Goal: Task Accomplishment & Management: Manage account settings

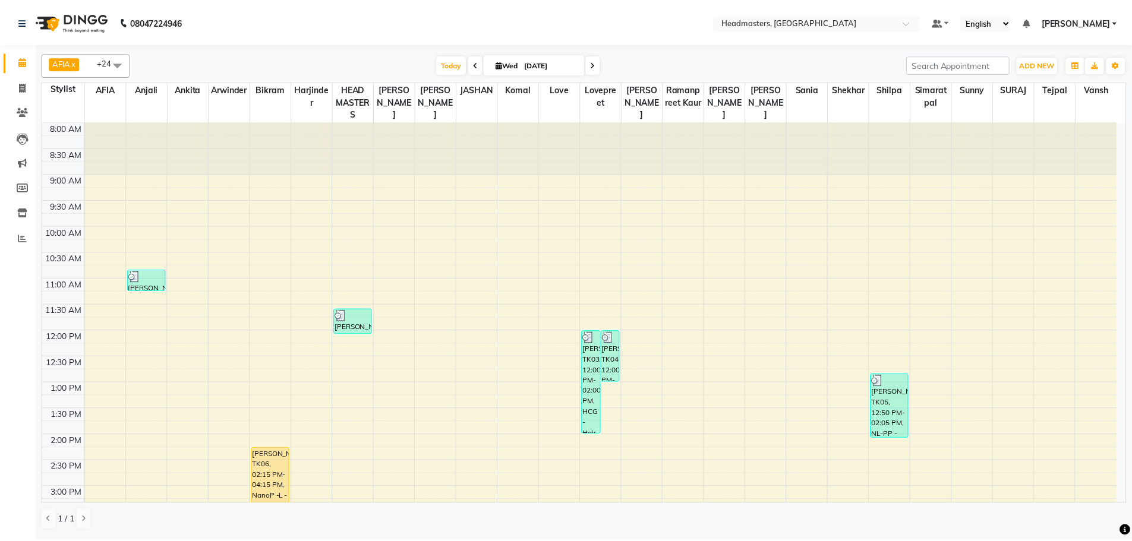
scroll to position [297, 0]
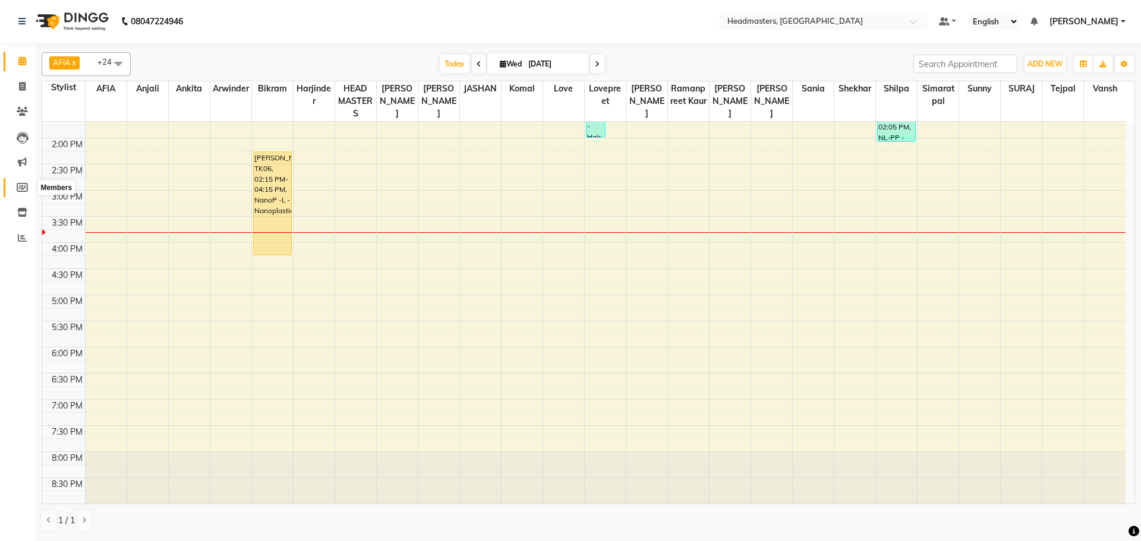
click at [19, 184] on icon at bounding box center [22, 187] width 11 height 9
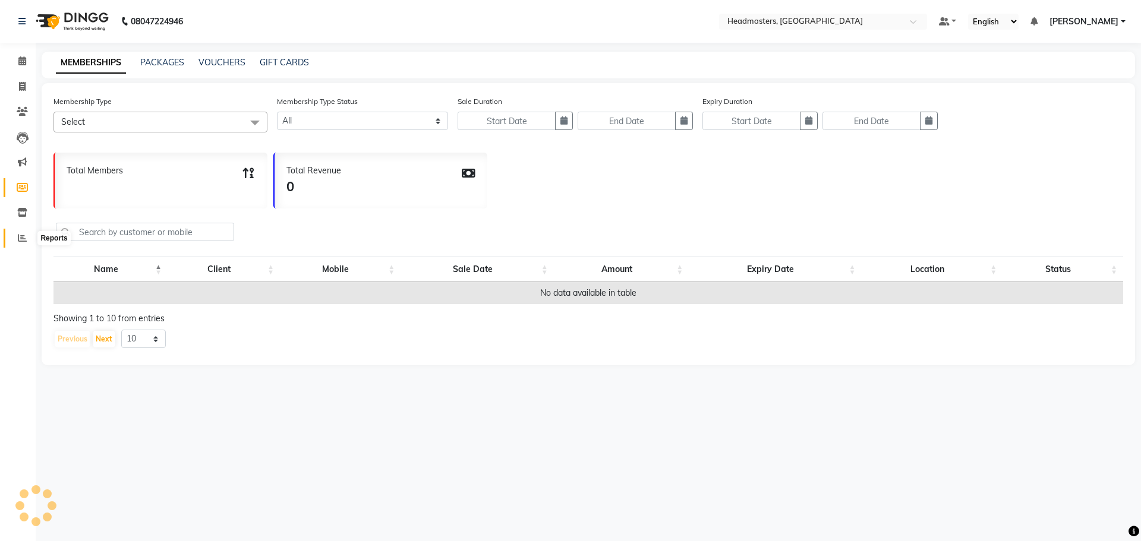
click at [23, 236] on icon at bounding box center [22, 238] width 9 height 9
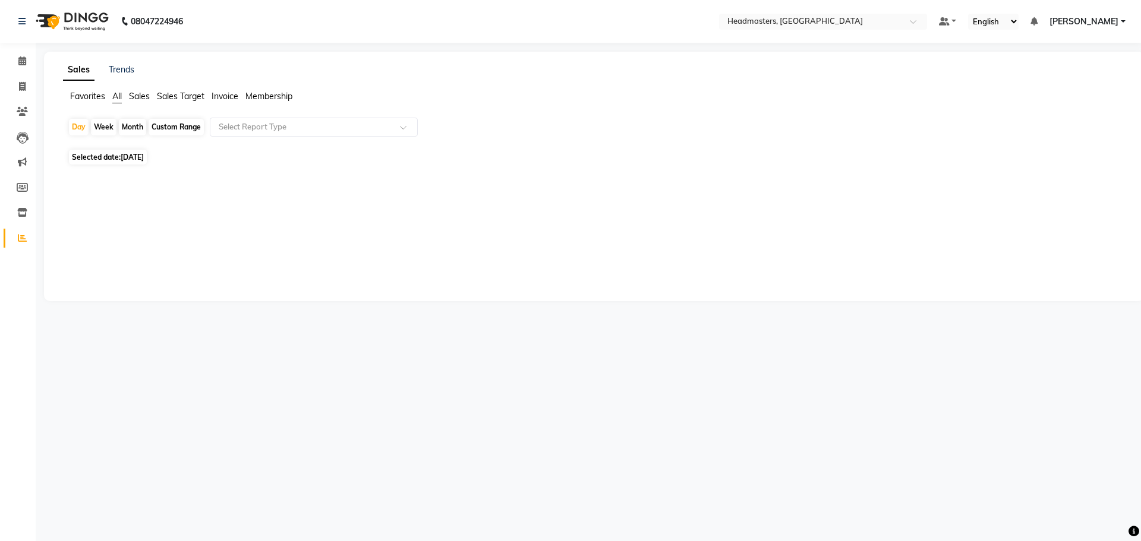
click at [26, 236] on icon at bounding box center [22, 238] width 9 height 9
click at [24, 236] on icon at bounding box center [22, 238] width 9 height 9
click at [130, 125] on div "Month" at bounding box center [132, 127] width 27 height 17
select select "9"
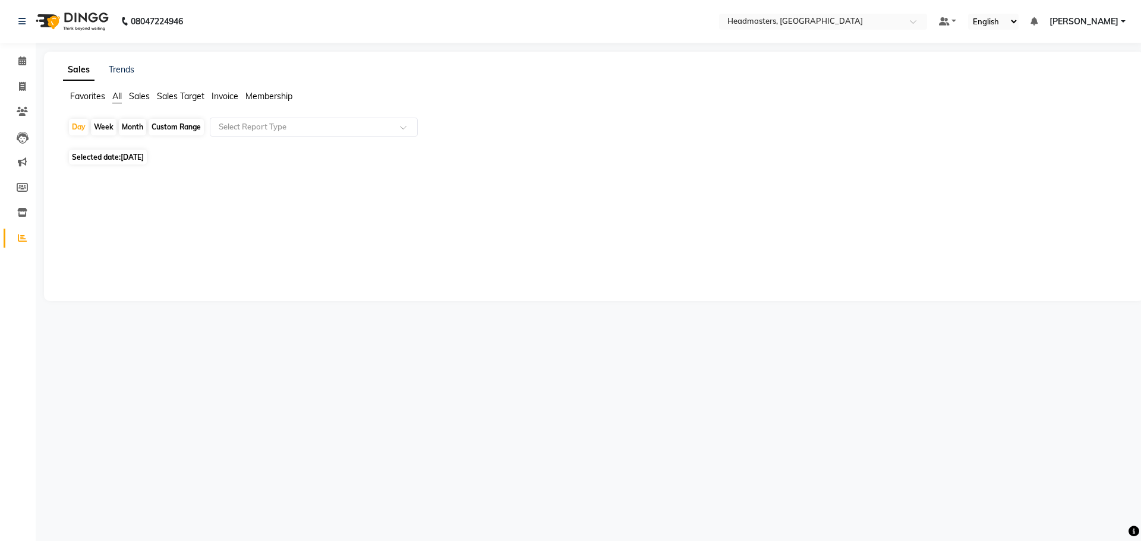
select select "2025"
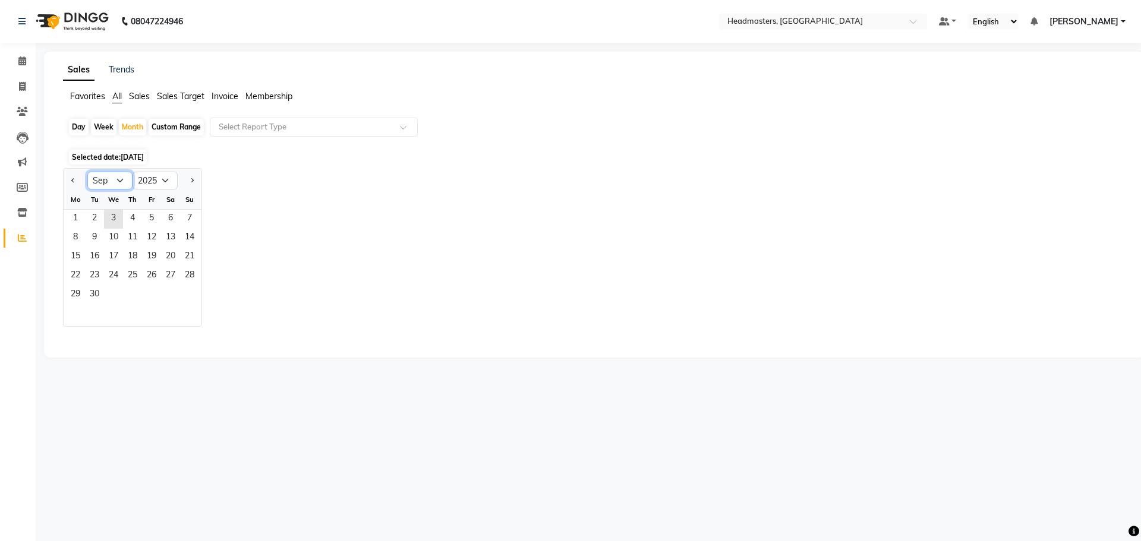
click at [118, 181] on select "Jan Feb Mar Apr May Jun [DATE] Aug Sep Oct Nov Dec" at bounding box center [109, 181] width 45 height 18
select select "8"
click at [87, 172] on select "Jan Feb Mar Apr May Jun [DATE] Aug Sep Oct Nov Dec" at bounding box center [109, 181] width 45 height 18
click at [154, 215] on span "1" at bounding box center [151, 219] width 19 height 19
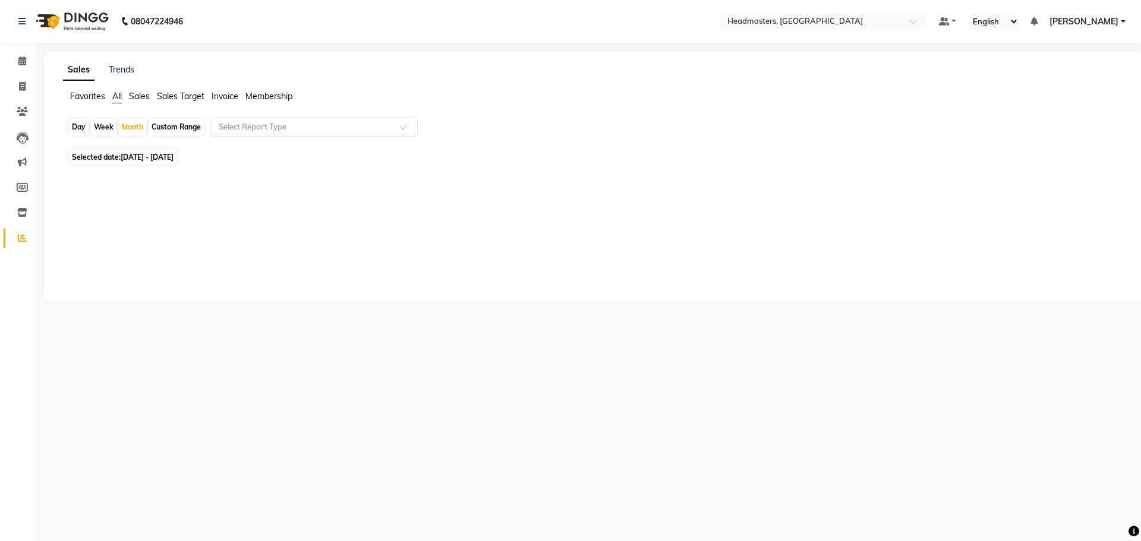
click at [174, 158] on span "[DATE] - [DATE]" at bounding box center [147, 157] width 53 height 9
select select "8"
select select "2025"
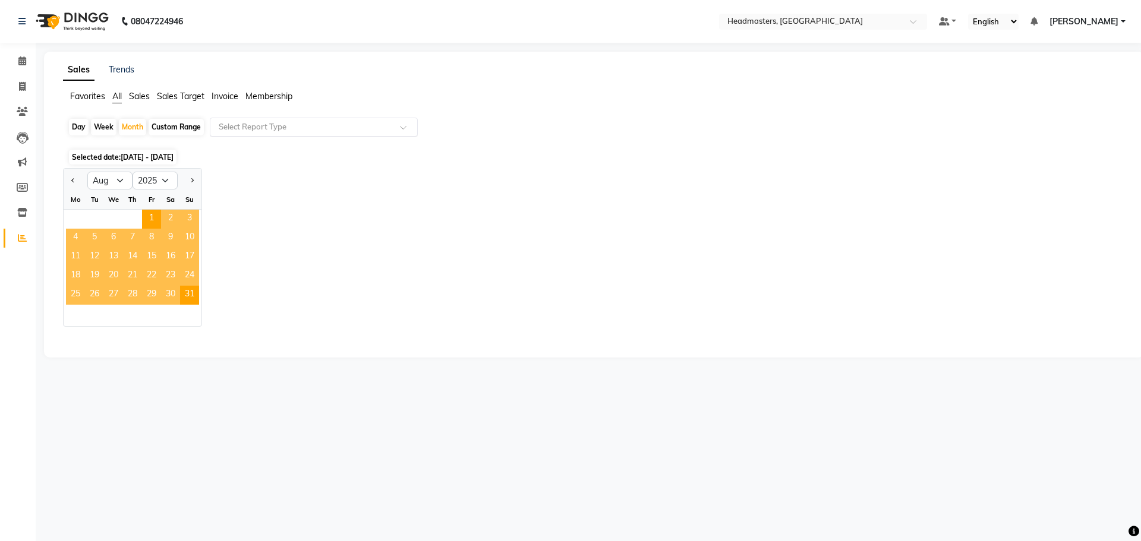
click at [317, 126] on input "text" at bounding box center [301, 127] width 171 height 12
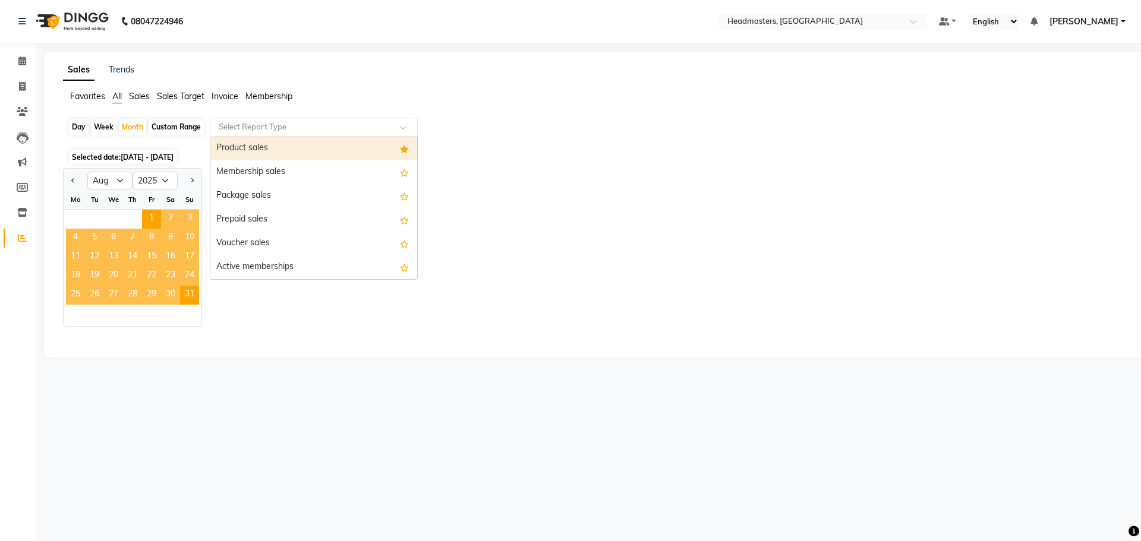
click at [310, 144] on div "Product sales" at bounding box center [313, 149] width 207 height 24
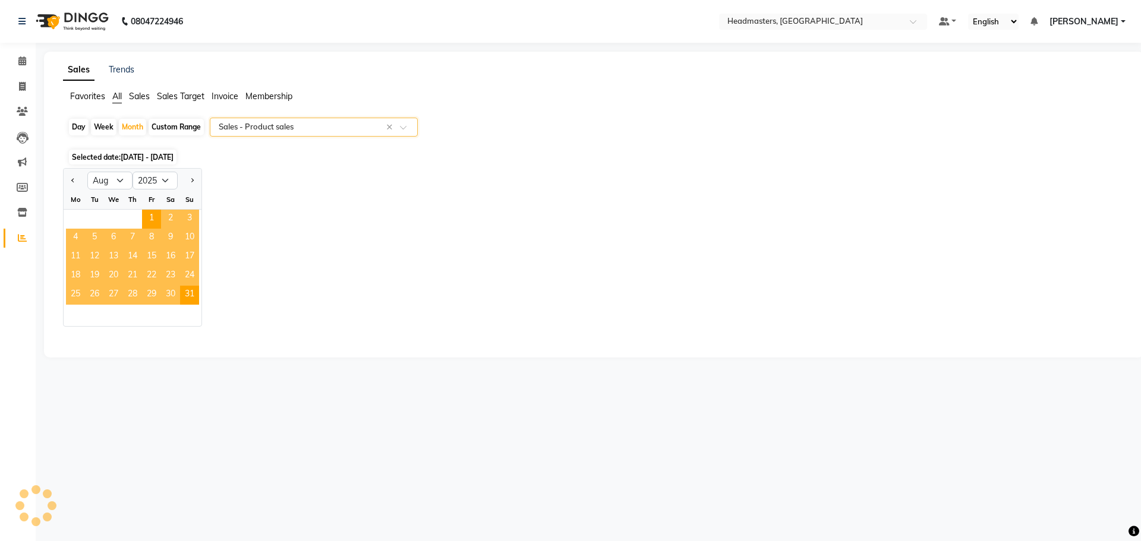
select select "csv"
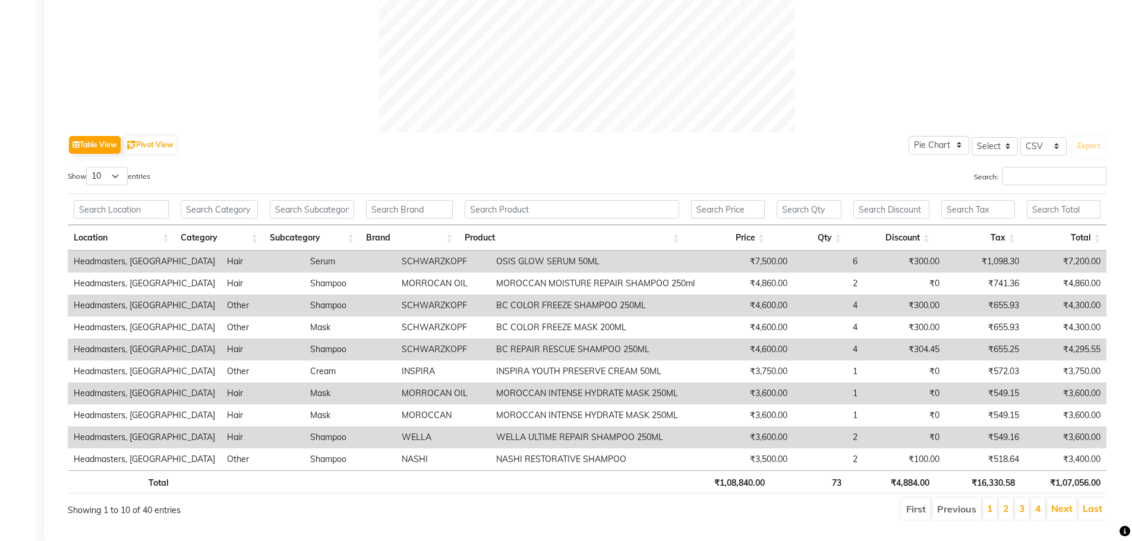
scroll to position [503, 0]
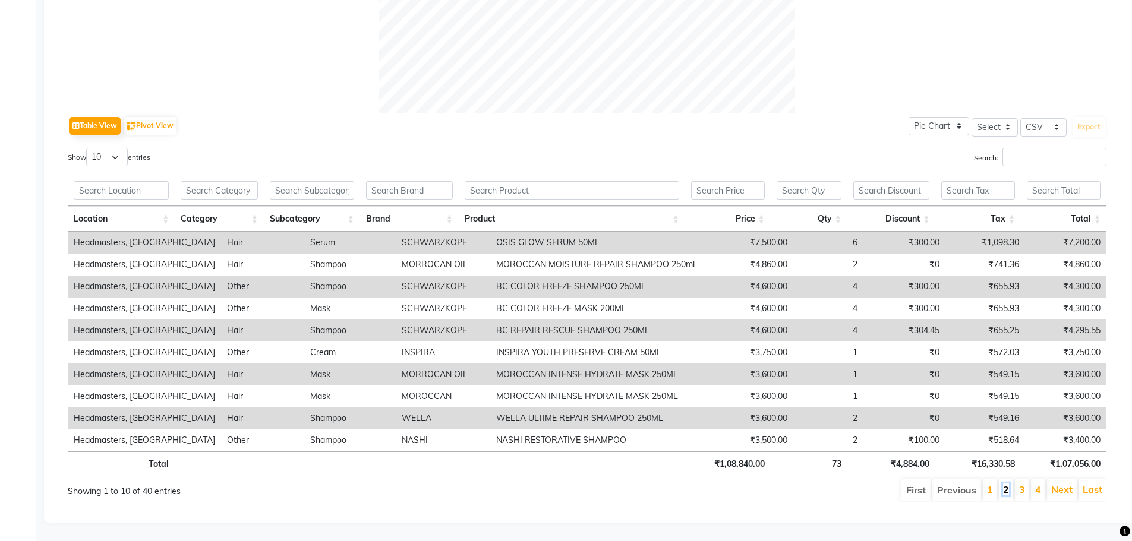
click at [1008, 484] on link "2" at bounding box center [1006, 490] width 6 height 12
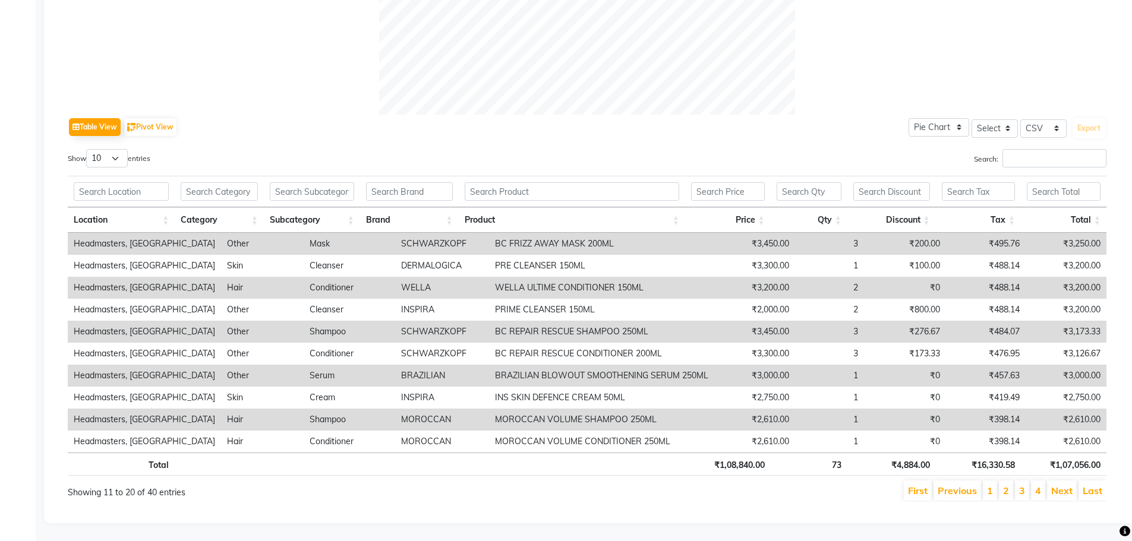
scroll to position [502, 0]
click at [1025, 481] on li "3" at bounding box center [1022, 491] width 14 height 20
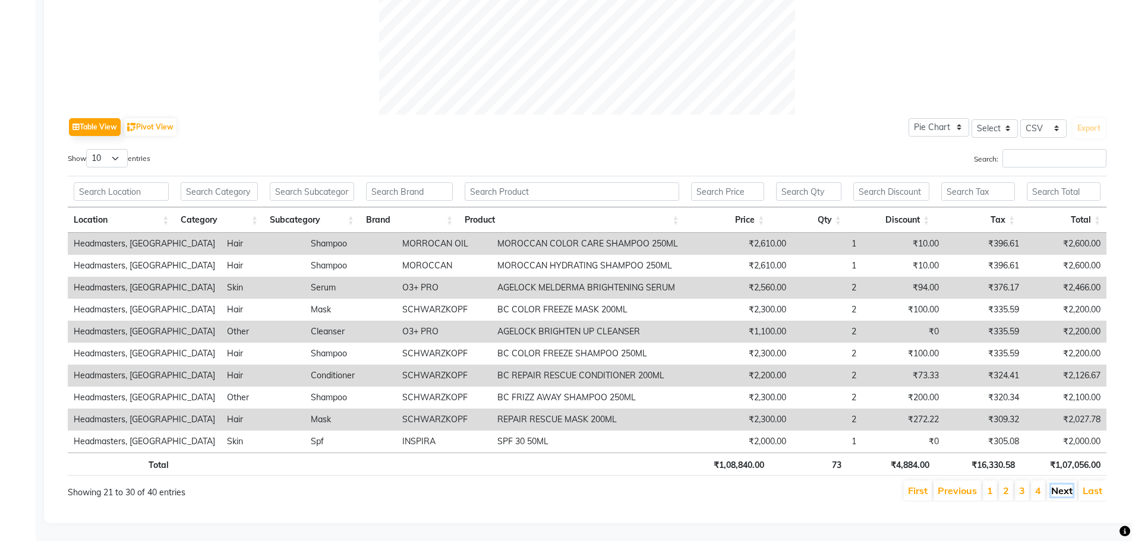
click at [1056, 485] on link "Next" at bounding box center [1061, 491] width 21 height 12
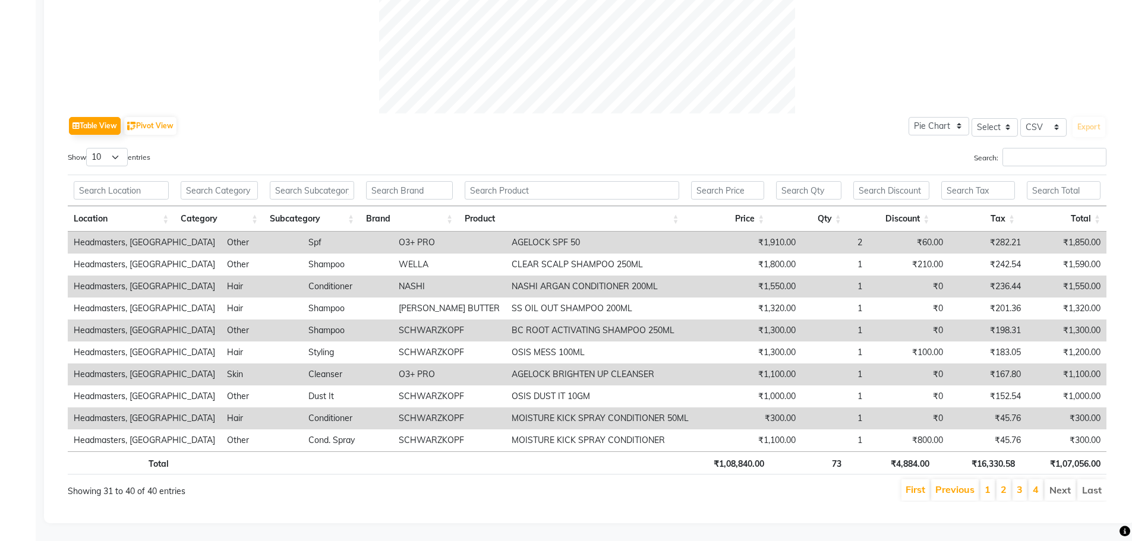
click at [1056, 481] on li "Next" at bounding box center [1060, 490] width 31 height 21
click at [1044, 488] on ul "First Previous 1 2 3 4 Next Last" at bounding box center [807, 490] width 598 height 21
click at [1061, 482] on li "Next" at bounding box center [1060, 490] width 31 height 21
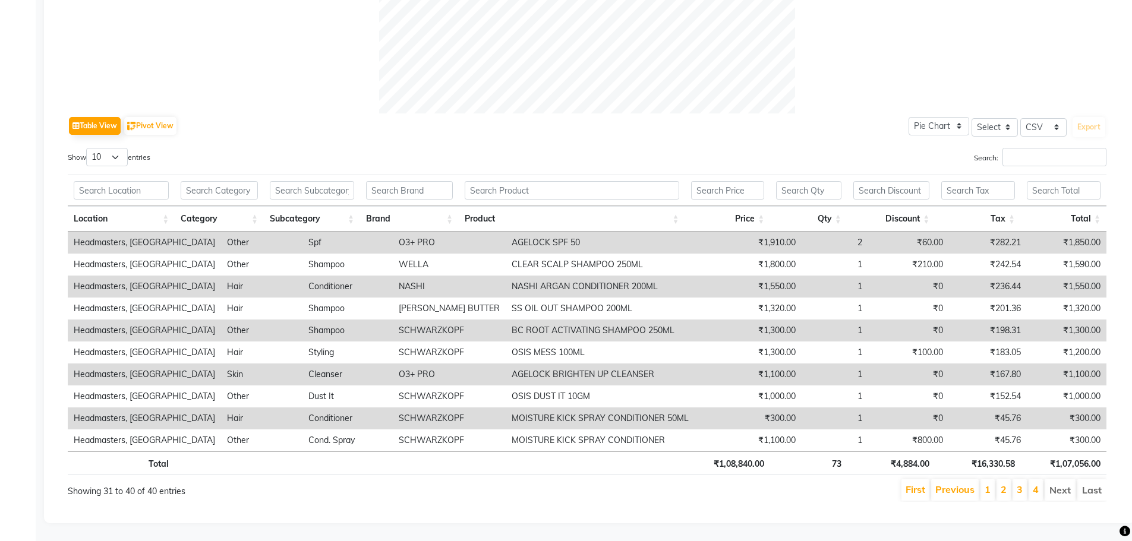
click at [1061, 482] on li "Next" at bounding box center [1060, 490] width 31 height 21
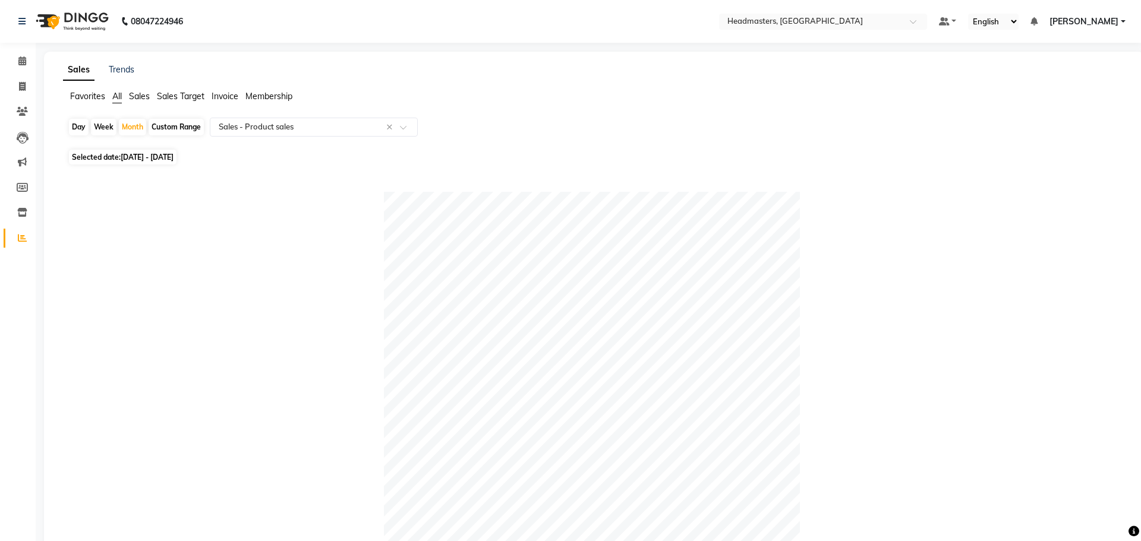
select select
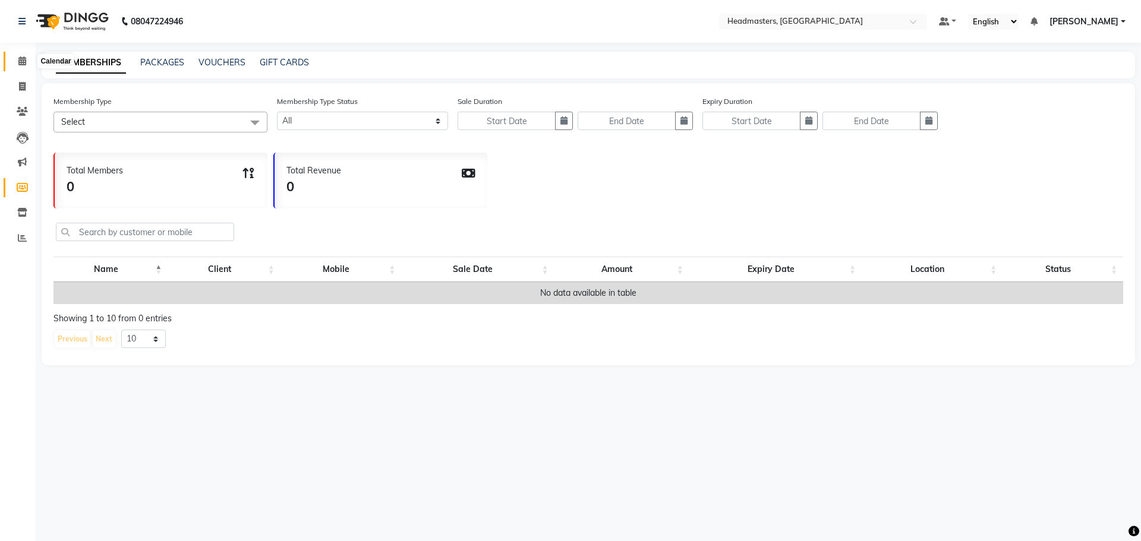
click at [24, 62] on icon at bounding box center [22, 60] width 8 height 9
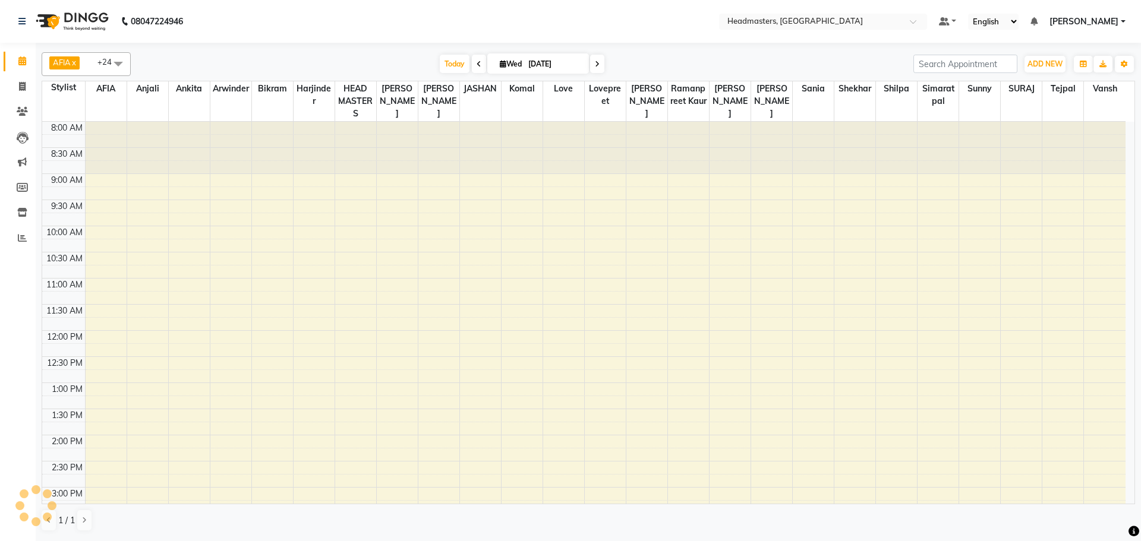
scroll to position [275, 0]
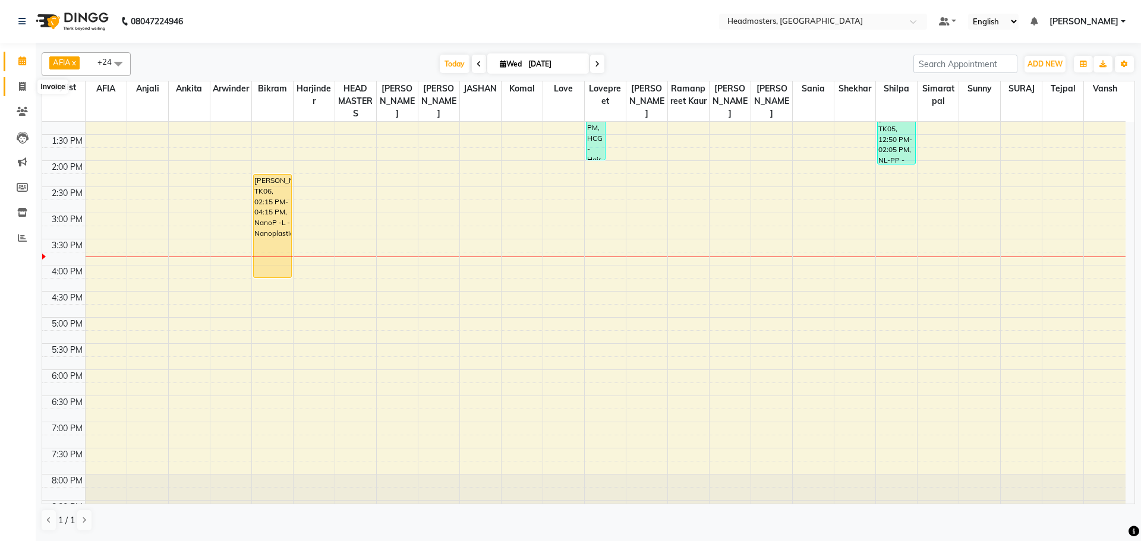
click at [18, 91] on span at bounding box center [22, 87] width 21 height 14
select select "service"
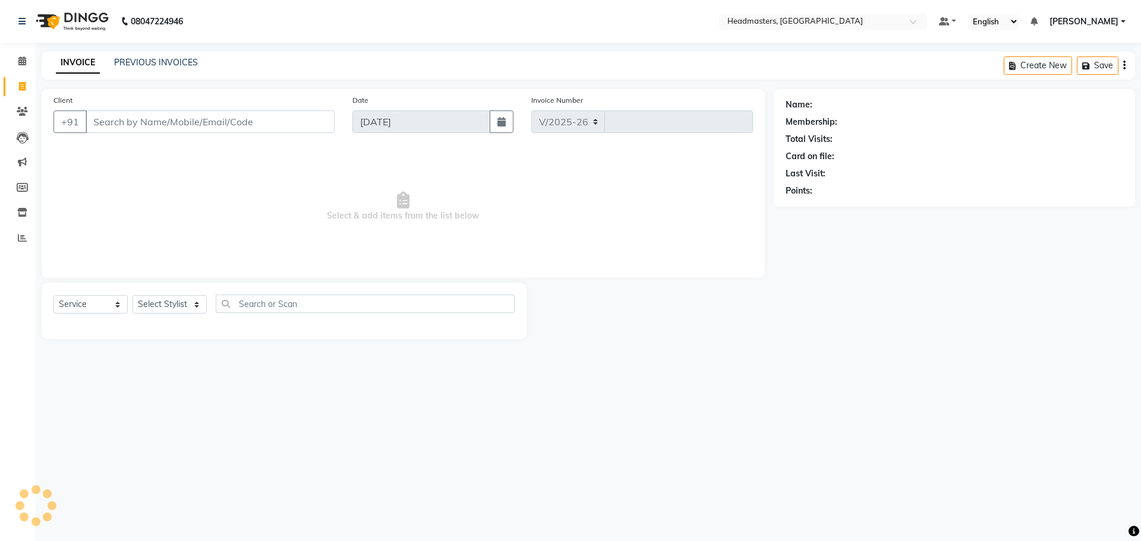
select select "7136"
type input "3287"
click at [146, 118] on input "Client" at bounding box center [210, 122] width 249 height 23
type input "8"
click at [26, 59] on icon at bounding box center [22, 60] width 8 height 9
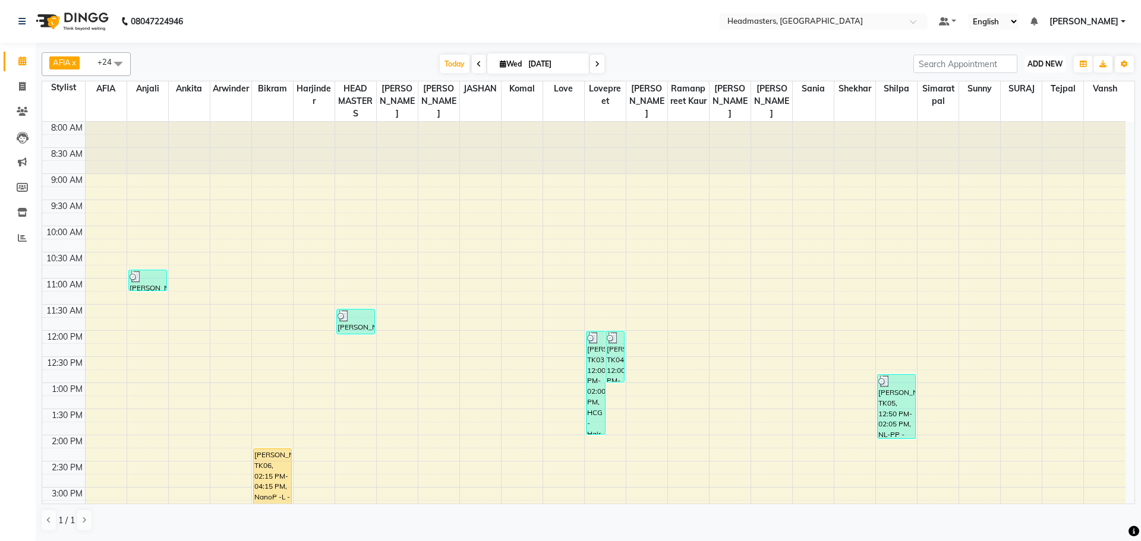
click at [1033, 56] on button "ADD NEW Toggle Dropdown" at bounding box center [1044, 64] width 41 height 17
click at [1041, 92] on button "Add Appointment" at bounding box center [1018, 86] width 94 height 15
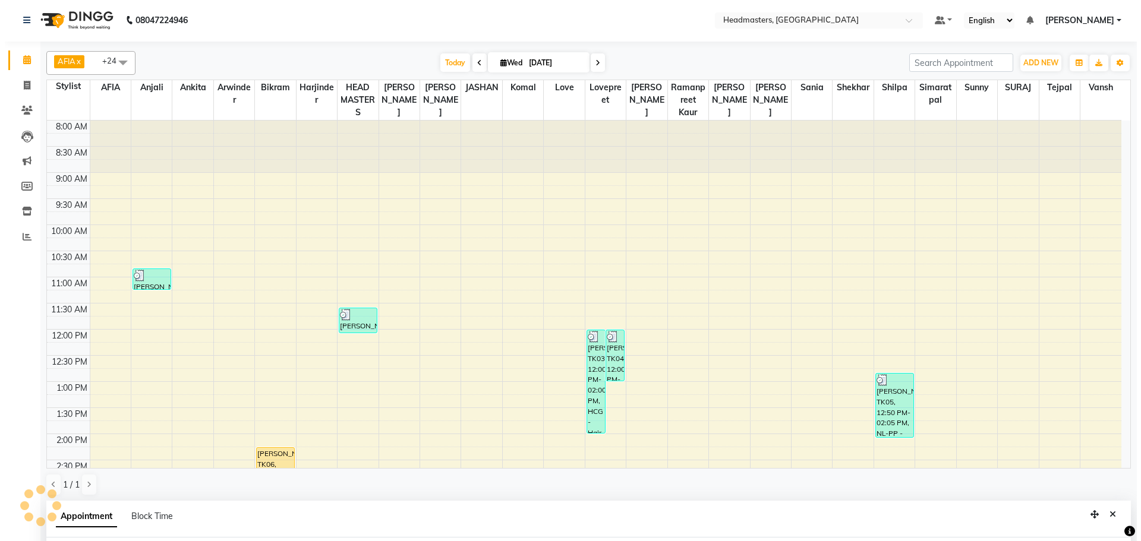
scroll to position [231, 0]
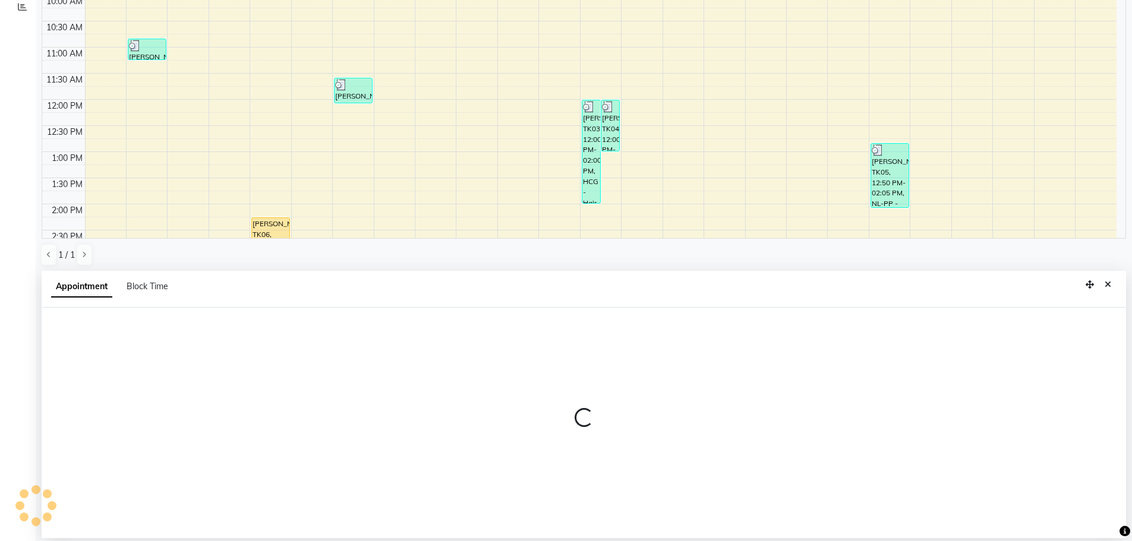
select select "tentative"
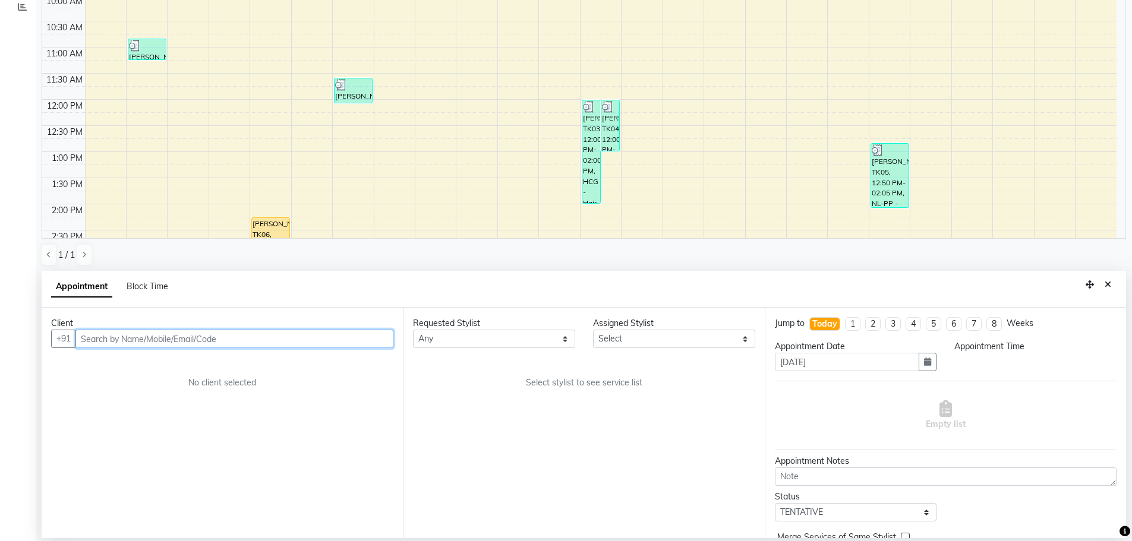
select select "540"
click at [142, 340] on input "text" at bounding box center [234, 339] width 318 height 18
type input "7696418328"
click at [358, 335] on span "Add Client" at bounding box center [369, 338] width 40 height 11
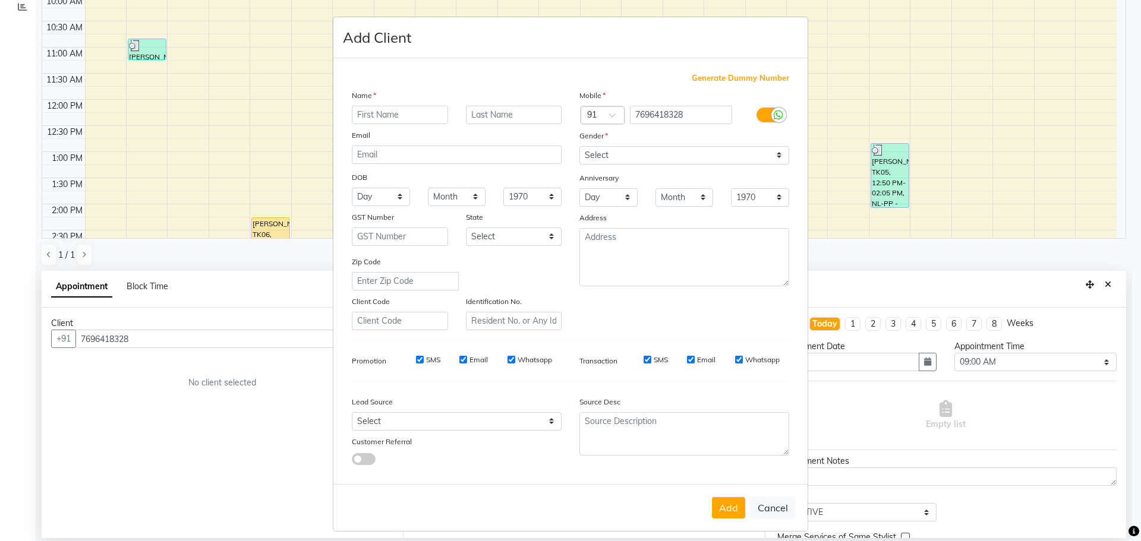
click at [395, 111] on input "text" at bounding box center [400, 115] width 96 height 18
type input "[PERSON_NAME]"
click at [749, 152] on select "Select [DEMOGRAPHIC_DATA] [DEMOGRAPHIC_DATA] Other Prefer Not To Say" at bounding box center [684, 155] width 210 height 18
select select "[DEMOGRAPHIC_DATA]"
click at [579, 146] on select "Select [DEMOGRAPHIC_DATA] [DEMOGRAPHIC_DATA] Other Prefer Not To Say" at bounding box center [684, 155] width 210 height 18
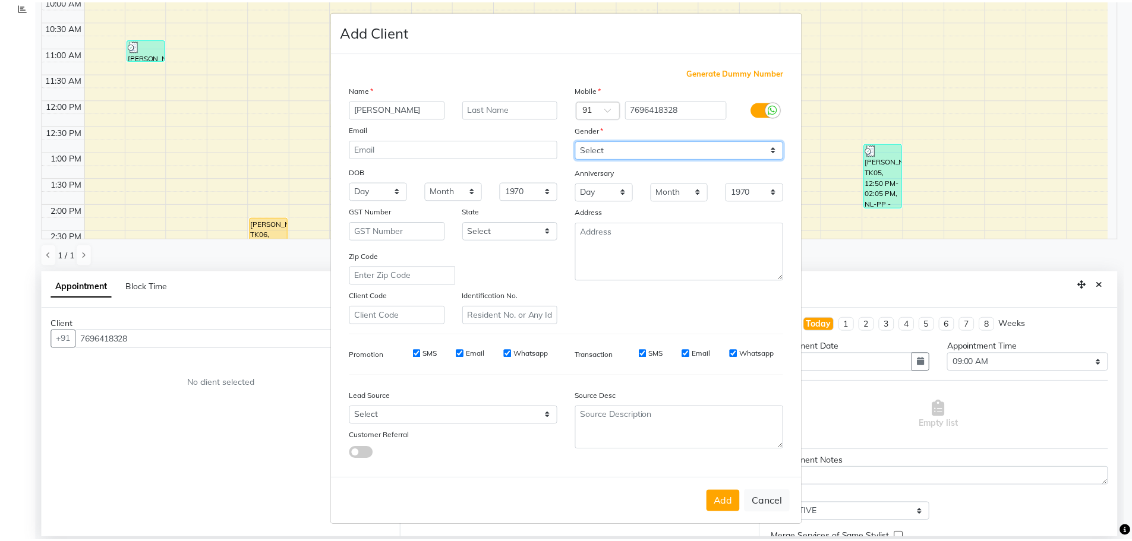
scroll to position [7, 0]
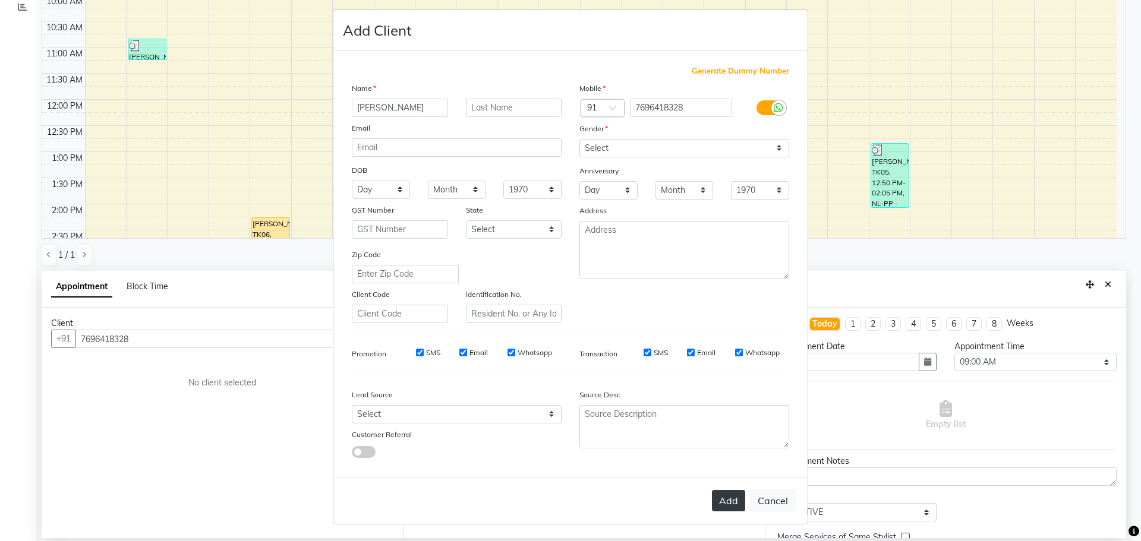
click at [724, 501] on button "Add" at bounding box center [728, 500] width 33 height 21
select select
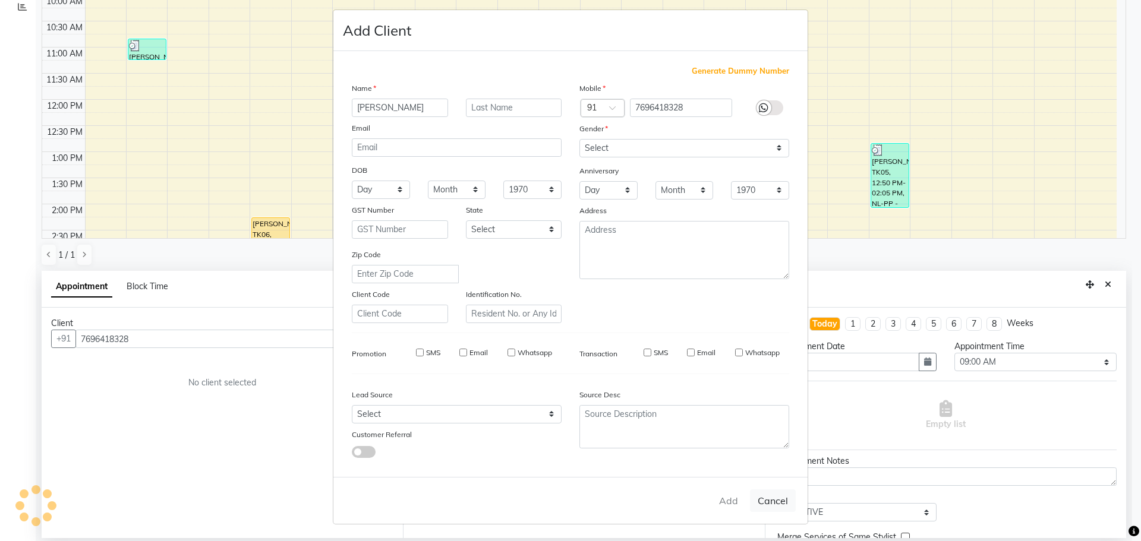
select select
checkbox input "false"
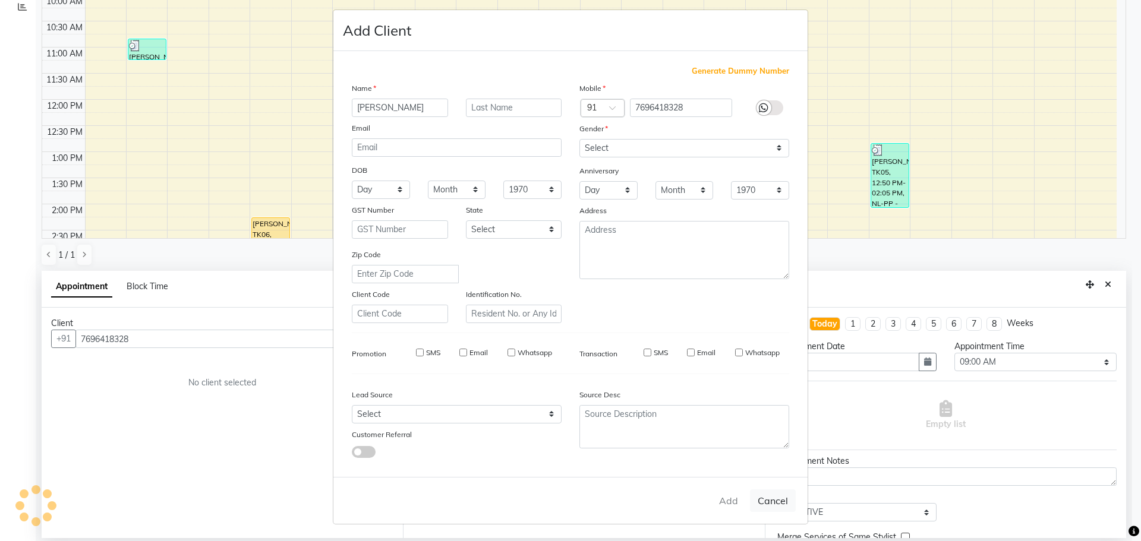
checkbox input "false"
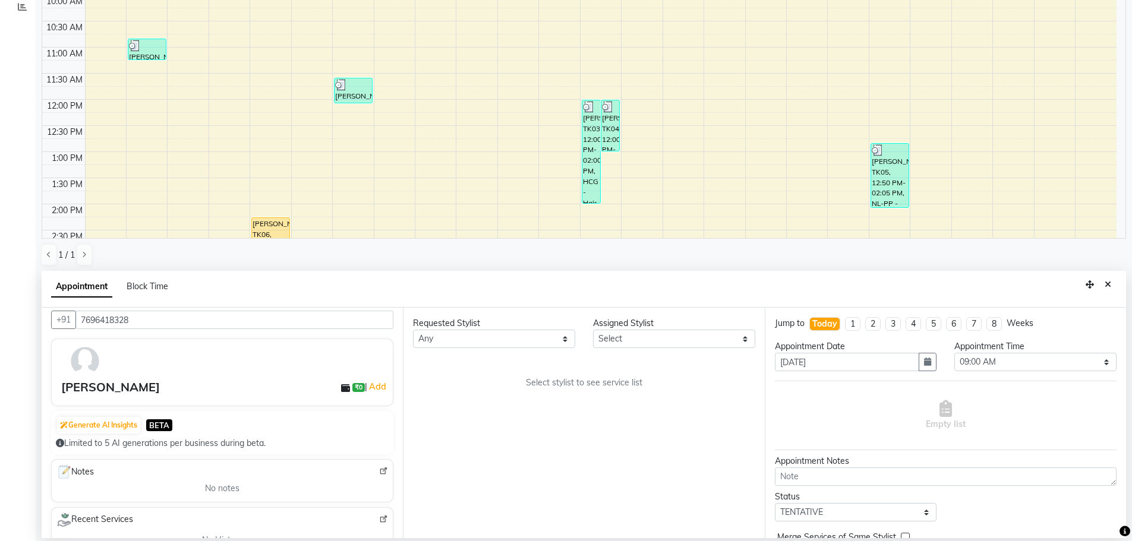
scroll to position [20, 0]
click at [80, 373] on img at bounding box center [85, 360] width 34 height 34
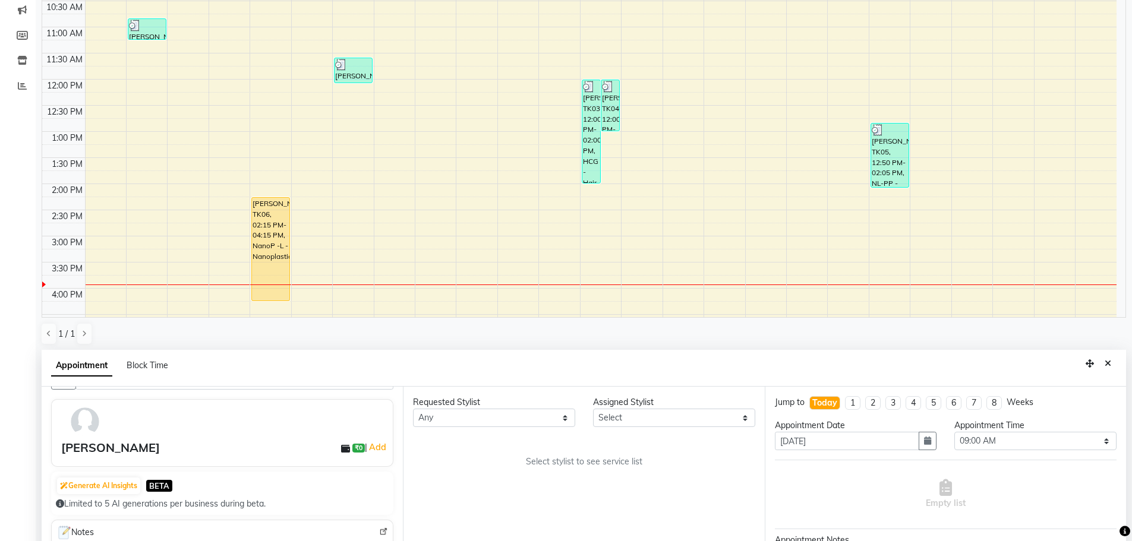
scroll to position [59, 0]
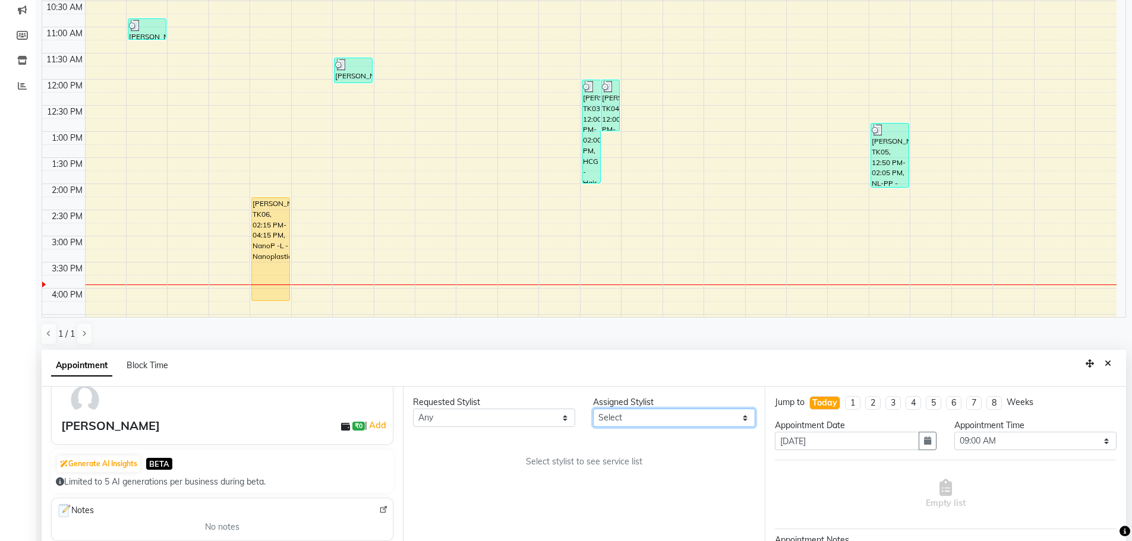
click at [661, 416] on select "Select AFIA Anjali [PERSON_NAME] [PERSON_NAME] [PERSON_NAME] HEAD [PERSON_NAME]…" at bounding box center [674, 418] width 162 height 18
click at [593, 409] on select "Select AFIA Anjali [PERSON_NAME] [PERSON_NAME] [PERSON_NAME] HEAD [PERSON_NAME]…" at bounding box center [674, 418] width 162 height 18
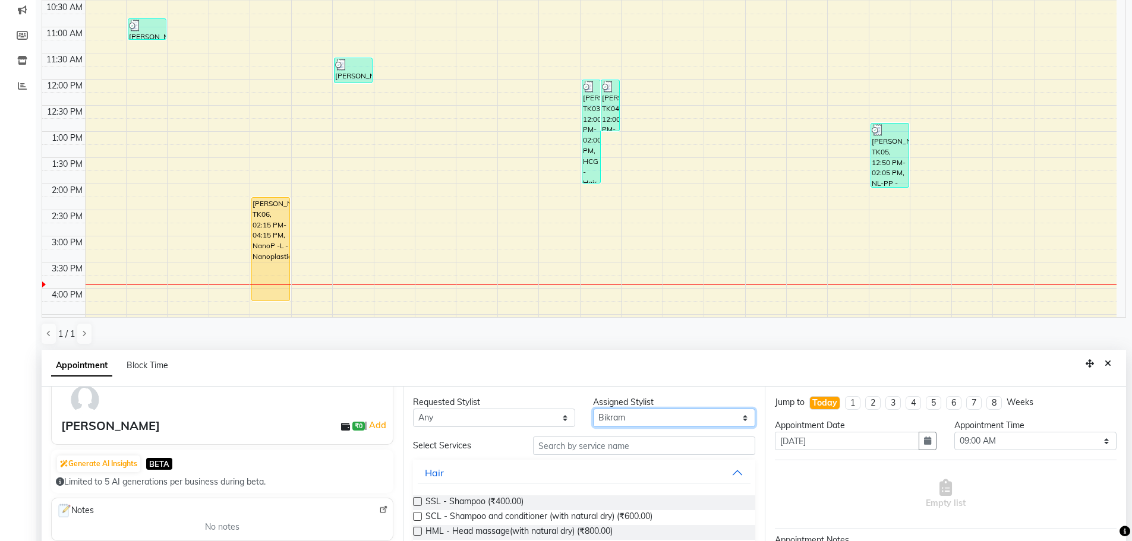
click at [604, 414] on select "Select AFIA Anjali [PERSON_NAME] [PERSON_NAME] [PERSON_NAME] HEAD [PERSON_NAME]…" at bounding box center [674, 418] width 162 height 18
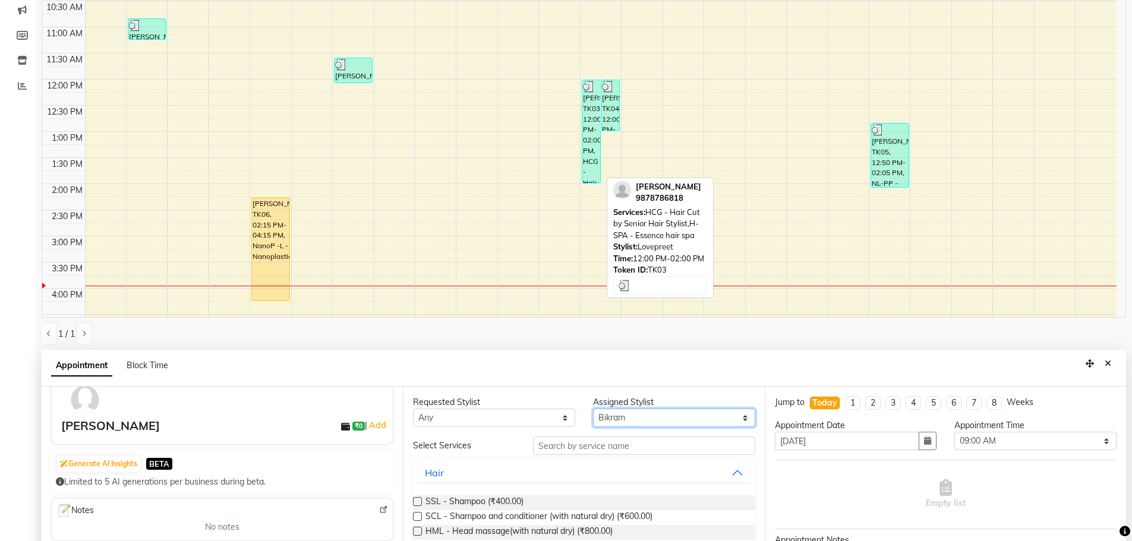
select select "63059"
click at [593, 409] on select "Select AFIA Anjali [PERSON_NAME] [PERSON_NAME] [PERSON_NAME] HEAD [PERSON_NAME]…" at bounding box center [674, 418] width 162 height 18
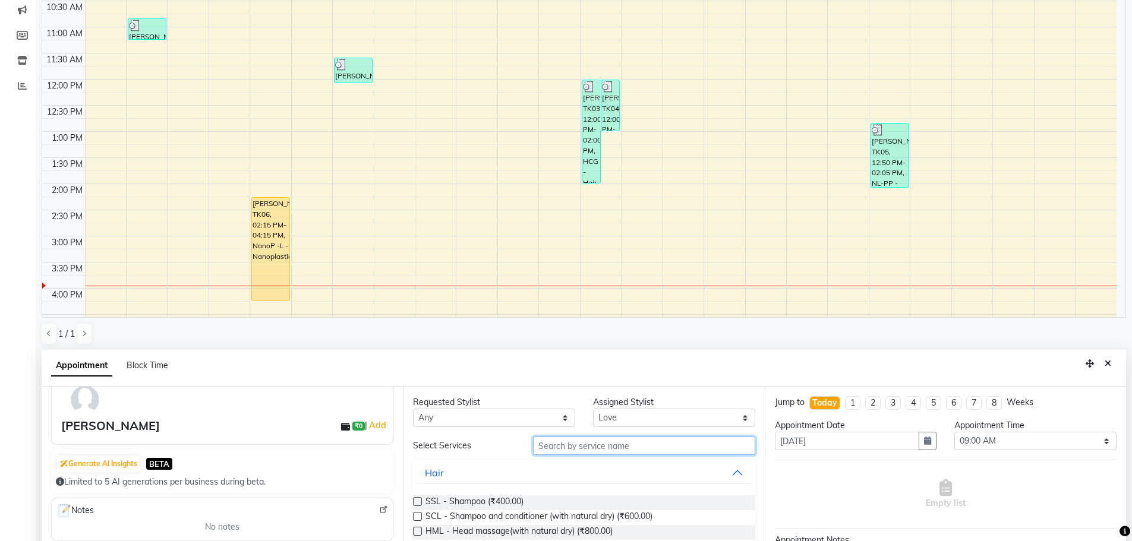
click at [563, 447] on input "text" at bounding box center [644, 446] width 222 height 18
type input "hcg"
click at [418, 517] on label at bounding box center [417, 516] width 9 height 9
click at [418, 517] on input "checkbox" at bounding box center [417, 518] width 8 height 8
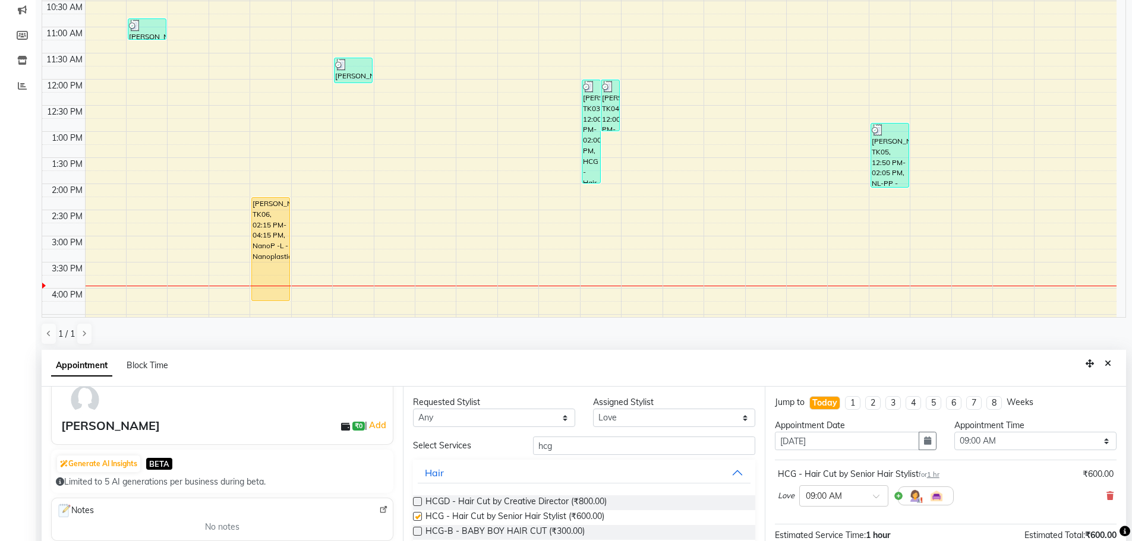
checkbox input "false"
click at [594, 442] on input "hcg" at bounding box center [644, 446] width 222 height 18
type input "hcg"
click at [417, 515] on label at bounding box center [417, 516] width 9 height 9
click at [417, 515] on input "checkbox" at bounding box center [417, 518] width 8 height 8
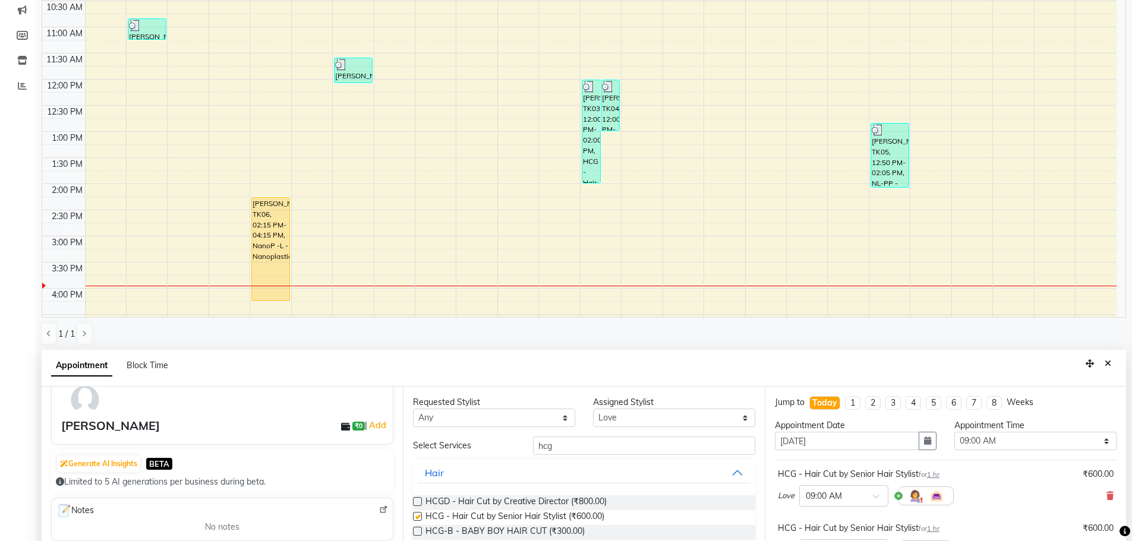
checkbox input "false"
click at [1052, 448] on select "Select 09:00 AM 09:15 AM 09:30 AM 09:45 AM 10:00 AM 10:15 AM 10:30 AM 10:45 AM …" at bounding box center [1035, 441] width 162 height 18
select select "960"
click at [954, 432] on select "Select 09:00 AM 09:15 AM 09:30 AM 09:45 AM 10:00 AM 10:15 AM 10:30 AM 10:45 AM …" at bounding box center [1035, 441] width 162 height 18
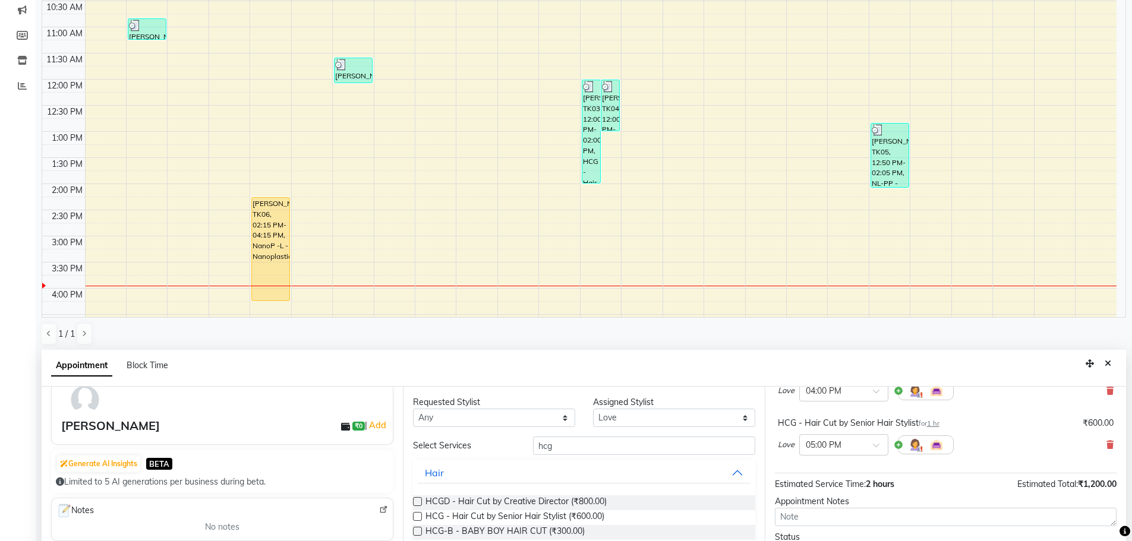
scroll to position [231, 0]
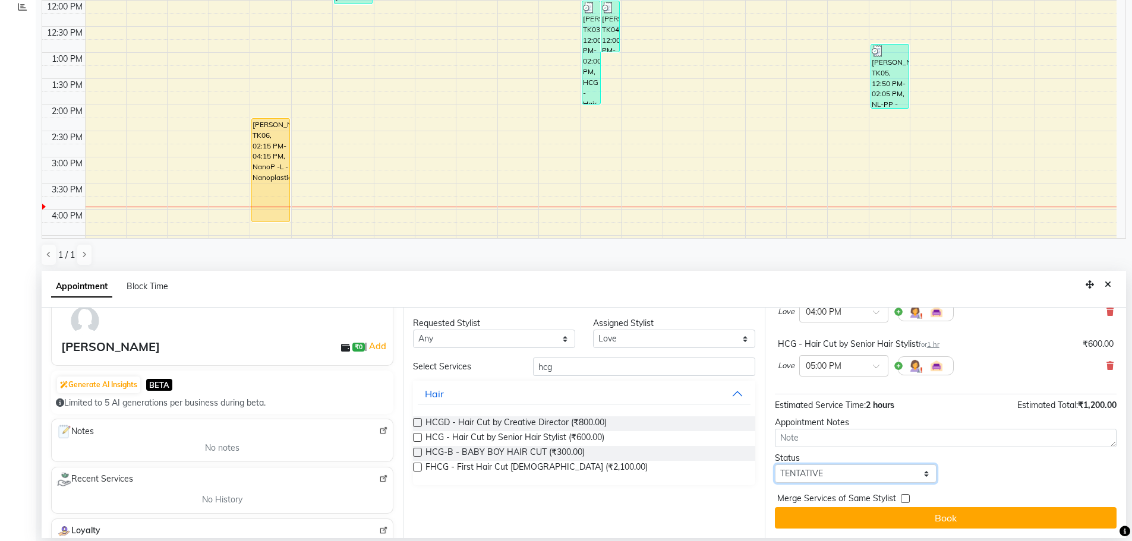
click at [834, 473] on select "Select TENTATIVE CONFIRM CHECK-IN UPCOMING" at bounding box center [856, 474] width 162 height 18
click at [775, 465] on select "Select TENTATIVE CONFIRM CHECK-IN UPCOMING" at bounding box center [856, 474] width 162 height 18
click at [813, 471] on select "Select TENTATIVE CONFIRM CHECK-IN UPCOMING" at bounding box center [856, 474] width 162 height 18
select select "confirm booking"
click at [775, 465] on select "Select TENTATIVE CONFIRM CHECK-IN UPCOMING" at bounding box center [856, 474] width 162 height 18
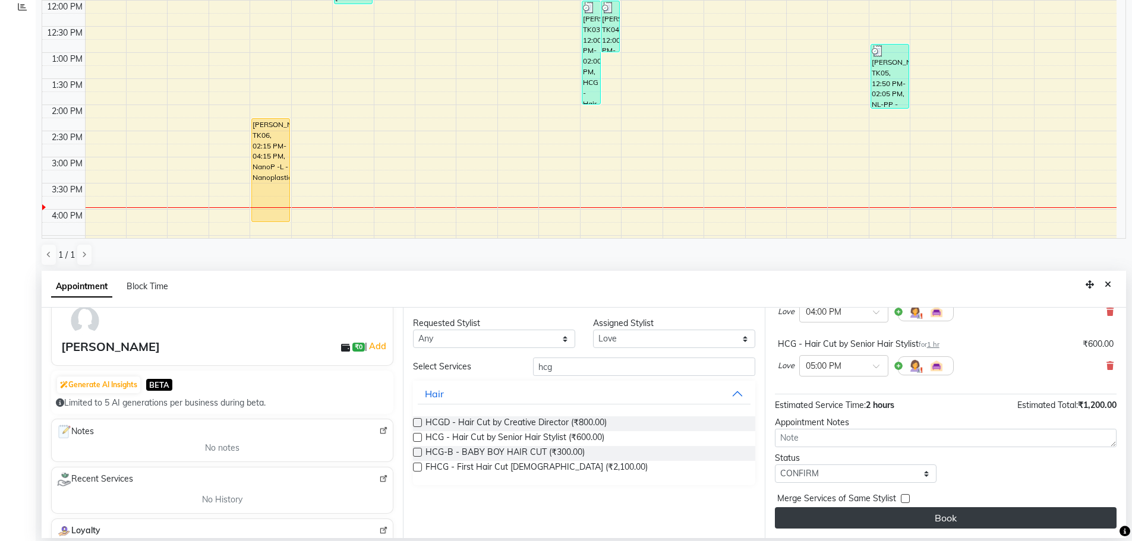
click at [939, 518] on button "Book" at bounding box center [946, 517] width 342 height 21
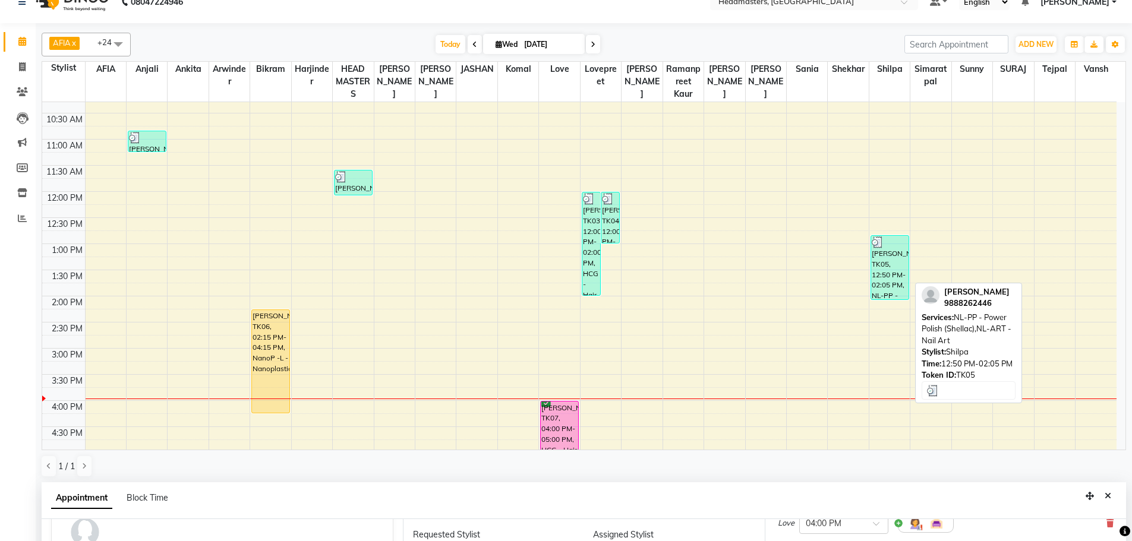
scroll to position [119, 0]
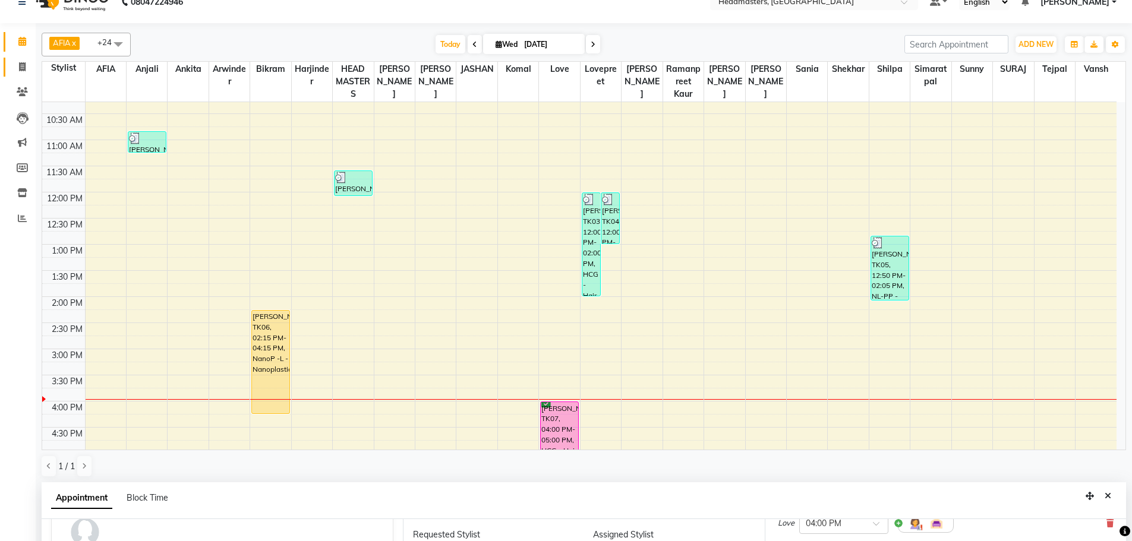
click at [26, 59] on link "Invoice" at bounding box center [18, 68] width 29 height 20
select select "service"
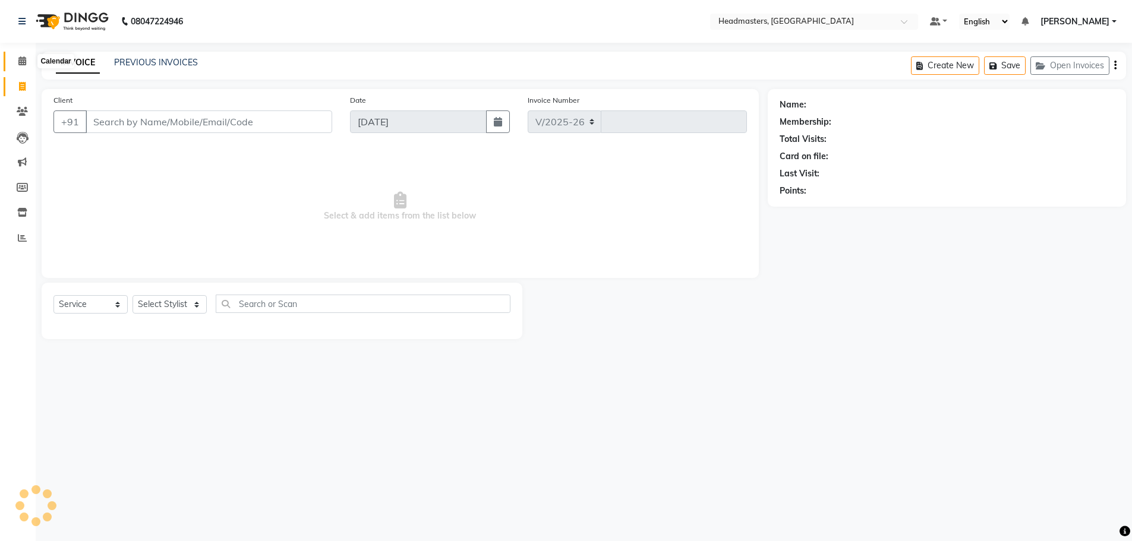
select select "7136"
type input "3287"
click at [194, 119] on input "Client" at bounding box center [210, 122] width 249 height 23
click at [242, 116] on input "Client" at bounding box center [210, 122] width 249 height 23
drag, startPoint x: 220, startPoint y: 119, endPoint x: 285, endPoint y: 115, distance: 64.9
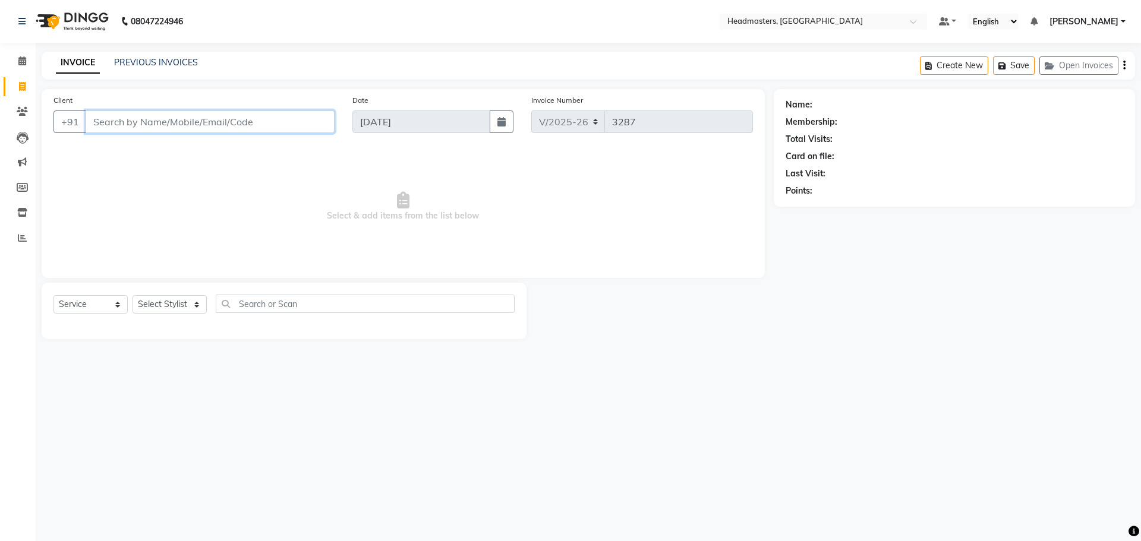
click at [285, 118] on input "Client" at bounding box center [210, 122] width 249 height 23
click at [285, 115] on input "Client" at bounding box center [210, 122] width 249 height 23
click at [277, 134] on div "Client +91" at bounding box center [194, 118] width 299 height 49
drag, startPoint x: 326, startPoint y: 188, endPoint x: 418, endPoint y: 185, distance: 92.1
click at [340, 190] on span "Select & add items from the list below" at bounding box center [402, 206] width 699 height 119
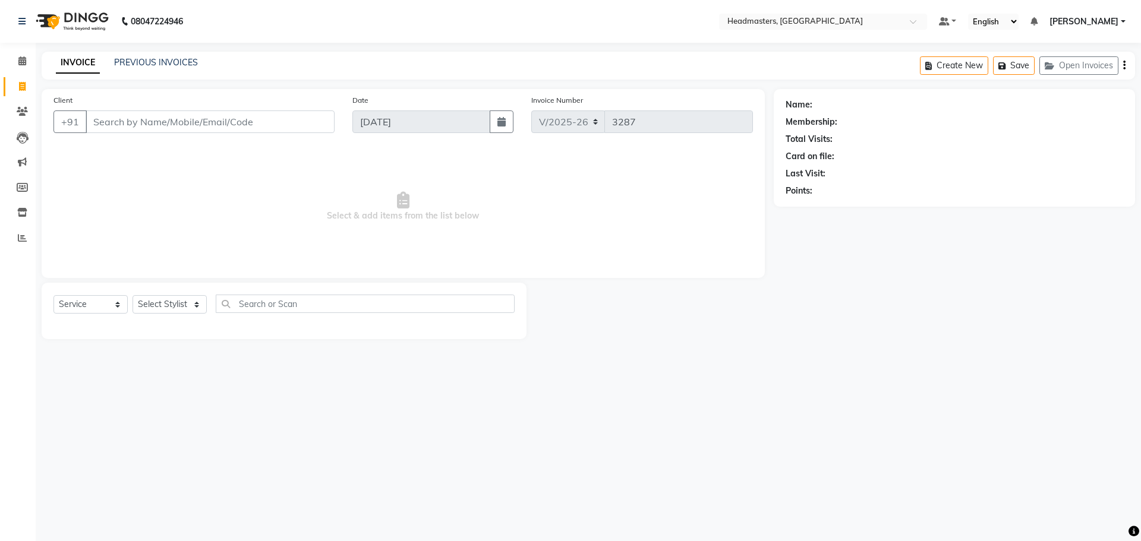
drag, startPoint x: 418, startPoint y: 185, endPoint x: 595, endPoint y: 239, distance: 185.1
click at [595, 244] on span "Select & add items from the list below" at bounding box center [402, 206] width 699 height 119
click at [229, 127] on input "Client" at bounding box center [210, 122] width 249 height 23
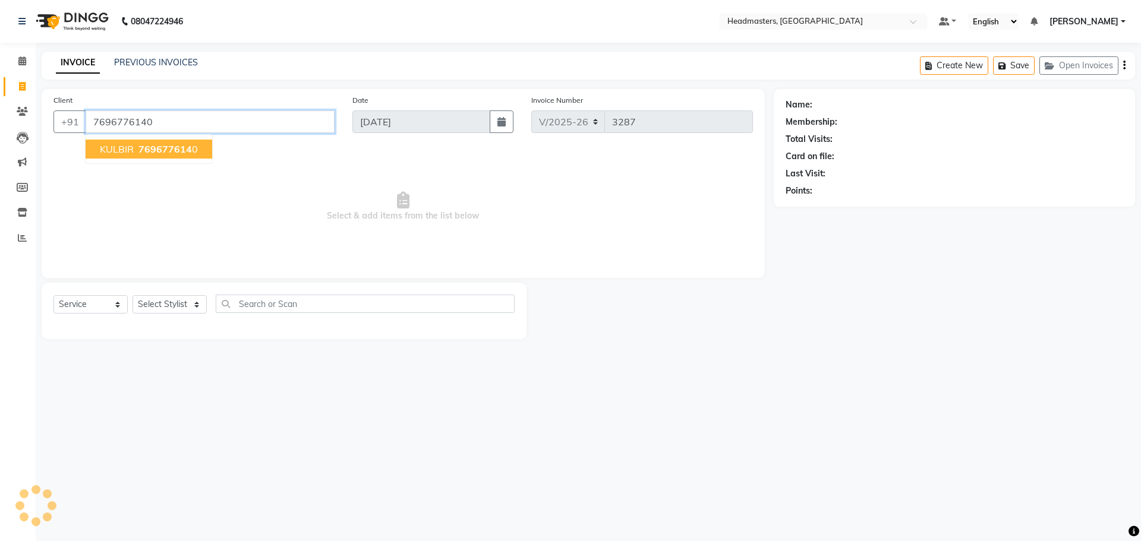
type input "7696776140"
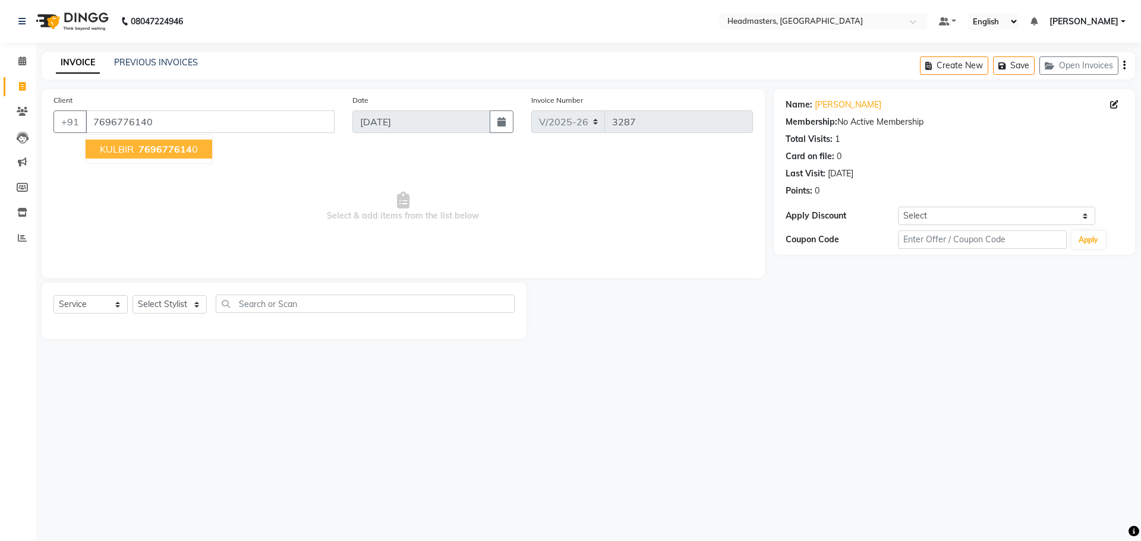
drag, startPoint x: 148, startPoint y: 148, endPoint x: 137, endPoint y: 165, distance: 20.3
click at [143, 153] on span "769677614" at bounding box center [164, 149] width 53 height 12
click at [172, 302] on select "Select Stylist AFIA Anjali [PERSON_NAME] [PERSON_NAME] [PERSON_NAME] HEAD [PERS…" at bounding box center [170, 304] width 74 height 18
select select "60667"
click at [133, 295] on select "Select Stylist AFIA Anjali [PERSON_NAME] [PERSON_NAME] [PERSON_NAME] HEAD [PERS…" at bounding box center [170, 304] width 74 height 18
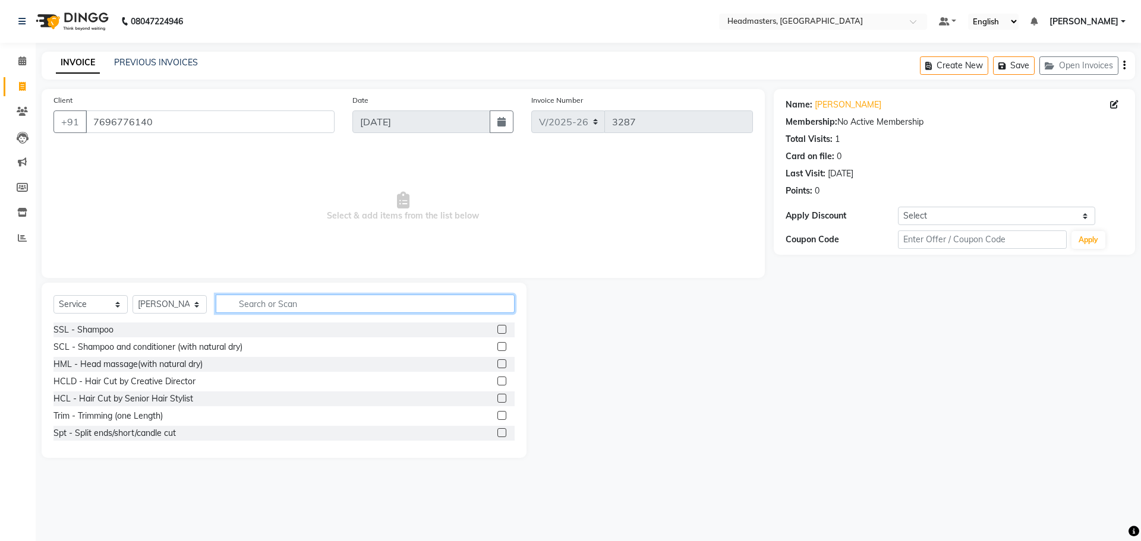
click at [333, 301] on input "text" at bounding box center [365, 304] width 299 height 18
click at [267, 300] on input "text" at bounding box center [365, 304] width 299 height 18
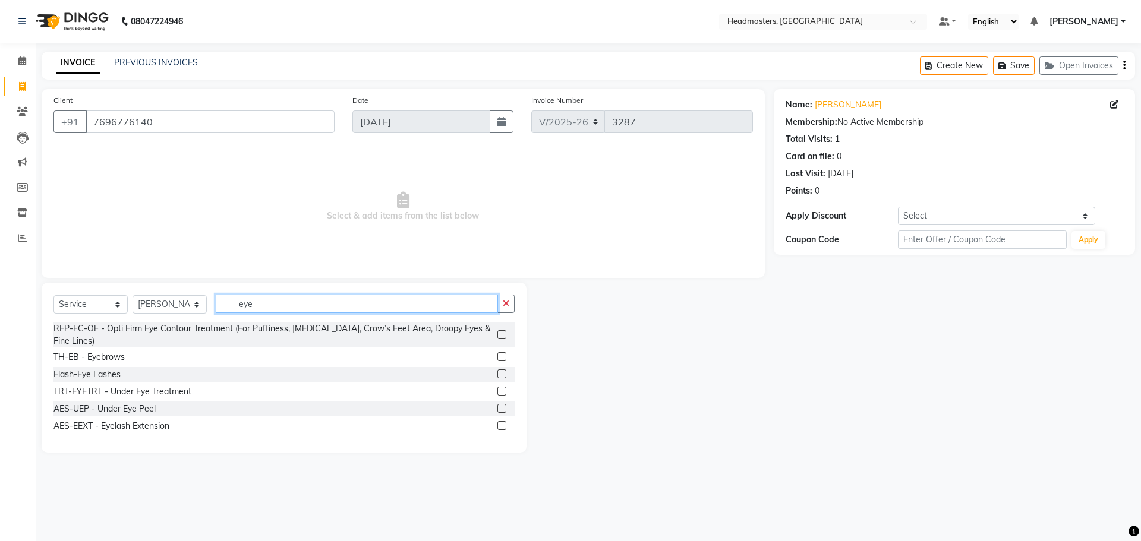
type input "eye"
click at [515, 359] on div "Select Service Product Membership Package Voucher Prepaid Gift Card Select Styl…" at bounding box center [284, 368] width 485 height 170
click at [501, 358] on label at bounding box center [501, 356] width 9 height 9
click at [501, 358] on input "checkbox" at bounding box center [501, 358] width 8 height 8
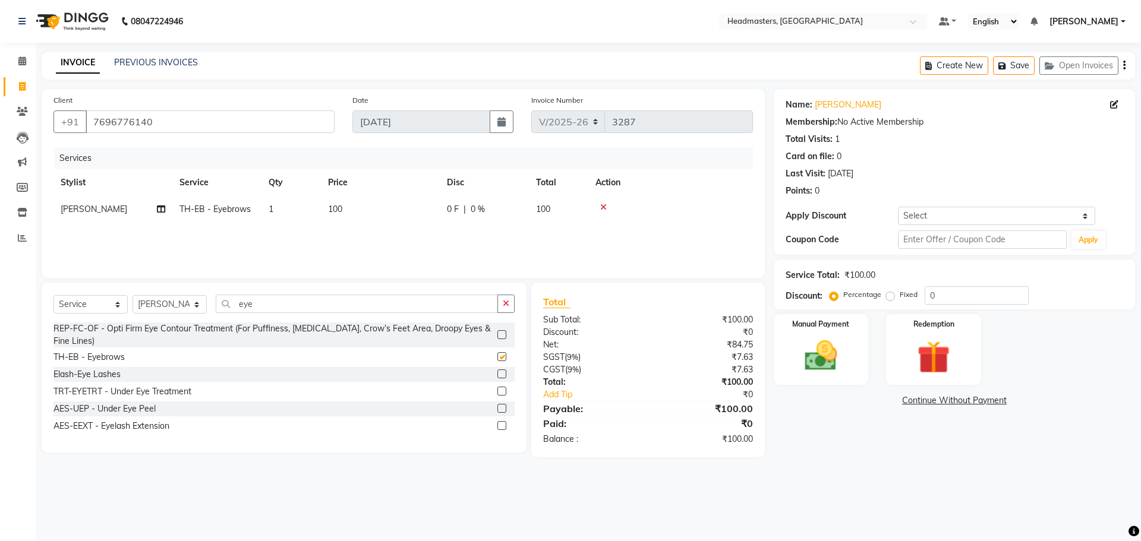
checkbox input "false"
click at [292, 307] on input "eye" at bounding box center [357, 304] width 282 height 18
type input "e"
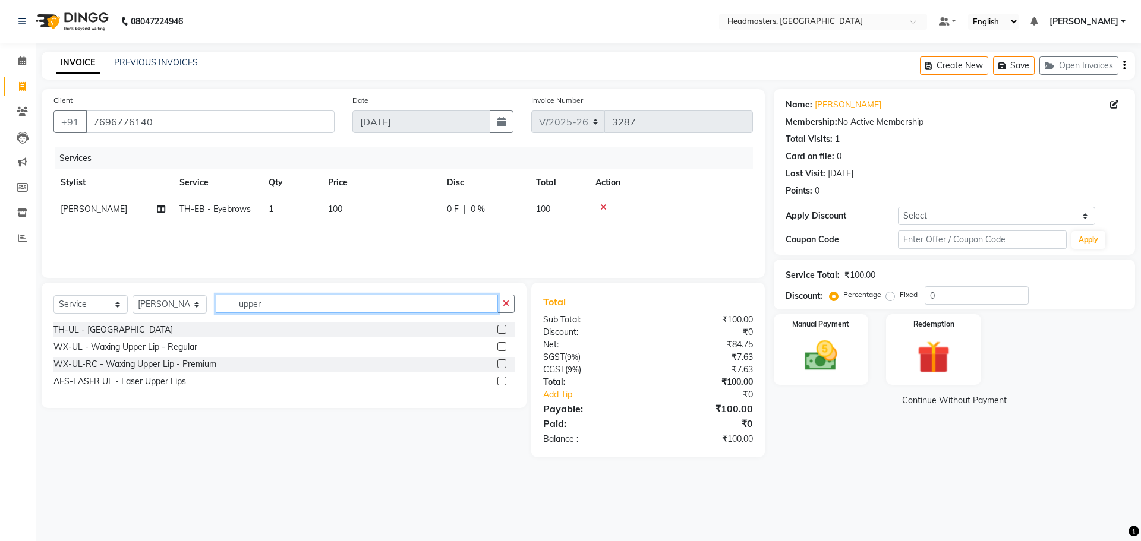
type input "upper"
click at [505, 330] on label at bounding box center [501, 329] width 9 height 9
click at [505, 330] on input "checkbox" at bounding box center [501, 330] width 8 height 8
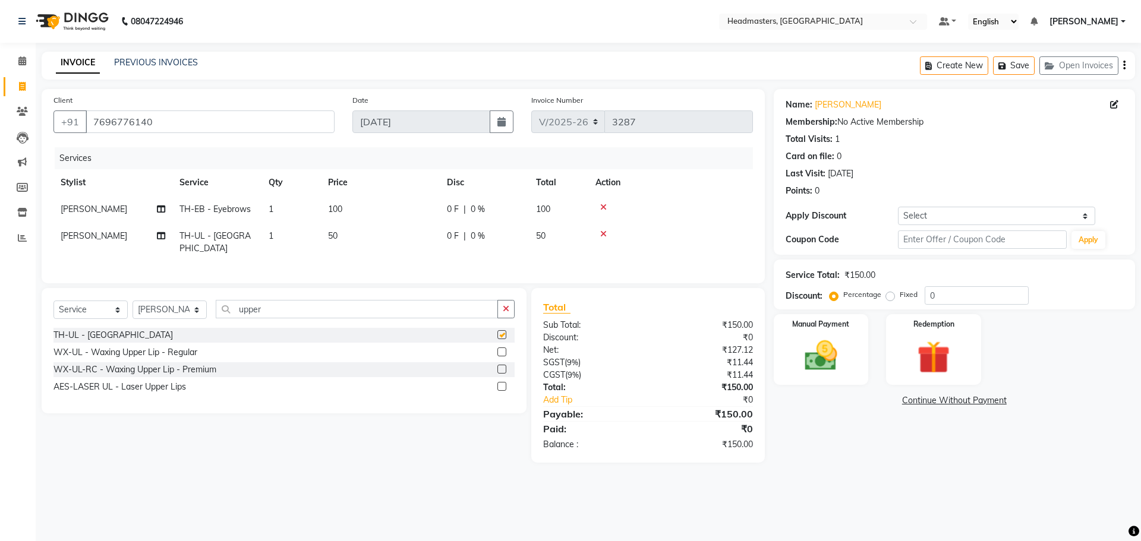
checkbox input "false"
click at [320, 289] on div "Select Service Product Membership Package Voucher Prepaid Gift Card Select Styl…" at bounding box center [284, 350] width 485 height 125
click at [320, 300] on input "upper" at bounding box center [357, 309] width 282 height 18
type input "u"
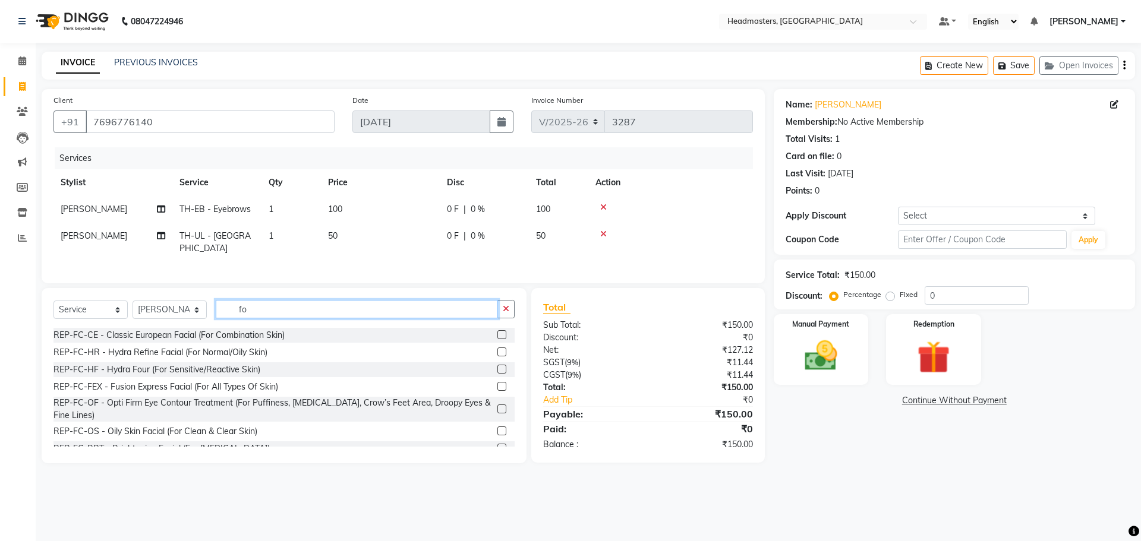
type input "f"
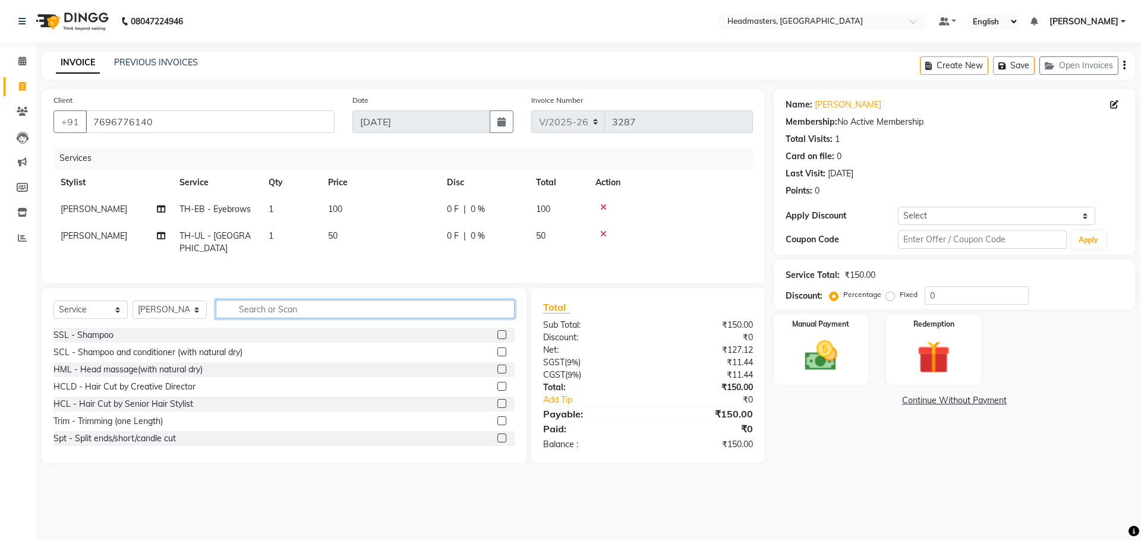
click at [298, 304] on input "text" at bounding box center [365, 309] width 299 height 18
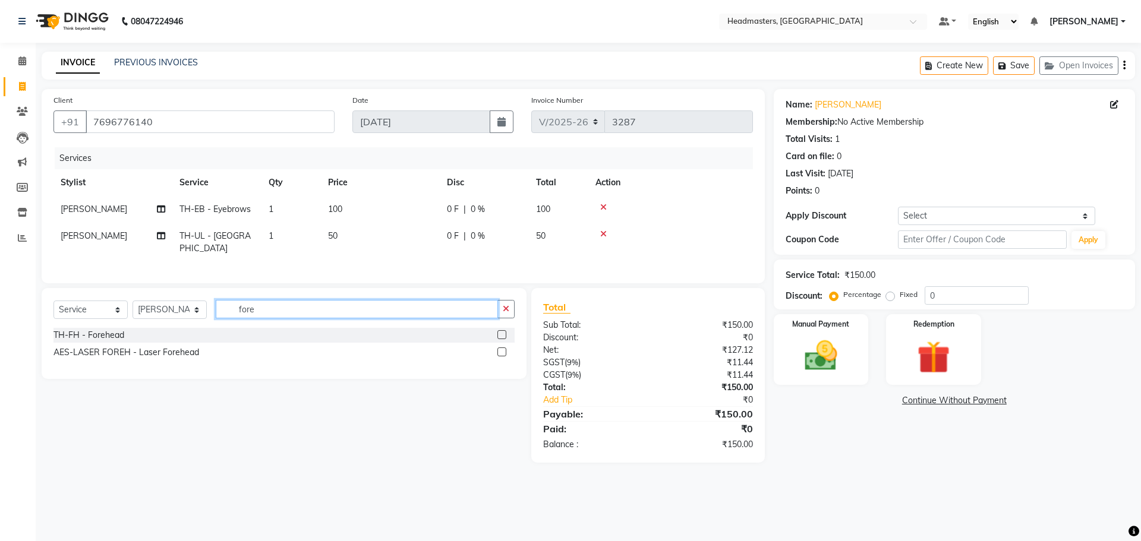
type input "fore"
click at [502, 328] on div at bounding box center [505, 335] width 17 height 15
click at [497, 332] on div "TH-FH - Forehead" at bounding box center [283, 335] width 461 height 15
click at [501, 333] on label at bounding box center [501, 334] width 9 height 9
click at [501, 333] on input "checkbox" at bounding box center [501, 336] width 8 height 8
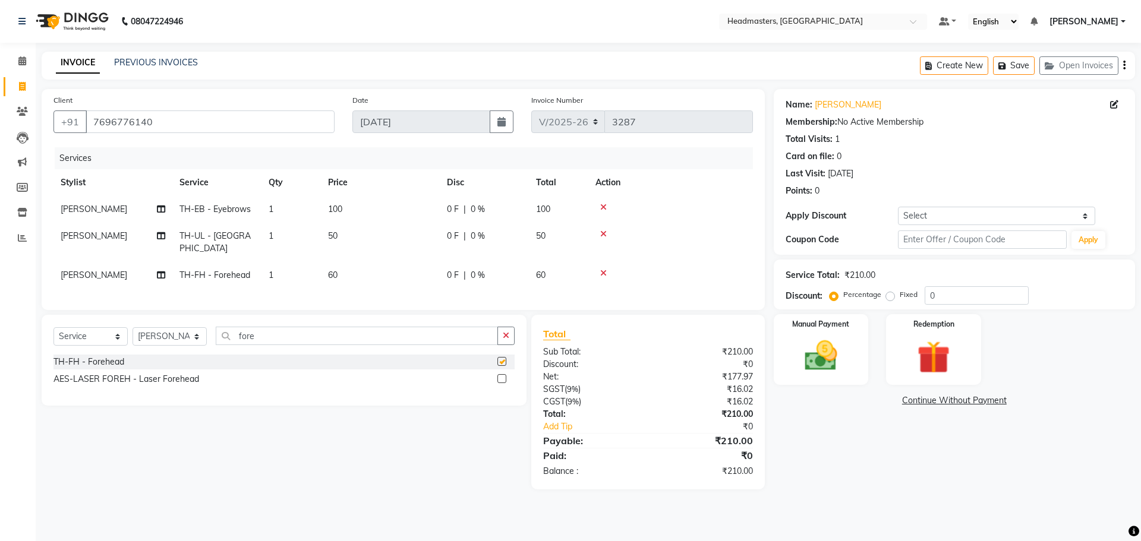
checkbox input "false"
click at [455, 207] on span "0 F" at bounding box center [453, 209] width 12 height 12
select select "60667"
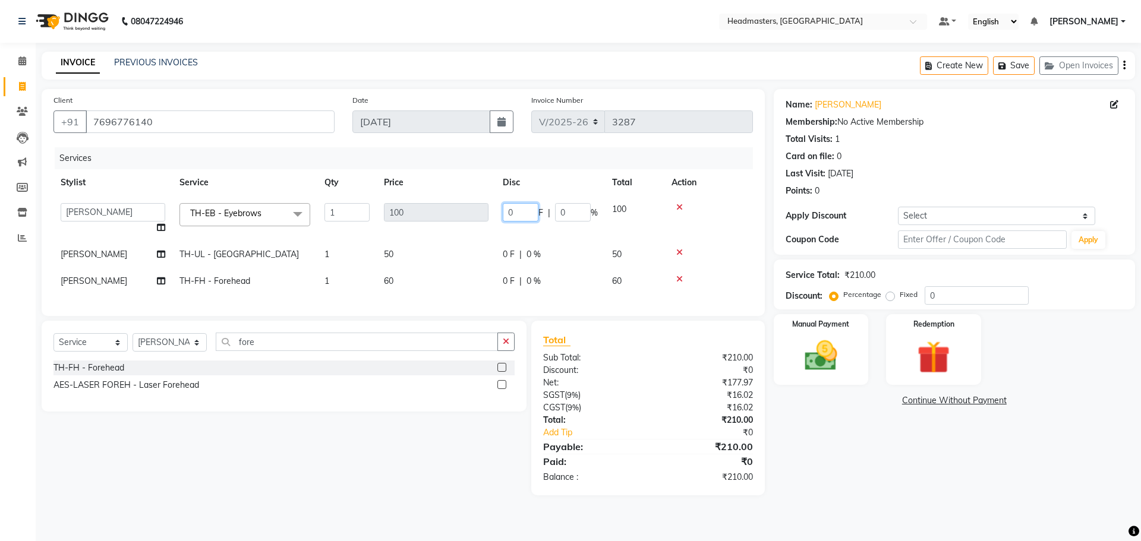
click at [507, 210] on input "0" at bounding box center [521, 212] width 36 height 18
type input "50"
click at [596, 230] on tbody "AFIA Anjali [PERSON_NAME] [PERSON_NAME] [PERSON_NAME] HEAD [PERSON_NAME] [PERSO…" at bounding box center [402, 245] width 699 height 99
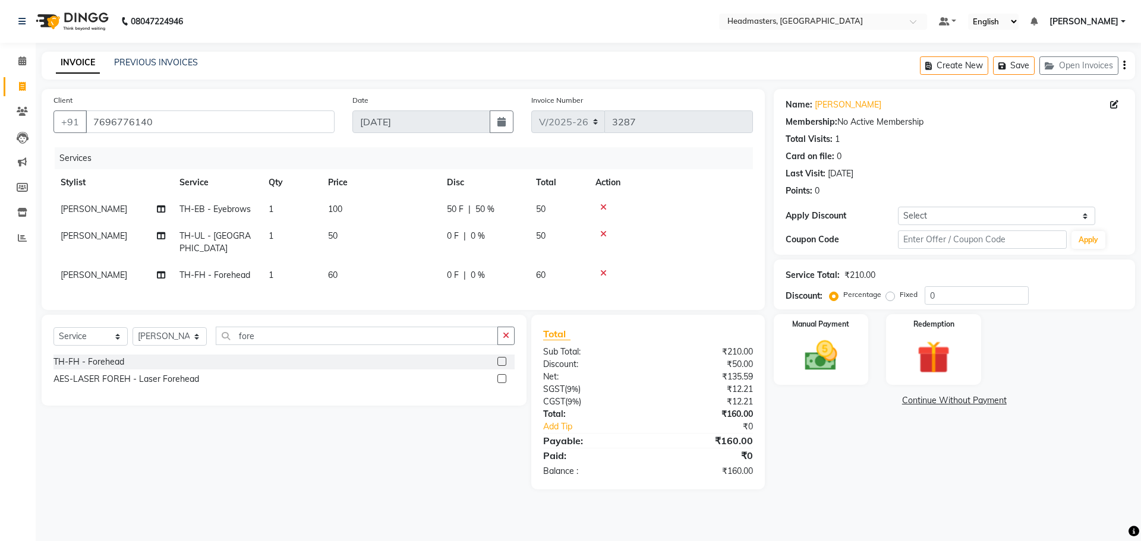
click at [450, 269] on span "0 F" at bounding box center [453, 275] width 12 height 12
select select "60667"
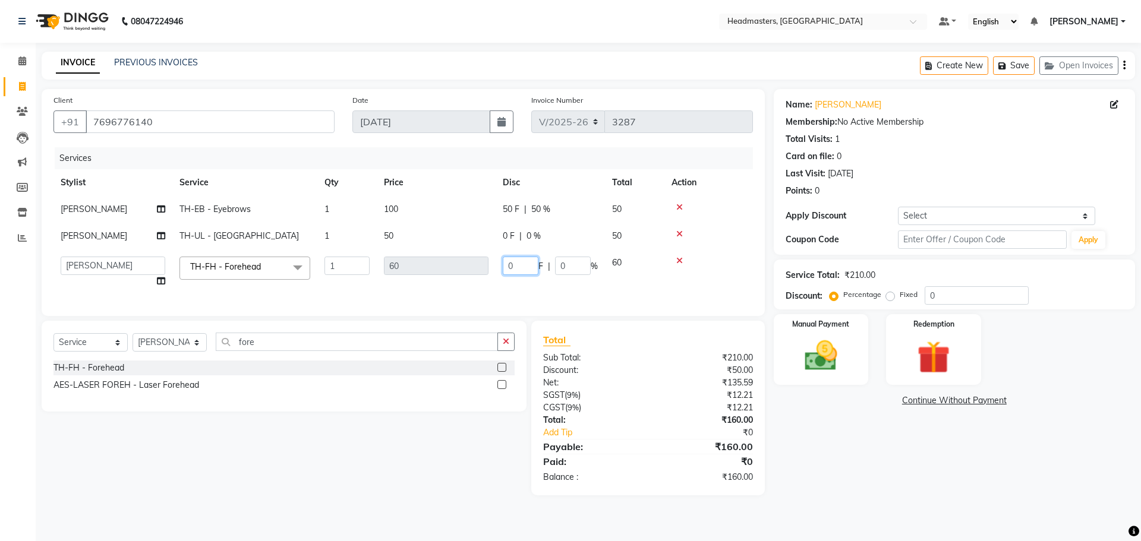
click at [503, 263] on input "0" at bounding box center [521, 266] width 36 height 18
type input "10"
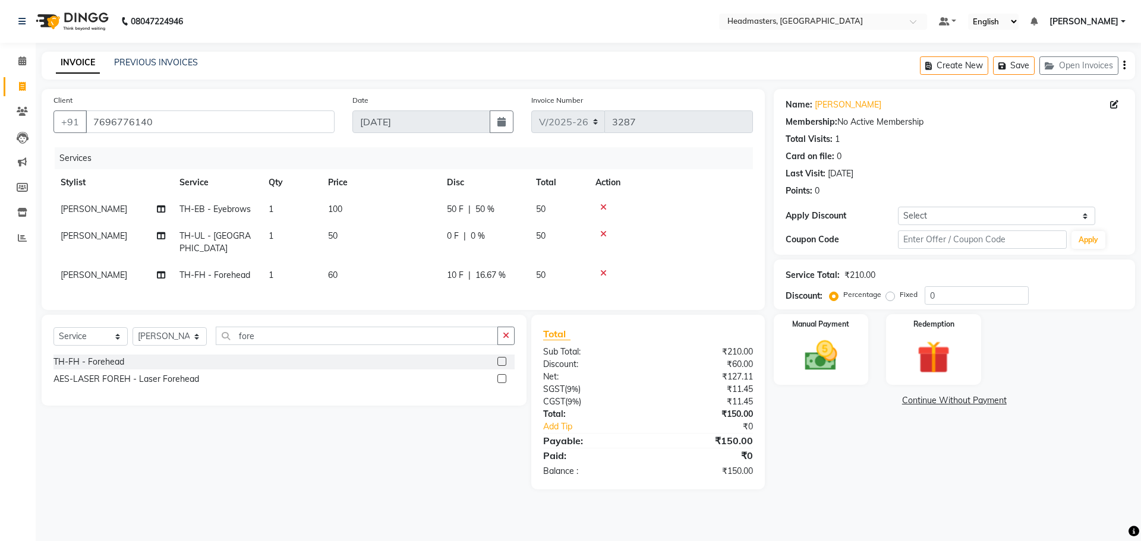
click at [651, 288] on div "Services Stylist Service Qty Price Disc Total Action [PERSON_NAME] TH-EB - Eyeb…" at bounding box center [402, 222] width 699 height 151
click at [450, 453] on div "Select Service Product Membership Package Voucher Prepaid Gift Card Select Styl…" at bounding box center [280, 402] width 494 height 175
click at [443, 450] on div "Select Service Product Membership Package Voucher Prepaid Gift Card Select Styl…" at bounding box center [280, 402] width 494 height 175
click at [817, 361] on img at bounding box center [820, 355] width 55 height 39
drag, startPoint x: 985, startPoint y: 399, endPoint x: 976, endPoint y: 411, distance: 15.3
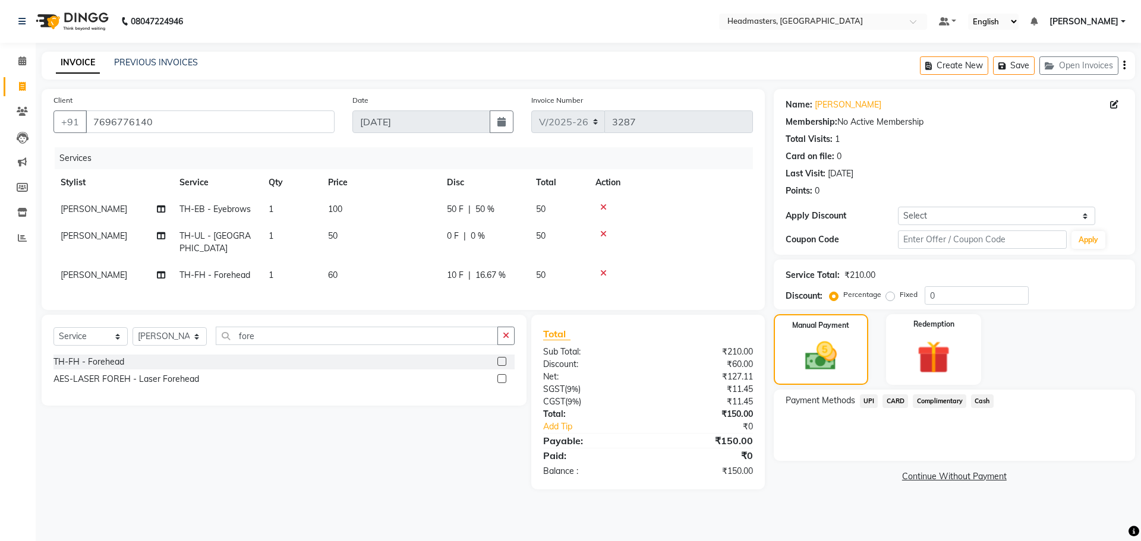
click at [983, 400] on span "Cash" at bounding box center [982, 402] width 23 height 14
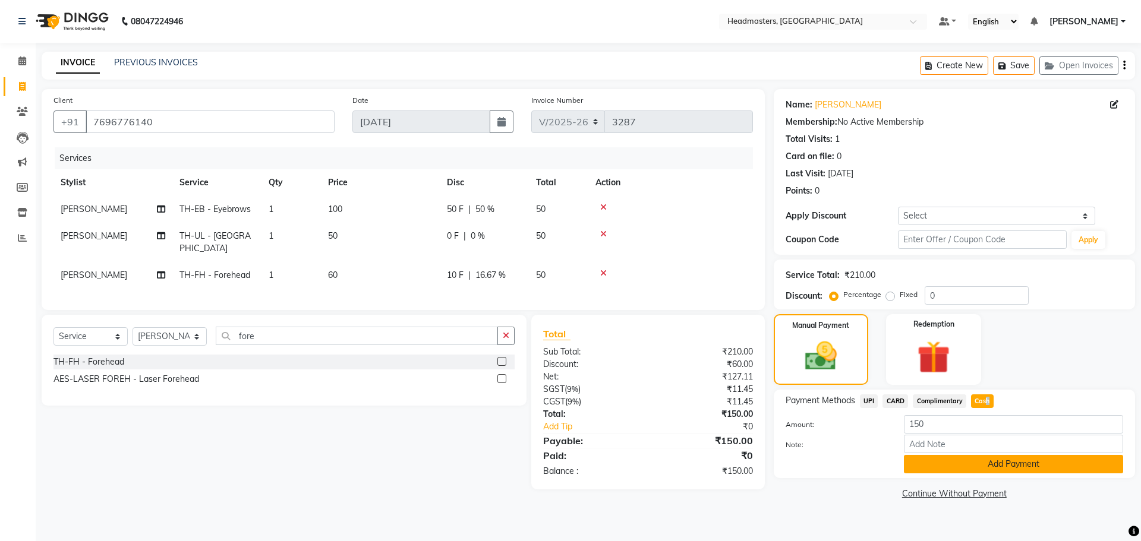
click at [977, 465] on button "Add Payment" at bounding box center [1013, 464] width 219 height 18
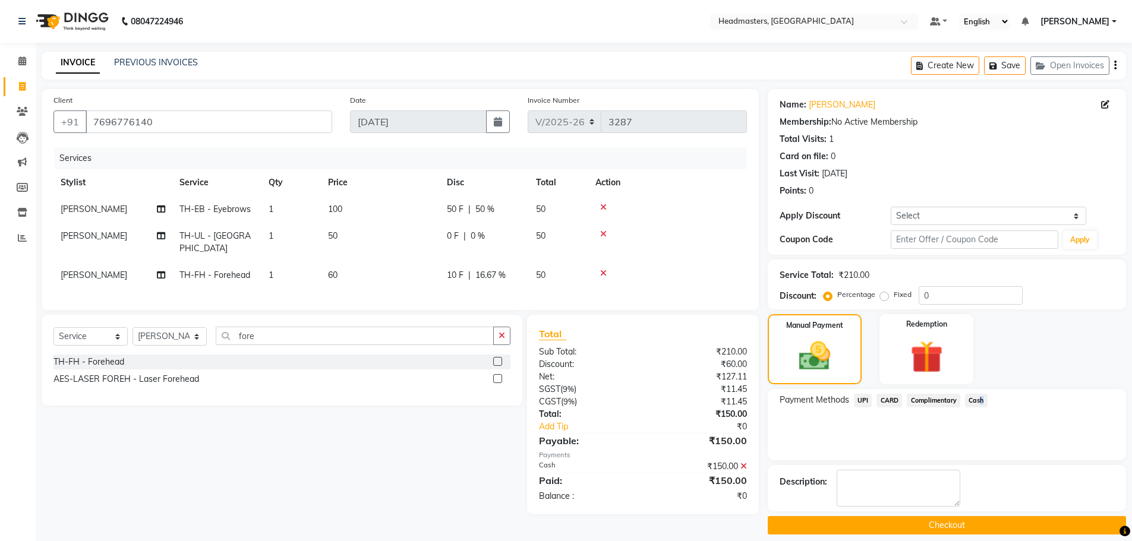
click at [942, 521] on button "Checkout" at bounding box center [947, 525] width 358 height 18
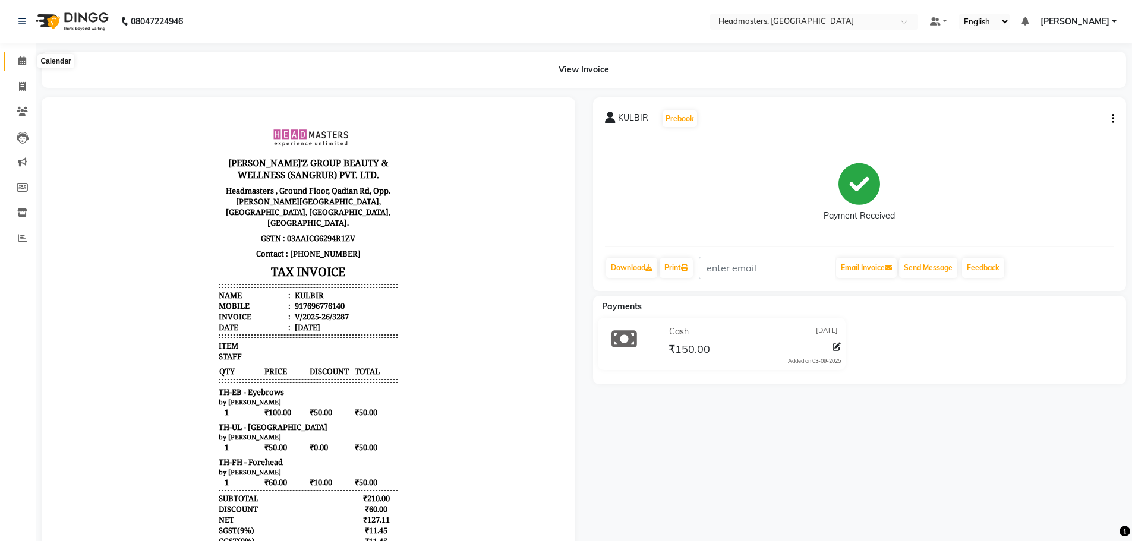
click at [17, 65] on span at bounding box center [22, 62] width 21 height 14
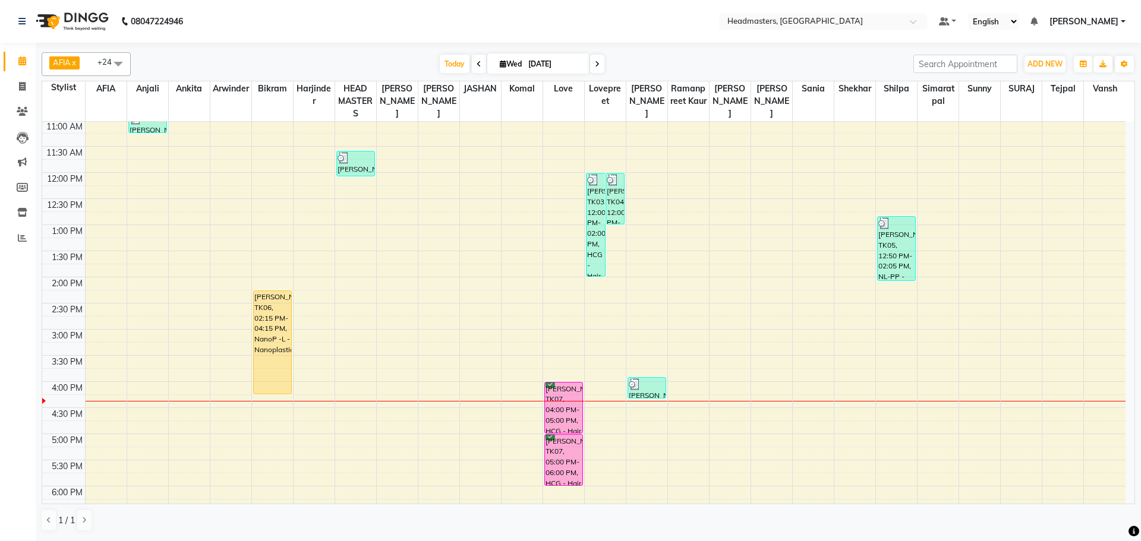
scroll to position [159, 0]
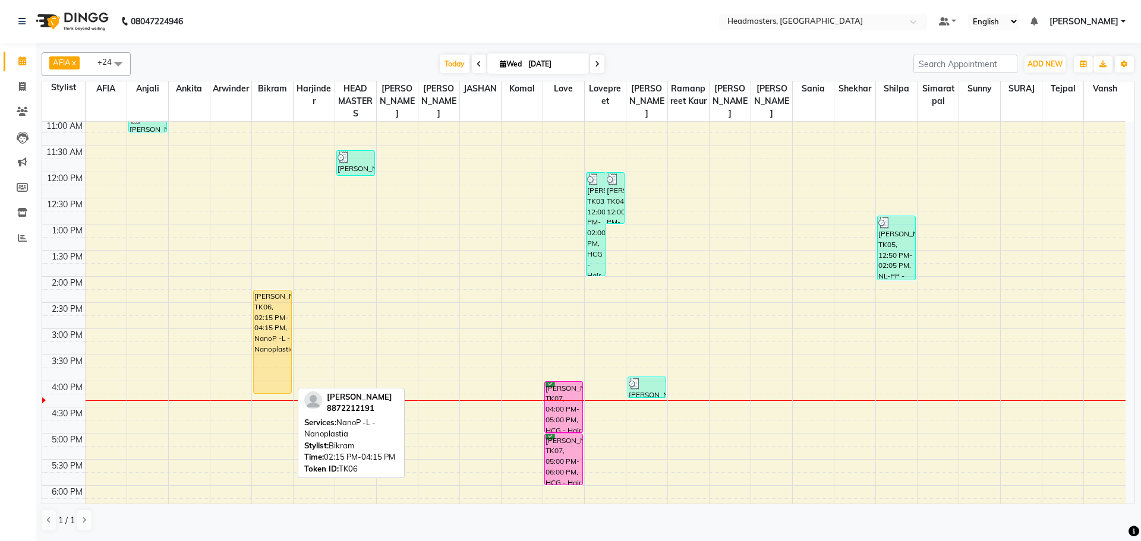
click at [264, 345] on div "[PERSON_NAME], TK06, 02:15 PM-04:15 PM, NanoP -L - Nanoplastia" at bounding box center [272, 342] width 37 height 103
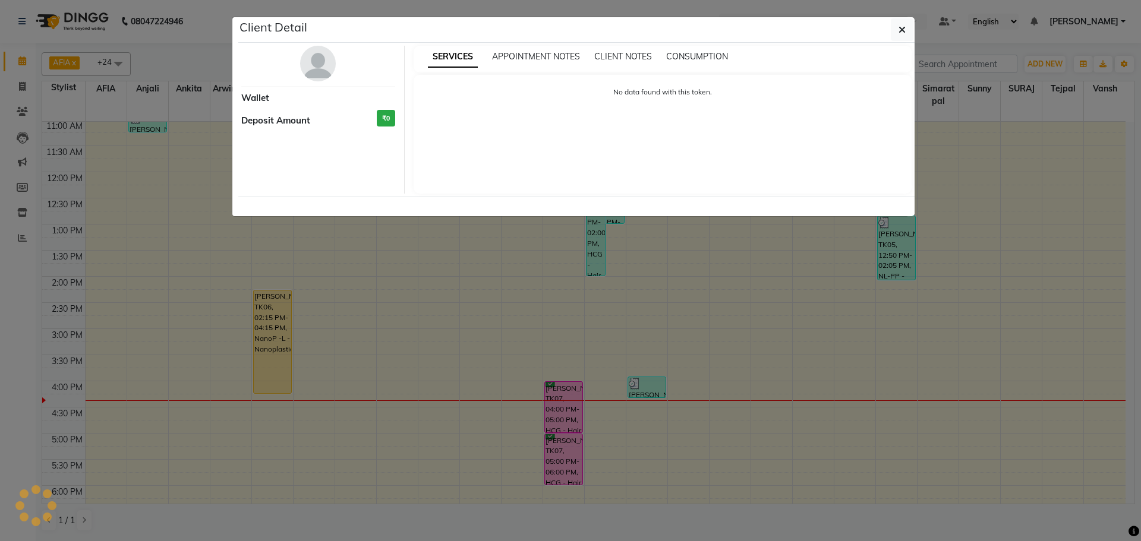
select select "1"
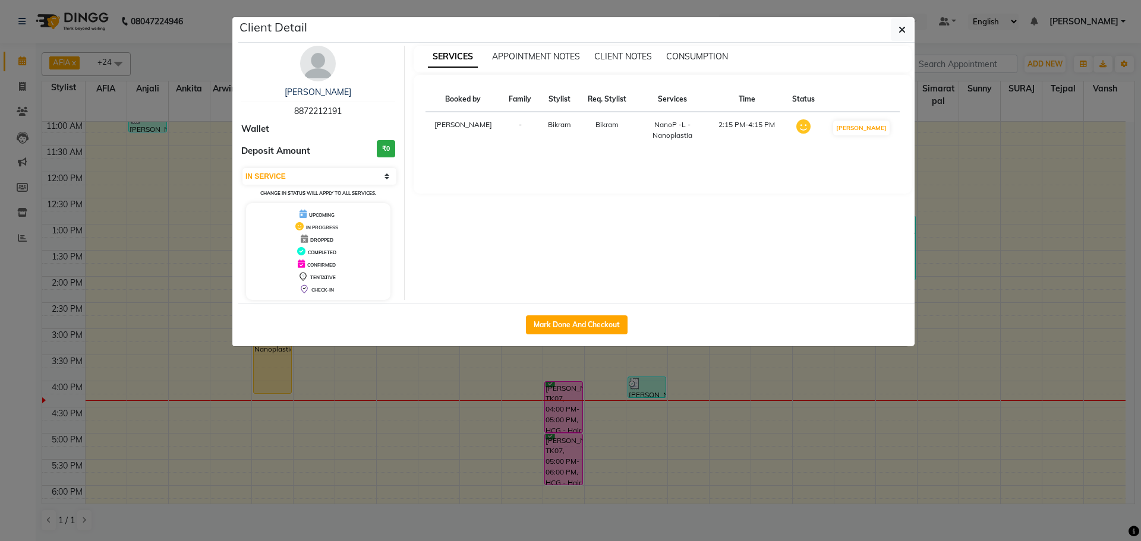
click at [557, 313] on div "Mark Done And Checkout" at bounding box center [576, 324] width 676 height 43
drag, startPoint x: 580, startPoint y: 314, endPoint x: 582, endPoint y: 327, distance: 12.7
click at [582, 326] on div "Mark Done And Checkout" at bounding box center [576, 324] width 676 height 43
click at [582, 327] on button "Mark Done And Checkout" at bounding box center [577, 325] width 102 height 19
select select "service"
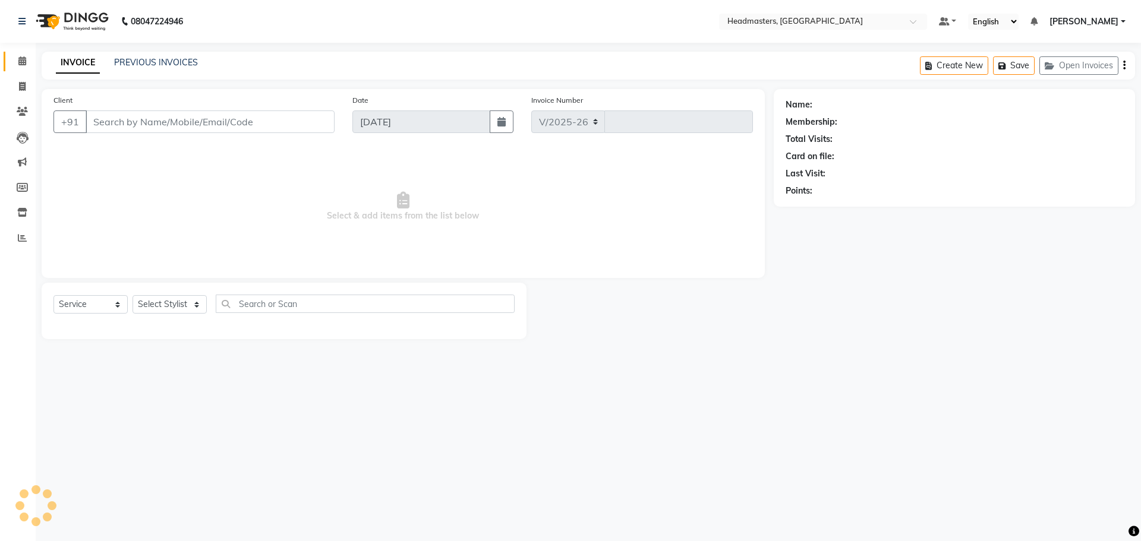
select select "7136"
type input "3288"
type input "8872212191"
select select "60661"
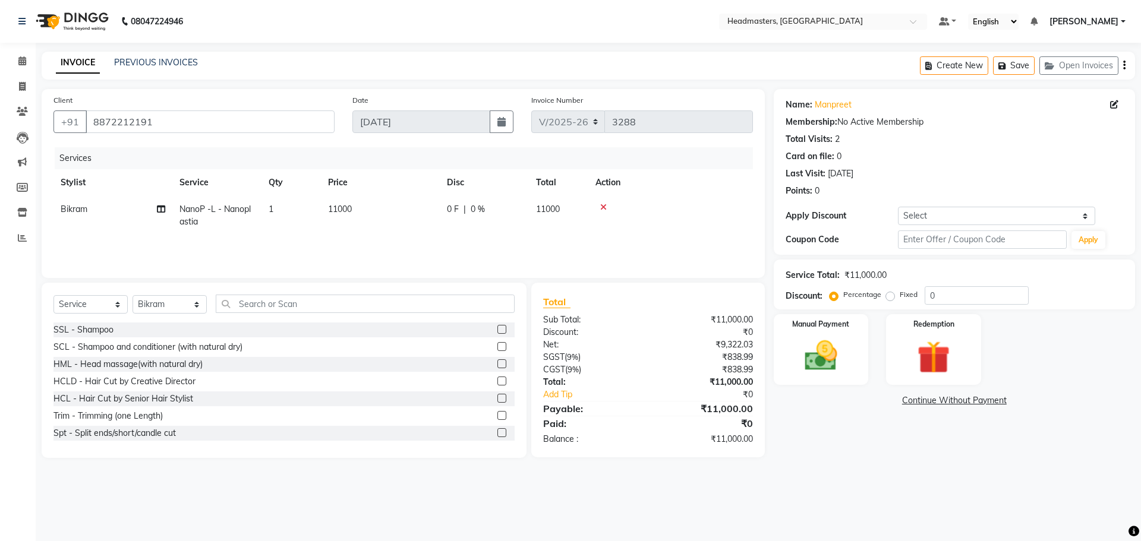
click at [449, 213] on span "0 F" at bounding box center [453, 209] width 12 height 12
select select "60661"
click at [538, 210] on input "0" at bounding box center [521, 212] width 36 height 18
type input "0999999999"
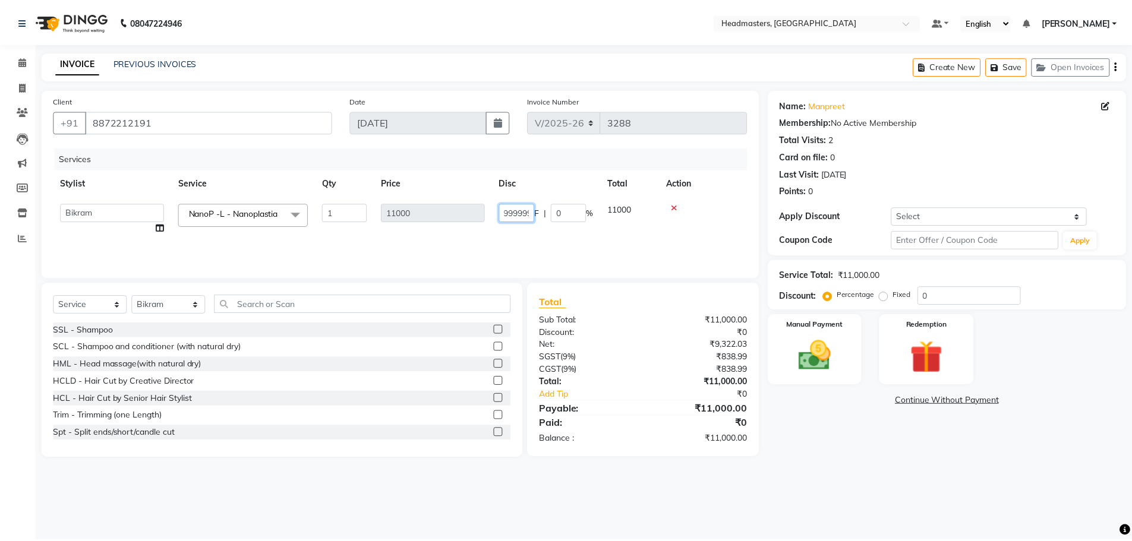
scroll to position [0, 25]
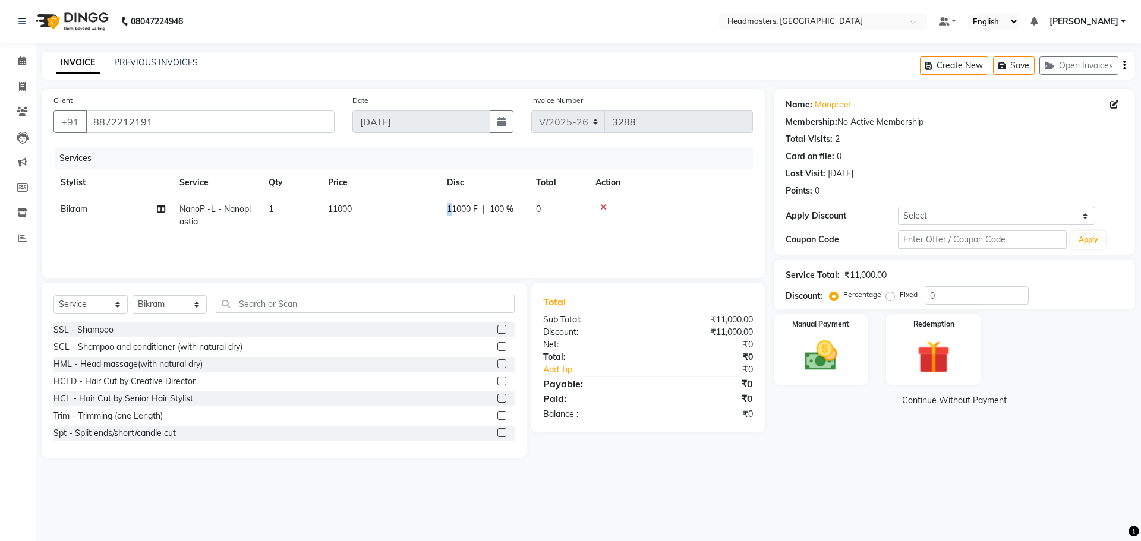
drag, startPoint x: 450, startPoint y: 199, endPoint x: 508, endPoint y: 223, distance: 62.9
click at [459, 210] on td "11000 F | 100 %" at bounding box center [484, 215] width 89 height 39
select select "60661"
click at [534, 207] on input "11000" at bounding box center [521, 212] width 36 height 18
type input "1"
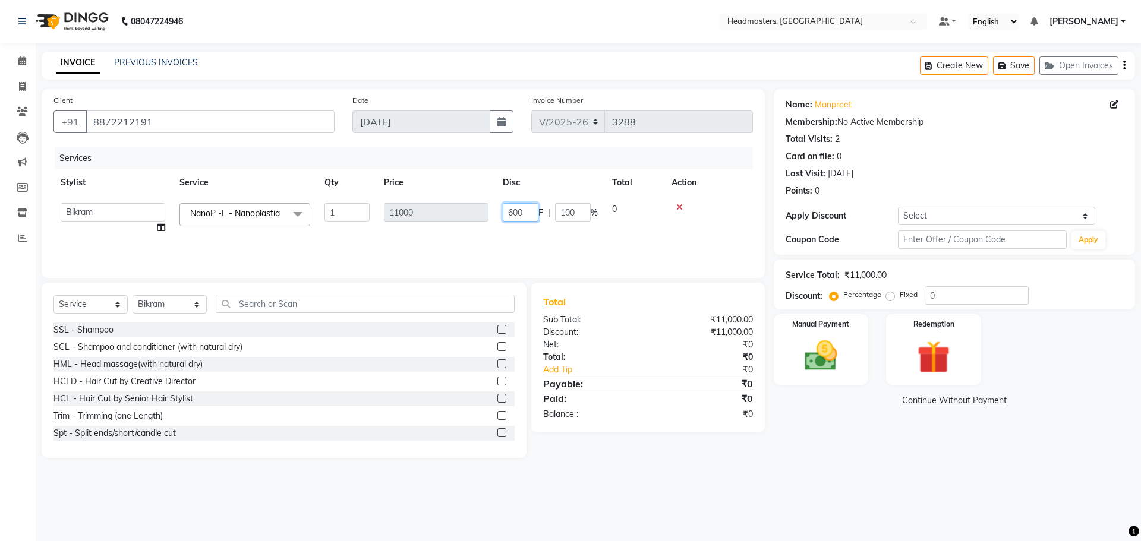
type input "6000"
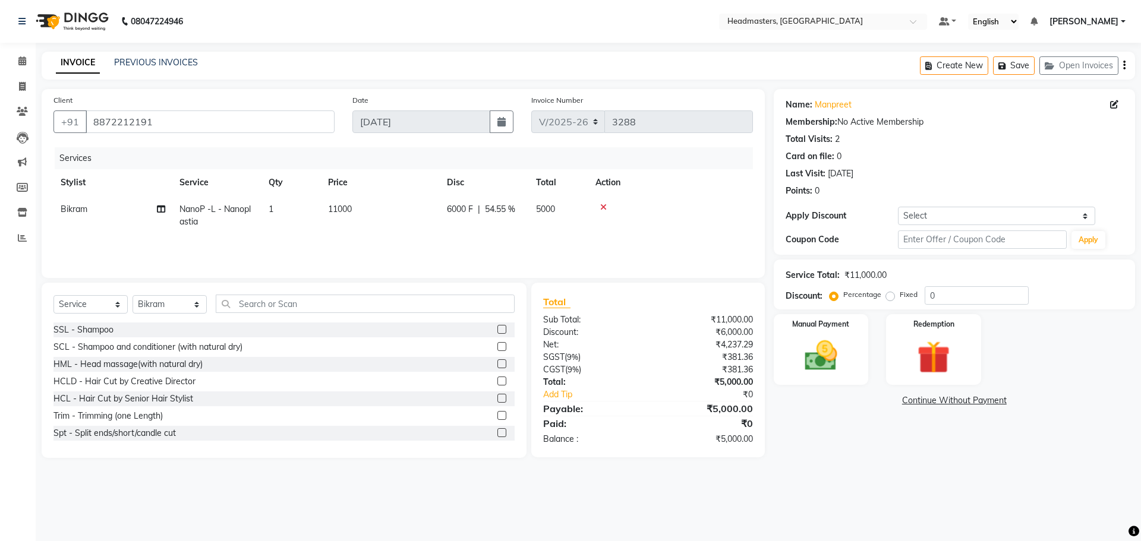
drag, startPoint x: 551, startPoint y: 241, endPoint x: 560, endPoint y: 239, distance: 9.8
click at [553, 241] on div "Services Stylist Service Qty Price Disc Total Action Bikram NanoP -L - Nanoplas…" at bounding box center [402, 206] width 699 height 119
drag, startPoint x: 477, startPoint y: 197, endPoint x: 479, endPoint y: 212, distance: 15.0
click at [479, 212] on td "6000 F | 54.55 %" at bounding box center [484, 215] width 89 height 39
select select "60661"
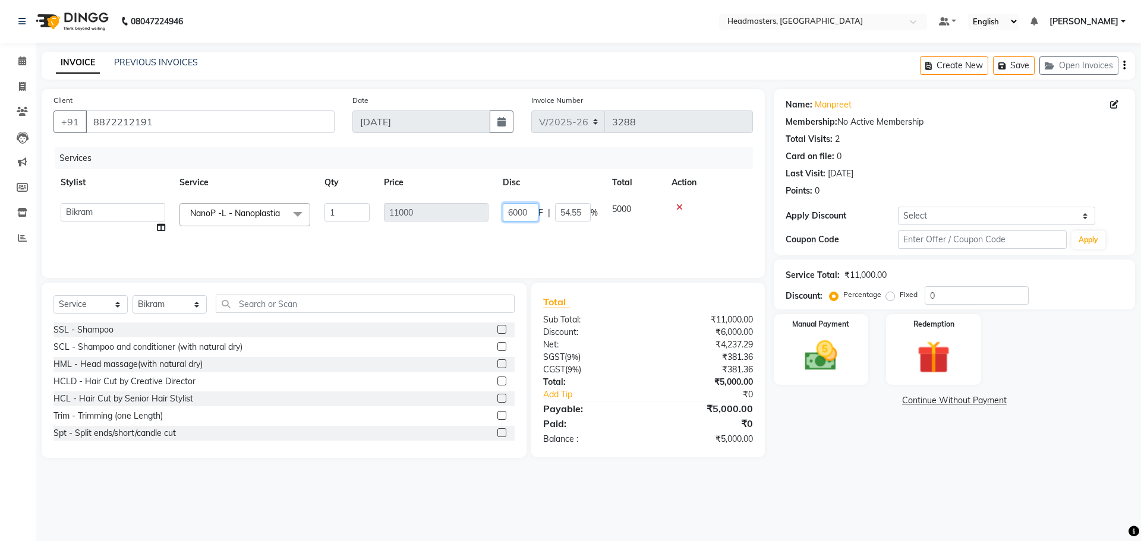
click at [513, 216] on input "6000" at bounding box center [521, 212] width 36 height 18
type input "5000"
click at [544, 238] on div "Services Stylist Service Qty Price Disc Total Action AFIA Anjali [PERSON_NAME] …" at bounding box center [402, 206] width 699 height 119
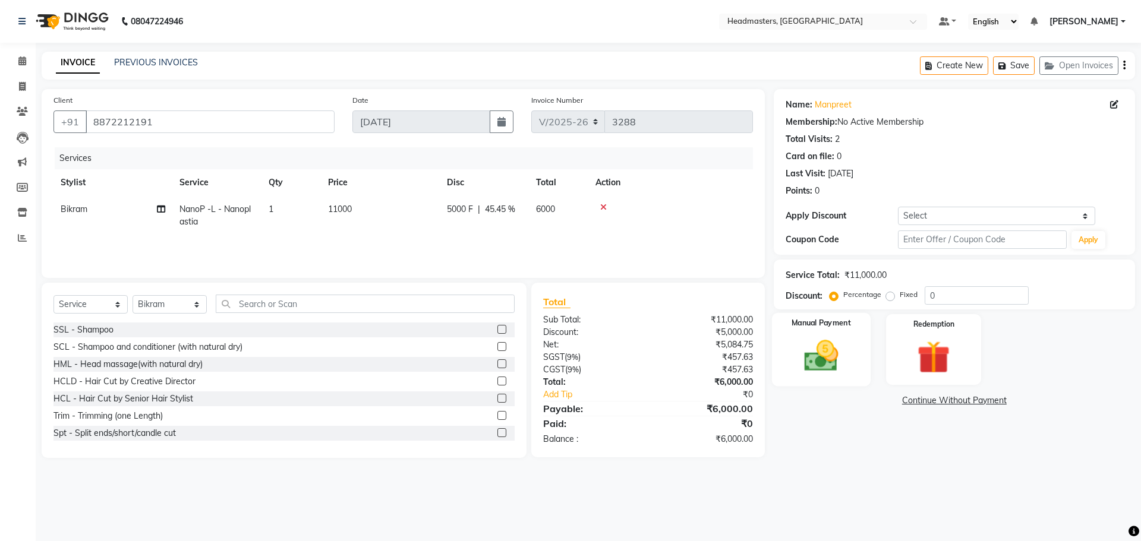
click at [805, 348] on img at bounding box center [820, 355] width 55 height 39
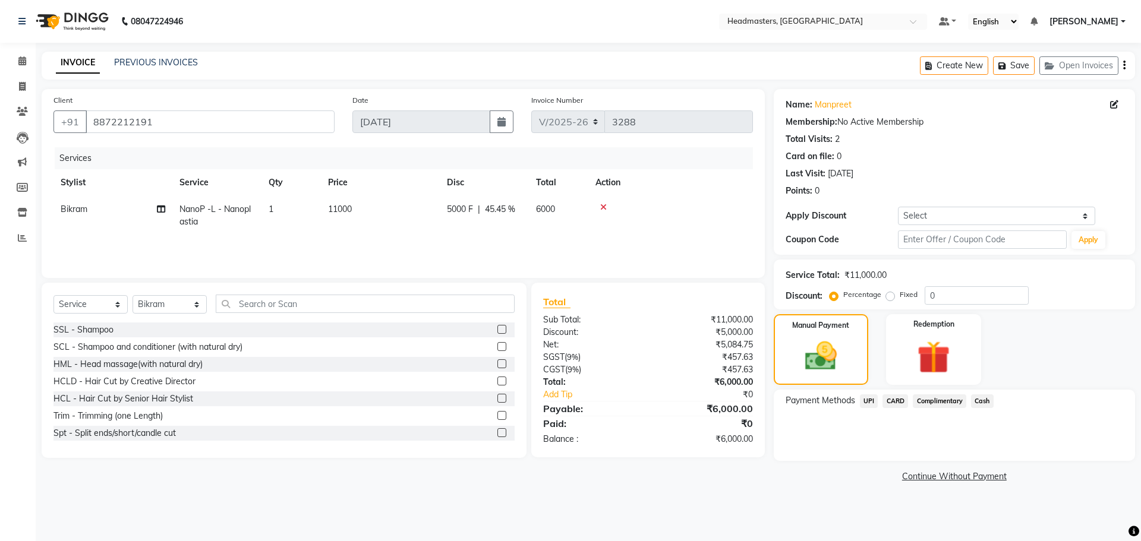
click at [894, 400] on span "CARD" at bounding box center [895, 402] width 26 height 14
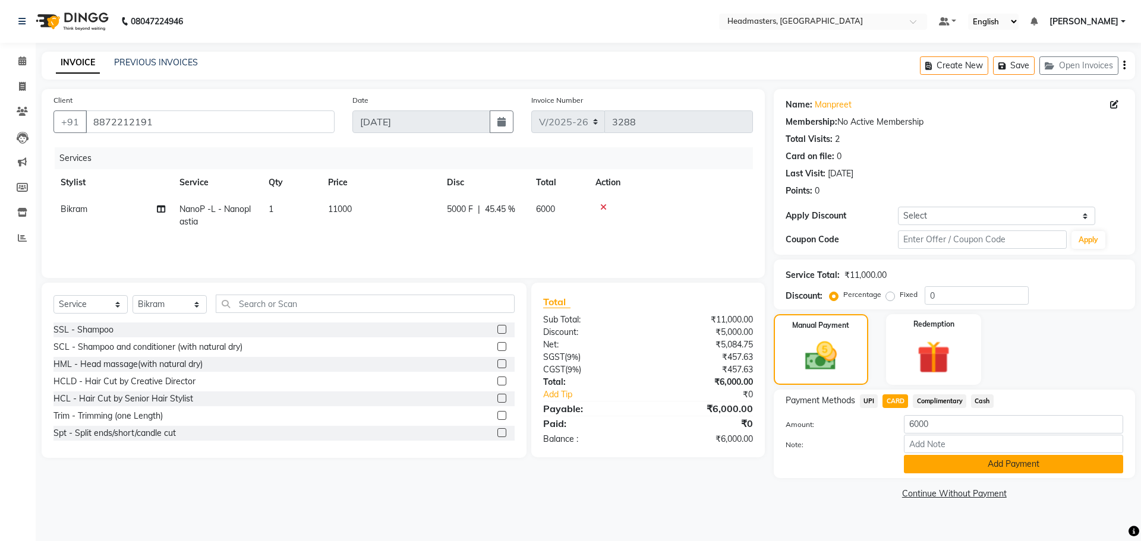
click at [948, 463] on button "Add Payment" at bounding box center [1013, 464] width 219 height 18
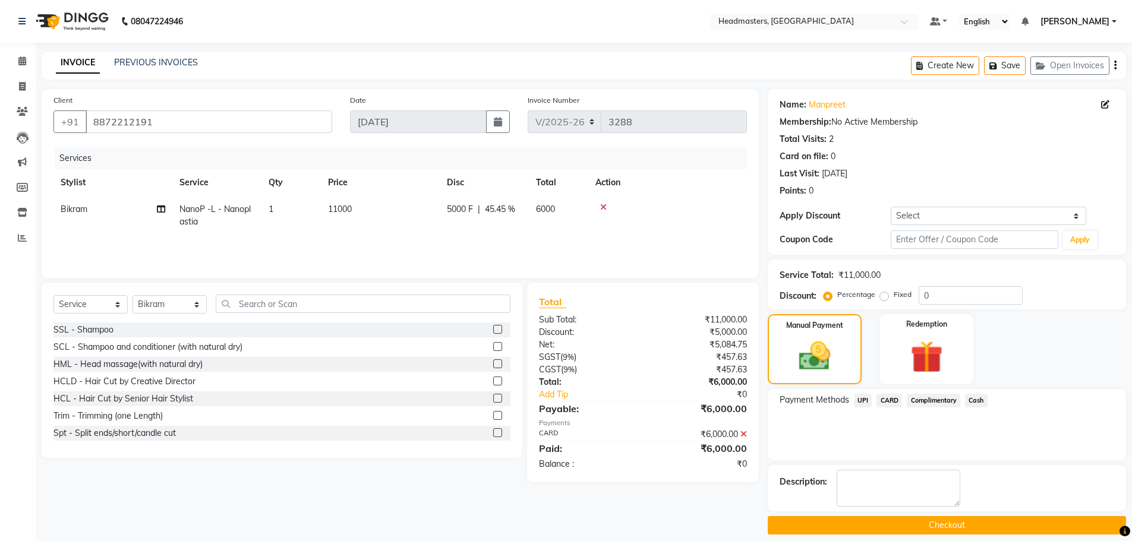
click at [923, 531] on button "Checkout" at bounding box center [947, 525] width 358 height 18
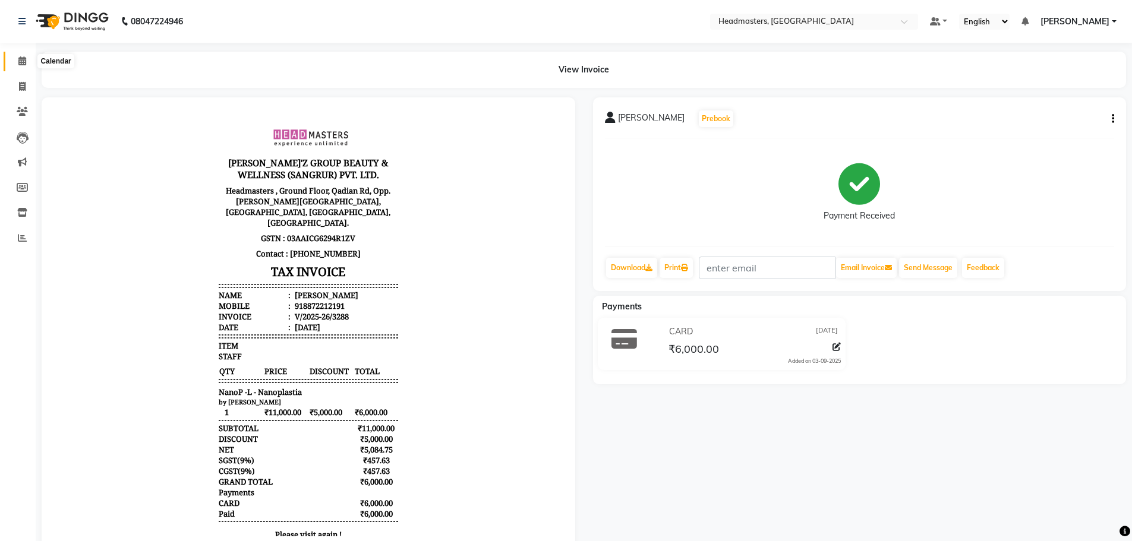
click at [26, 58] on icon at bounding box center [22, 60] width 8 height 9
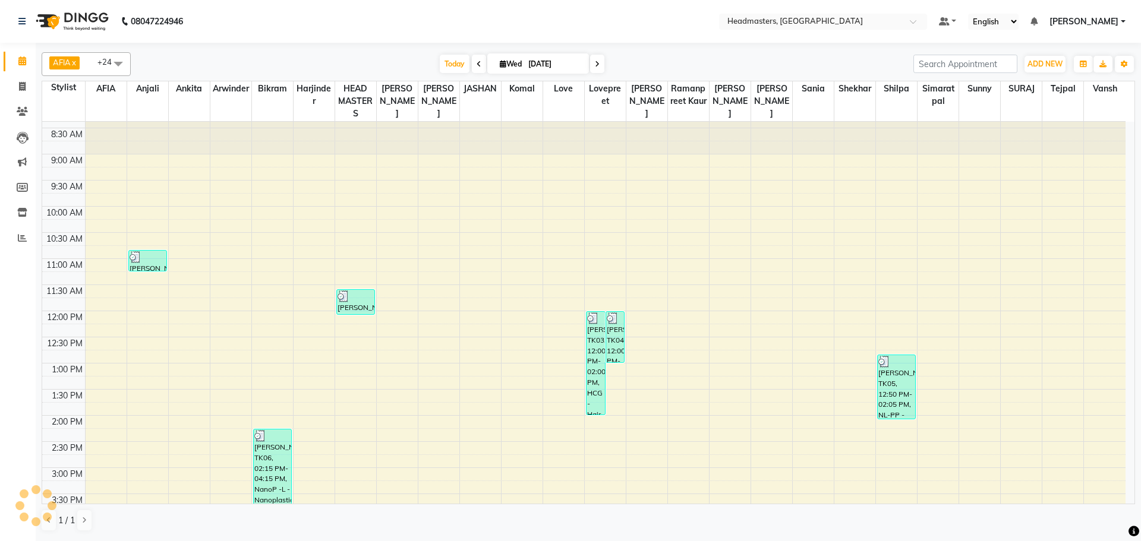
scroll to position [297, 0]
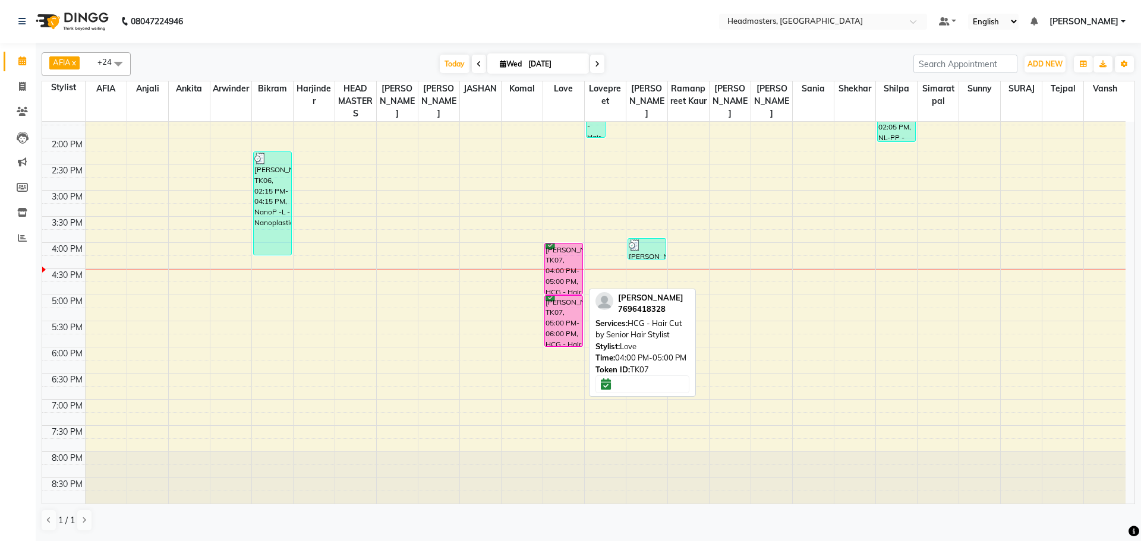
click at [563, 287] on div "[PERSON_NAME], TK07, 04:00 PM-05:00 PM, HCG - Hair Cut by Senior Hair Stylist" at bounding box center [563, 269] width 37 height 51
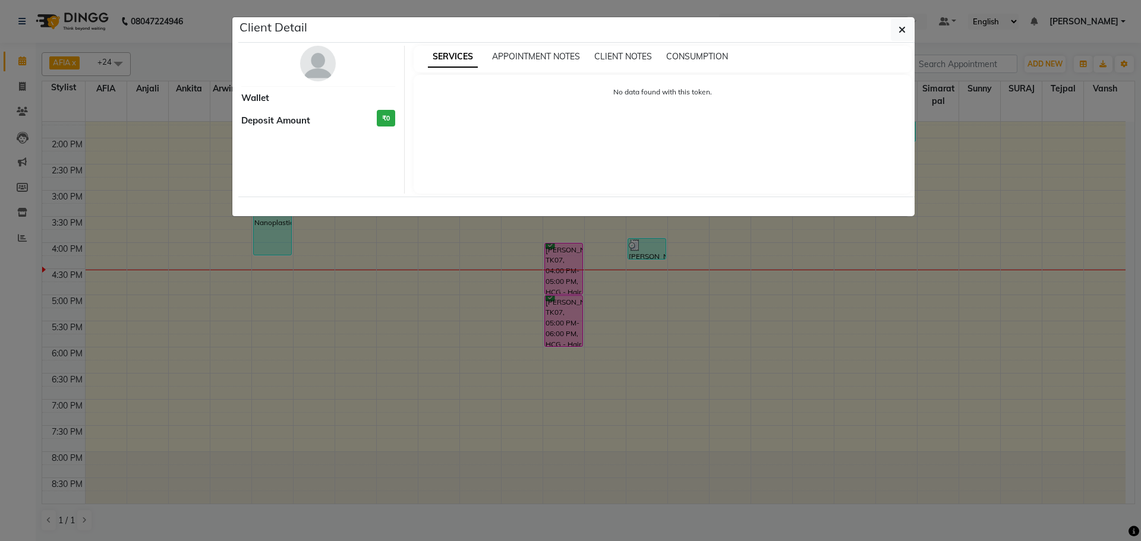
select select "6"
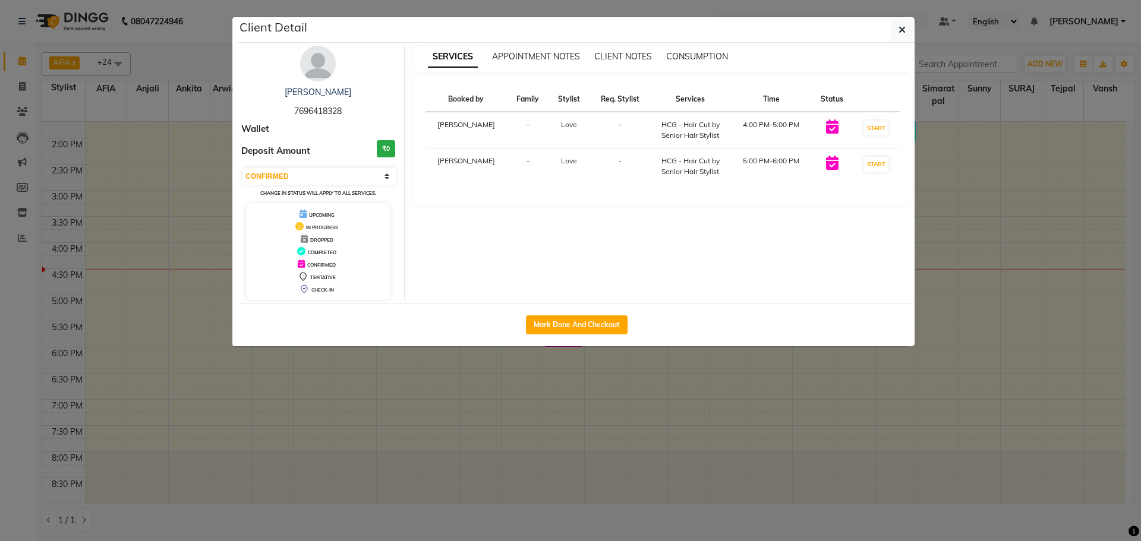
drag, startPoint x: 1033, startPoint y: 266, endPoint x: 1018, endPoint y: 257, distance: 17.5
click at [1031, 264] on ngb-modal-window "Client Detail [PERSON_NAME] 7696418328 Wallet Deposit Amount ₹0 Select IN SERVI…" at bounding box center [570, 270] width 1141 height 541
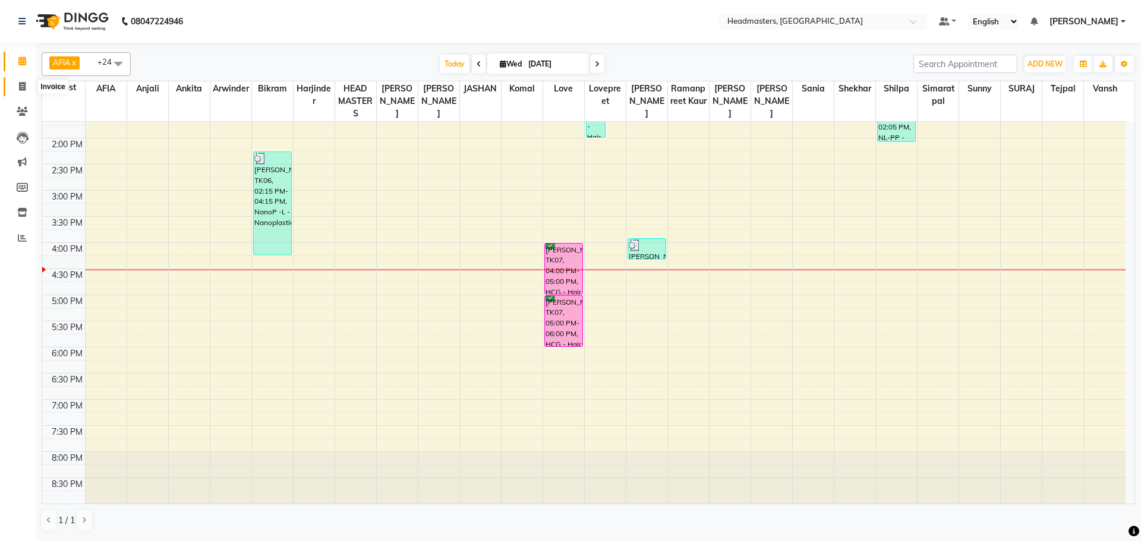
click at [24, 85] on icon at bounding box center [22, 86] width 7 height 9
select select "service"
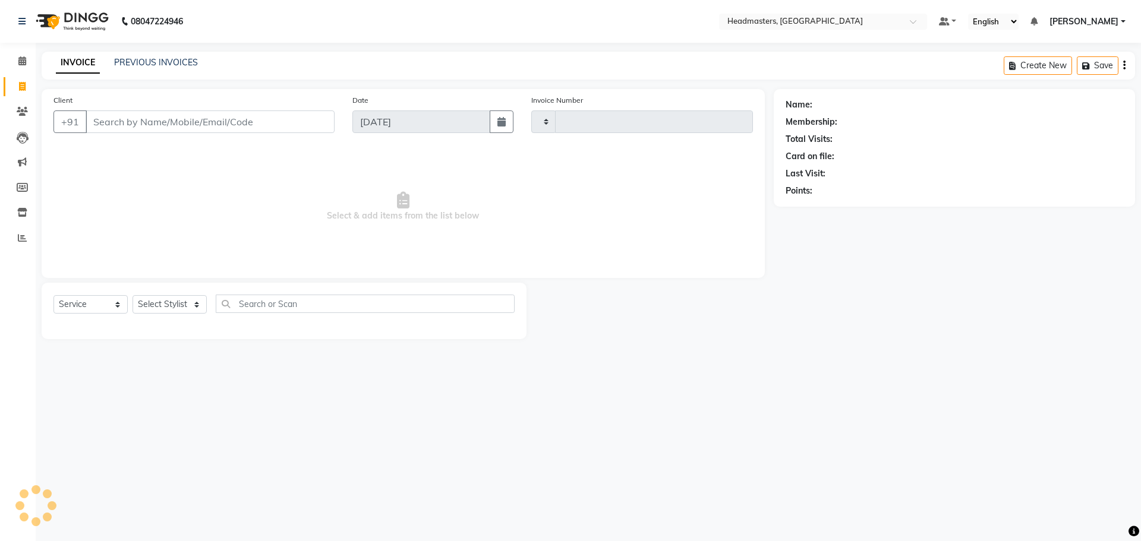
click at [177, 128] on input "Client" at bounding box center [210, 122] width 249 height 23
type input "3289"
select select "7136"
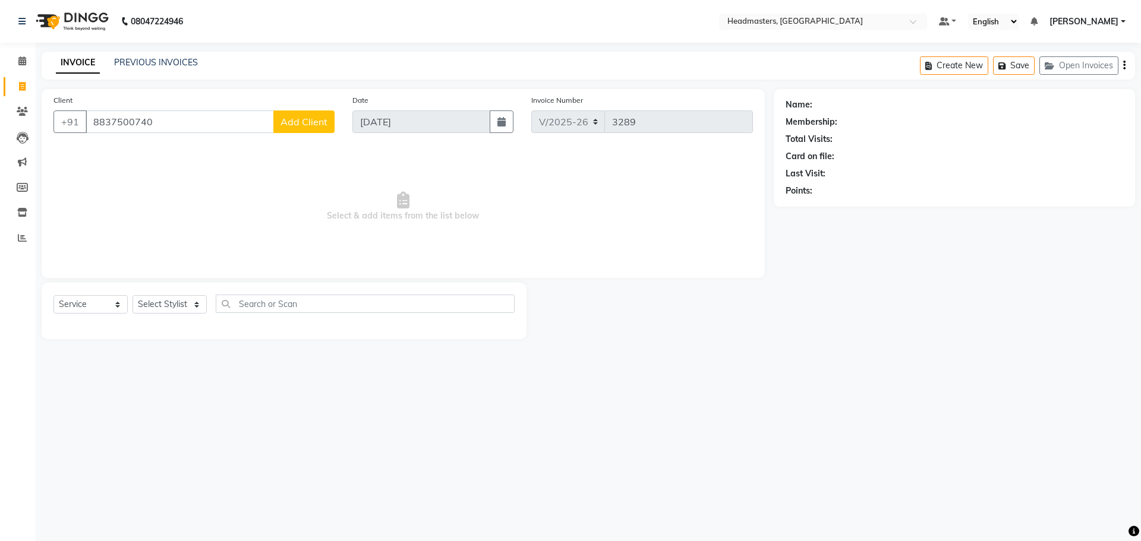
type input "8837500740"
click at [307, 128] on button "Add Client" at bounding box center [303, 122] width 61 height 23
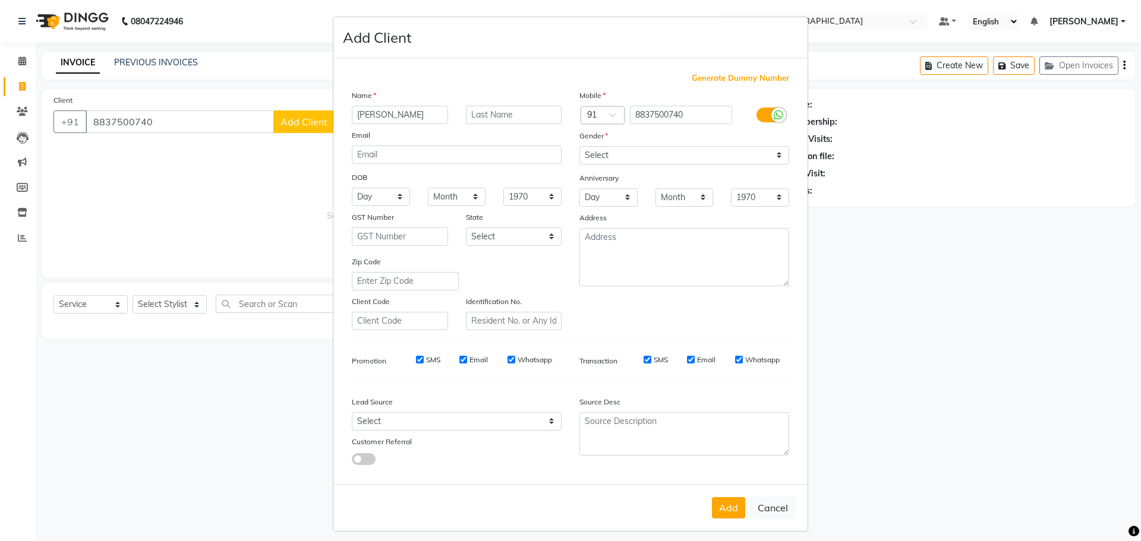
type input "[PERSON_NAME]"
click at [652, 149] on select "Select [DEMOGRAPHIC_DATA] [DEMOGRAPHIC_DATA] Other Prefer Not To Say" at bounding box center [684, 155] width 210 height 18
click at [641, 150] on select "Select [DEMOGRAPHIC_DATA] [DEMOGRAPHIC_DATA] Other Prefer Not To Say" at bounding box center [684, 155] width 210 height 18
select select "[DEMOGRAPHIC_DATA]"
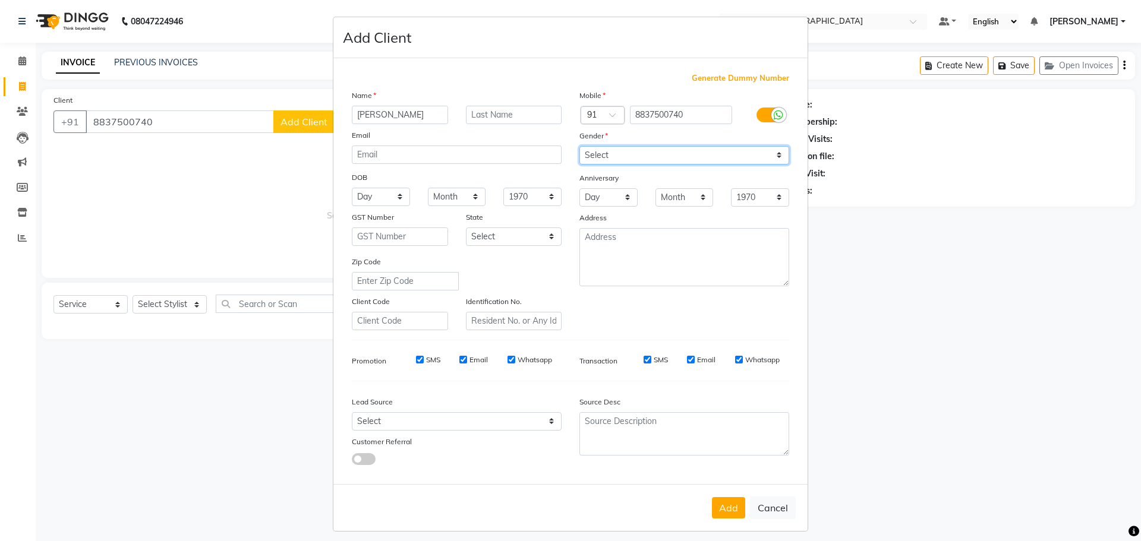
click at [579, 146] on select "Select [DEMOGRAPHIC_DATA] [DEMOGRAPHIC_DATA] Other Prefer Not To Say" at bounding box center [684, 155] width 210 height 18
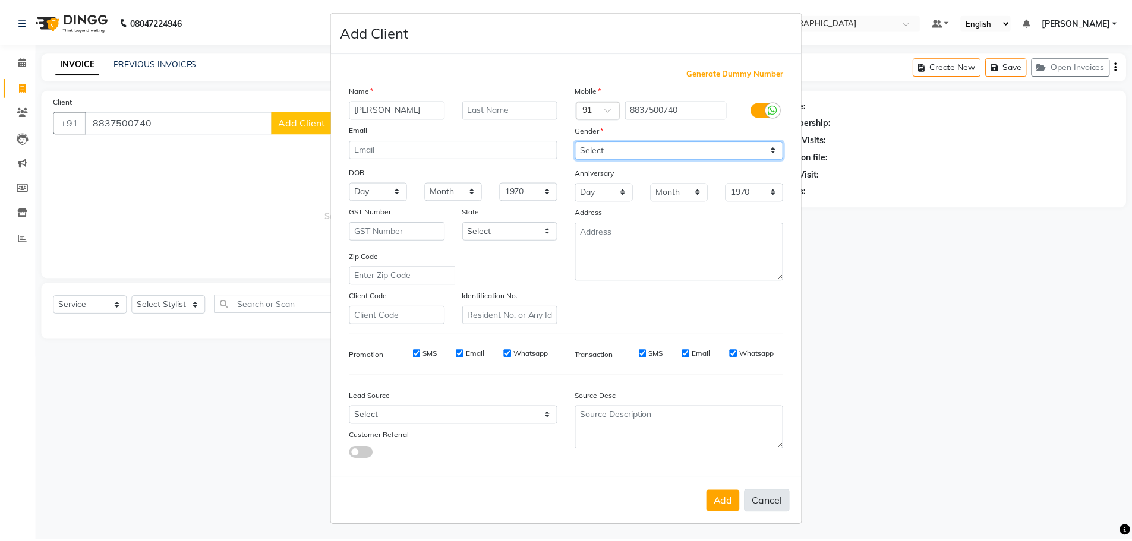
scroll to position [7, 0]
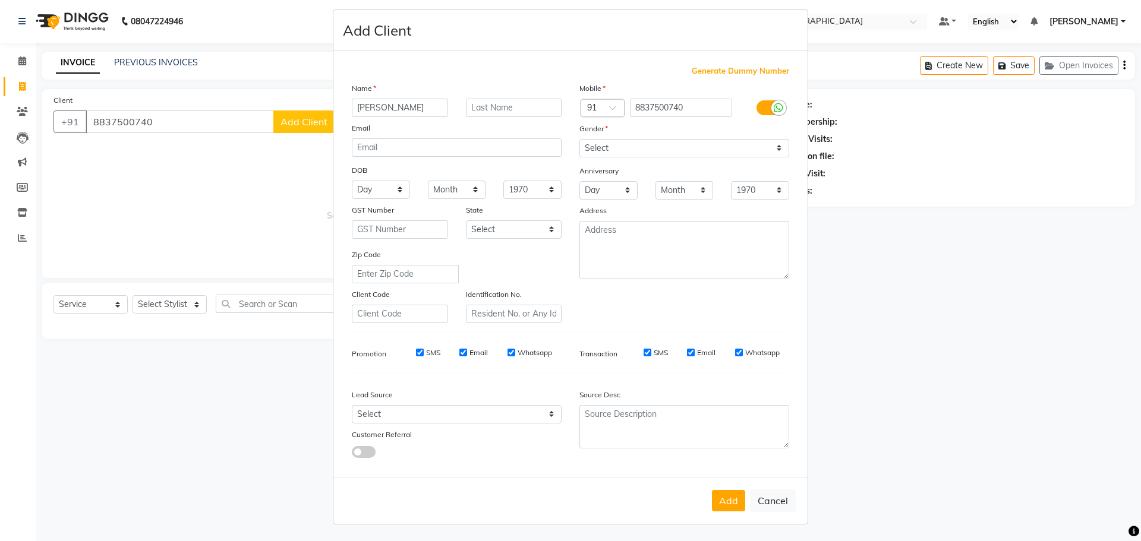
click at [730, 494] on button "Add" at bounding box center [728, 500] width 33 height 21
select select
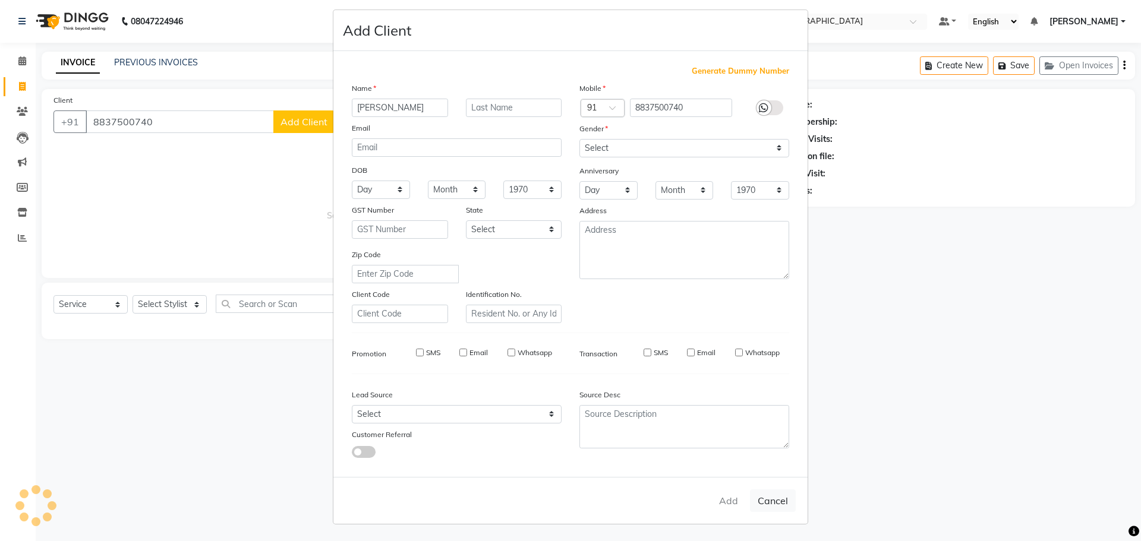
select select
checkbox input "false"
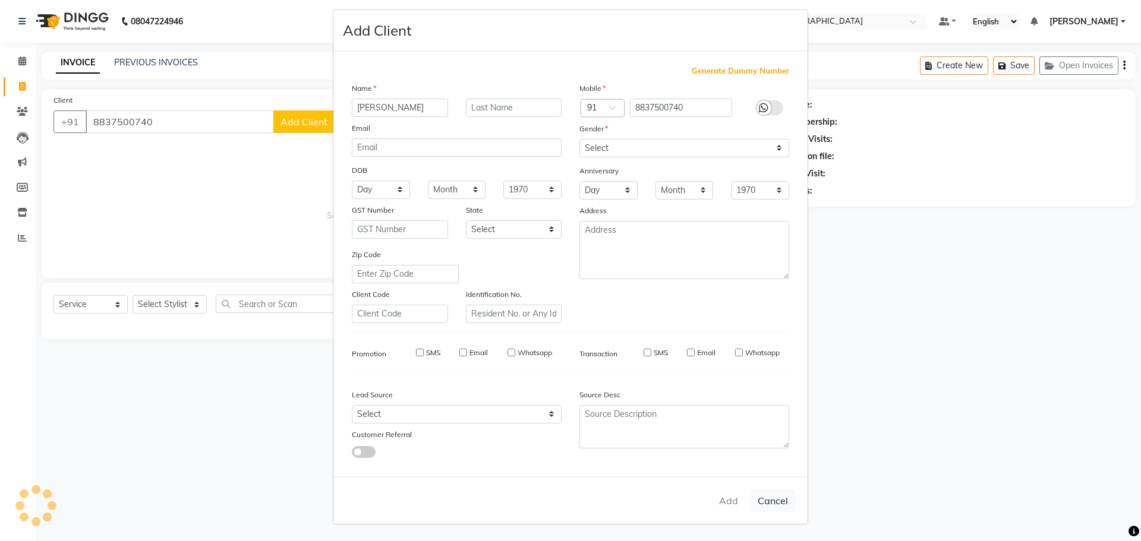
checkbox input "false"
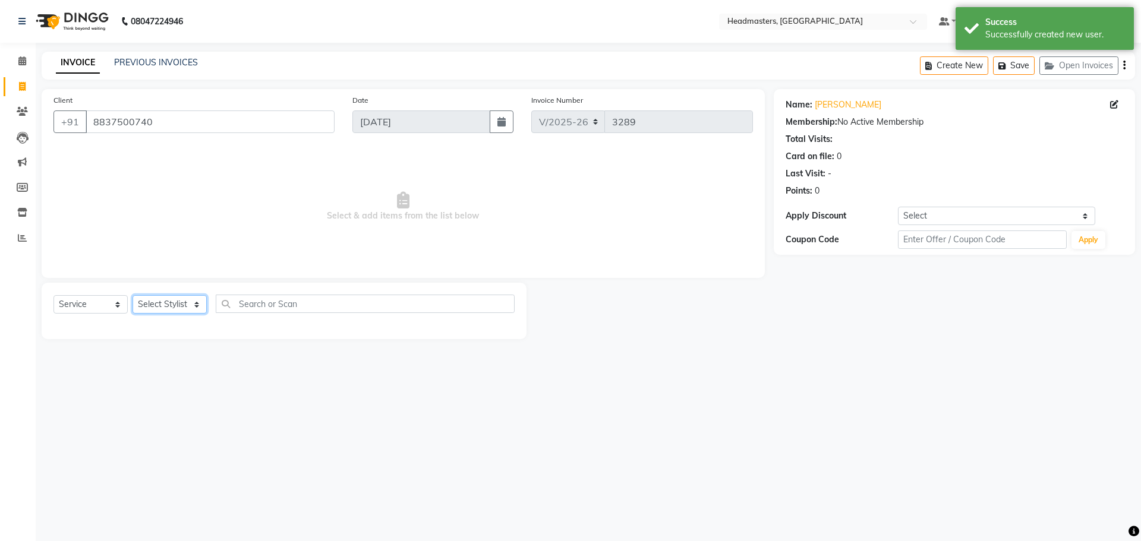
click at [184, 304] on select "Select Stylist AFIA Anjali [PERSON_NAME] [PERSON_NAME] [PERSON_NAME] HEAD [PERS…" at bounding box center [170, 304] width 74 height 18
select select "60662"
click at [302, 316] on div "Select Service Product Membership Package Voucher Prepaid Gift Card Select Styl…" at bounding box center [283, 309] width 461 height 28
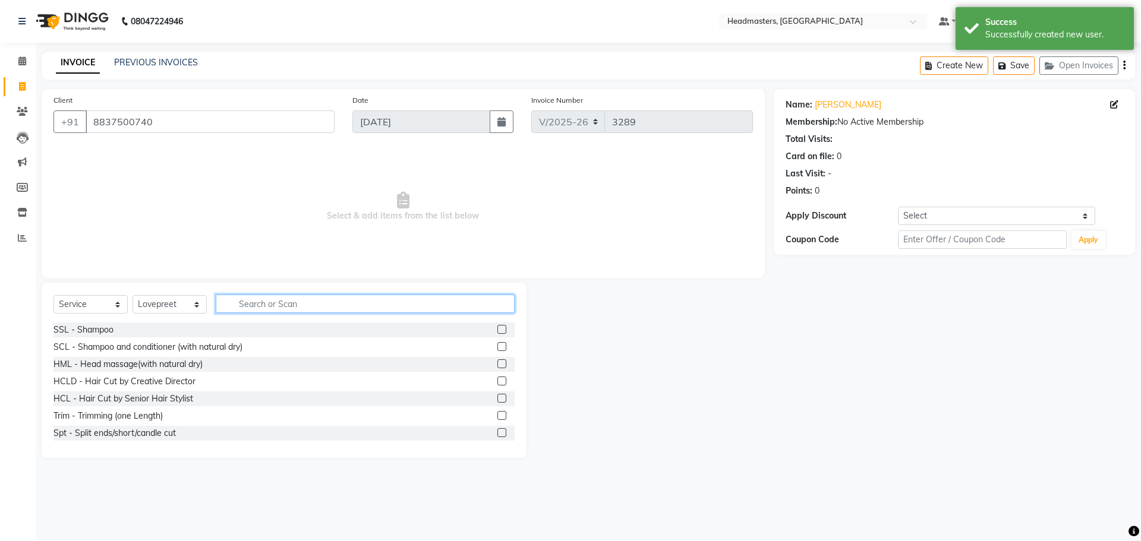
click at [301, 310] on input "text" at bounding box center [365, 304] width 299 height 18
type input "v"
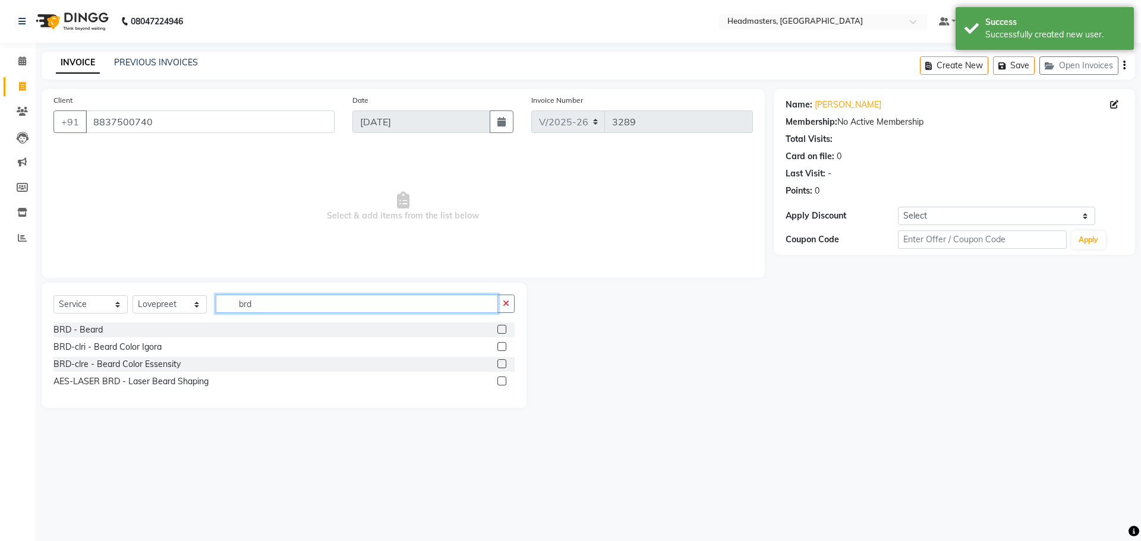
type input "brd"
click at [501, 332] on label at bounding box center [501, 329] width 9 height 9
click at [501, 332] on input "checkbox" at bounding box center [501, 330] width 8 height 8
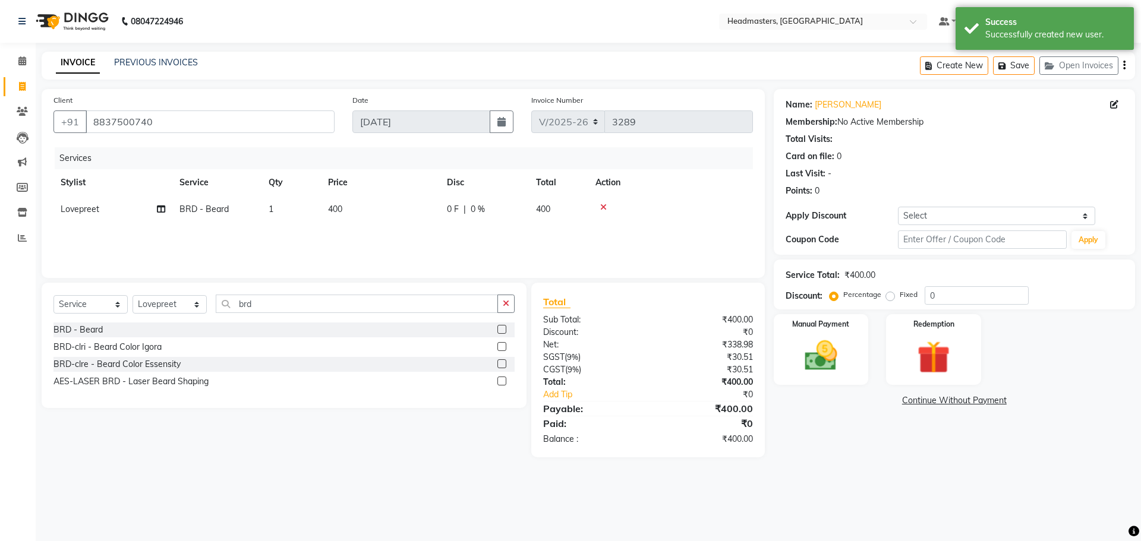
checkbox input "false"
drag, startPoint x: 463, startPoint y: 211, endPoint x: 476, endPoint y: 214, distance: 13.0
click at [476, 214] on div "0 F | 0 %" at bounding box center [484, 209] width 75 height 12
select select "60662"
drag, startPoint x: 538, startPoint y: 213, endPoint x: 589, endPoint y: 216, distance: 51.8
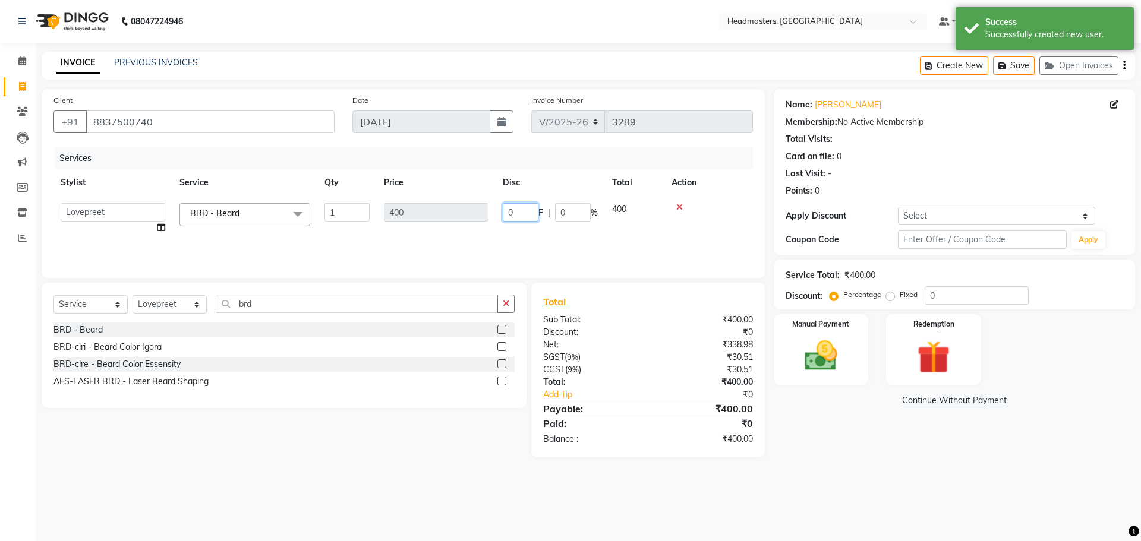
click at [540, 213] on div "0 F | 0 %" at bounding box center [550, 212] width 95 height 18
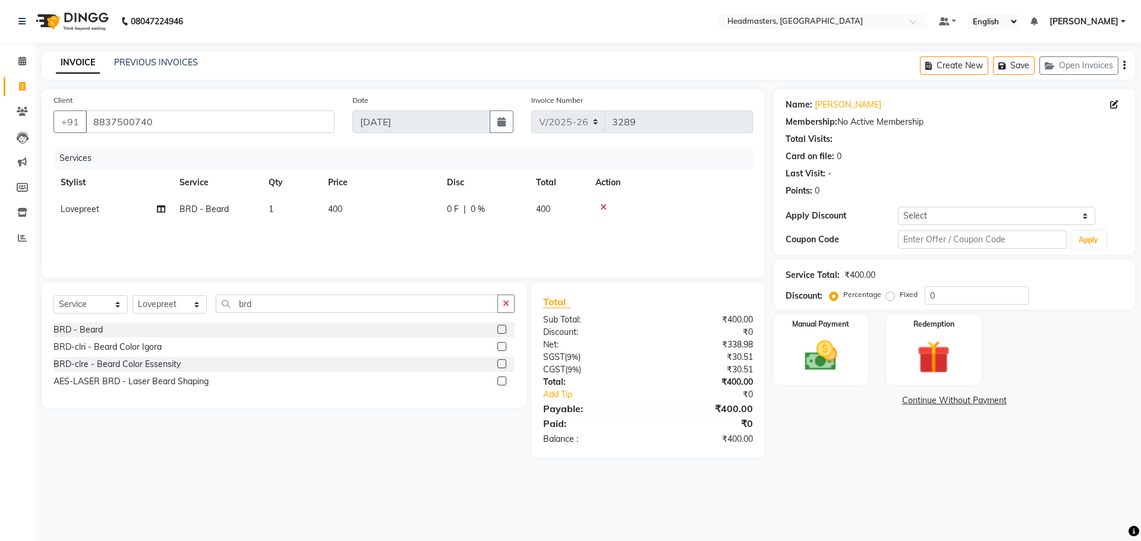
drag, startPoint x: 598, startPoint y: 214, endPoint x: 579, endPoint y: 216, distance: 18.6
click at [584, 216] on tr "[PERSON_NAME] BRD - [PERSON_NAME] 1 400 0 F | 0 % 400" at bounding box center [402, 209] width 699 height 27
click at [575, 216] on td "400" at bounding box center [558, 209] width 59 height 27
select select "60662"
click at [572, 212] on input "0" at bounding box center [573, 212] width 36 height 18
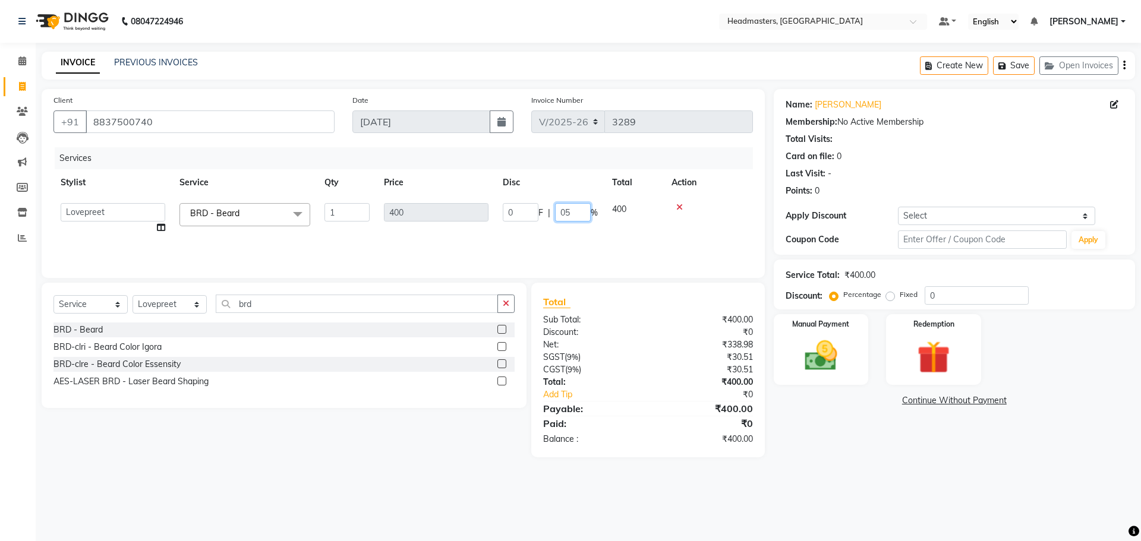
type input "050"
click at [654, 223] on div "Services Stylist Service Qty Price Disc Total Action AFIA Anjali [PERSON_NAME] …" at bounding box center [402, 206] width 699 height 119
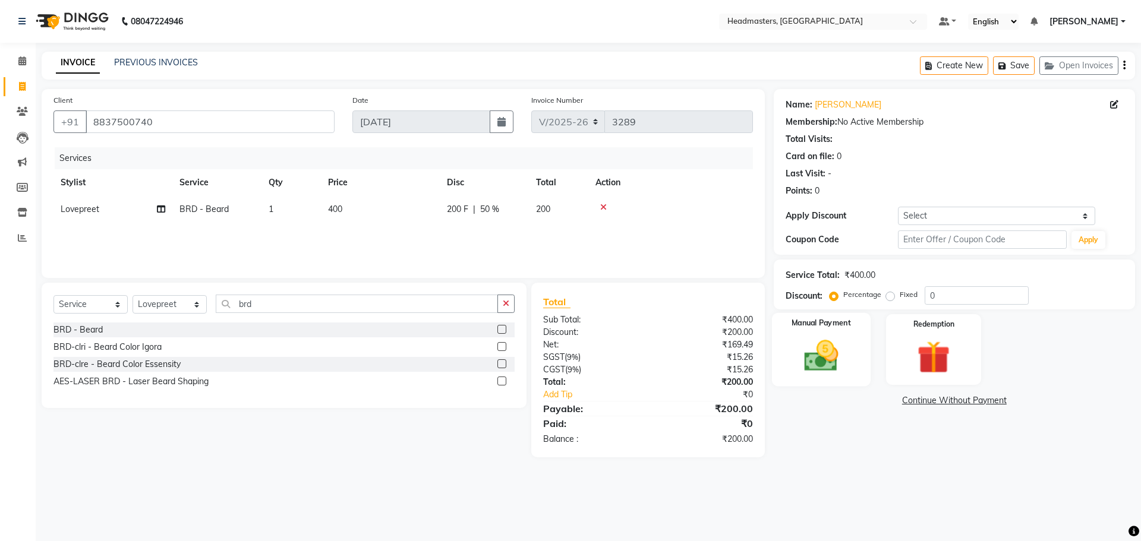
click at [834, 346] on img at bounding box center [820, 355] width 55 height 39
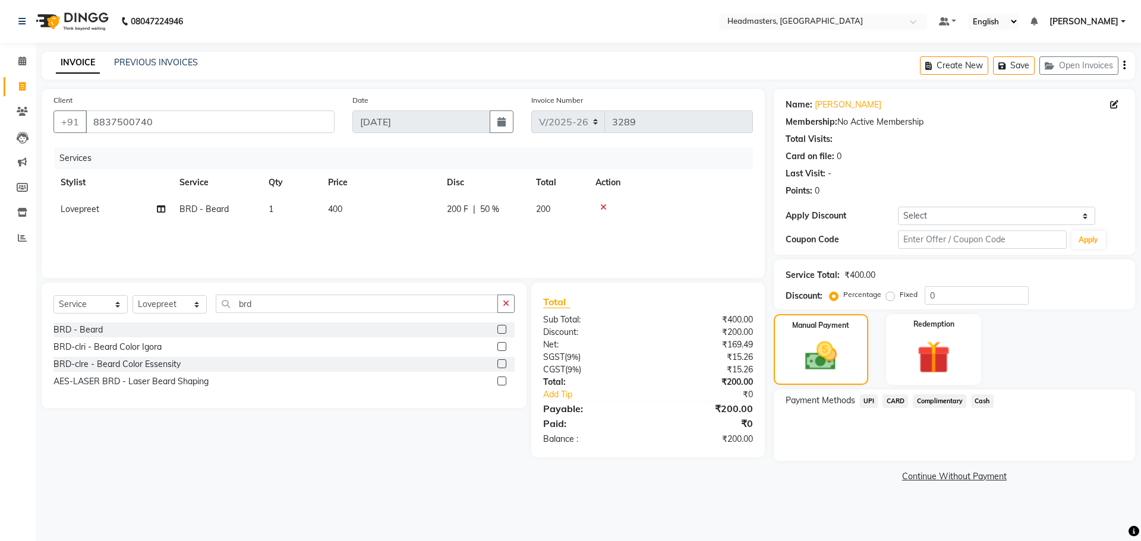
drag, startPoint x: 872, startPoint y: 400, endPoint x: 901, endPoint y: 425, distance: 38.3
click at [885, 412] on div "Payment Methods UPI CARD Complimentary Cash" at bounding box center [954, 425] width 361 height 71
drag, startPoint x: 868, startPoint y: 403, endPoint x: 873, endPoint y: 412, distance: 10.4
click at [869, 403] on span "UPI" at bounding box center [869, 402] width 18 height 14
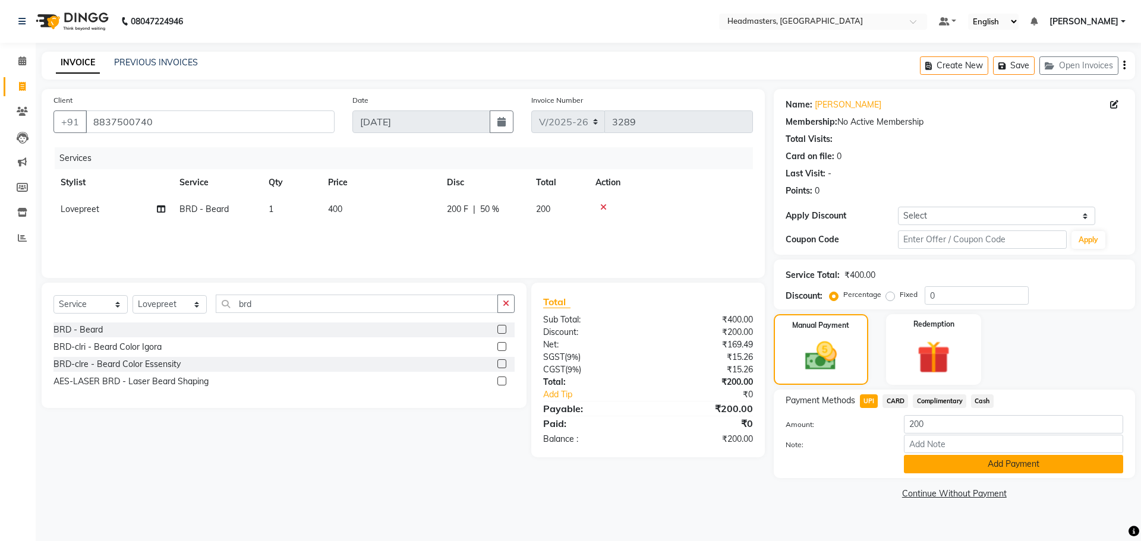
click at [968, 469] on button "Add Payment" at bounding box center [1013, 464] width 219 height 18
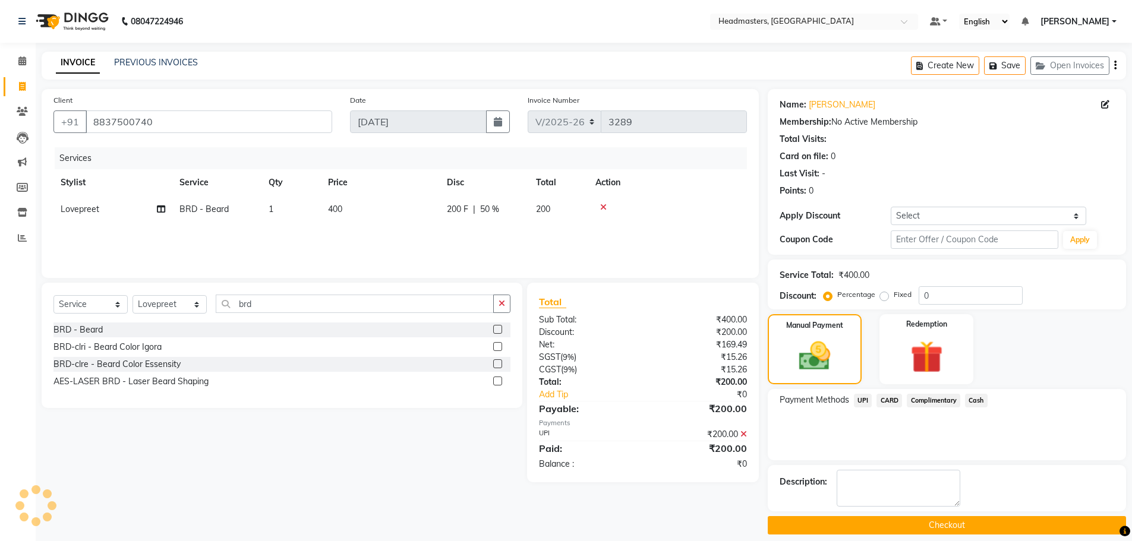
click at [937, 521] on button "Checkout" at bounding box center [947, 525] width 358 height 18
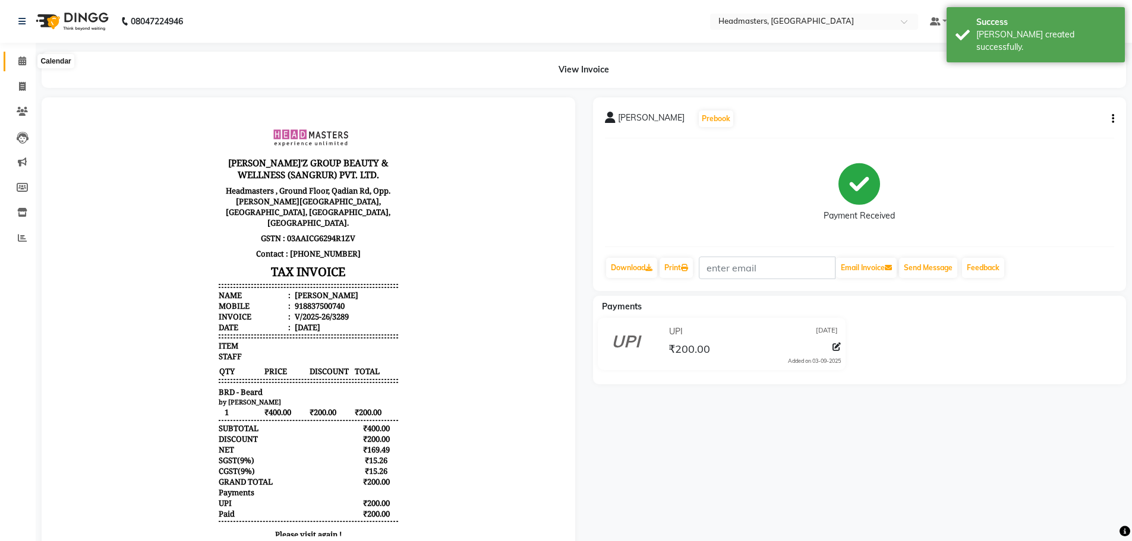
click at [18, 59] on icon at bounding box center [22, 60] width 8 height 9
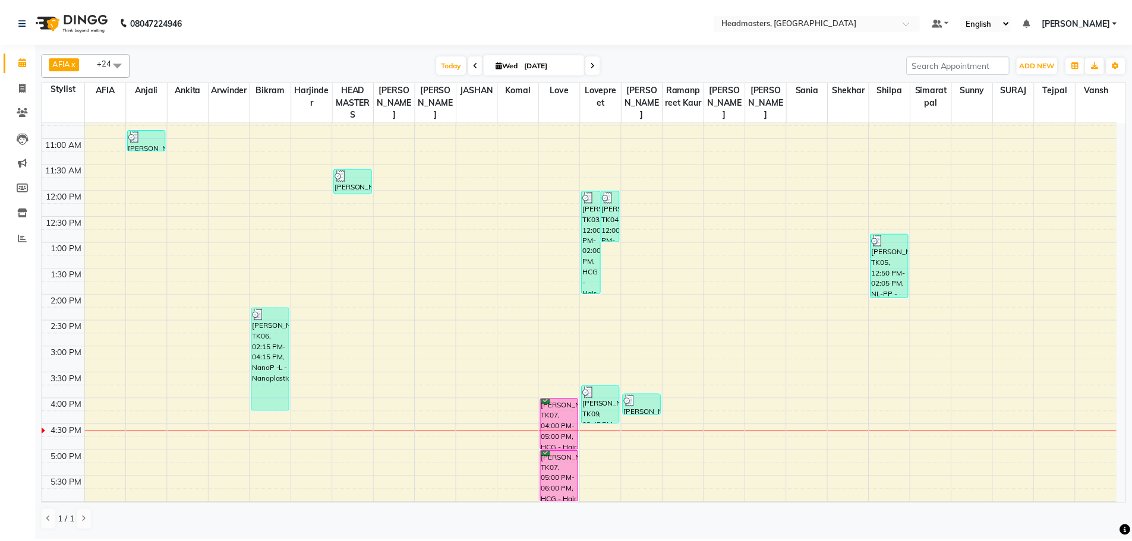
scroll to position [257, 0]
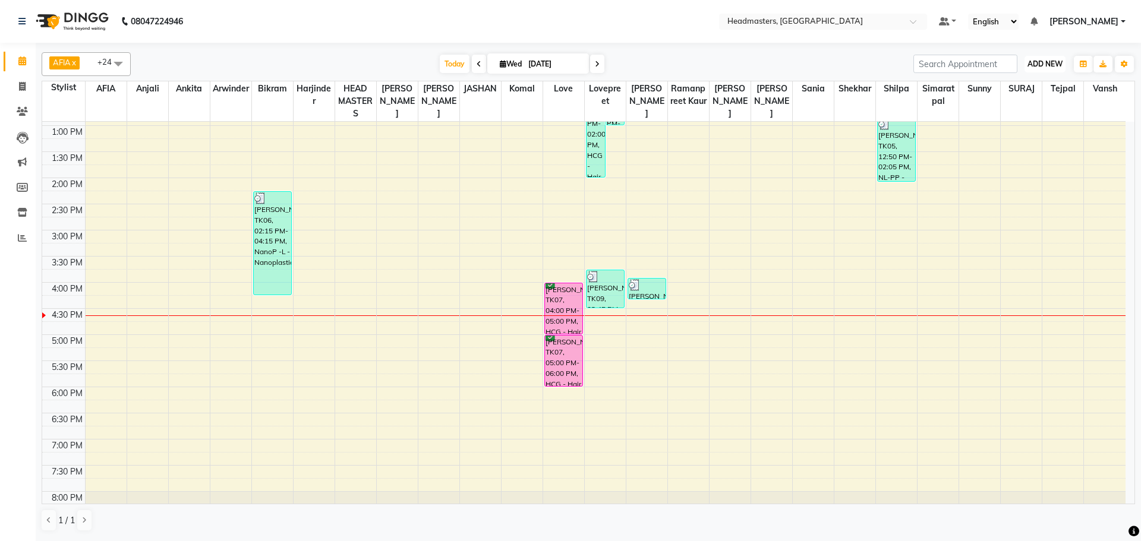
click at [1059, 65] on span "ADD NEW" at bounding box center [1044, 63] width 35 height 9
click at [1042, 81] on button "Add Appointment" at bounding box center [1018, 86] width 94 height 15
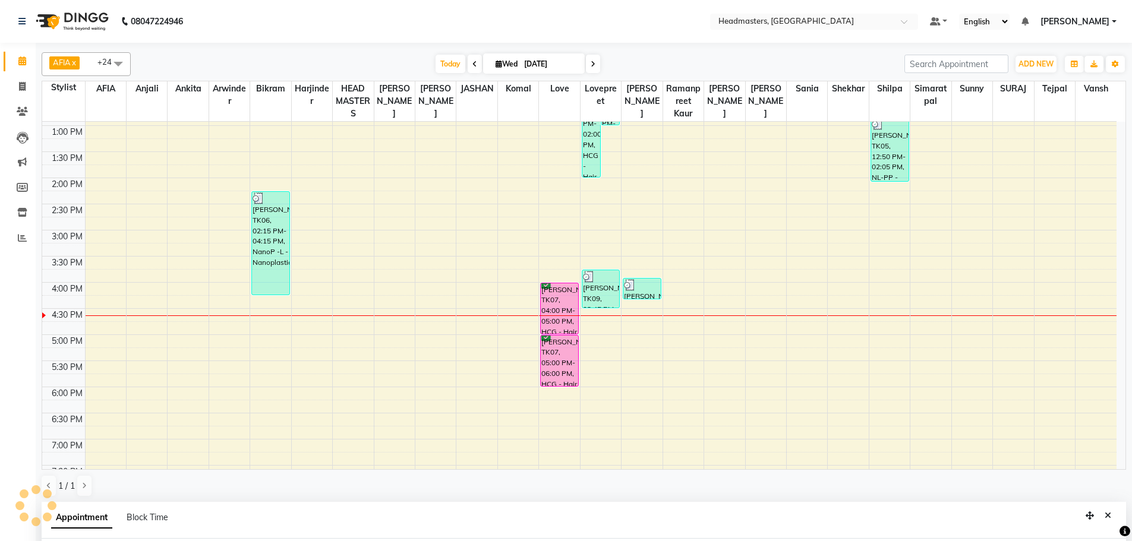
scroll to position [231, 0]
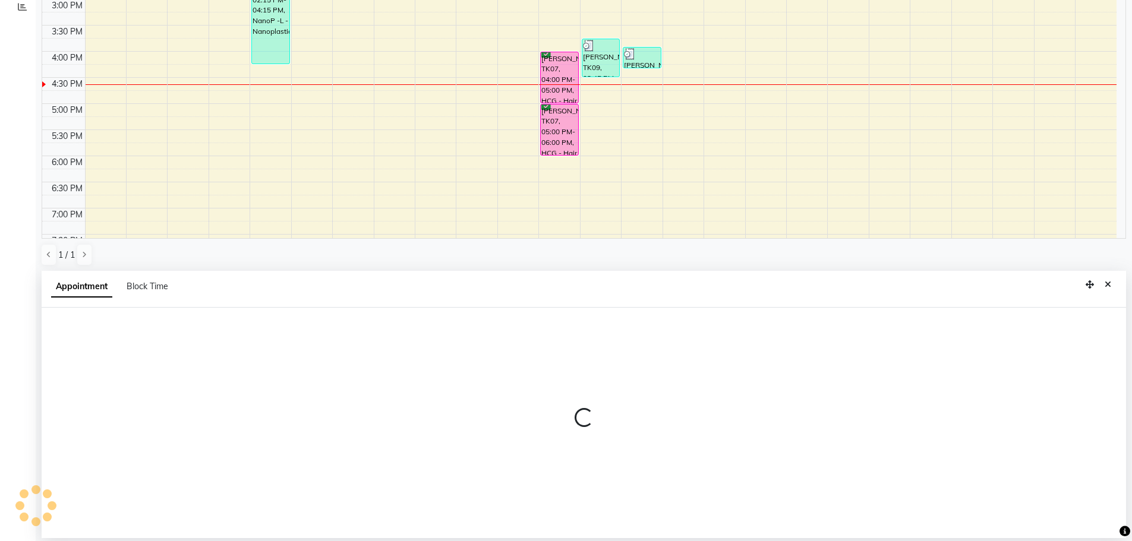
select select "tentative"
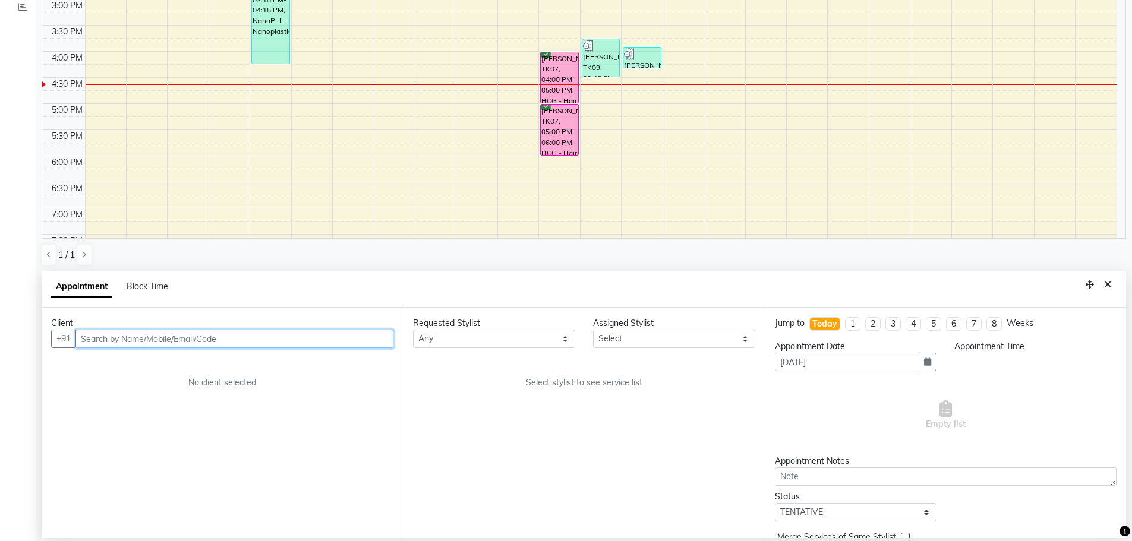
select select "540"
click at [308, 335] on input "text" at bounding box center [234, 339] width 318 height 18
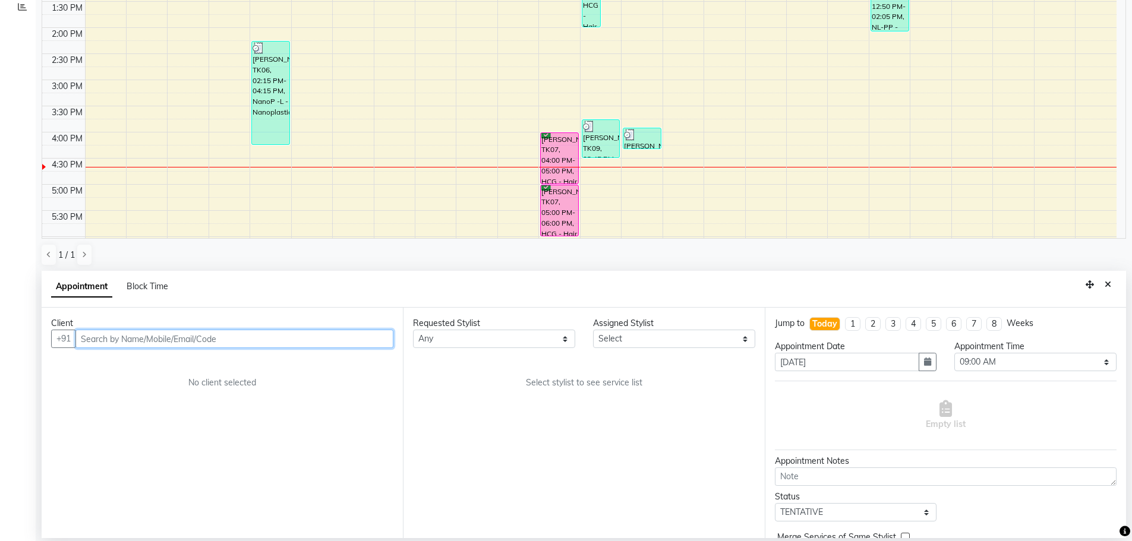
scroll to position [153, 0]
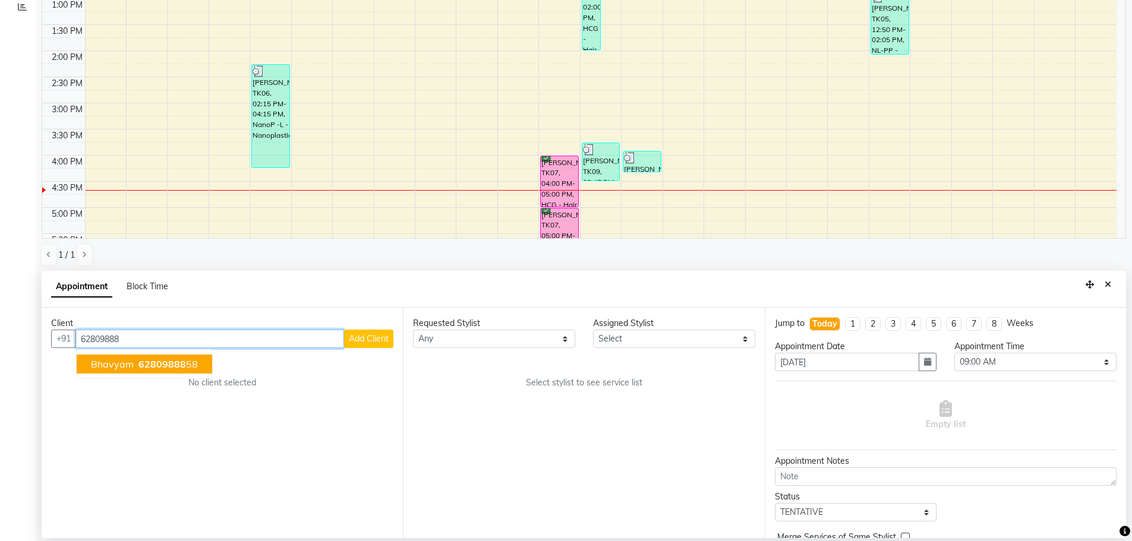
click at [182, 365] on span "62809888" at bounding box center [162, 364] width 48 height 12
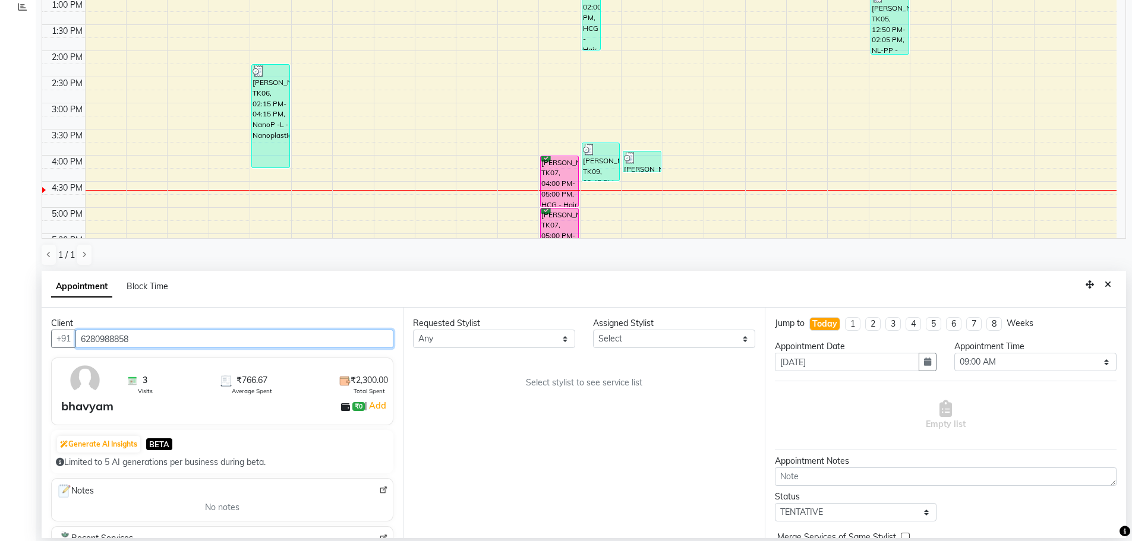
type input "6280988858"
click at [504, 340] on select "Any AFIA Anjali [PERSON_NAME] [PERSON_NAME] [PERSON_NAME] HEAD [PERSON_NAME] [P…" at bounding box center [494, 339] width 162 height 18
select select "60662"
click at [467, 414] on div "Requested Stylist Any AFIA Anjali [PERSON_NAME] [PERSON_NAME] [PERSON_NAME] HEA…" at bounding box center [583, 423] width 361 height 231
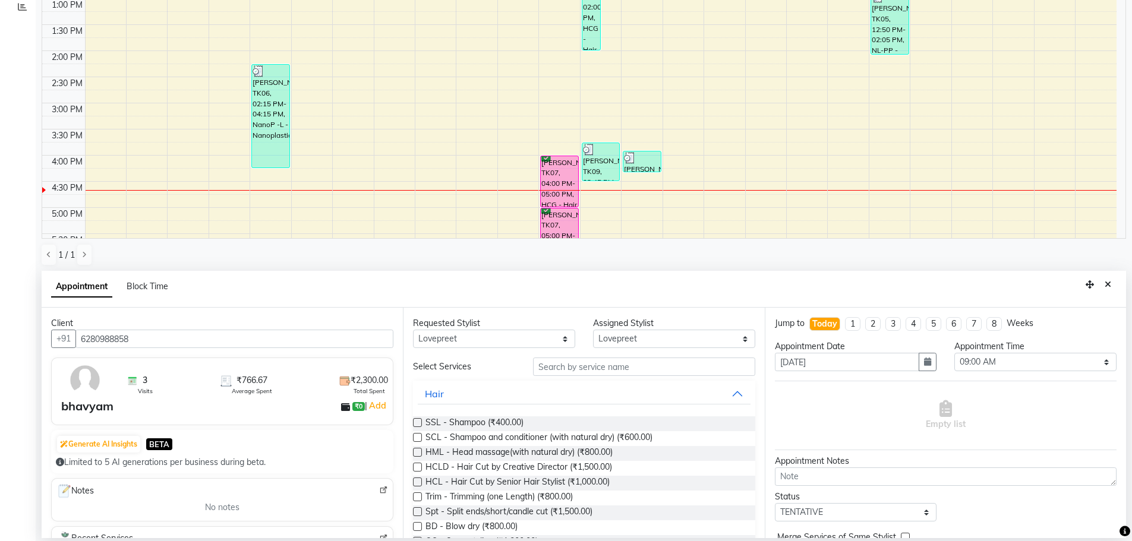
click at [546, 357] on div "Requested Stylist Any AFIA Anjali [PERSON_NAME] [PERSON_NAME] [PERSON_NAME] HEA…" at bounding box center [583, 423] width 361 height 231
click at [544, 365] on input "text" at bounding box center [644, 367] width 222 height 18
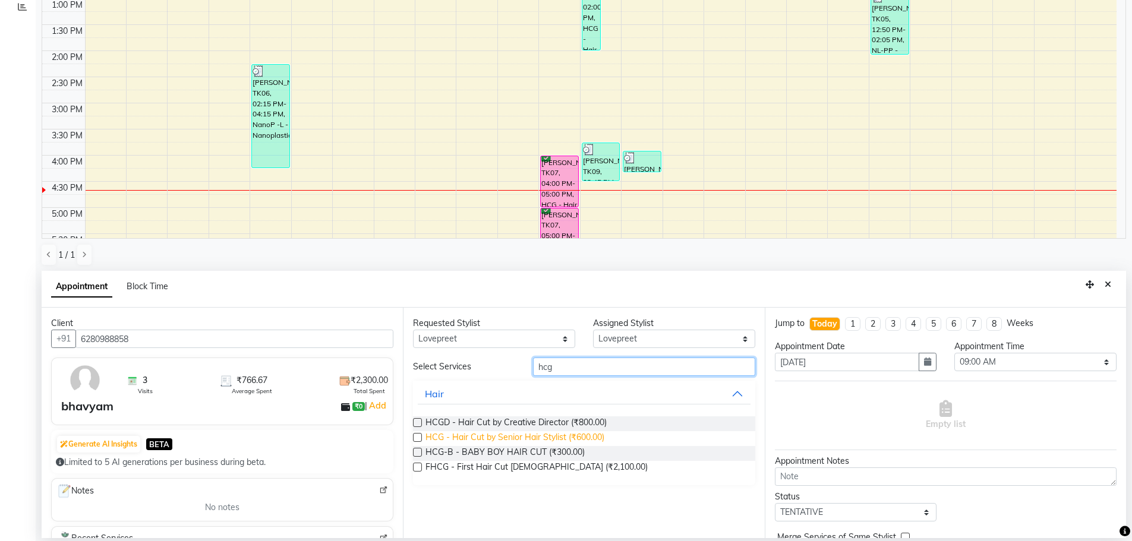
type input "hcg"
click at [579, 434] on span "HCG - Hair Cut by Senior Hair Stylist (₹600.00)" at bounding box center [514, 438] width 179 height 15
checkbox input "false"
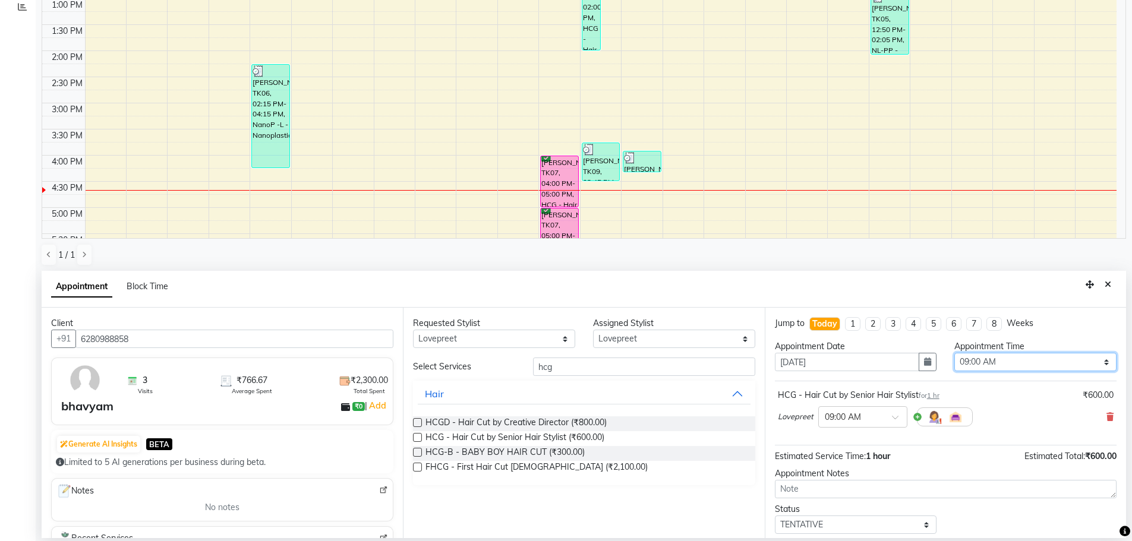
click at [989, 362] on select "Select 09:00 AM 09:15 AM 09:30 AM 09:45 AM 10:00 AM 10:15 AM 10:30 AM 10:45 AM …" at bounding box center [1035, 362] width 162 height 18
select select "1005"
click at [954, 353] on select "Select 09:00 AM 09:15 AM 09:30 AM 09:45 AM 10:00 AM 10:15 AM 10:30 AM 10:45 AM …" at bounding box center [1035, 362] width 162 height 18
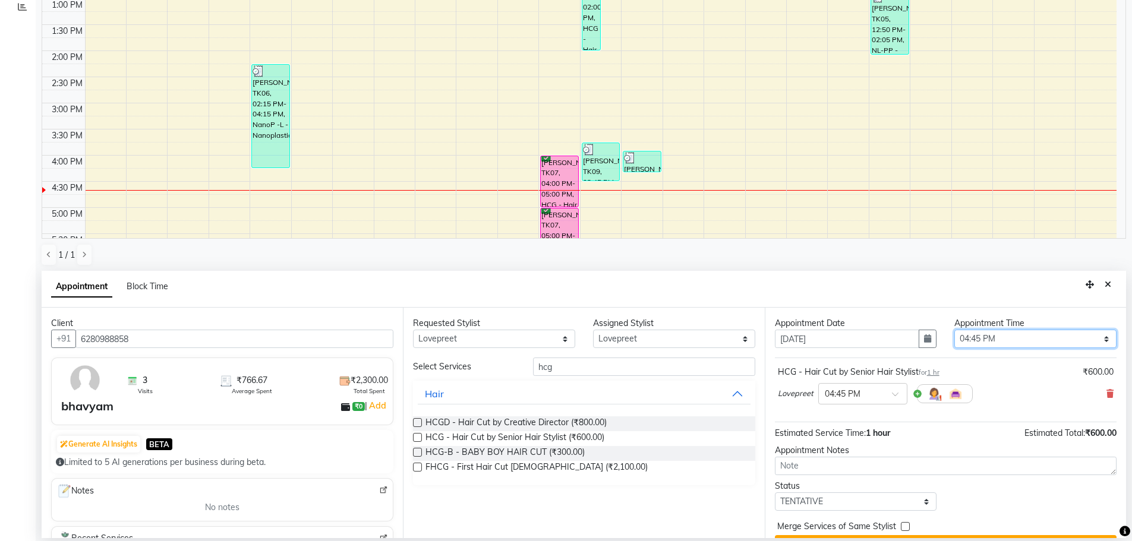
scroll to position [51, 0]
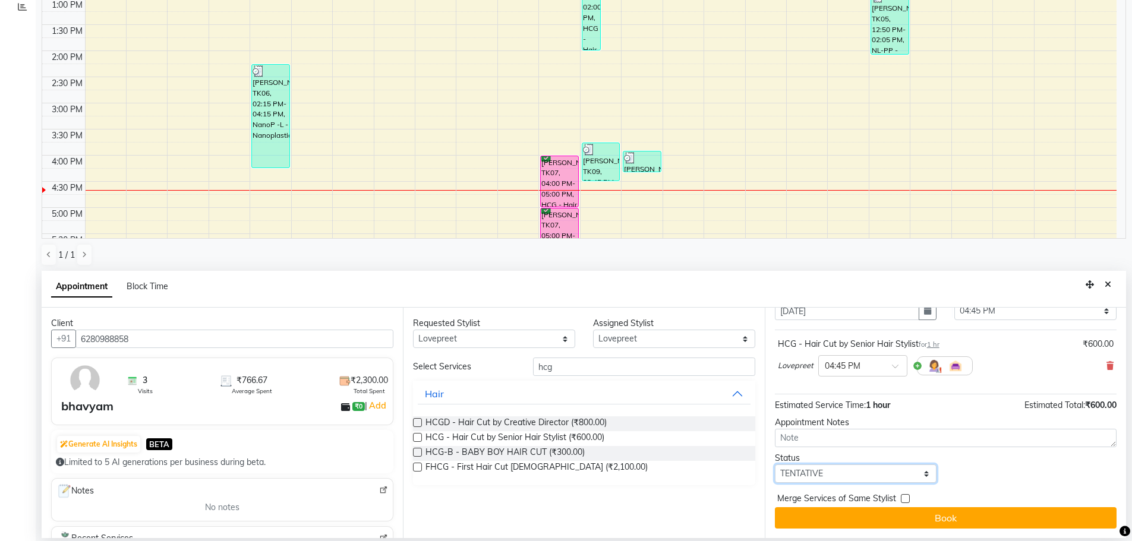
click at [809, 468] on select "Select TENTATIVE CONFIRM CHECK-IN UPCOMING" at bounding box center [856, 474] width 162 height 18
select select "confirm booking"
click at [775, 465] on select "Select TENTATIVE CONFIRM CHECK-IN UPCOMING" at bounding box center [856, 474] width 162 height 18
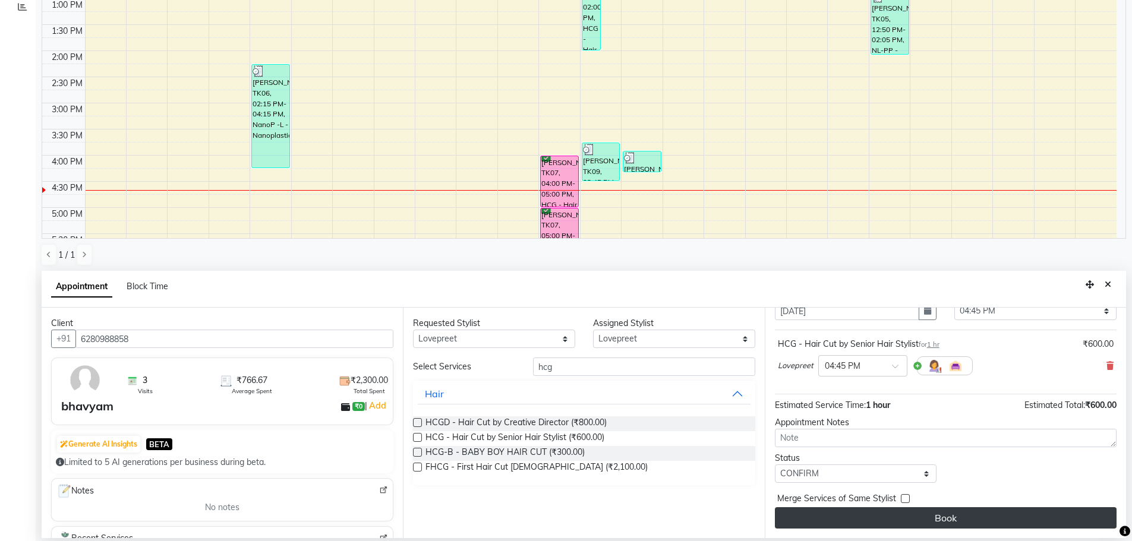
click at [860, 523] on button "Book" at bounding box center [946, 517] width 342 height 21
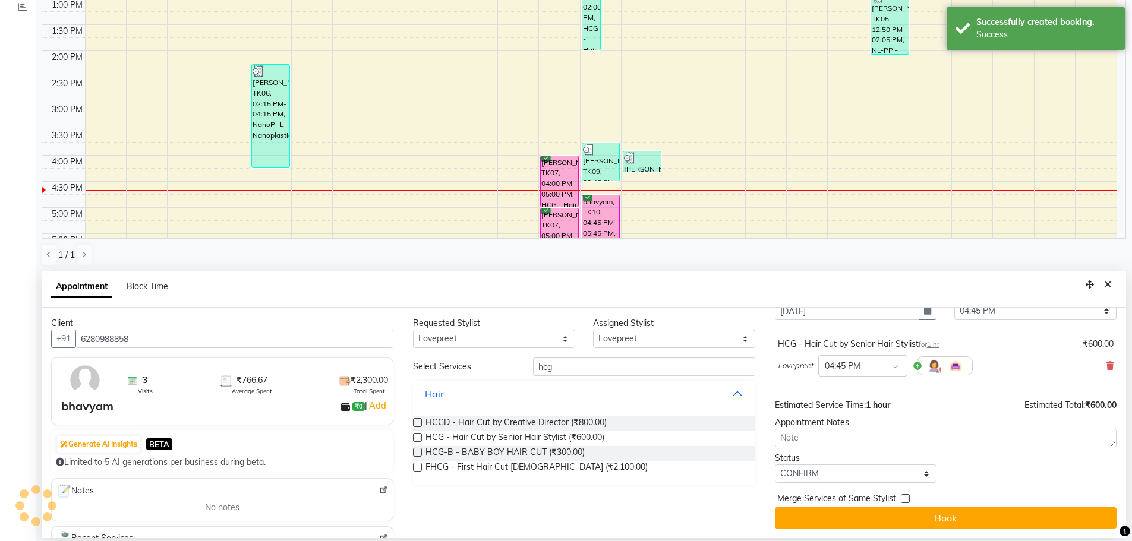
scroll to position [0, 0]
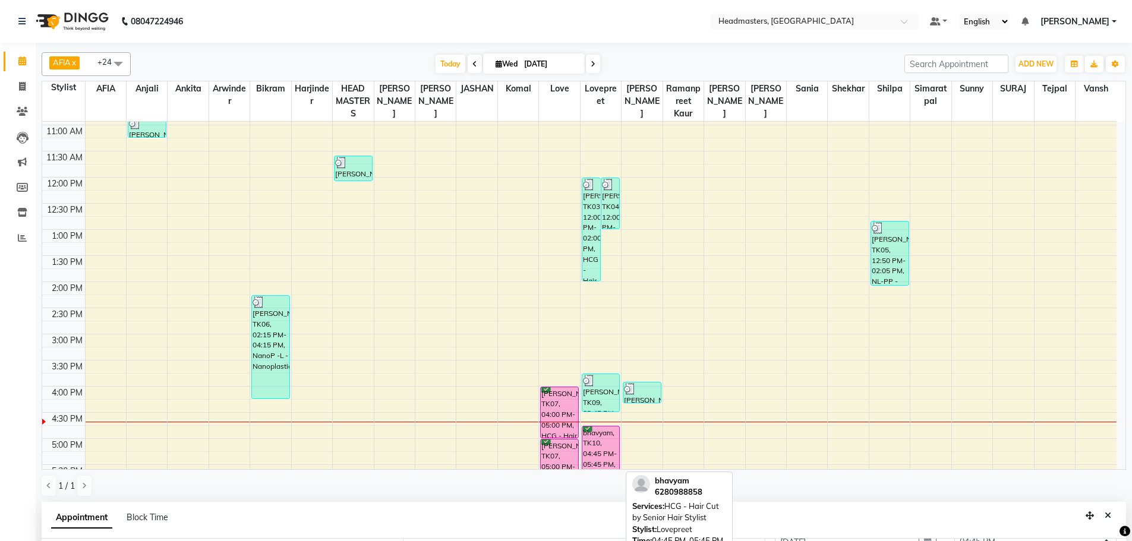
click at [608, 447] on div "bhavyam, TK10, 04:45 PM-05:45 PM, HCG - Hair Cut by Senior Hair Stylist" at bounding box center [600, 452] width 37 height 51
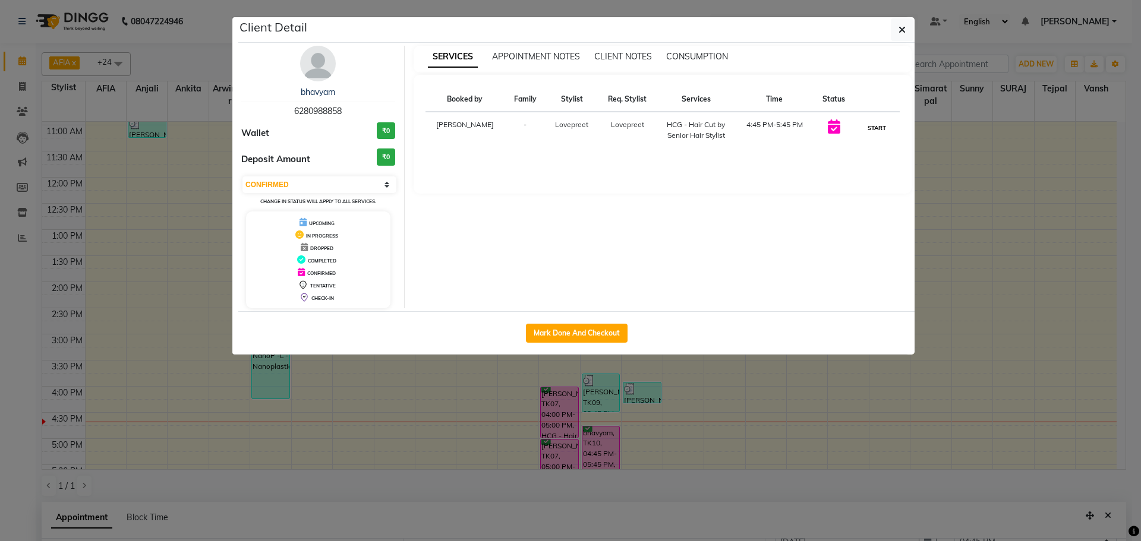
click at [865, 130] on button "START" at bounding box center [877, 128] width 24 height 15
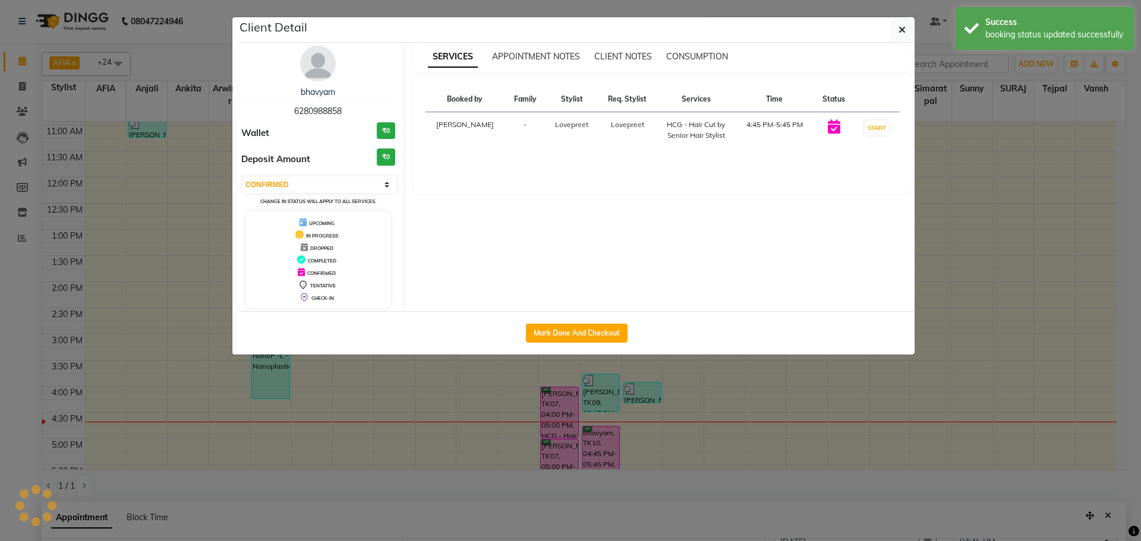
select select "1"
drag, startPoint x: 974, startPoint y: 120, endPoint x: 971, endPoint y: 128, distance: 8.1
click at [971, 119] on ngb-modal-window "Client Detail bhavyam 6280988858 Wallet ₹0 Deposit Amount ₹0 Select IN SERVICE …" at bounding box center [570, 270] width 1141 height 541
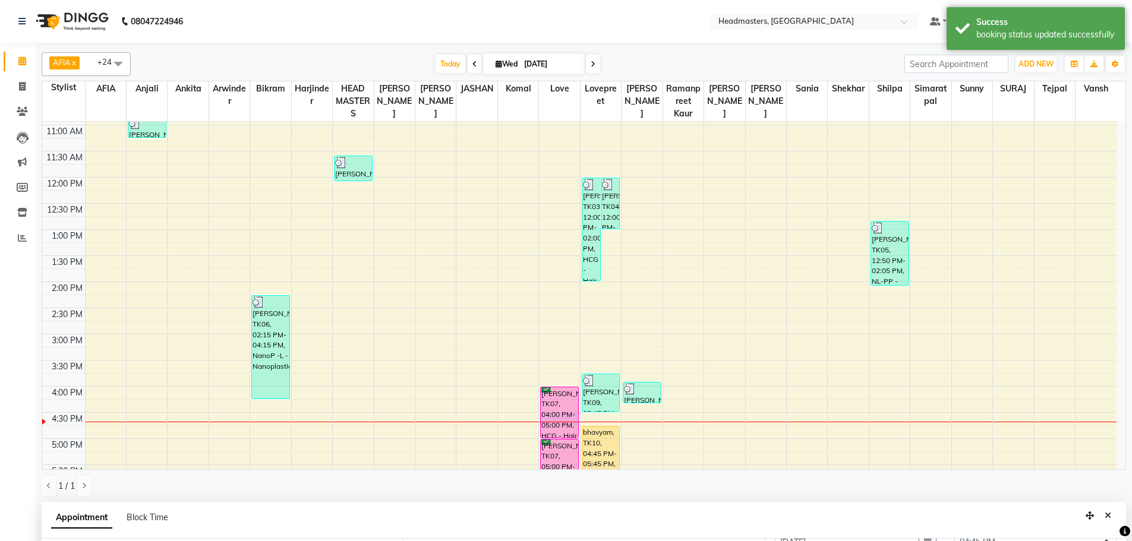
click at [560, 422] on div at bounding box center [559, 422] width 40 height 1
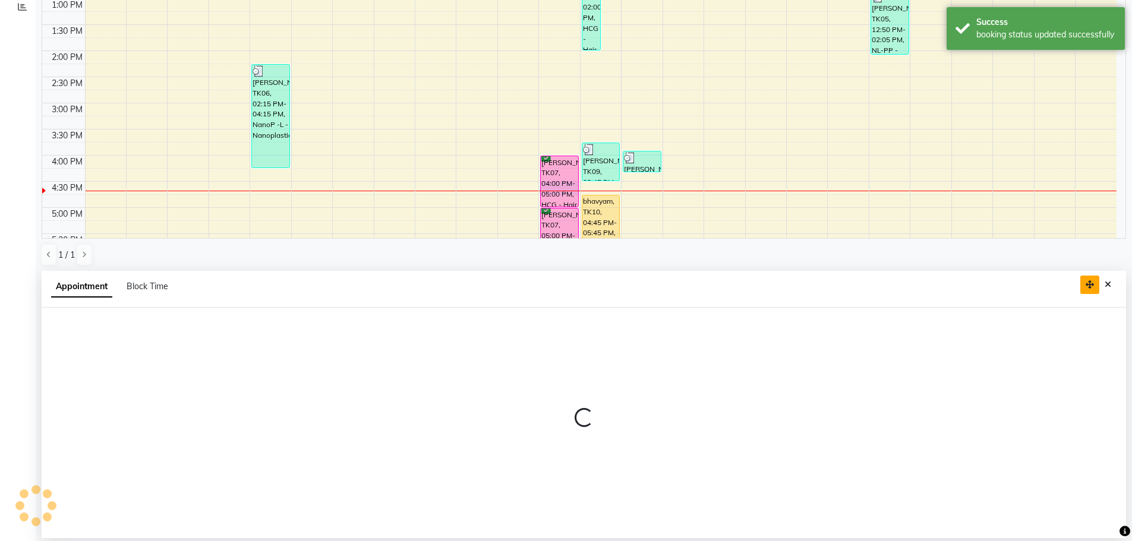
select select "63059"
select select "tentative"
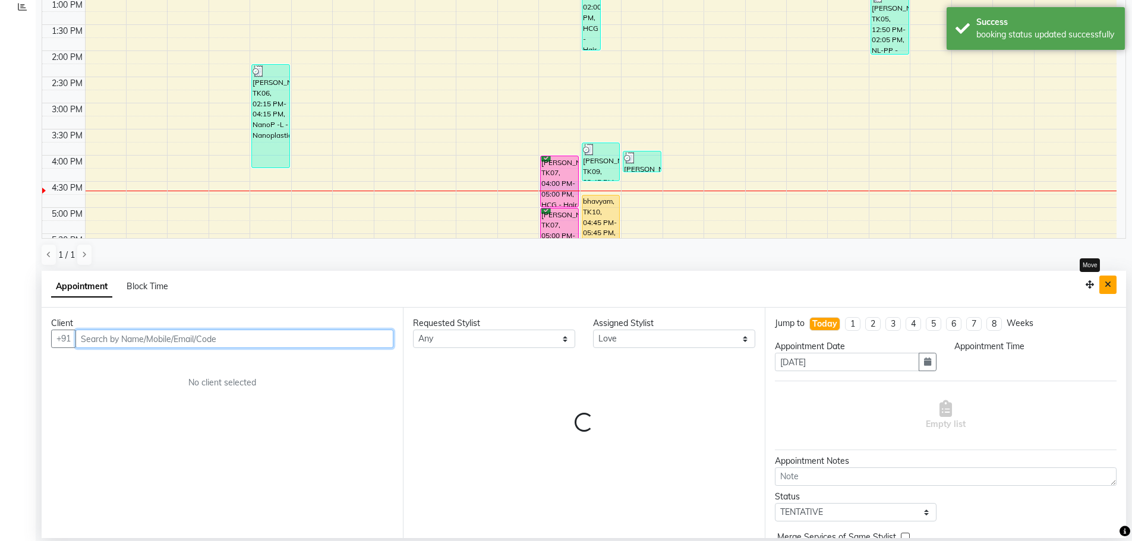
select select "990"
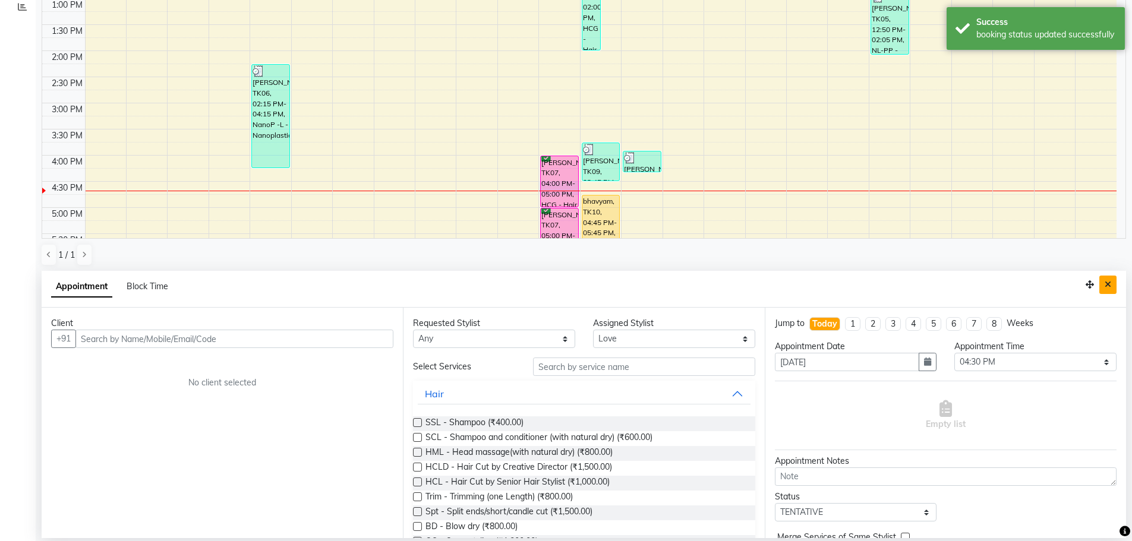
click at [1109, 286] on icon "Close" at bounding box center [1108, 284] width 7 height 8
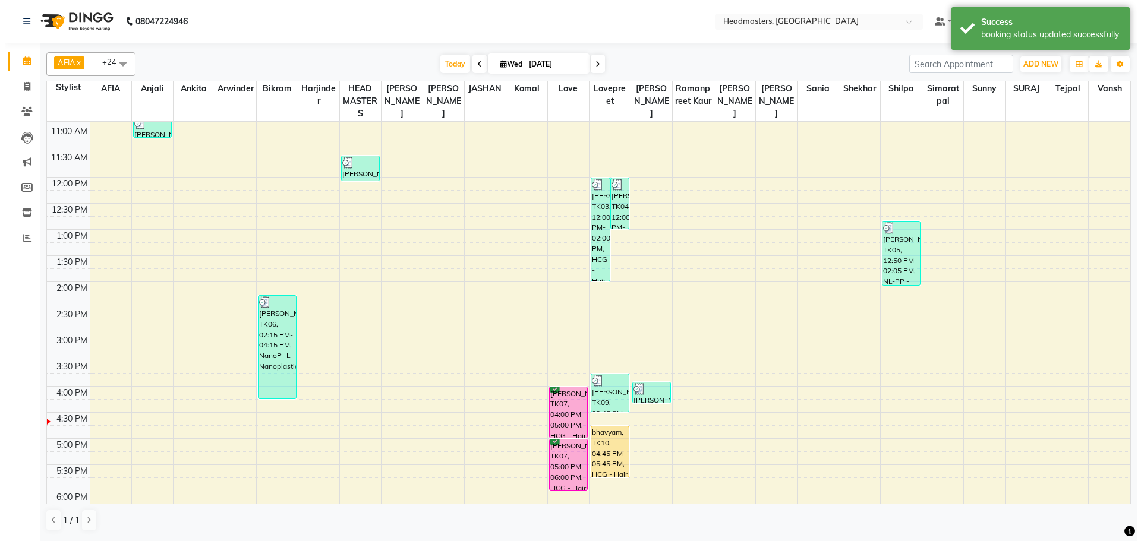
scroll to position [0, 0]
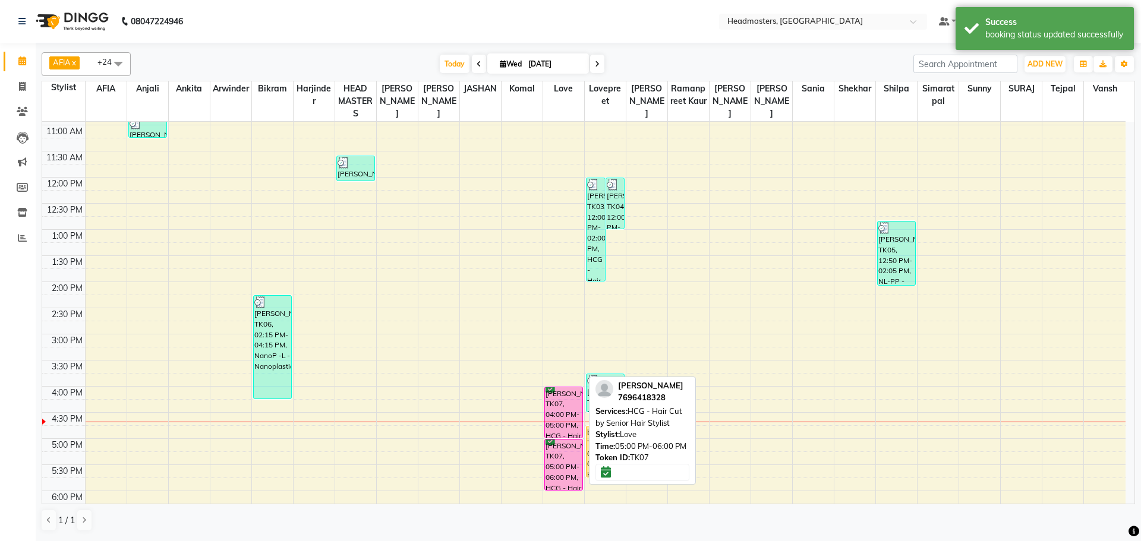
click at [562, 452] on div "[PERSON_NAME], TK07, 05:00 PM-06:00 PM, HCG - Hair Cut by Senior Hair Stylist" at bounding box center [563, 465] width 37 height 51
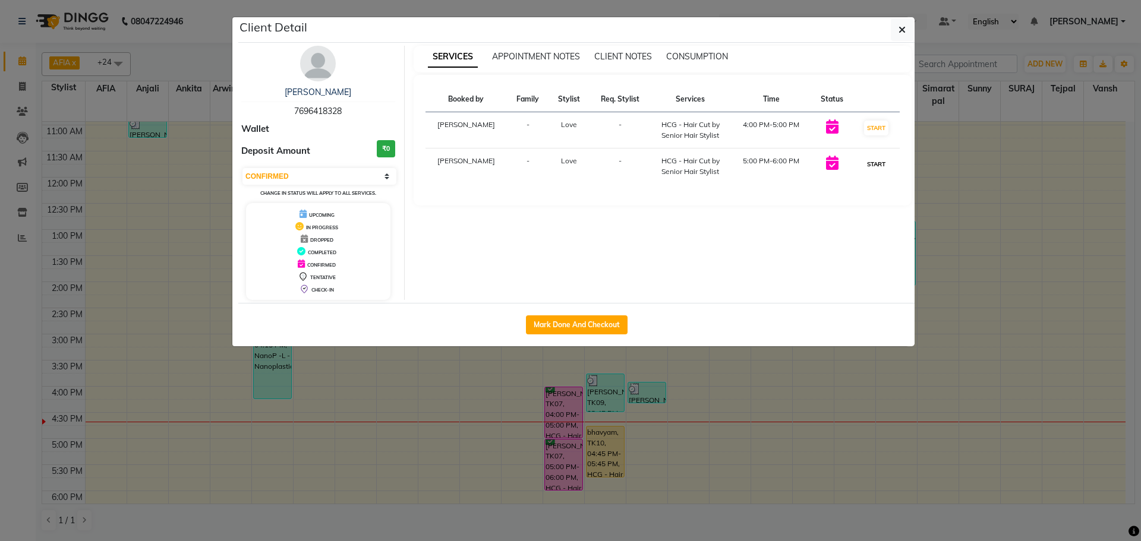
click at [876, 168] on button "START" at bounding box center [876, 164] width 24 height 15
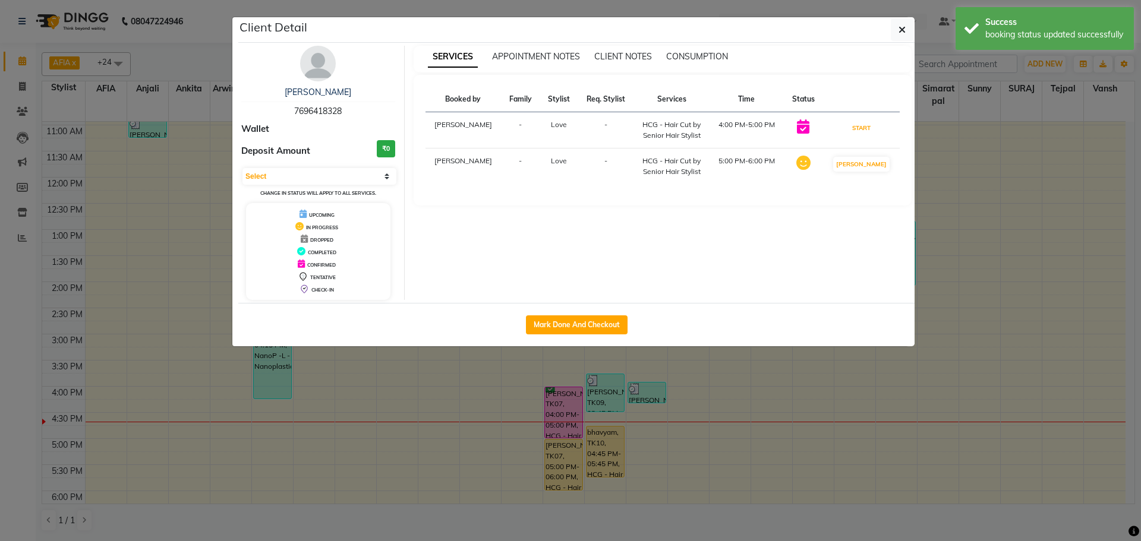
click at [867, 124] on button "START" at bounding box center [861, 128] width 24 height 15
select select "1"
click at [961, 111] on ngb-modal-window "Client Detail [PERSON_NAME] 7696418328 Wallet Deposit Amount ₹0 Select IN SERVI…" at bounding box center [570, 270] width 1141 height 541
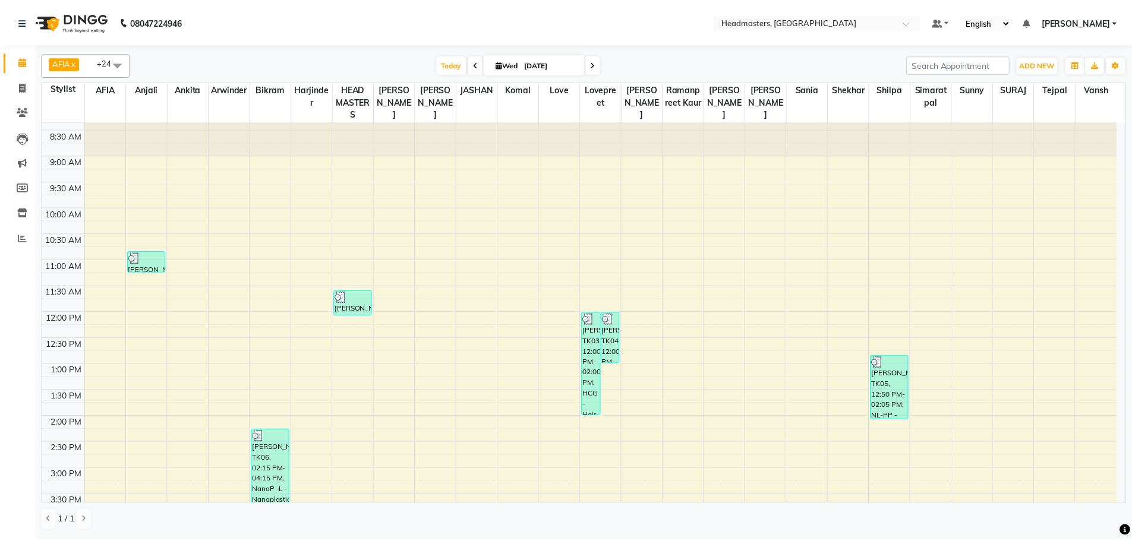
scroll to position [15, 0]
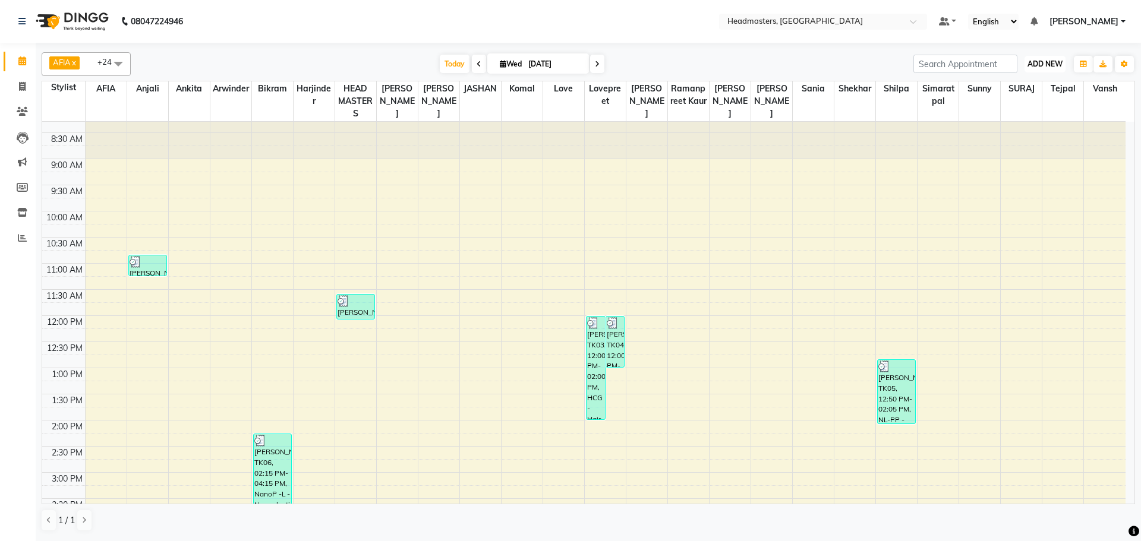
click at [1065, 60] on button "ADD NEW Toggle Dropdown" at bounding box center [1044, 64] width 41 height 17
click at [1029, 93] on button "Add Appointment" at bounding box center [1018, 86] width 94 height 15
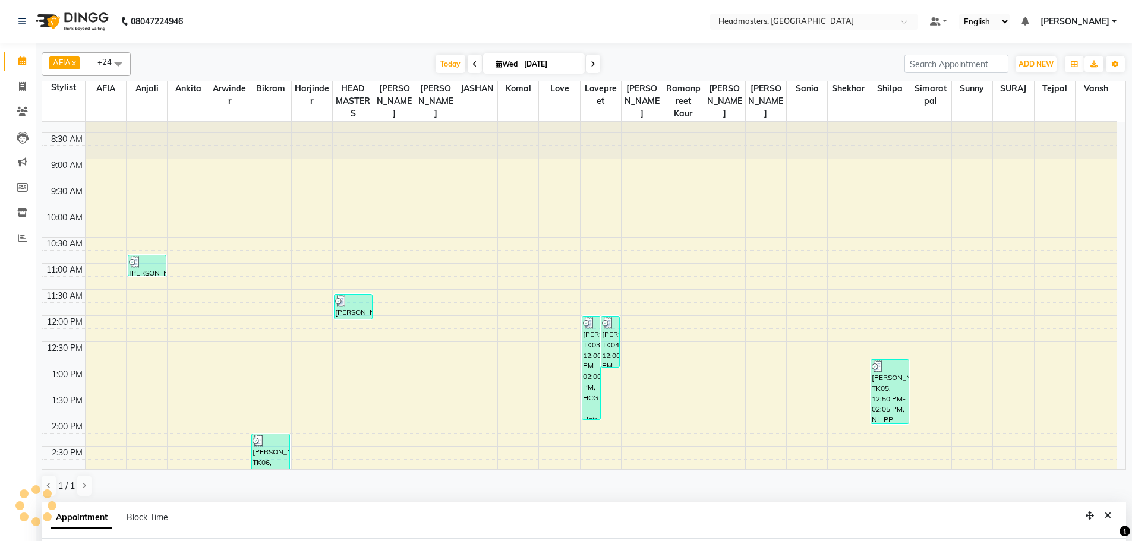
scroll to position [231, 0]
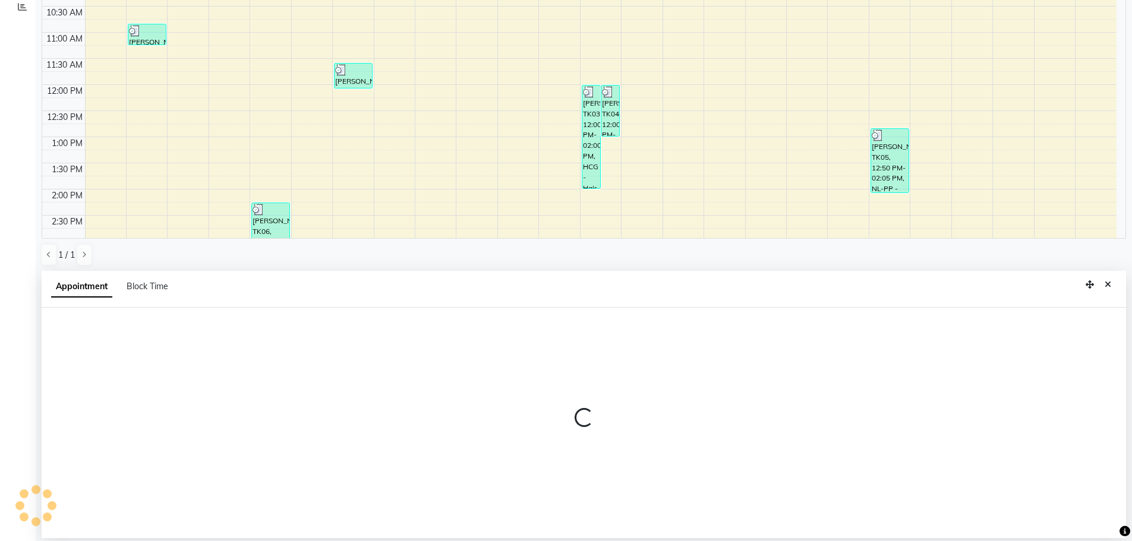
select select "tentative"
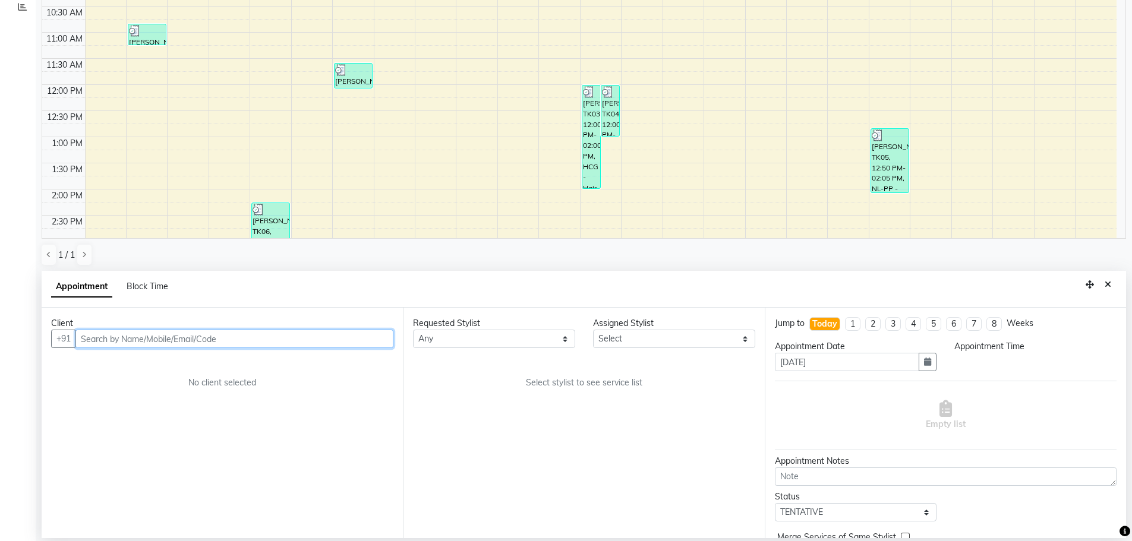
select select "540"
click at [266, 338] on input "text" at bounding box center [234, 339] width 318 height 18
type input "9876374142"
click at [92, 413] on div "Client [PHONE_NUMBER] No client selected" at bounding box center [222, 423] width 361 height 231
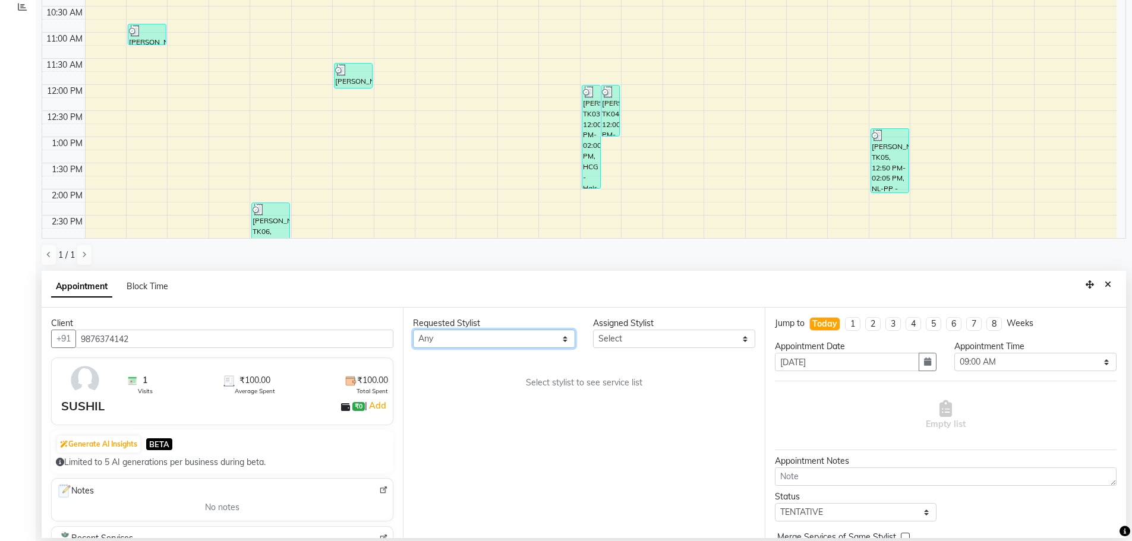
click at [480, 344] on select "Any AFIA Anjali [PERSON_NAME] [PERSON_NAME] [PERSON_NAME] HEAD [PERSON_NAME] [P…" at bounding box center [494, 339] width 162 height 18
select select "65465"
click at [448, 376] on div "Requested Stylist Any AFIA Anjali [PERSON_NAME] [PERSON_NAME] [PERSON_NAME] HEA…" at bounding box center [583, 423] width 361 height 231
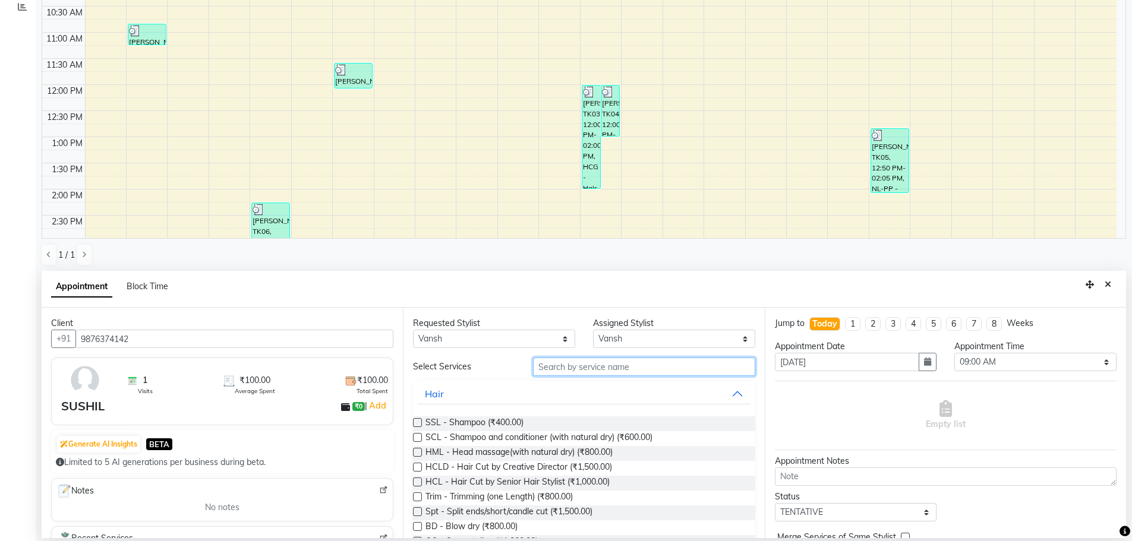
click at [542, 363] on input "text" at bounding box center [644, 367] width 222 height 18
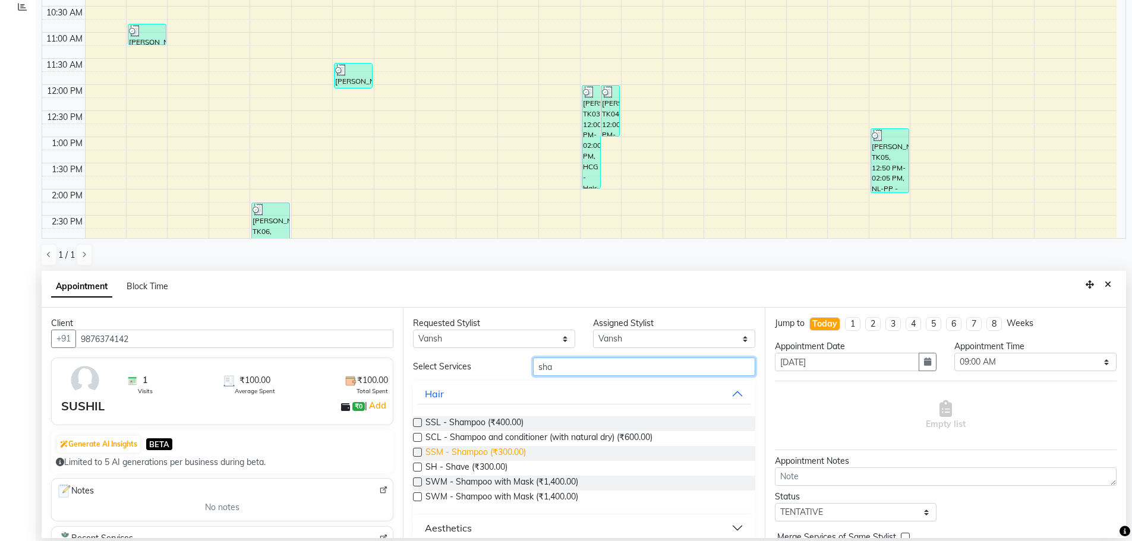
type input "sha"
click at [492, 450] on span "SSM - Shampoo (₹300.00)" at bounding box center [475, 453] width 100 height 15
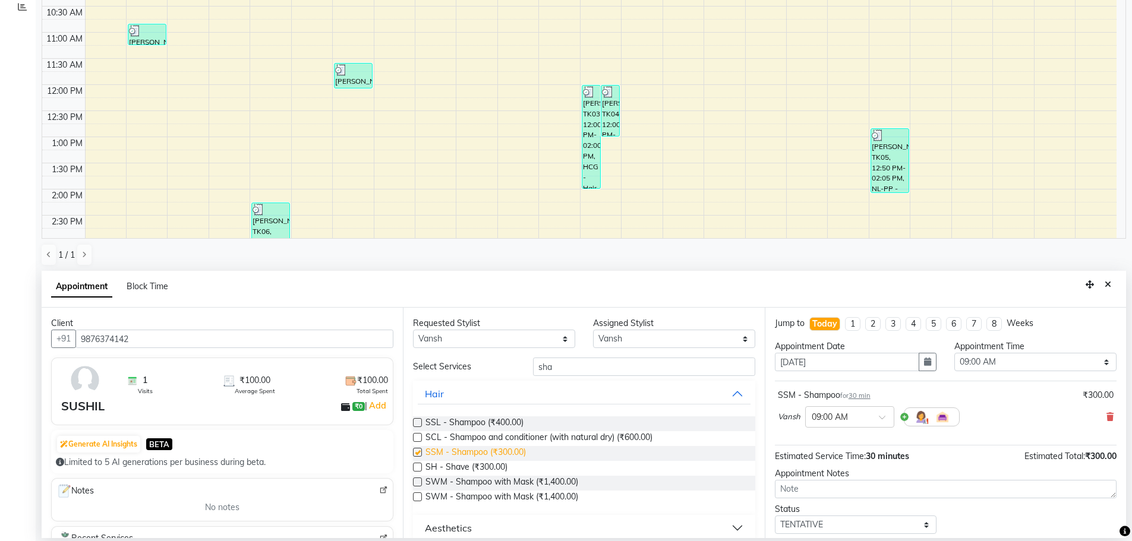
checkbox input "false"
click at [1031, 363] on select "Select 09:00 AM 09:15 AM 09:30 AM 09:45 AM 10:00 AM 10:15 AM 10:30 AM 10:45 AM …" at bounding box center [1035, 362] width 162 height 18
select select "1035"
click at [954, 353] on select "Select 09:00 AM 09:15 AM 09:30 AM 09:45 AM 10:00 AM 10:15 AM 10:30 AM 10:45 AM …" at bounding box center [1035, 362] width 162 height 18
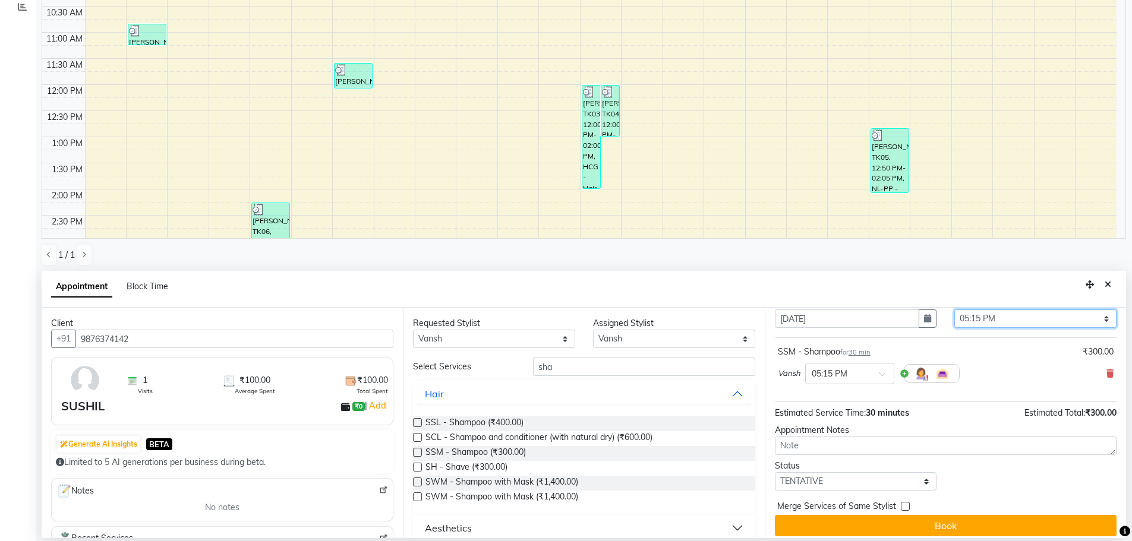
scroll to position [51, 0]
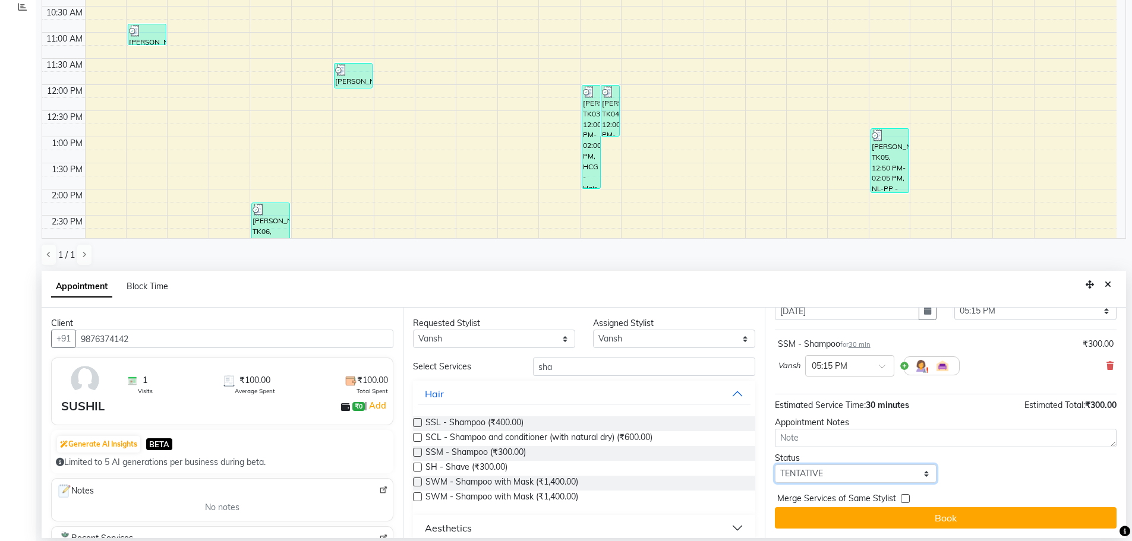
click at [879, 471] on select "Select TENTATIVE CONFIRM CHECK-IN UPCOMING" at bounding box center [856, 474] width 162 height 18
select select "confirm booking"
click at [775, 465] on select "Select TENTATIVE CONFIRM CHECK-IN UPCOMING" at bounding box center [856, 474] width 162 height 18
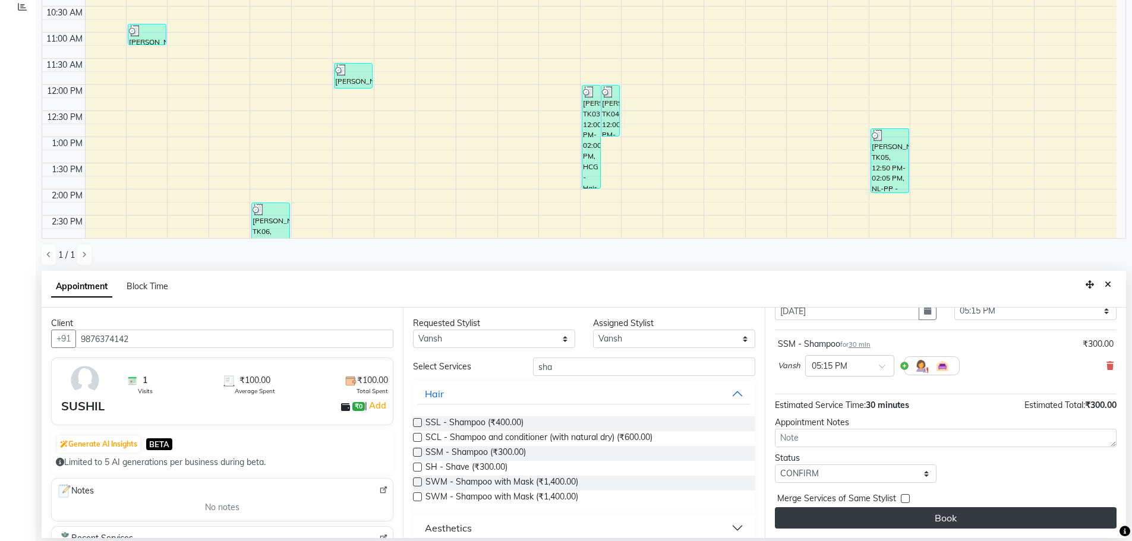
click at [942, 517] on button "Book" at bounding box center [946, 517] width 342 height 21
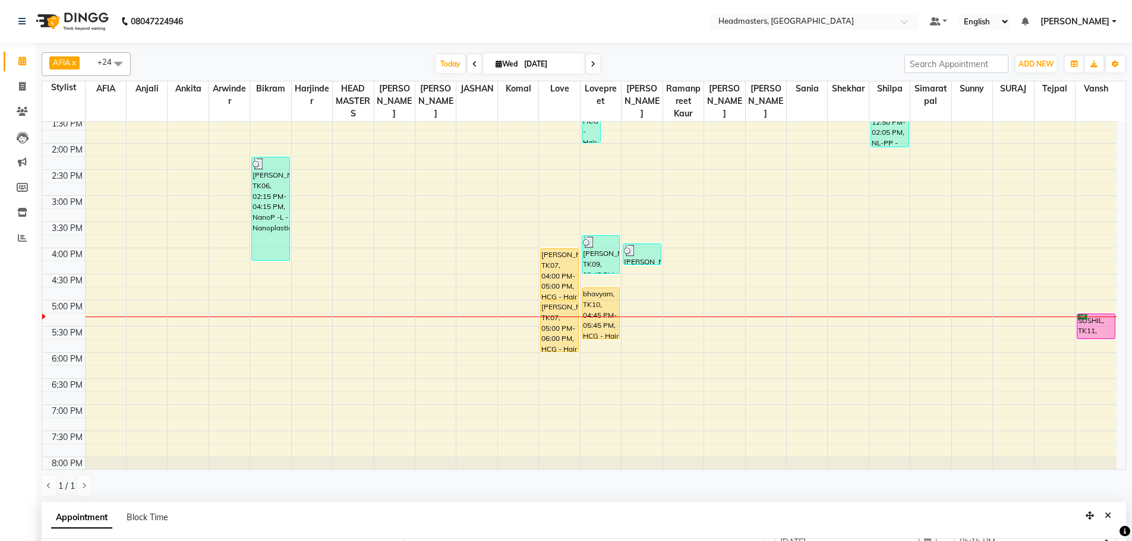
scroll to position [312, 0]
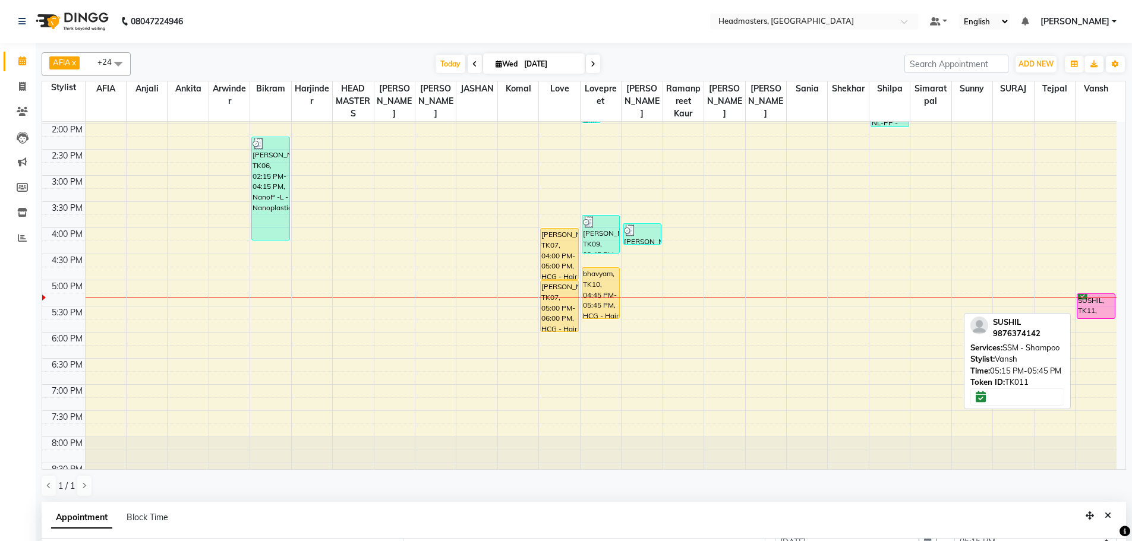
click at [1092, 301] on div "SUSHIL, TK11, 05:15 PM-05:45 PM, SSM - Shampoo" at bounding box center [1095, 306] width 37 height 24
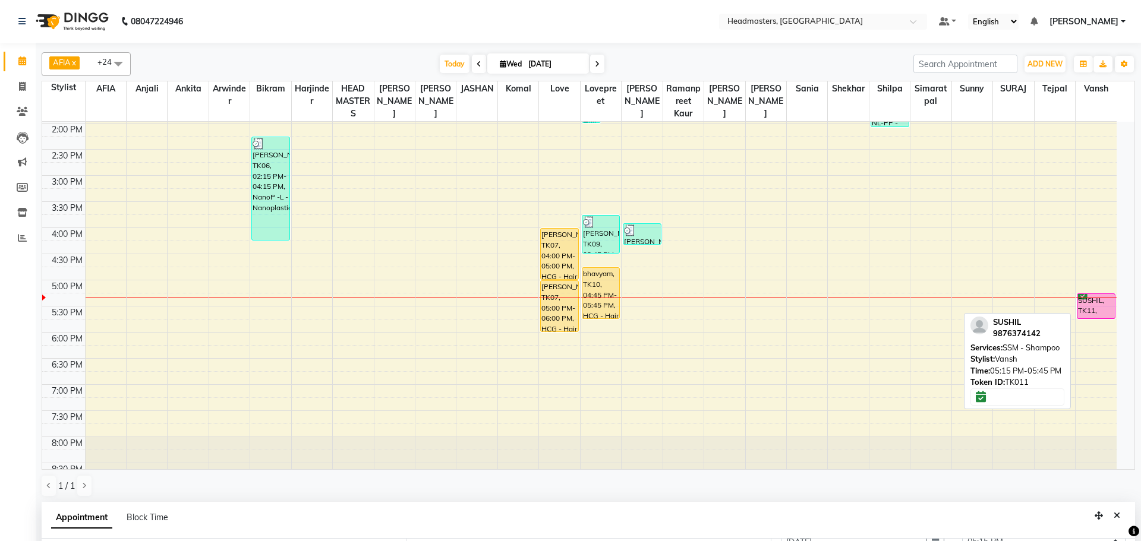
select select "1"
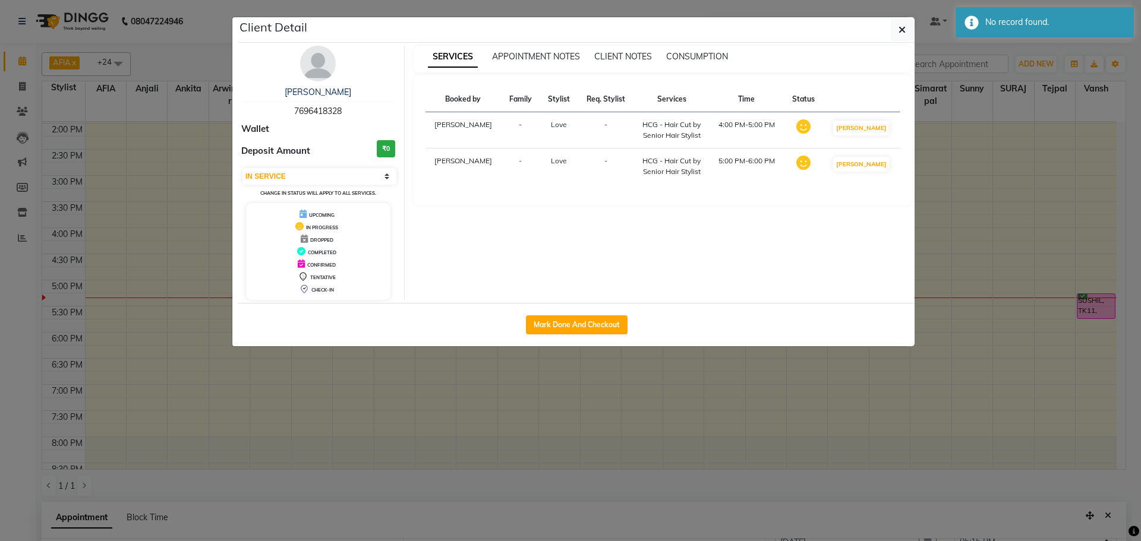
click at [1140, 280] on ngb-modal-window "Client Detail [PERSON_NAME] 7696418328 Wallet Deposit Amount ₹0 Select IN SERVI…" at bounding box center [570, 270] width 1141 height 541
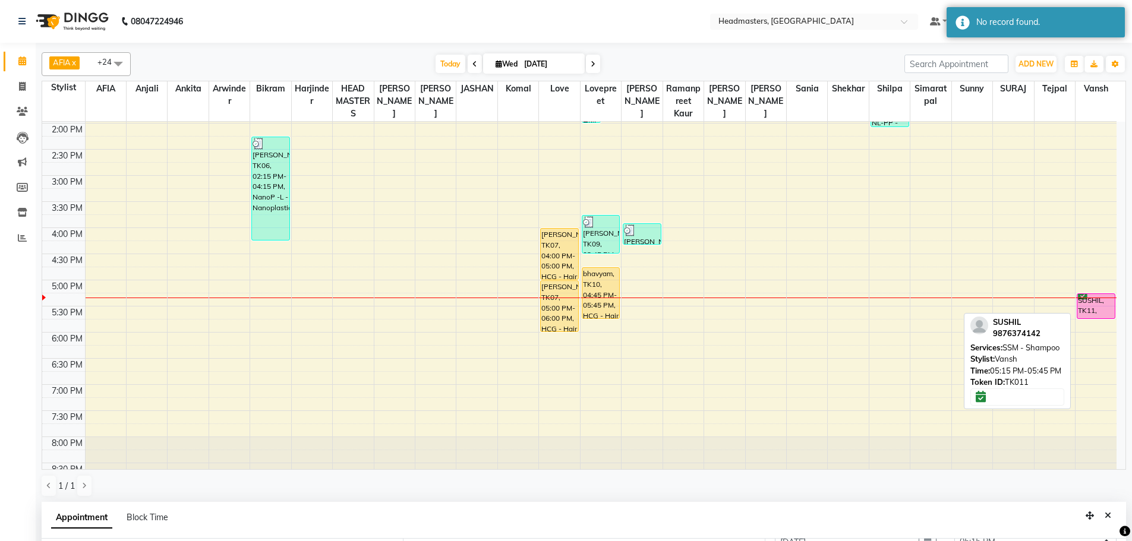
click at [1092, 304] on div "SUSHIL, TK11, 05:15 PM-05:45 PM, SSM - Shampoo" at bounding box center [1095, 306] width 37 height 24
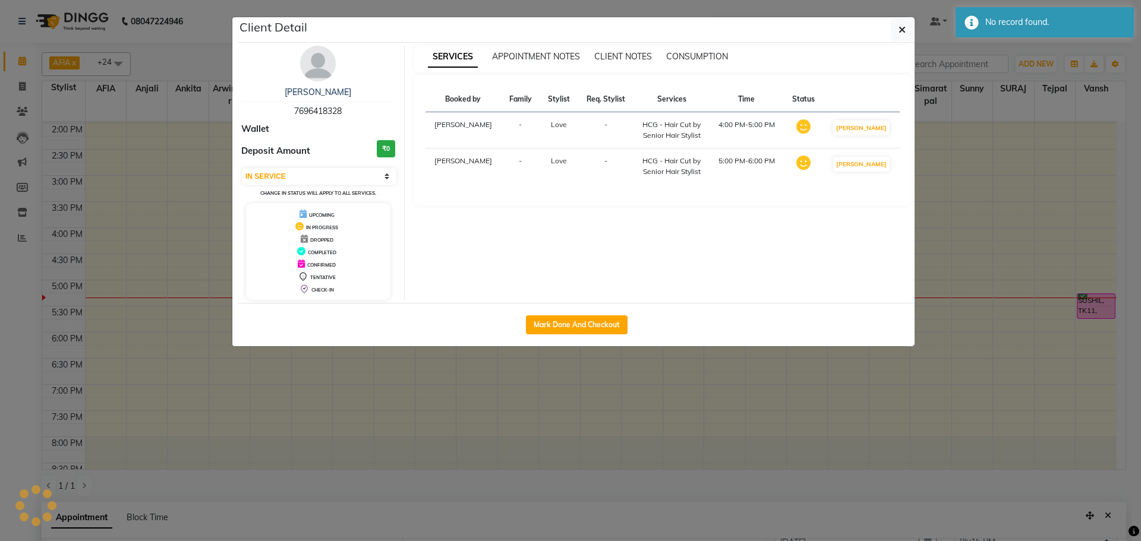
select select "6"
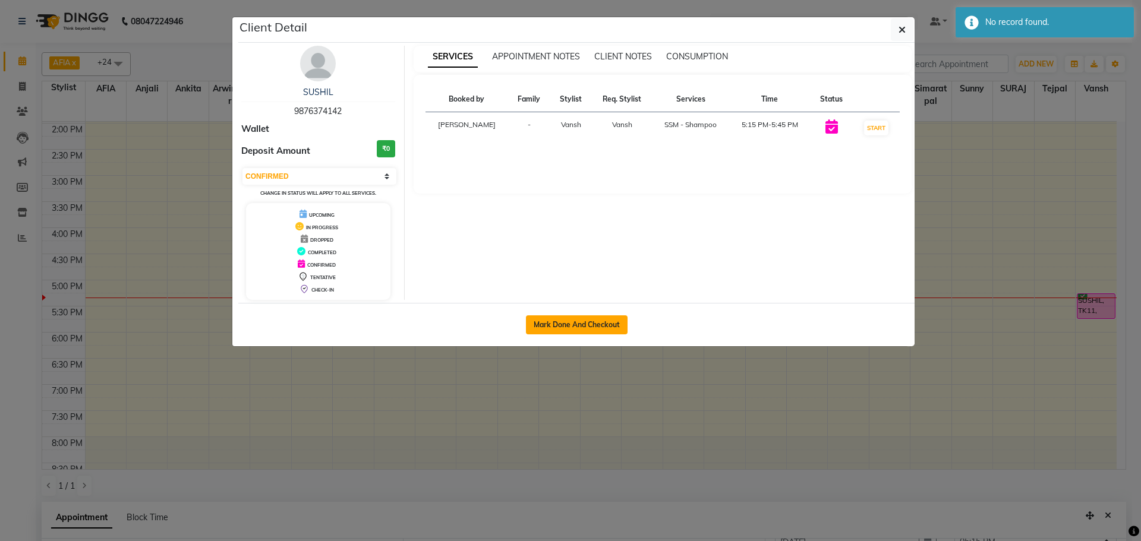
click at [619, 323] on button "Mark Done And Checkout" at bounding box center [577, 325] width 102 height 19
select select "service"
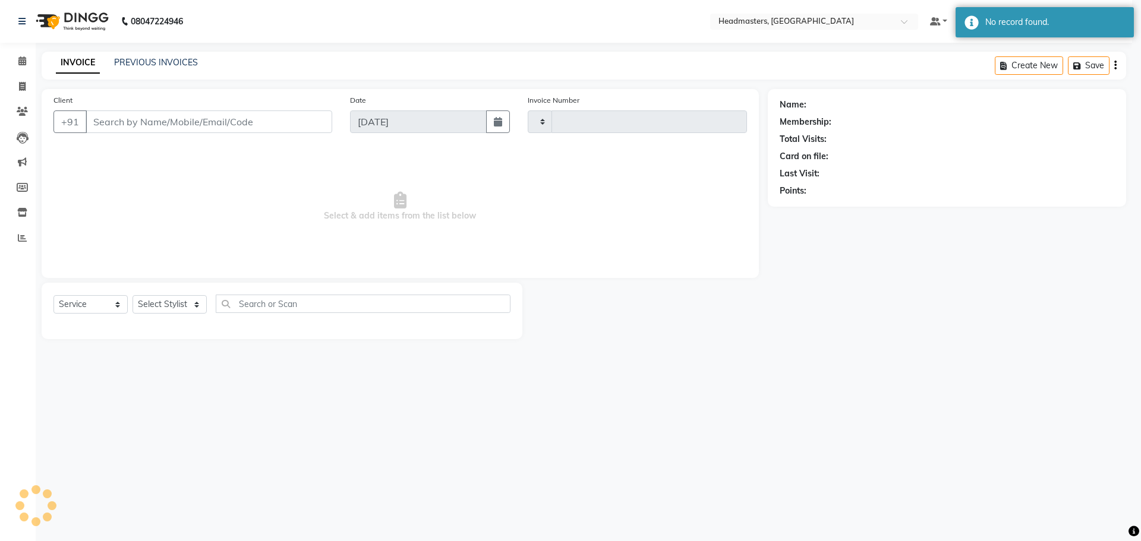
type input "3290"
select select "7136"
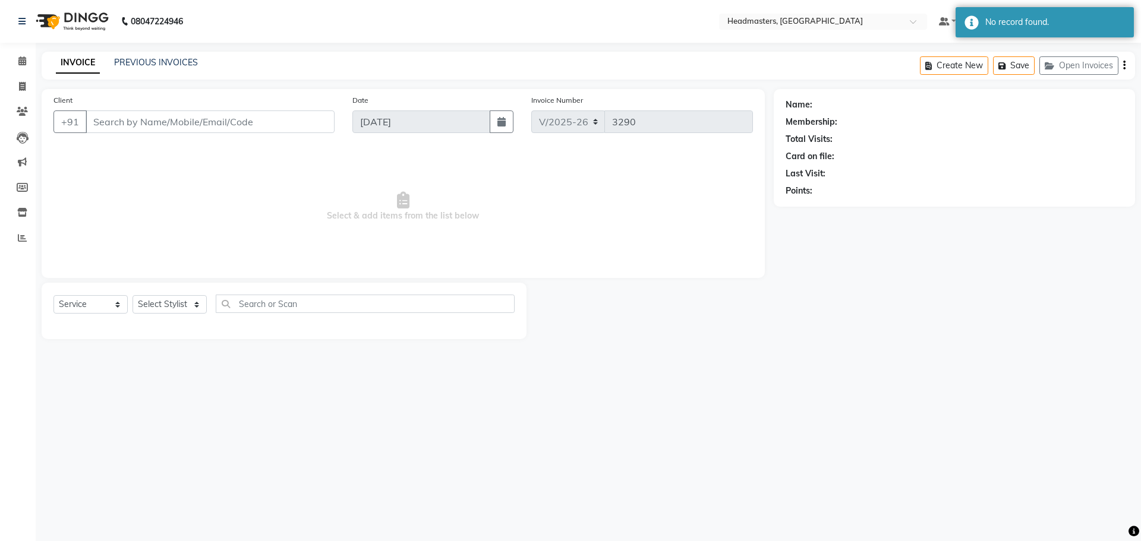
type input "9876374142"
select select "65465"
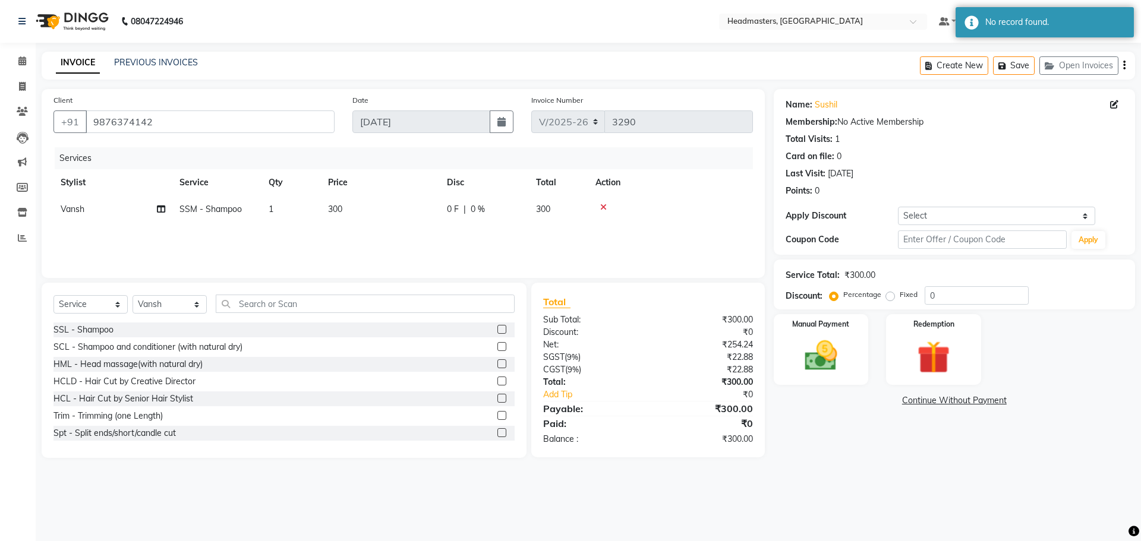
click at [455, 210] on span "0 F" at bounding box center [453, 209] width 12 height 12
select select "65465"
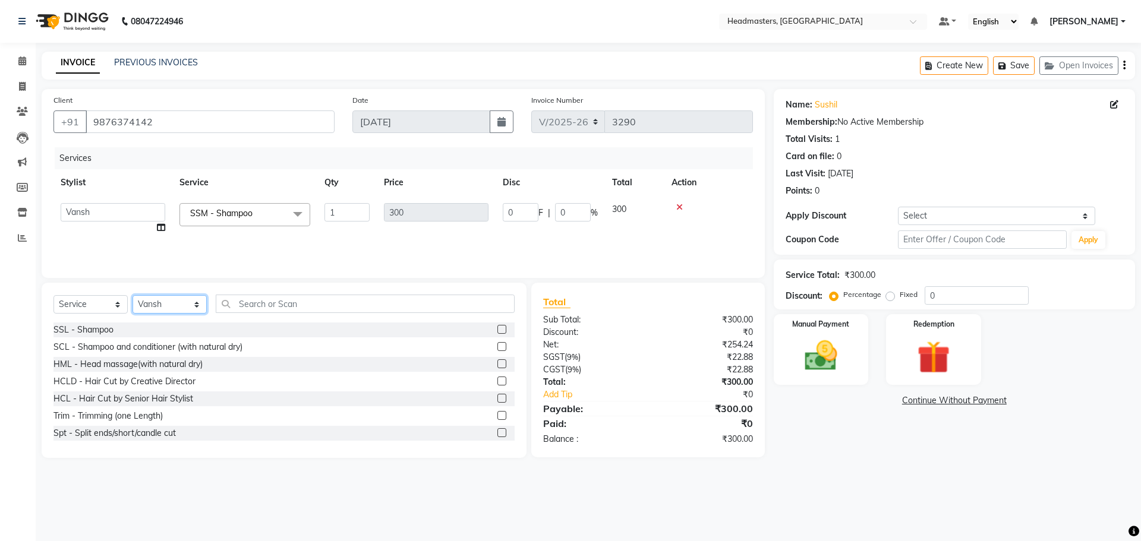
click at [180, 310] on select "Select Stylist AFIA Anjali [PERSON_NAME] [PERSON_NAME] [PERSON_NAME] HEAD [PERS…" at bounding box center [170, 304] width 74 height 18
select select "60665"
click at [277, 309] on input "text" at bounding box center [365, 304] width 299 height 18
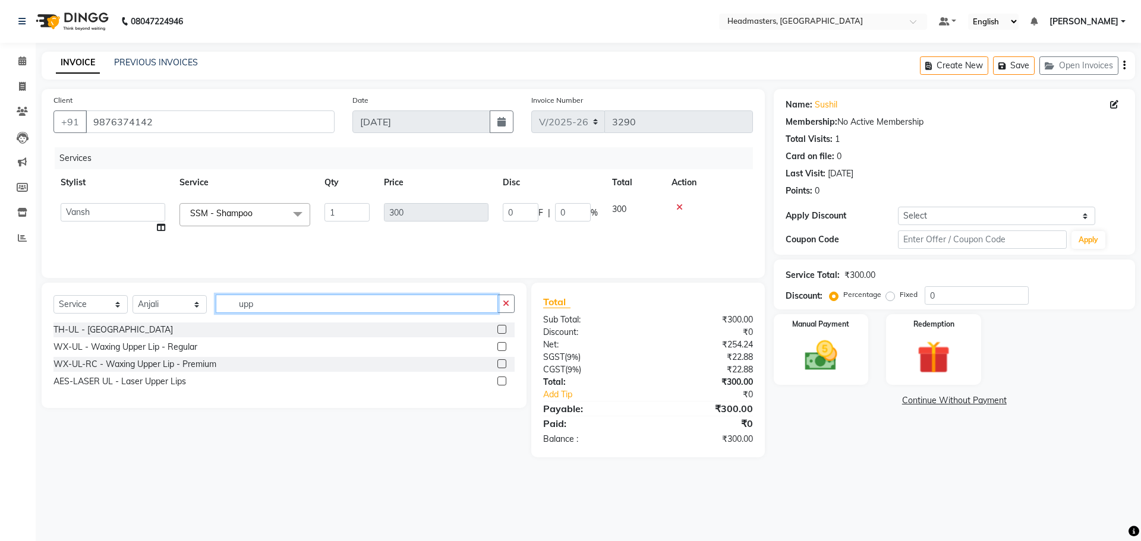
type input "upp"
click at [503, 326] on label at bounding box center [501, 329] width 9 height 9
click at [503, 326] on input "checkbox" at bounding box center [501, 330] width 8 height 8
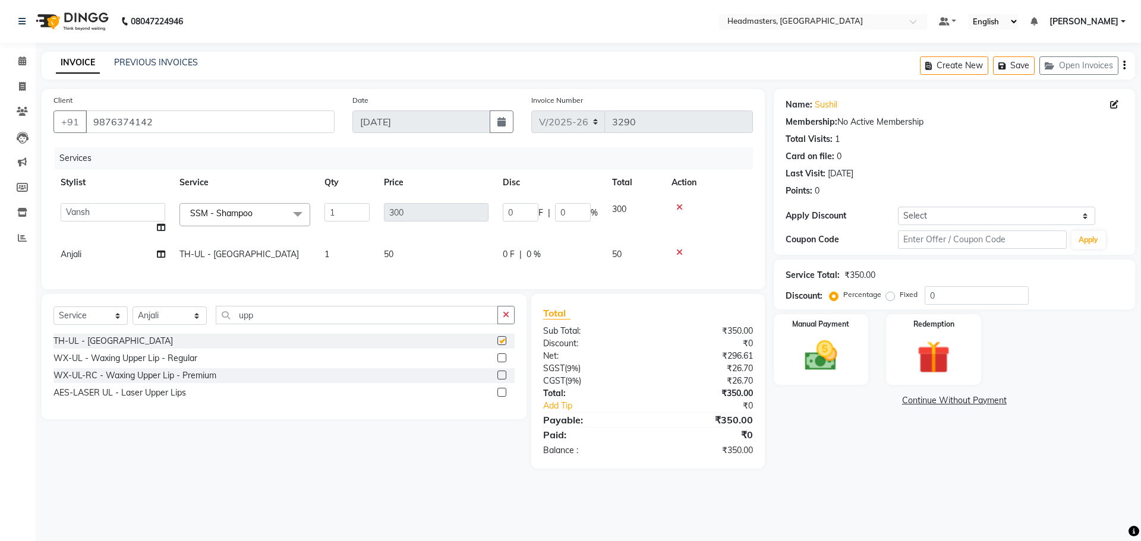
checkbox input "false"
click at [829, 348] on img at bounding box center [820, 355] width 55 height 39
click at [983, 397] on span "Cash" at bounding box center [982, 402] width 23 height 14
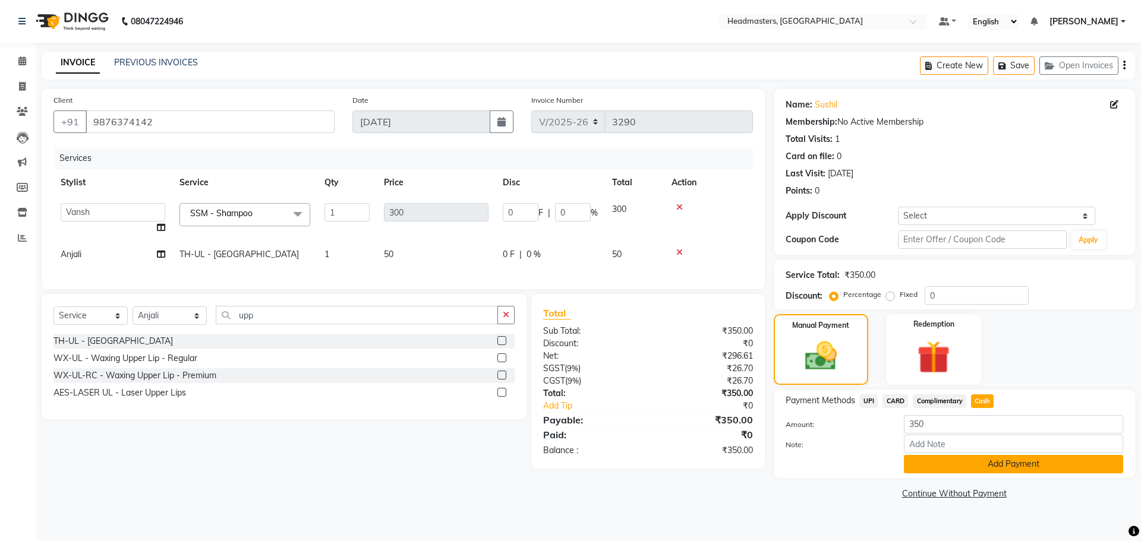
click at [977, 465] on button "Add Payment" at bounding box center [1013, 464] width 219 height 18
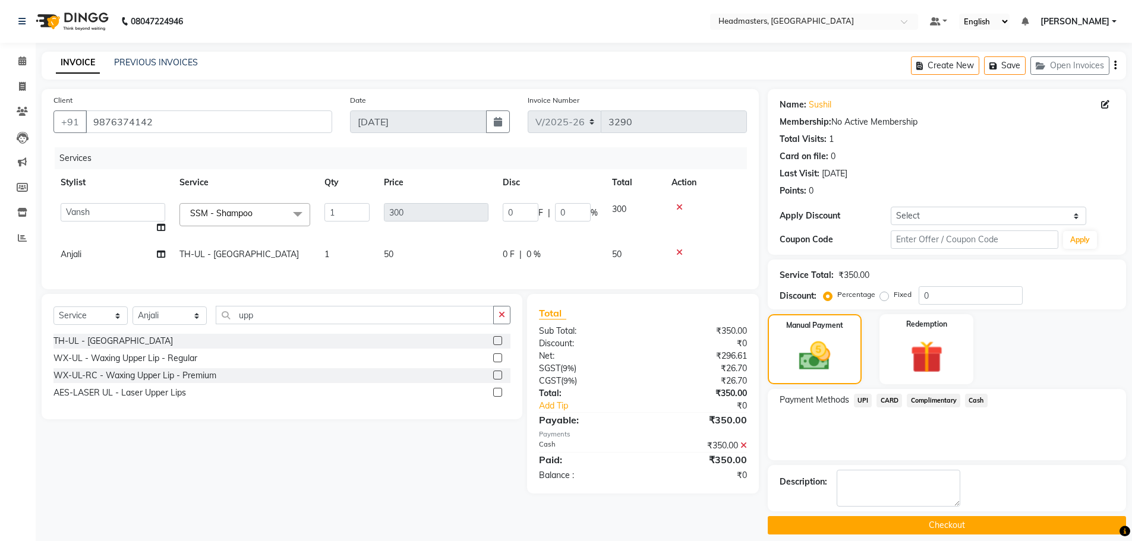
click at [908, 524] on button "Checkout" at bounding box center [947, 525] width 358 height 18
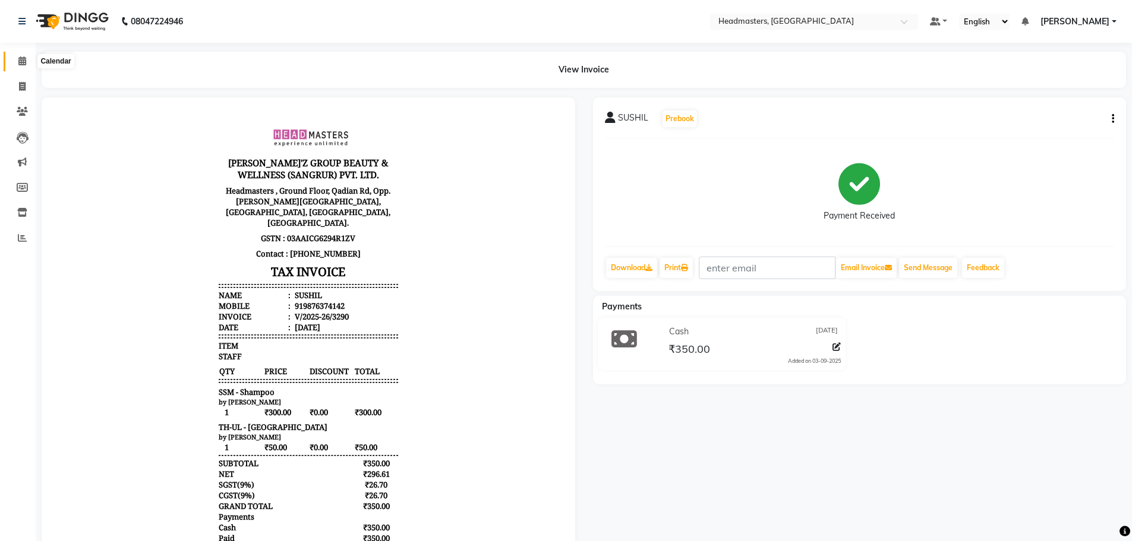
click at [24, 65] on icon at bounding box center [22, 60] width 8 height 9
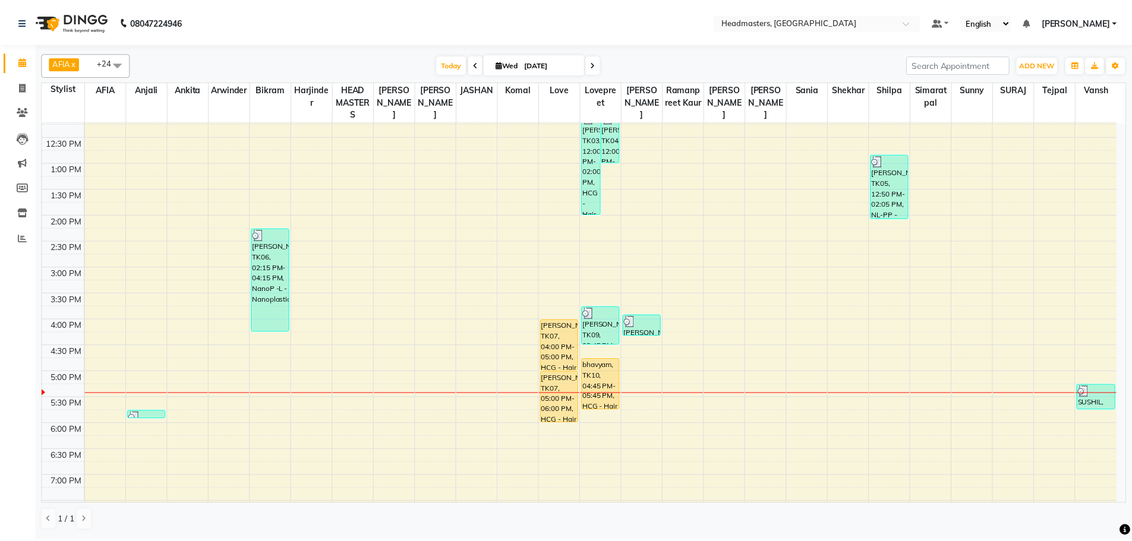
scroll to position [297, 0]
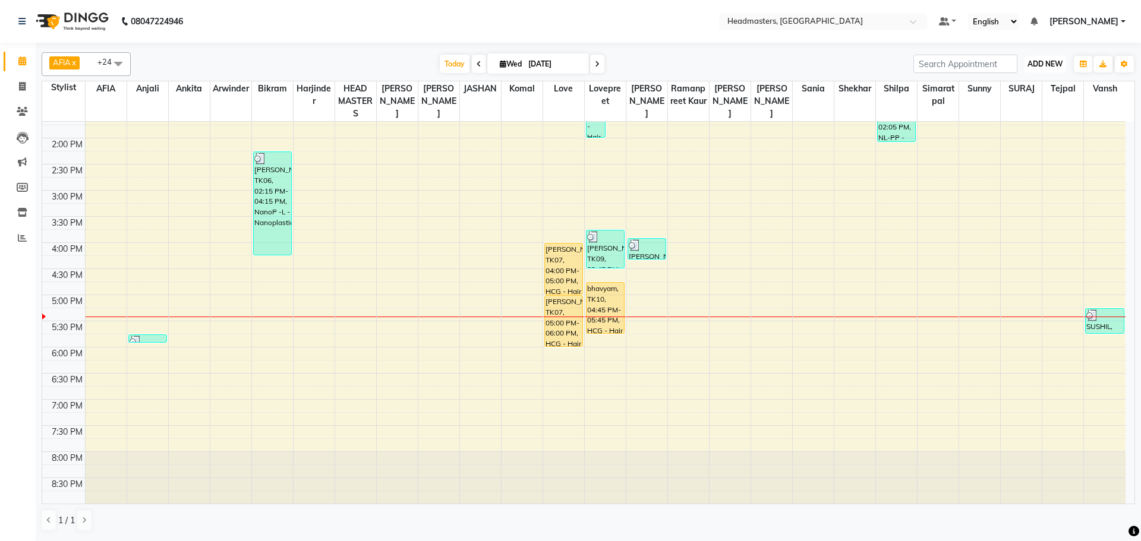
click at [1033, 58] on button "ADD NEW Toggle Dropdown" at bounding box center [1044, 64] width 41 height 17
click at [1023, 83] on button "Add Appointment" at bounding box center [1018, 86] width 94 height 15
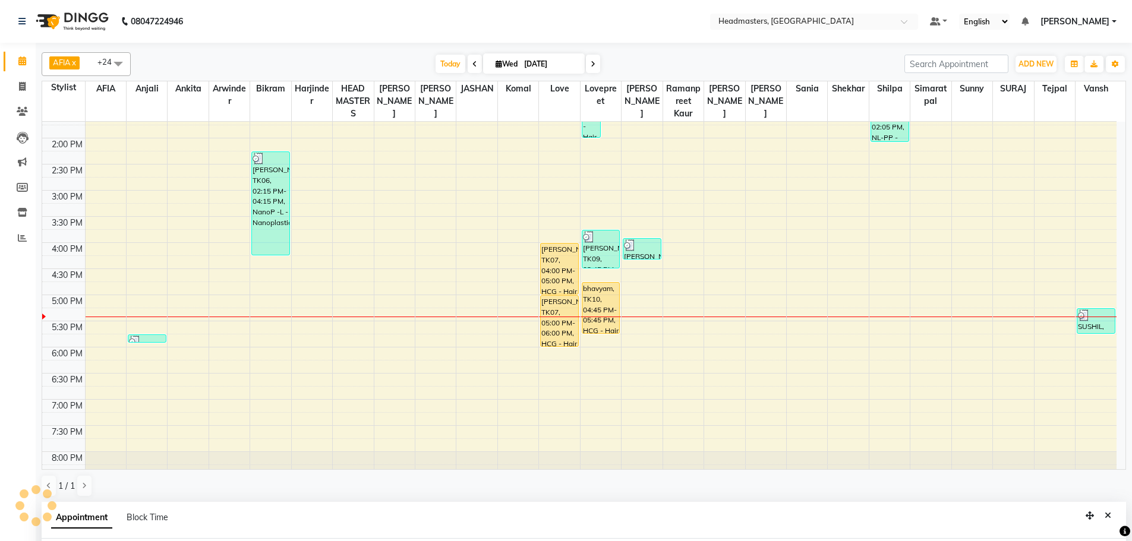
scroll to position [231, 0]
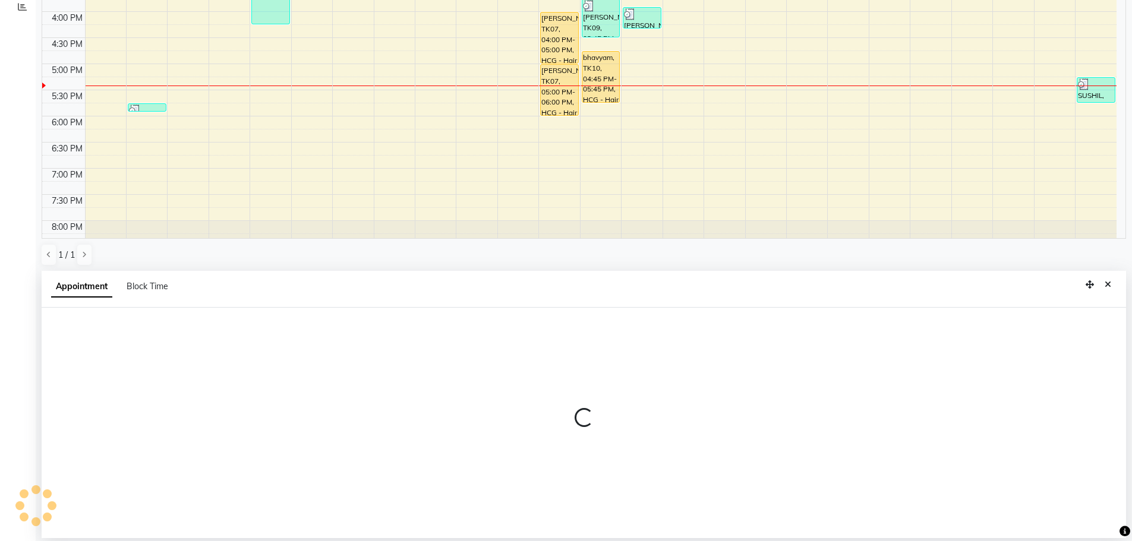
select select "tentative"
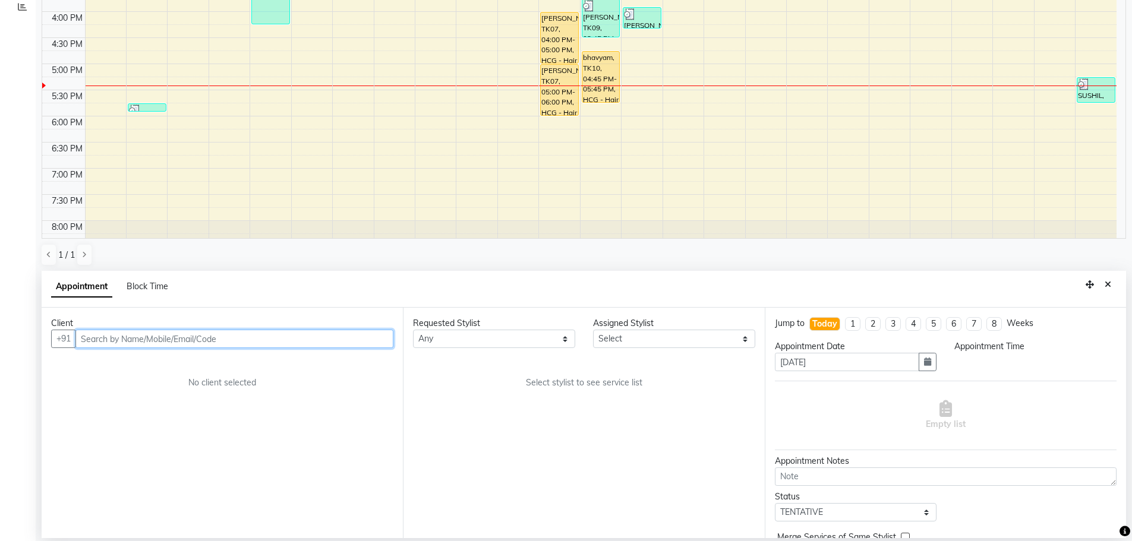
select select "540"
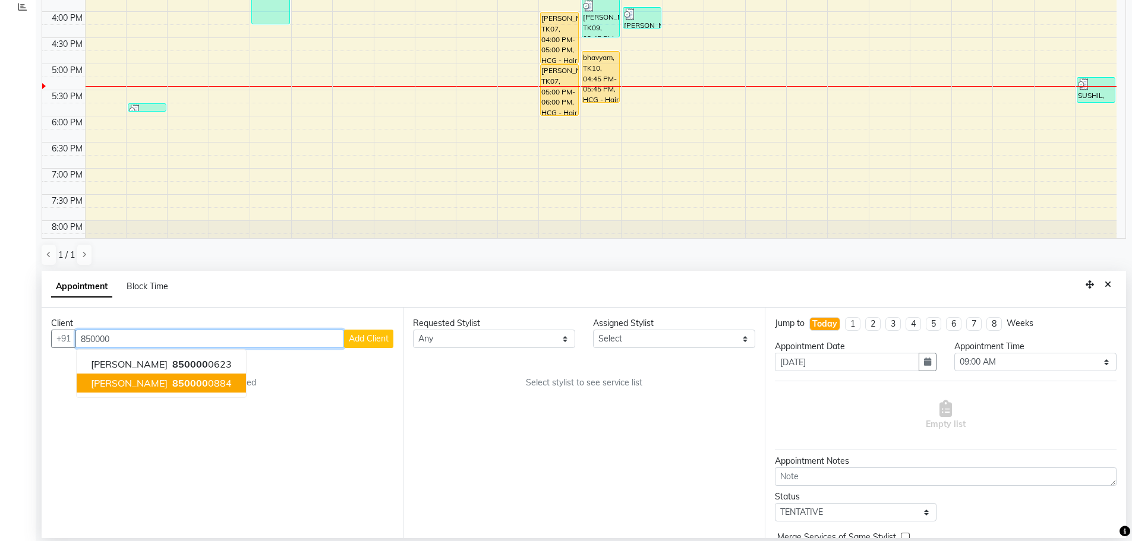
click at [172, 386] on span "850000" at bounding box center [190, 383] width 36 height 12
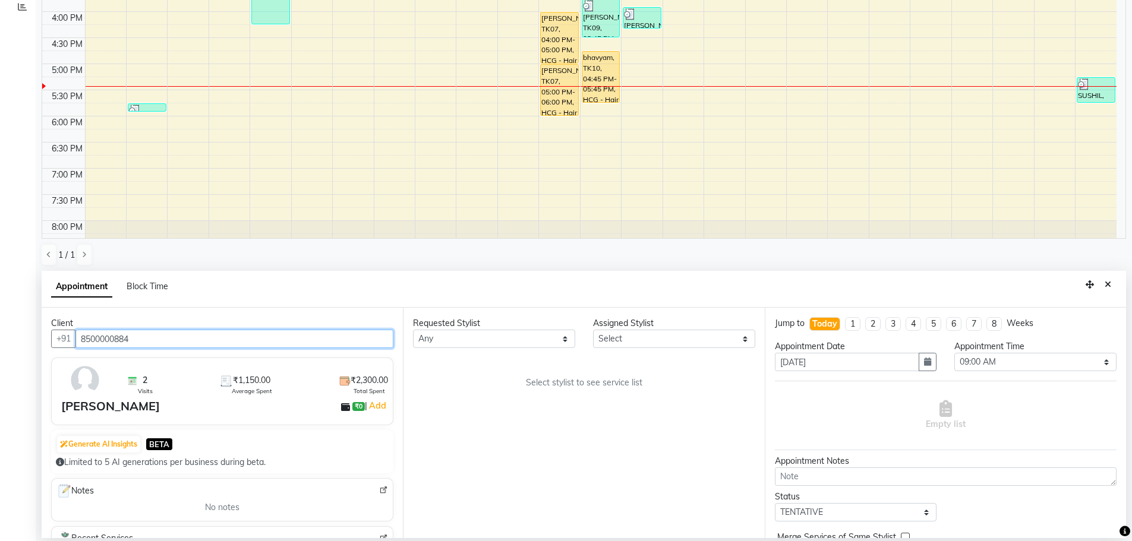
type input "8500000884"
click at [462, 339] on select "Any AFIA Anjali [PERSON_NAME] [PERSON_NAME] [PERSON_NAME] HEAD [PERSON_NAME] [P…" at bounding box center [494, 339] width 162 height 18
select select "60667"
click at [509, 395] on div "Requested Stylist Any AFIA Anjali [PERSON_NAME] [PERSON_NAME] [PERSON_NAME] HEA…" at bounding box center [583, 423] width 361 height 231
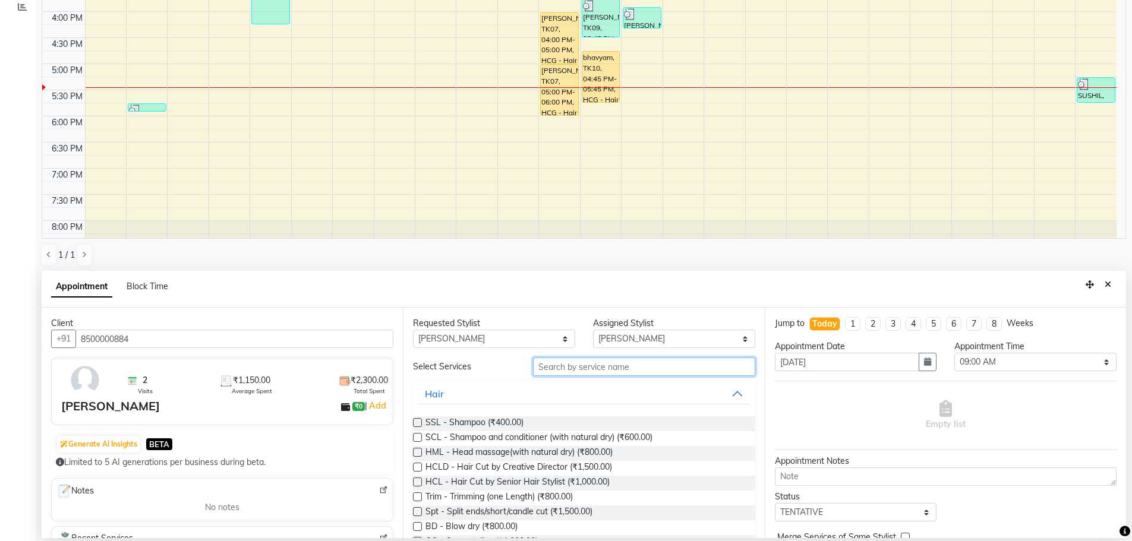
click at [566, 362] on input "text" at bounding box center [644, 367] width 222 height 18
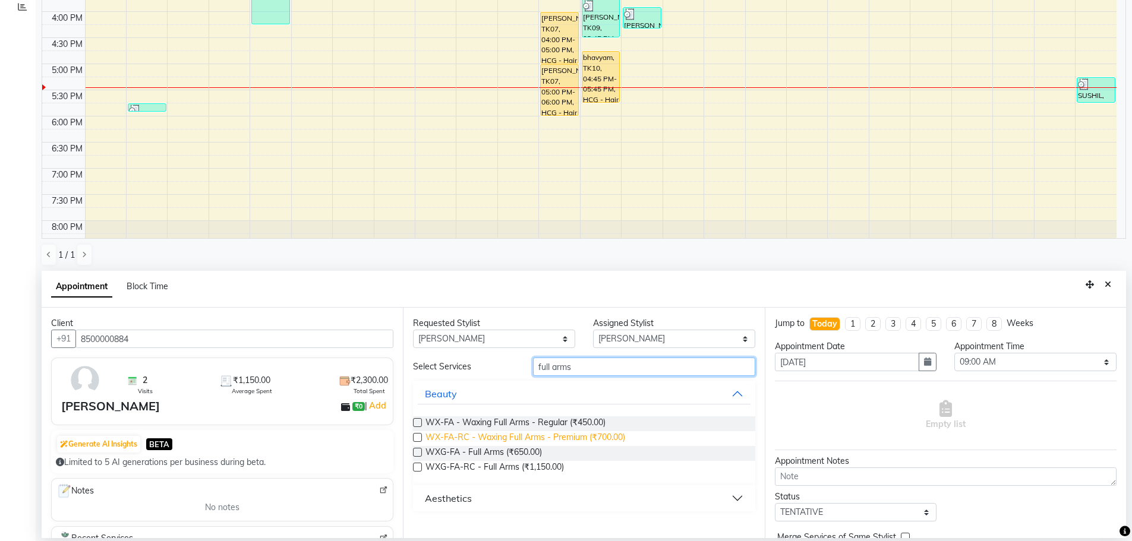
type input "full arms"
click at [535, 434] on span "WX-FA-RC - Waxing Full Arms - Premium (₹700.00)" at bounding box center [525, 438] width 200 height 15
checkbox input "false"
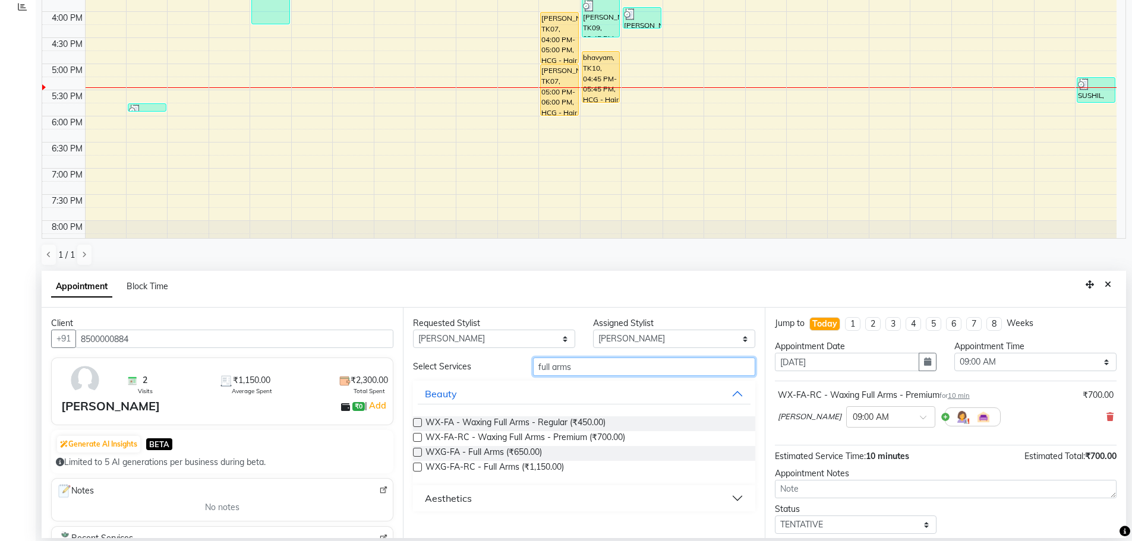
click at [591, 361] on input "full arms" at bounding box center [644, 367] width 222 height 18
type input "f"
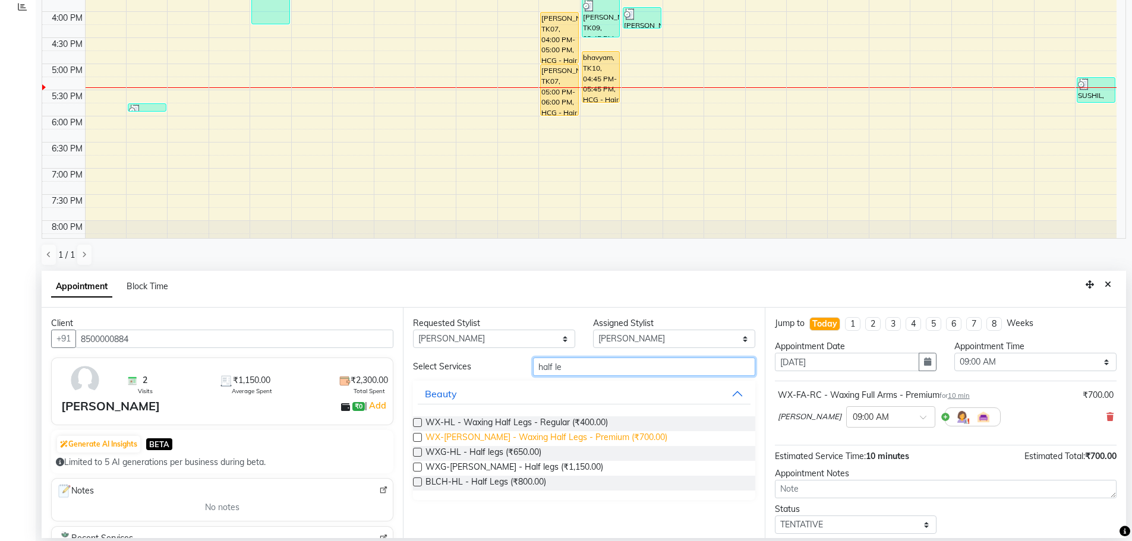
type input "half le"
click at [551, 434] on span "WX-[PERSON_NAME] - Waxing Half Legs - Premium (₹700.00)" at bounding box center [546, 438] width 242 height 15
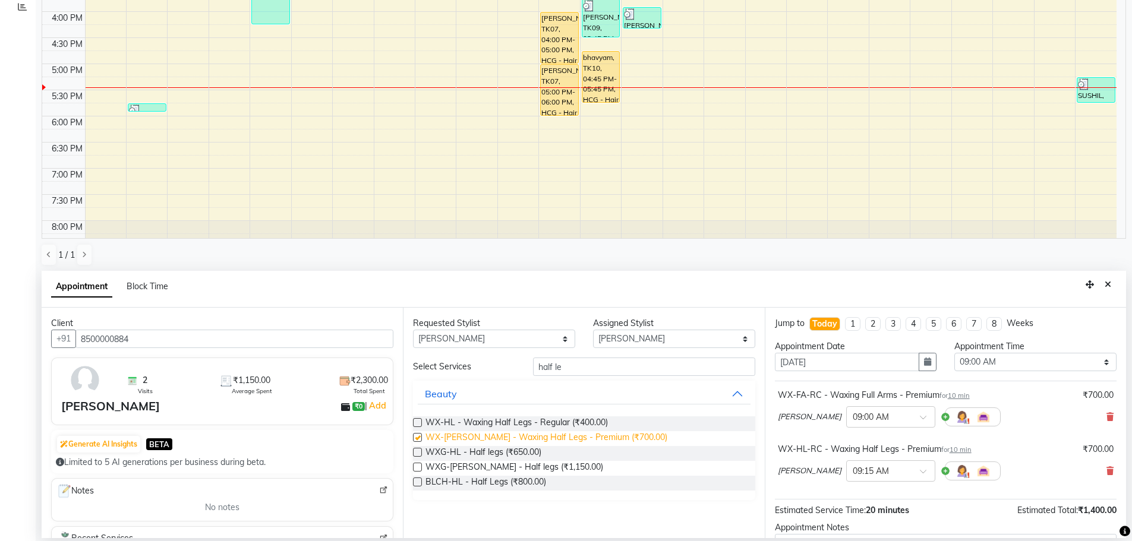
checkbox input "false"
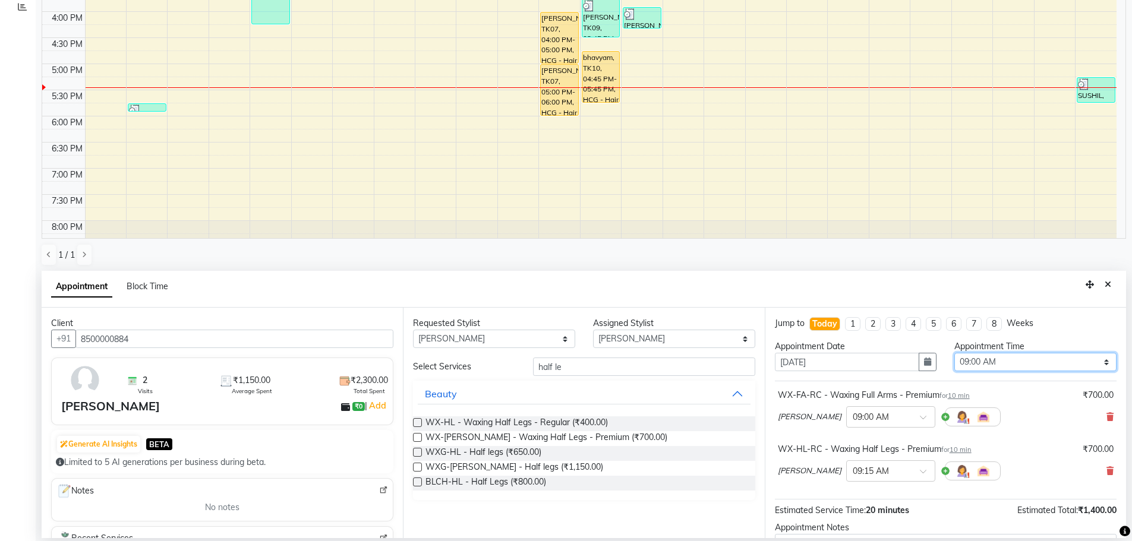
click at [1005, 362] on select "Select 09:00 AM 09:15 AM 09:30 AM 09:45 AM 10:00 AM 10:15 AM 10:30 AM 10:45 AM …" at bounding box center [1035, 362] width 162 height 18
select select "1035"
click at [954, 353] on select "Select 09:00 AM 09:15 AM 09:30 AM 09:45 AM 10:00 AM 10:15 AM 10:30 AM 10:45 AM …" at bounding box center [1035, 362] width 162 height 18
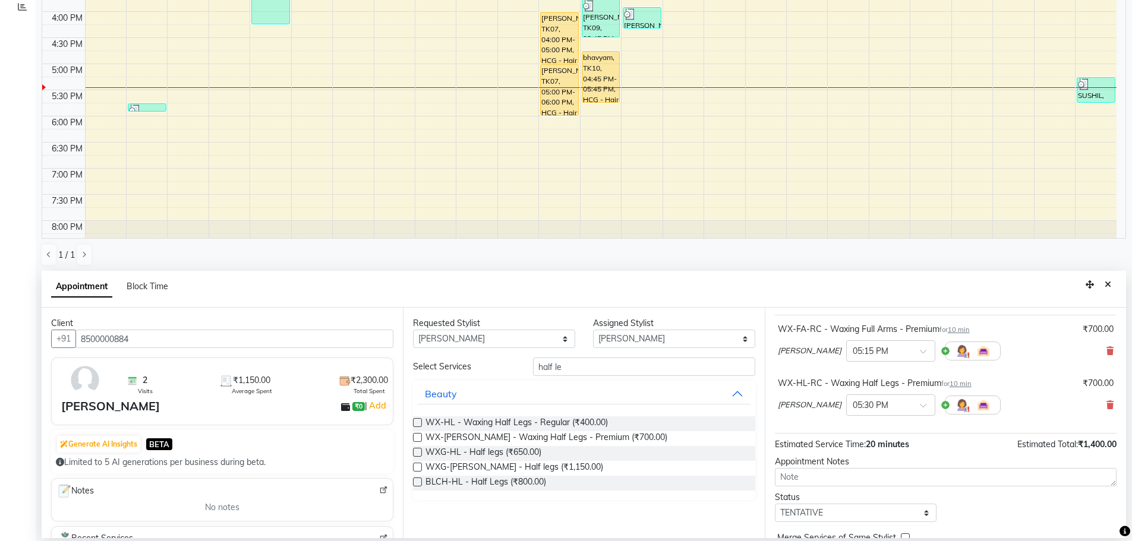
scroll to position [105, 0]
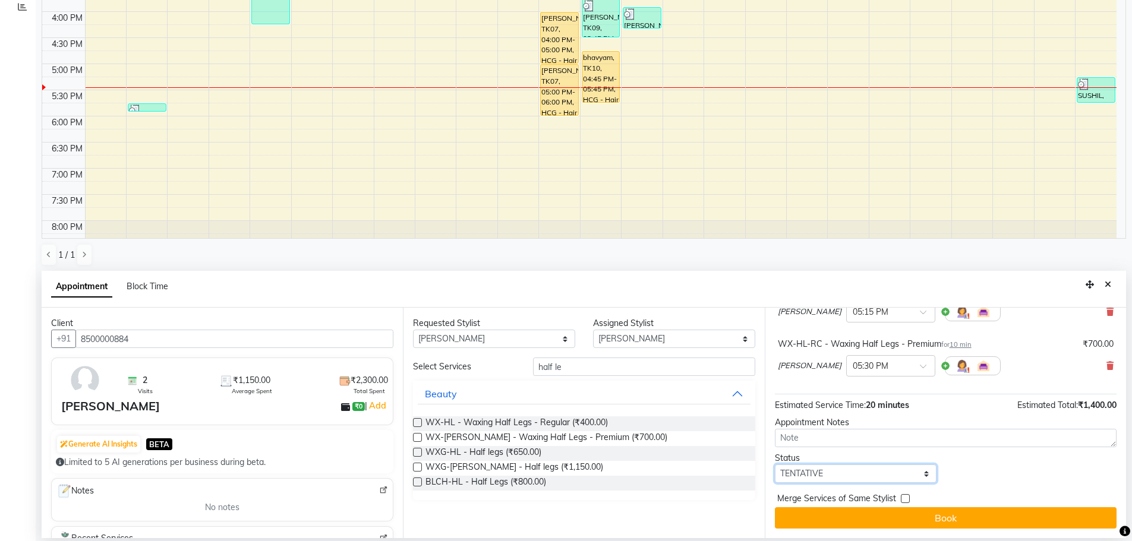
click at [818, 482] on select "Select TENTATIVE CONFIRM CHECK-IN UPCOMING" at bounding box center [856, 474] width 162 height 18
select select "confirm booking"
click at [775, 465] on select "Select TENTATIVE CONFIRM CHECK-IN UPCOMING" at bounding box center [856, 474] width 162 height 18
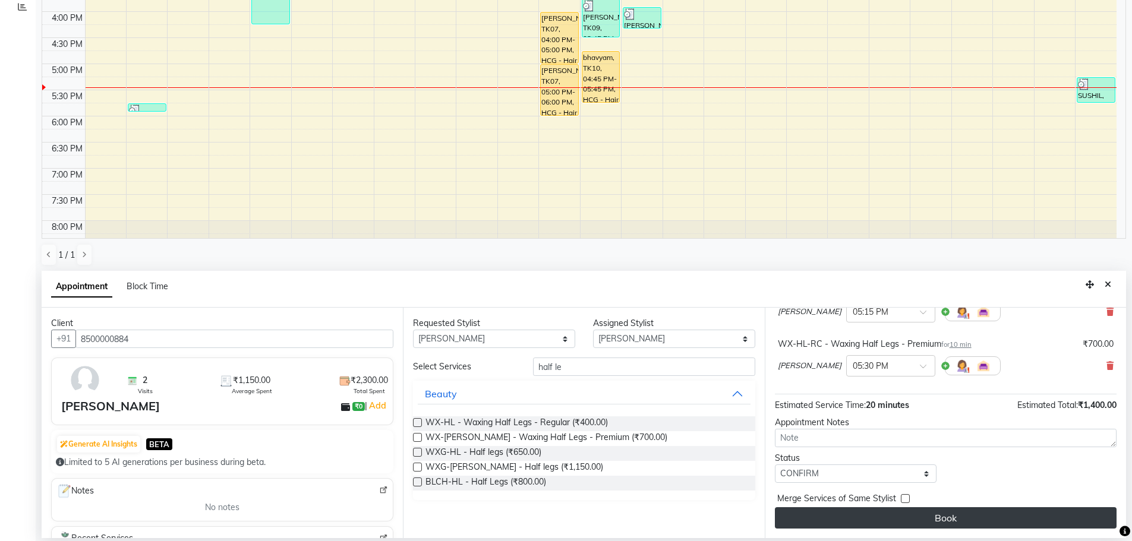
click at [951, 522] on button "Book" at bounding box center [946, 517] width 342 height 21
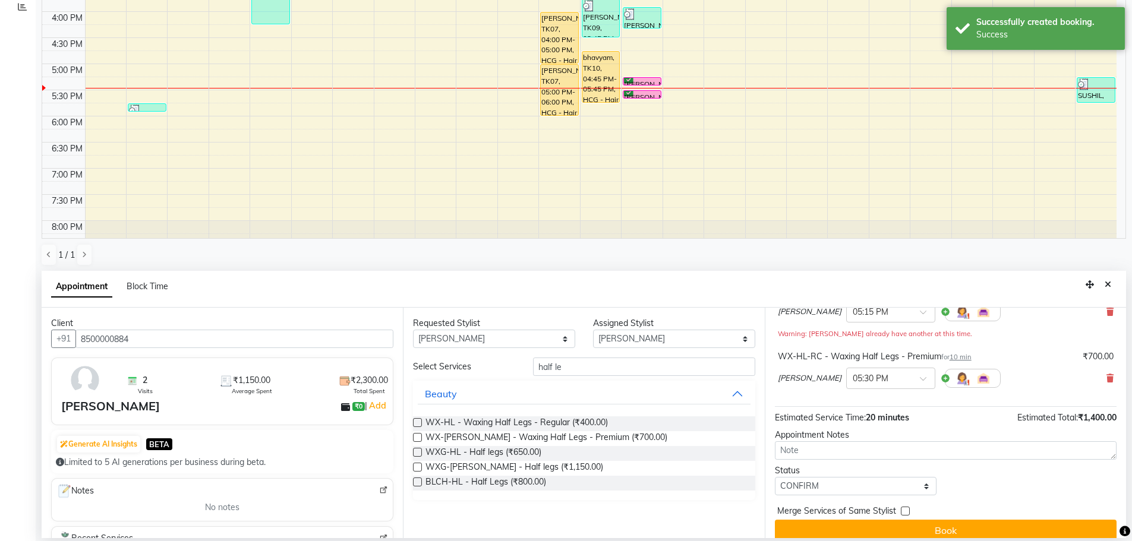
scroll to position [0, 0]
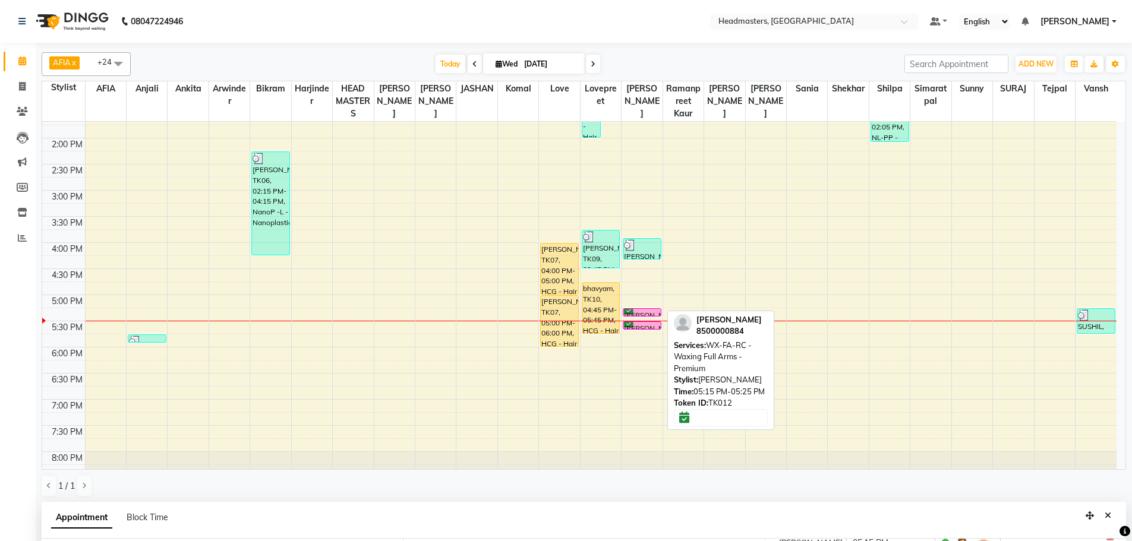
click at [647, 313] on div "[PERSON_NAME], TK12, 05:15 PM-05:25 PM, WX-FA-RC - Waxing Full Arms - Premium" at bounding box center [641, 312] width 37 height 7
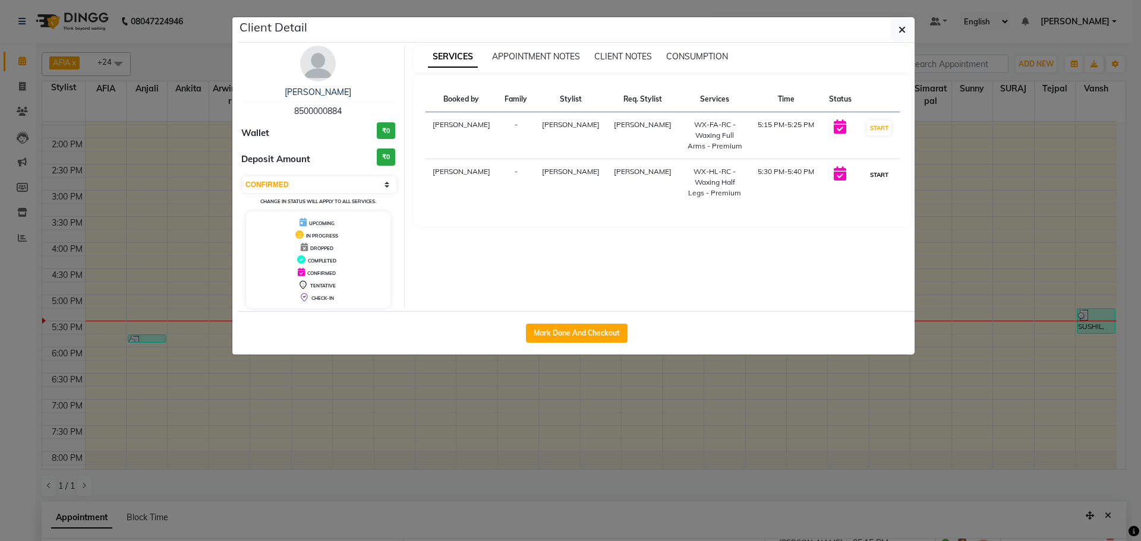
click at [874, 174] on button "START" at bounding box center [879, 175] width 24 height 15
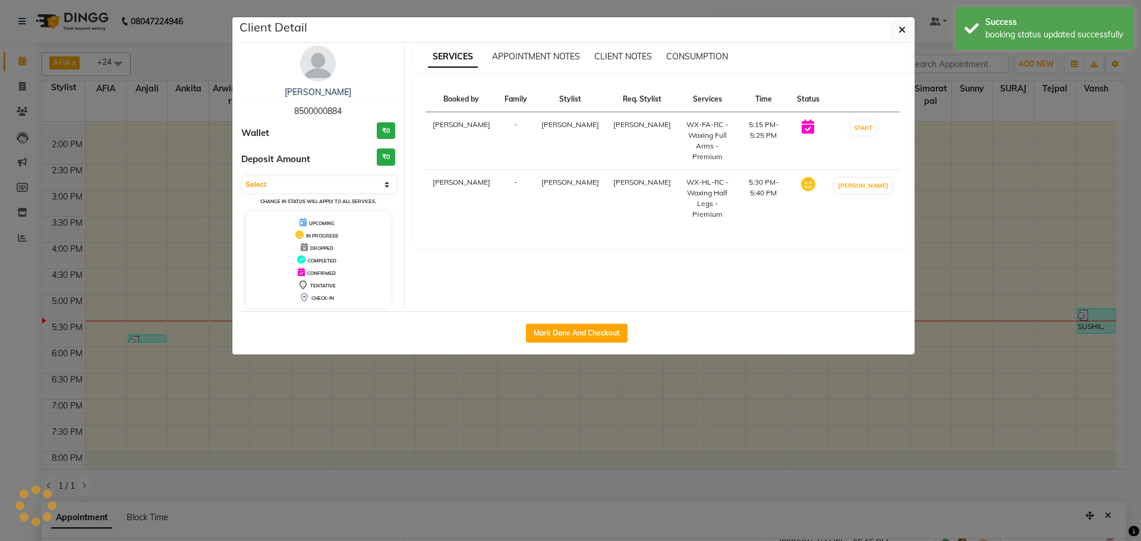
click at [870, 130] on button "START" at bounding box center [863, 128] width 24 height 15
select select "1"
click at [978, 106] on ngb-modal-window "Client Detail [PERSON_NAME] 8500000884 Wallet ₹0 Deposit Amount ₹0 Select IN SE…" at bounding box center [570, 270] width 1141 height 541
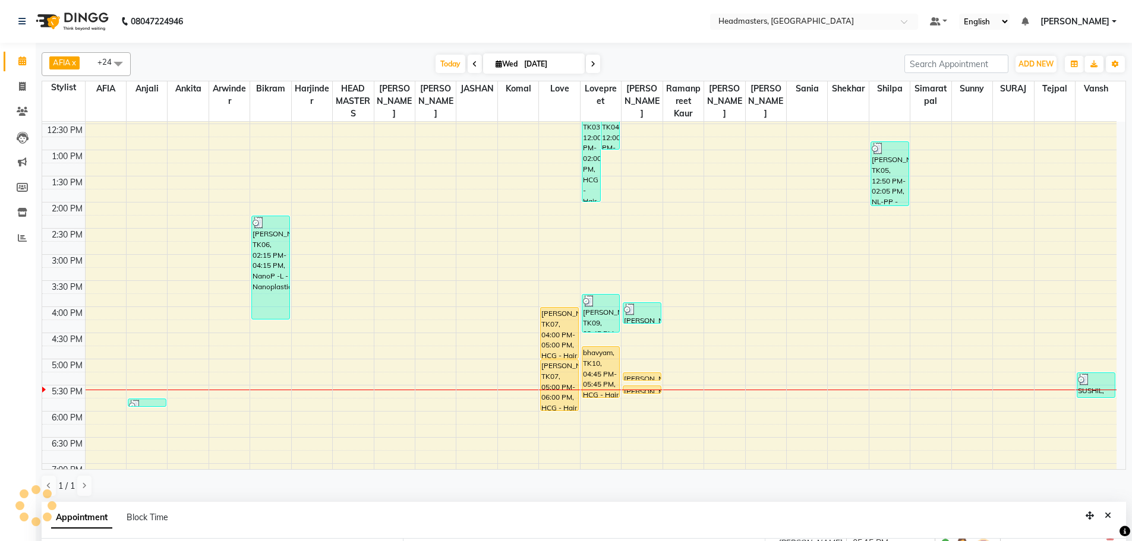
scroll to position [277, 0]
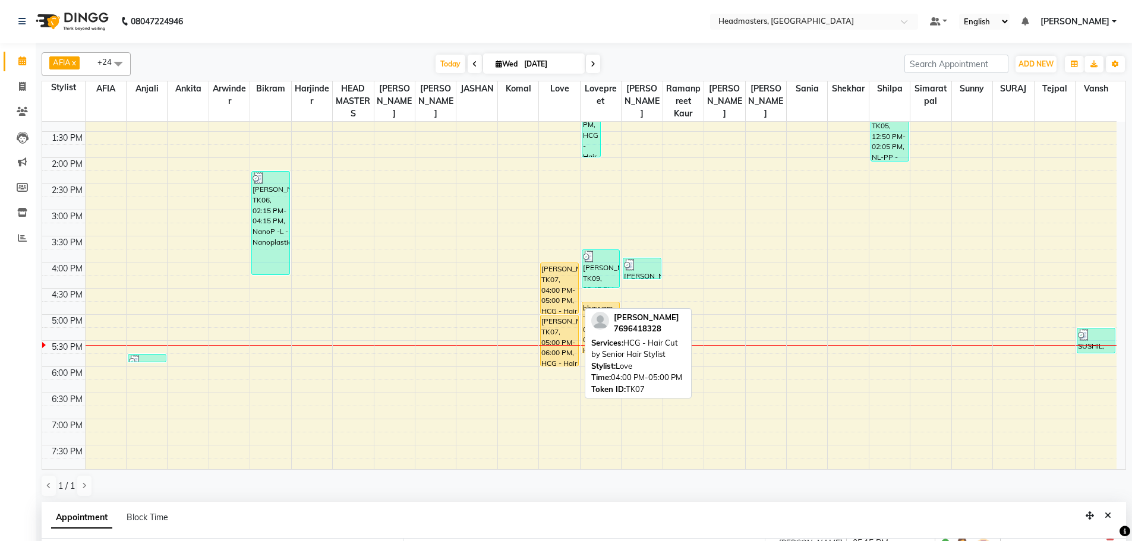
click at [562, 283] on div "[PERSON_NAME], TK07, 04:00 PM-05:00 PM, HCG - Hair Cut by Senior Hair Stylist […" at bounding box center [559, 183] width 40 height 679
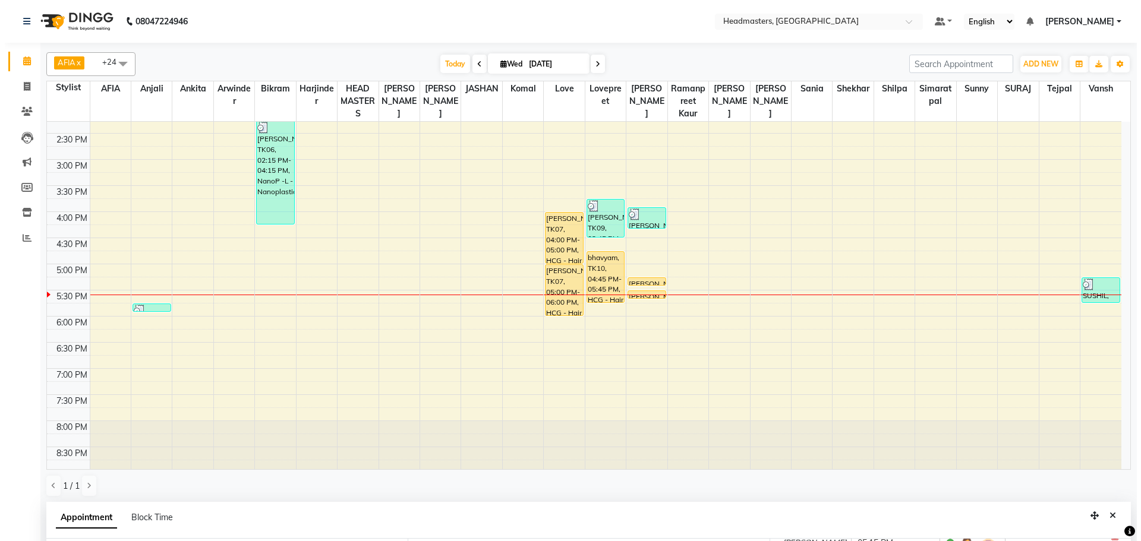
scroll to position [332, 0]
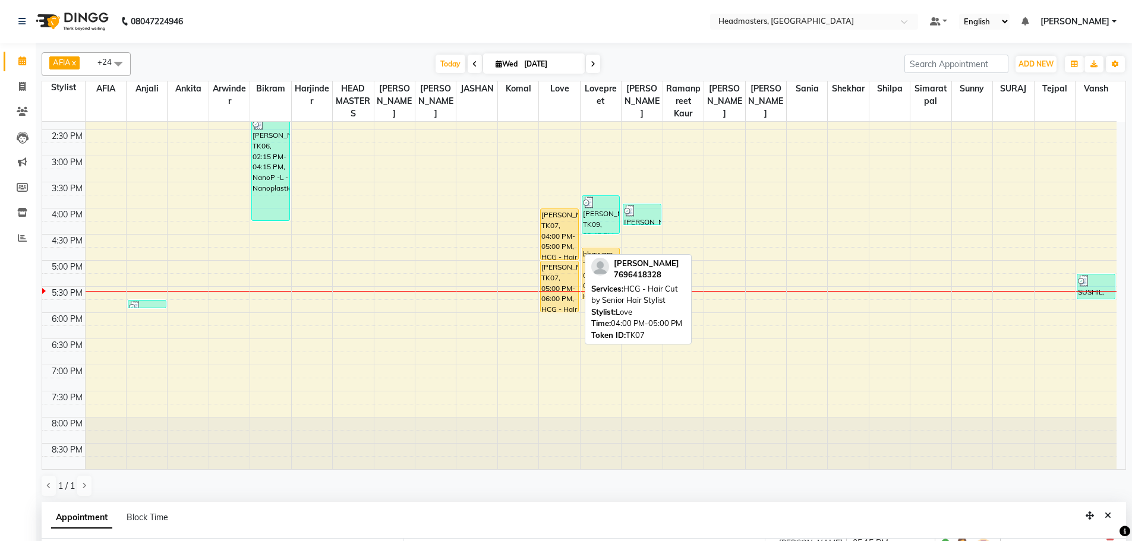
click at [552, 225] on div "[PERSON_NAME], TK07, 04:00 PM-05:00 PM, HCG - Hair Cut by Senior Hair Stylist" at bounding box center [559, 234] width 37 height 51
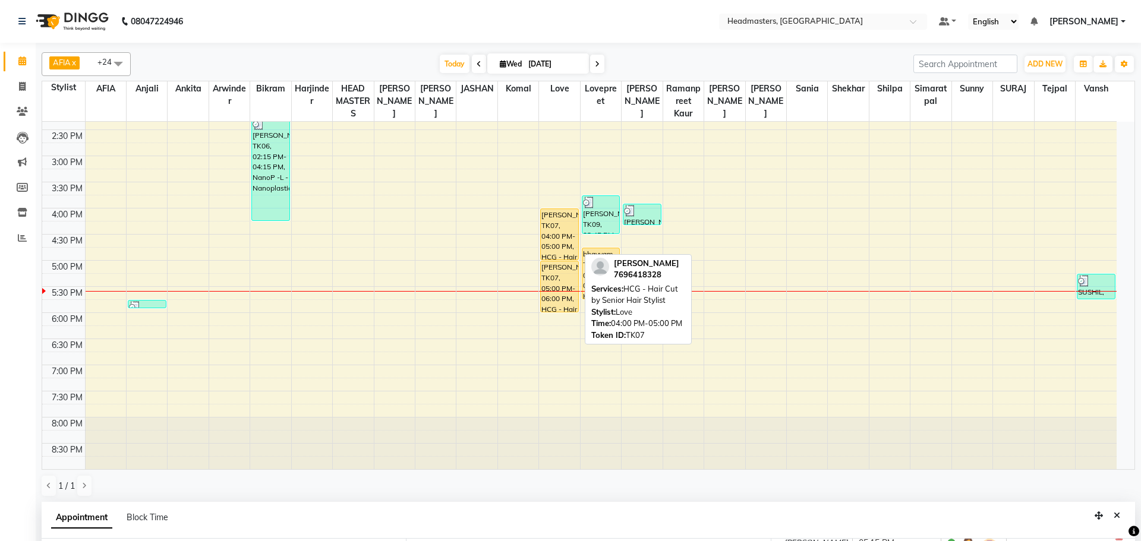
select select "1"
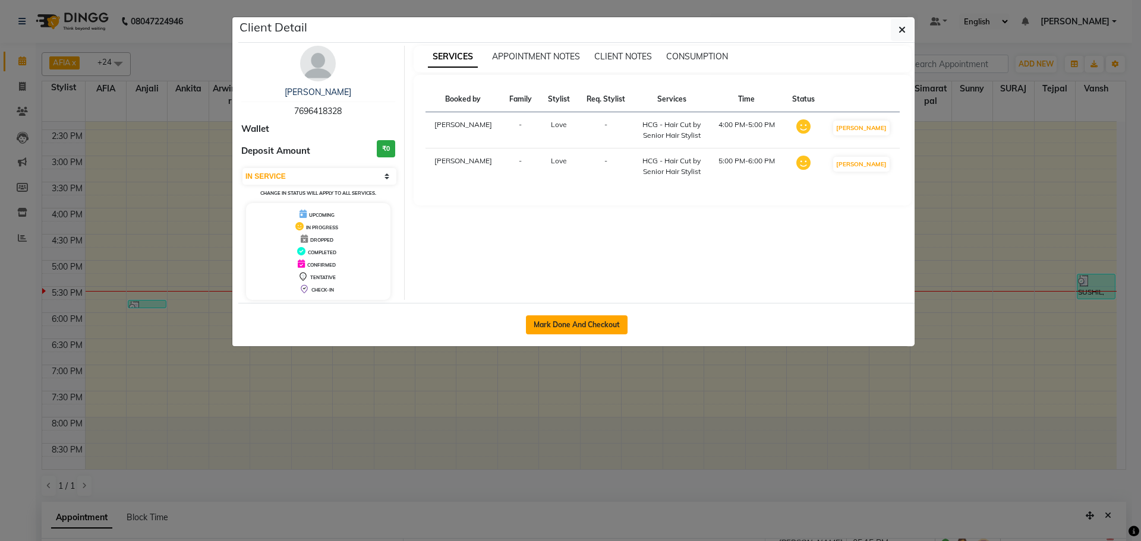
click at [586, 321] on button "Mark Done And Checkout" at bounding box center [577, 325] width 102 height 19
select select "service"
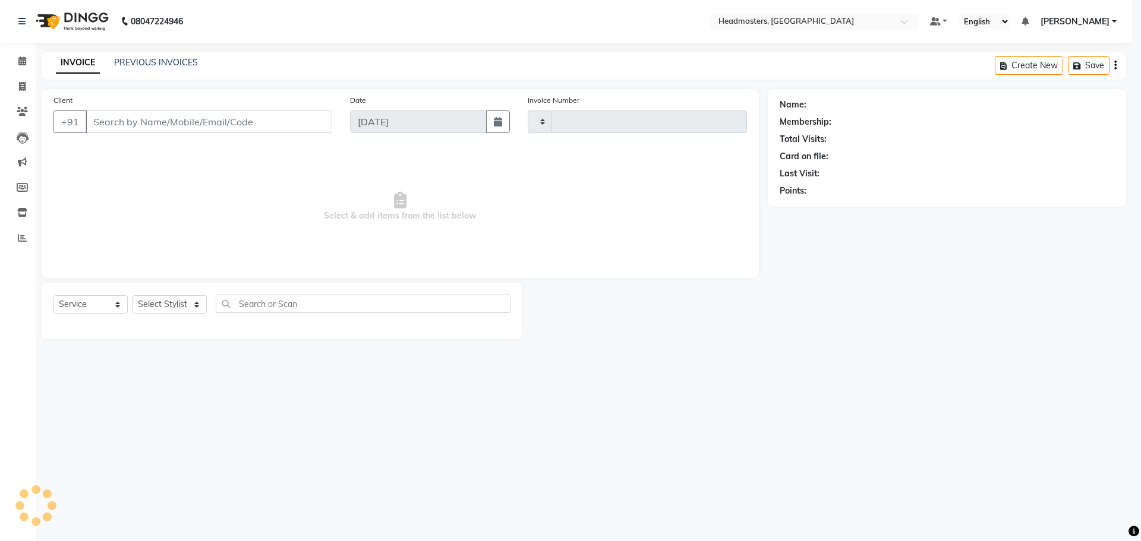
type input "3291"
select select "7136"
type input "7696418328"
select select "63059"
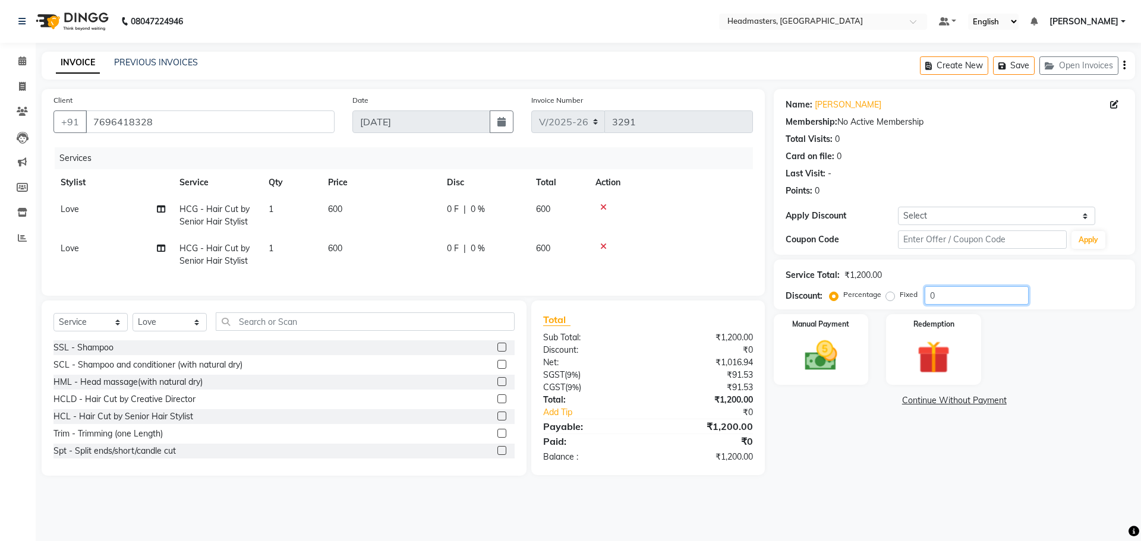
click at [947, 302] on input "0" at bounding box center [977, 295] width 104 height 18
click at [1084, 395] on link "Continue Without Payment" at bounding box center [954, 401] width 357 height 12
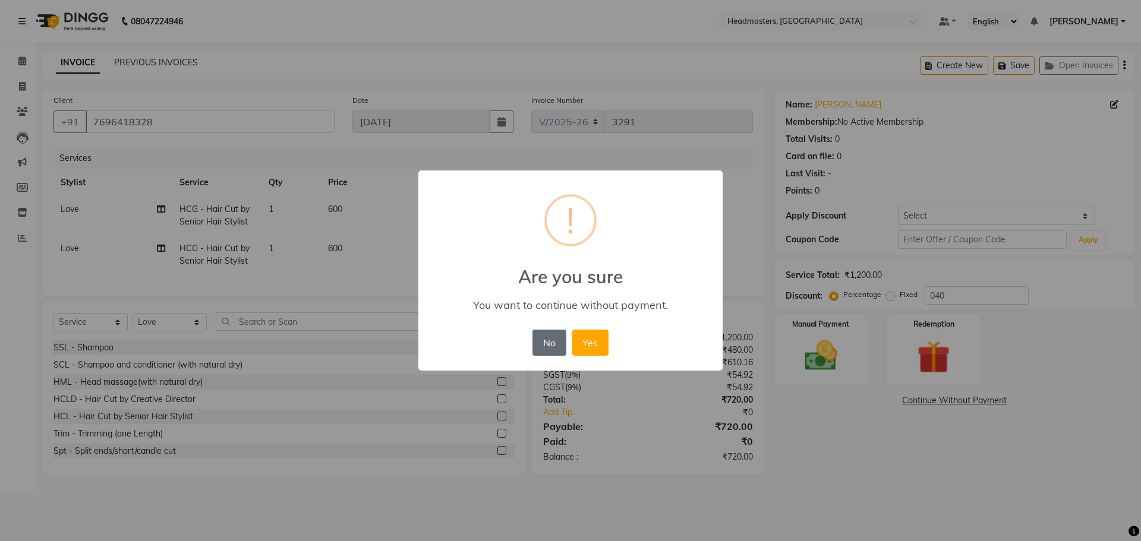
click at [551, 346] on button "No" at bounding box center [548, 343] width 33 height 26
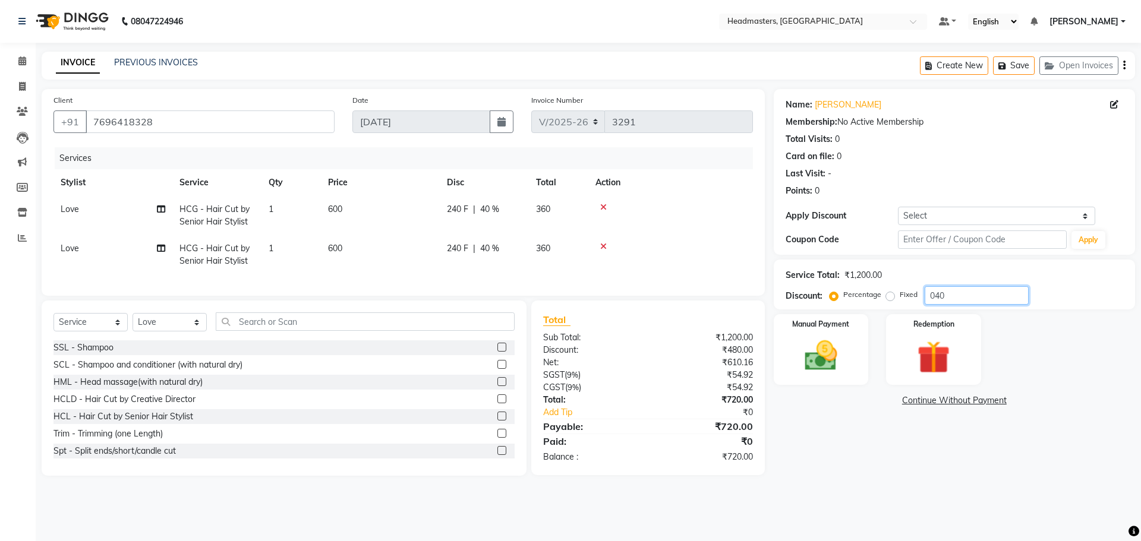
click at [975, 296] on input "040" at bounding box center [977, 295] width 104 height 18
type input "0"
click at [900, 296] on label "Fixed" at bounding box center [909, 294] width 18 height 11
click at [890, 296] on input "Fixed" at bounding box center [892, 295] width 8 height 8
radio input "true"
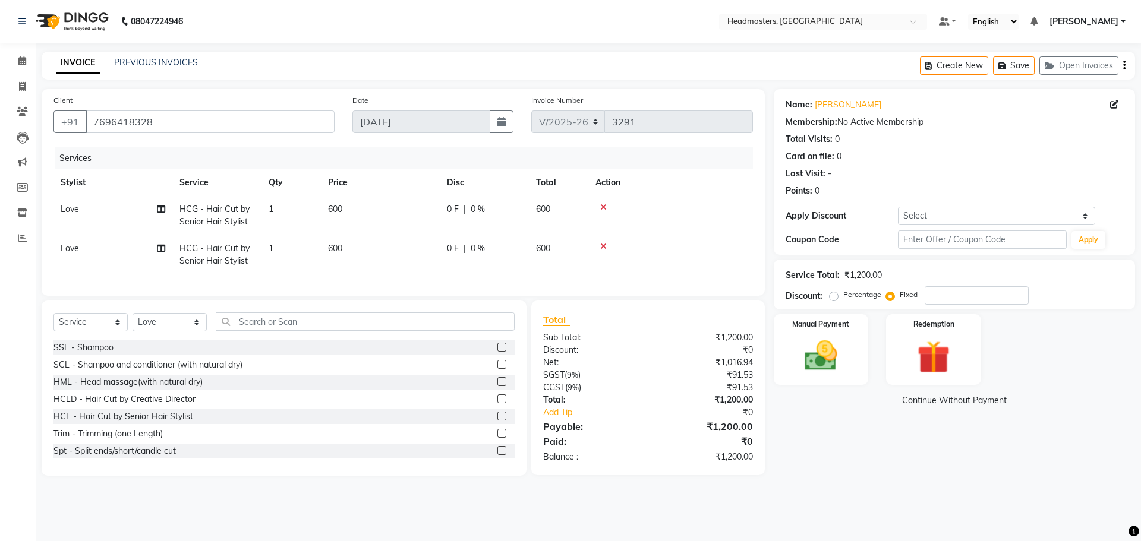
click at [605, 208] on icon at bounding box center [603, 207] width 7 height 8
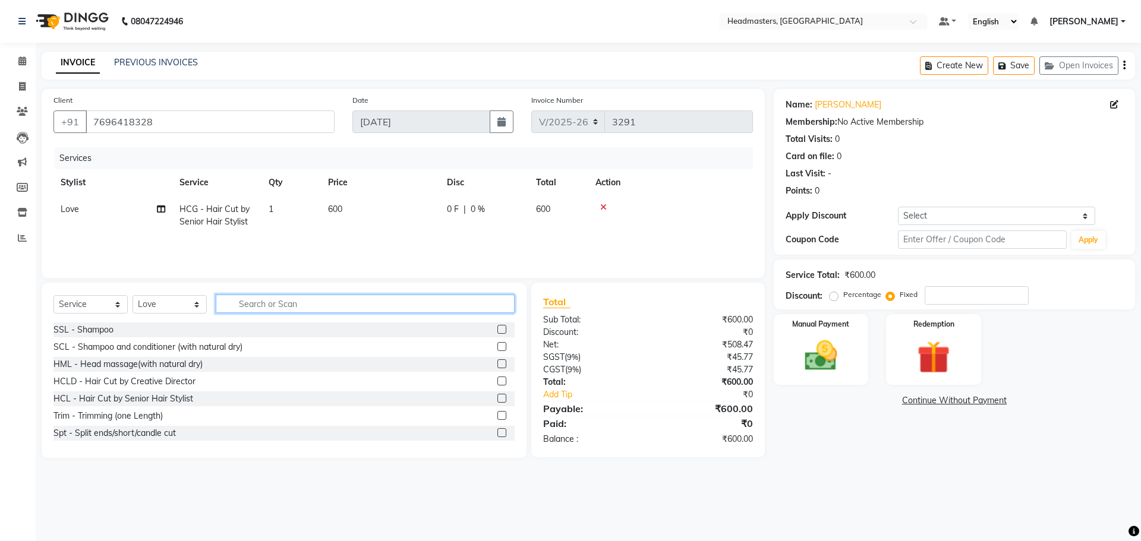
click at [267, 311] on input "text" at bounding box center [365, 304] width 299 height 18
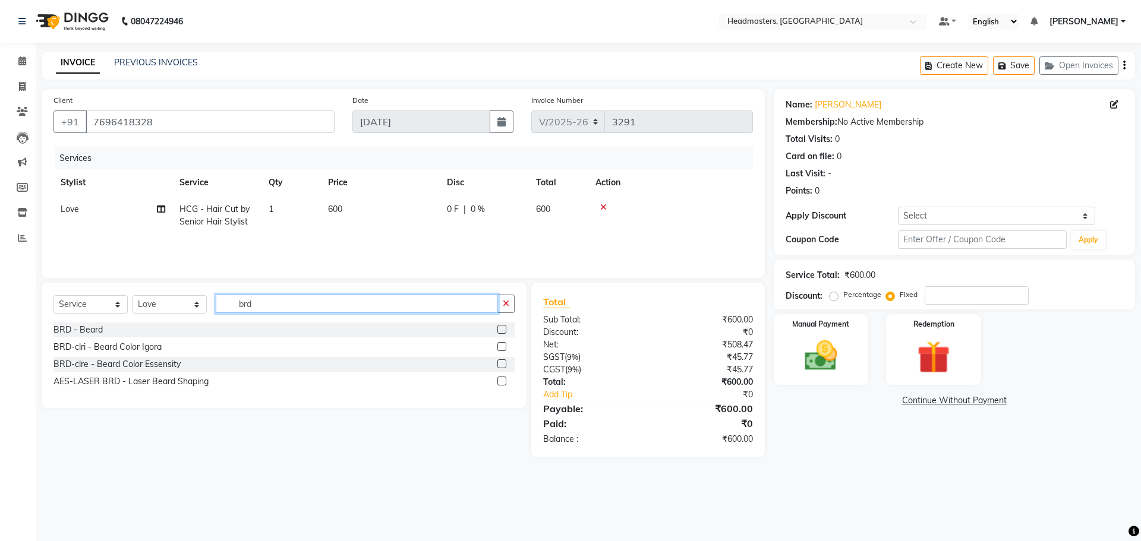
type input "brd"
click at [500, 329] on label at bounding box center [501, 329] width 9 height 9
click at [500, 329] on input "checkbox" at bounding box center [501, 330] width 8 height 8
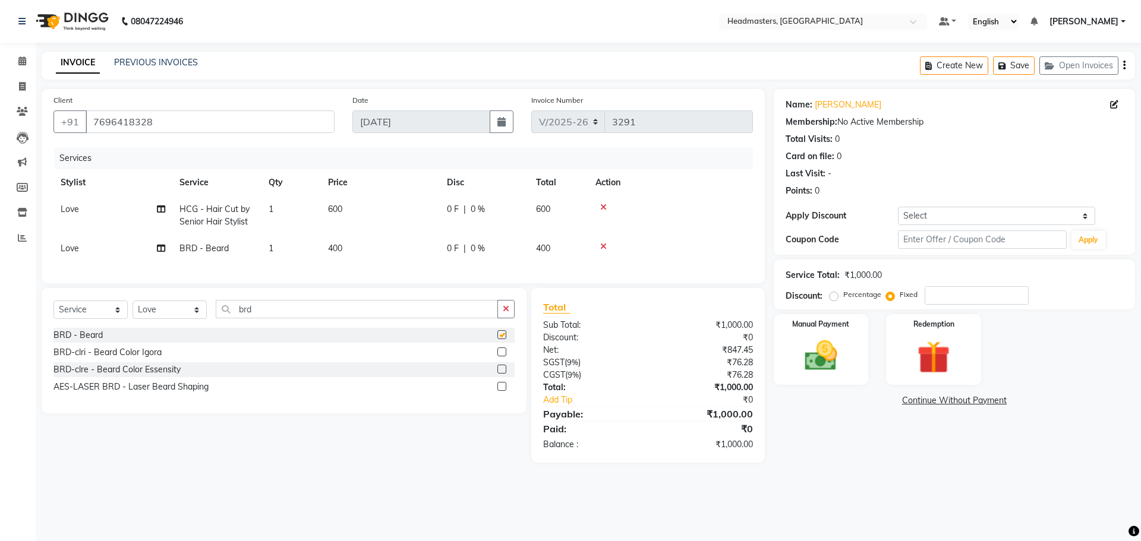
checkbox input "false"
click at [937, 293] on input "number" at bounding box center [977, 295] width 104 height 18
type input "400"
click at [802, 346] on img at bounding box center [820, 355] width 55 height 39
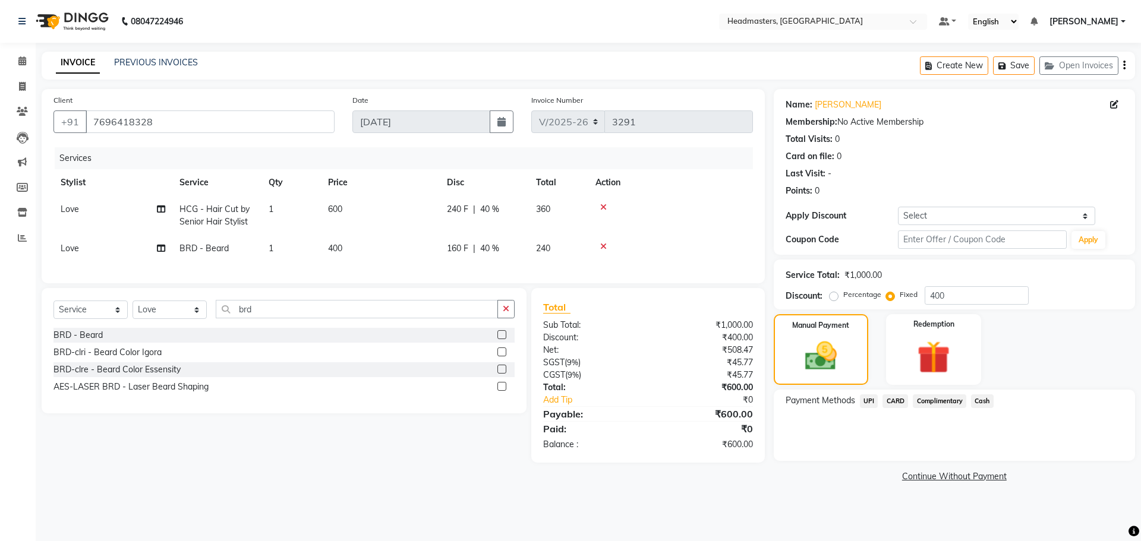
click at [982, 400] on span "Cash" at bounding box center [982, 402] width 23 height 14
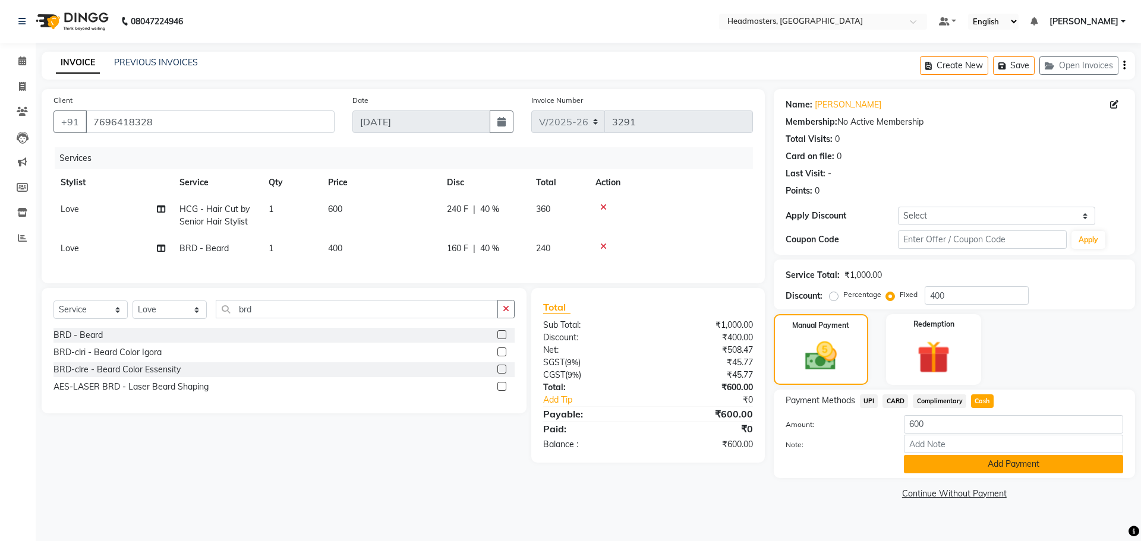
click at [965, 459] on button "Add Payment" at bounding box center [1013, 464] width 219 height 18
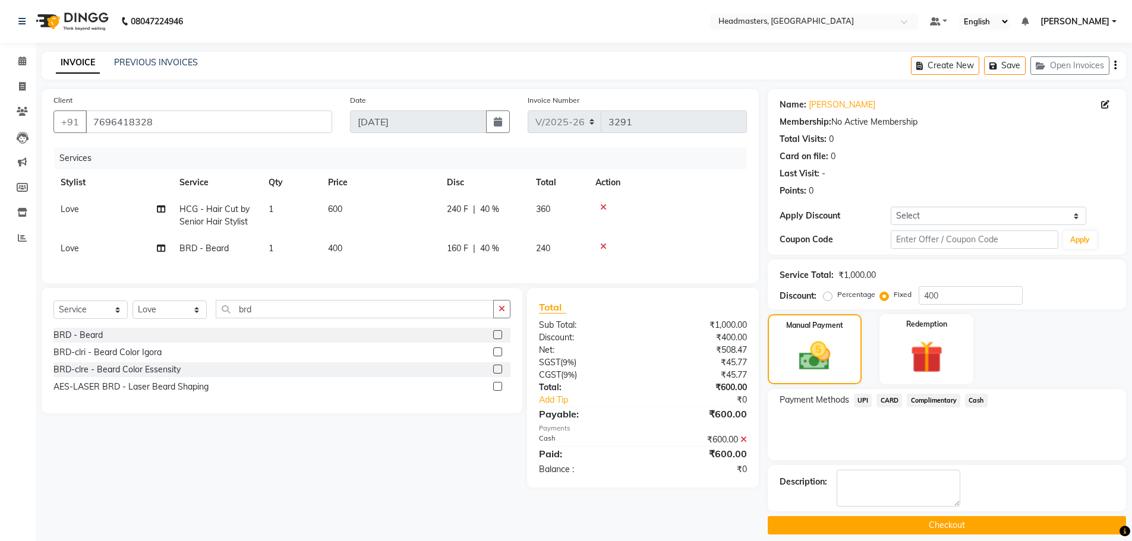
click at [913, 529] on button "Checkout" at bounding box center [947, 525] width 358 height 18
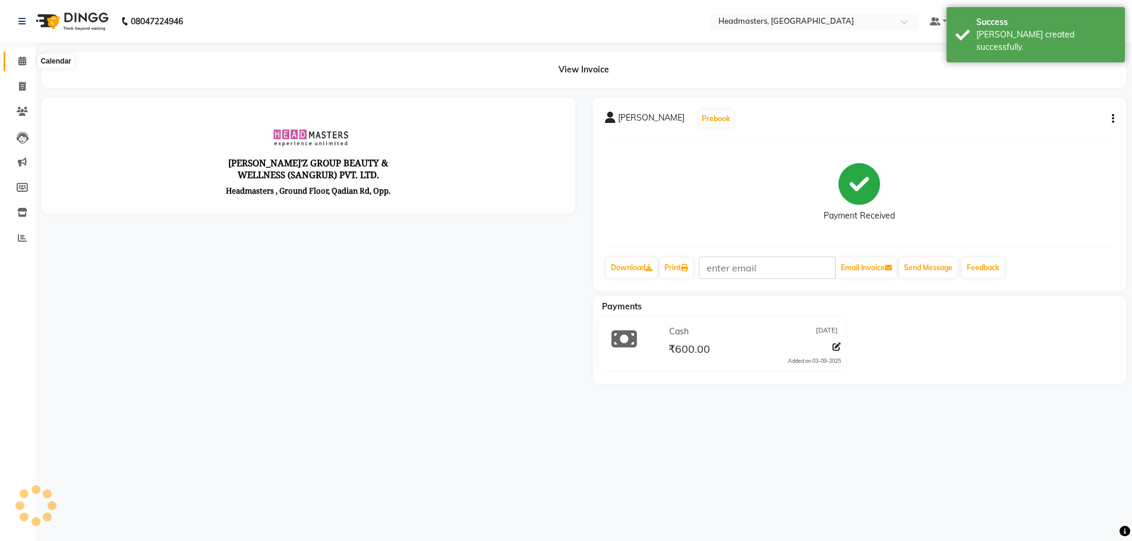
click at [17, 56] on span at bounding box center [22, 62] width 21 height 14
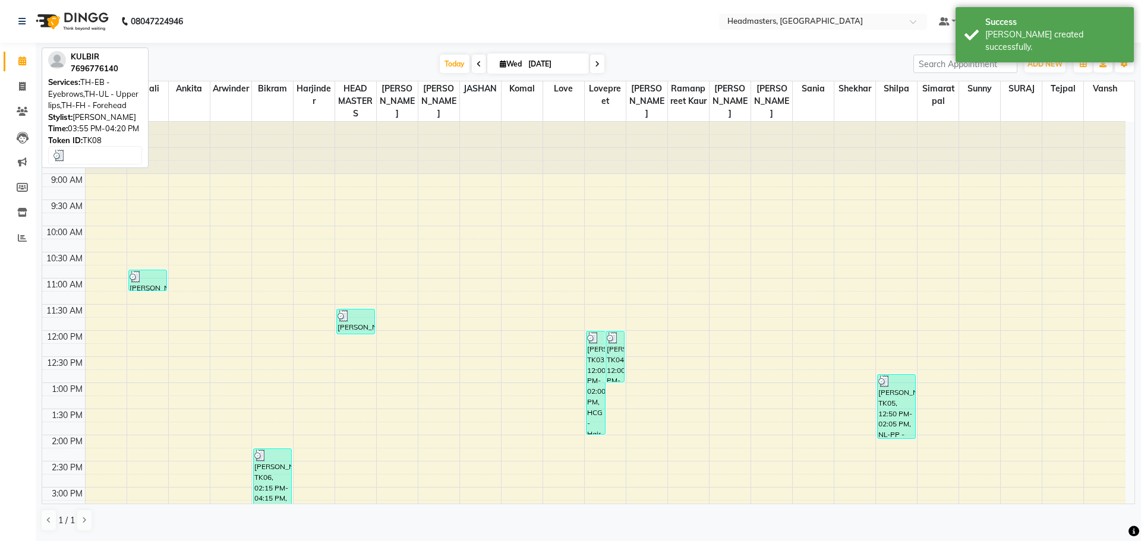
scroll to position [297, 0]
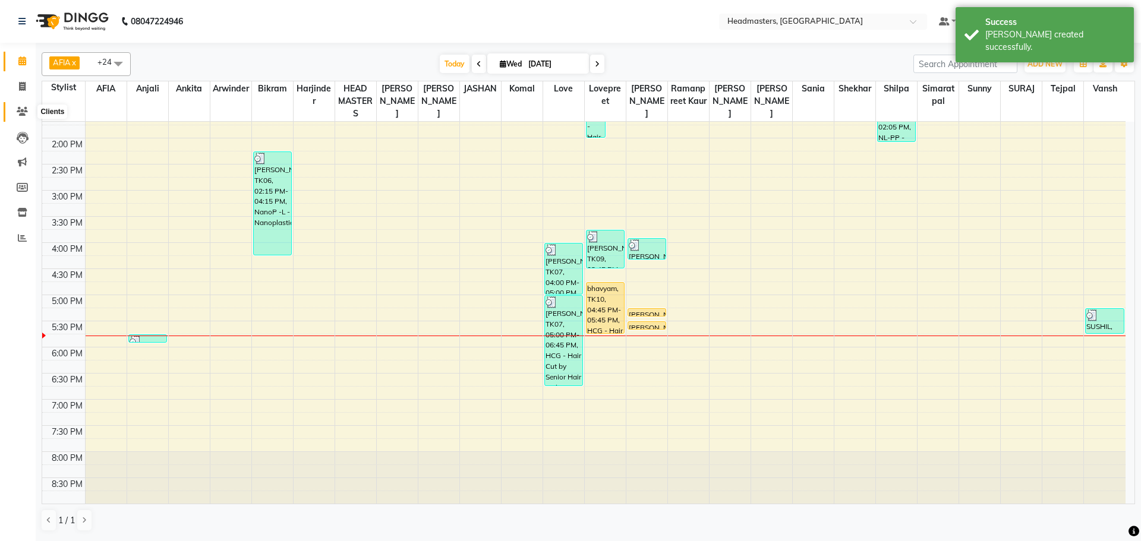
click at [21, 114] on icon at bounding box center [22, 111] width 11 height 9
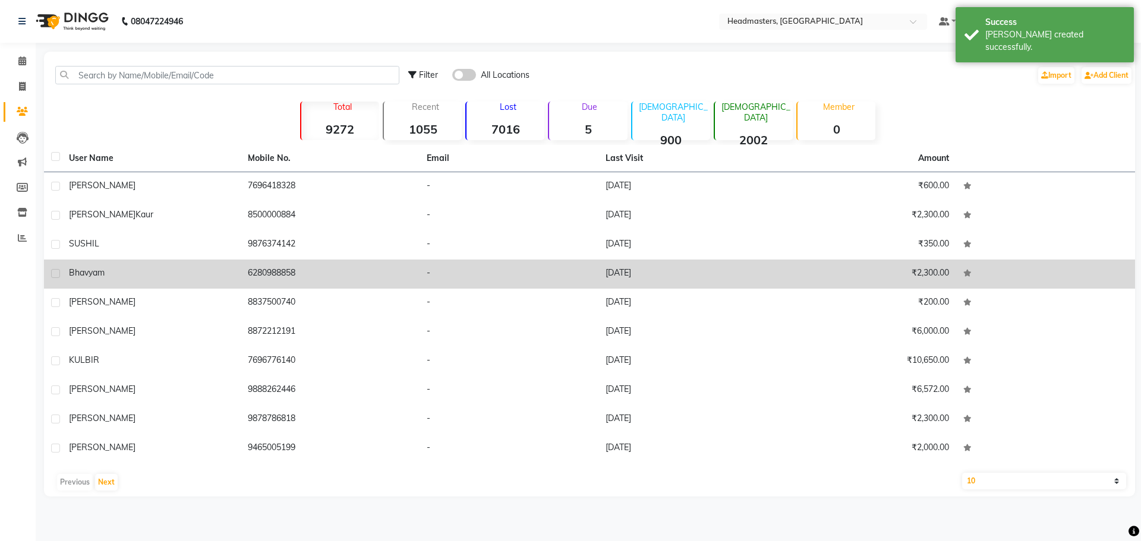
click at [219, 266] on td "bhavyam" at bounding box center [151, 274] width 179 height 29
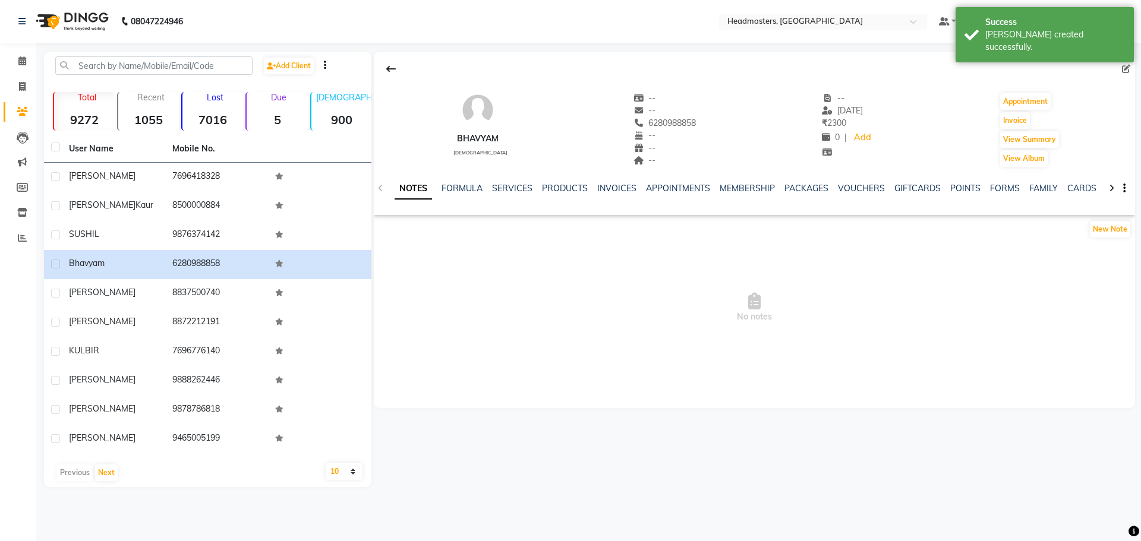
click at [509, 182] on div "SERVICES" at bounding box center [512, 188] width 40 height 12
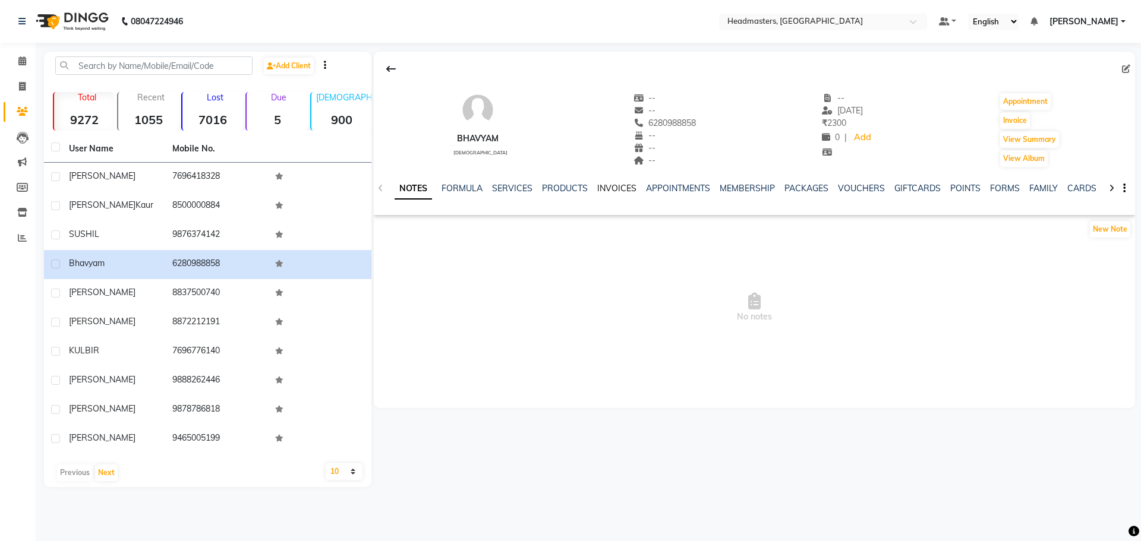
click at [605, 185] on link "INVOICES" at bounding box center [616, 188] width 39 height 11
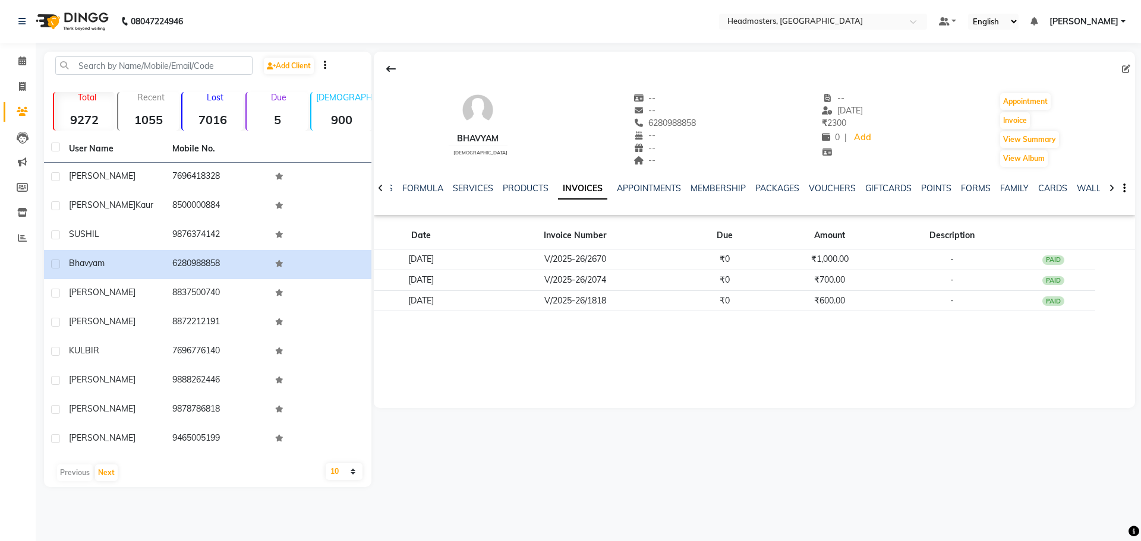
click at [605, 185] on ul "NOTES FORMULA SERVICES PRODUCTS INVOICES APPOINTMENTS MEMBERSHIP PACKAGES VOUCH…" at bounding box center [743, 188] width 754 height 12
click at [24, 62] on icon at bounding box center [22, 60] width 8 height 9
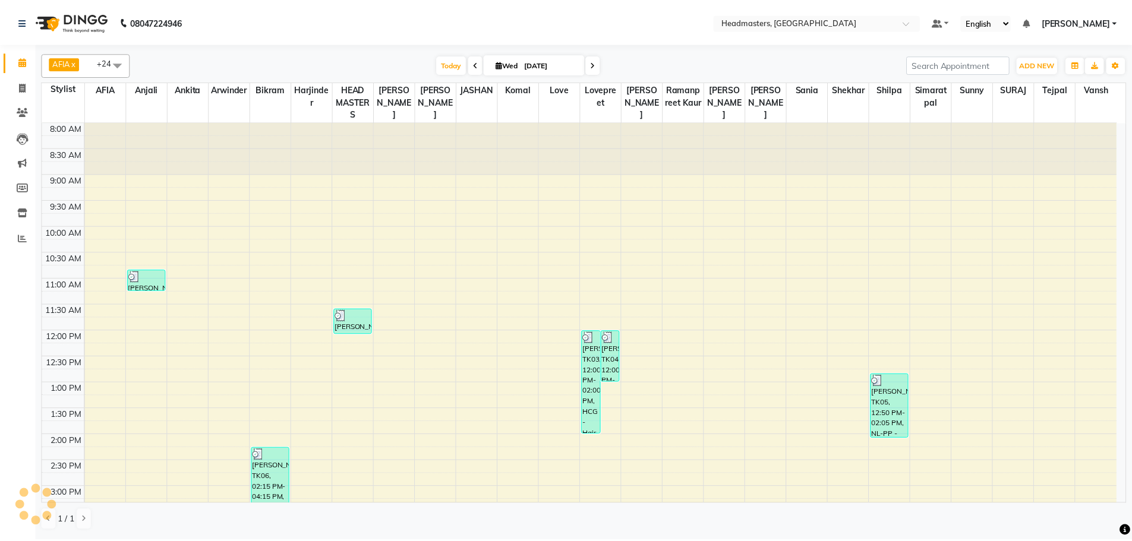
scroll to position [297, 0]
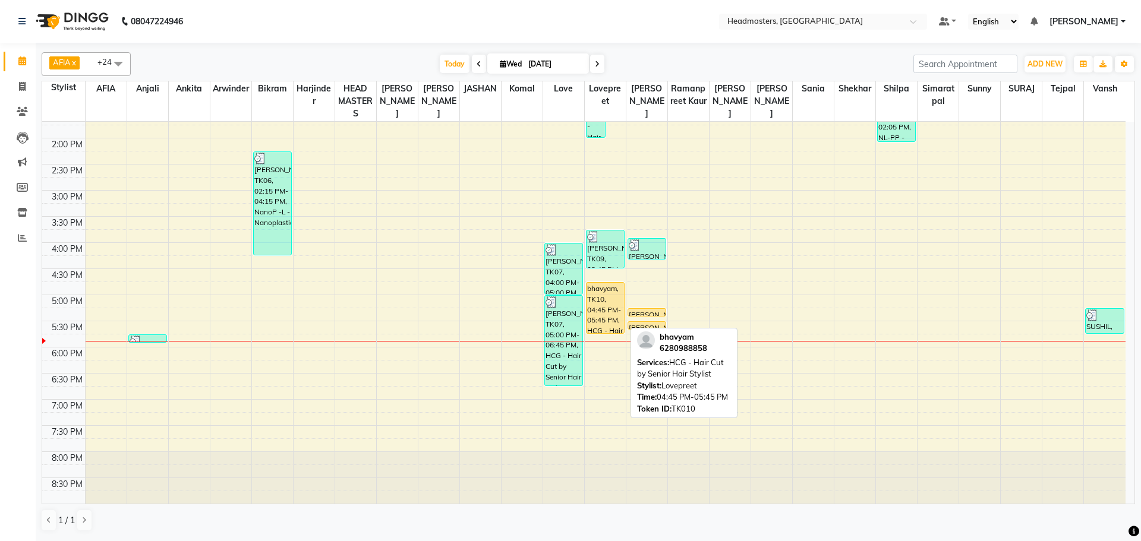
click at [601, 302] on div "bhavyam, TK10, 04:45 PM-05:45 PM, HCG - Hair Cut by Senior Hair Stylist" at bounding box center [604, 308] width 37 height 51
select select "1"
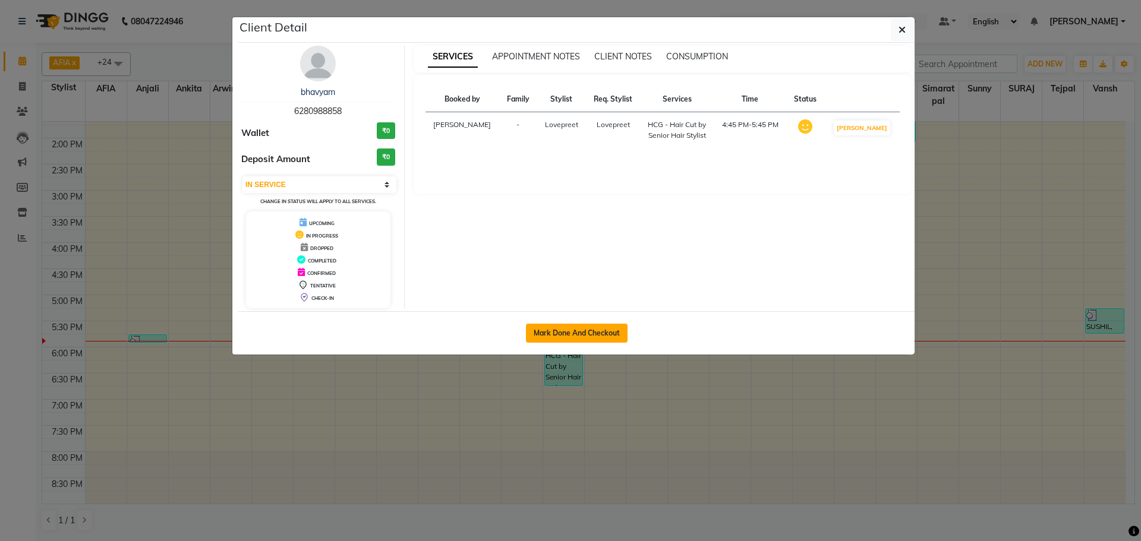
click at [582, 332] on button "Mark Done And Checkout" at bounding box center [577, 333] width 102 height 19
select select "service"
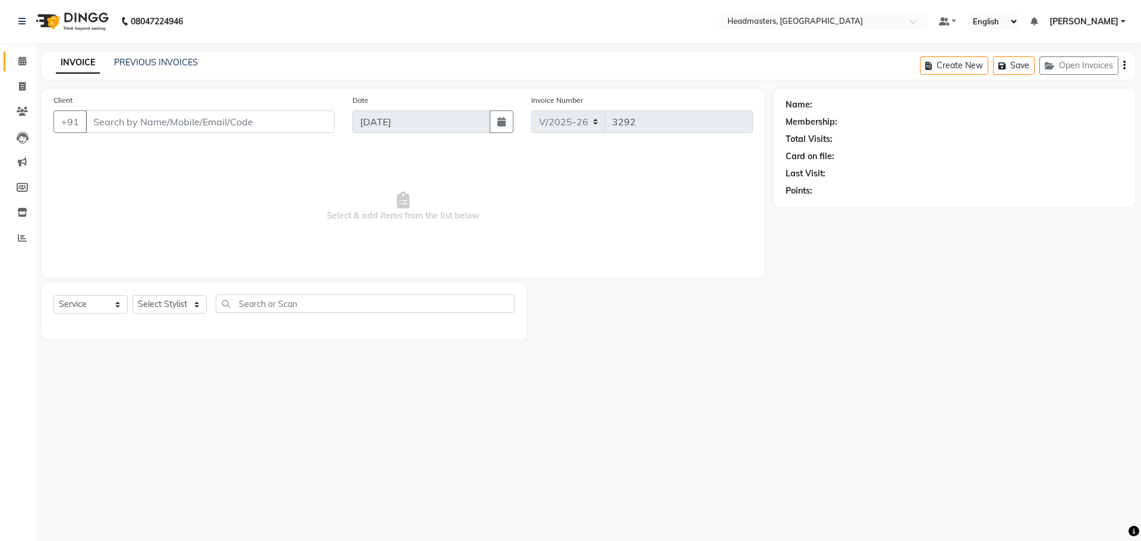
type input "6280988858"
select select "60662"
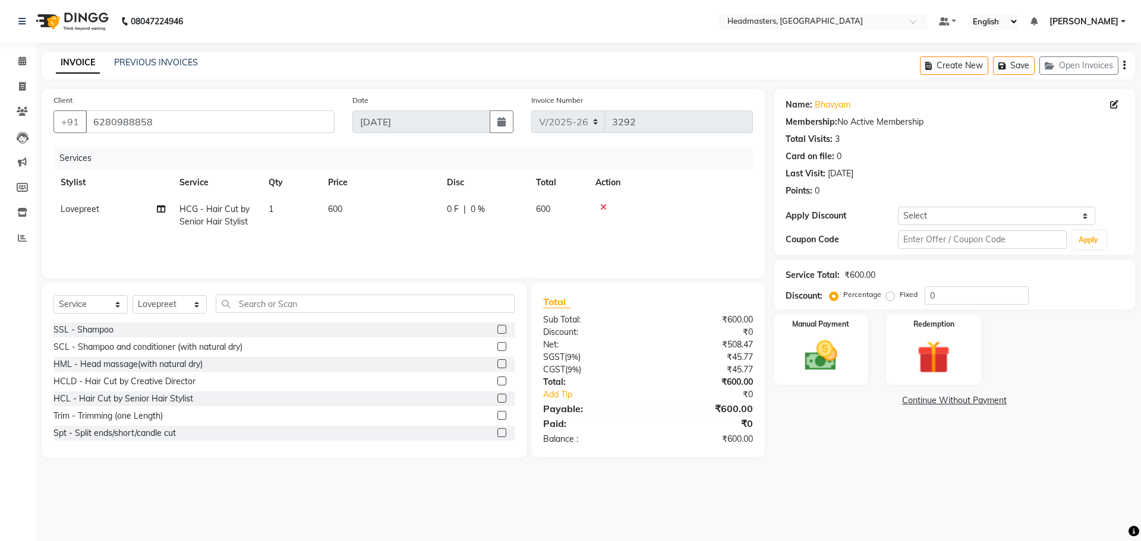
click at [275, 314] on div "Select Service Product Membership Package Voucher Prepaid Gift Card Select Styl…" at bounding box center [283, 309] width 461 height 28
click at [269, 305] on input "text" at bounding box center [365, 304] width 299 height 18
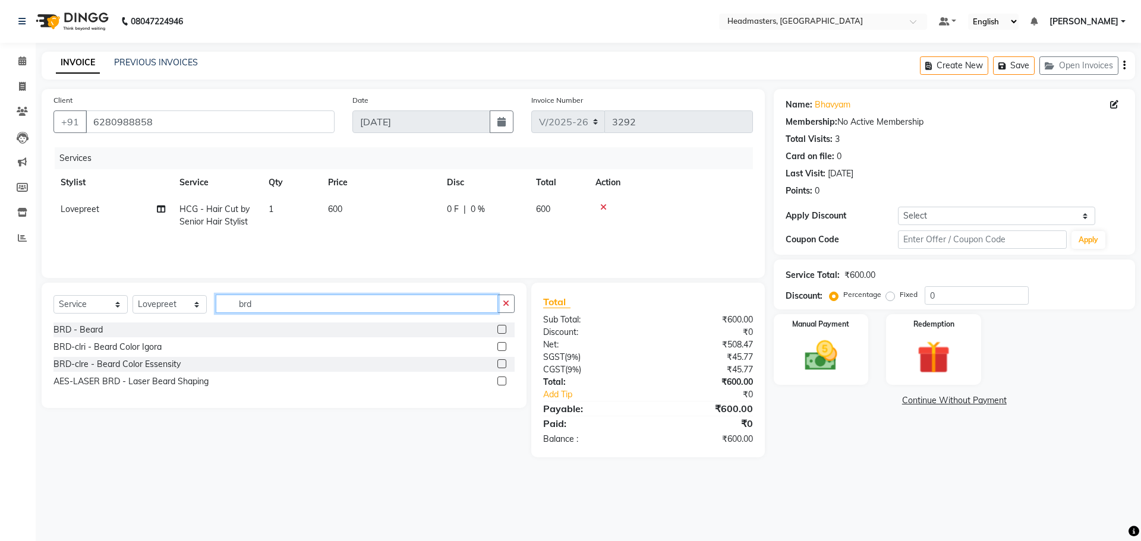
type input "brd"
click at [502, 327] on label at bounding box center [501, 329] width 9 height 9
click at [502, 327] on input "checkbox" at bounding box center [501, 330] width 8 height 8
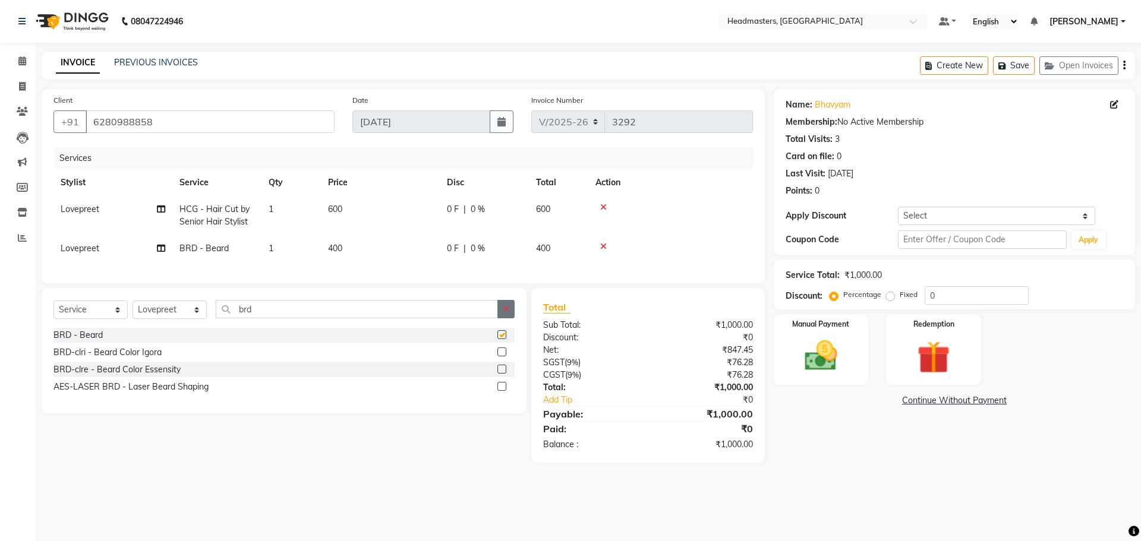
checkbox input "false"
click at [944, 292] on input "0" at bounding box center [977, 295] width 104 height 18
type input "030"
click at [821, 362] on img at bounding box center [820, 355] width 55 height 39
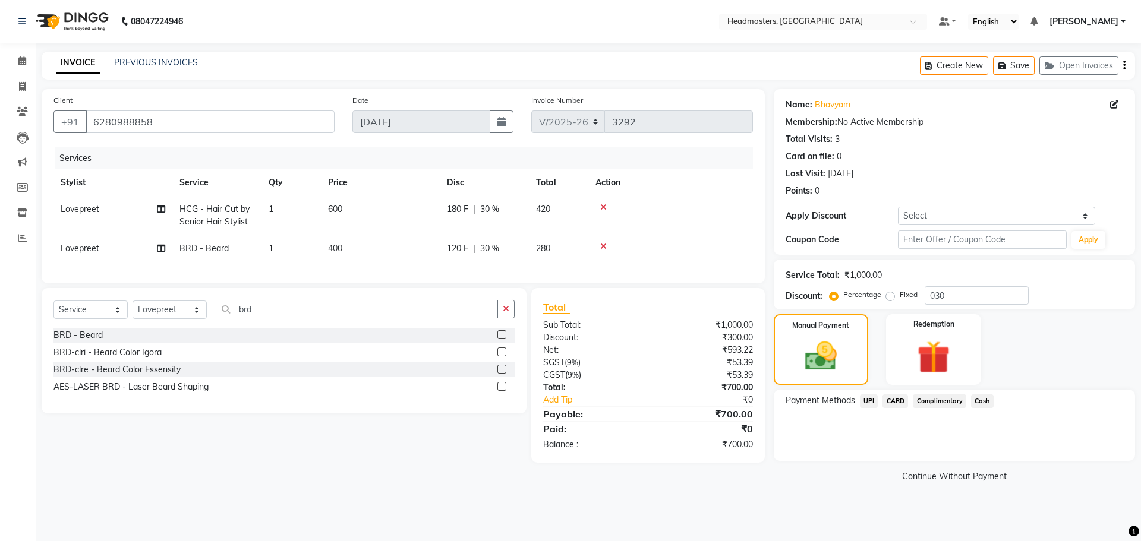
click at [989, 399] on span "Cash" at bounding box center [982, 402] width 23 height 14
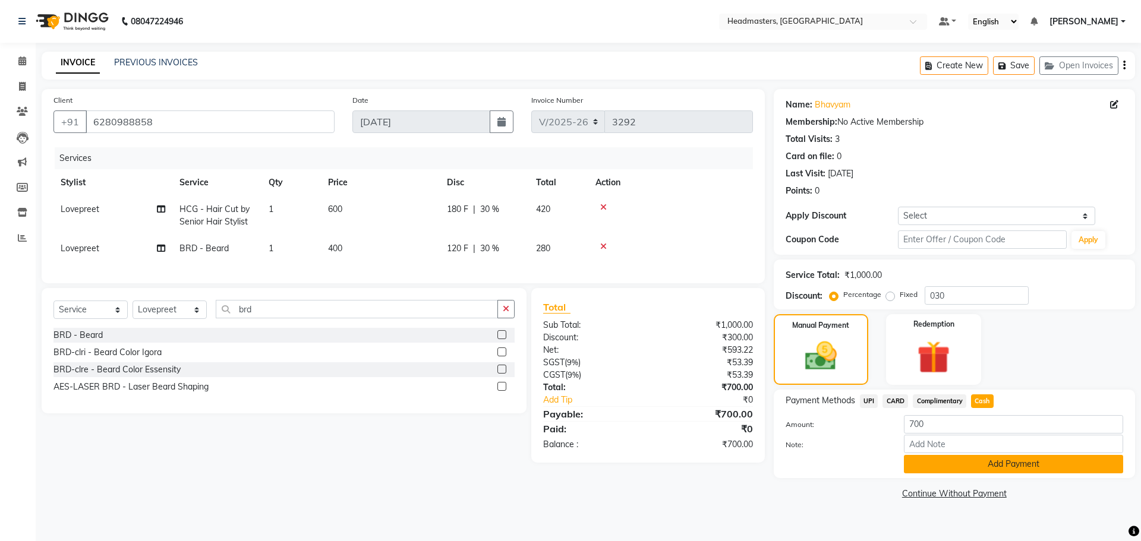
click at [986, 461] on button "Add Payment" at bounding box center [1013, 464] width 219 height 18
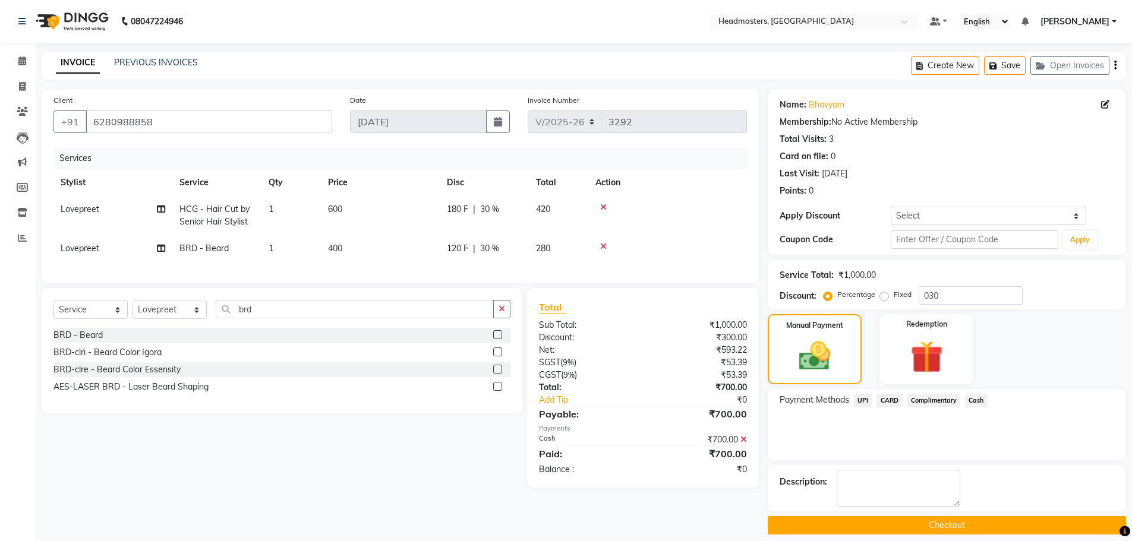
click at [942, 526] on button "Checkout" at bounding box center [947, 525] width 358 height 18
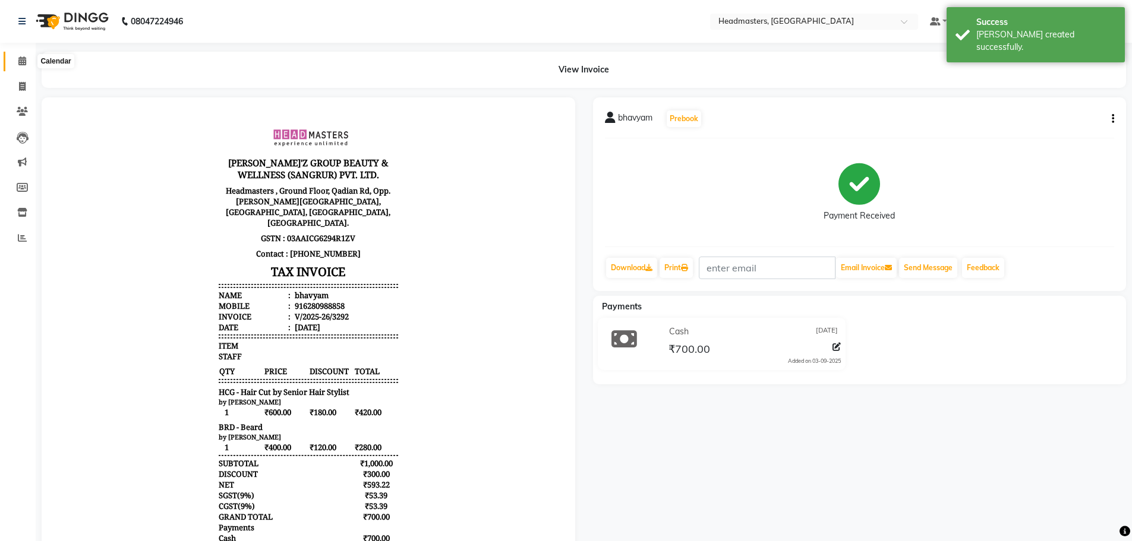
click at [21, 64] on icon at bounding box center [22, 60] width 8 height 9
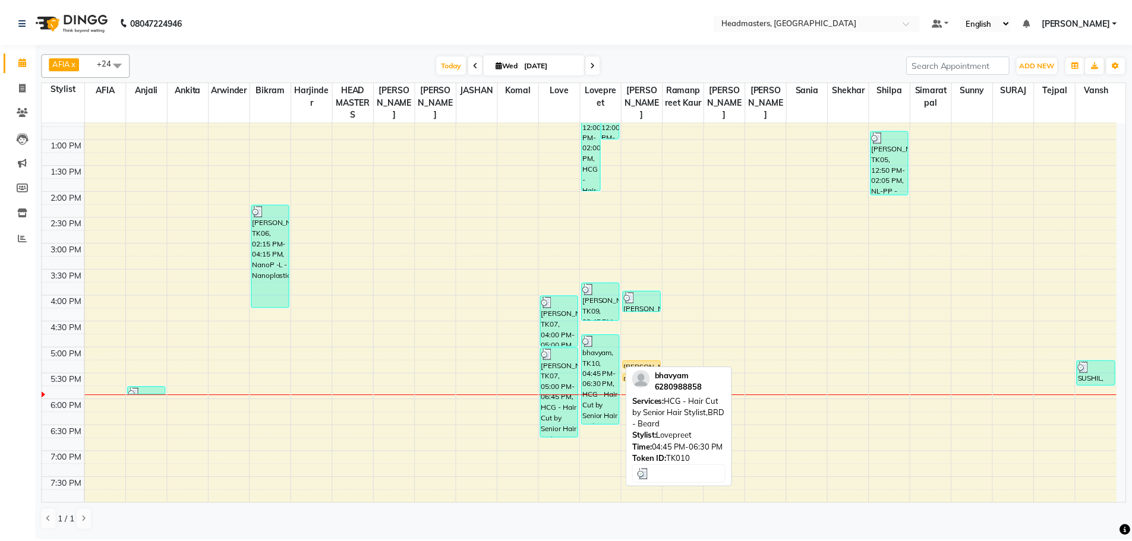
scroll to position [159, 0]
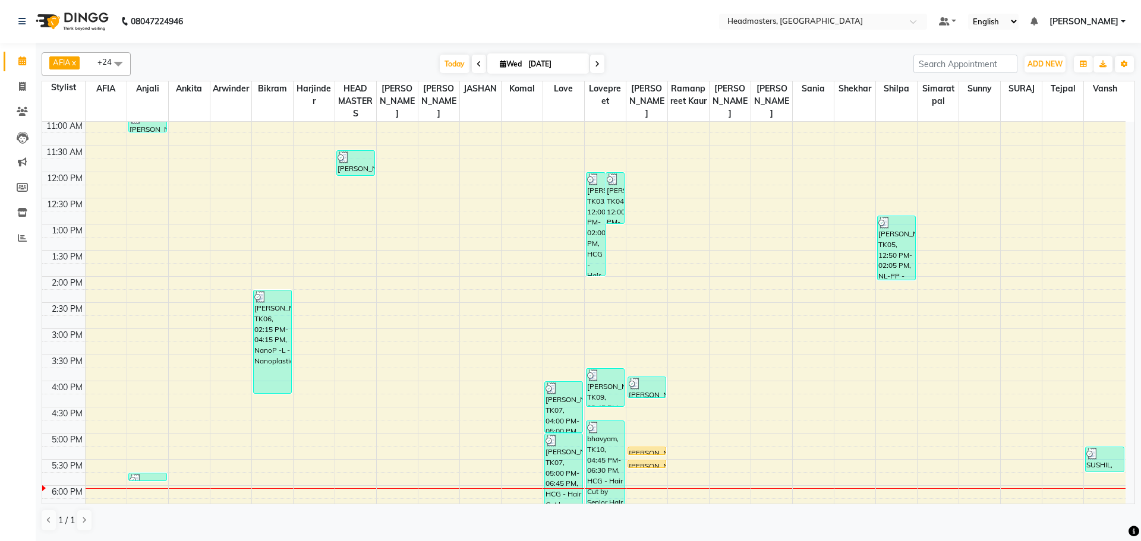
click at [540, 215] on td at bounding box center [605, 217] width 1040 height 13
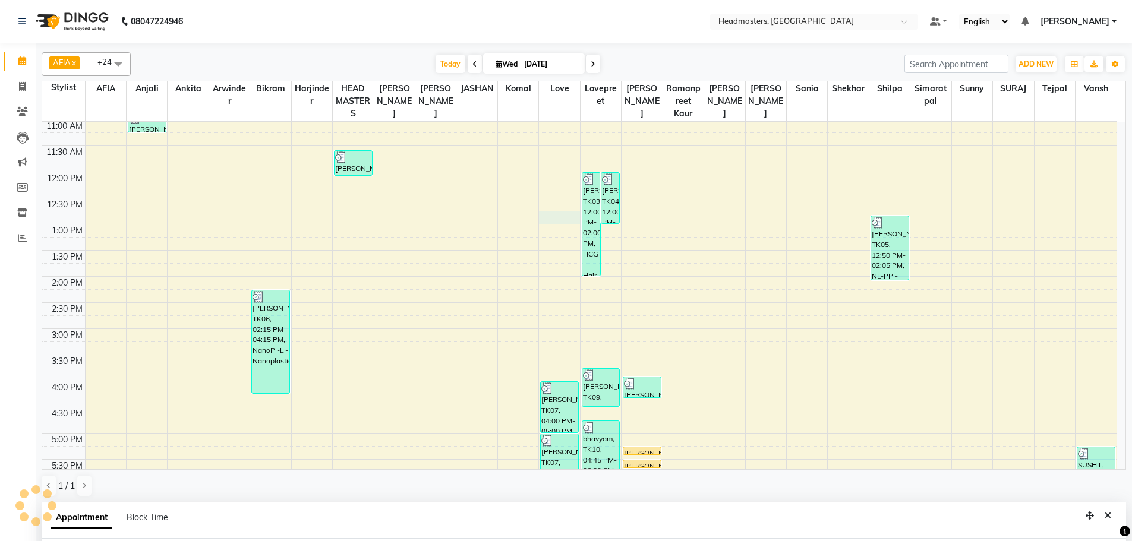
select select "63059"
select select "tentative"
select select "765"
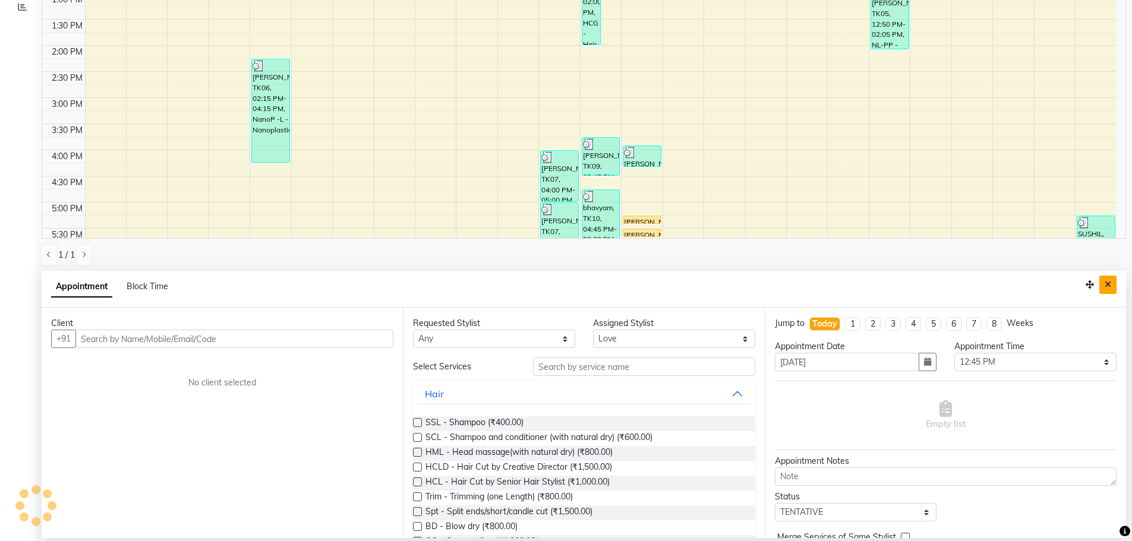
click at [1107, 285] on icon "Close" at bounding box center [1108, 284] width 7 height 8
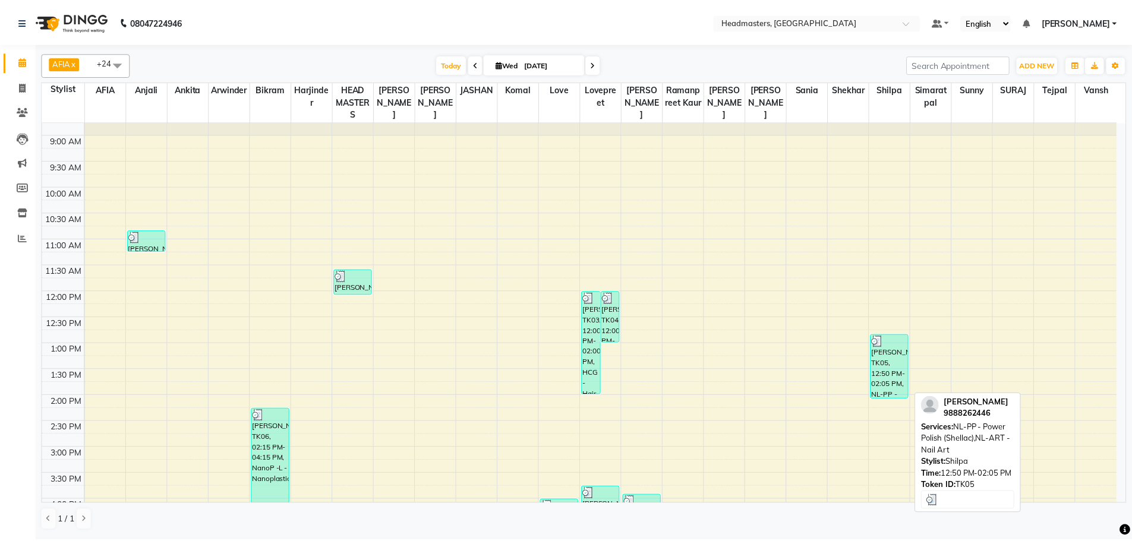
scroll to position [178, 0]
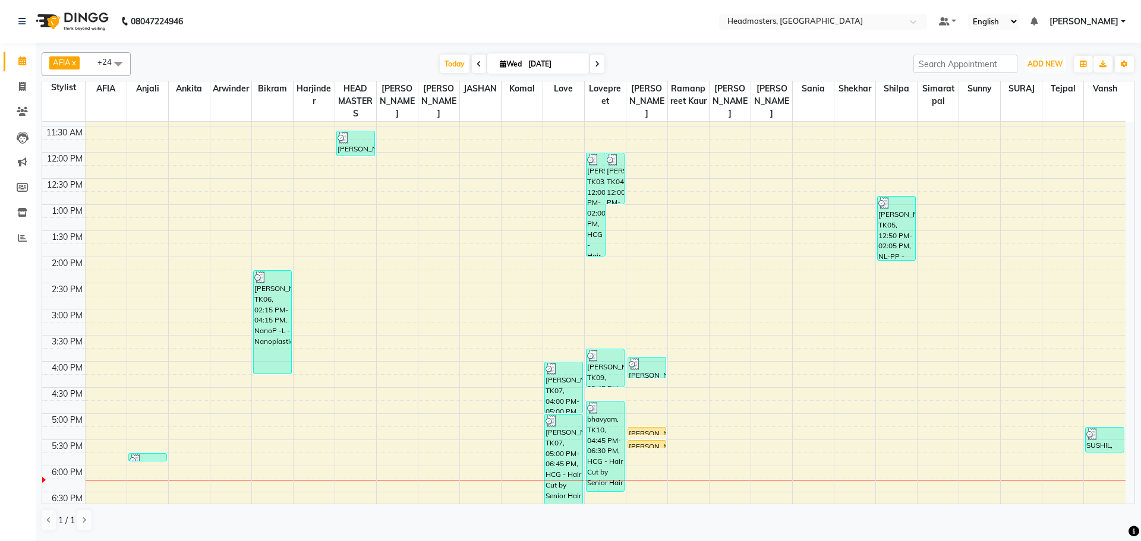
click at [1040, 56] on button "ADD NEW Toggle Dropdown" at bounding box center [1044, 64] width 41 height 17
click at [1018, 86] on button "Add Appointment" at bounding box center [1018, 86] width 94 height 15
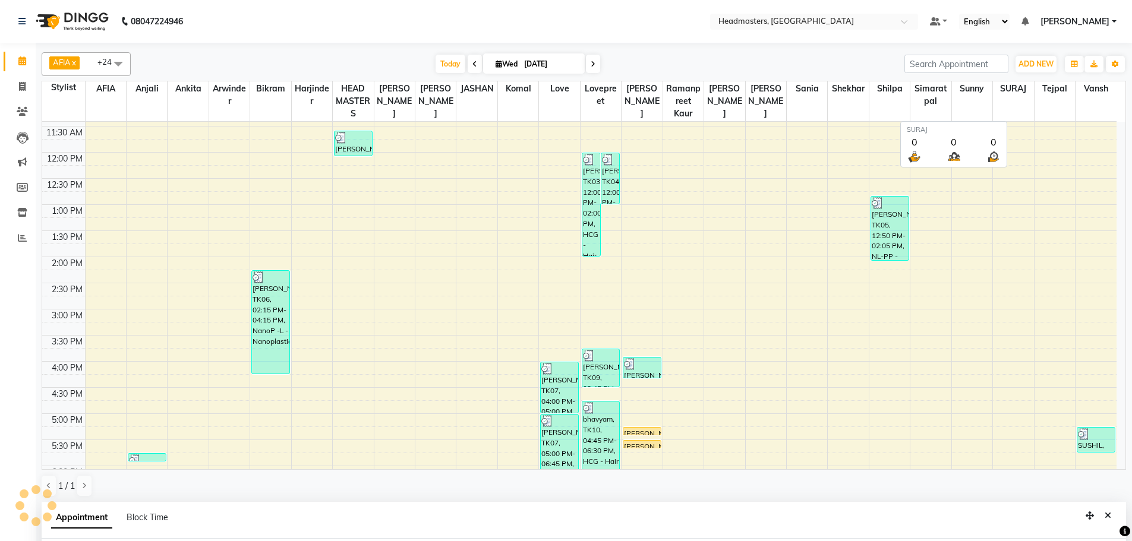
select select "tentative"
select select "540"
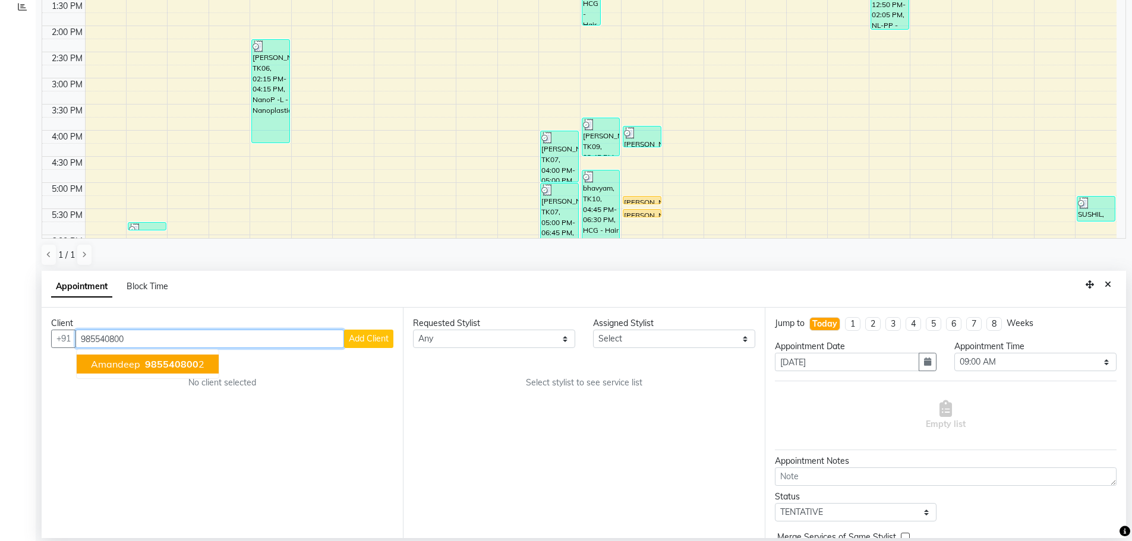
click at [141, 362] on button "[PERSON_NAME] 985540800 2" at bounding box center [148, 364] width 142 height 19
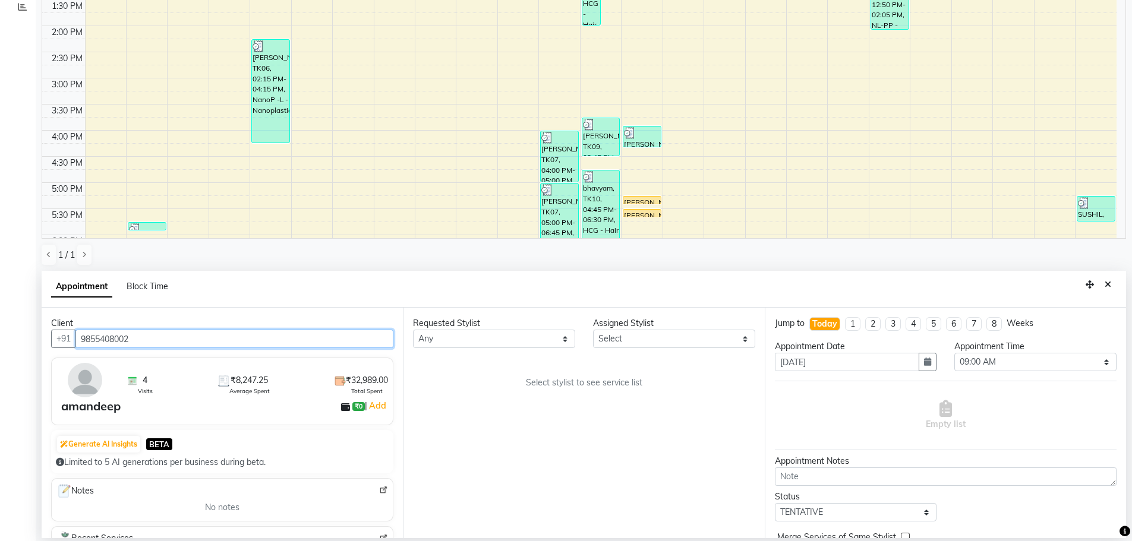
type input "9855408002"
click at [494, 340] on select "Any AFIA Anjali [PERSON_NAME] [PERSON_NAME] [PERSON_NAME] HEAD [PERSON_NAME] [P…" at bounding box center [494, 339] width 162 height 18
select select "60665"
click at [466, 403] on div "Requested Stylist Any AFIA Anjali [PERSON_NAME] [PERSON_NAME] [PERSON_NAME] HEA…" at bounding box center [583, 423] width 361 height 231
select select "60665"
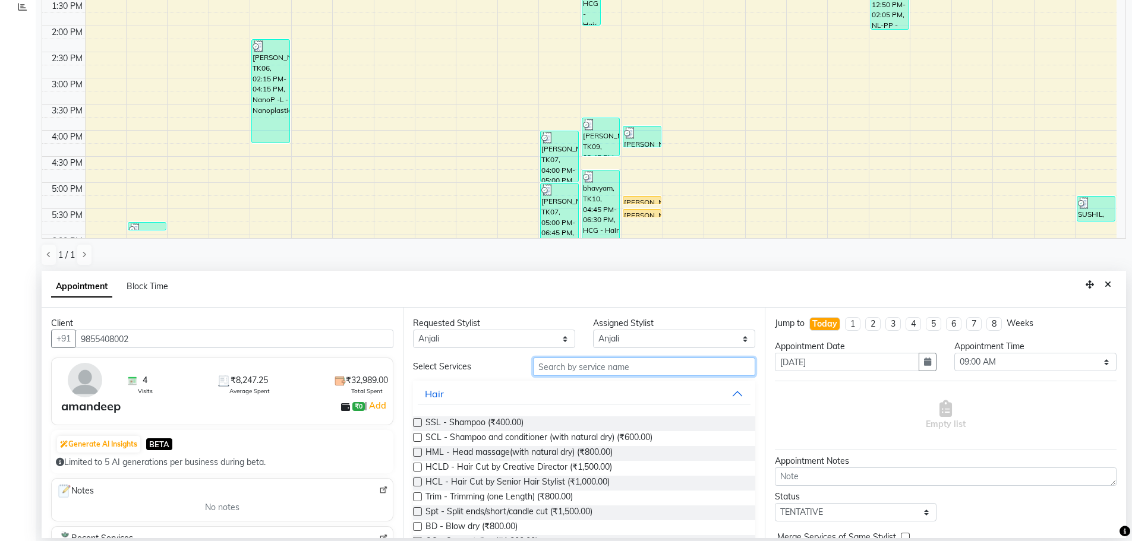
click at [545, 371] on input "text" at bounding box center [644, 367] width 222 height 18
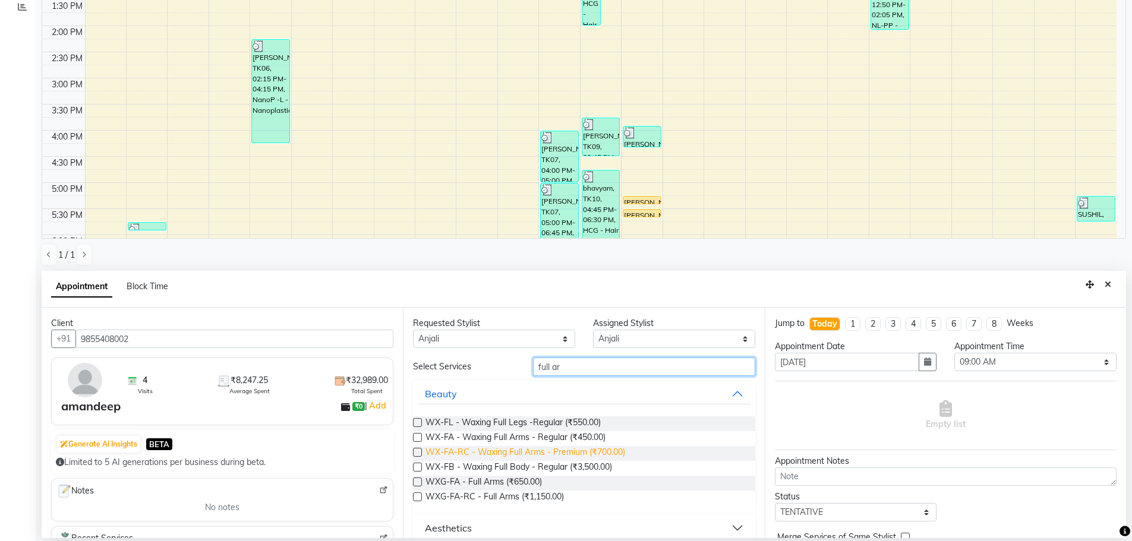
type input "full ar"
click at [576, 454] on span "WX-FA-RC - Waxing Full Arms - Premium (₹700.00)" at bounding box center [525, 453] width 200 height 15
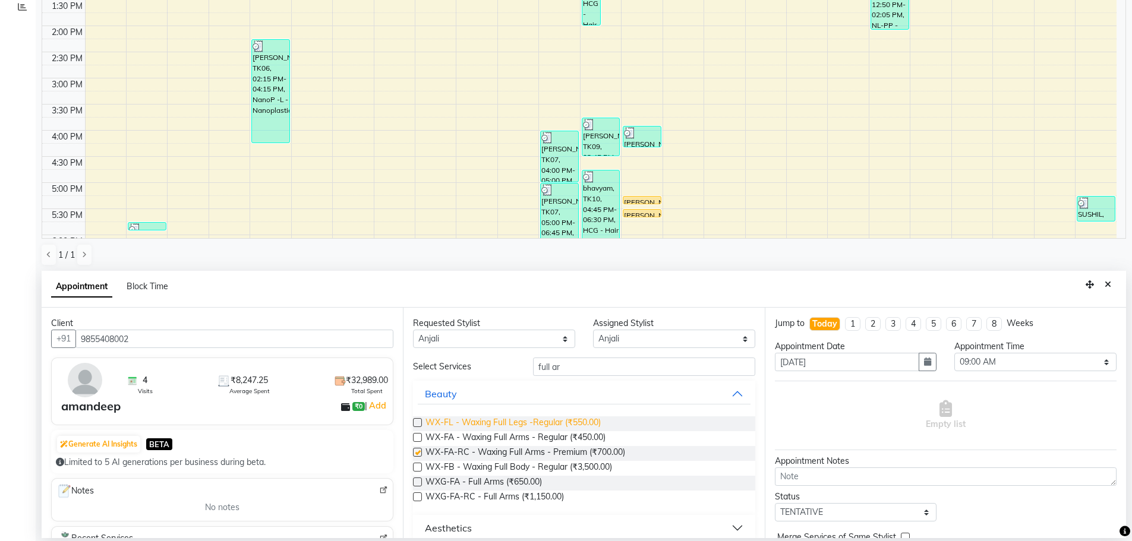
checkbox input "false"
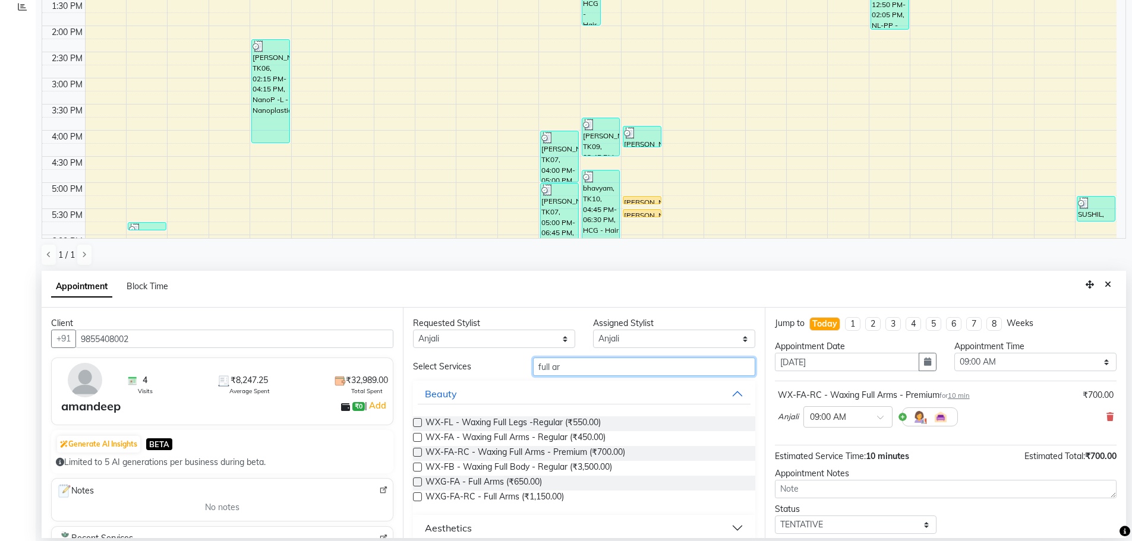
click at [582, 363] on input "full ar" at bounding box center [644, 367] width 222 height 18
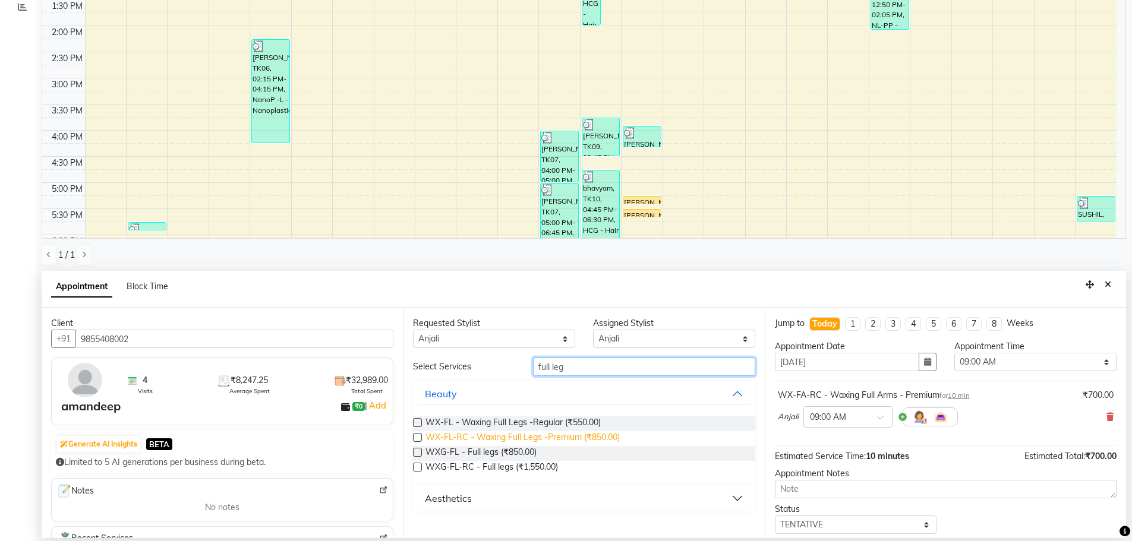
type input "full leg"
click at [523, 439] on span "WX-FL-RC - Waxing Full Legs -Premium (₹850.00)" at bounding box center [522, 438] width 194 height 15
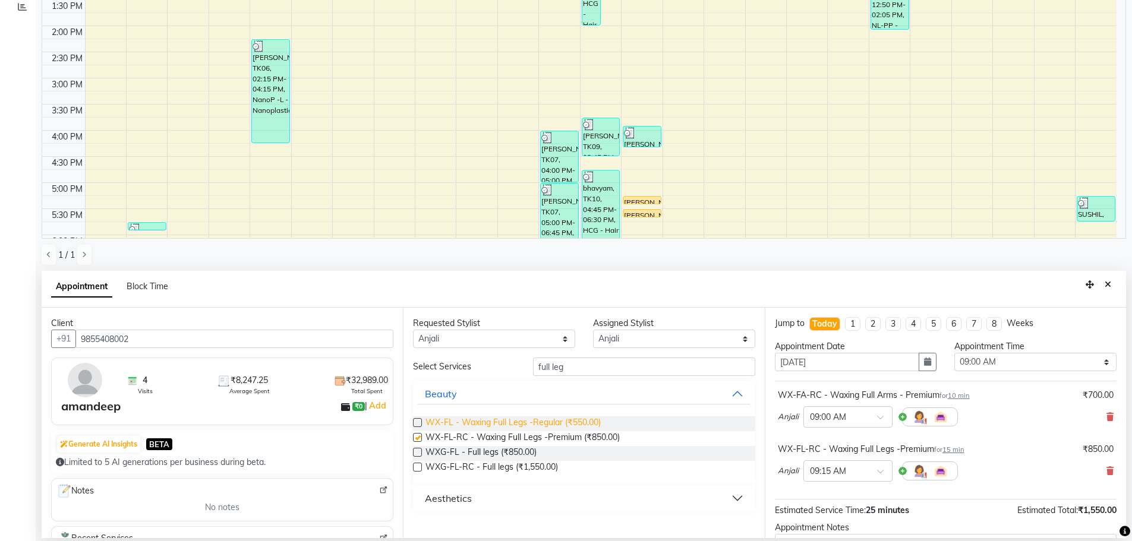
checkbox input "false"
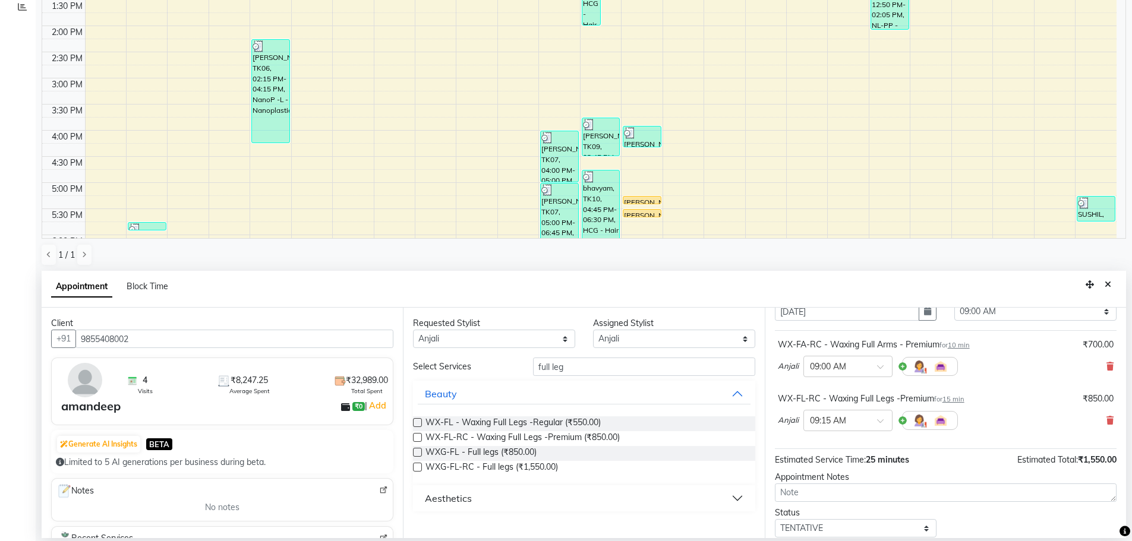
scroll to position [0, 0]
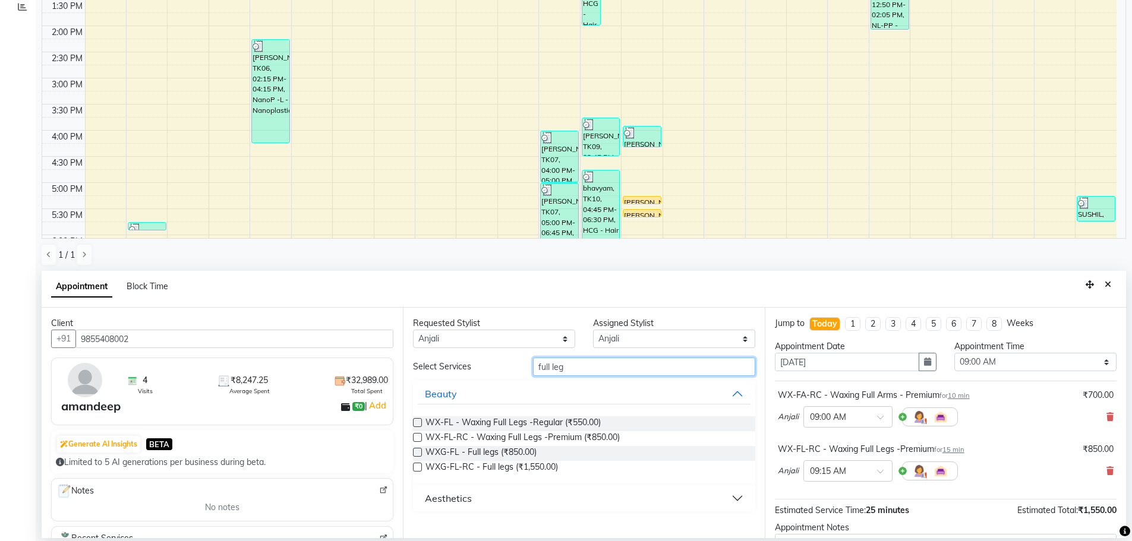
click at [588, 365] on input "full leg" at bounding box center [644, 367] width 222 height 18
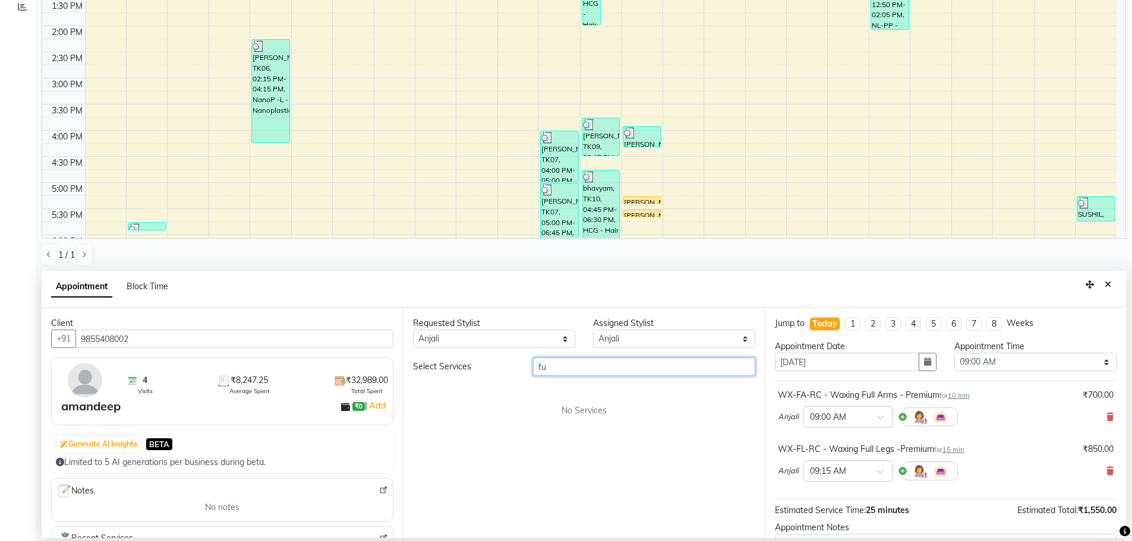
type input "f"
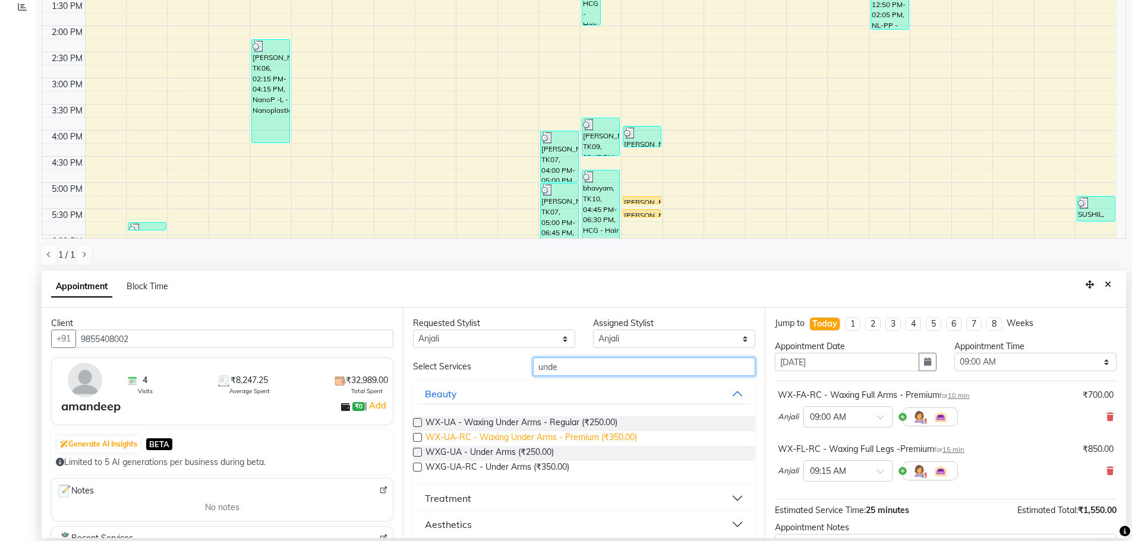
type input "unde"
click at [562, 434] on span "WX-UA-RC - Waxing Under Arms - Premium (₹350.00)" at bounding box center [531, 438] width 212 height 15
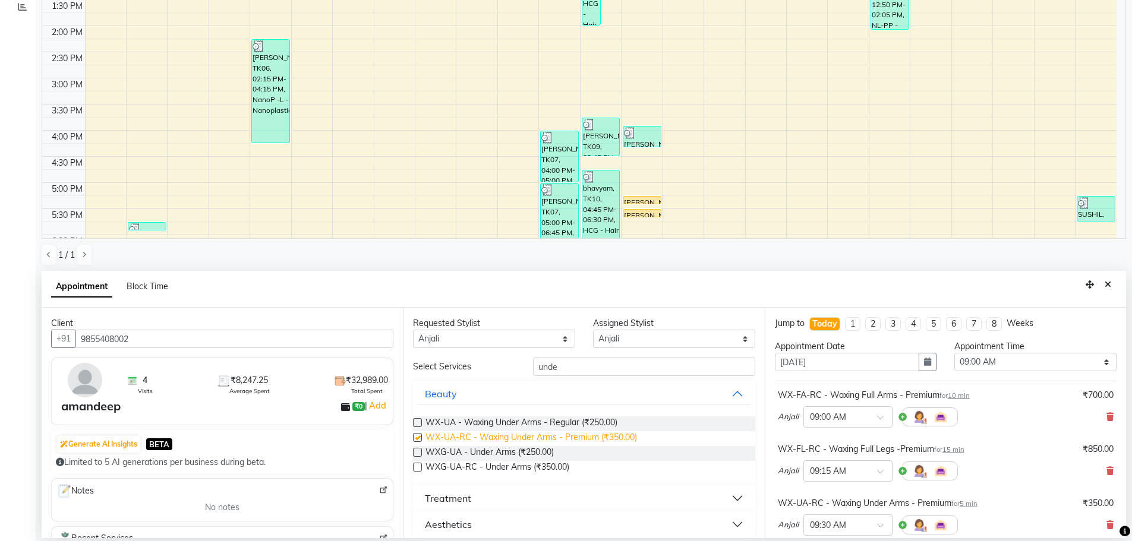
checkbox input "false"
click at [1022, 371] on div "Appointment Time Select 09:00 AM 09:15 AM 09:30 AM 09:45 AM 10:00 AM 10:15 AM 1…" at bounding box center [1035, 360] width 180 height 40
click at [1018, 354] on select "Select 09:00 AM 09:15 AM 09:30 AM 09:45 AM 10:00 AM 10:15 AM 10:30 AM 10:45 AM …" at bounding box center [1035, 362] width 162 height 18
select select "1110"
click at [954, 353] on select "Select 09:00 AM 09:15 AM 09:30 AM 09:45 AM 10:00 AM 10:15 AM 10:30 AM 10:45 AM …" at bounding box center [1035, 362] width 162 height 18
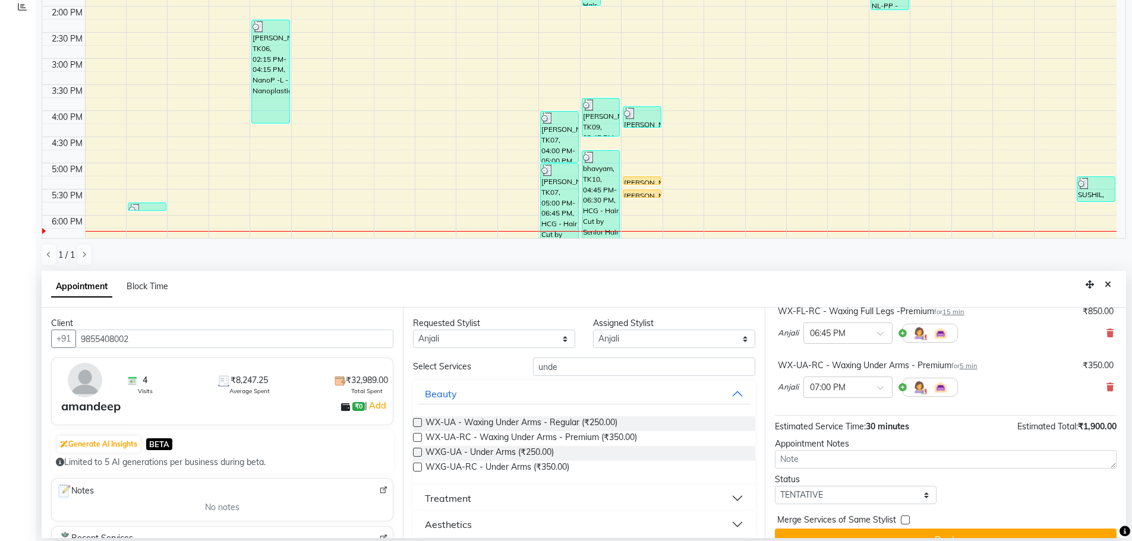
scroll to position [159, 0]
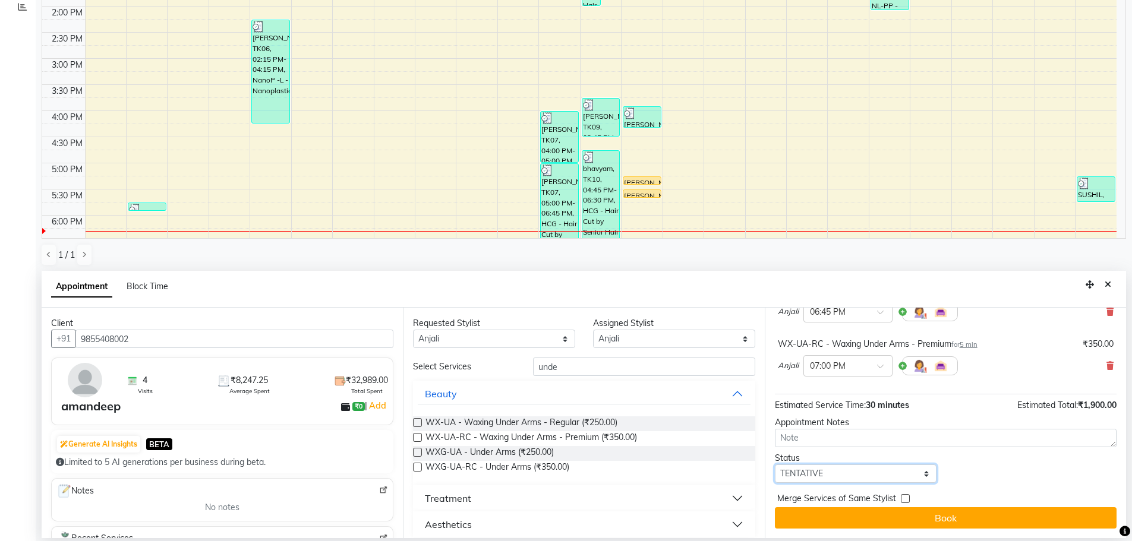
click at [834, 469] on select "Select TENTATIVE CONFIRM CHECK-IN UPCOMING" at bounding box center [856, 474] width 162 height 18
select select "confirm booking"
click at [775, 465] on select "Select TENTATIVE CONFIRM CHECK-IN UPCOMING" at bounding box center [856, 474] width 162 height 18
click at [904, 518] on button "Book" at bounding box center [946, 517] width 342 height 21
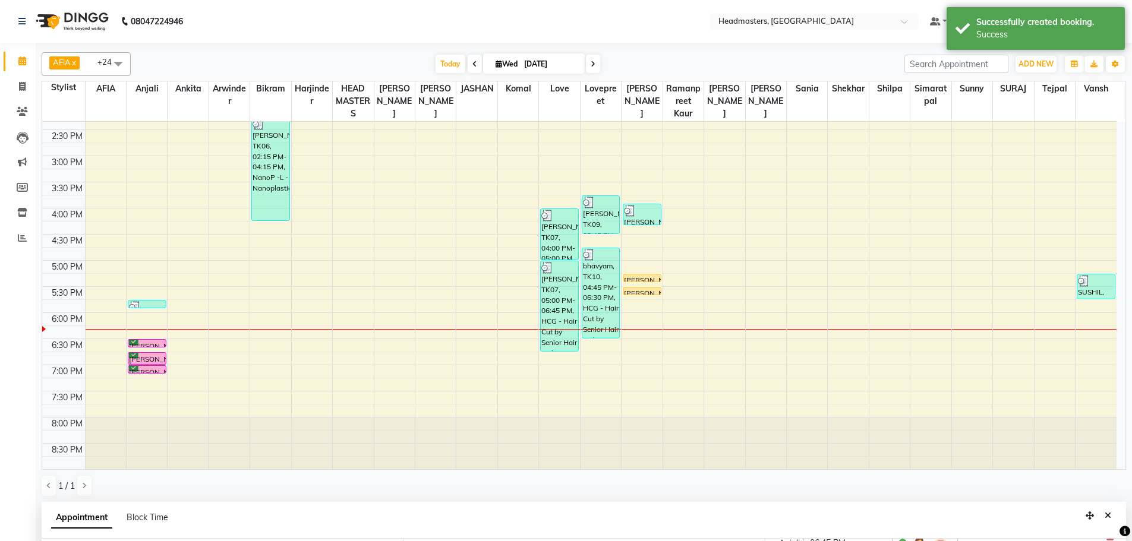
scroll to position [40, 0]
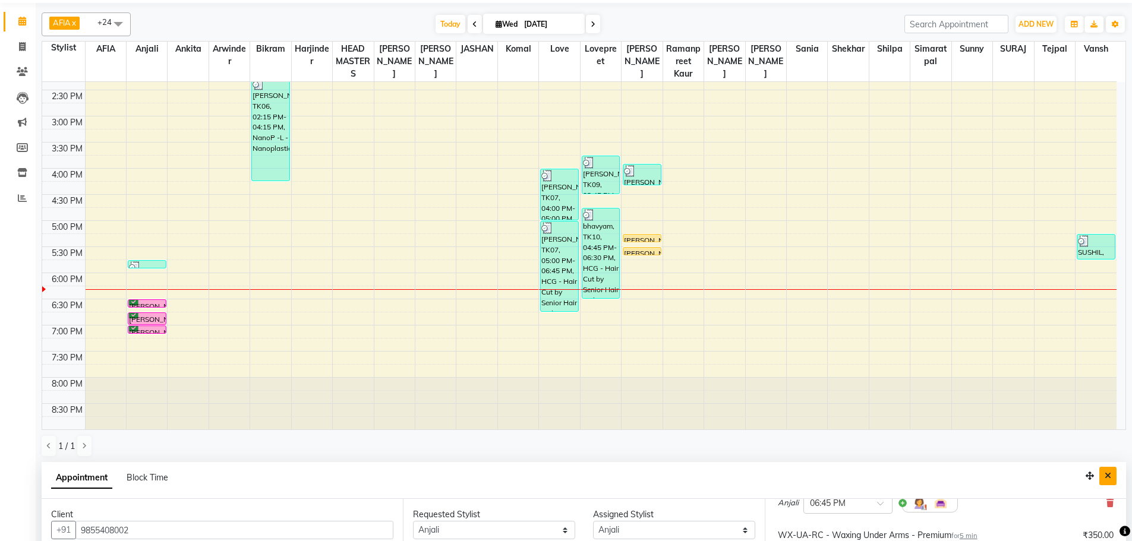
click at [1106, 476] on icon "Close" at bounding box center [1108, 476] width 7 height 8
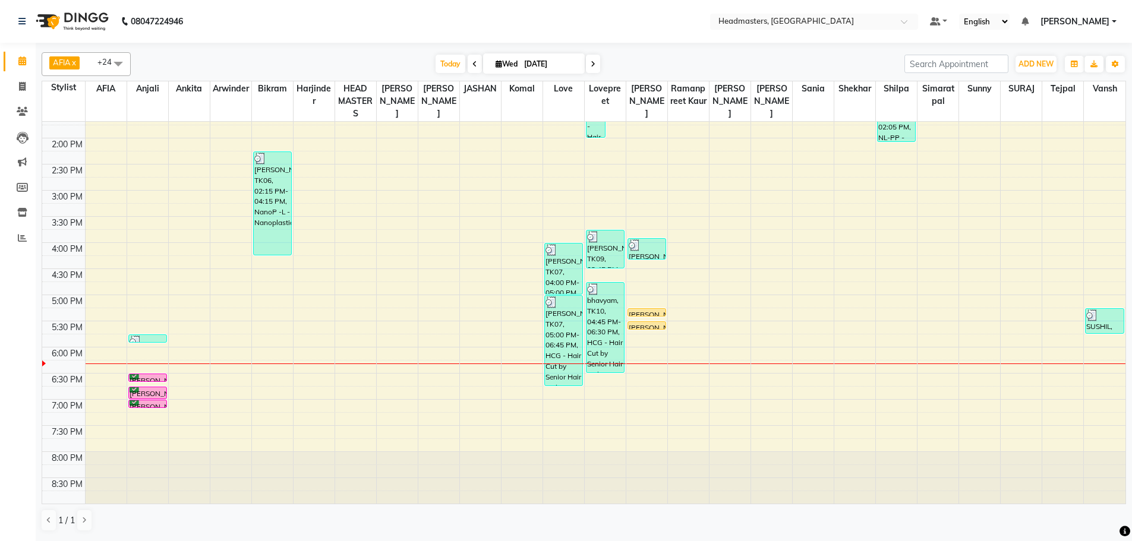
scroll to position [297, 0]
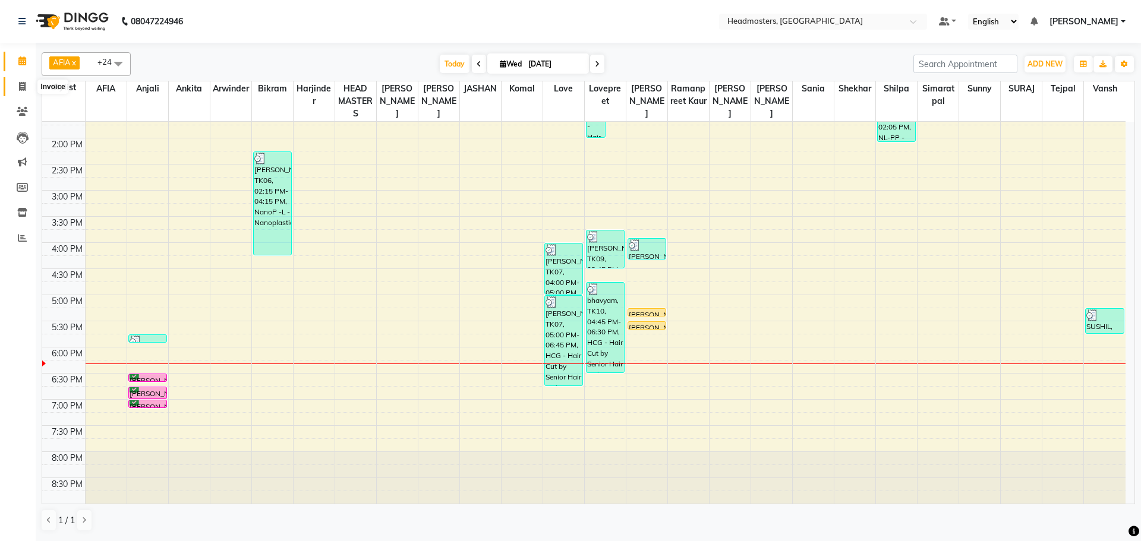
click at [17, 87] on span at bounding box center [22, 87] width 21 height 14
select select "service"
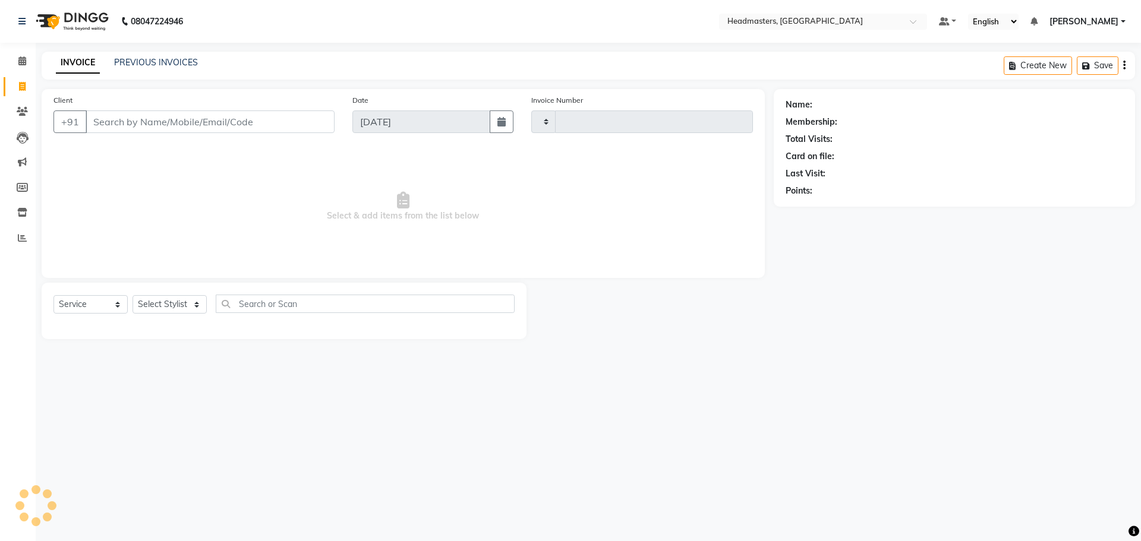
type input "3293"
select select "7136"
click at [139, 127] on input "Client" at bounding box center [210, 122] width 249 height 23
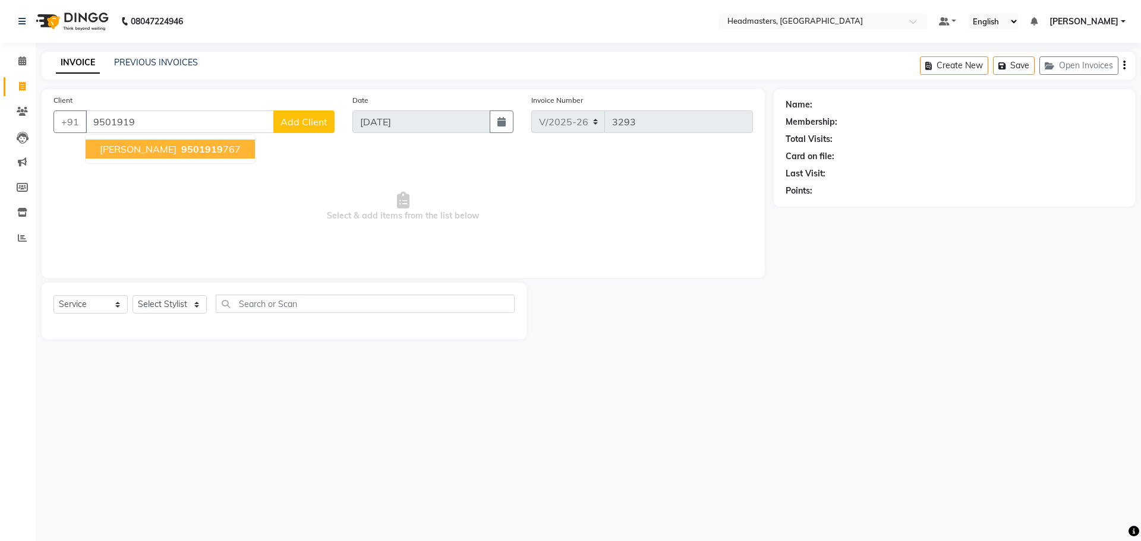
click at [181, 149] on span "9501919" at bounding box center [202, 149] width 42 height 12
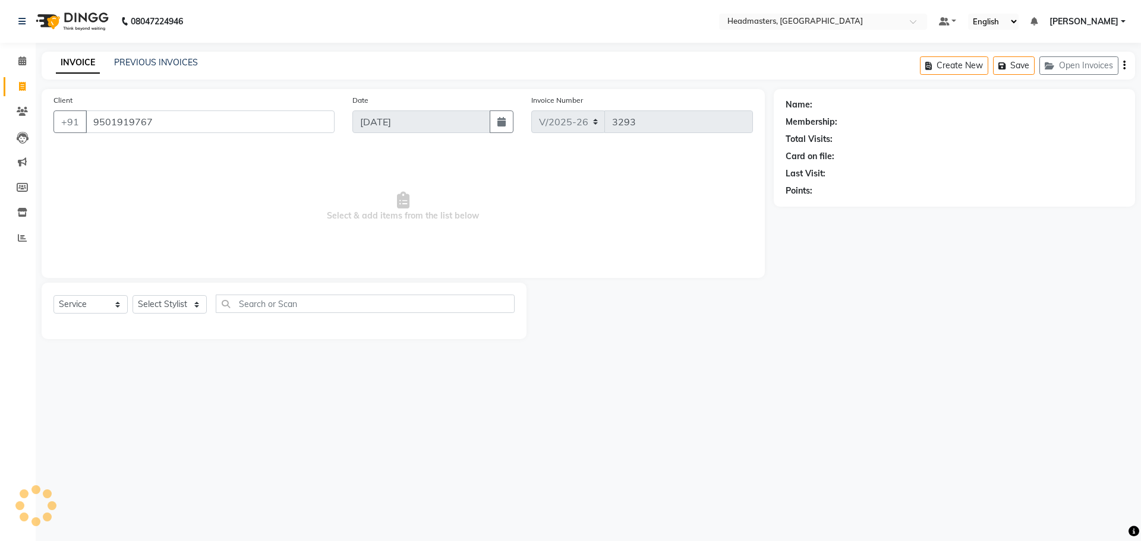
type input "9501919767"
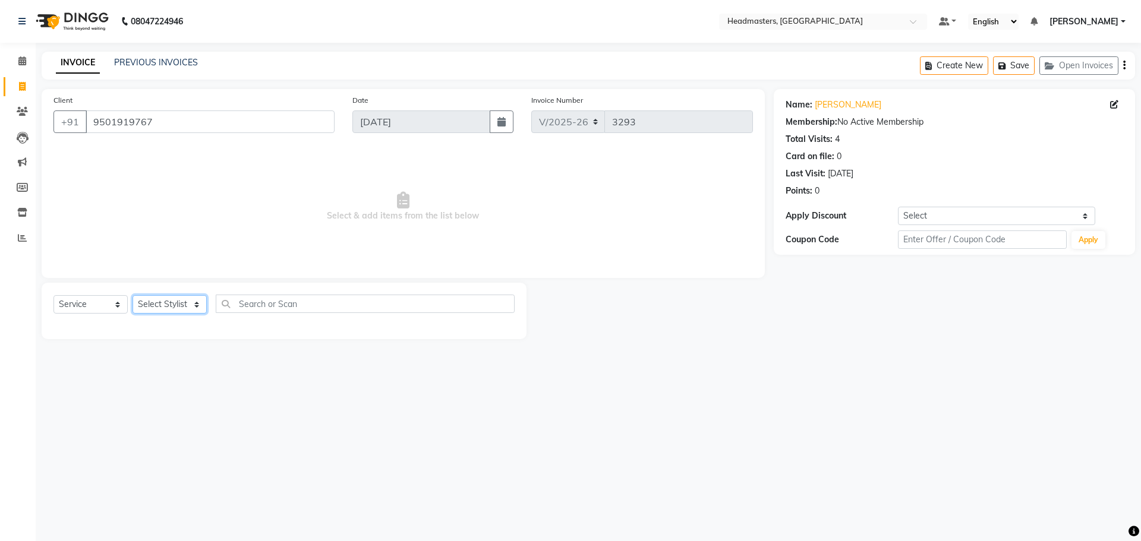
click at [137, 310] on select "Select Stylist AFIA Anjali [PERSON_NAME] [PERSON_NAME] [PERSON_NAME] HEAD [PERS…" at bounding box center [170, 304] width 74 height 18
select select "63059"
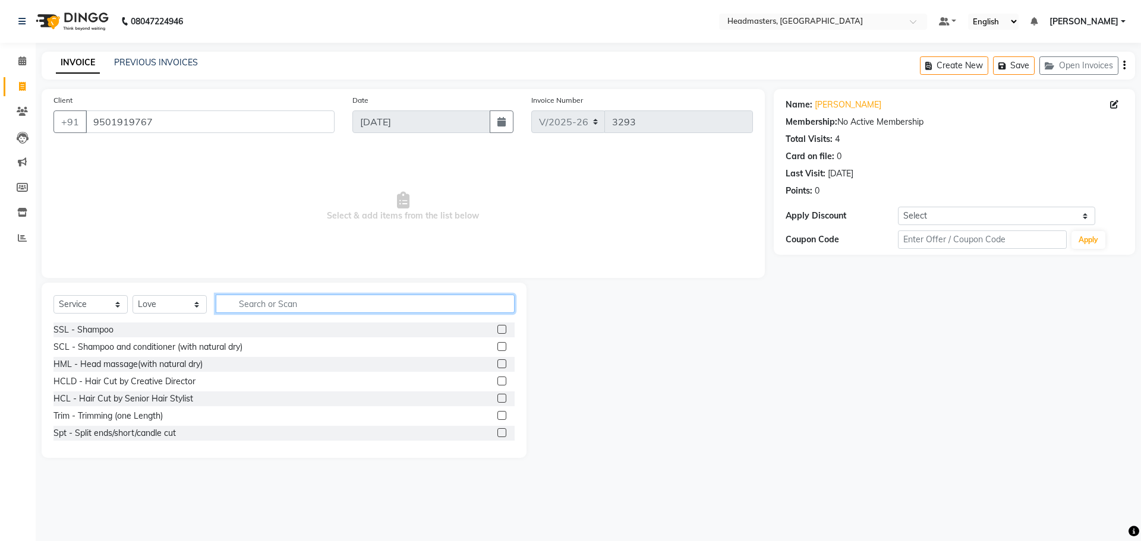
click at [255, 307] on input "text" at bounding box center [365, 304] width 299 height 18
type input "bea"
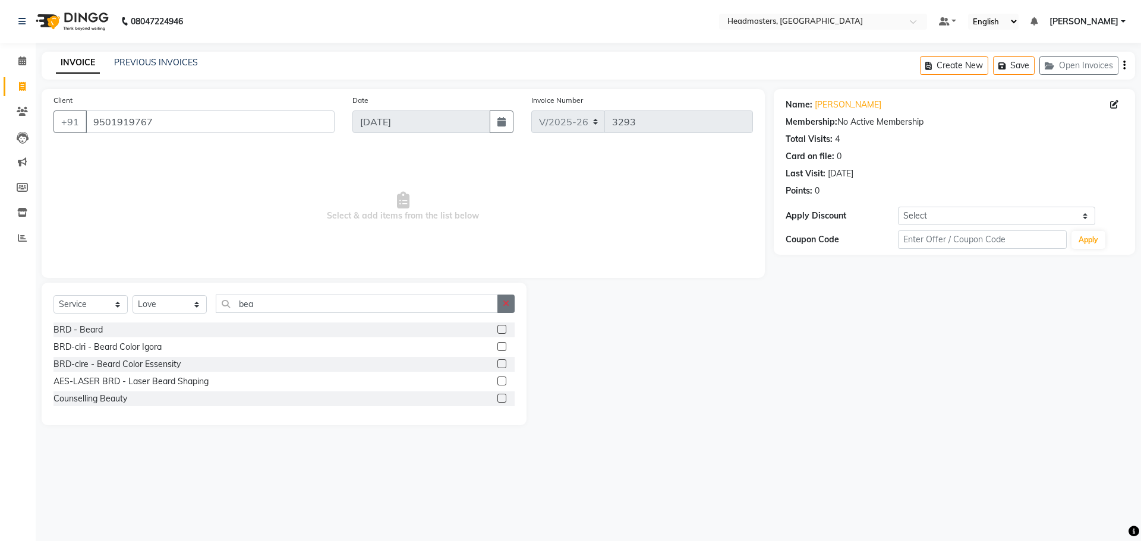
drag, startPoint x: 501, startPoint y: 327, endPoint x: 504, endPoint y: 299, distance: 28.7
click at [501, 327] on label at bounding box center [501, 329] width 9 height 9
click at [501, 327] on input "checkbox" at bounding box center [501, 330] width 8 height 8
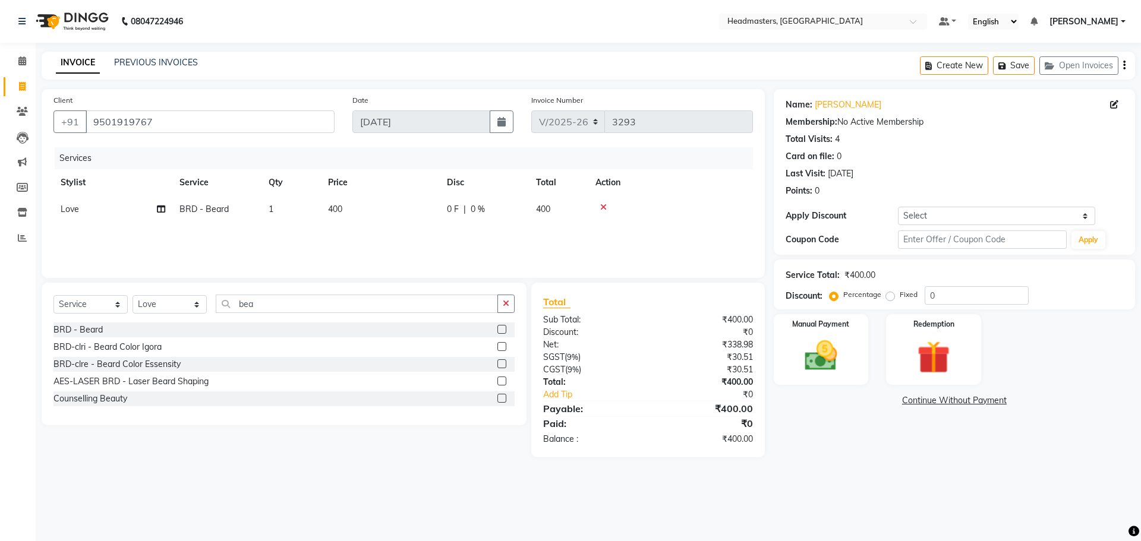
checkbox input "false"
click at [481, 224] on div "Services Stylist Service Qty Price Disc Total Action Love BRD - [PERSON_NAME] 1…" at bounding box center [402, 206] width 699 height 119
click at [507, 219] on td "0 F | 0 %" at bounding box center [484, 209] width 89 height 27
select select "63059"
click at [523, 221] on input "0" at bounding box center [521, 212] width 36 height 18
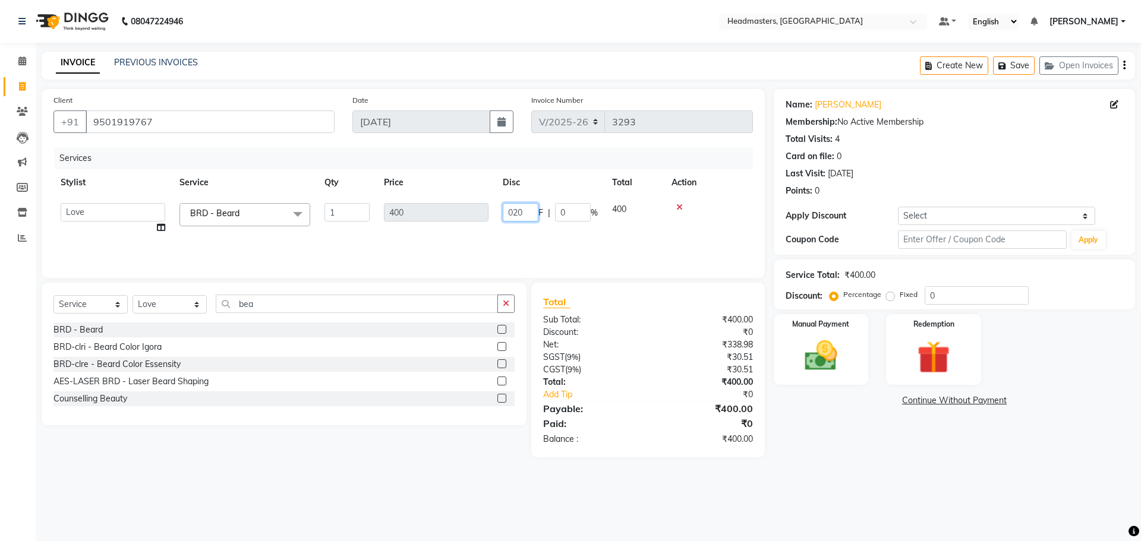
type input "0200"
click at [822, 400] on div "Name: [PERSON_NAME] Membership: No Active Membership Total Visits: 4 Card on fi…" at bounding box center [959, 273] width 370 height 368
click at [826, 354] on img at bounding box center [820, 355] width 55 height 39
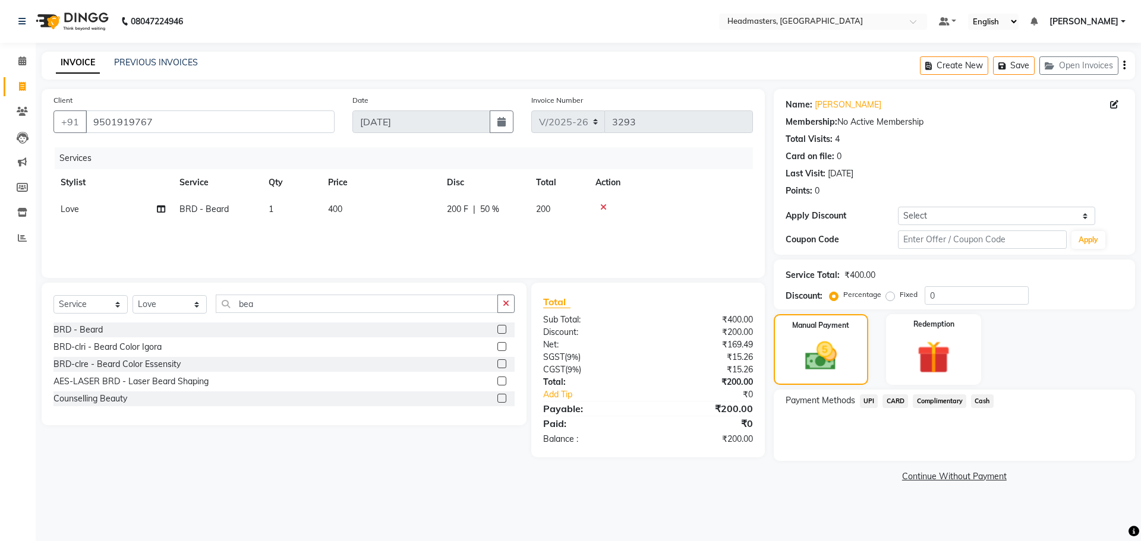
click at [982, 400] on span "Cash" at bounding box center [982, 402] width 23 height 14
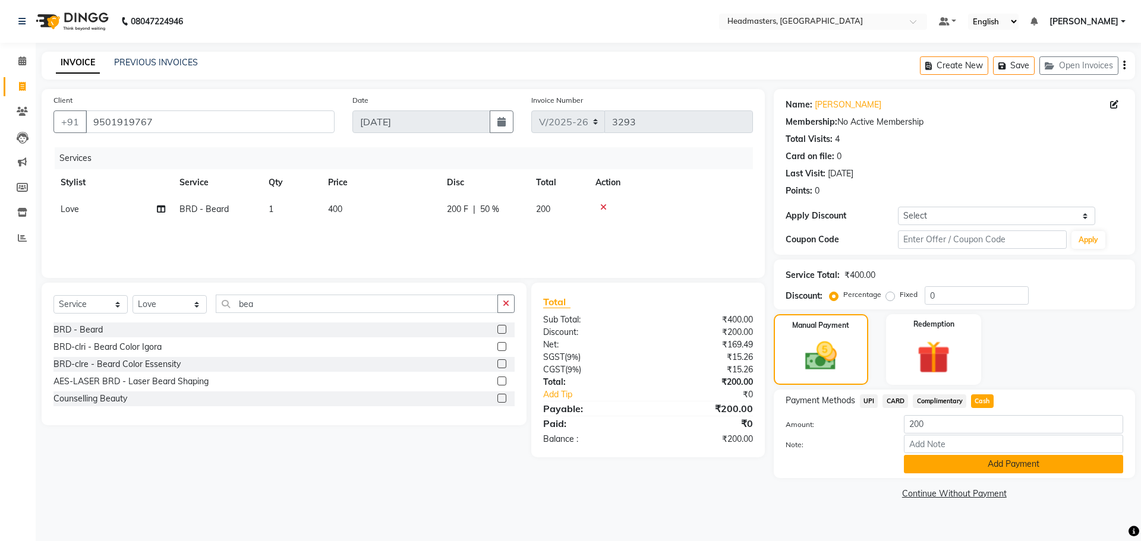
click at [1012, 471] on button "Add Payment" at bounding box center [1013, 464] width 219 height 18
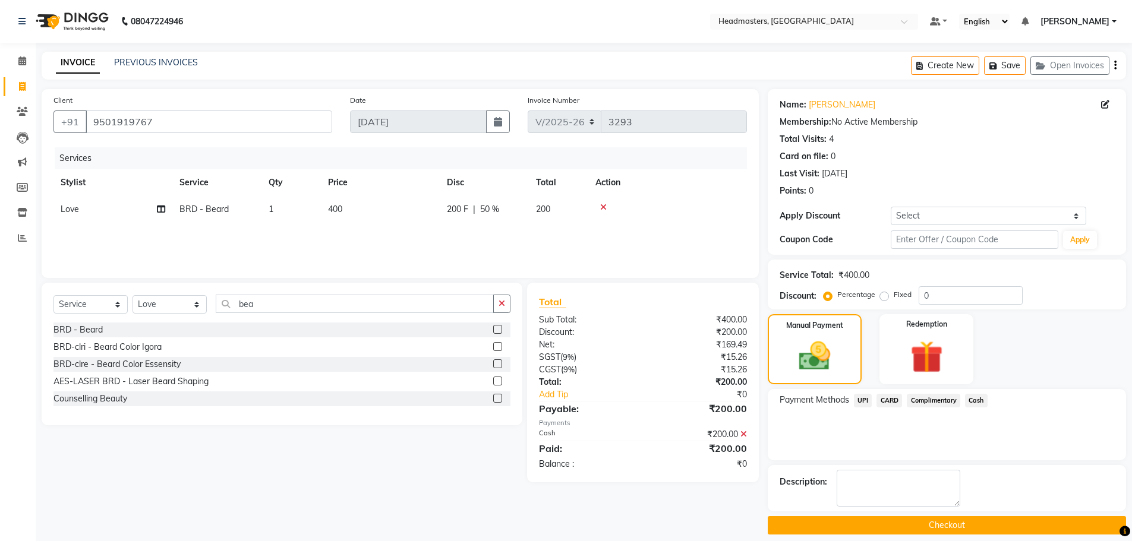
click at [950, 529] on button "Checkout" at bounding box center [947, 525] width 358 height 18
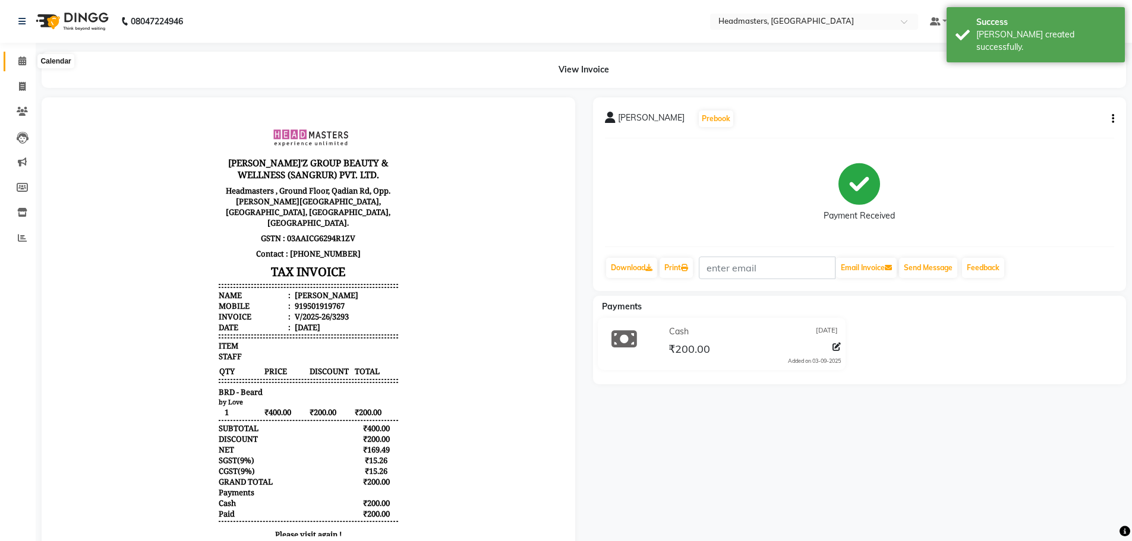
click at [24, 57] on icon at bounding box center [22, 60] width 8 height 9
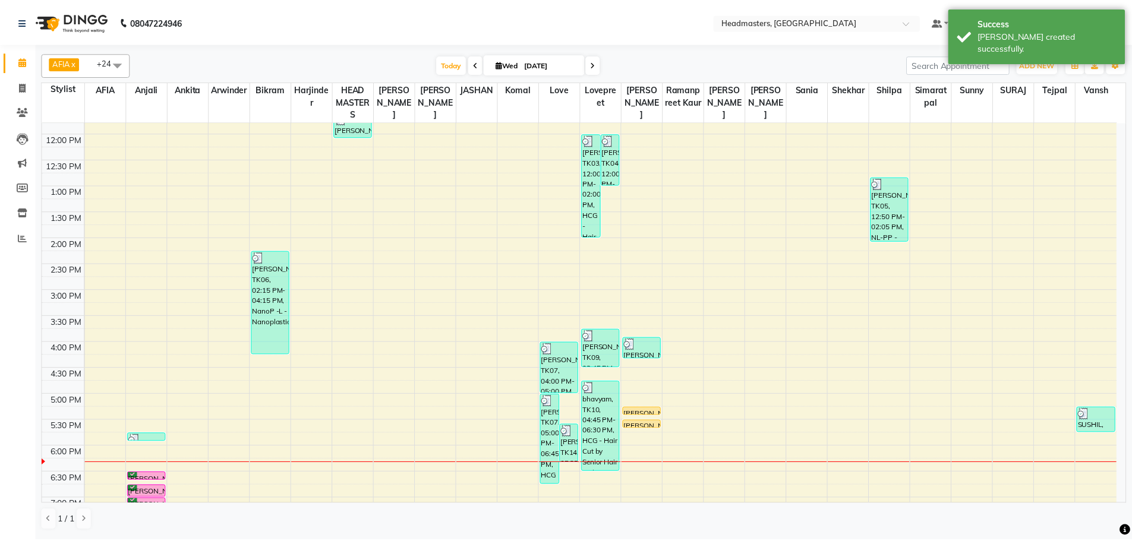
scroll to position [297, 0]
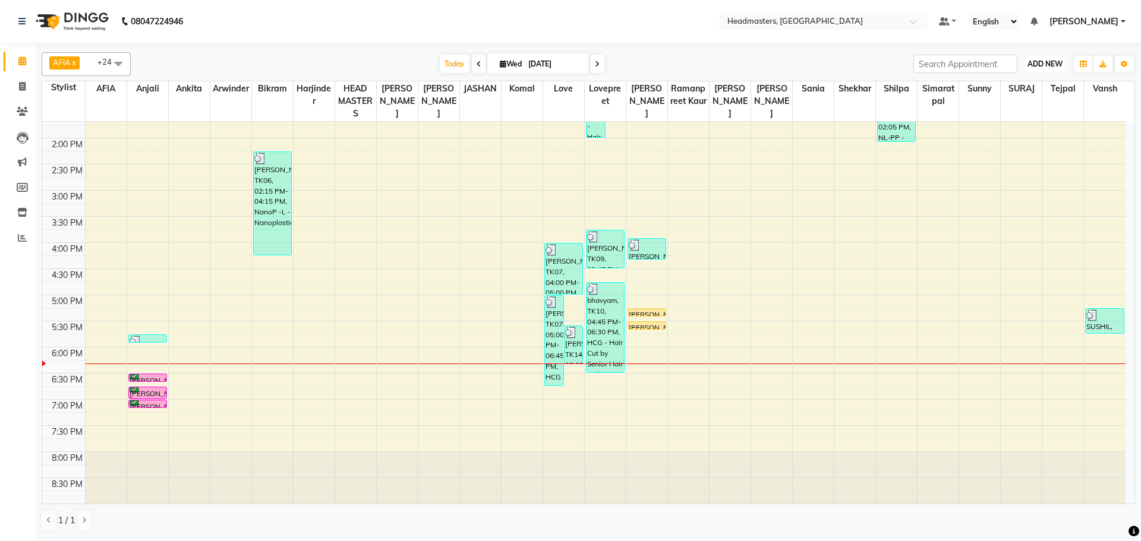
click at [1040, 62] on span "ADD NEW" at bounding box center [1044, 63] width 35 height 9
click at [1028, 86] on button "Add Appointment" at bounding box center [1018, 86] width 94 height 15
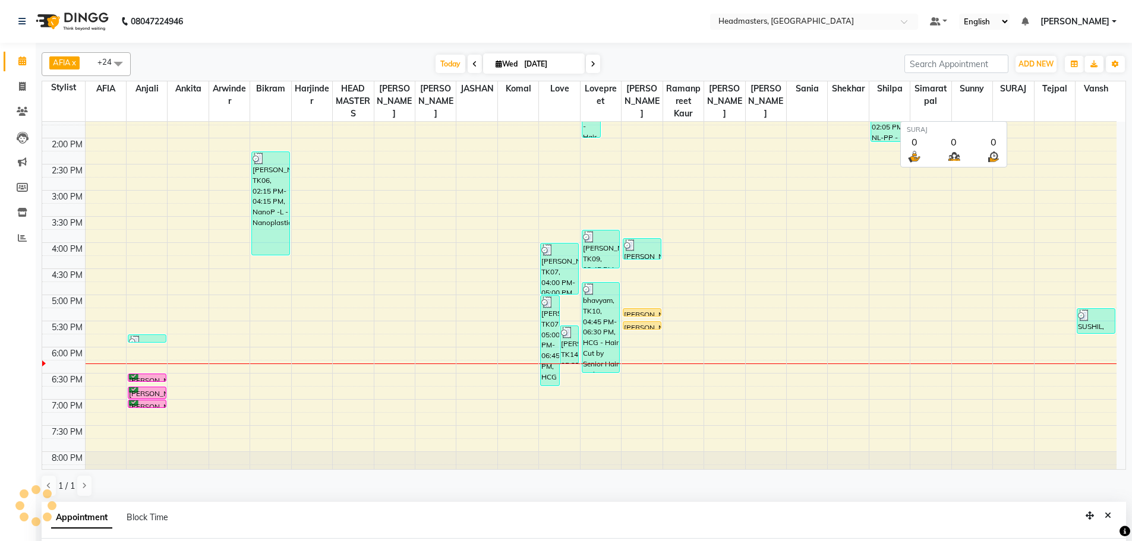
select select "tentative"
select select "540"
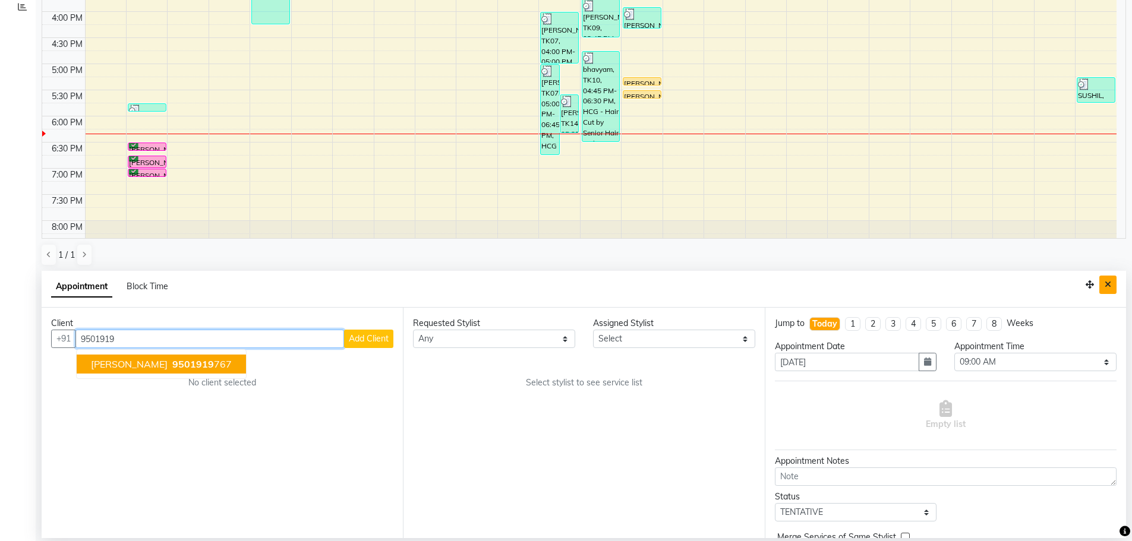
type input "9501919"
click at [1108, 287] on icon "Close" at bounding box center [1108, 284] width 7 height 8
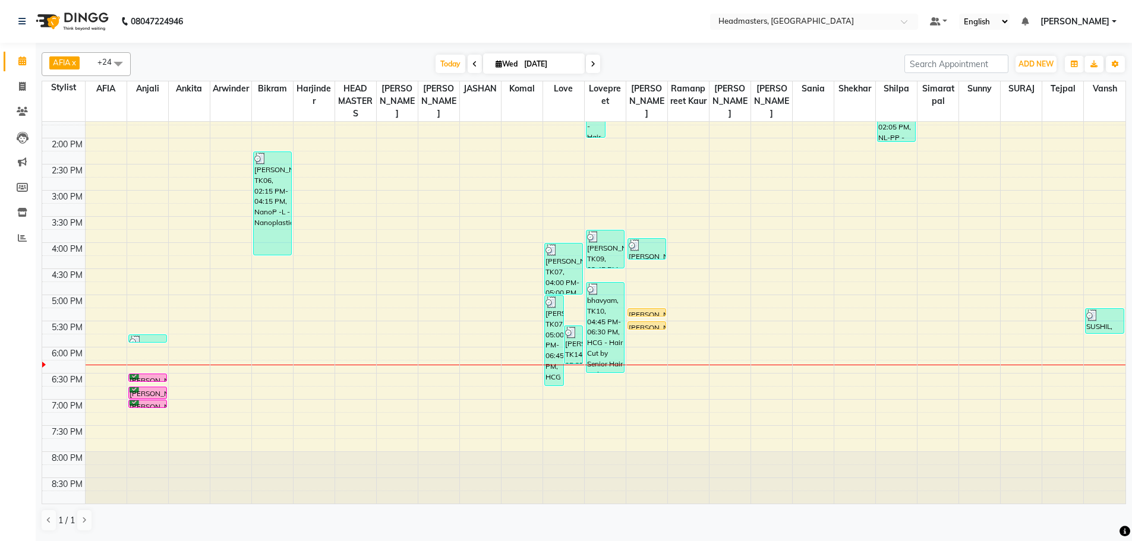
scroll to position [0, 0]
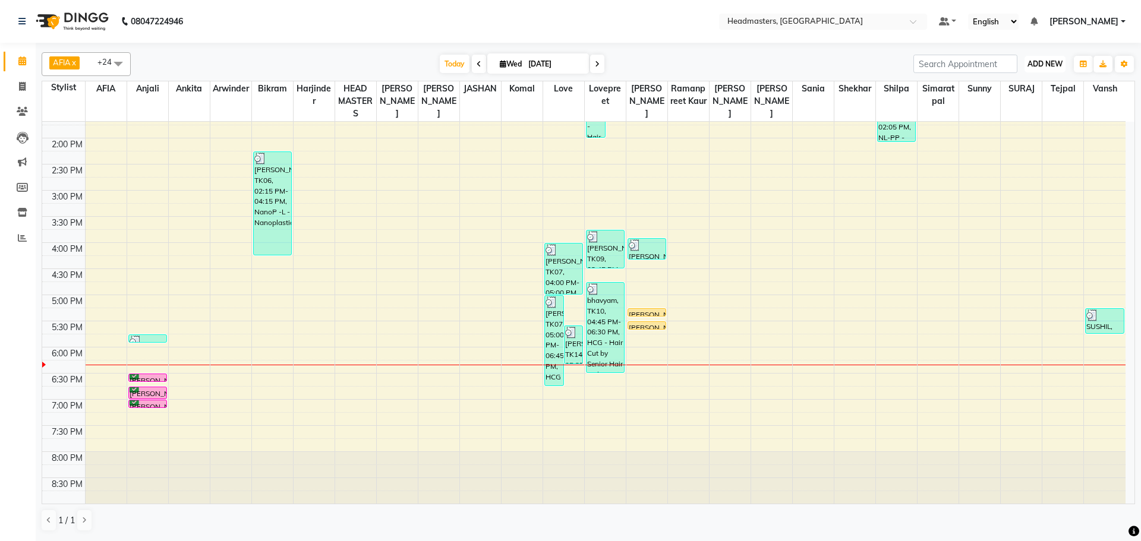
click at [1045, 65] on span "ADD NEW" at bounding box center [1044, 63] width 35 height 9
click at [1018, 92] on button "Add Appointment" at bounding box center [1018, 86] width 94 height 15
select select "tentative"
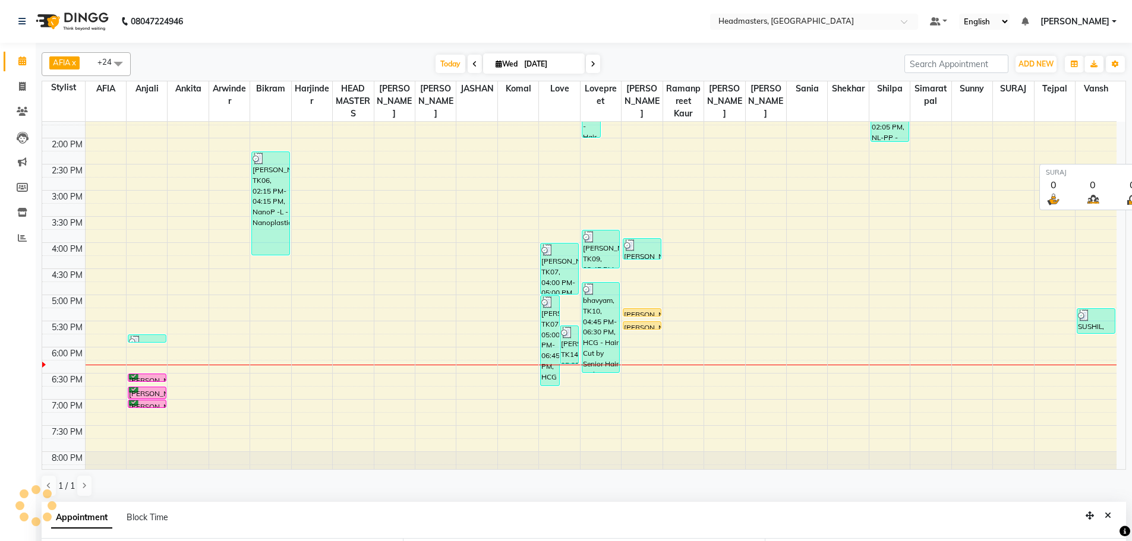
select select "540"
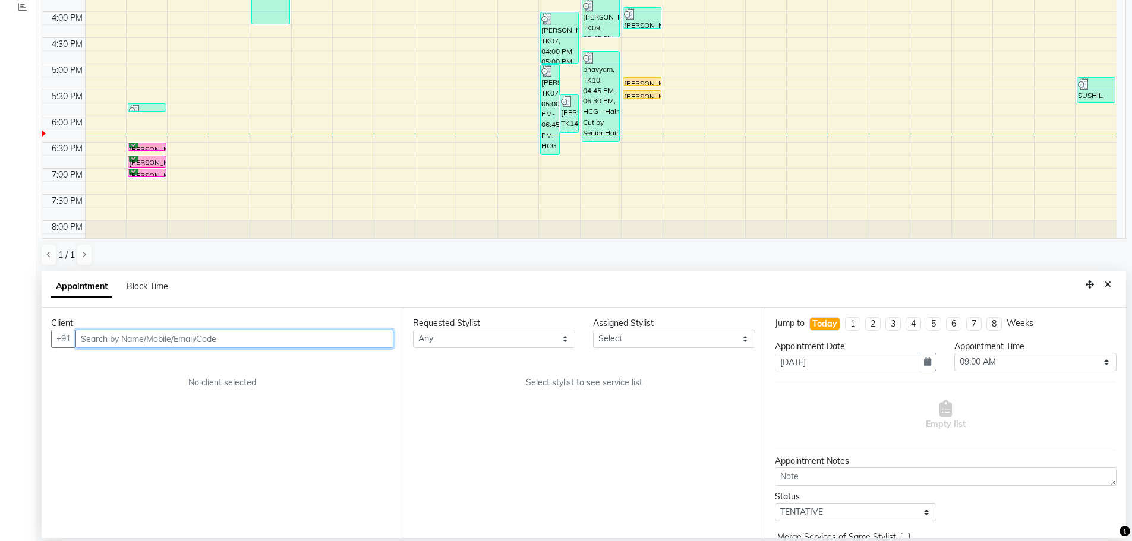
click at [204, 347] on input "text" at bounding box center [234, 339] width 318 height 18
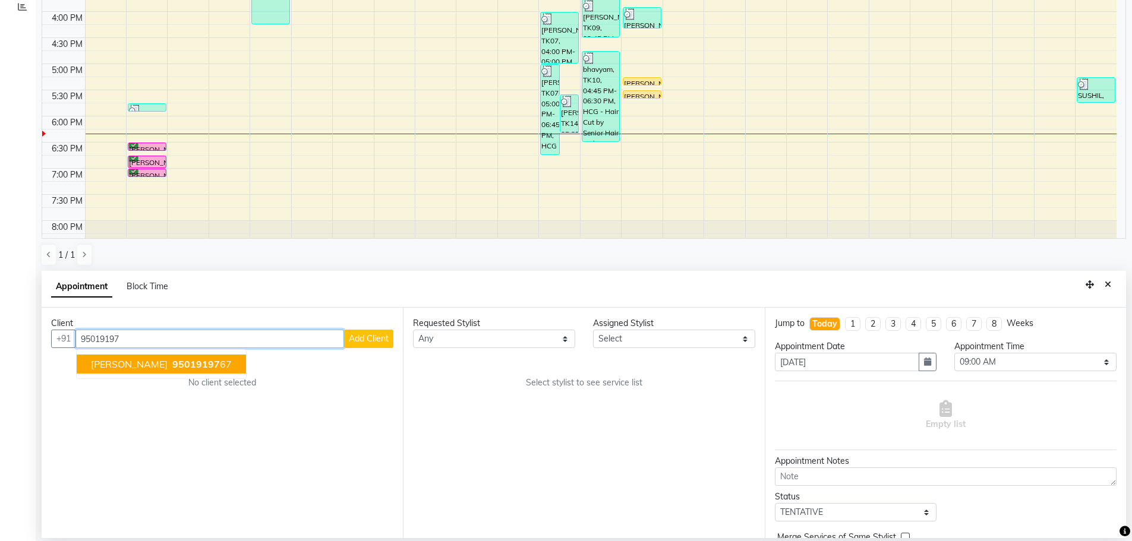
click at [153, 364] on button "[PERSON_NAME] 95019197 67" at bounding box center [161, 364] width 169 height 19
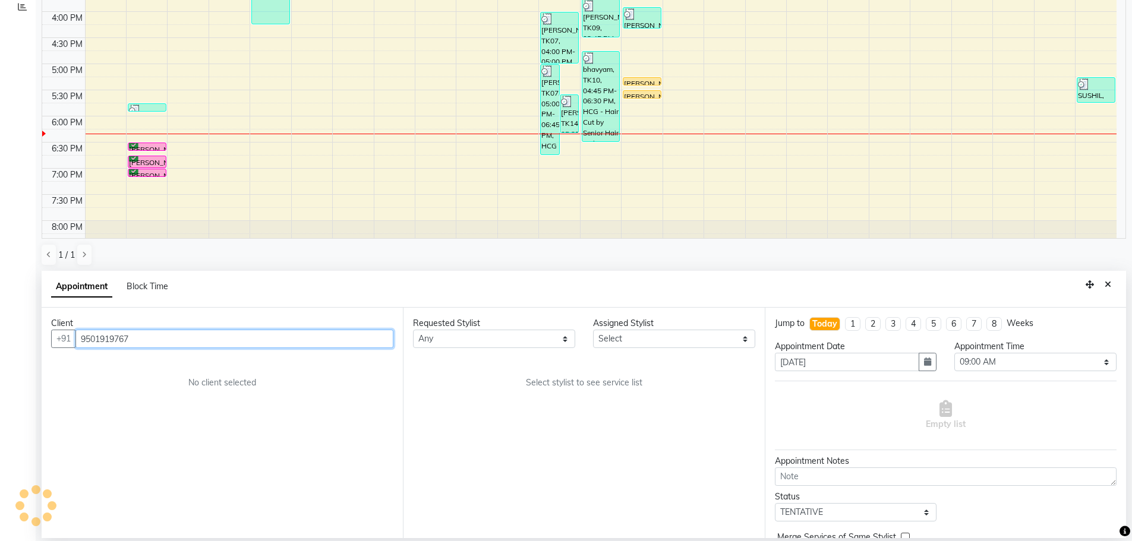
type input "9501919767"
click at [470, 336] on select "Any AFIA Anjali [PERSON_NAME] [PERSON_NAME] [PERSON_NAME] HEAD [PERSON_NAME] [P…" at bounding box center [494, 339] width 162 height 18
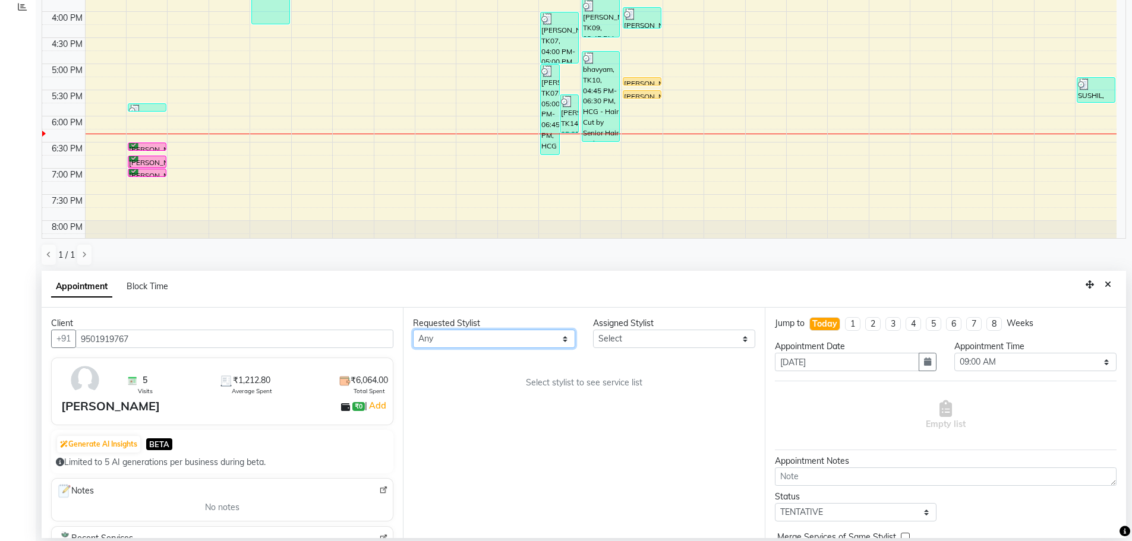
select select "60662"
click at [510, 425] on div "Requested Stylist Any AFIA Anjali [PERSON_NAME] [PERSON_NAME] [PERSON_NAME] HEA…" at bounding box center [583, 423] width 361 height 231
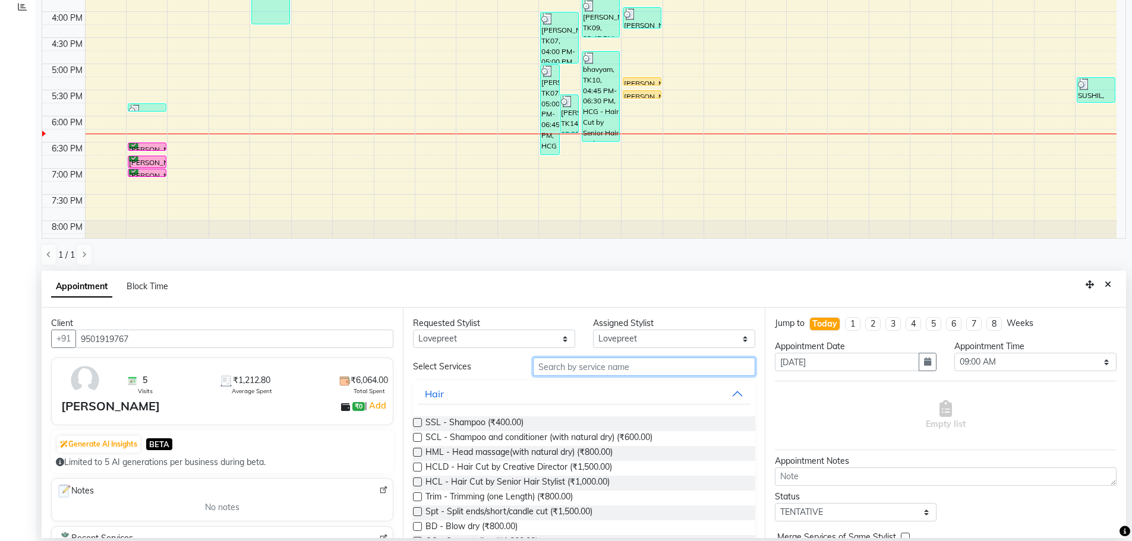
click at [566, 374] on input "text" at bounding box center [644, 367] width 222 height 18
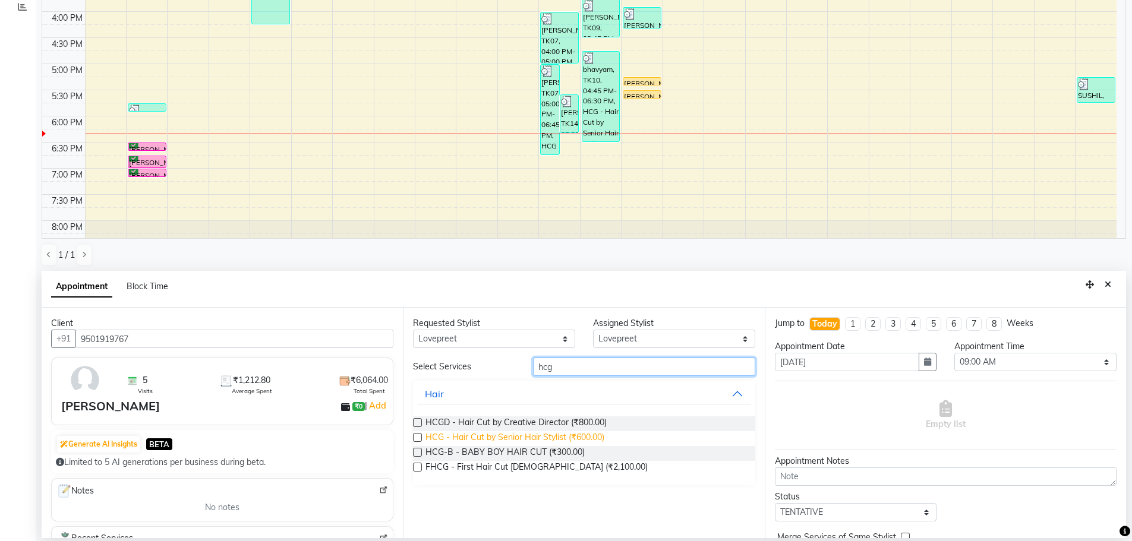
type input "hcg"
click at [518, 436] on span "HCG - Hair Cut by Senior Hair Stylist (₹600.00)" at bounding box center [514, 438] width 179 height 15
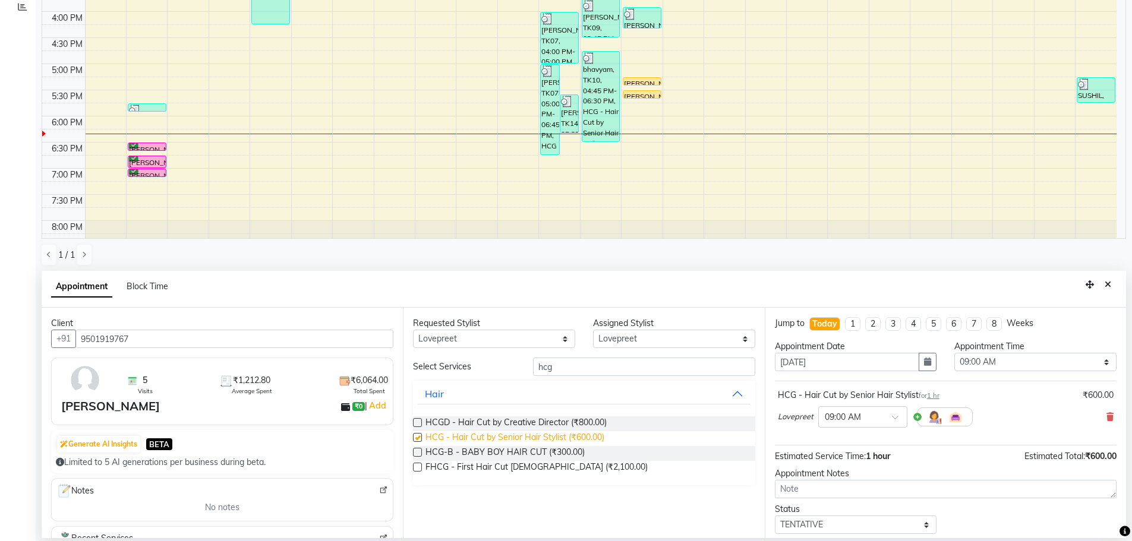
checkbox input "false"
click at [451, 349] on div "Requested Stylist Any AFIA Anjali [PERSON_NAME] [PERSON_NAME] [PERSON_NAME] HEA…" at bounding box center [583, 423] width 361 height 231
click at [453, 342] on select "Any AFIA Anjali [PERSON_NAME] [PERSON_NAME] [PERSON_NAME] HEAD [PERSON_NAME] [P…" at bounding box center [494, 339] width 162 height 18
select select "63059"
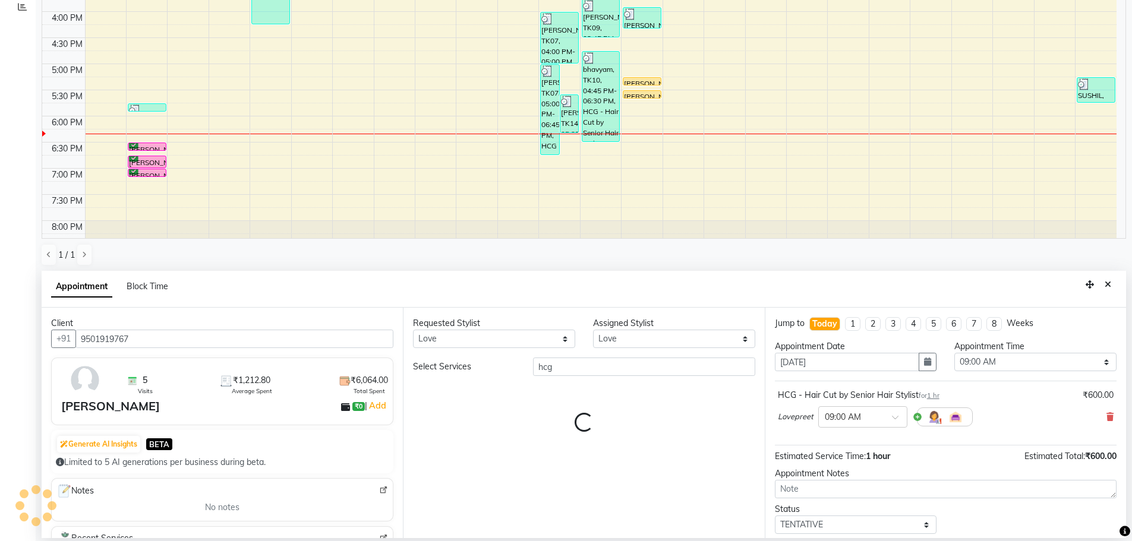
click at [585, 357] on div "Requested Stylist Any AFIA Anjali [PERSON_NAME] [PERSON_NAME] [PERSON_NAME] HEA…" at bounding box center [583, 423] width 361 height 231
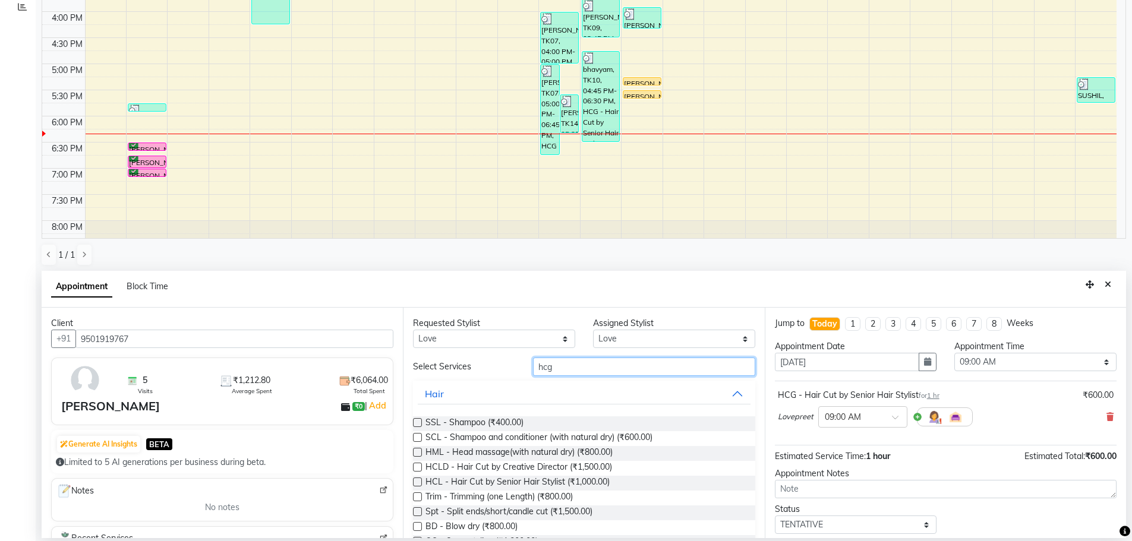
click at [580, 365] on input "hcg" at bounding box center [644, 367] width 222 height 18
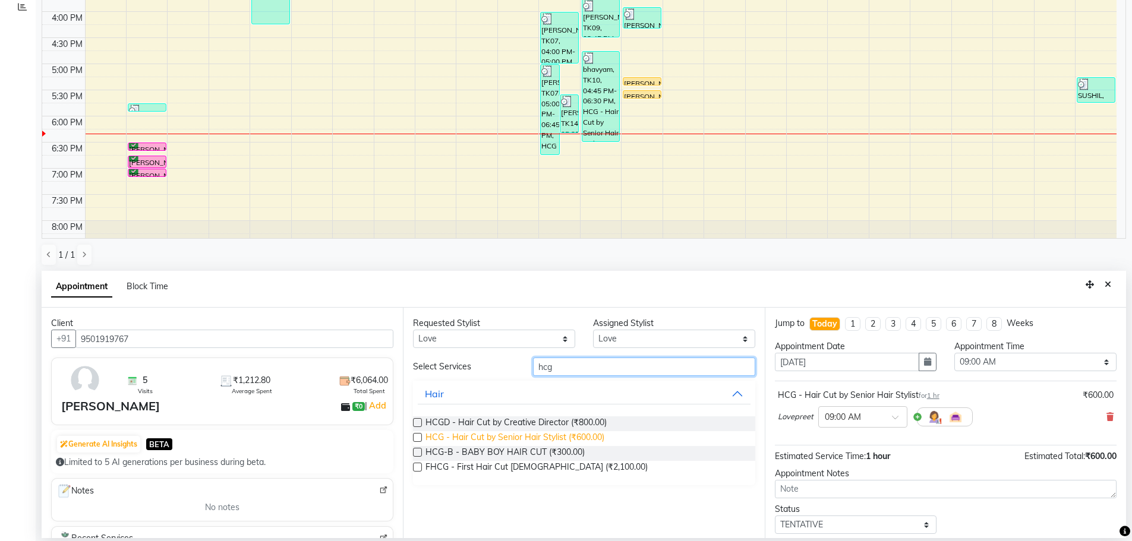
type input "hcg"
click at [597, 438] on span "HCG - Hair Cut by Senior Hair Stylist (₹600.00)" at bounding box center [514, 438] width 179 height 15
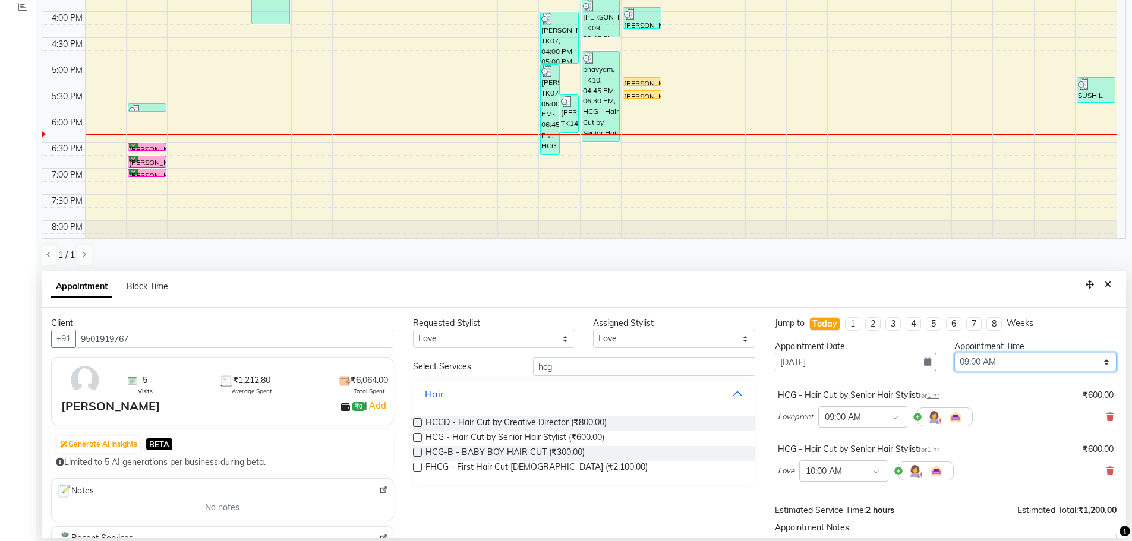
click at [1033, 364] on select "Select 09:00 AM 09:15 AM 09:30 AM 09:45 AM 10:00 AM 10:15 AM 10:30 AM 10:45 AM …" at bounding box center [1035, 362] width 162 height 18
click at [954, 353] on select "Select 09:00 AM 09:15 AM 09:30 AM 09:45 AM 10:00 AM 10:15 AM 10:30 AM 10:45 AM …" at bounding box center [1035, 362] width 162 height 18
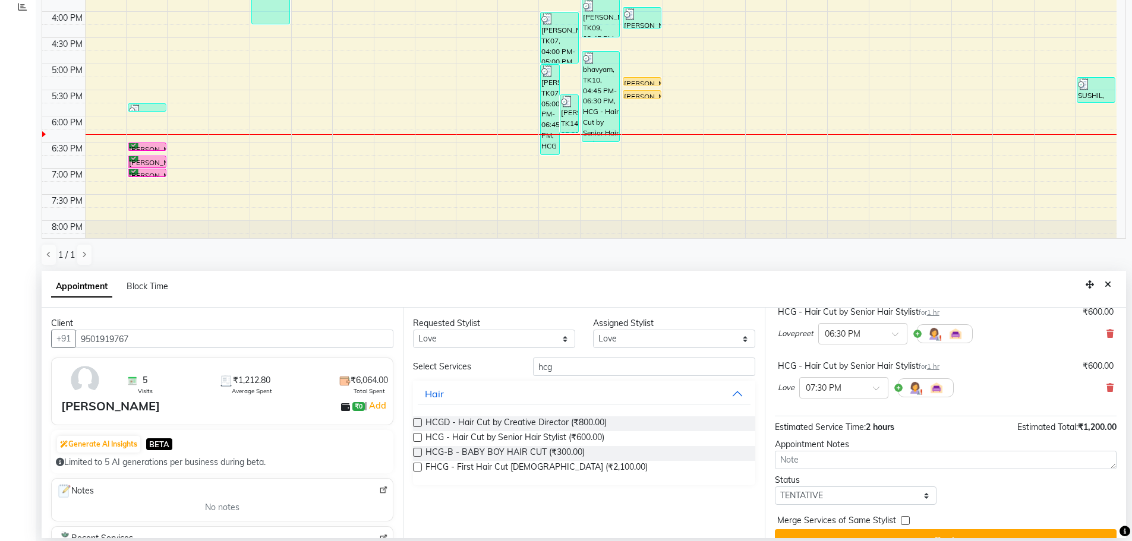
scroll to position [99, 0]
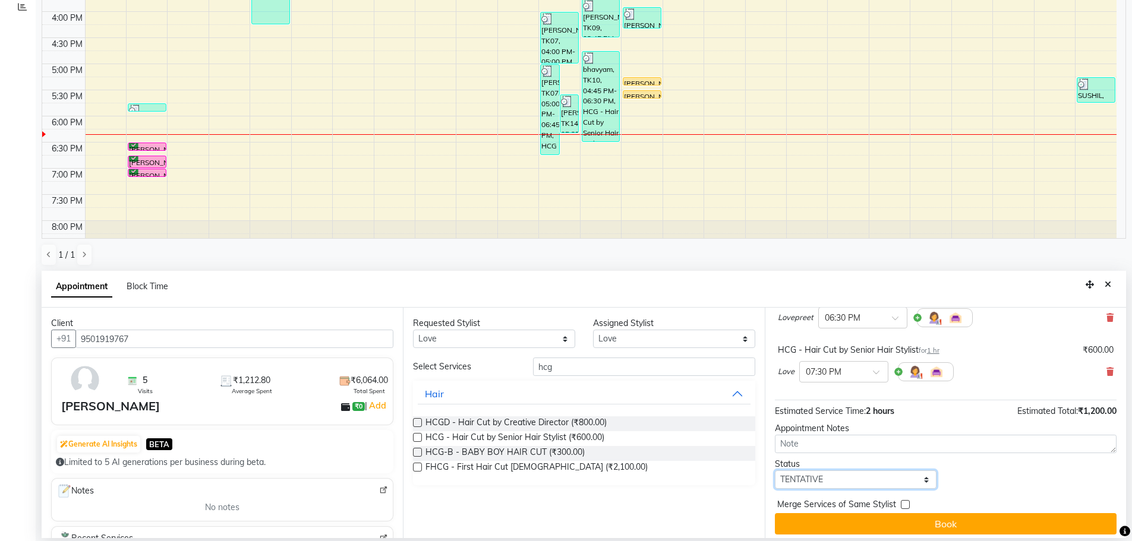
click at [803, 479] on select "Select TENTATIVE CONFIRM CHECK-IN UPCOMING" at bounding box center [856, 480] width 162 height 18
click at [775, 471] on select "Select TENTATIVE CONFIRM CHECK-IN UPCOMING" at bounding box center [856, 480] width 162 height 18
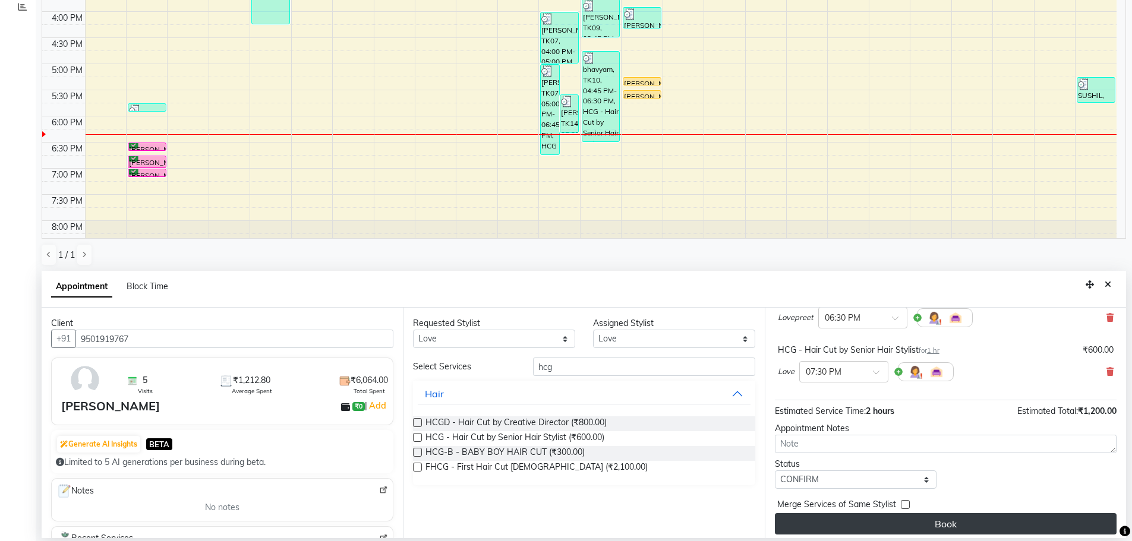
click at [894, 519] on button "Book" at bounding box center [946, 523] width 342 height 21
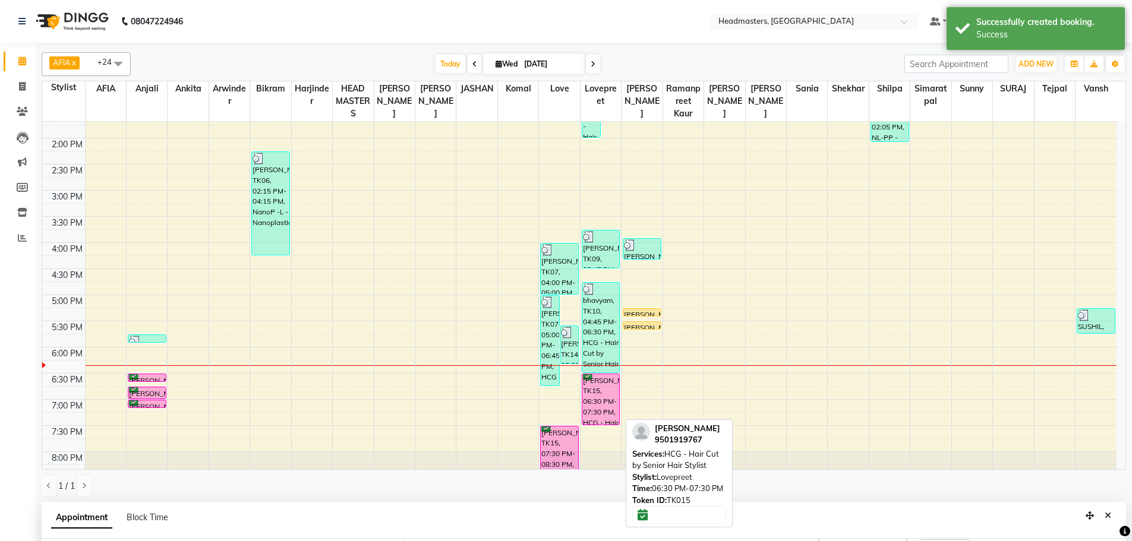
scroll to position [118, 0]
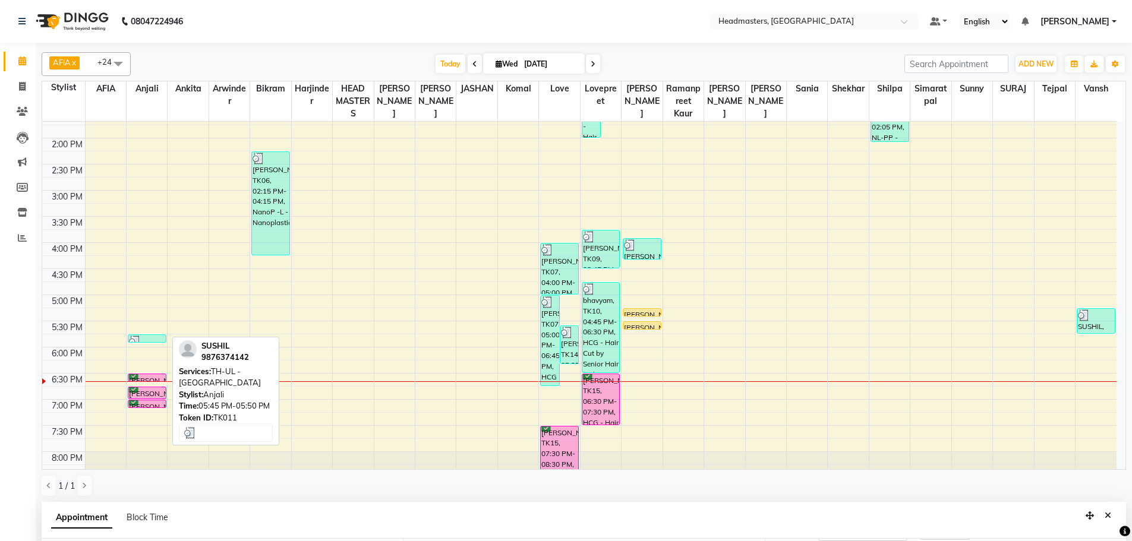
click at [156, 337] on div at bounding box center [147, 342] width 36 height 12
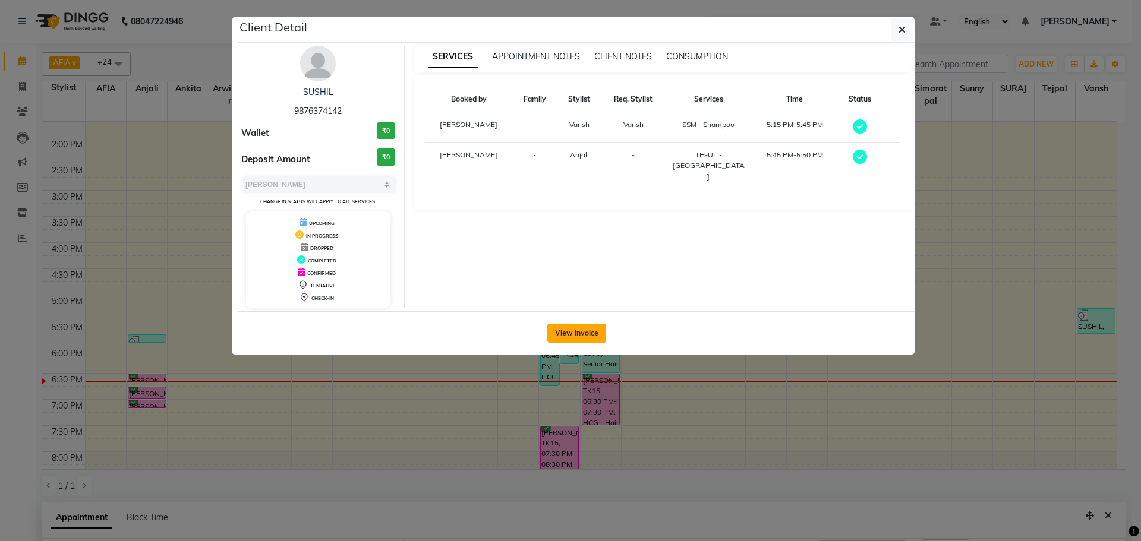
click at [551, 332] on button "View Invoice" at bounding box center [576, 333] width 59 height 19
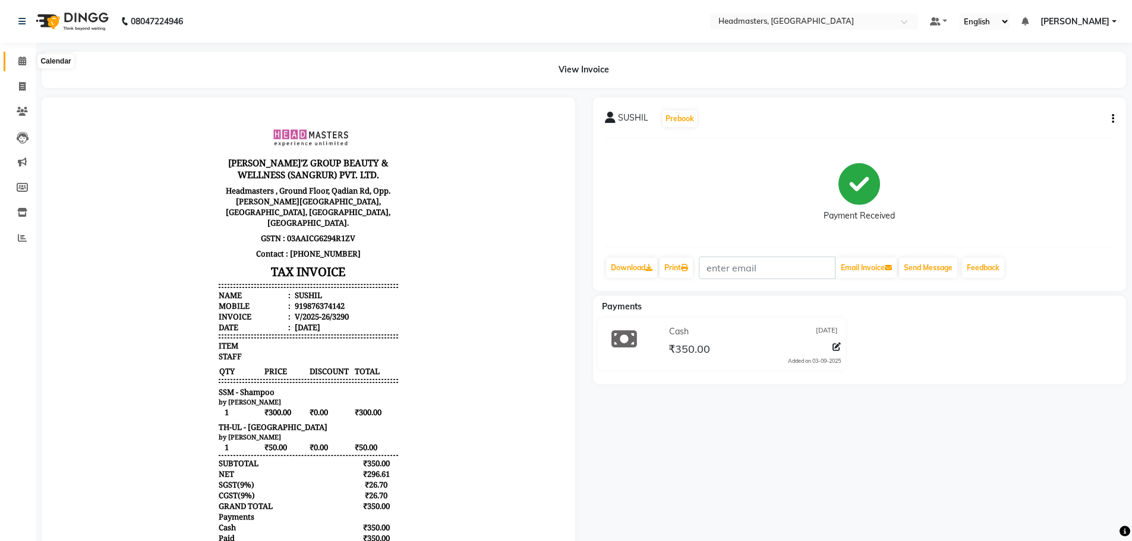
click at [27, 59] on span at bounding box center [22, 62] width 21 height 14
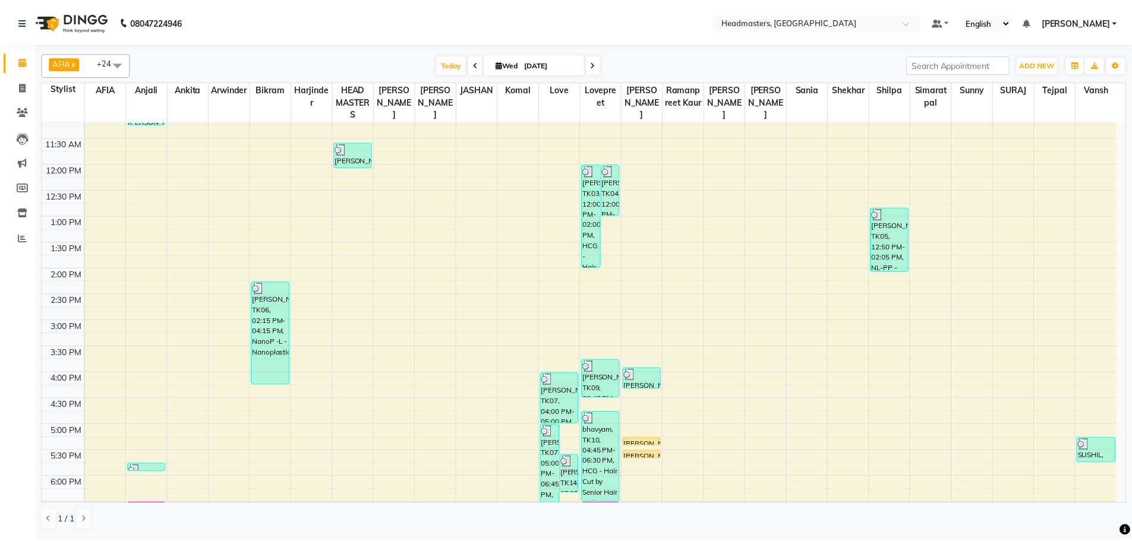
scroll to position [159, 0]
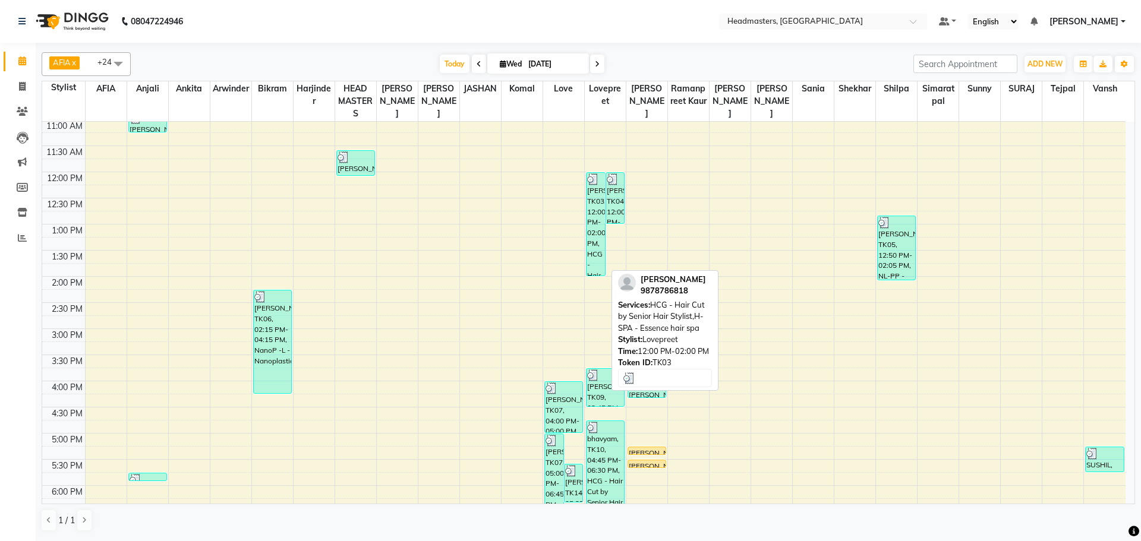
click at [597, 191] on div "[PERSON_NAME], TK03, 12:00 PM-02:00 PM, HCG - Hair Cut by Senior Hair Stylist,H…" at bounding box center [595, 224] width 18 height 103
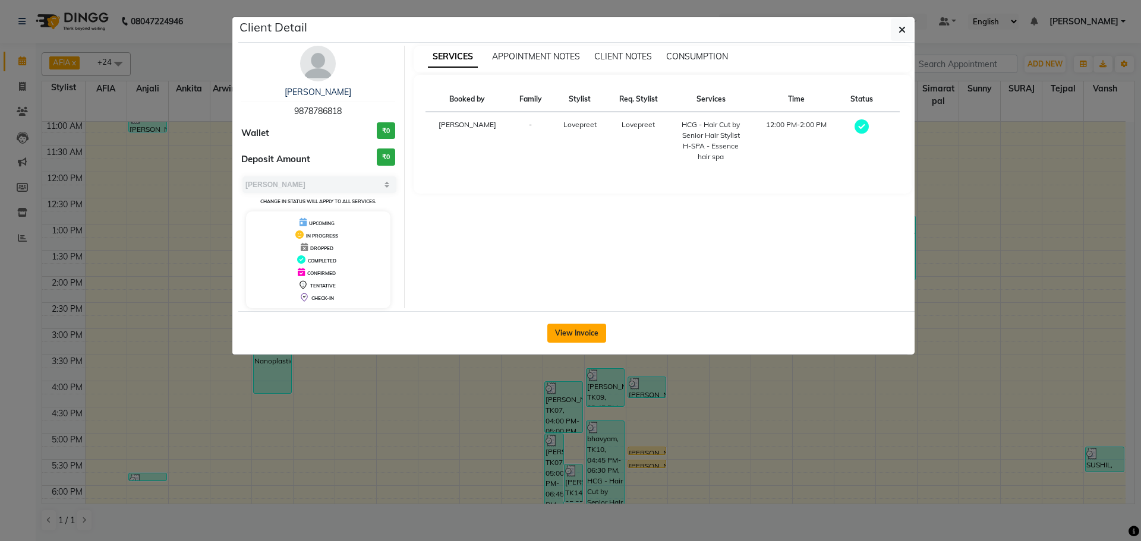
click at [579, 337] on button "View Invoice" at bounding box center [576, 333] width 59 height 19
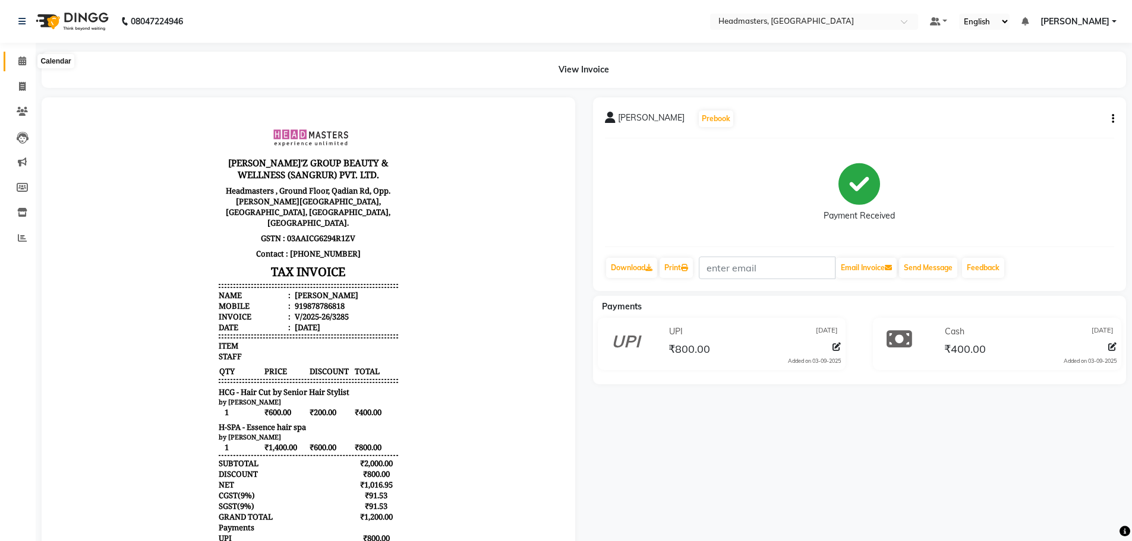
click at [25, 59] on icon at bounding box center [22, 60] width 8 height 9
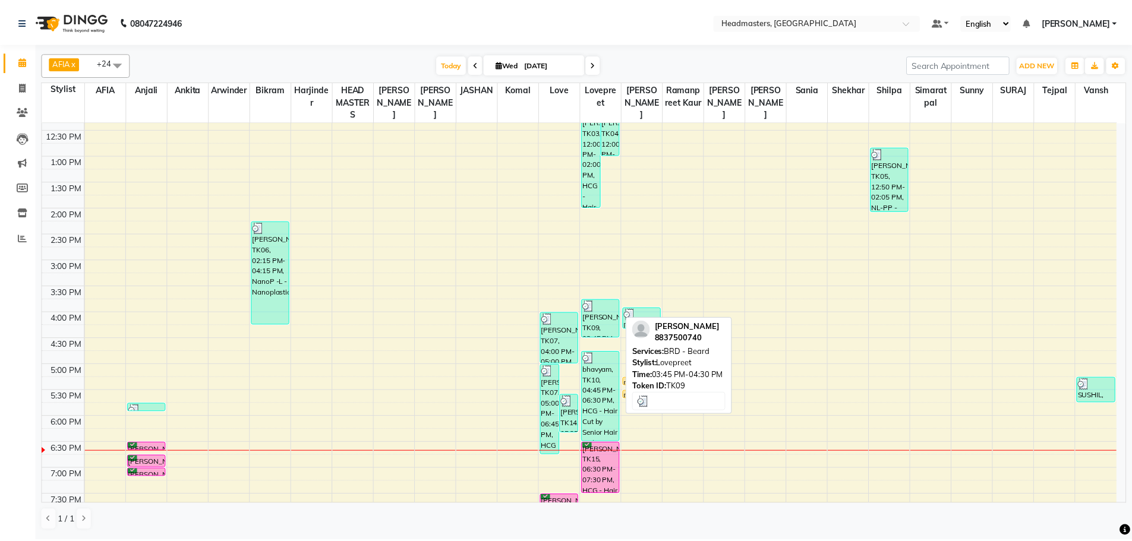
scroll to position [297, 0]
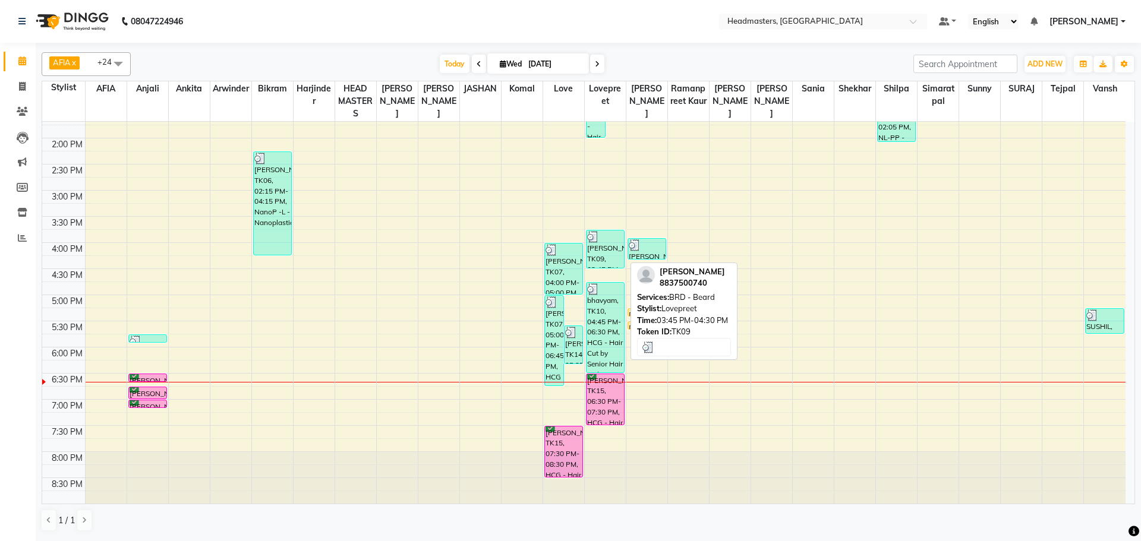
click at [599, 249] on div "[PERSON_NAME], TK09, 03:45 PM-04:30 PM, BRD - [PERSON_NAME]" at bounding box center [604, 249] width 37 height 37
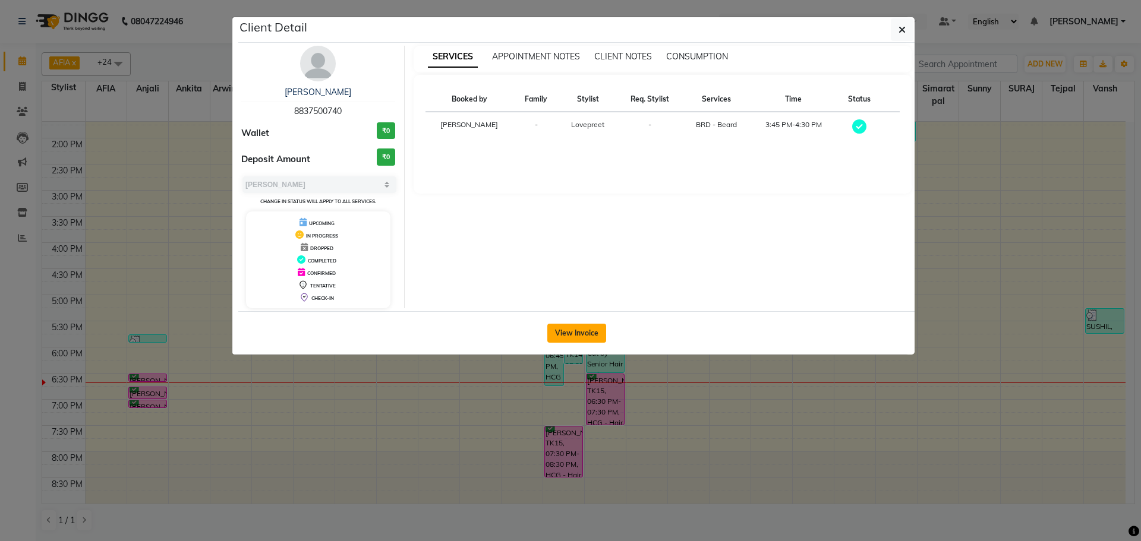
click at [557, 340] on button "View Invoice" at bounding box center [576, 333] width 59 height 19
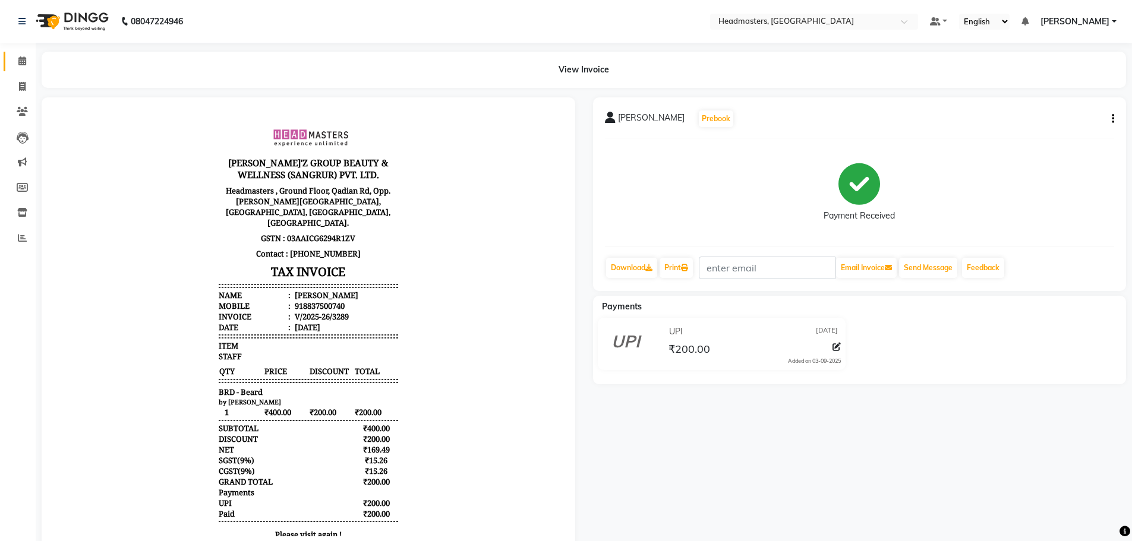
click at [24, 65] on span at bounding box center [22, 62] width 21 height 14
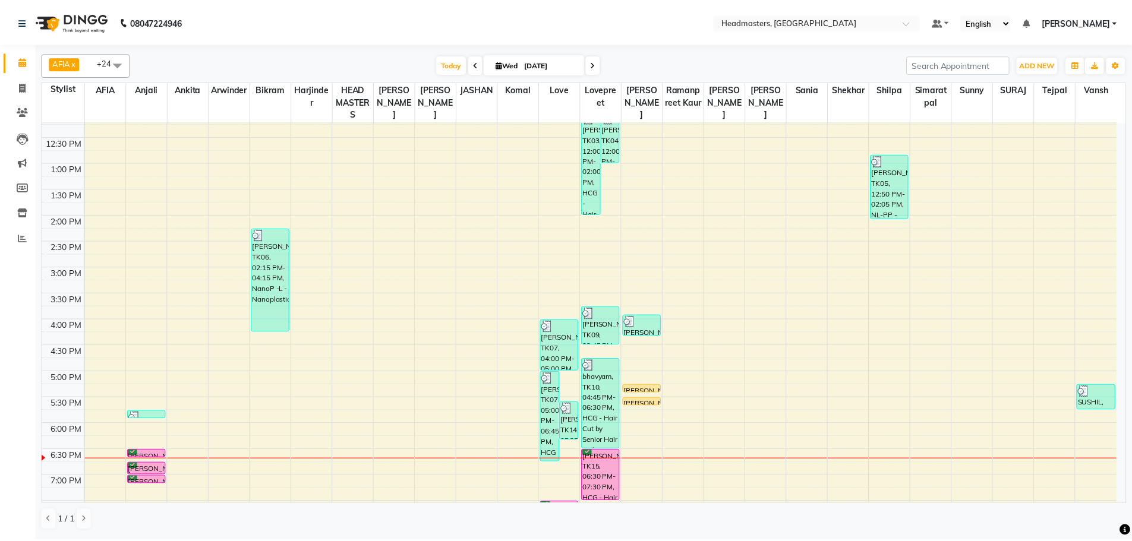
scroll to position [218, 0]
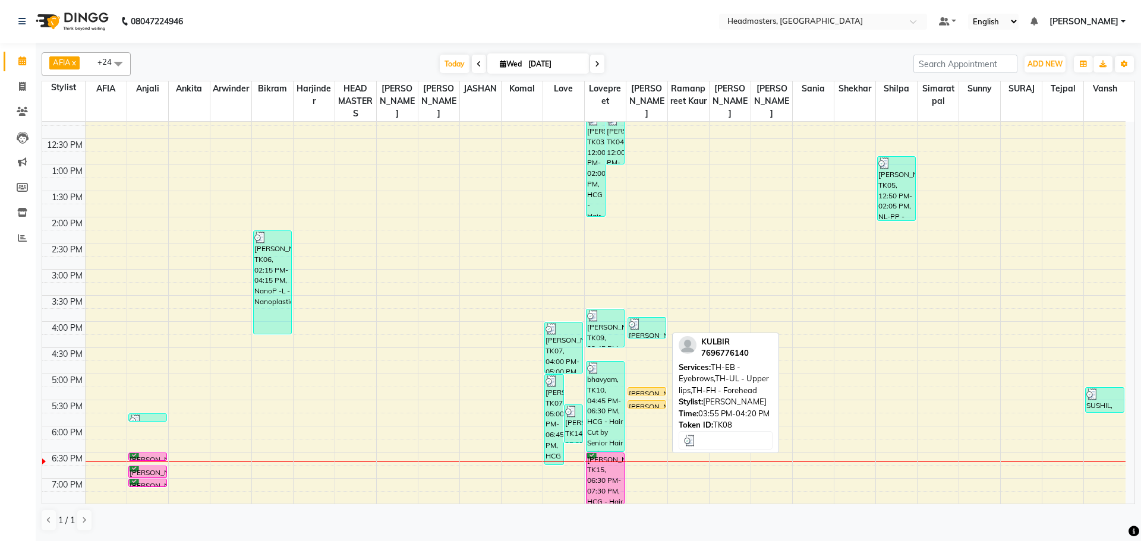
click at [645, 327] on div at bounding box center [647, 324] width 36 height 12
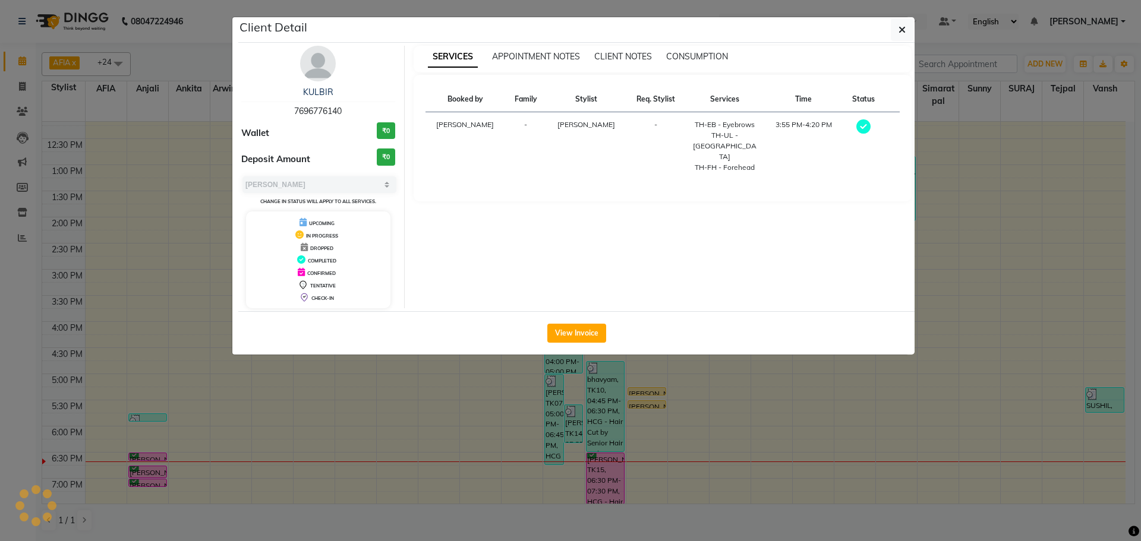
click at [968, 277] on ngb-modal-window "Client Detail [PERSON_NAME] 7696776140 Wallet ₹0 Deposit Amount ₹0 Select MARK …" at bounding box center [570, 270] width 1141 height 541
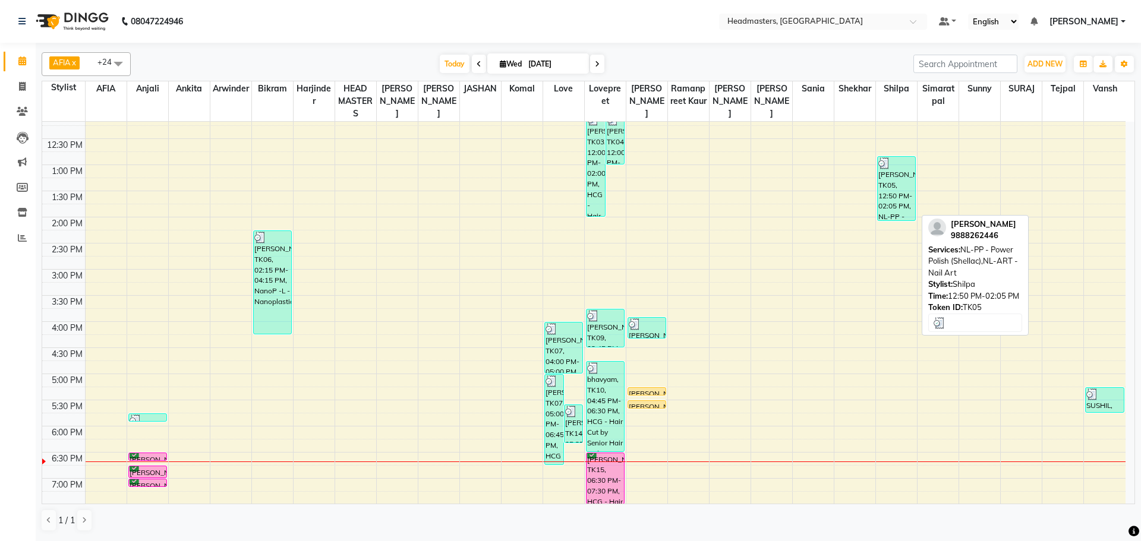
click at [894, 184] on div "[PERSON_NAME], TK05, 12:50 PM-02:05 PM, NL-PP - Power Polish (Shellac),NL-ART -…" at bounding box center [896, 189] width 37 height 64
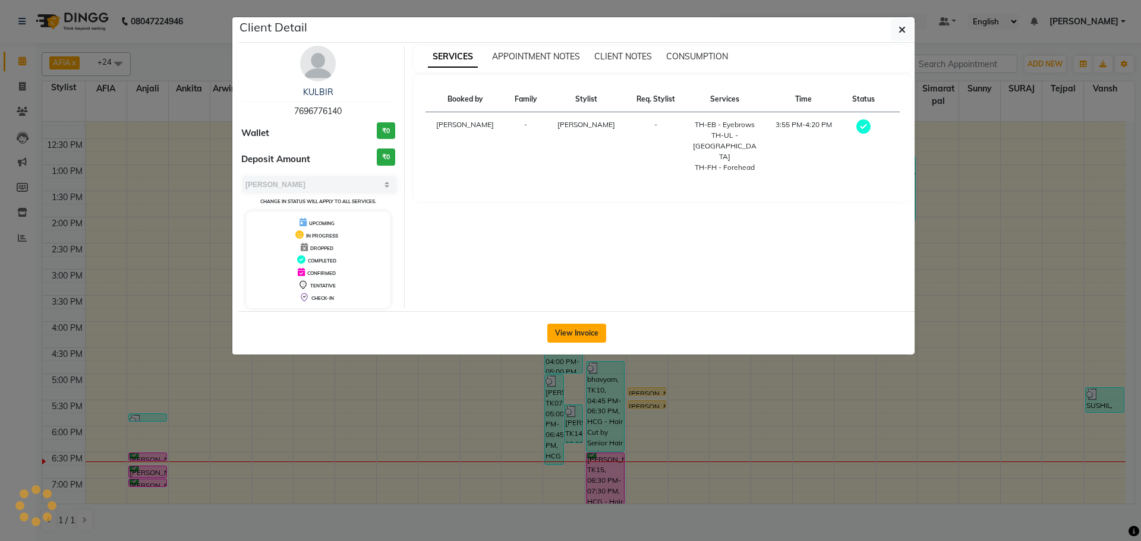
click at [563, 329] on button "View Invoice" at bounding box center [576, 333] width 59 height 19
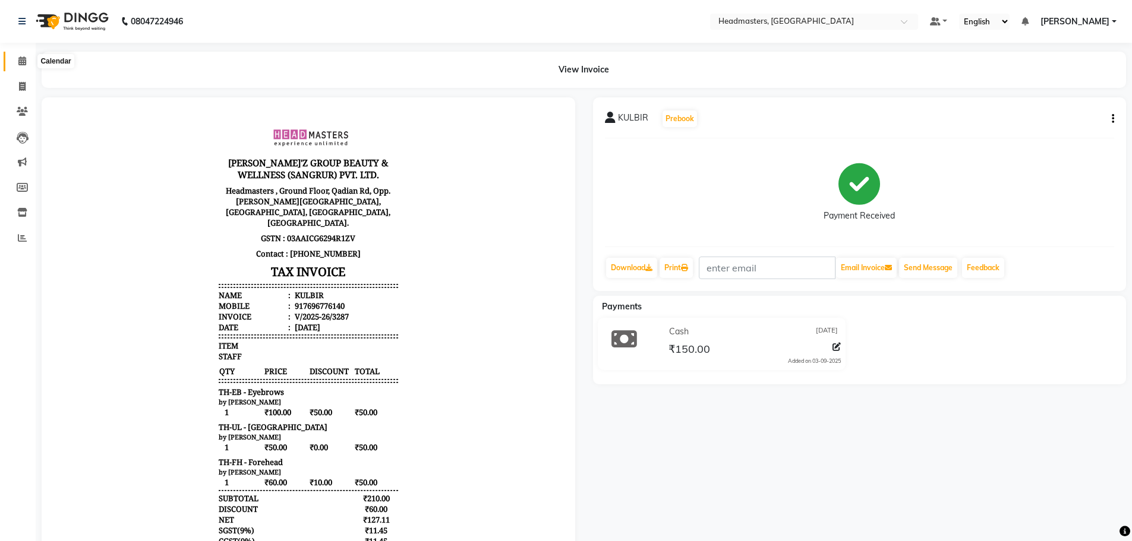
click at [15, 59] on span at bounding box center [22, 62] width 21 height 14
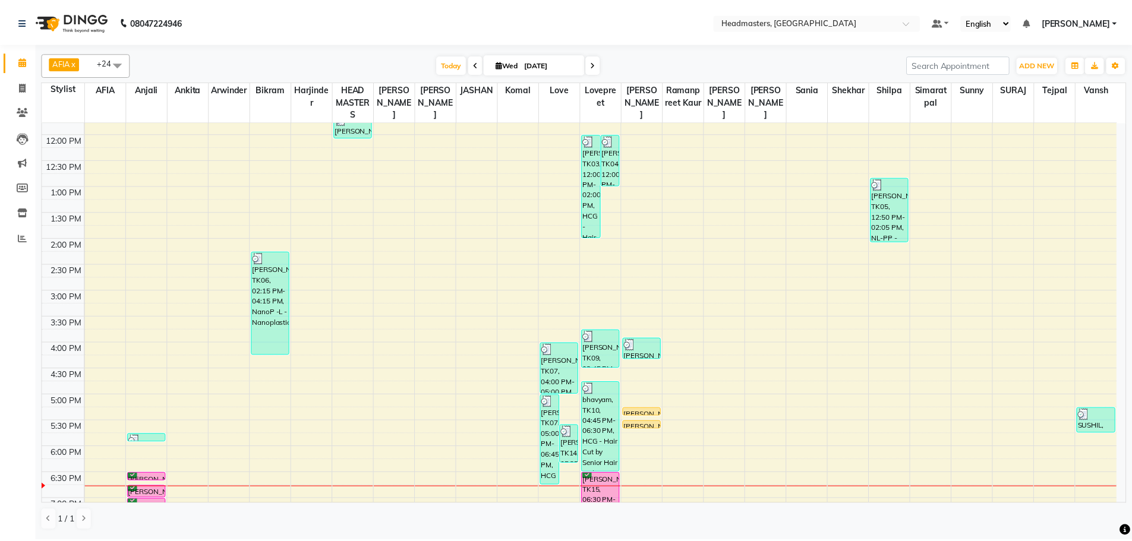
scroll to position [297, 0]
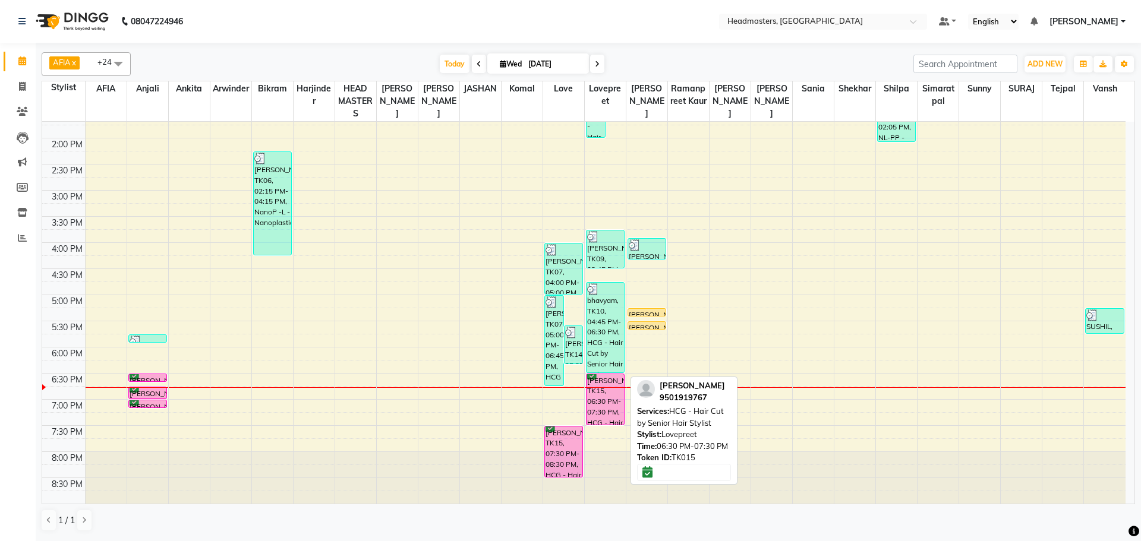
click at [599, 408] on div "[PERSON_NAME], TK15, 06:30 PM-07:30 PM, HCG - Hair Cut by Senior Hair Stylist" at bounding box center [604, 399] width 37 height 51
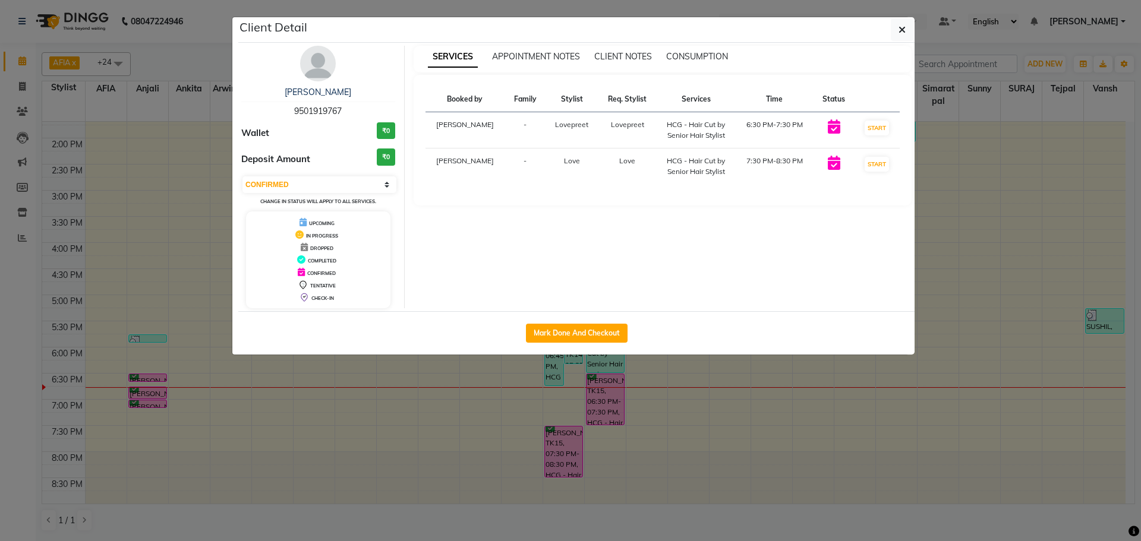
click at [569, 322] on div "Mark Done And Checkout" at bounding box center [576, 332] width 676 height 43
click at [559, 326] on button "Mark Done And Checkout" at bounding box center [577, 333] width 102 height 19
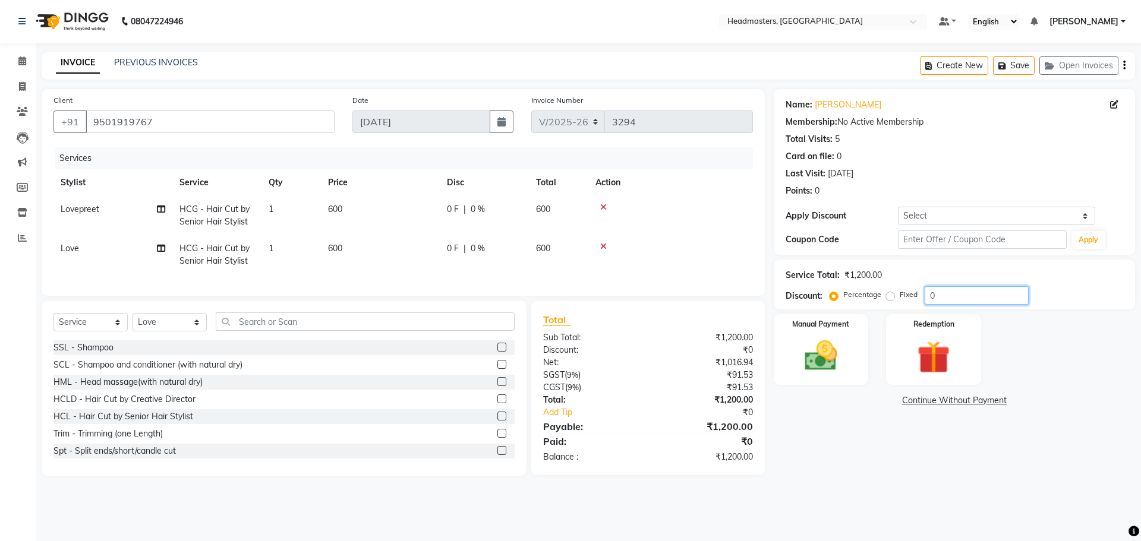
click at [980, 298] on input "0" at bounding box center [977, 295] width 104 height 18
click at [837, 355] on img at bounding box center [820, 355] width 55 height 39
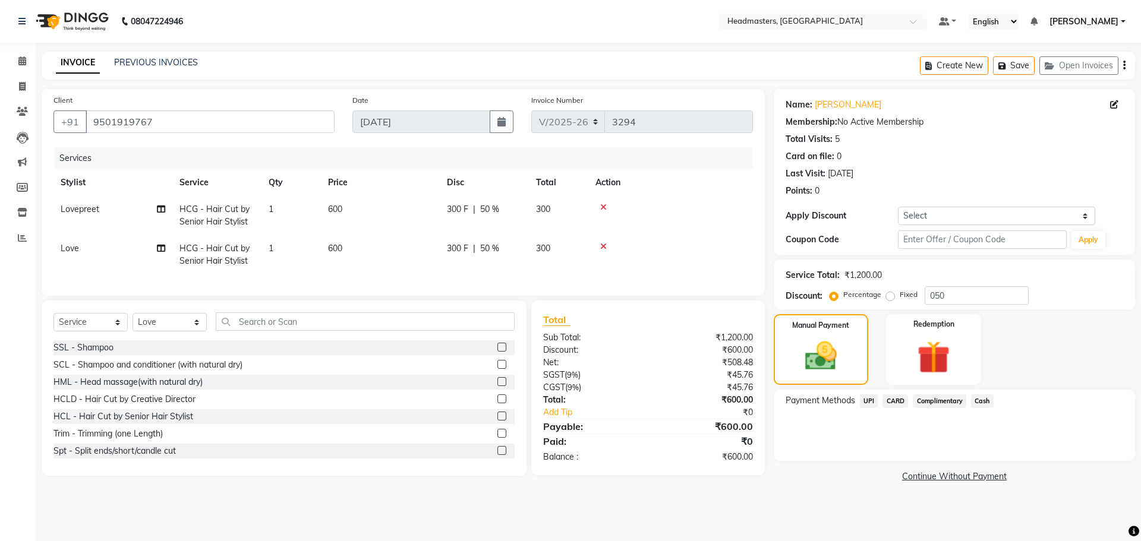
click at [864, 399] on span "UPI" at bounding box center [869, 402] width 18 height 14
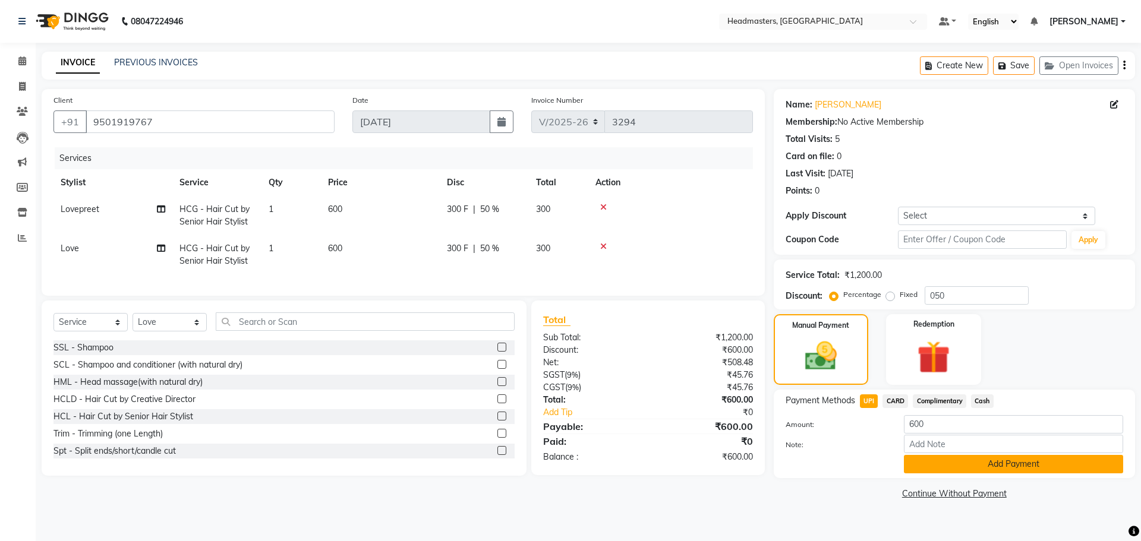
click at [972, 457] on button "Add Payment" at bounding box center [1013, 464] width 219 height 18
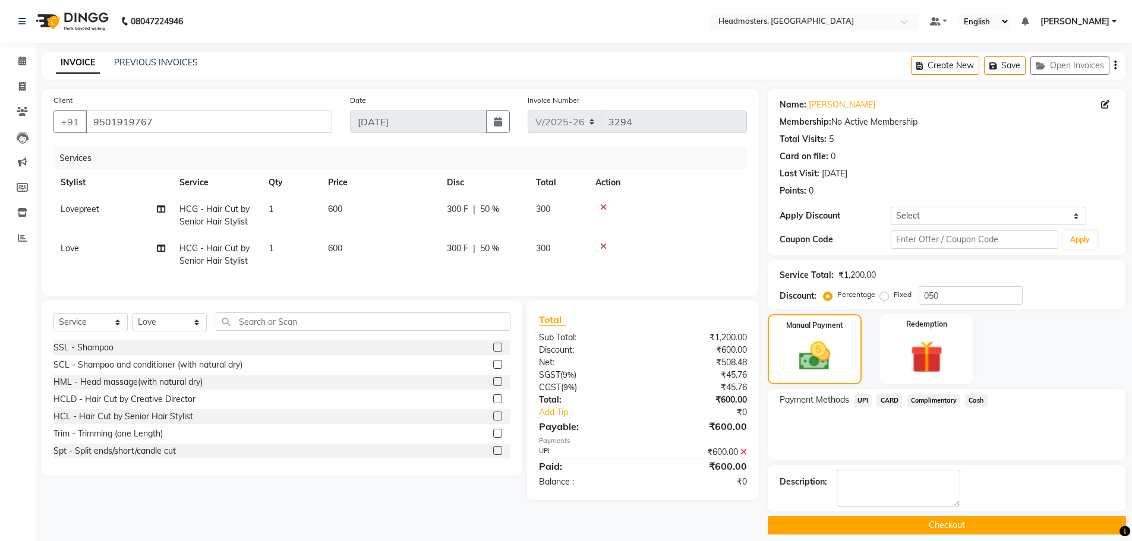
click at [921, 525] on button "Checkout" at bounding box center [947, 525] width 358 height 18
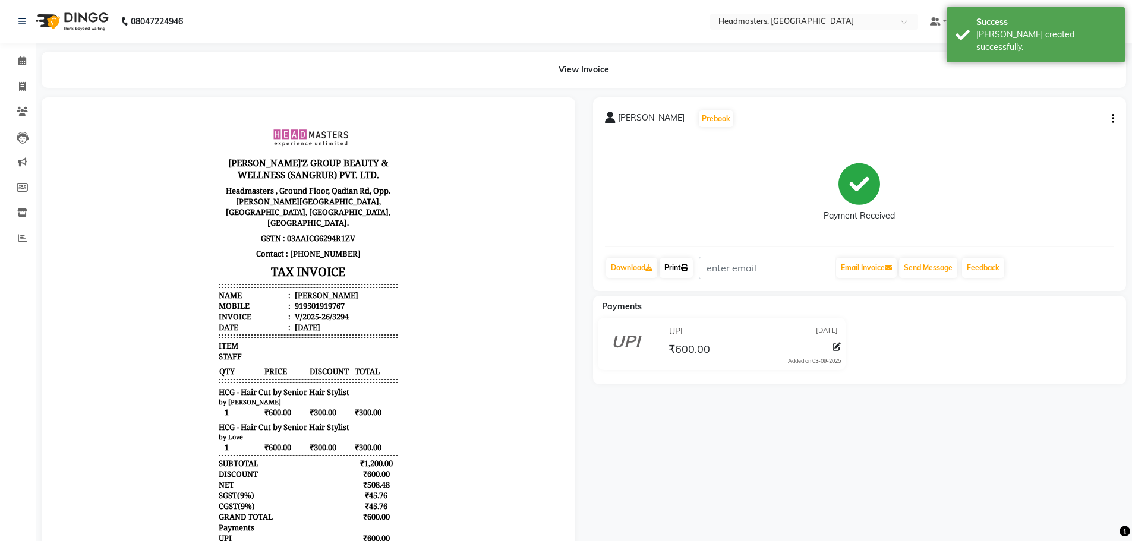
click at [686, 268] on icon at bounding box center [684, 267] width 7 height 7
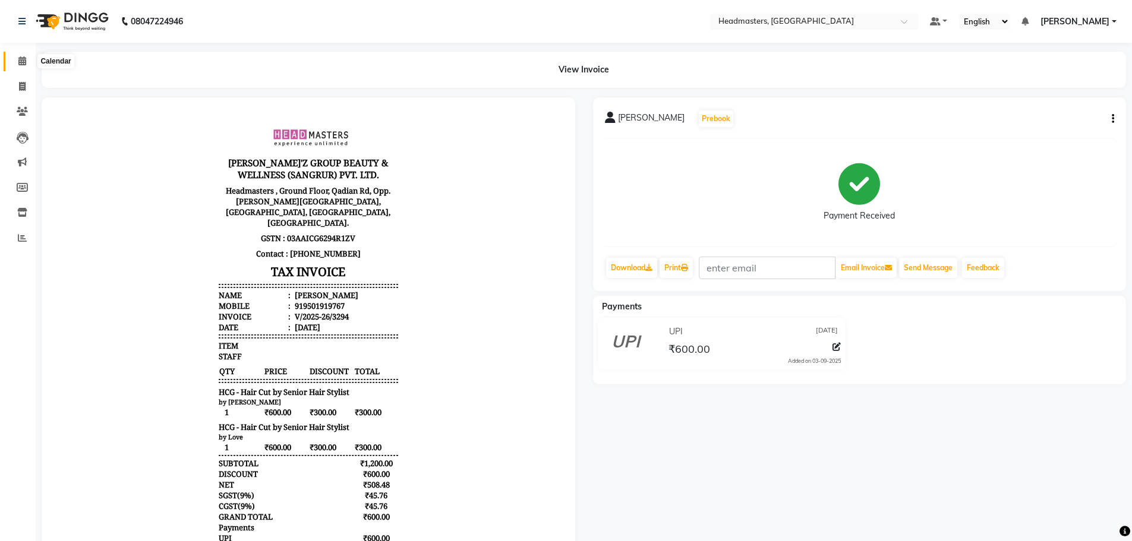
click at [29, 59] on span at bounding box center [22, 62] width 21 height 14
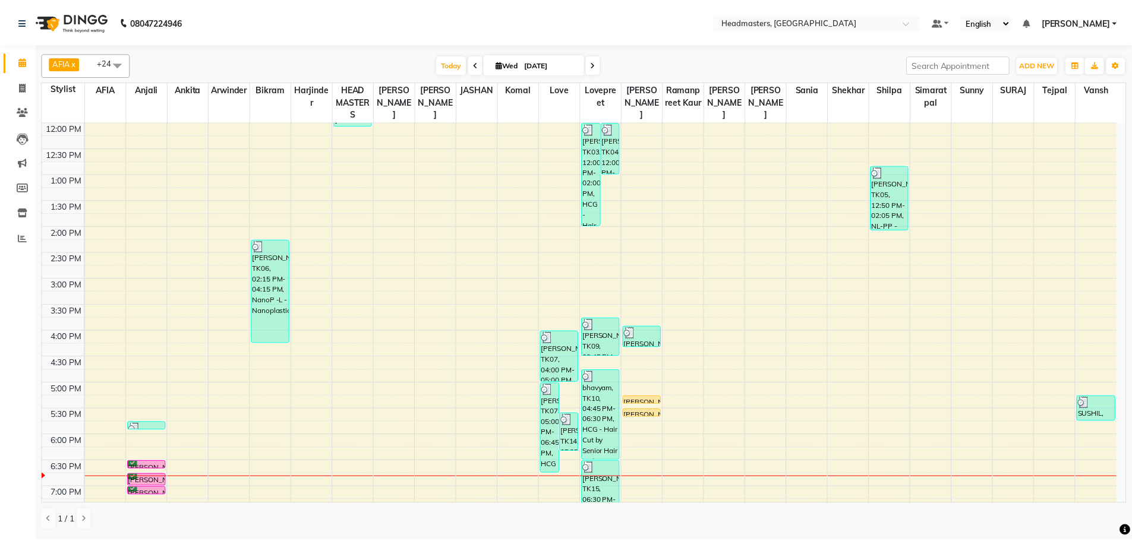
scroll to position [297, 0]
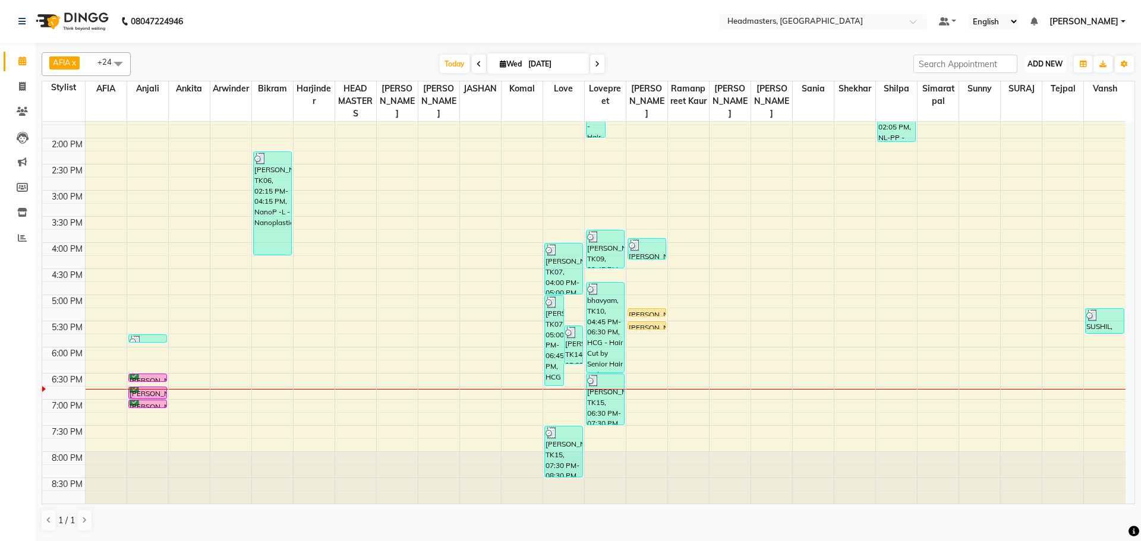
click at [1046, 62] on span "ADD NEW" at bounding box center [1044, 63] width 35 height 9
click at [1024, 93] on button "Add Appointment" at bounding box center [1018, 86] width 94 height 15
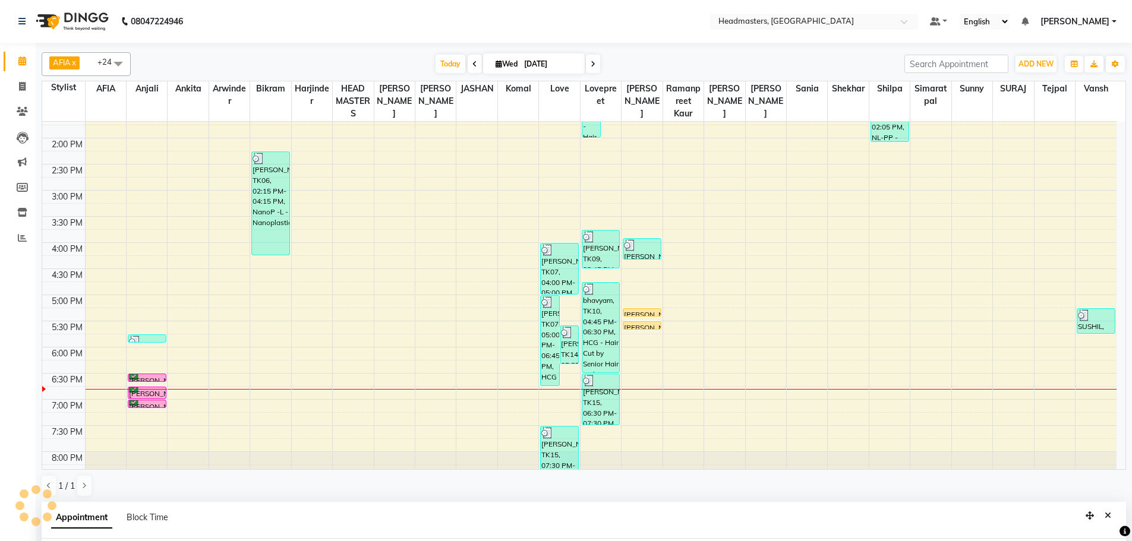
scroll to position [231, 0]
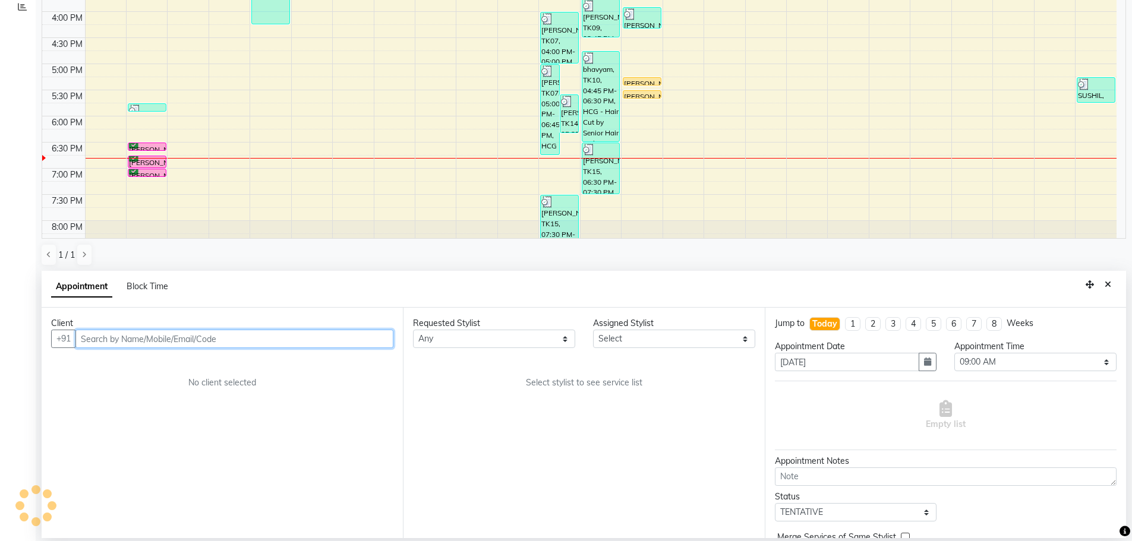
drag, startPoint x: 172, startPoint y: 342, endPoint x: 156, endPoint y: 340, distance: 16.1
click at [165, 341] on input "text" at bounding box center [234, 339] width 318 height 18
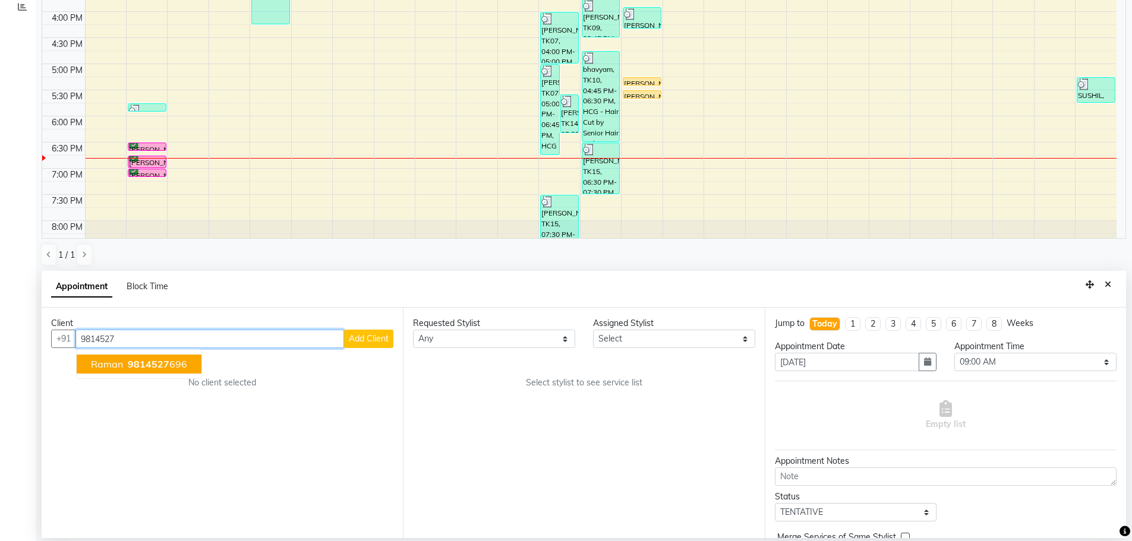
click at [143, 363] on span "9814527" at bounding box center [149, 364] width 42 height 12
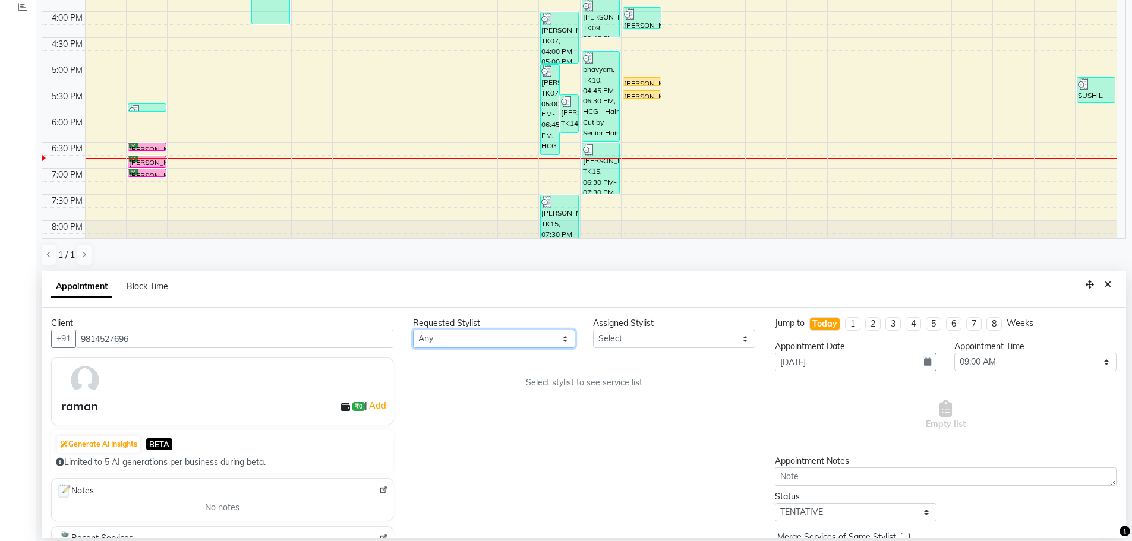
click at [468, 343] on select "Any AFIA Anjali [PERSON_NAME] [PERSON_NAME] [PERSON_NAME] HEAD [PERSON_NAME] [P…" at bounding box center [494, 339] width 162 height 18
click at [470, 391] on div "Requested Stylist Any AFIA Anjali [PERSON_NAME] [PERSON_NAME] [PERSON_NAME] HEA…" at bounding box center [583, 423] width 361 height 231
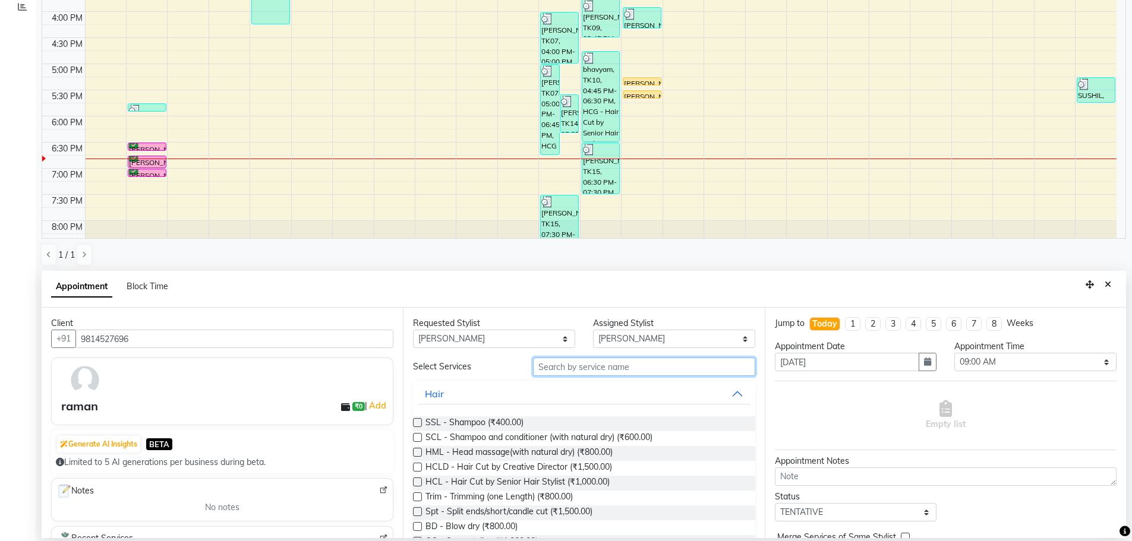
click at [559, 372] on input "text" at bounding box center [644, 367] width 222 height 18
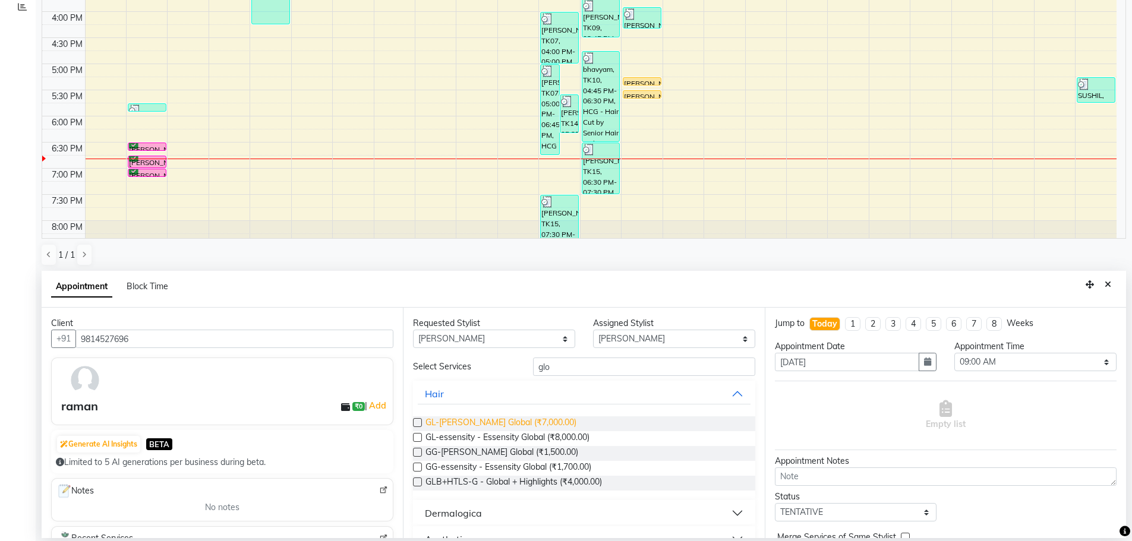
click at [521, 418] on span "GL-[PERSON_NAME] Global (₹7,000.00)" at bounding box center [500, 424] width 151 height 15
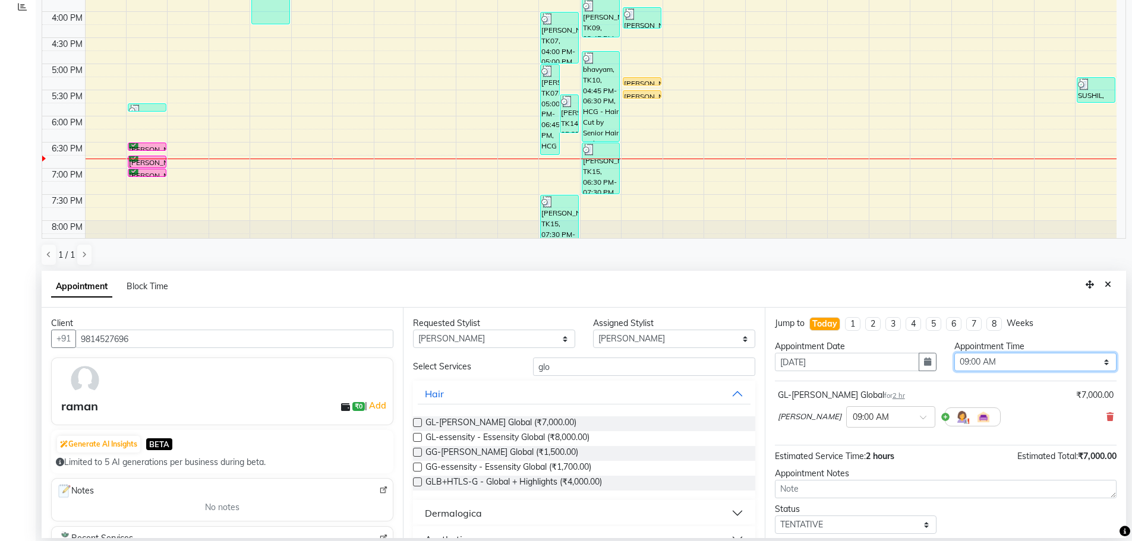
click at [977, 361] on select "Select 09:00 AM 09:15 AM 09:30 AM 09:45 AM 10:00 AM 10:15 AM 10:30 AM 10:45 AM …" at bounding box center [1035, 362] width 162 height 18
drag, startPoint x: 976, startPoint y: 361, endPoint x: 972, endPoint y: 353, distance: 8.5
click at [976, 361] on select "Select 09:00 AM 09:15 AM 09:30 AM 09:45 AM 10:00 AM 10:15 AM 10:30 AM 10:45 AM …" at bounding box center [1035, 362] width 162 height 18
click at [954, 353] on select "Select 09:00 AM 09:15 AM 09:30 AM 09:45 AM 10:00 AM 10:15 AM 10:30 AM 10:45 AM …" at bounding box center [1035, 362] width 162 height 18
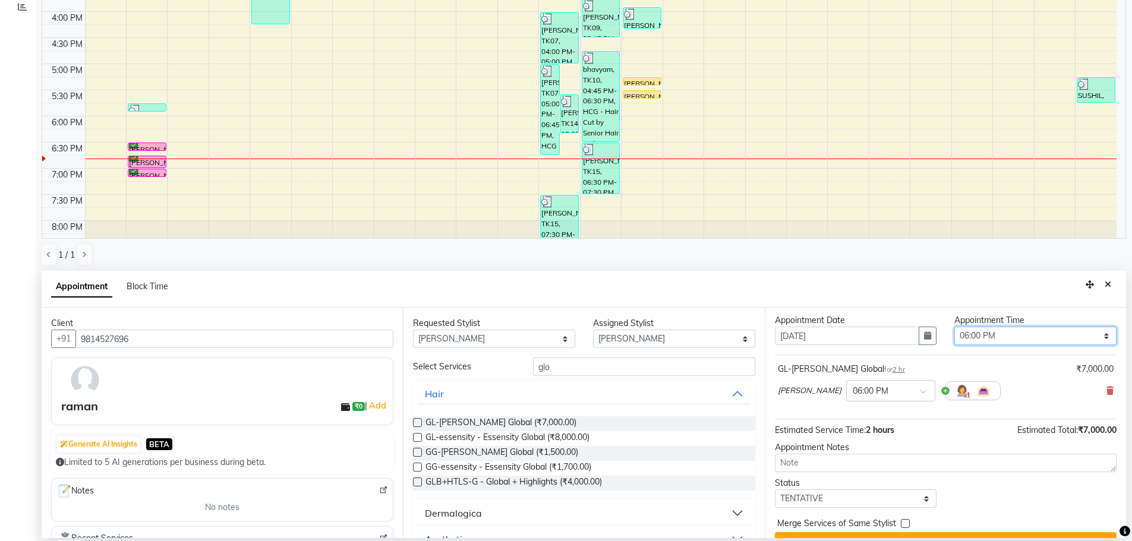
scroll to position [51, 0]
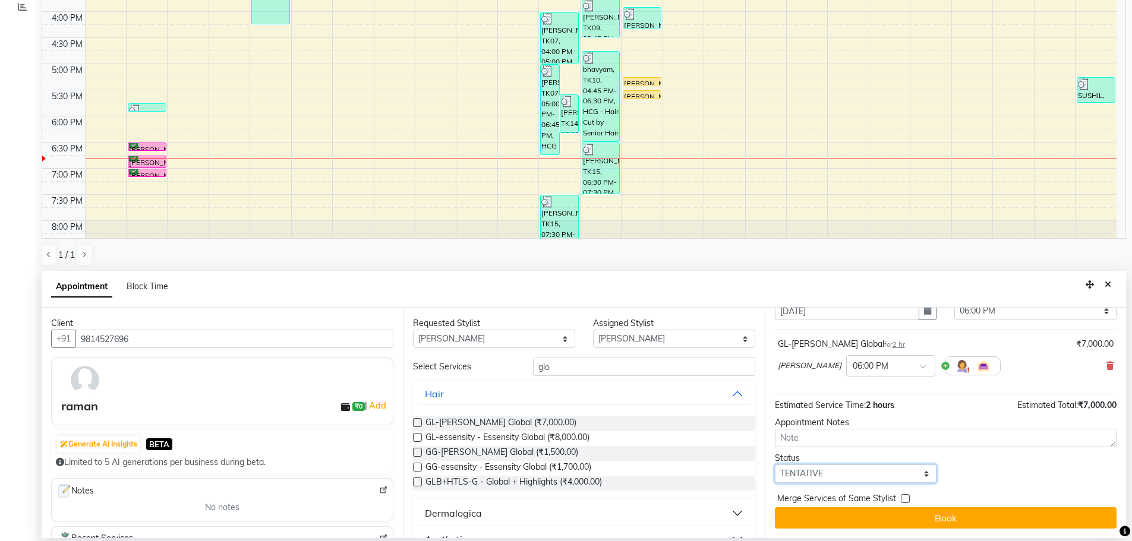
click at [838, 474] on select "Select TENTATIVE CONFIRM CHECK-IN UPCOMING" at bounding box center [856, 474] width 162 height 18
click at [775, 465] on select "Select TENTATIVE CONFIRM CHECK-IN UPCOMING" at bounding box center [856, 474] width 162 height 18
click at [924, 534] on div "Jump to [DATE] 1 2 3 4 5 6 7 8 Weeks Appointment Date [DATE] Appointment Time S…" at bounding box center [945, 423] width 361 height 231
click at [911, 520] on button "Book" at bounding box center [946, 517] width 342 height 21
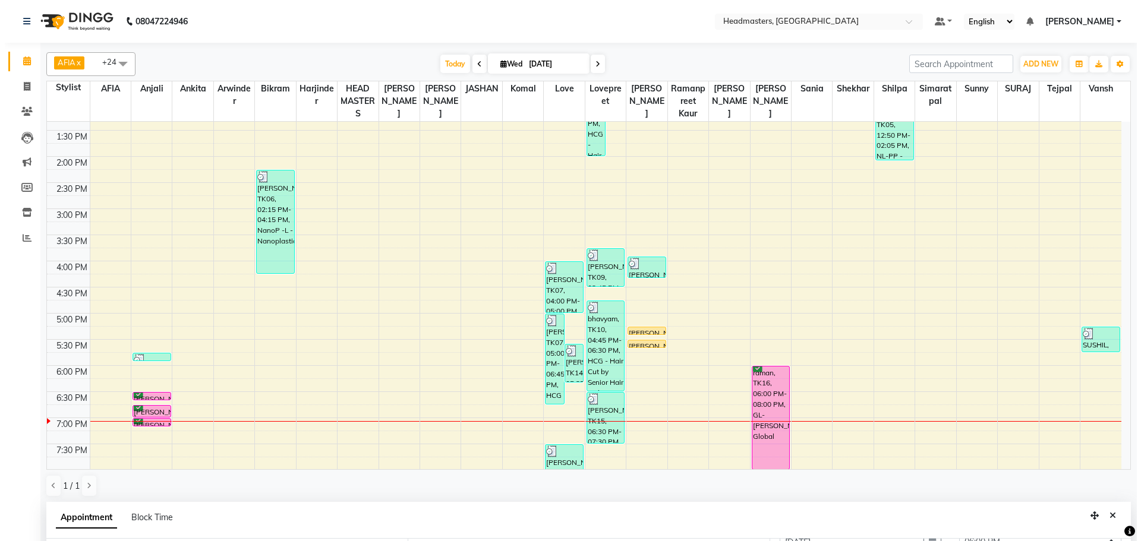
scroll to position [292, 0]
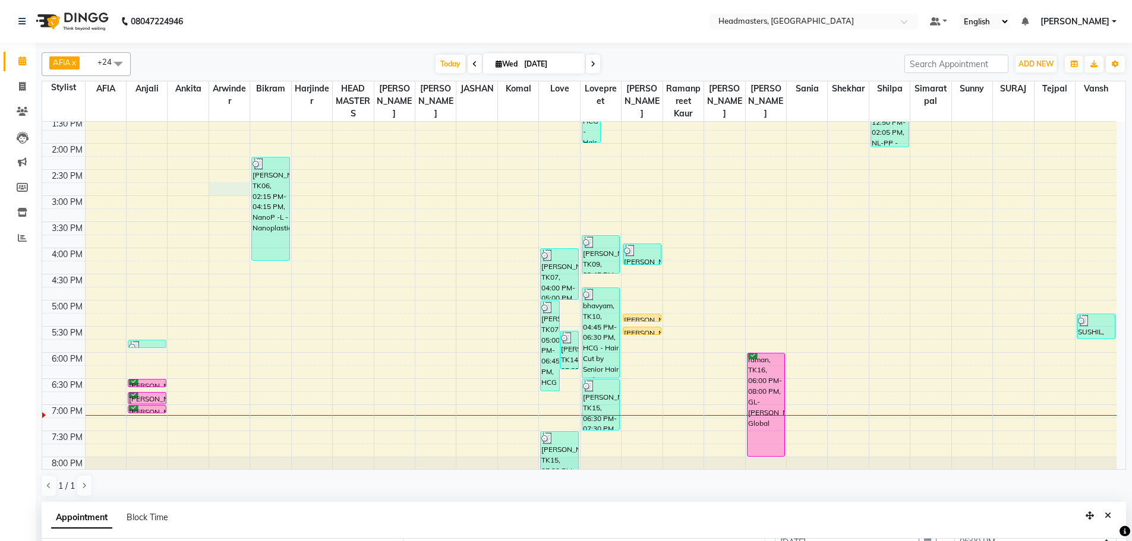
drag, startPoint x: 249, startPoint y: 190, endPoint x: 272, endPoint y: 200, distance: 24.7
click at [272, 200] on div "8:00 AM 8:30 AM 9:00 AM 9:30 AM 10:00 AM 10:30 AM 11:00 AM 11:30 AM 12:00 PM 12…" at bounding box center [579, 169] width 1074 height 679
click at [272, 200] on link "[PERSON_NAME], TK06, 02:15 PM-04:15 PM, NanoP -L - Nanoplastia" at bounding box center [270, 209] width 39 height 104
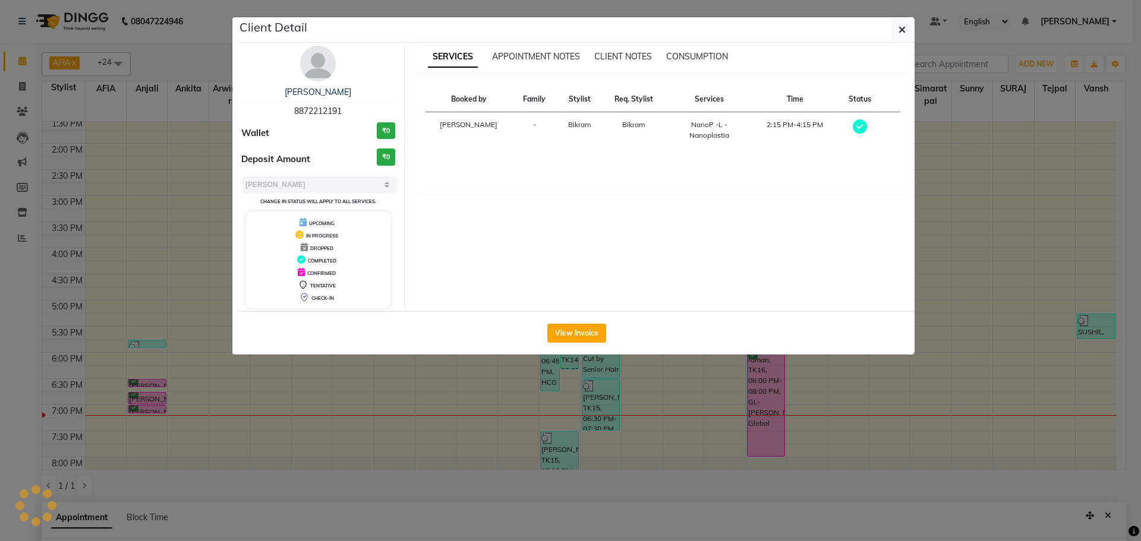
scroll to position [231, 0]
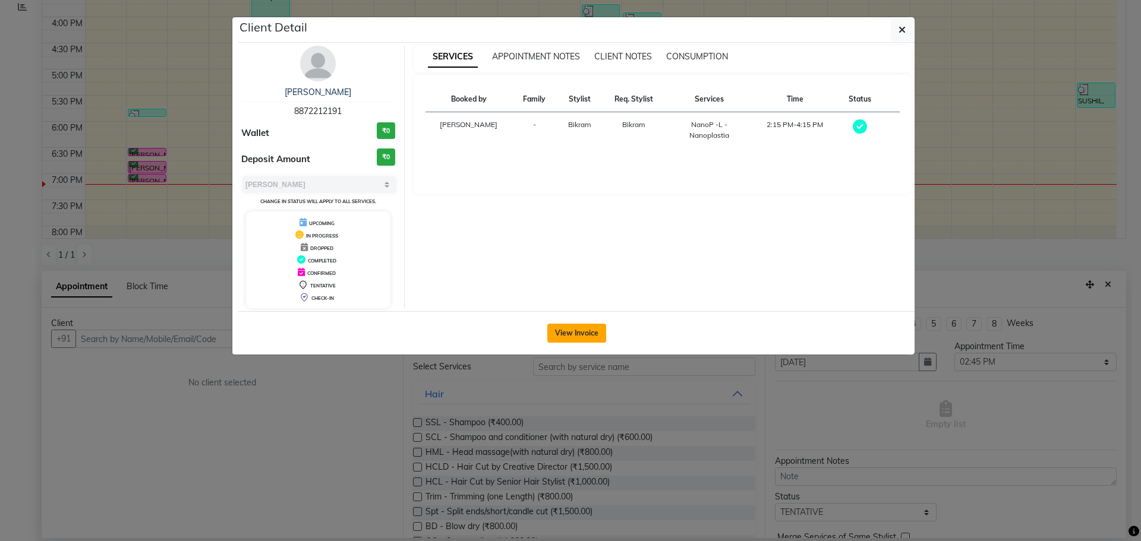
click at [561, 337] on button "View Invoice" at bounding box center [576, 333] width 59 height 19
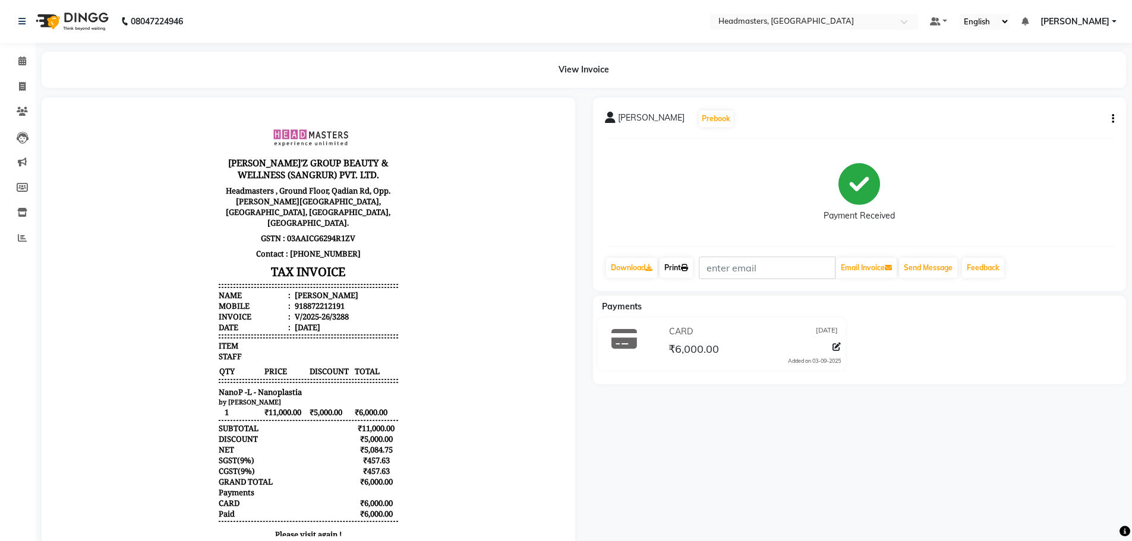
click at [680, 267] on link "Print" at bounding box center [676, 268] width 33 height 20
click at [677, 269] on link "Print" at bounding box center [676, 268] width 33 height 20
click at [692, 263] on link "Print" at bounding box center [676, 268] width 33 height 20
click at [23, 58] on icon at bounding box center [22, 60] width 8 height 9
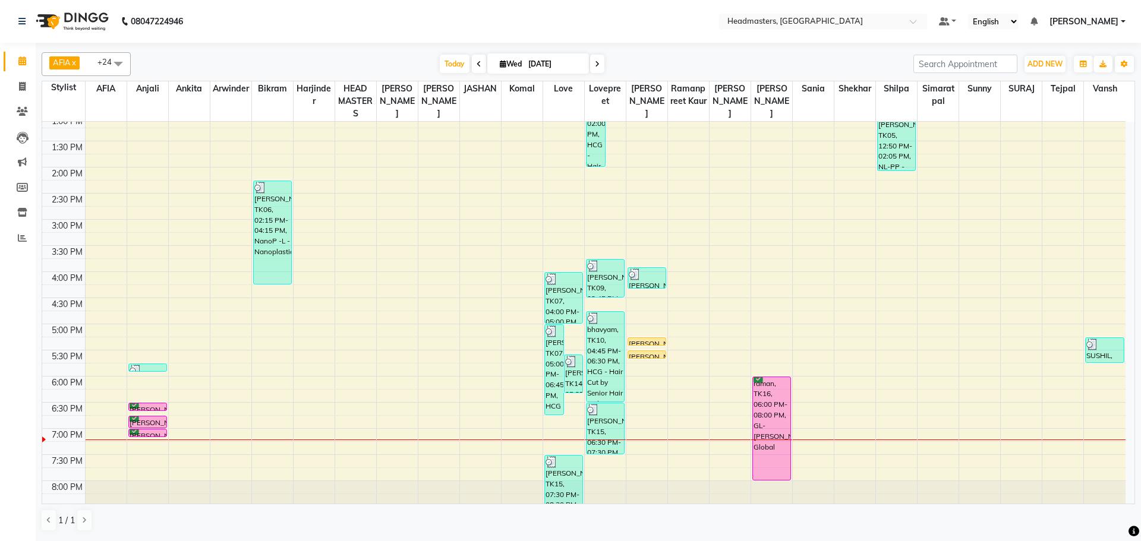
scroll to position [297, 0]
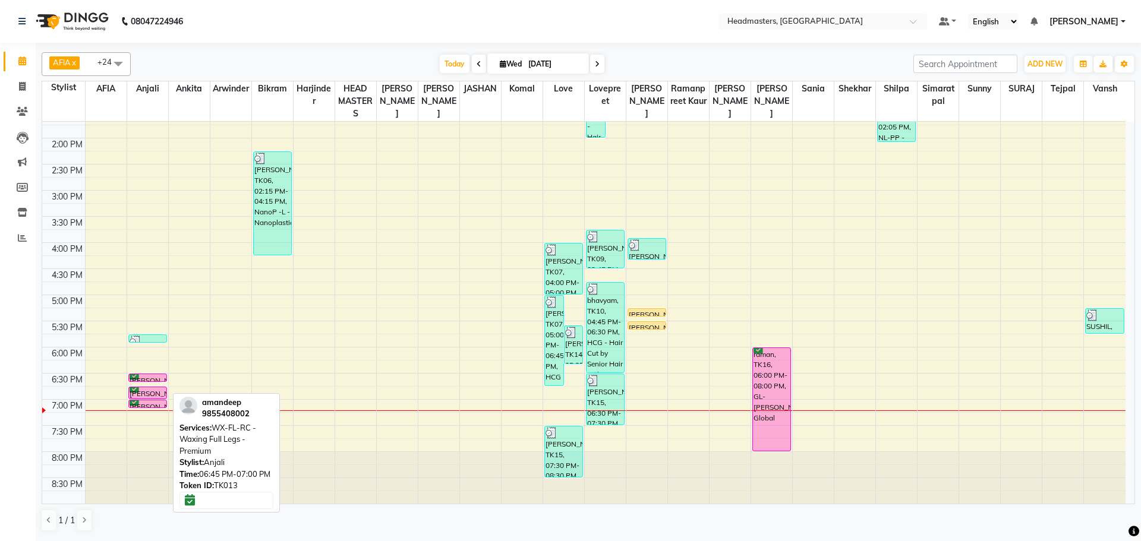
click at [139, 388] on div at bounding box center [148, 388] width 36 height 1
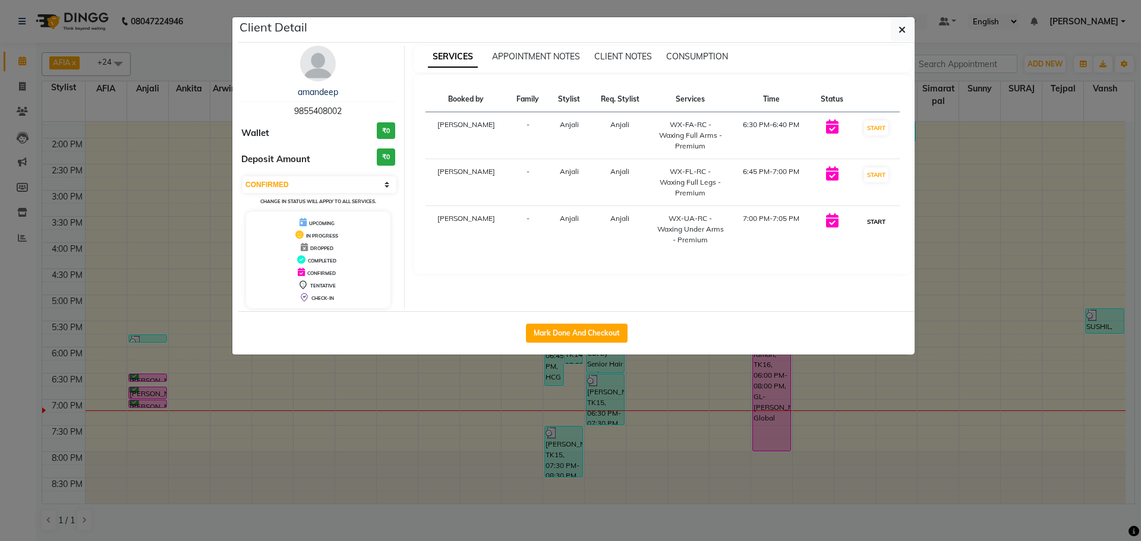
click at [871, 214] on button "START" at bounding box center [876, 221] width 24 height 15
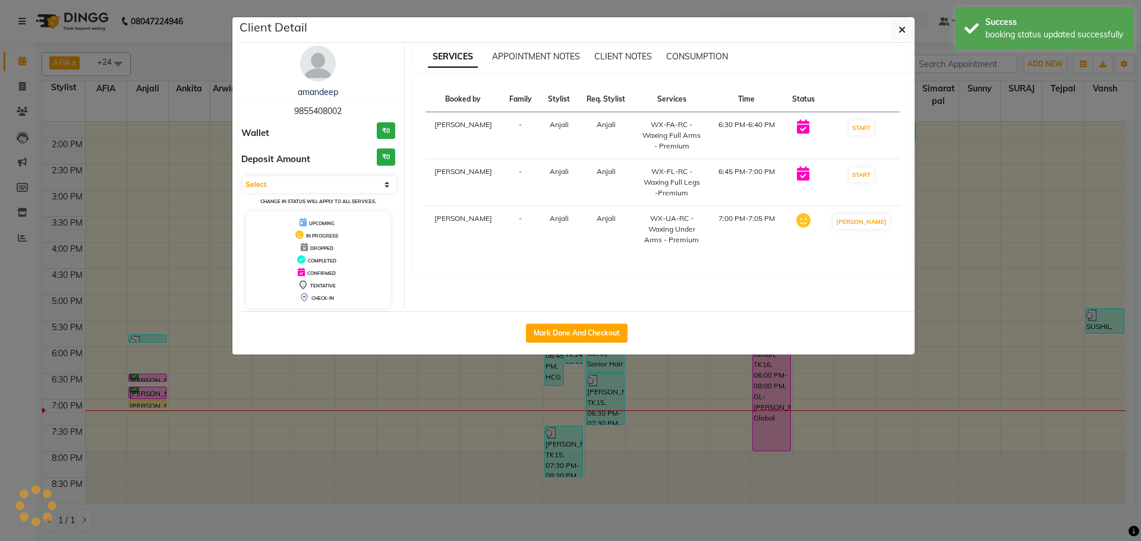
click at [868, 162] on td "START" at bounding box center [860, 182] width 77 height 47
drag, startPoint x: 856, startPoint y: 124, endPoint x: 886, endPoint y: 124, distance: 30.3
click at [856, 124] on button "START" at bounding box center [861, 128] width 24 height 15
click at [863, 173] on button "START" at bounding box center [861, 175] width 24 height 15
click at [968, 110] on ngb-modal-window "Client Detail [PERSON_NAME] 9855408002 Wallet ₹0 Deposit Amount ₹0 Select IN SE…" at bounding box center [570, 270] width 1141 height 541
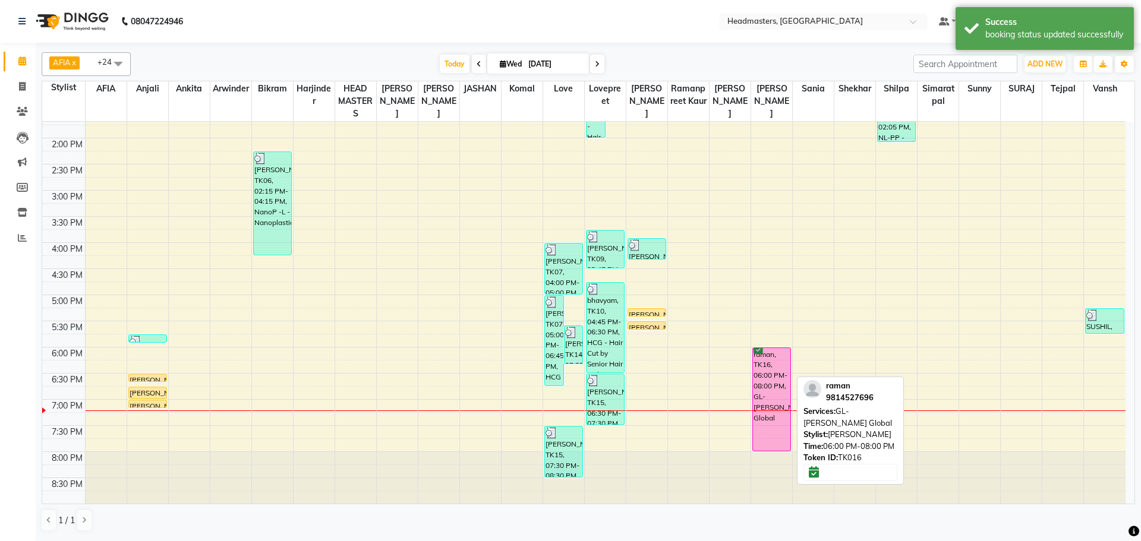
click at [775, 381] on div "raman, TK16, 06:00 PM-08:00 PM, GL-[PERSON_NAME] Global" at bounding box center [771, 399] width 37 height 103
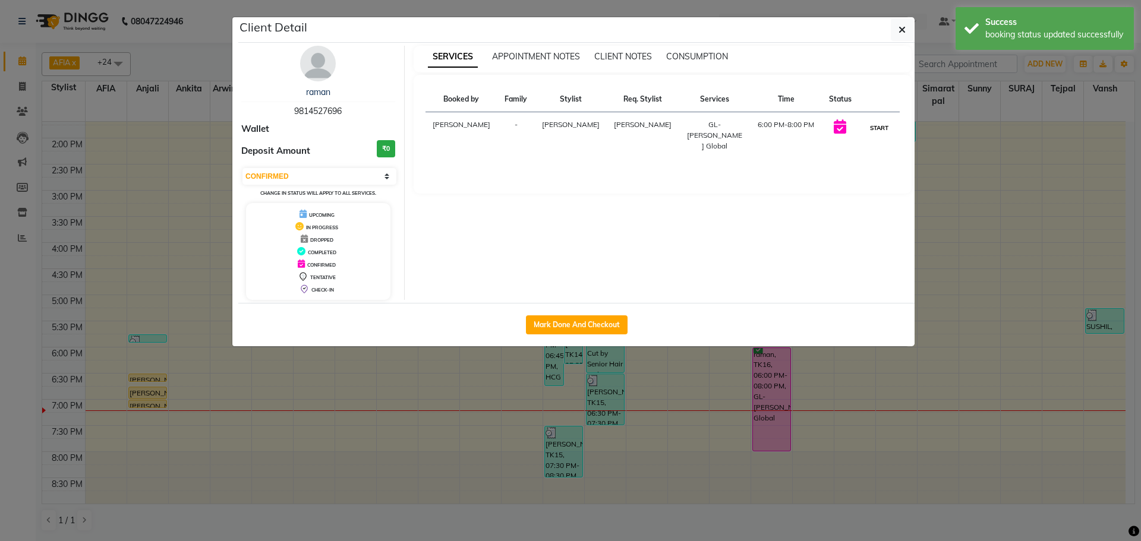
click at [873, 130] on button "START" at bounding box center [879, 128] width 24 height 15
click at [996, 105] on ngb-modal-window "Client Detail raman 9814527696 Wallet Deposit Amount ₹0 Select IN SERVICE CONFI…" at bounding box center [570, 270] width 1141 height 541
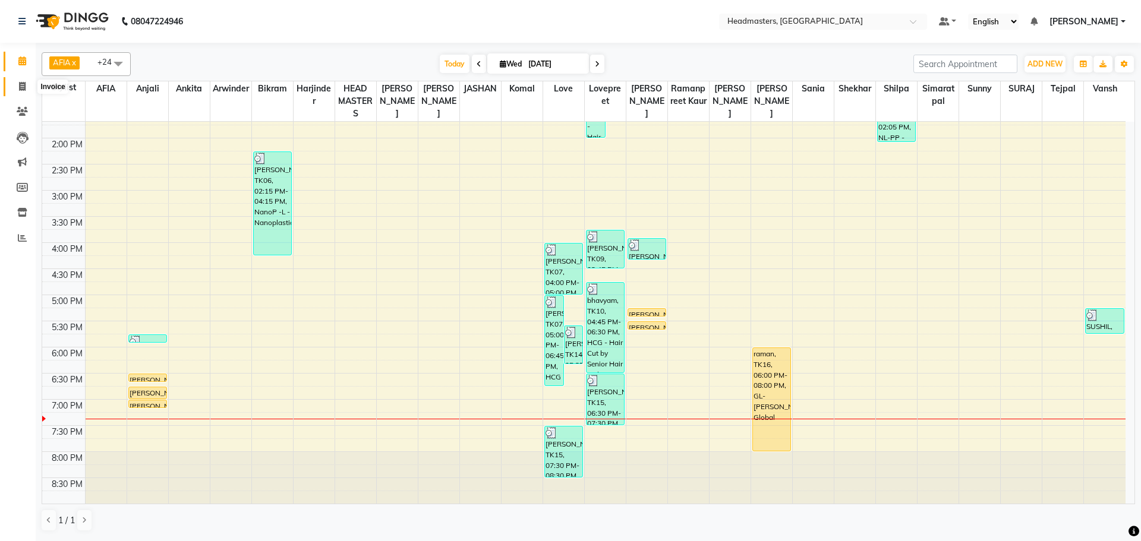
click at [20, 88] on icon at bounding box center [22, 86] width 7 height 9
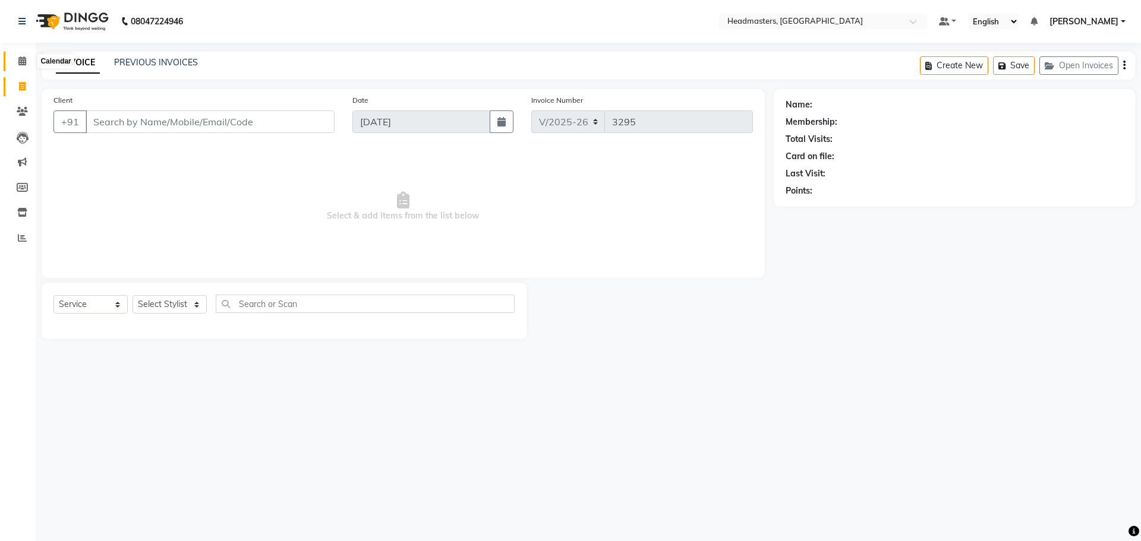
click at [21, 65] on span at bounding box center [22, 62] width 21 height 14
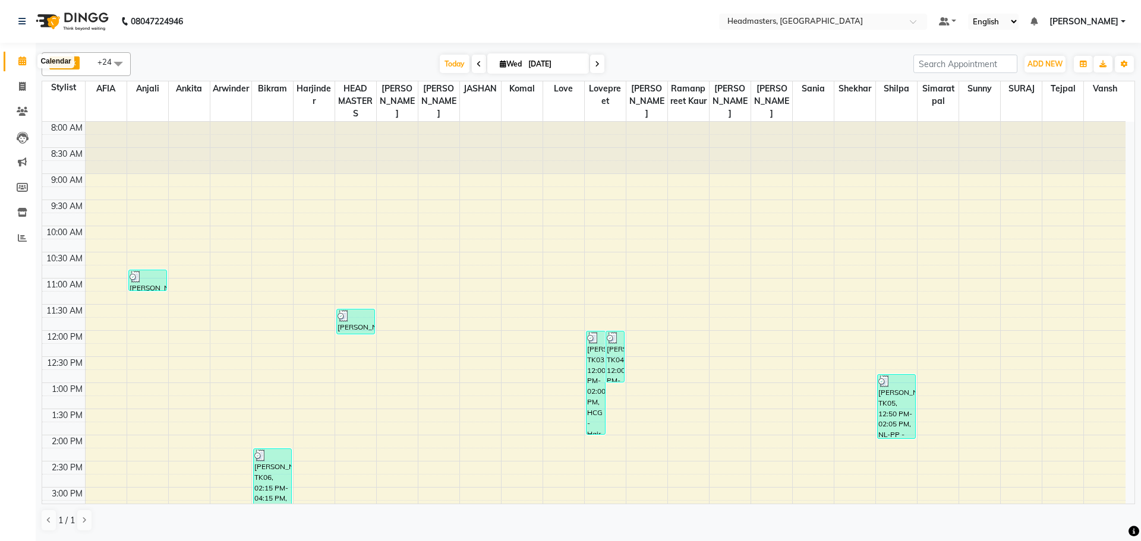
drag, startPoint x: 15, startPoint y: 57, endPoint x: 7, endPoint y: 63, distance: 10.2
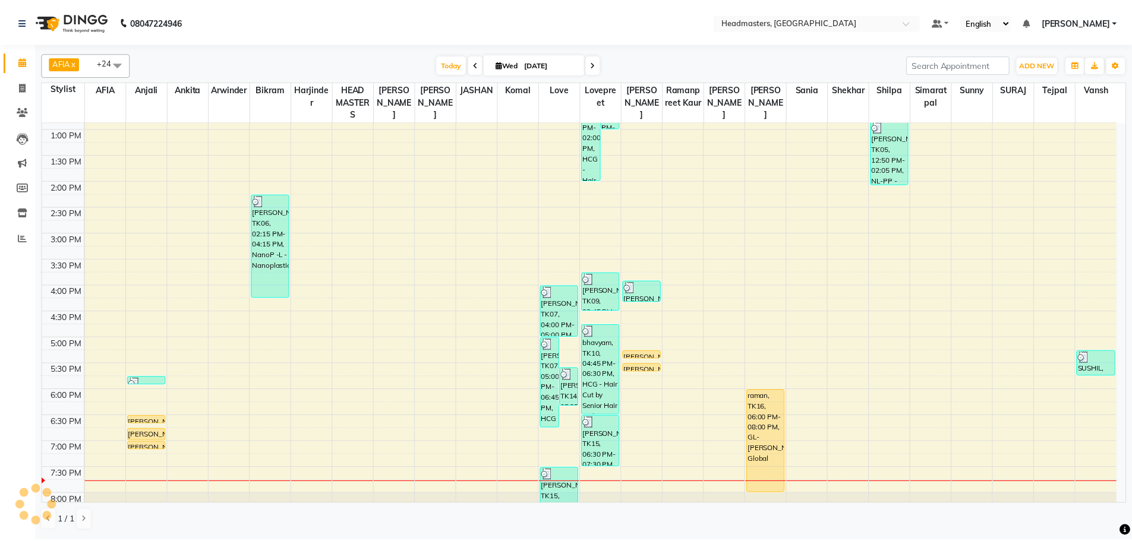
scroll to position [277, 0]
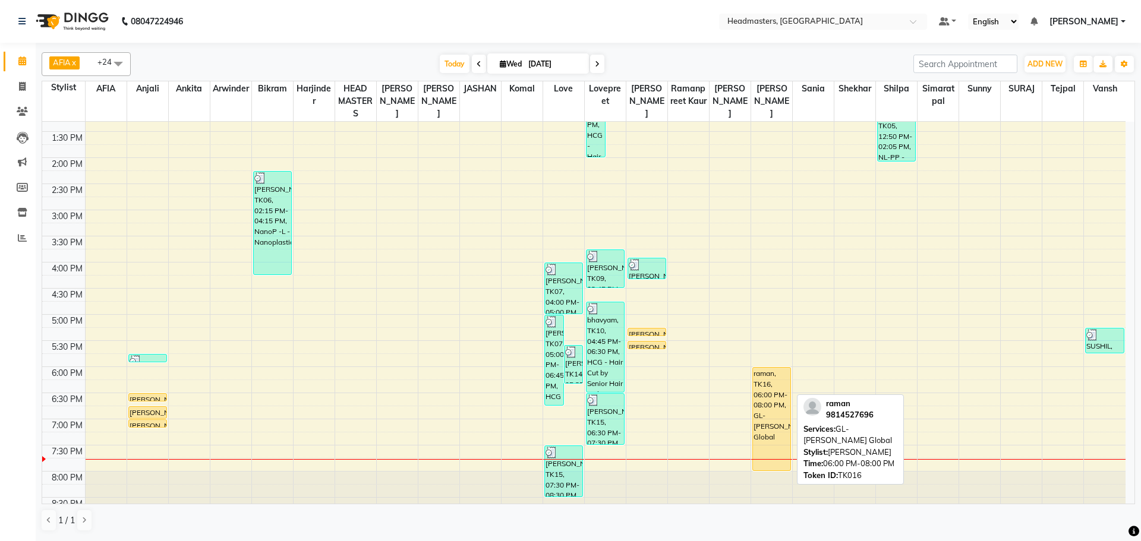
click at [766, 390] on div "raman, TK16, 06:00 PM-08:00 PM, GL-[PERSON_NAME] Global" at bounding box center [771, 419] width 37 height 103
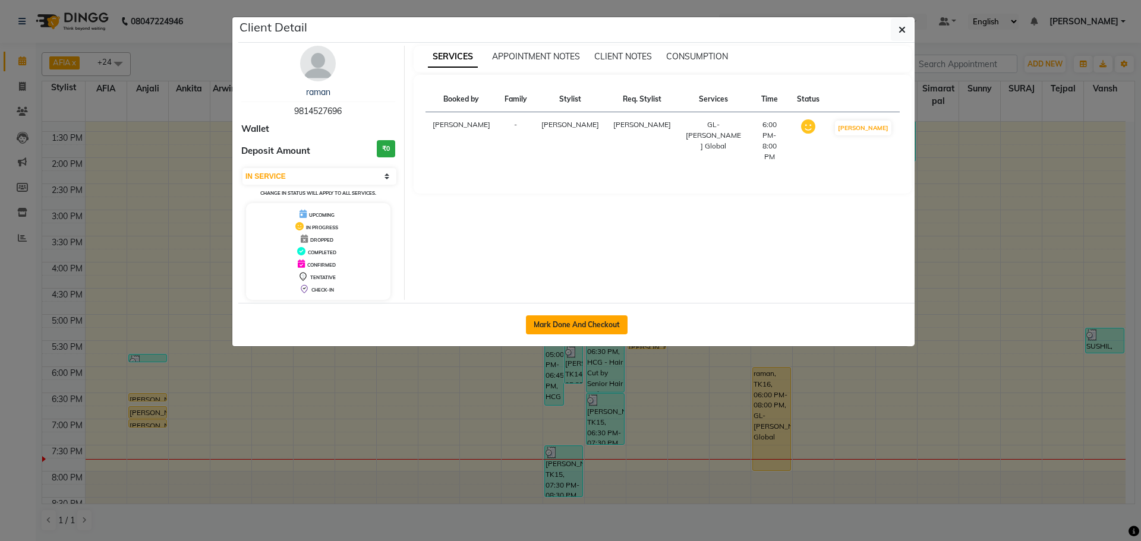
click at [586, 323] on button "Mark Done And Checkout" at bounding box center [577, 325] width 102 height 19
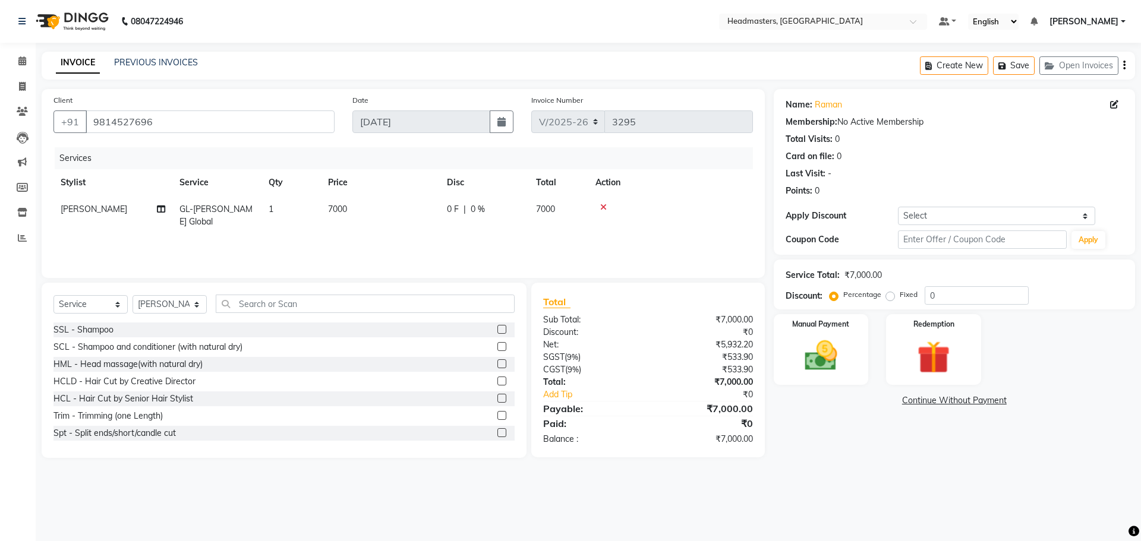
click at [487, 214] on div "0 F | 0 %" at bounding box center [484, 209] width 75 height 12
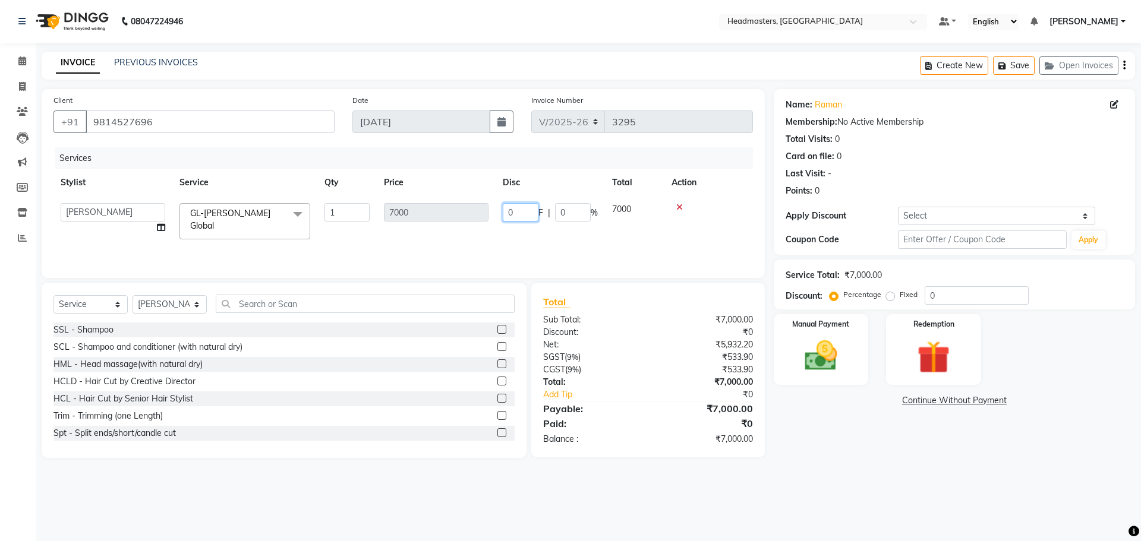
click at [532, 210] on input "0" at bounding box center [521, 212] width 36 height 18
click at [547, 232] on tr "AFIA Anjali [PERSON_NAME] [PERSON_NAME] [PERSON_NAME] HEAD [PERSON_NAME] [PERSO…" at bounding box center [402, 221] width 699 height 51
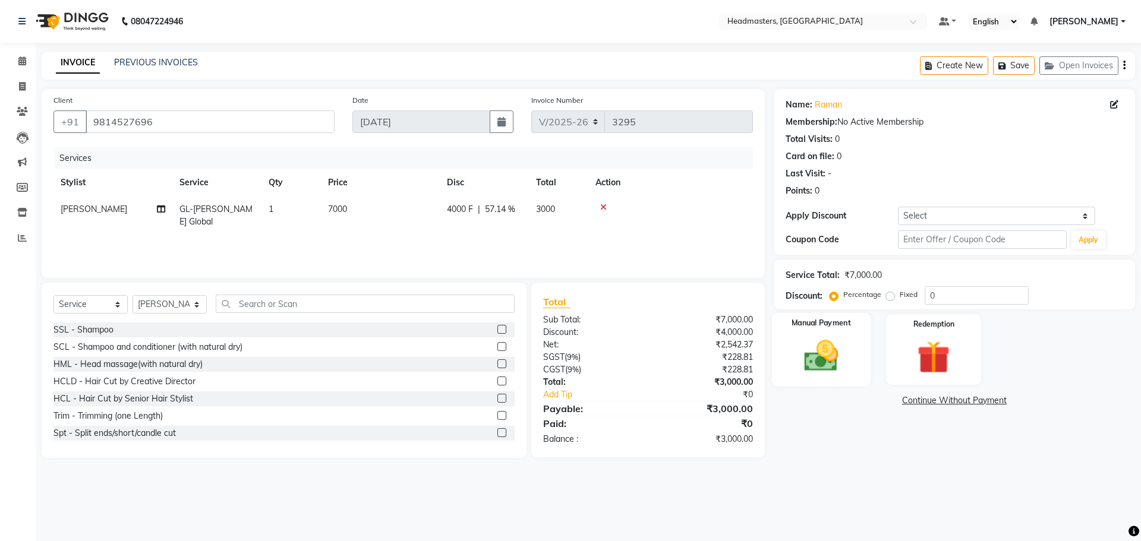
click at [821, 358] on img at bounding box center [820, 355] width 55 height 39
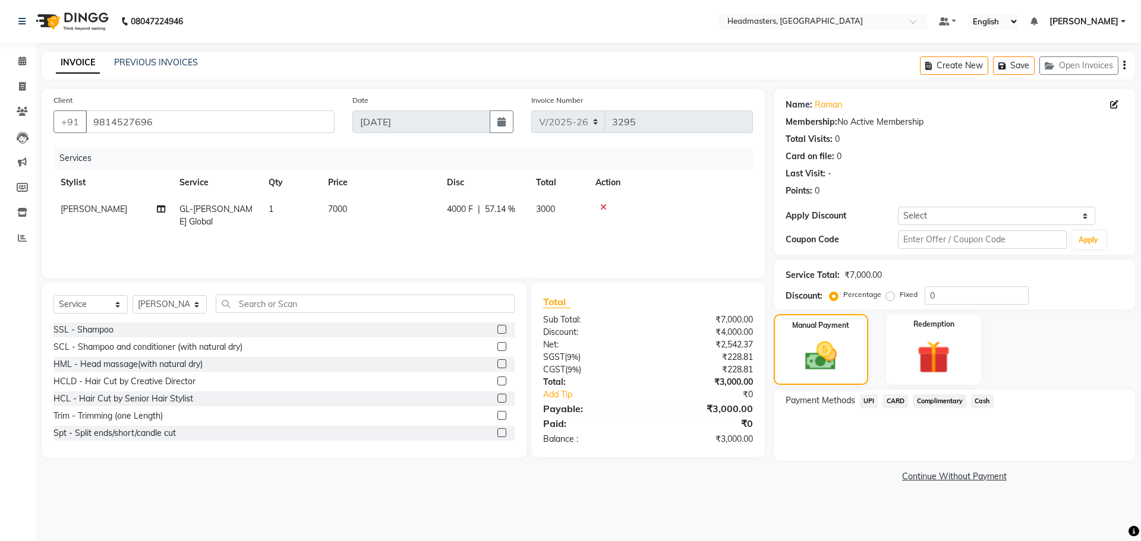
click at [869, 405] on span "UPI" at bounding box center [869, 402] width 18 height 14
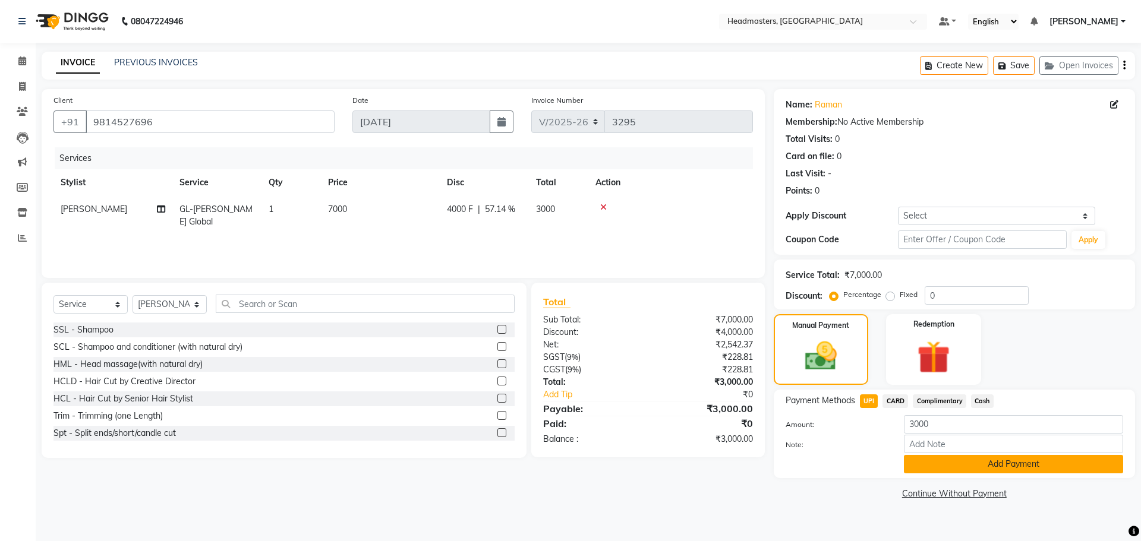
click at [950, 471] on button "Add Payment" at bounding box center [1013, 464] width 219 height 18
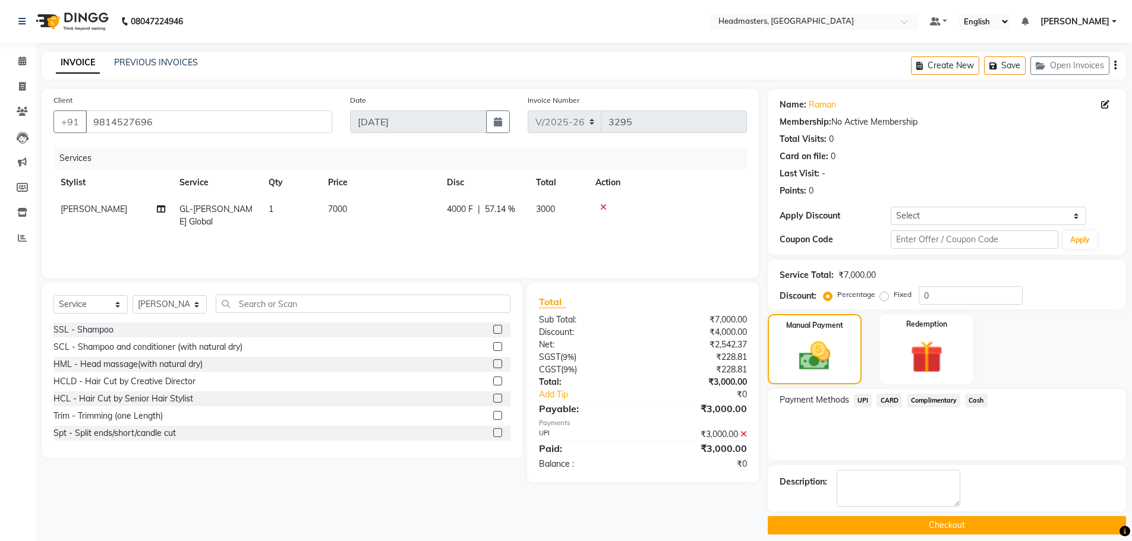
click at [916, 529] on button "Checkout" at bounding box center [947, 525] width 358 height 18
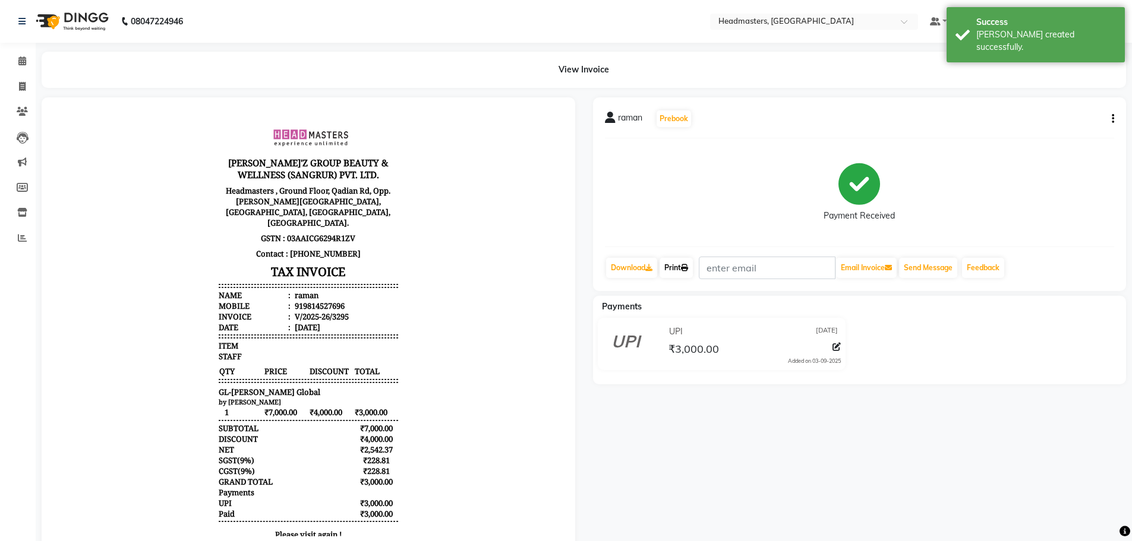
click at [686, 267] on icon at bounding box center [684, 267] width 7 height 7
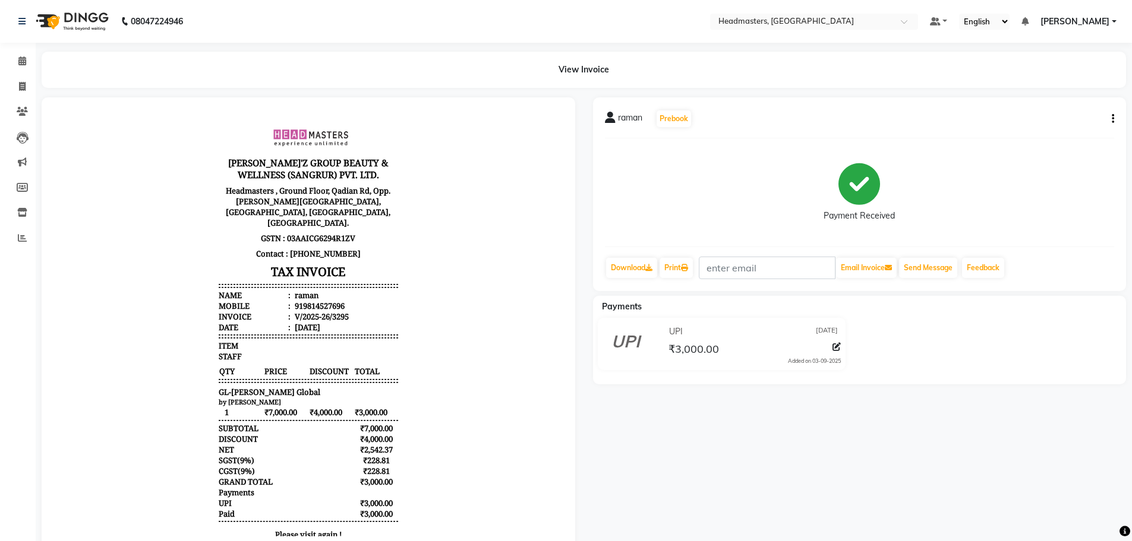
click at [436, 195] on body "[PERSON_NAME]'Z GROUP BEAUTY & WELLNESS (SANGRUR) PVT. LTD. Headmasters , Groun…" at bounding box center [308, 333] width 500 height 438
click at [17, 61] on span at bounding box center [22, 62] width 21 height 14
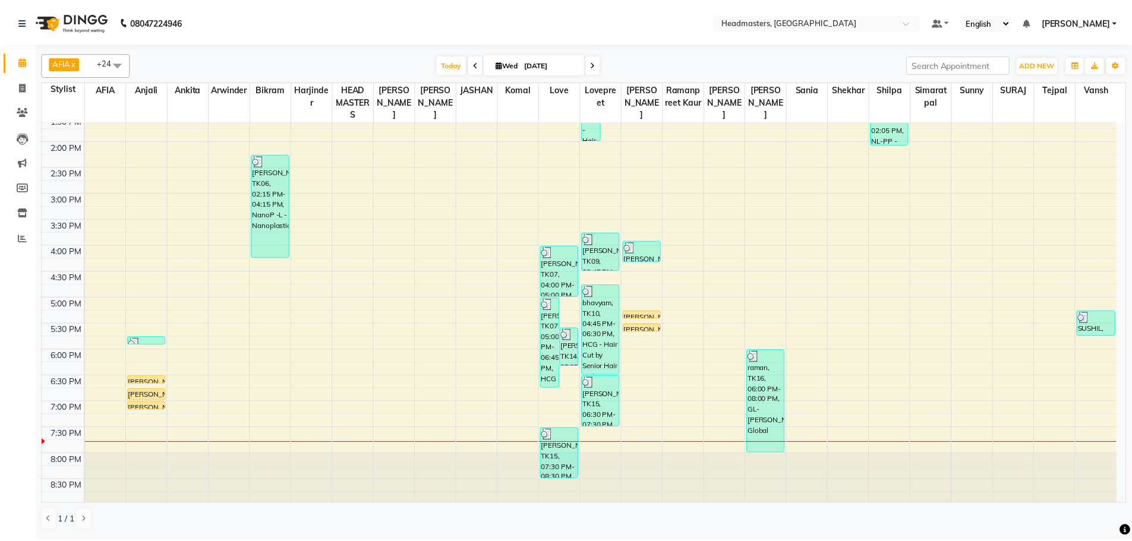
scroll to position [297, 0]
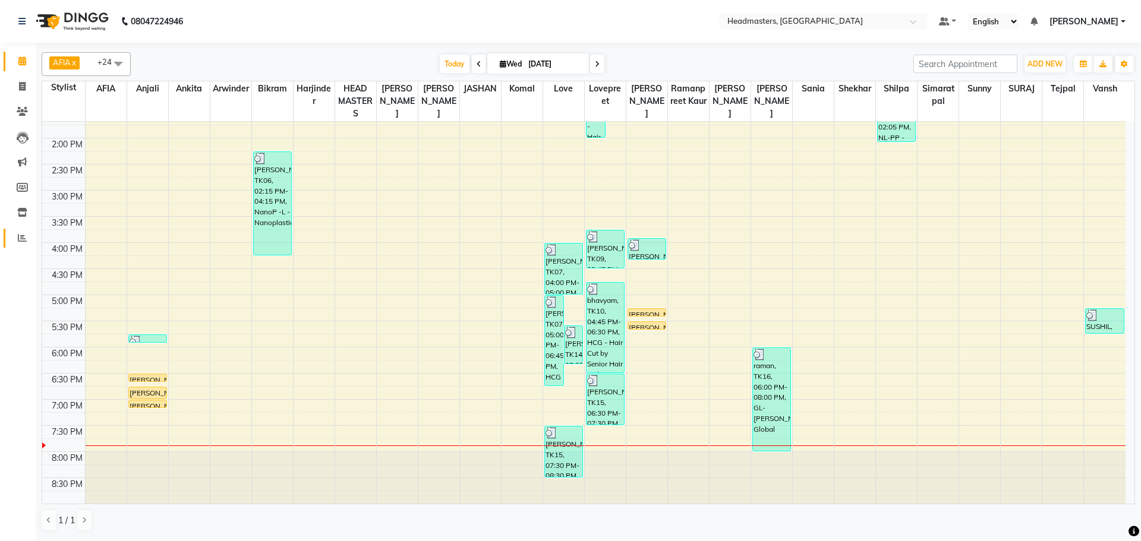
click at [18, 236] on icon at bounding box center [22, 238] width 9 height 9
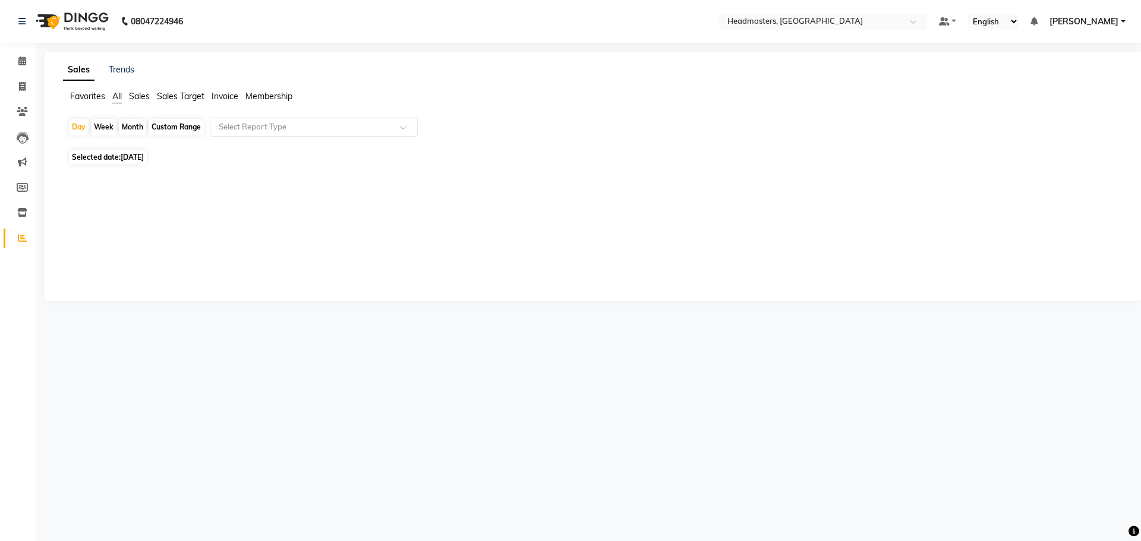
click at [266, 125] on input "text" at bounding box center [301, 127] width 171 height 12
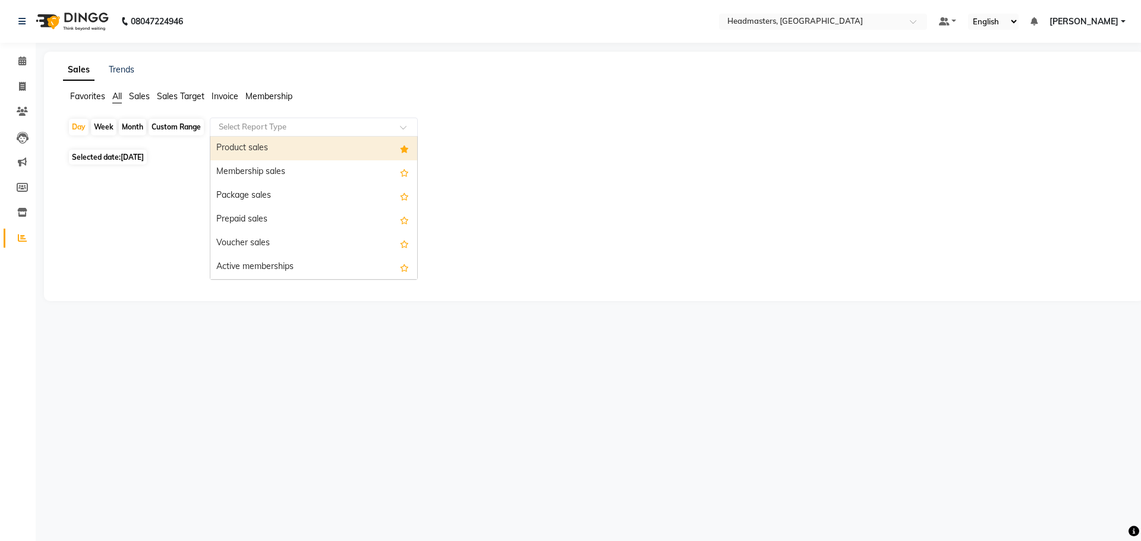
click at [252, 146] on div "Product sales" at bounding box center [313, 149] width 207 height 24
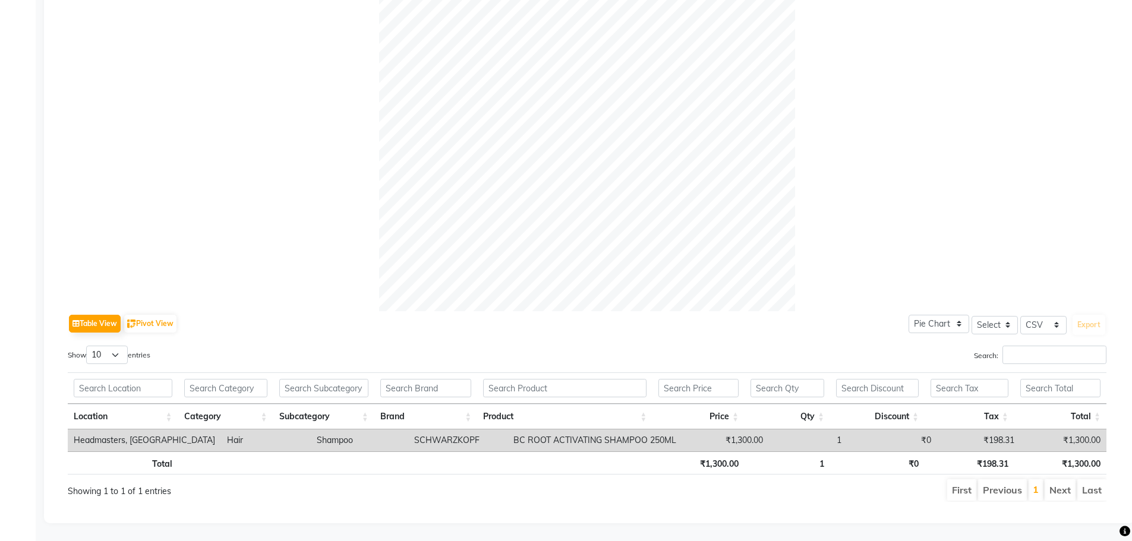
scroll to position [28, 0]
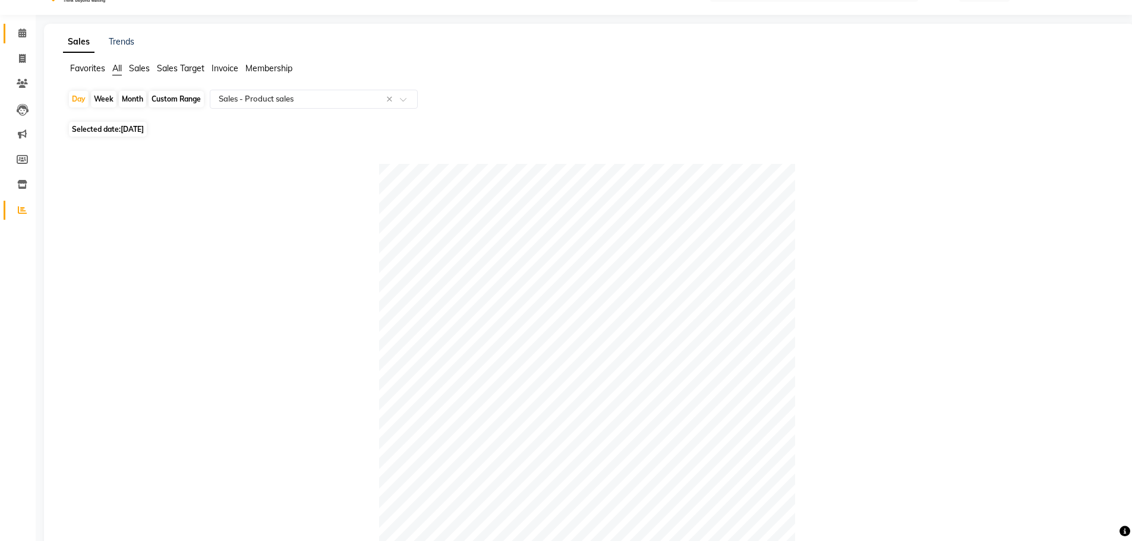
click at [20, 29] on icon at bounding box center [22, 33] width 8 height 9
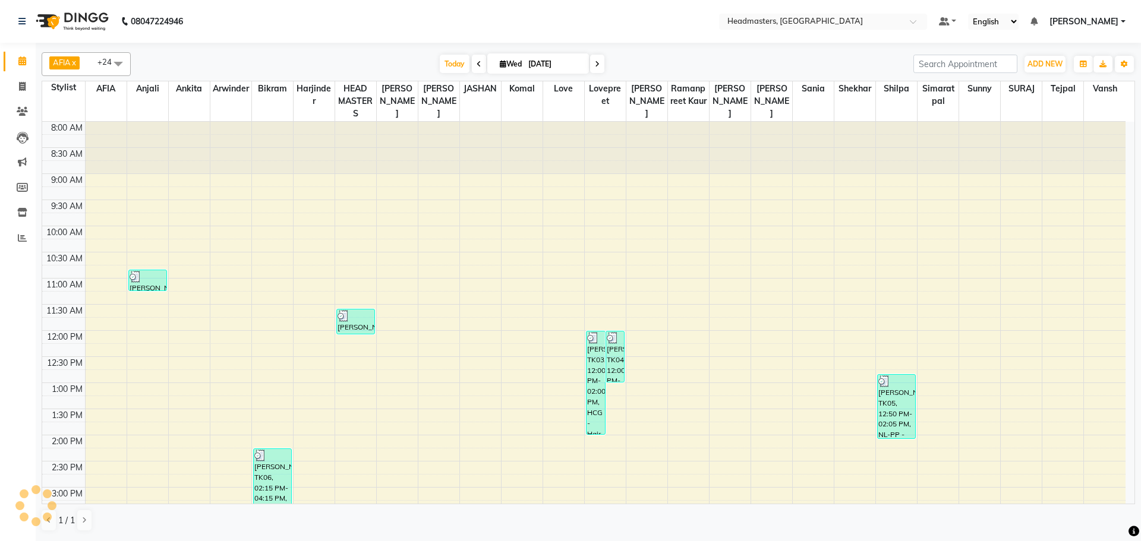
scroll to position [297, 0]
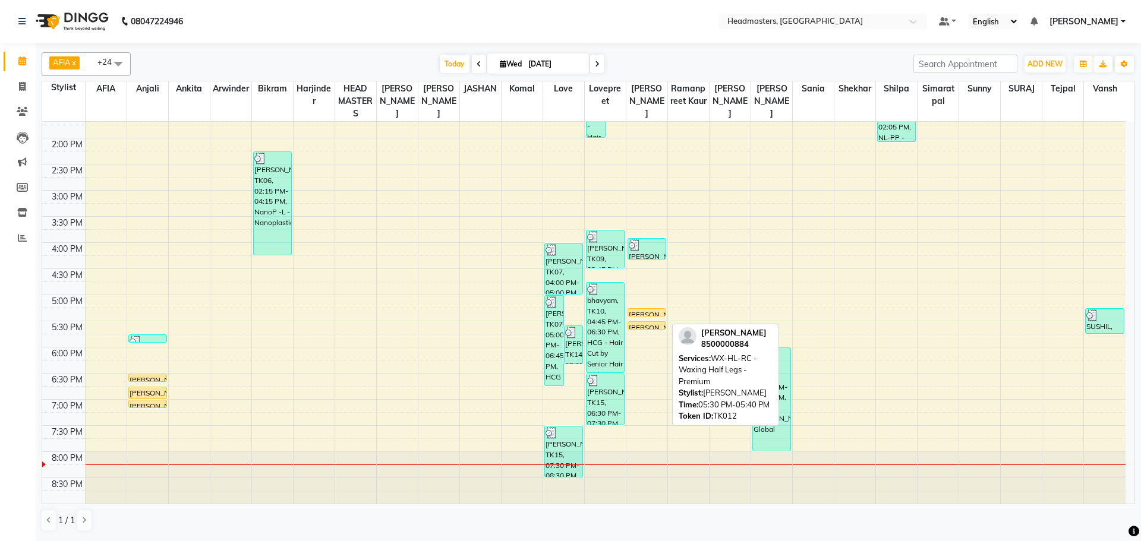
click at [646, 330] on div at bounding box center [646, 329] width 37 height 5
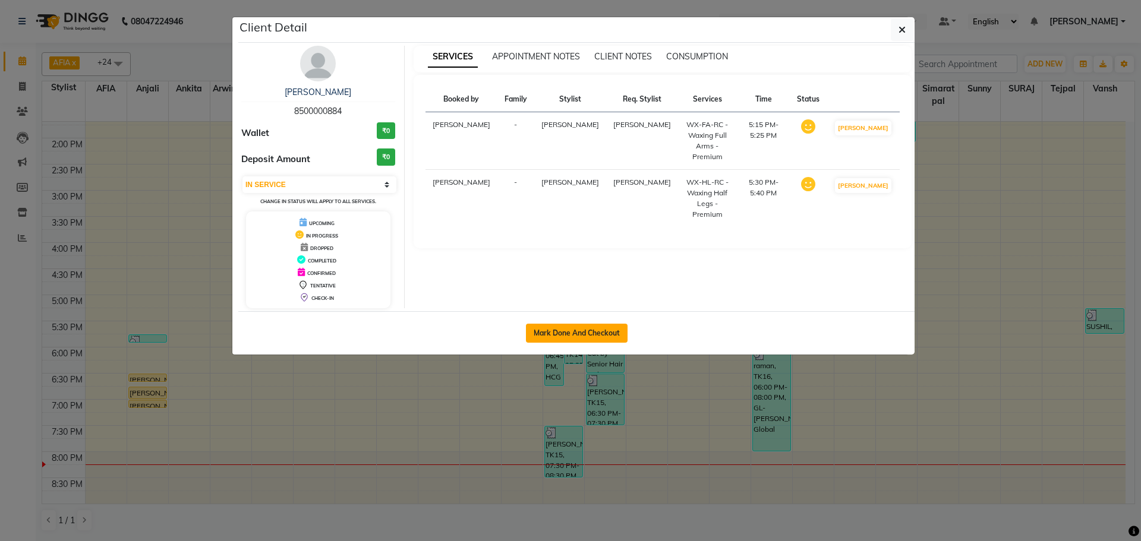
click at [576, 339] on button "Mark Done And Checkout" at bounding box center [577, 333] width 102 height 19
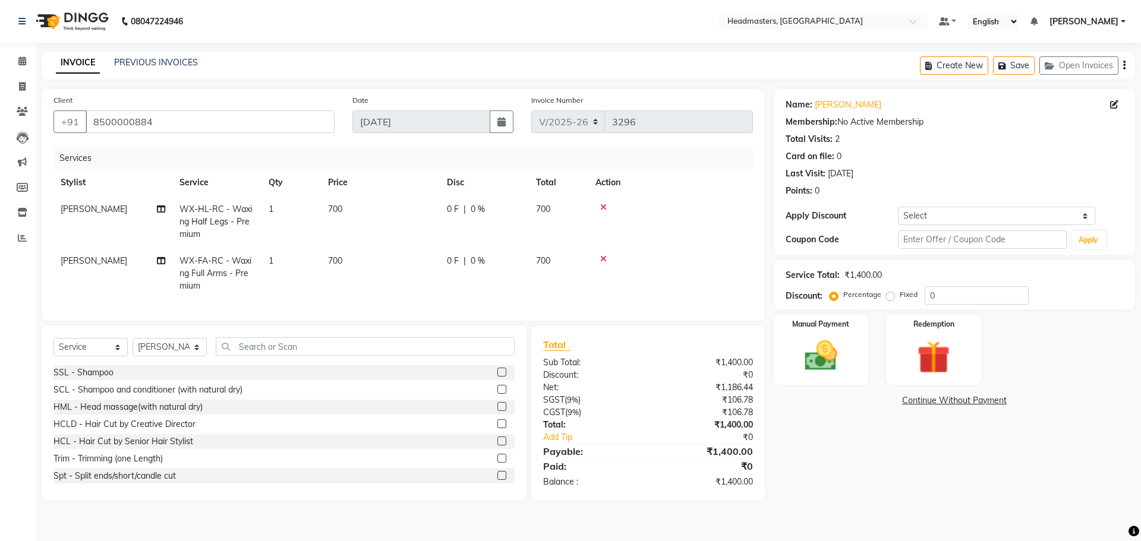
select select "service"
select select "60667"
click at [296, 355] on input "text" at bounding box center [365, 346] width 299 height 18
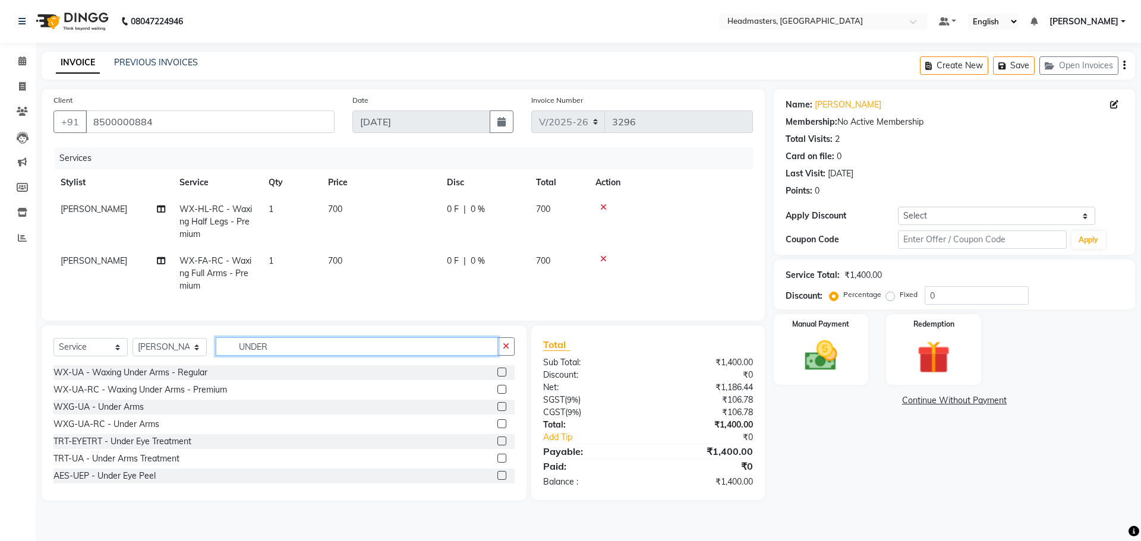
type input "UNDER"
click at [497, 392] on div at bounding box center [505, 390] width 17 height 15
click at [497, 394] on label at bounding box center [501, 389] width 9 height 9
click at [497, 394] on input "checkbox" at bounding box center [501, 390] width 8 height 8
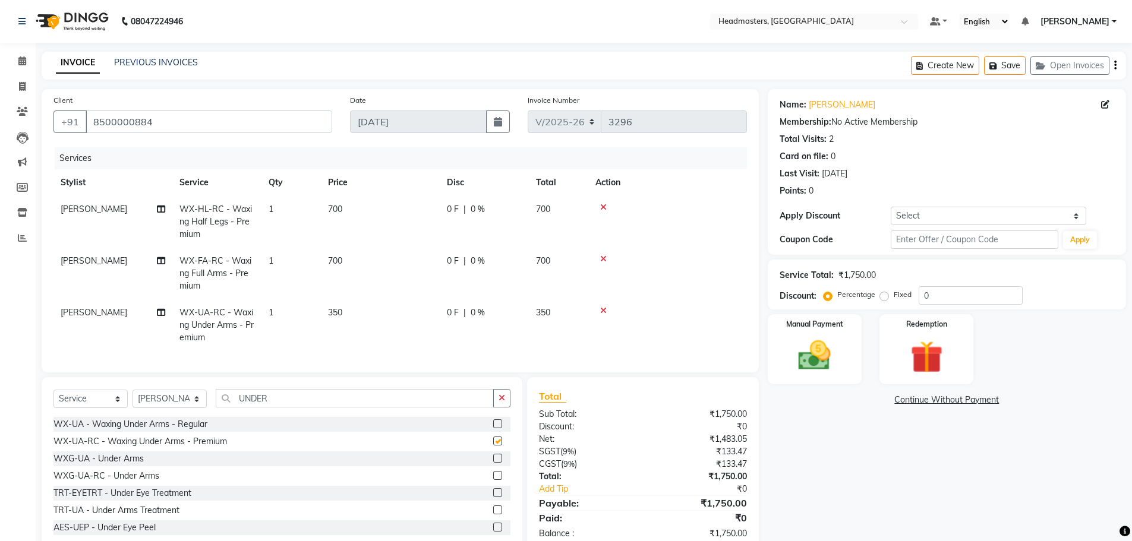
checkbox input "false"
click at [152, 390] on select "Select Stylist AFIA Anjali [PERSON_NAME] [PERSON_NAME] [PERSON_NAME] HEAD [PERS…" at bounding box center [170, 399] width 74 height 18
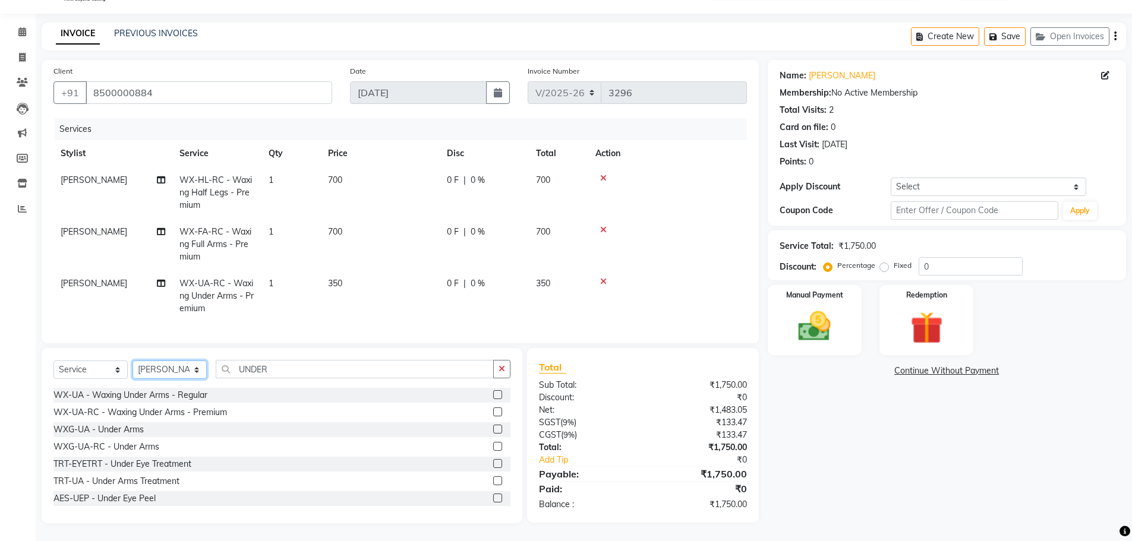
select select "68491"
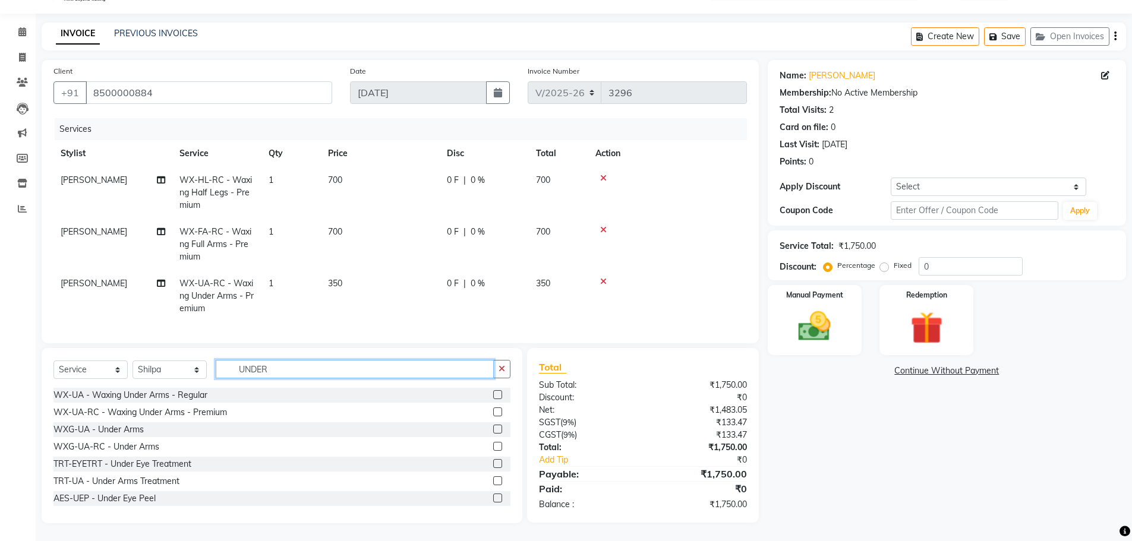
click at [287, 364] on input "UNDER" at bounding box center [355, 369] width 278 height 18
type input "U"
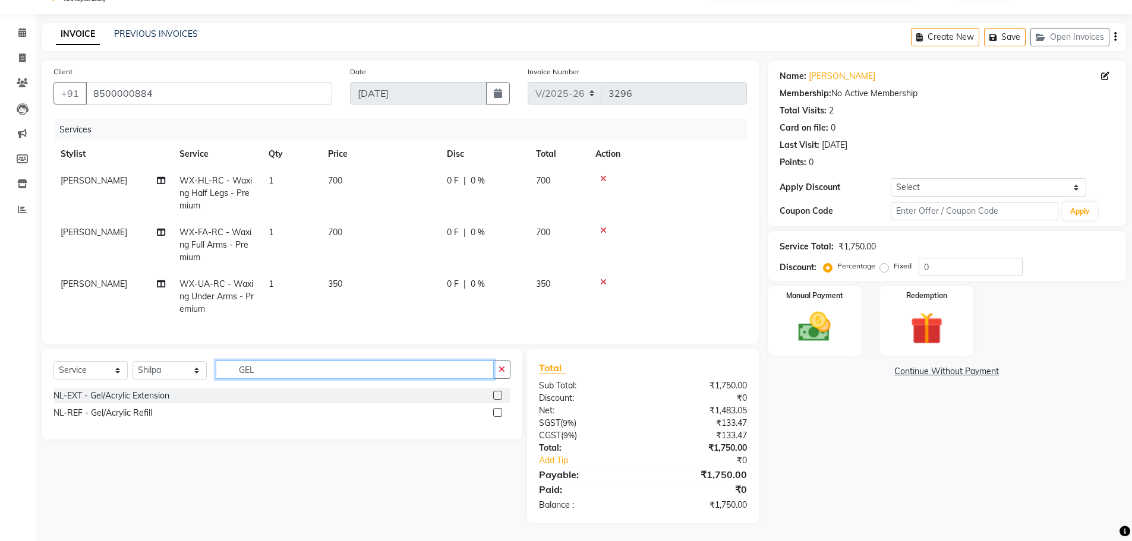
scroll to position [37, 0]
type input "GEL"
click at [497, 390] on div at bounding box center [501, 396] width 17 height 15
click at [499, 393] on label at bounding box center [497, 395] width 9 height 9
click at [499, 393] on input "checkbox" at bounding box center [497, 396] width 8 height 8
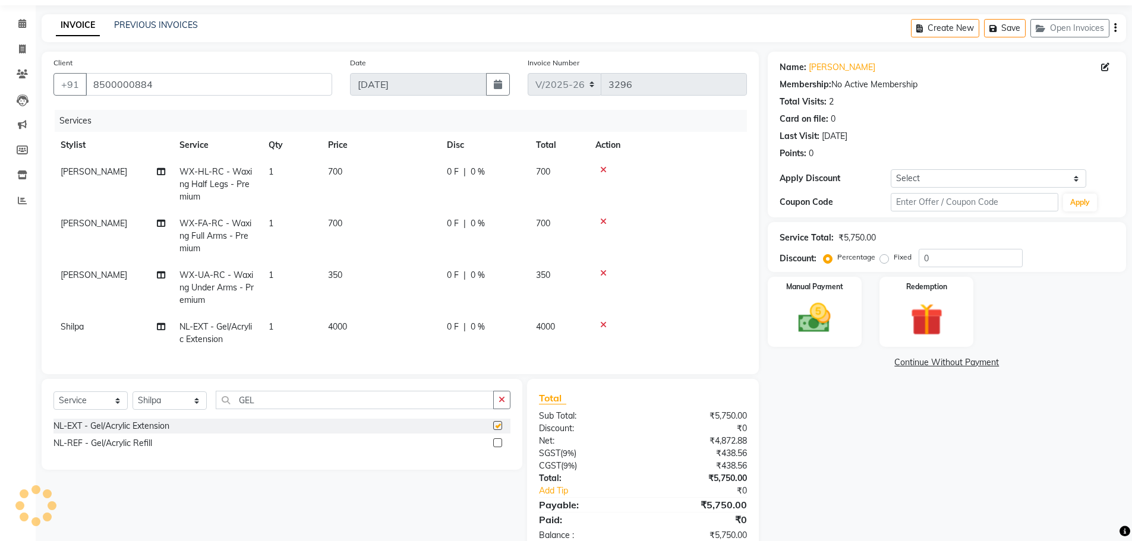
checkbox input "false"
click at [451, 337] on td "0 F | 0 %" at bounding box center [484, 333] width 89 height 39
select select "68491"
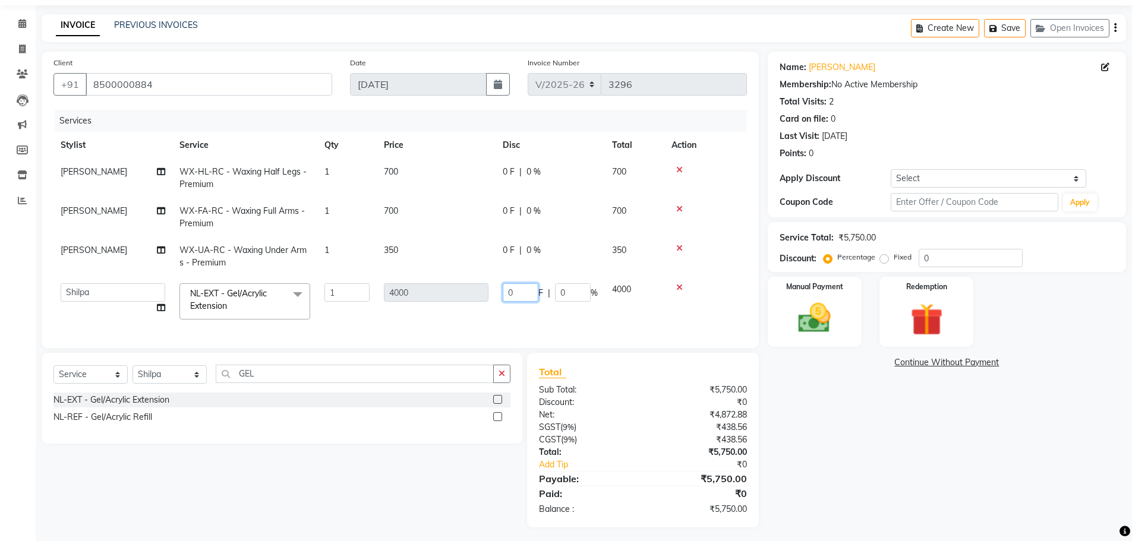
click at [525, 295] on input "0" at bounding box center [521, 292] width 36 height 18
type input "01000"
click at [553, 324] on tr "AFIA Anjali Ankita Arwinder Bikram Harjinder HEAD MASTERS Inder Jashan JASHAN K…" at bounding box center [399, 301] width 693 height 51
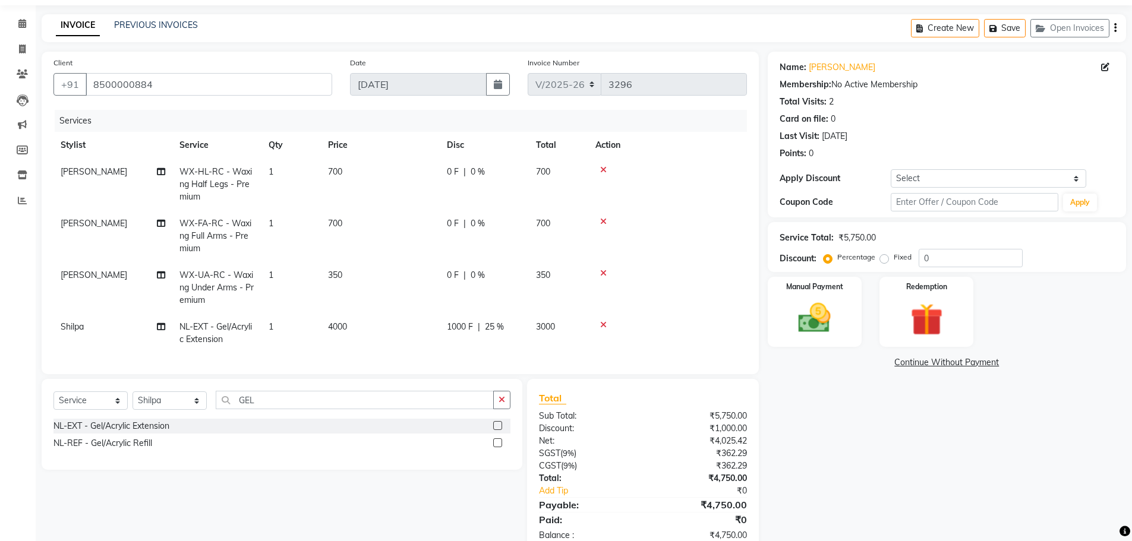
scroll to position [77, 0]
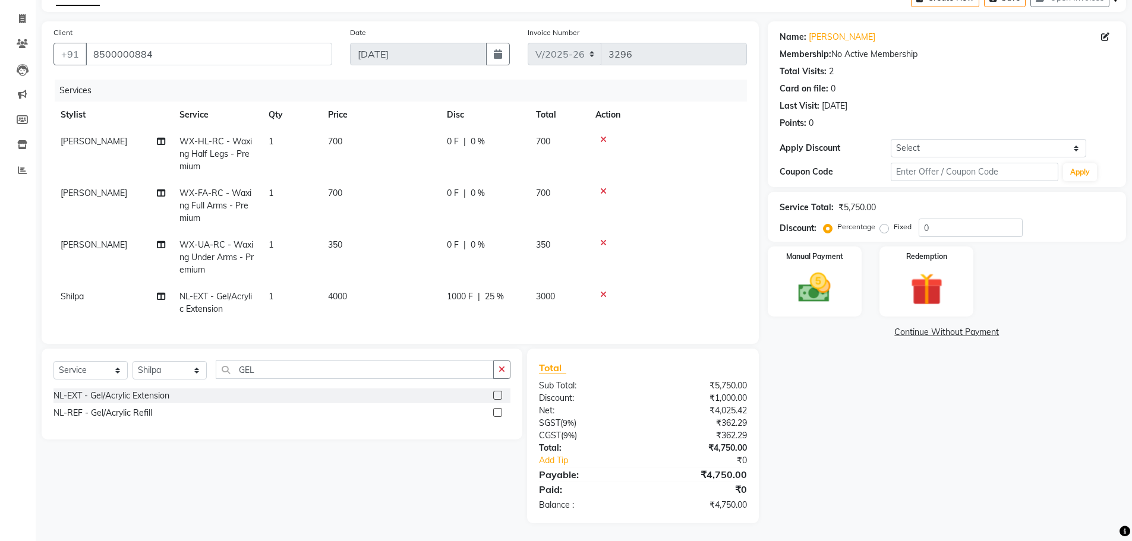
click at [469, 232] on td "0 F | 0 %" at bounding box center [484, 258] width 89 height 52
click at [440, 231] on td "700" at bounding box center [380, 206] width 119 height 52
select select "60667"
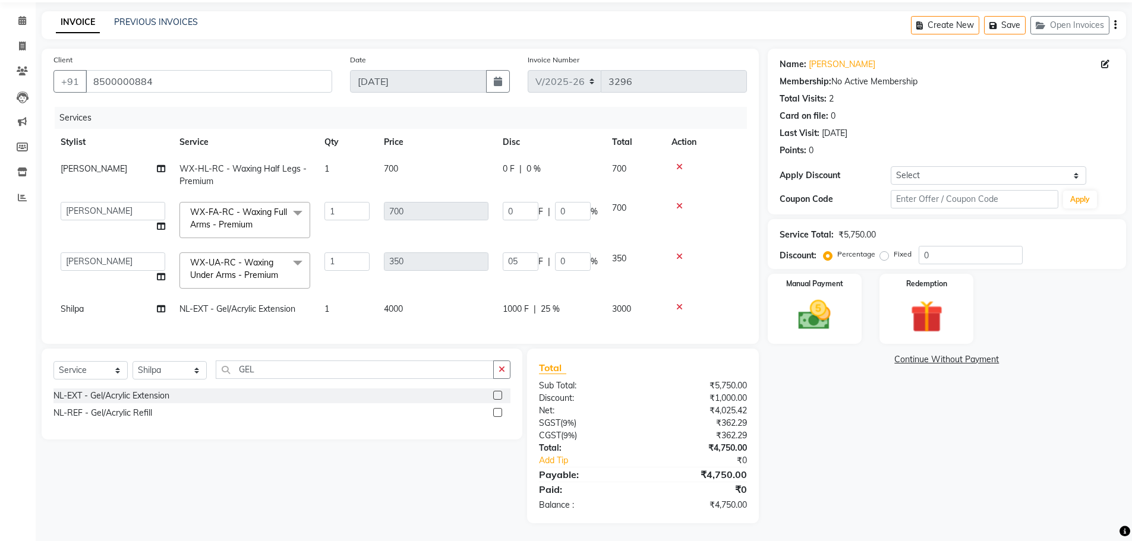
scroll to position [49, 0]
type input "050"
click at [884, 403] on div "Name: Chanpreet Kaur Membership: No Active Membership Total Visits: 2 Card on f…" at bounding box center [951, 286] width 367 height 475
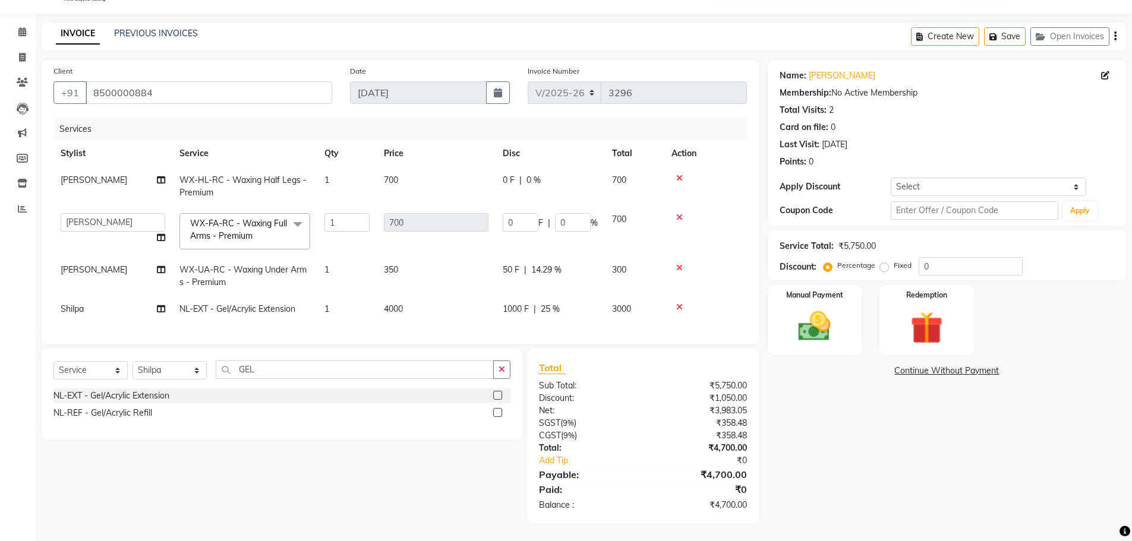
scroll to position [38, 0]
click at [522, 217] on input "0" at bounding box center [521, 222] width 36 height 18
type input "0200"
click at [835, 380] on div "Name: Chanpreet Kaur Membership: No Active Membership Total Visits: 2 Card on f…" at bounding box center [951, 291] width 367 height 463
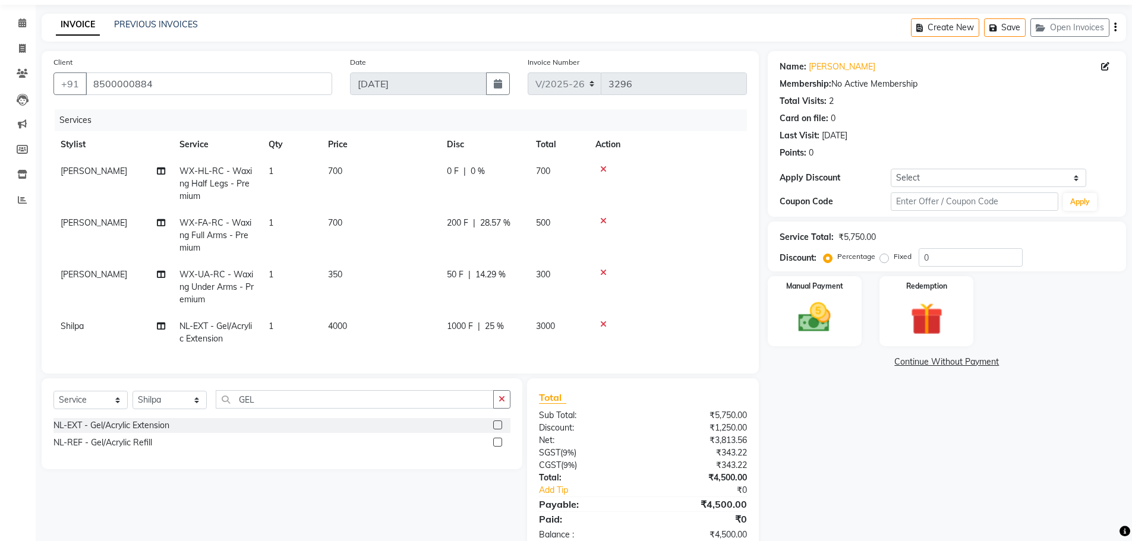
scroll to position [77, 0]
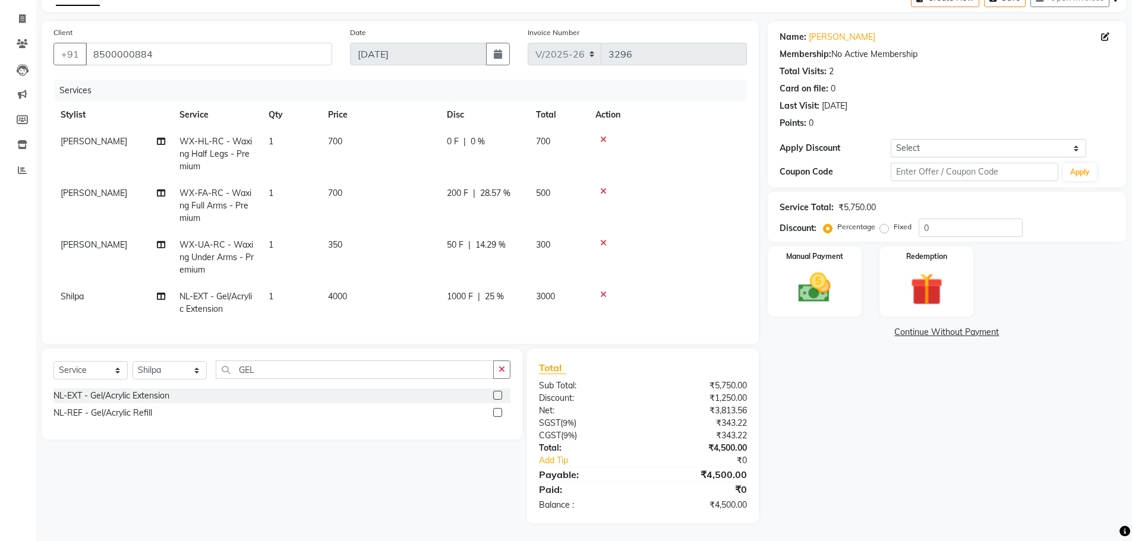
drag, startPoint x: 440, startPoint y: 339, endPoint x: 880, endPoint y: 395, distance: 443.3
click at [880, 395] on div "Name: Chanpreet Kaur Membership: No Active Membership Total Visits: 2 Card on f…" at bounding box center [951, 272] width 367 height 502
click at [806, 269] on img at bounding box center [814, 288] width 55 height 39
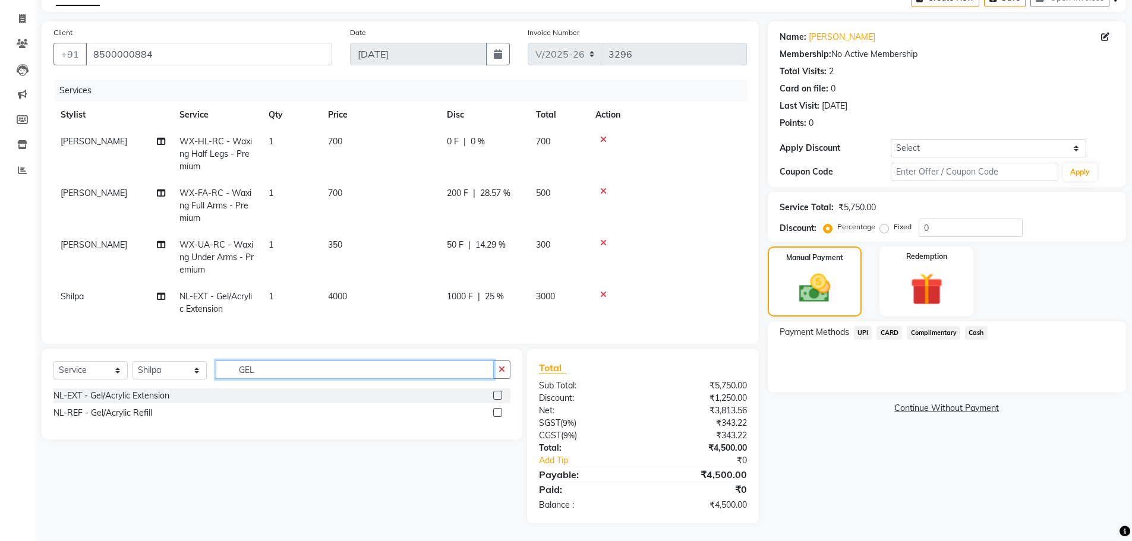
click at [267, 370] on input "GEL" at bounding box center [355, 370] width 278 height 18
click at [181, 377] on select "Select Stylist AFIA Anjali [PERSON_NAME] [PERSON_NAME] [PERSON_NAME] HEAD [PERS…" at bounding box center [170, 370] width 74 height 18
select select "60667"
click at [266, 367] on input "GEL" at bounding box center [355, 370] width 278 height 18
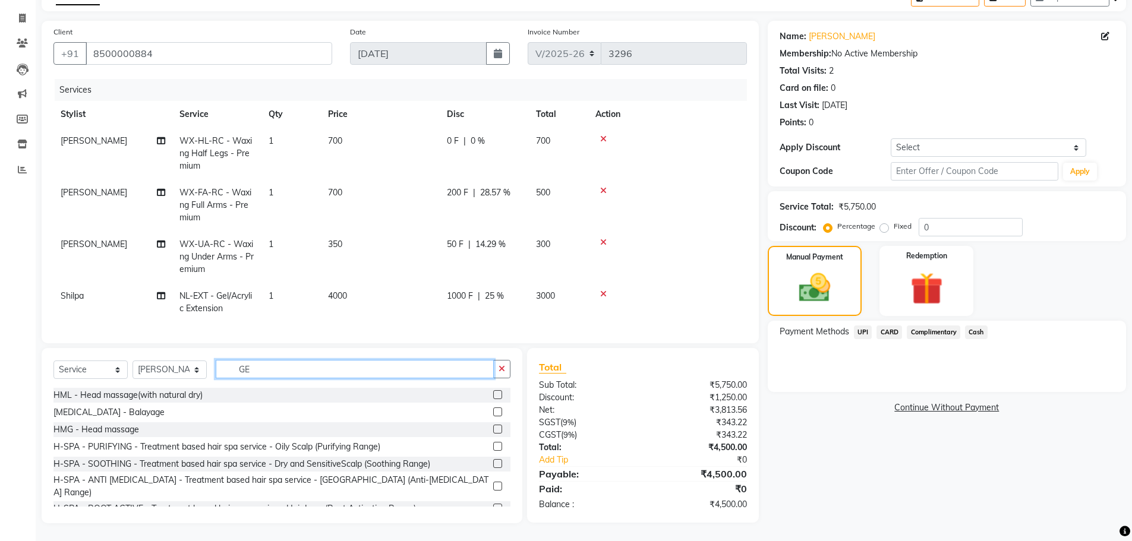
type input "G"
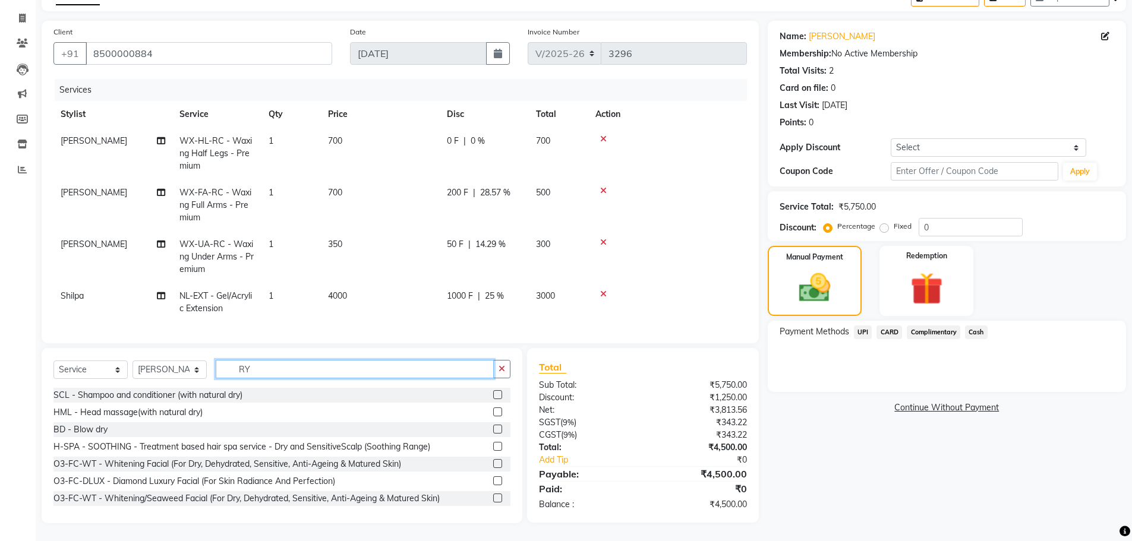
type input "R"
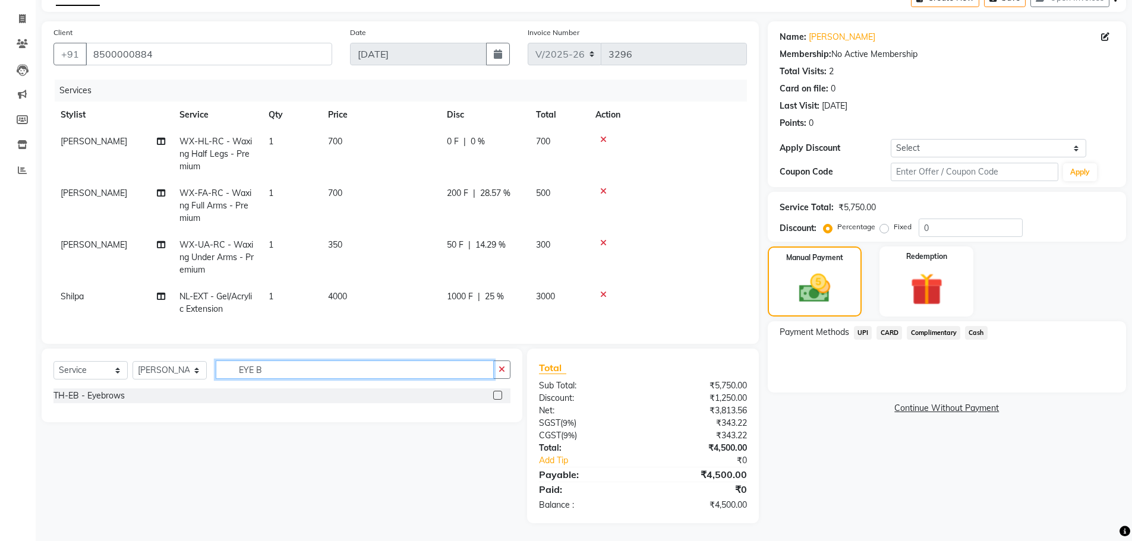
type input "EYE B"
click at [500, 393] on label at bounding box center [497, 395] width 9 height 9
click at [500, 393] on input "checkbox" at bounding box center [497, 396] width 8 height 8
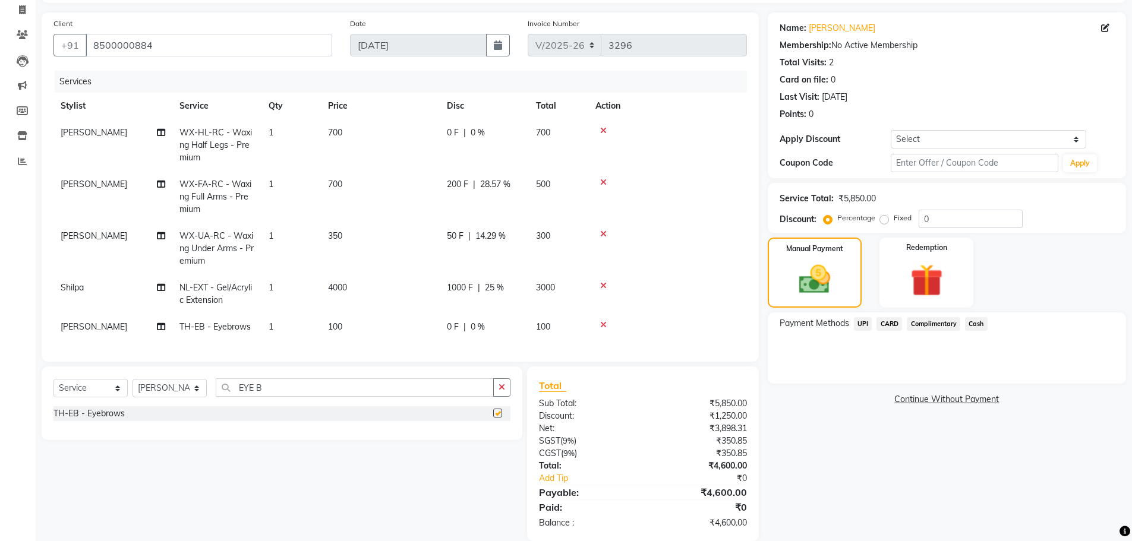
checkbox input "false"
click at [972, 317] on span "Cash" at bounding box center [976, 324] width 23 height 14
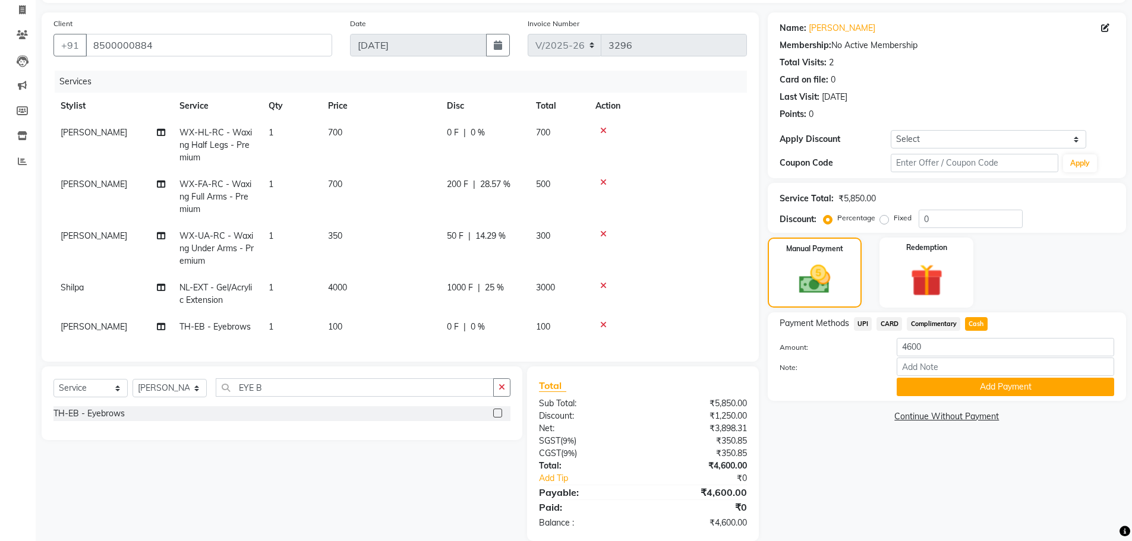
scroll to position [103, 0]
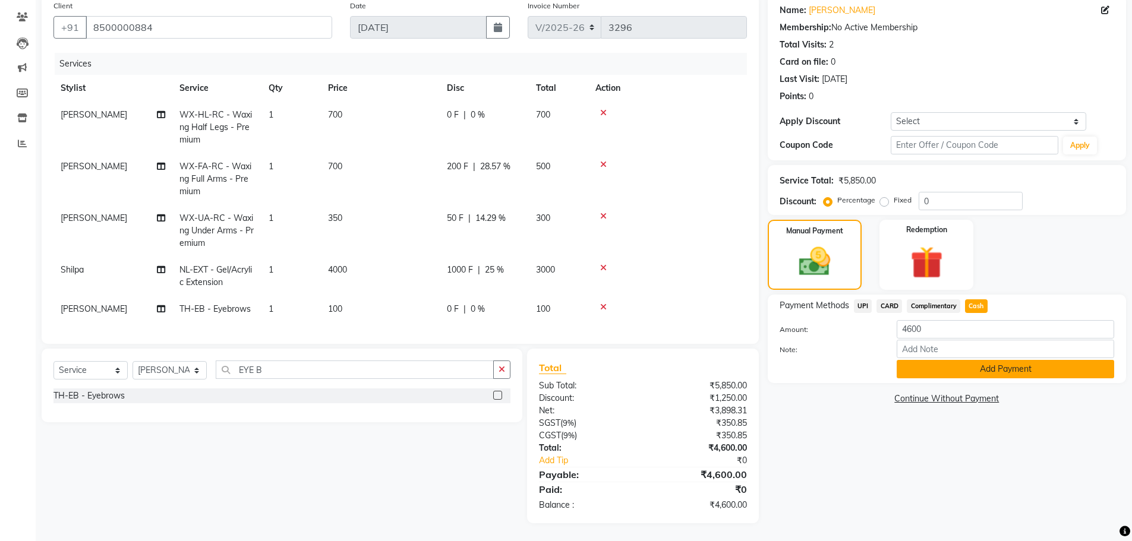
click at [974, 362] on button "Add Payment" at bounding box center [1005, 369] width 217 height 18
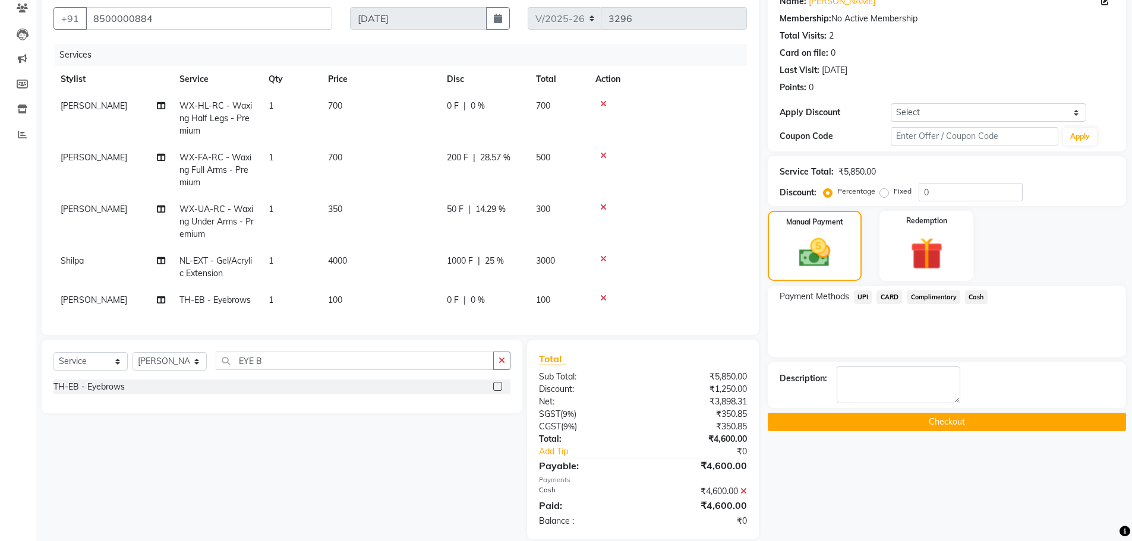
click at [935, 425] on button "Checkout" at bounding box center [947, 422] width 358 height 18
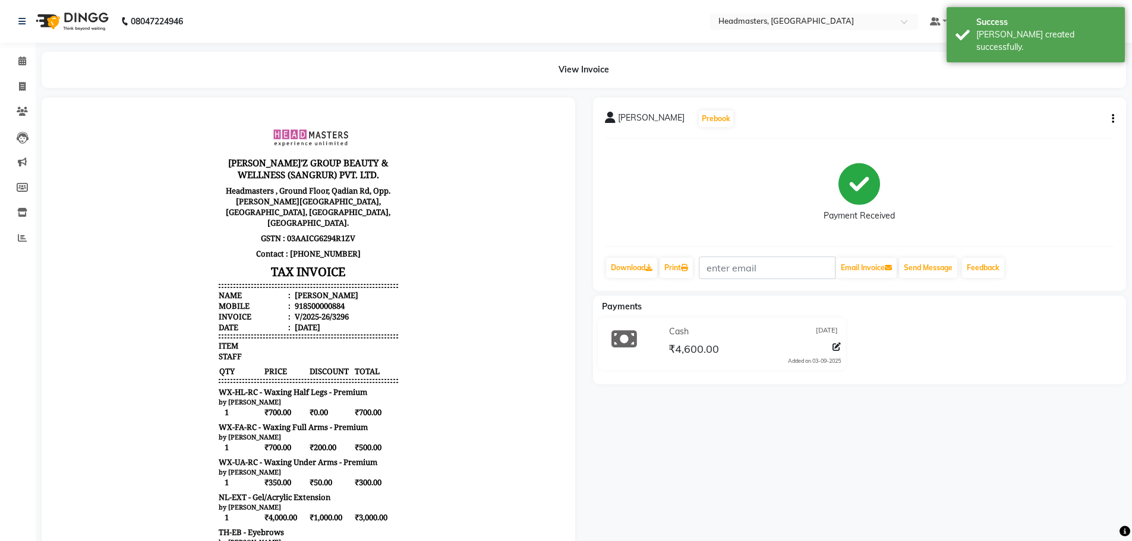
drag, startPoint x: 939, startPoint y: 452, endPoint x: 770, endPoint y: 466, distance: 169.3
click at [785, 478] on div "chanpreet kaur Prebook Payment Received Download Print Email Invoice Send Messa…" at bounding box center [859, 394] width 551 height 595
click at [688, 270] on icon at bounding box center [684, 267] width 7 height 7
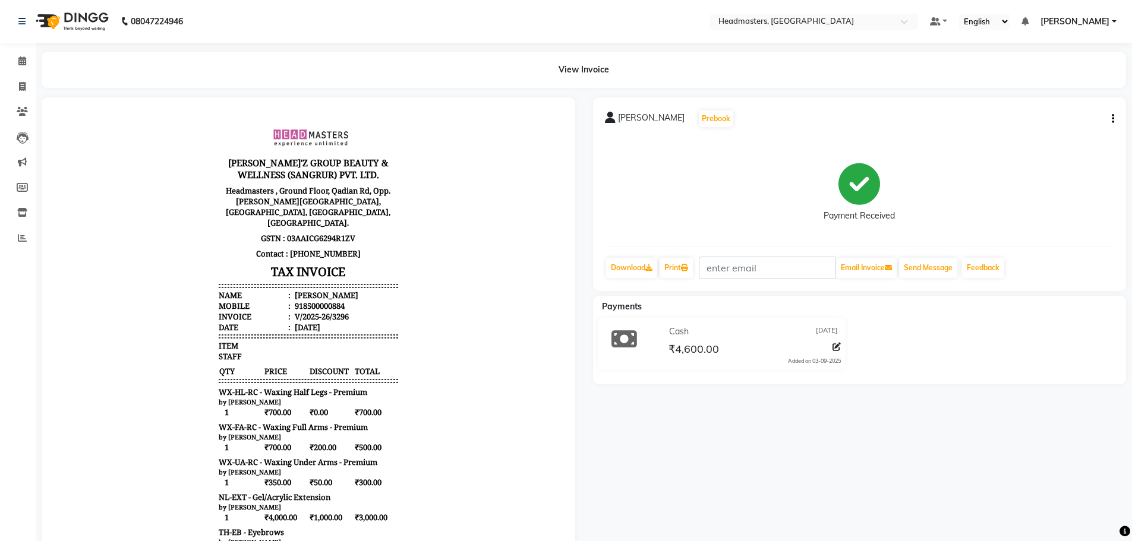
click at [440, 156] on body "GILL'Z GROUP BEAUTY & WELLNESS (SANGRUR) PVT. LTD. Headmasters , Ground Floor, …" at bounding box center [308, 403] width 500 height 578
click at [25, 61] on icon at bounding box center [22, 60] width 8 height 9
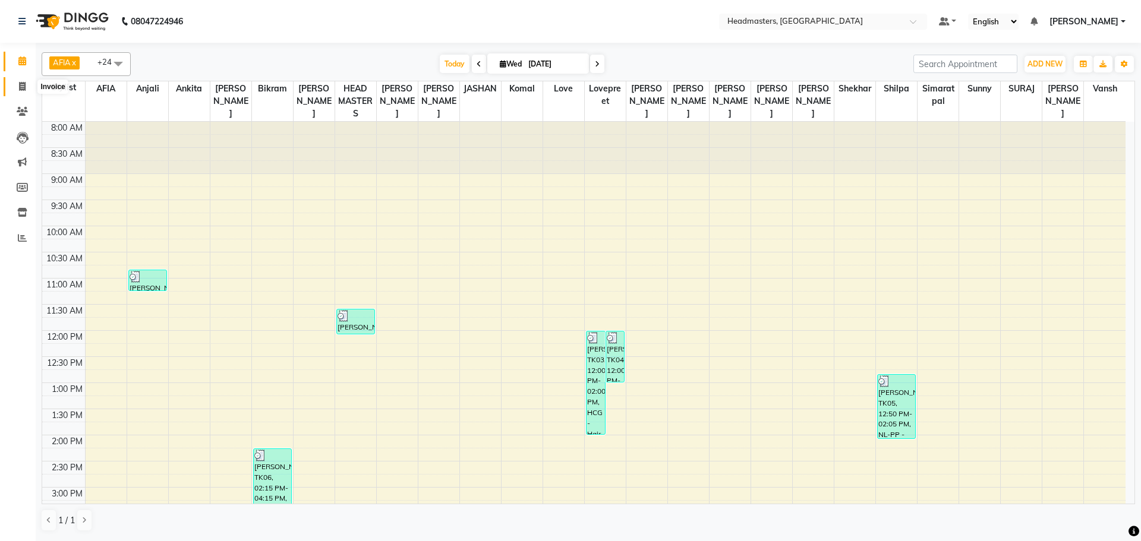
click at [24, 85] on icon at bounding box center [22, 86] width 7 height 9
select select "service"
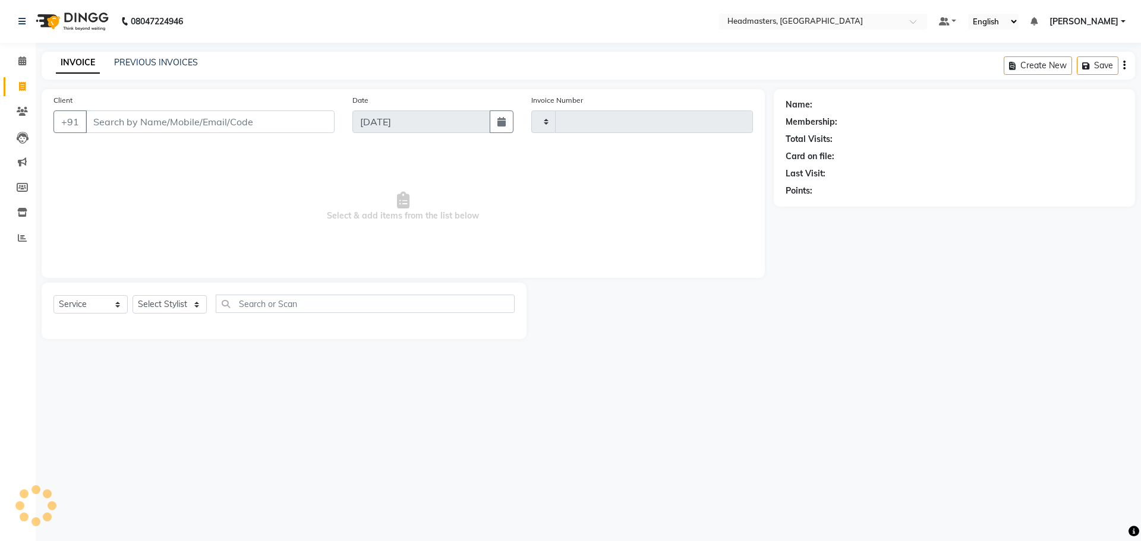
type input "3297"
select select "7136"
click at [123, 122] on input "Client" at bounding box center [210, 122] width 249 height 23
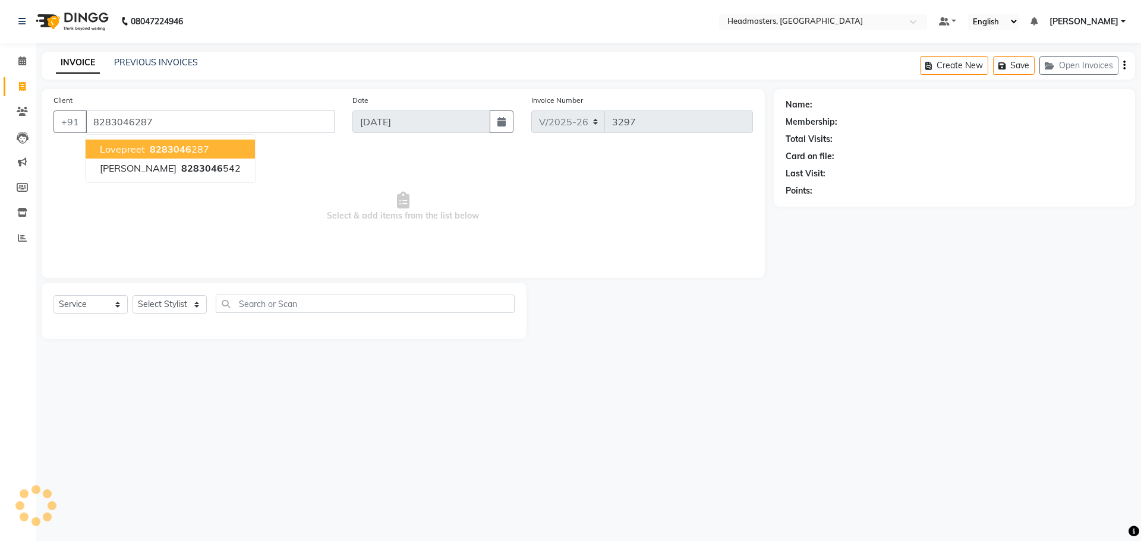
type input "8283046287"
click at [176, 147] on span "8283046" at bounding box center [171, 149] width 42 height 12
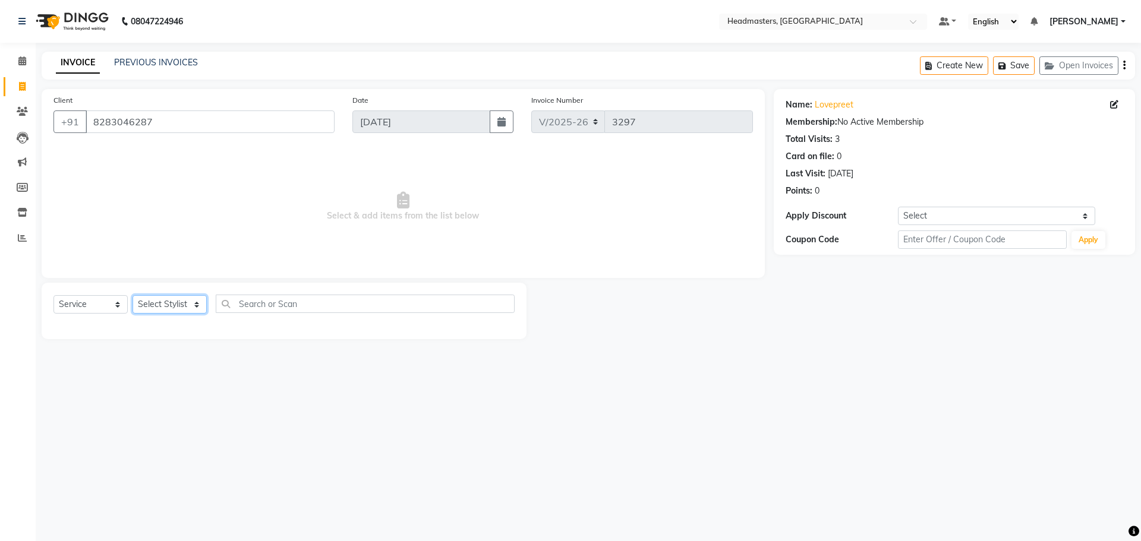
click at [166, 308] on select "Select Stylist AFIA Anjali [PERSON_NAME] [PERSON_NAME] [PERSON_NAME] HEAD [PERS…" at bounding box center [170, 304] width 74 height 18
select select "63059"
click at [285, 306] on input "text" at bounding box center [365, 304] width 299 height 18
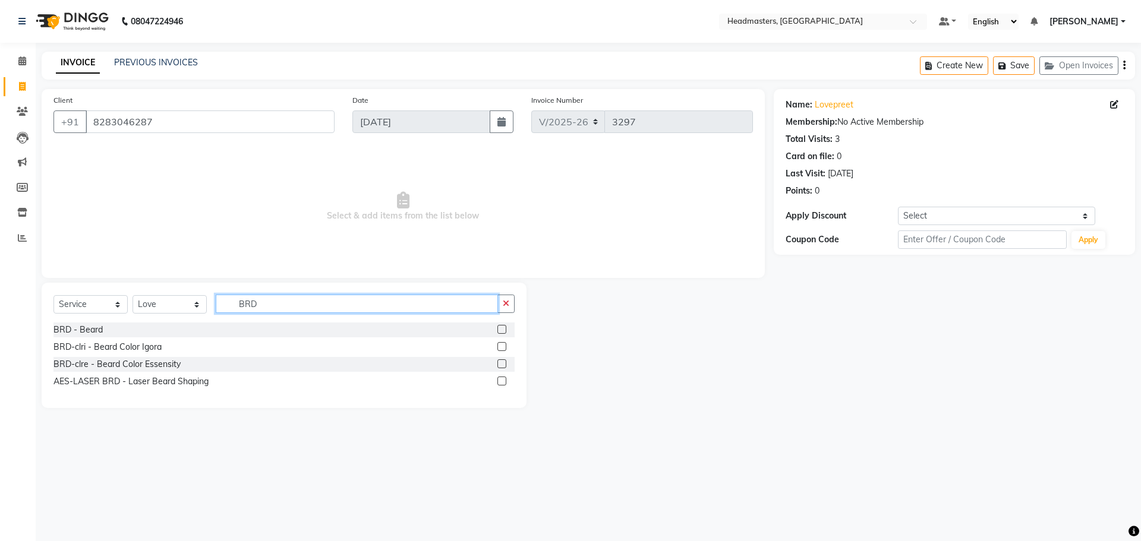
type input "BRD"
click at [500, 332] on label at bounding box center [501, 329] width 9 height 9
click at [500, 332] on input "checkbox" at bounding box center [501, 330] width 8 height 8
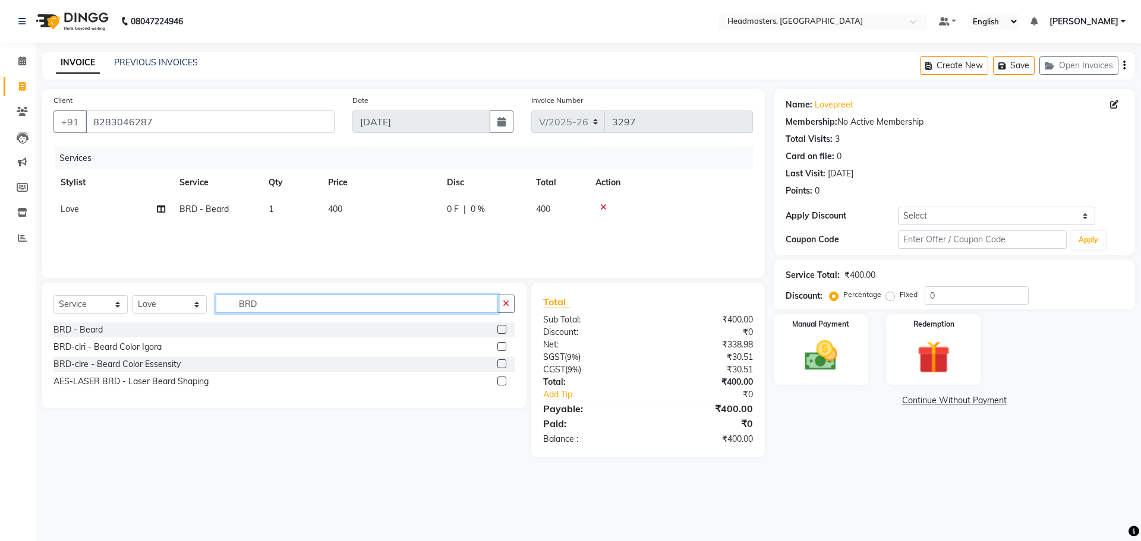
checkbox input "false"
click at [330, 298] on input "BRD" at bounding box center [357, 304] width 282 height 18
type input "B"
type input "HCG"
click at [497, 347] on label at bounding box center [501, 346] width 9 height 9
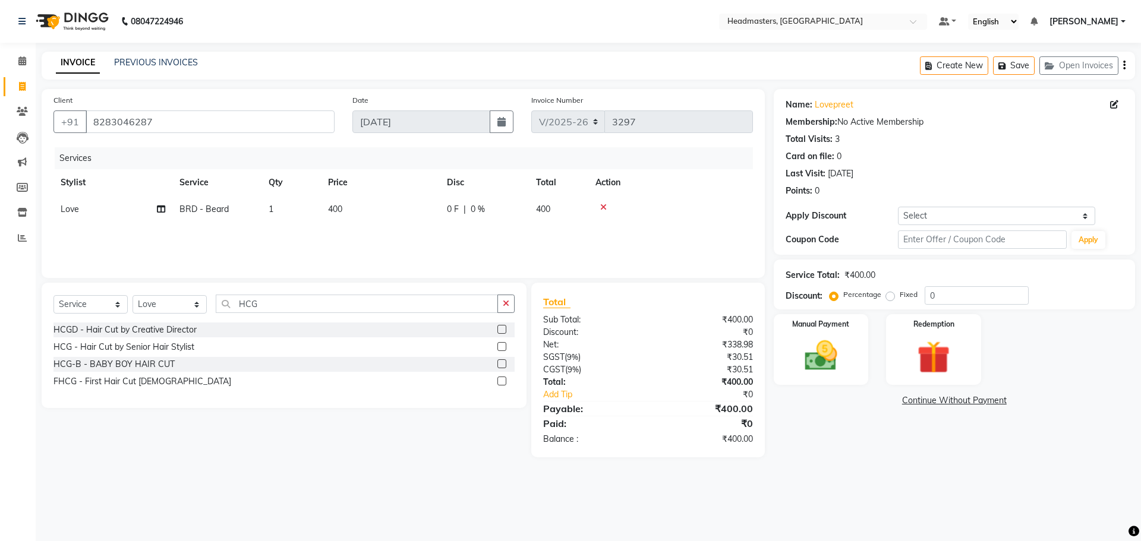
click at [497, 347] on input "checkbox" at bounding box center [501, 347] width 8 height 8
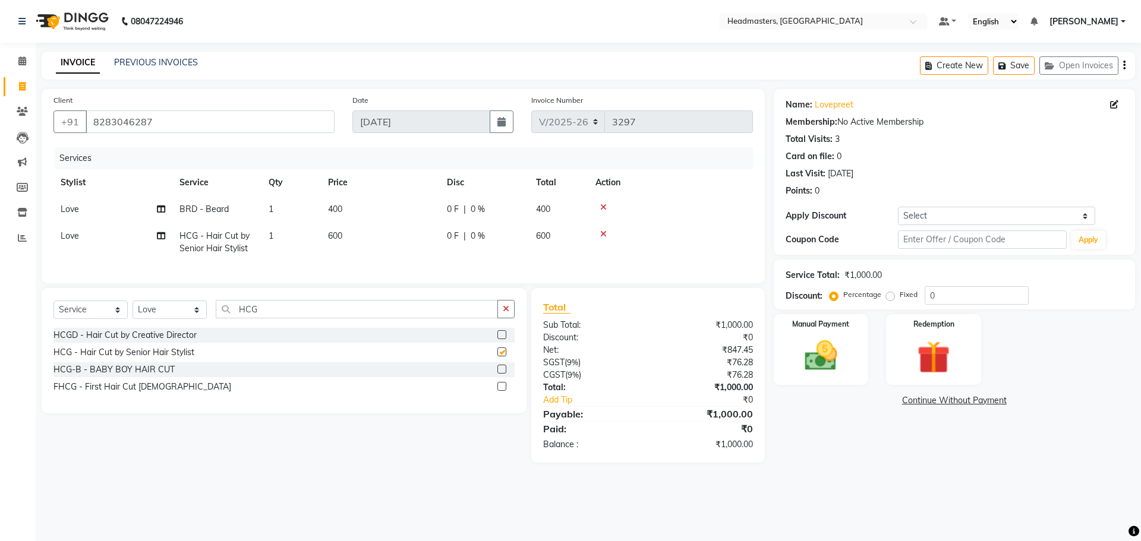
checkbox input "false"
click at [945, 305] on div "Service Total: ₹1,000.00 Discount: Percentage Fixed 0" at bounding box center [954, 285] width 361 height 50
click at [944, 299] on input "0" at bounding box center [977, 295] width 104 height 18
type input "050"
click at [789, 371] on div "Manual Payment" at bounding box center [820, 349] width 99 height 73
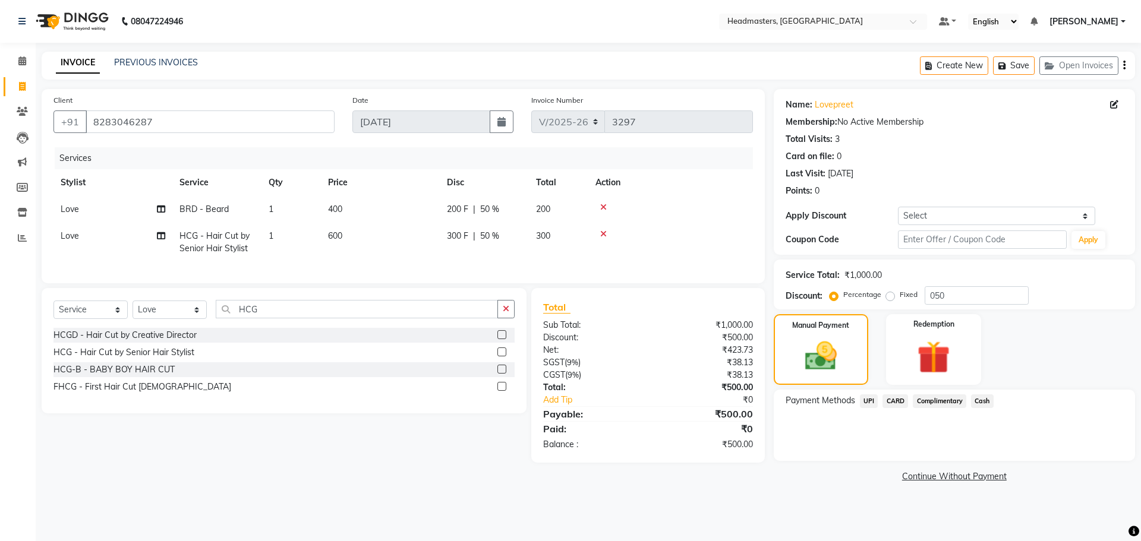
click at [869, 399] on span "UPI" at bounding box center [869, 402] width 18 height 14
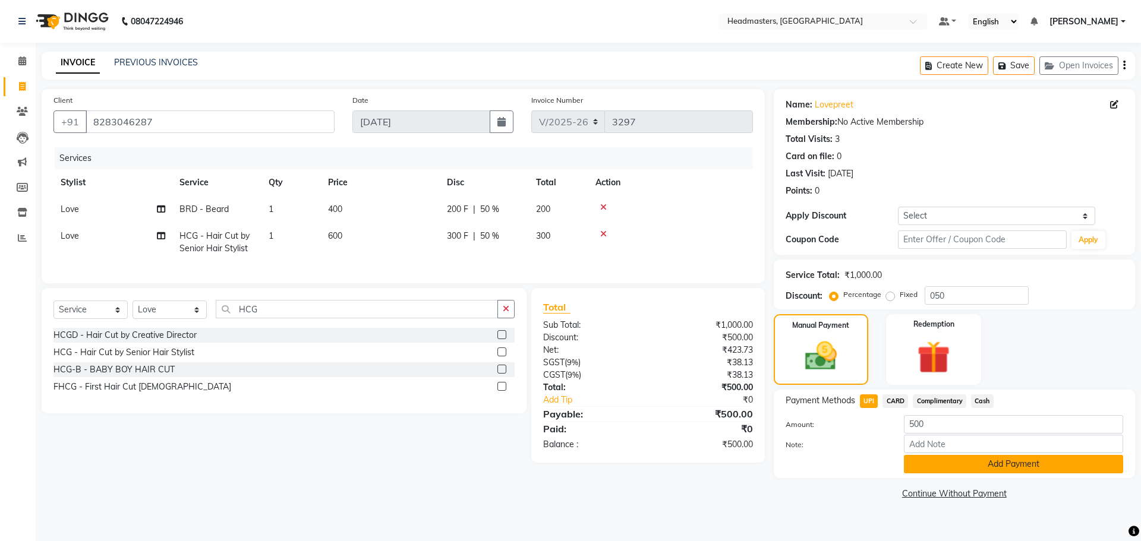
click at [1023, 471] on button "Add Payment" at bounding box center [1013, 464] width 219 height 18
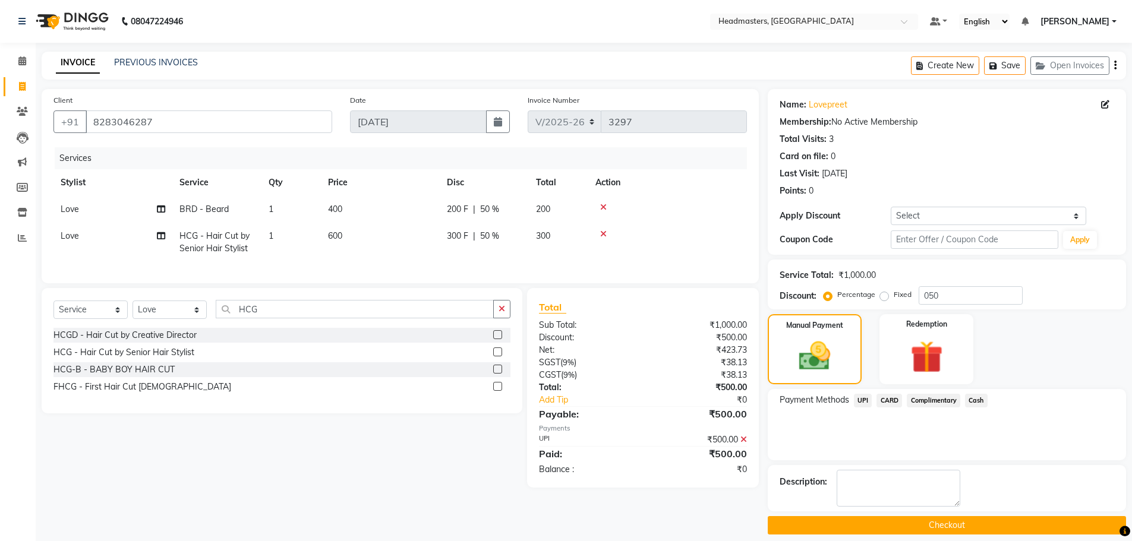
click at [940, 524] on button "Checkout" at bounding box center [947, 525] width 358 height 18
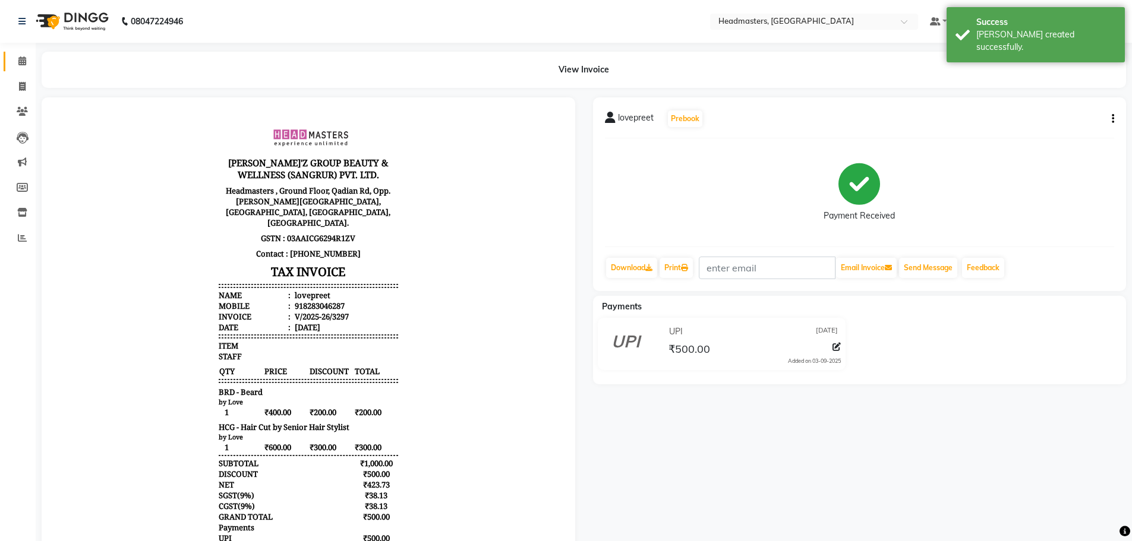
click at [20, 59] on icon at bounding box center [22, 60] width 8 height 9
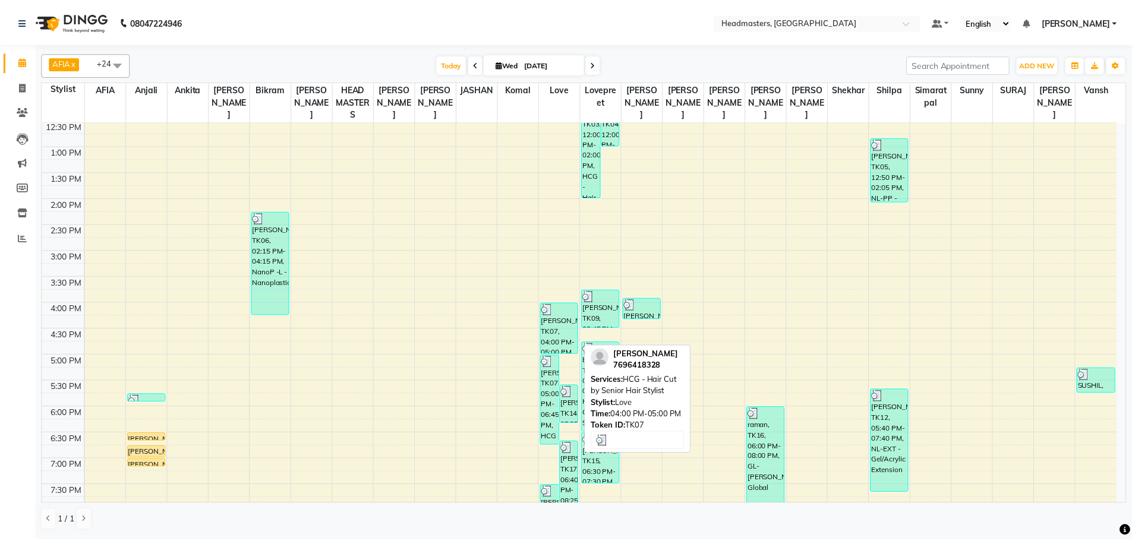
scroll to position [297, 0]
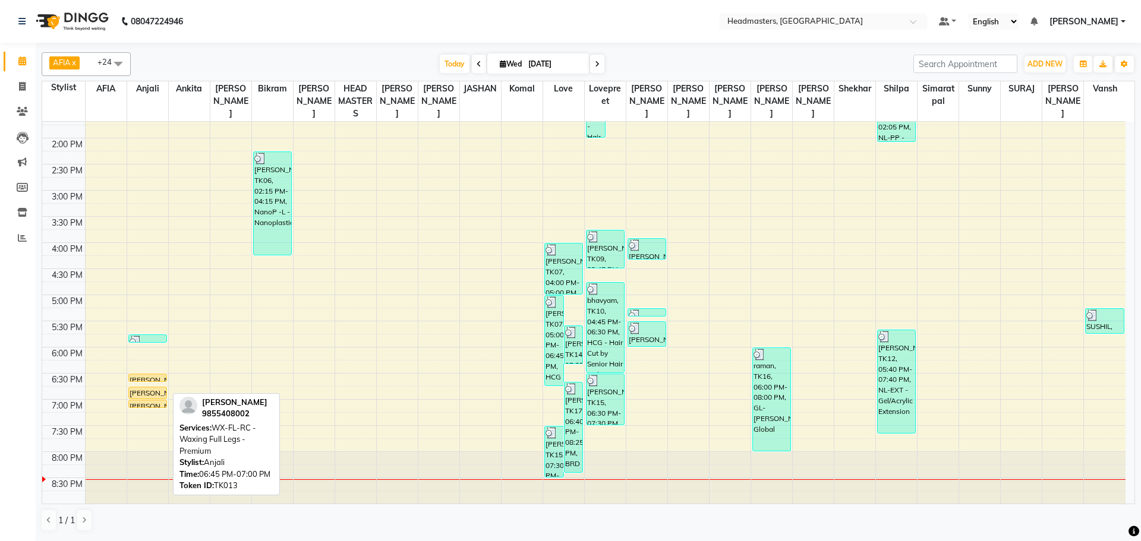
click at [142, 398] on div at bounding box center [147, 398] width 37 height 5
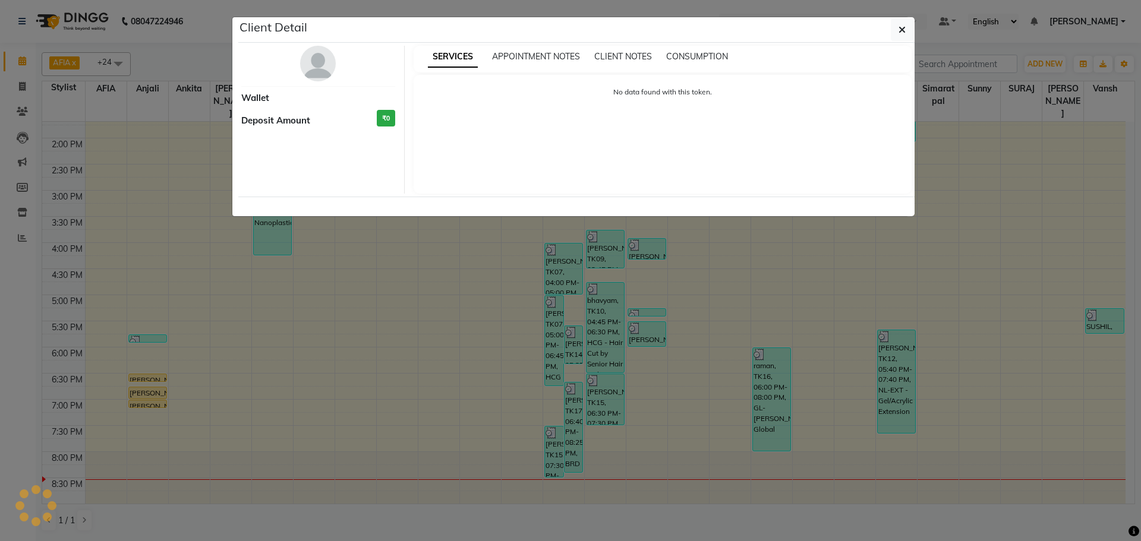
select select "1"
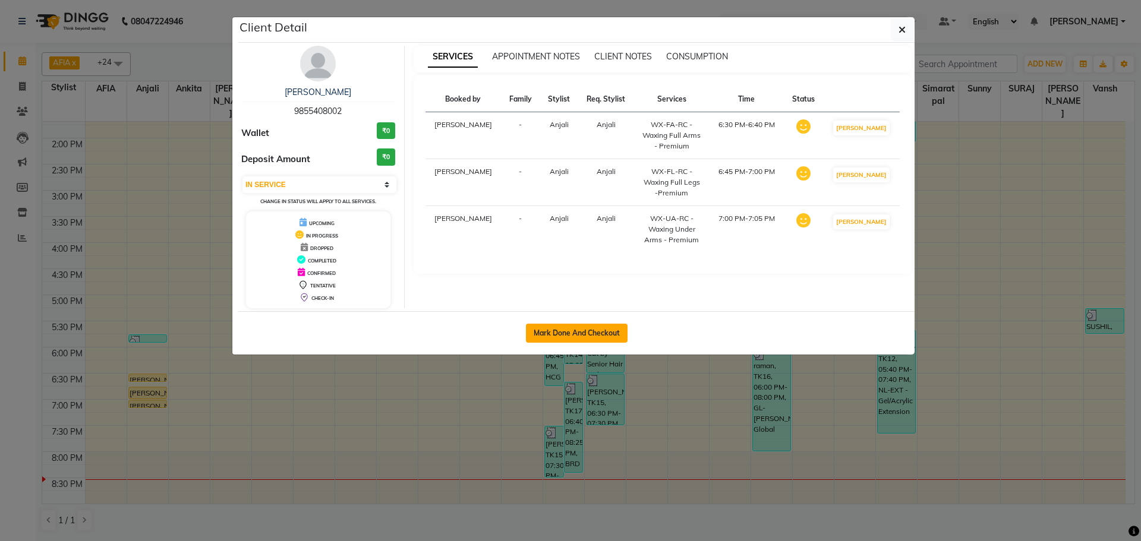
click at [555, 326] on button "Mark Done And Checkout" at bounding box center [577, 333] width 102 height 19
select select "service"
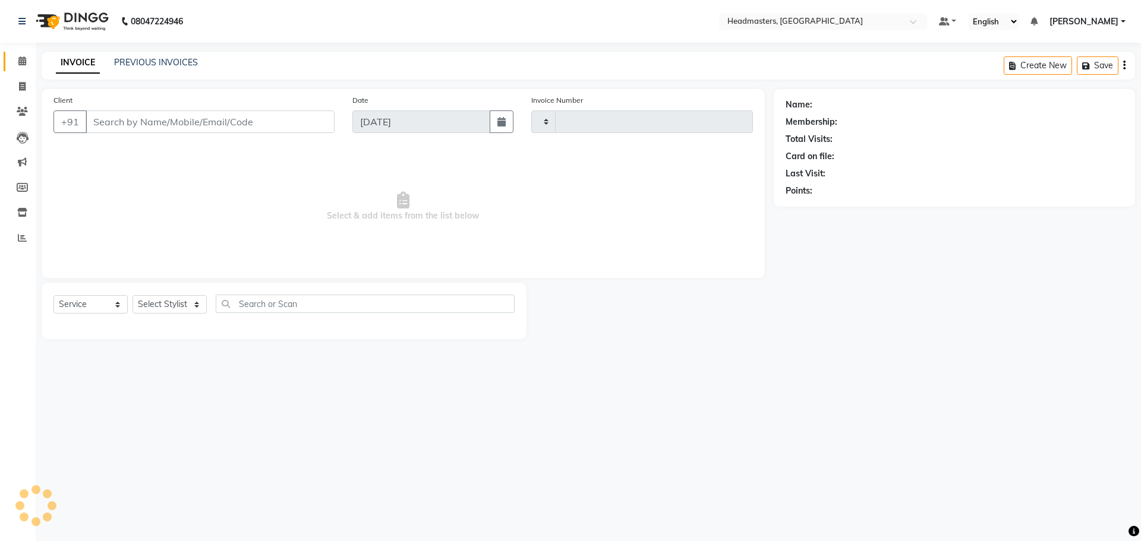
type input "3298"
select select "7136"
type input "9855408002"
select select "60665"
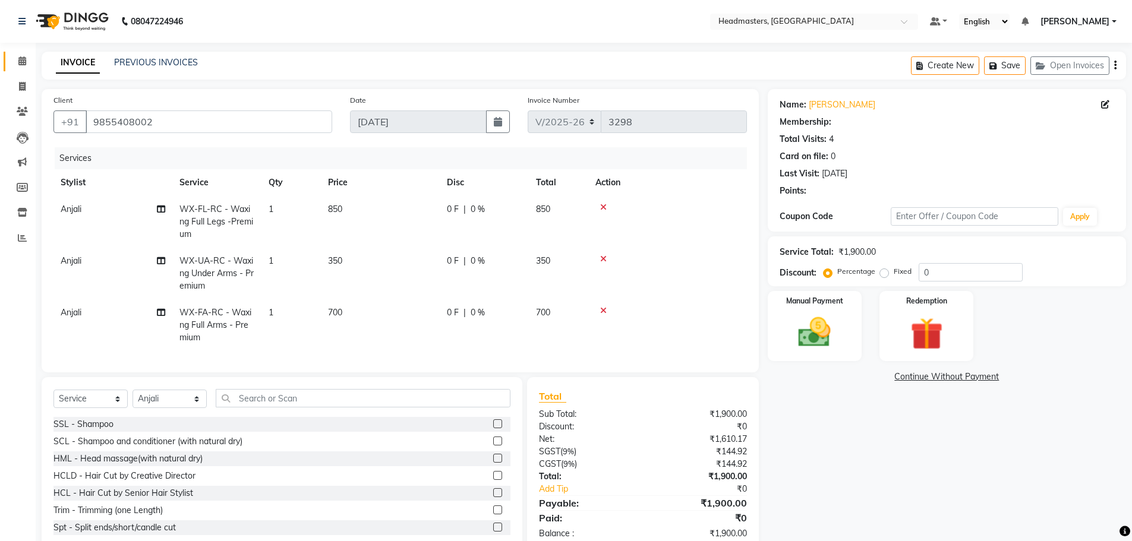
scroll to position [38, 0]
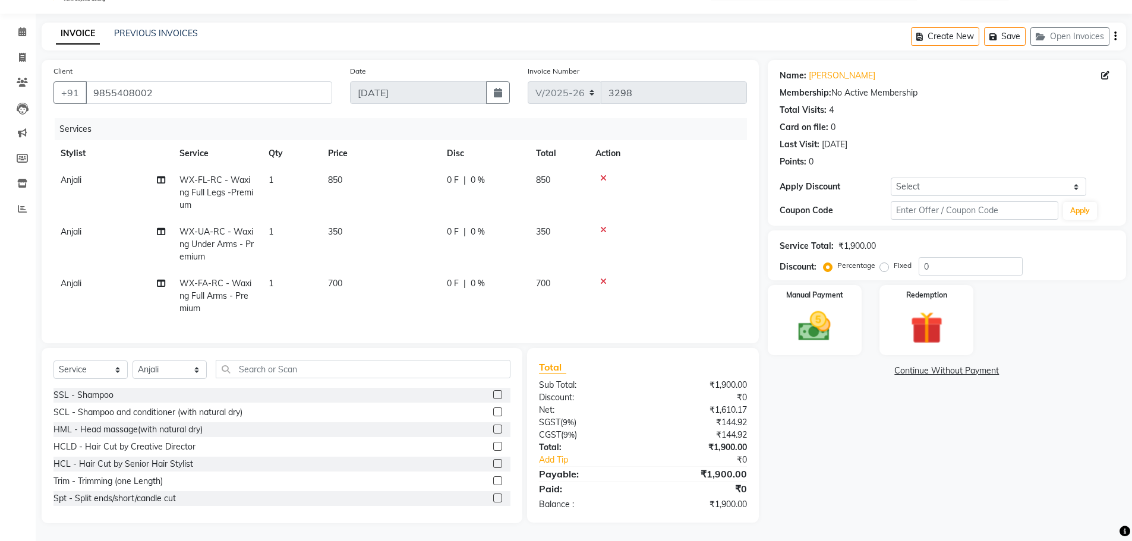
click at [604, 174] on icon at bounding box center [603, 178] width 7 height 8
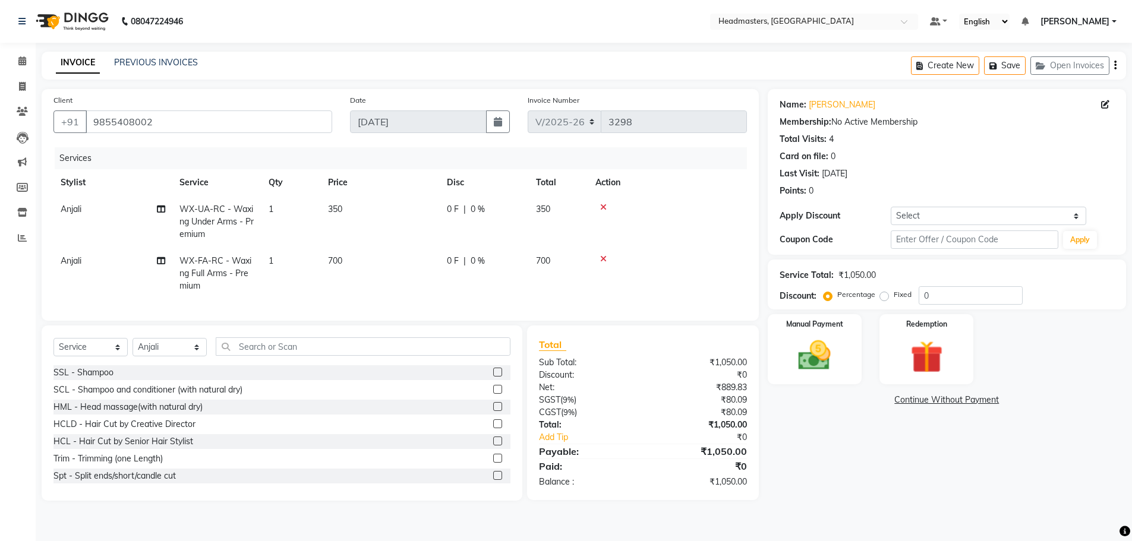
scroll to position [0, 0]
click at [279, 354] on input "text" at bounding box center [365, 346] width 299 height 18
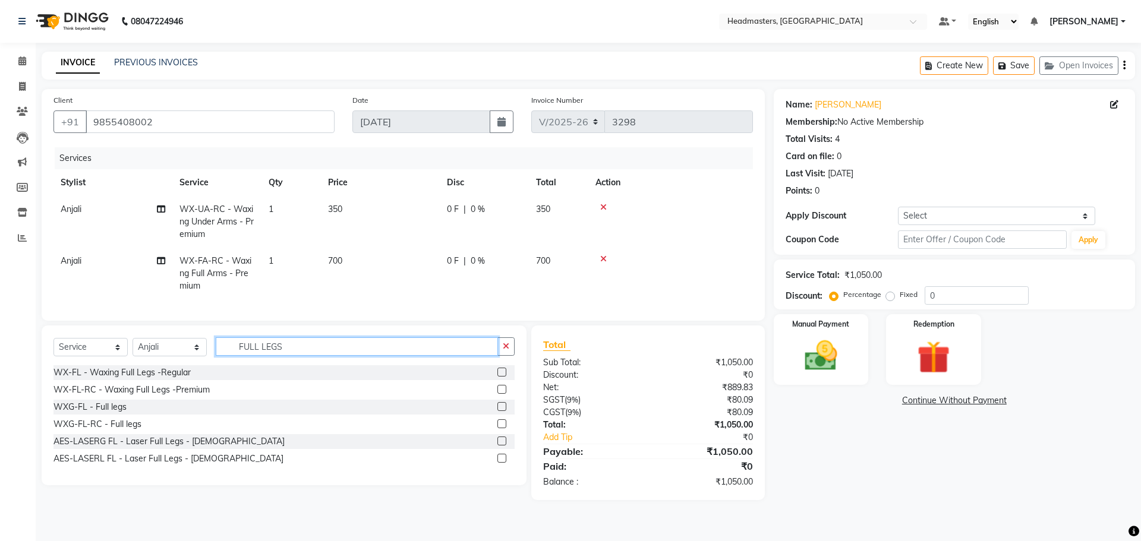
type input "FULL LEGS"
click at [501, 428] on label at bounding box center [501, 423] width 9 height 9
click at [501, 428] on input "checkbox" at bounding box center [501, 425] width 8 height 8
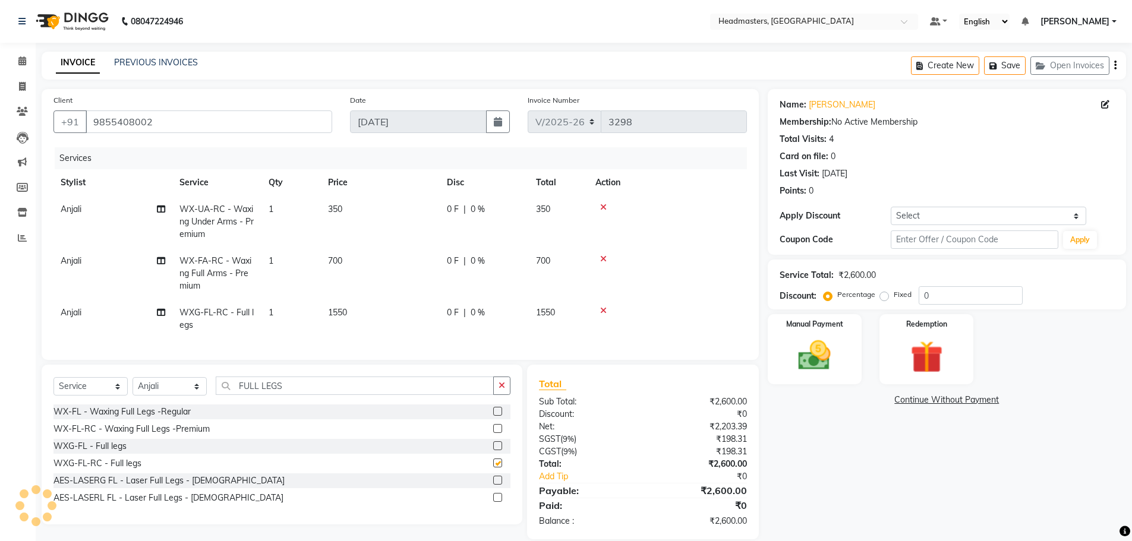
checkbox input "false"
click at [458, 322] on td "0 F | 0 %" at bounding box center [484, 318] width 89 height 39
select select "60665"
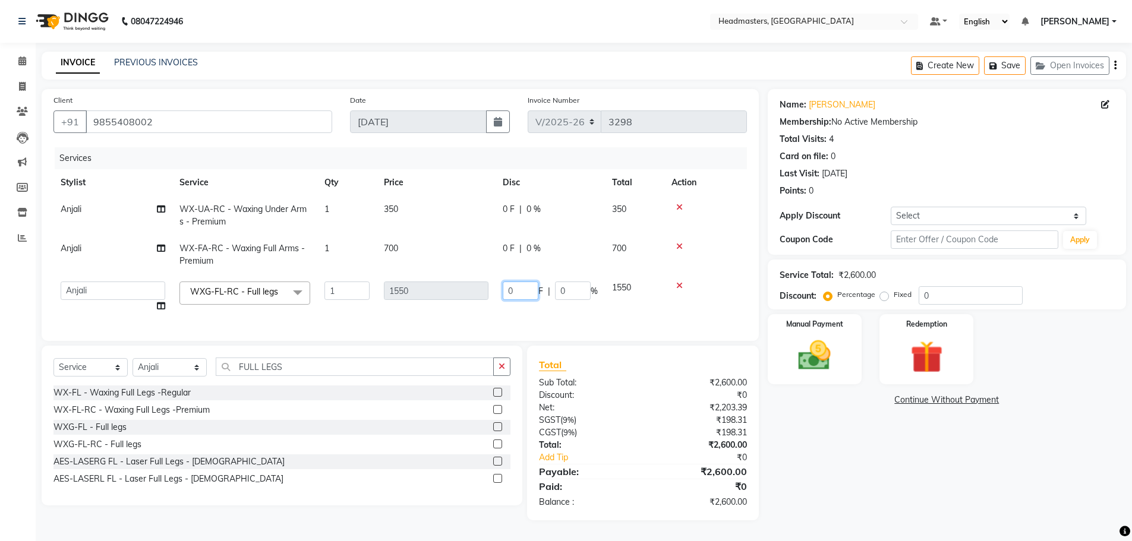
click at [519, 297] on input "0" at bounding box center [521, 291] width 36 height 18
type input "0550"
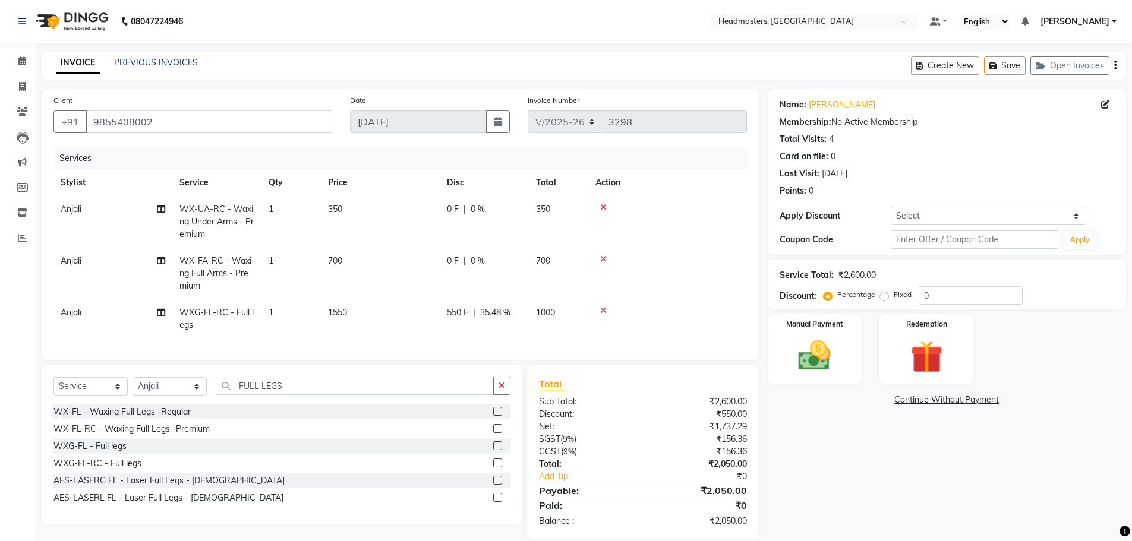
click at [624, 313] on tr "Anjali WXG-FL-RC - Full legs 1 1550 550 F | 35.48 % 1000" at bounding box center [399, 318] width 693 height 39
click at [463, 255] on span "|" at bounding box center [464, 261] width 2 height 12
select select "60665"
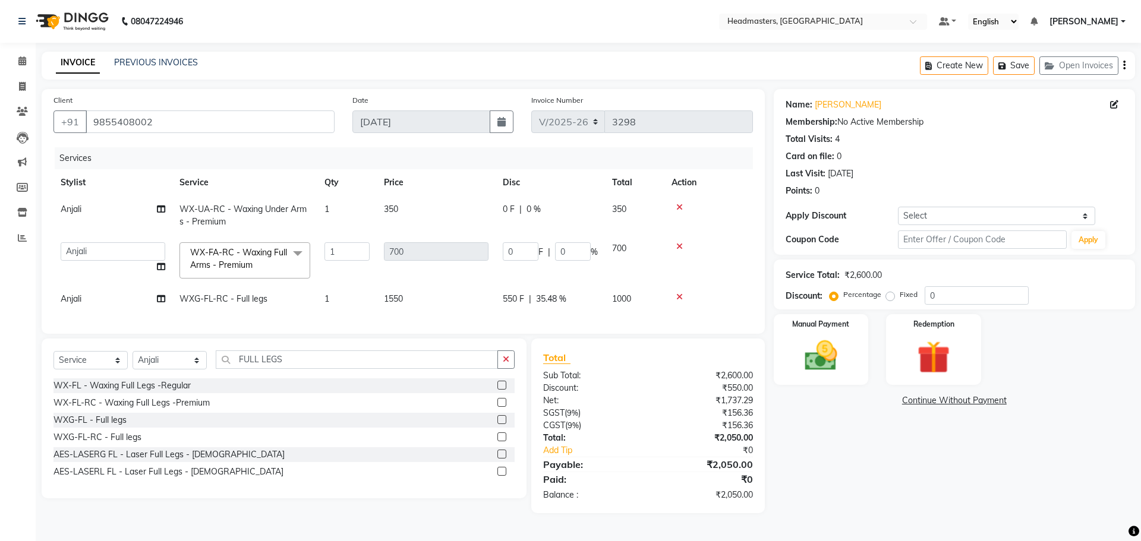
click at [510, 203] on span "0 F" at bounding box center [509, 209] width 12 height 12
select select "60665"
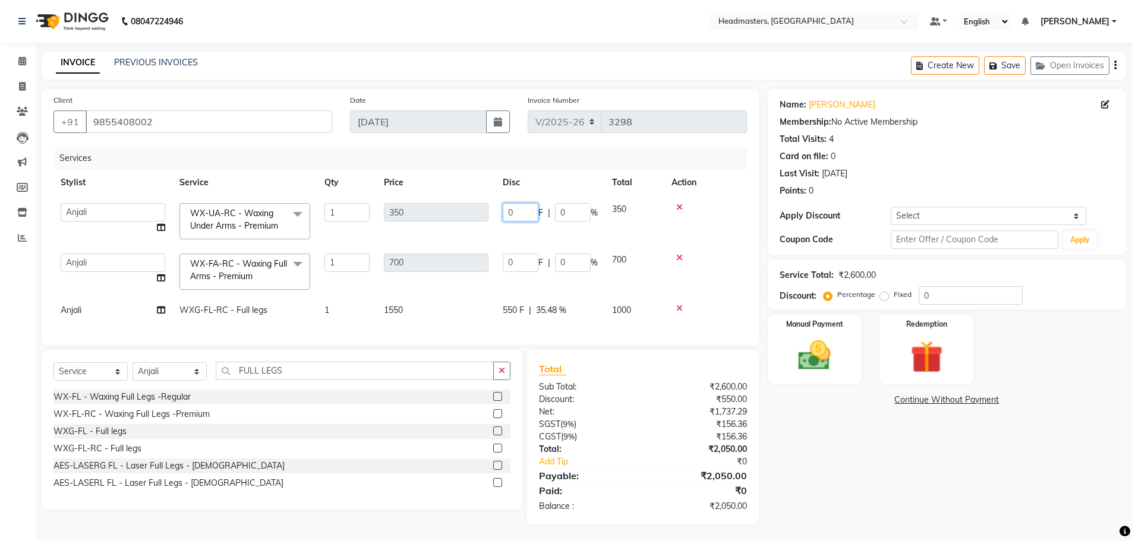
click at [513, 208] on input "0" at bounding box center [521, 212] width 36 height 18
type input "050"
click at [821, 476] on div "Name: Amandeep Membership: No Active Membership Total Visits: 4 Card on file: 0…" at bounding box center [951, 307] width 367 height 436
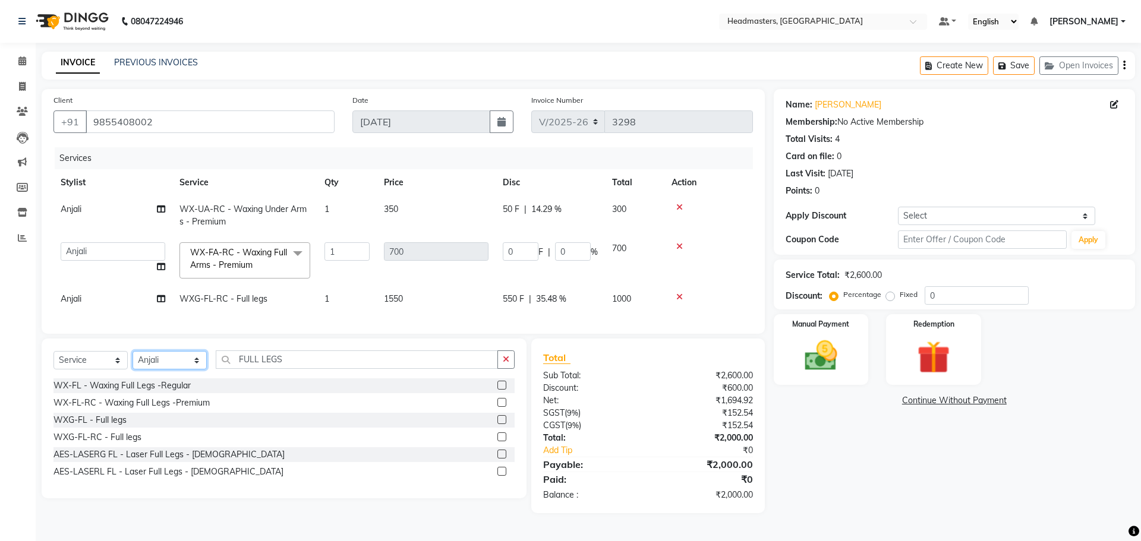
click at [160, 370] on select "Select Stylist AFIA Anjali [PERSON_NAME] [PERSON_NAME] [PERSON_NAME] HEAD [PERS…" at bounding box center [170, 360] width 74 height 18
select select "60668"
click at [310, 368] on input "FULL LEGS" at bounding box center [357, 360] width 282 height 18
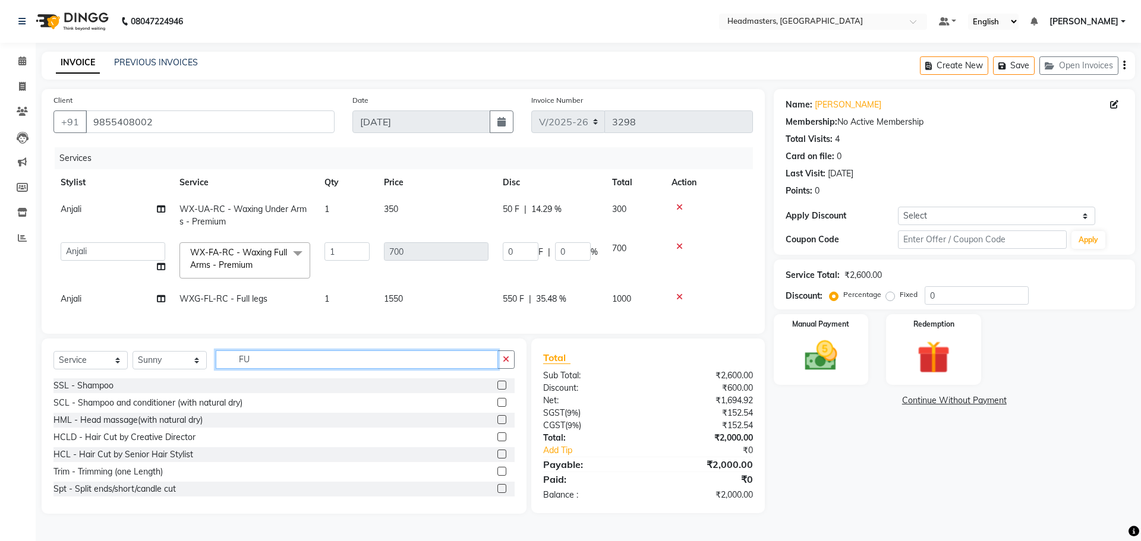
type input "F"
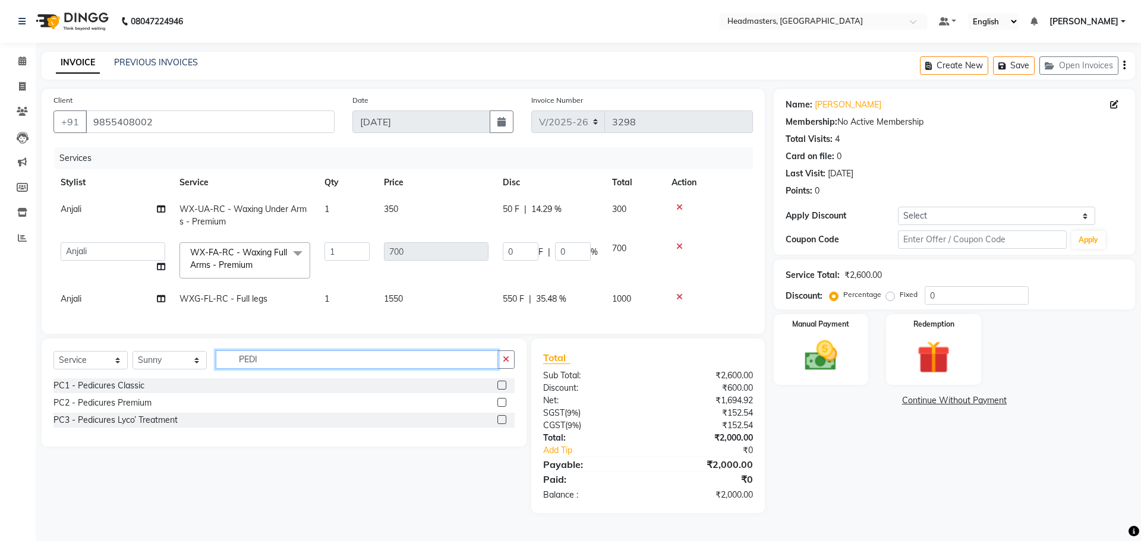
type input "PEDI"
click at [501, 390] on label at bounding box center [501, 385] width 9 height 9
click at [501, 390] on input "checkbox" at bounding box center [501, 386] width 8 height 8
checkbox input "true"
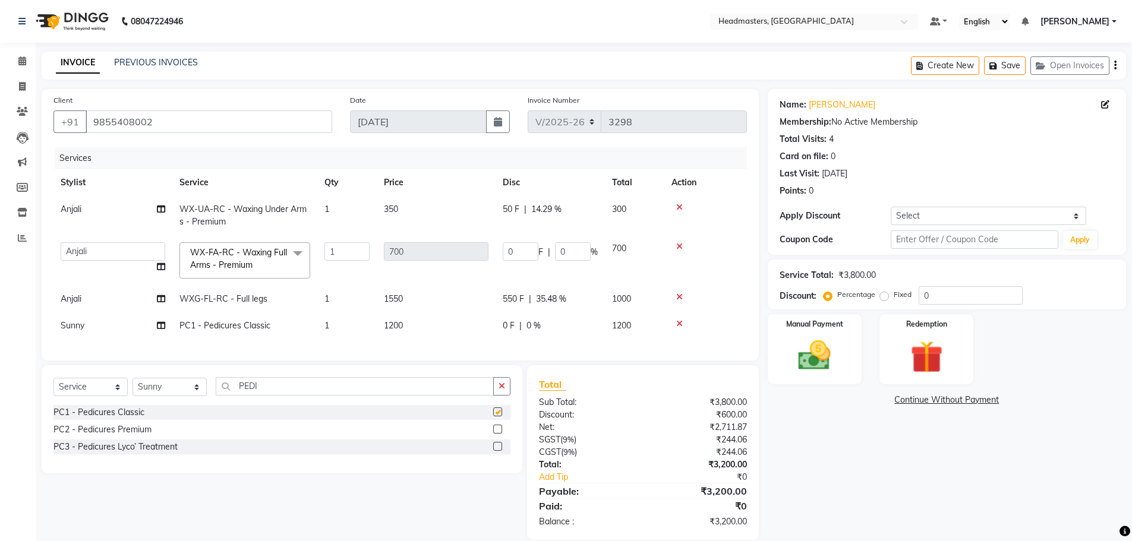
click at [514, 299] on span "550 F" at bounding box center [513, 299] width 21 height 12
select select "60665"
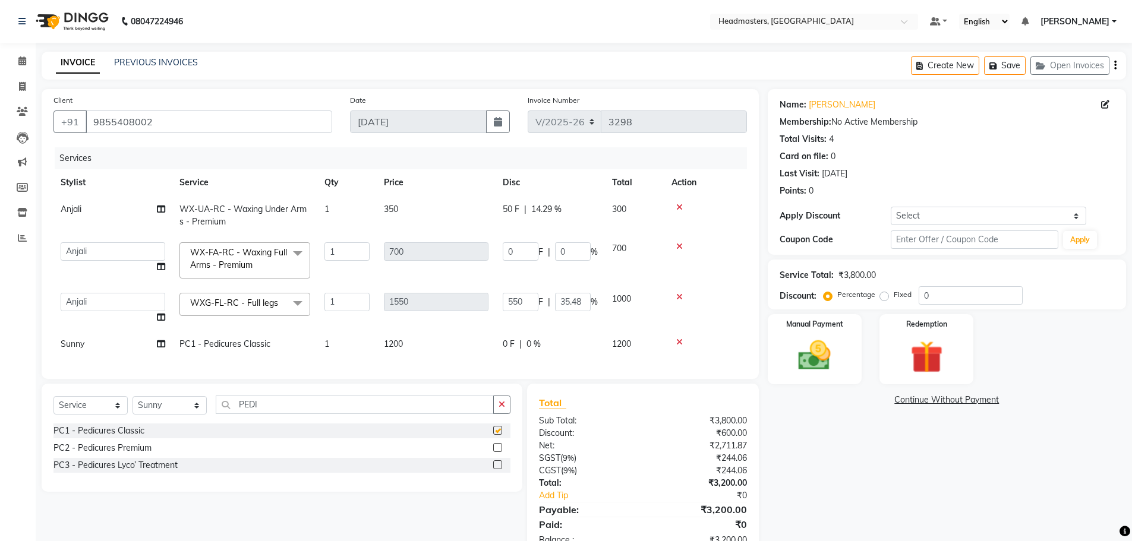
click at [522, 299] on td "550 F | 35.48 %" at bounding box center [550, 308] width 109 height 45
checkbox input "false"
click at [520, 331] on td "0 F | 0 %" at bounding box center [550, 344] width 109 height 27
select select "60668"
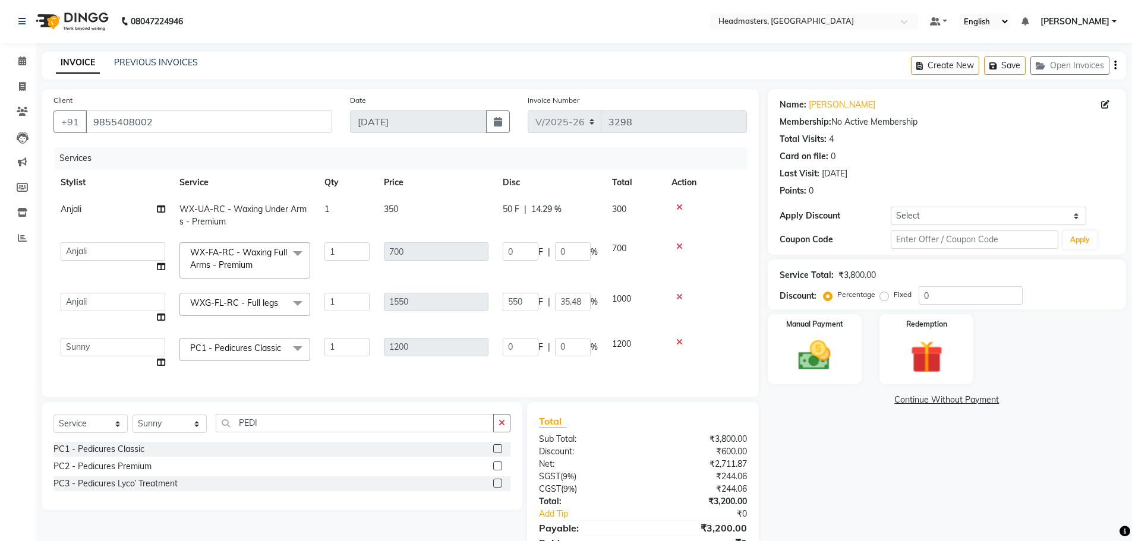
scroll to position [26, 0]
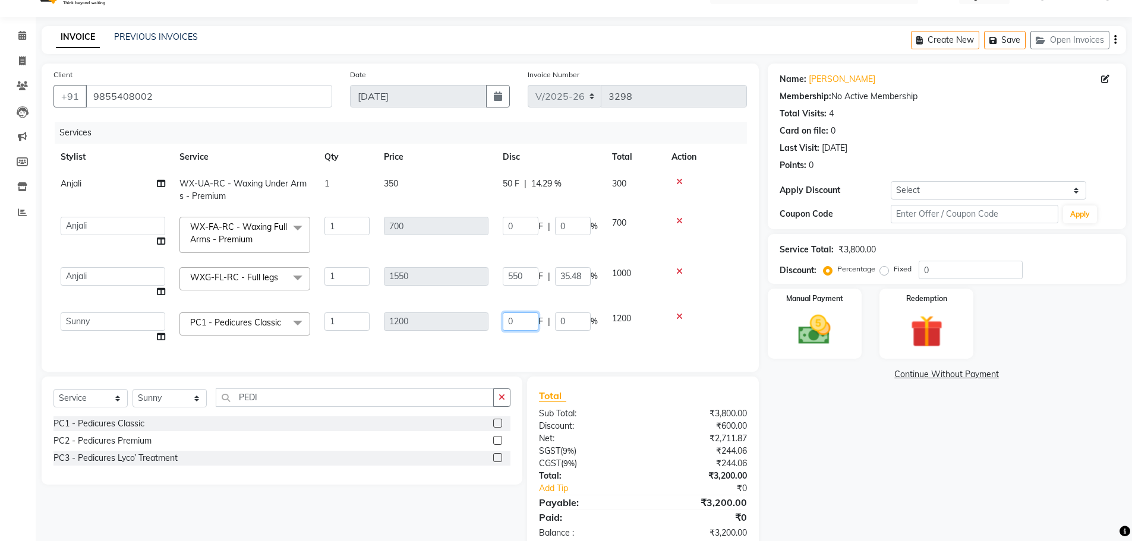
click at [518, 320] on input "0" at bounding box center [521, 322] width 36 height 18
type input "0100"
drag, startPoint x: 520, startPoint y: 327, endPoint x: 846, endPoint y: 425, distance: 340.4
click at [846, 425] on div "Name: Amandeep Membership: No Active Membership Total Visits: 4 Card on file: 0…" at bounding box center [951, 308] width 367 height 488
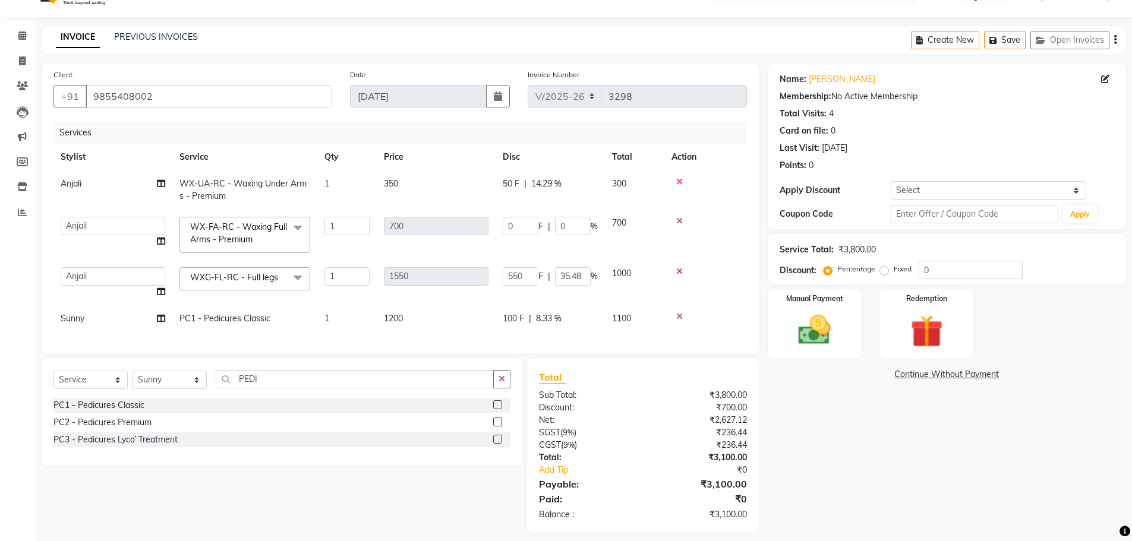
scroll to position [44, 0]
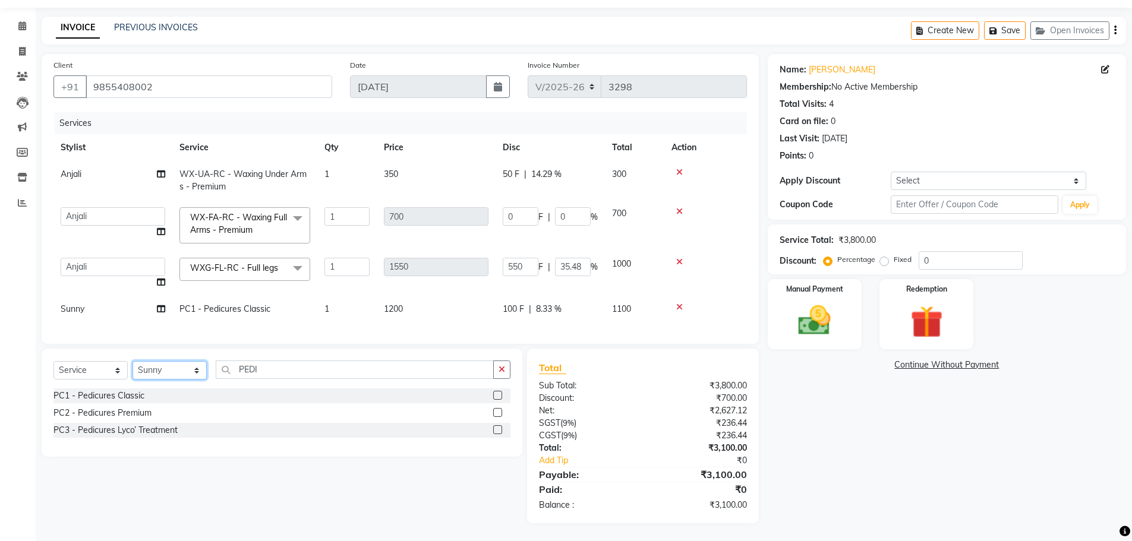
click at [162, 376] on select "Select Stylist AFIA Anjali [PERSON_NAME] [PERSON_NAME] [PERSON_NAME] HEAD [PERS…" at bounding box center [170, 370] width 74 height 18
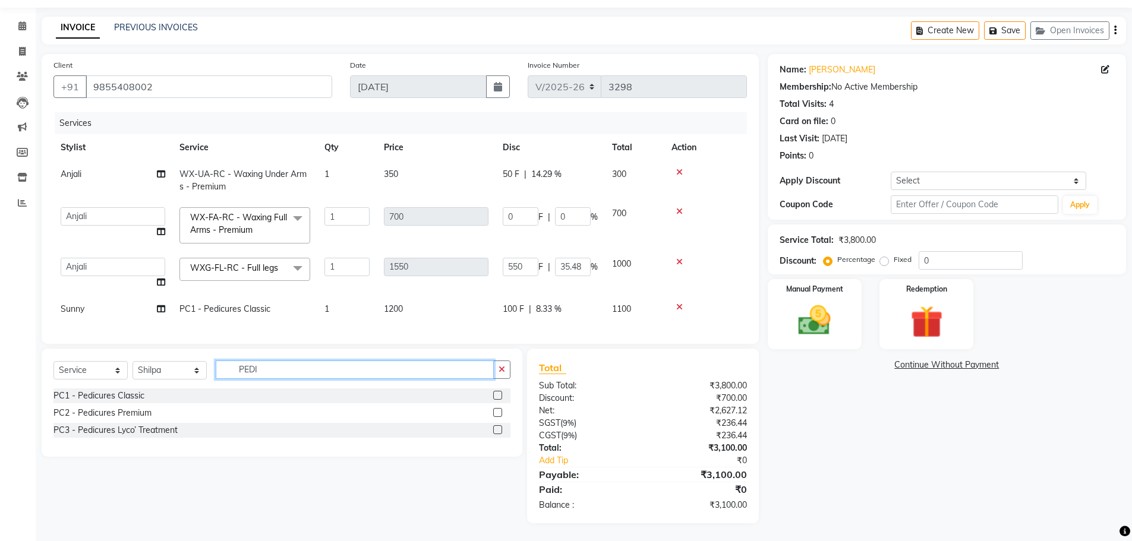
click at [276, 364] on input "PEDI" at bounding box center [355, 370] width 278 height 18
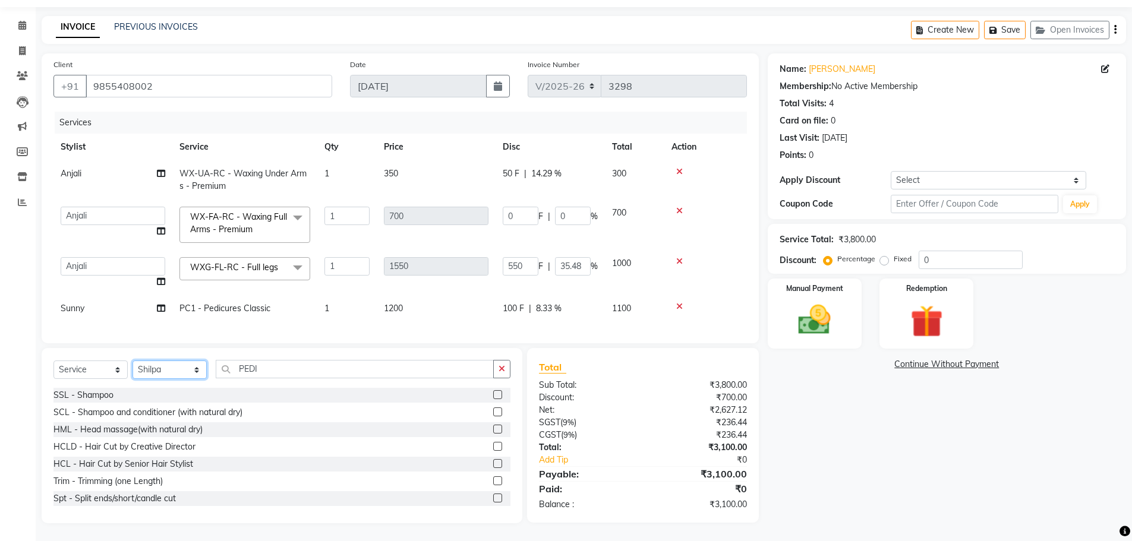
click at [190, 368] on select "Select Stylist AFIA Anjali [PERSON_NAME] [PERSON_NAME] [PERSON_NAME] HEAD [PERS…" at bounding box center [170, 370] width 74 height 18
select select "60670"
click at [133, 361] on select "Select Stylist AFIA Anjali [PERSON_NAME] [PERSON_NAME] [PERSON_NAME] HEAD [PERS…" at bounding box center [170, 370] width 74 height 18
click at [277, 368] on input "PEDI" at bounding box center [355, 369] width 278 height 18
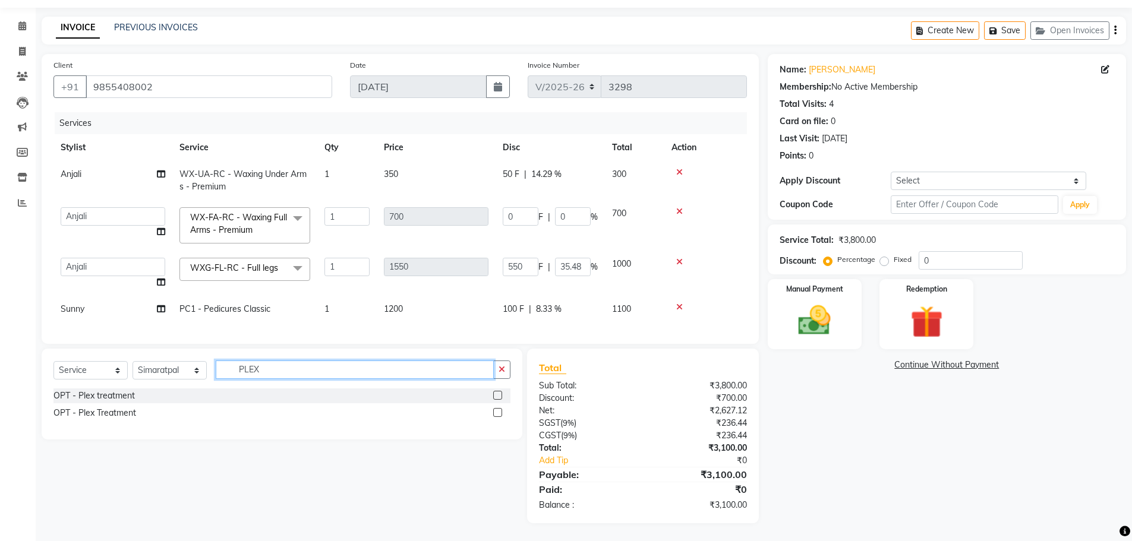
type input "PLEX"
click at [497, 395] on label at bounding box center [497, 395] width 9 height 9
click at [497, 395] on input "checkbox" at bounding box center [497, 396] width 8 height 8
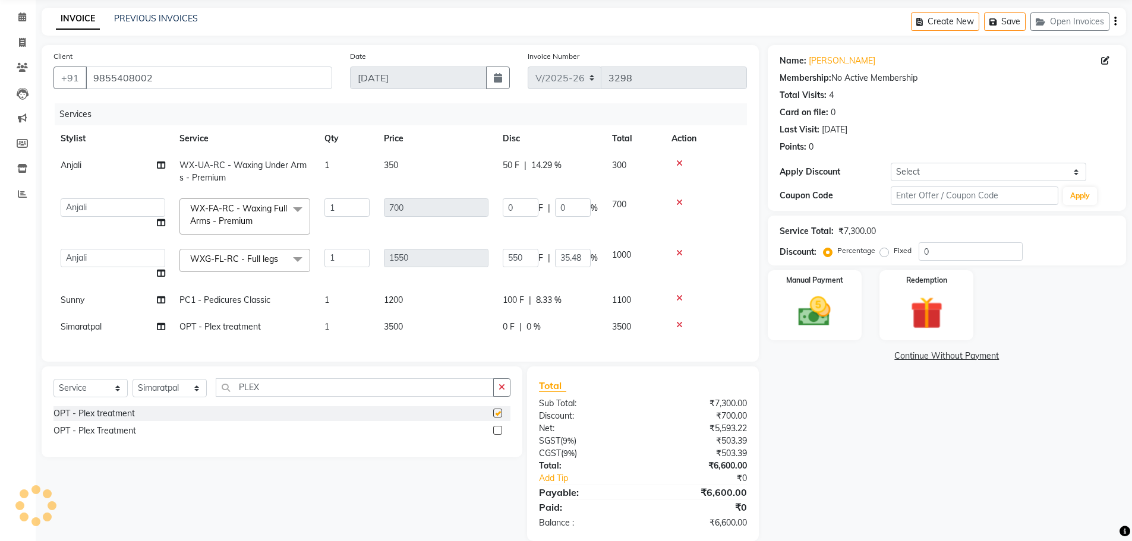
checkbox input "false"
click at [92, 379] on select "Select Service Product Membership Package Voucher Prepaid Gift Card" at bounding box center [90, 388] width 74 height 18
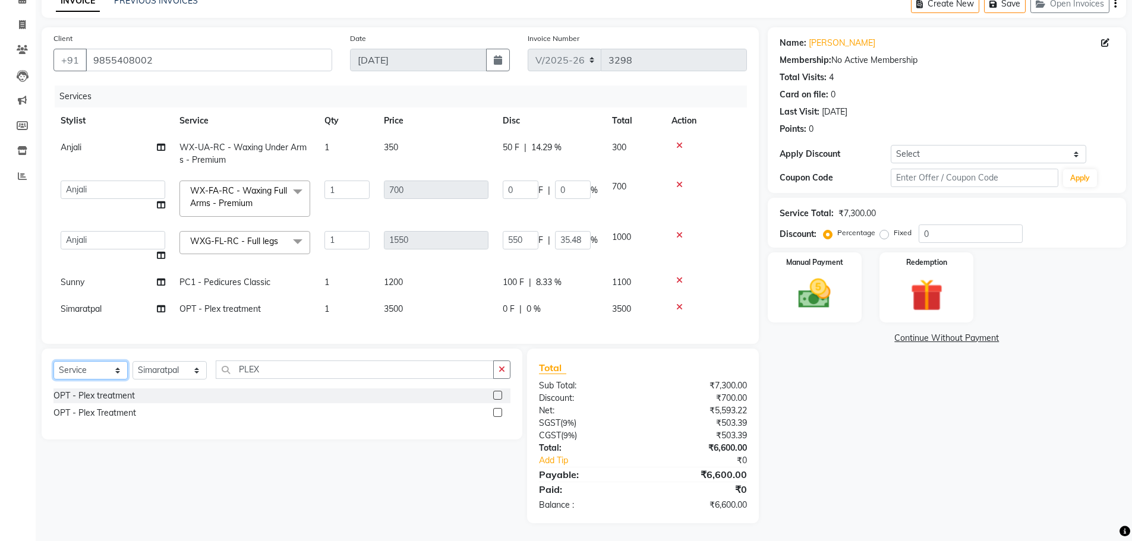
select select "product"
click at [53, 361] on select "Select Service Product Membership Package Voucher Prepaid Gift Card" at bounding box center [90, 370] width 74 height 18
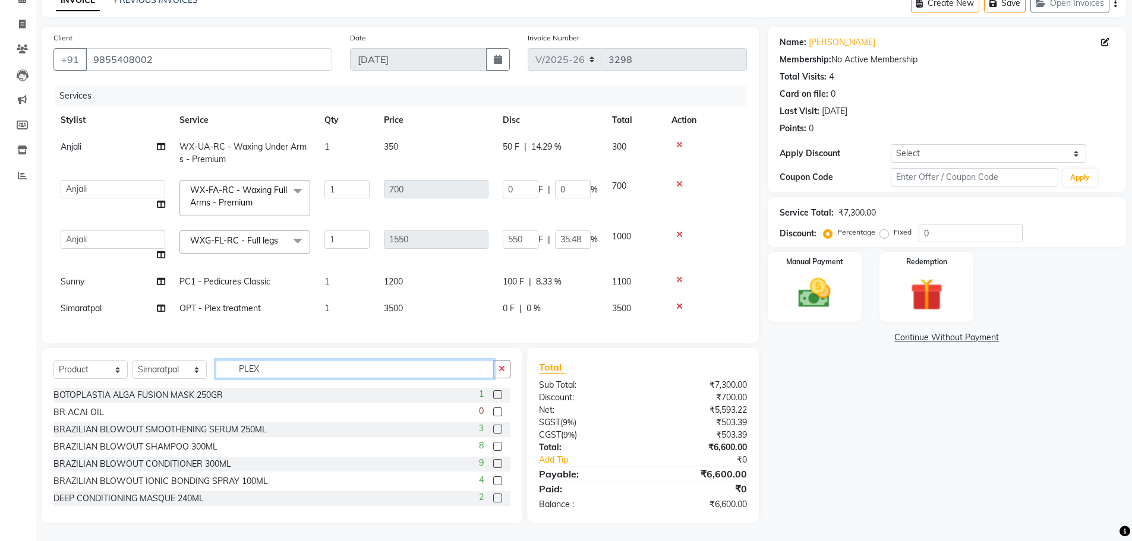
click at [276, 368] on input "PLEX" at bounding box center [355, 369] width 278 height 18
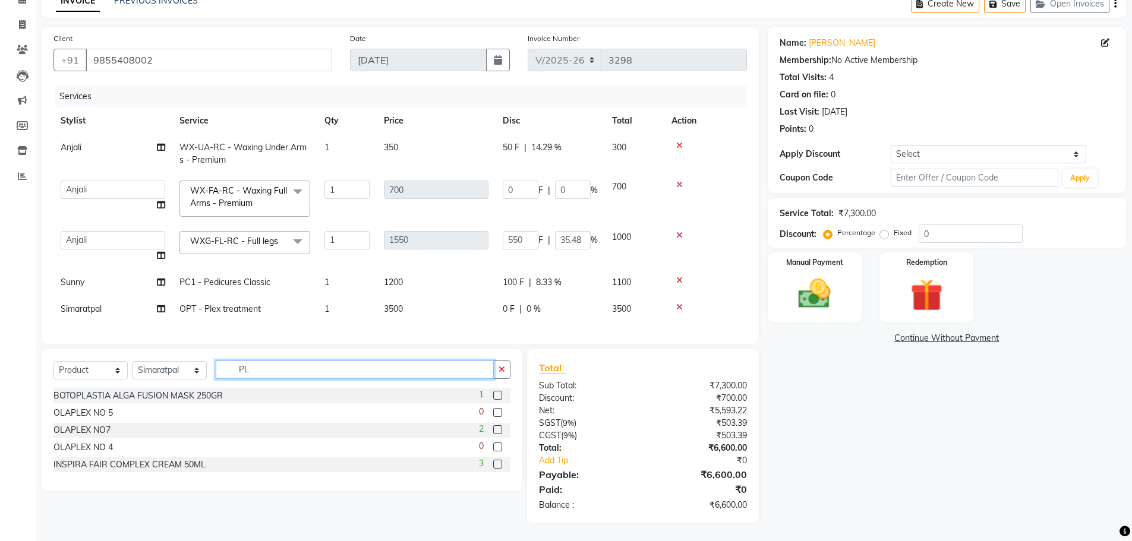
type input "P"
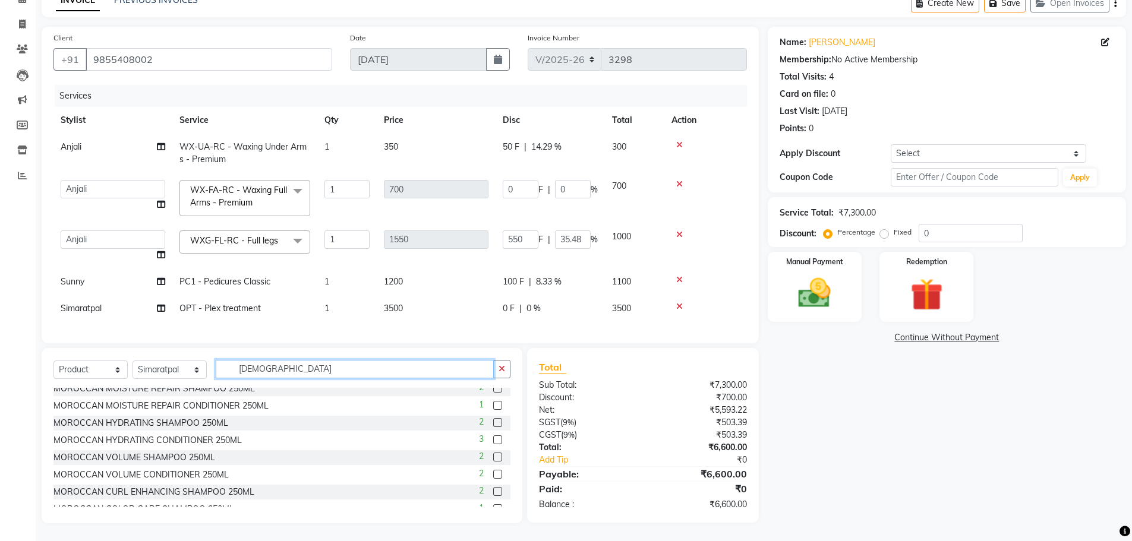
scroll to position [0, 0]
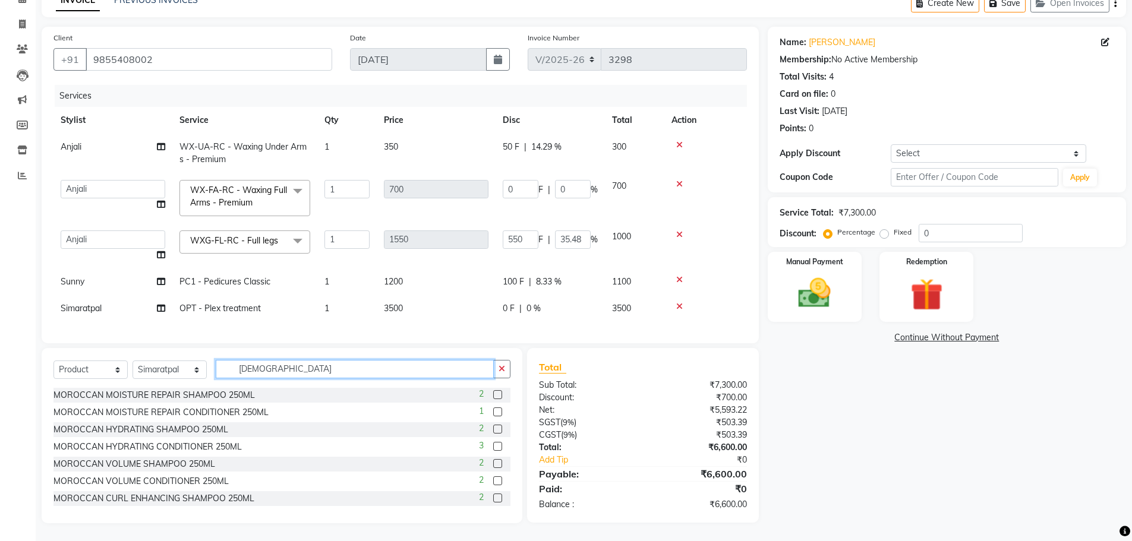
type input "MORO"
click at [493, 413] on label at bounding box center [497, 412] width 9 height 9
click at [493, 413] on input "checkbox" at bounding box center [497, 413] width 8 height 8
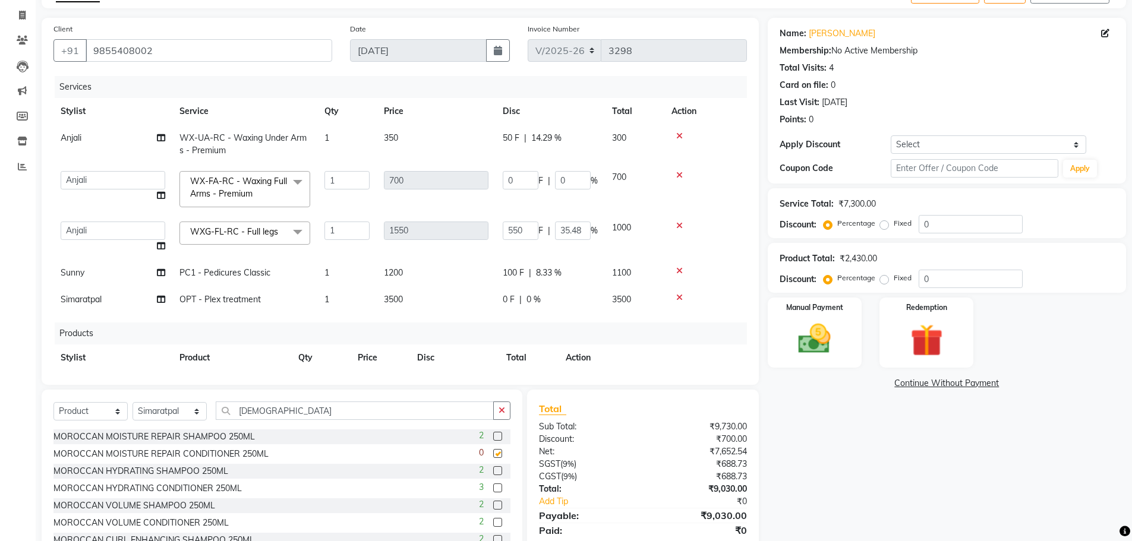
checkbox input "false"
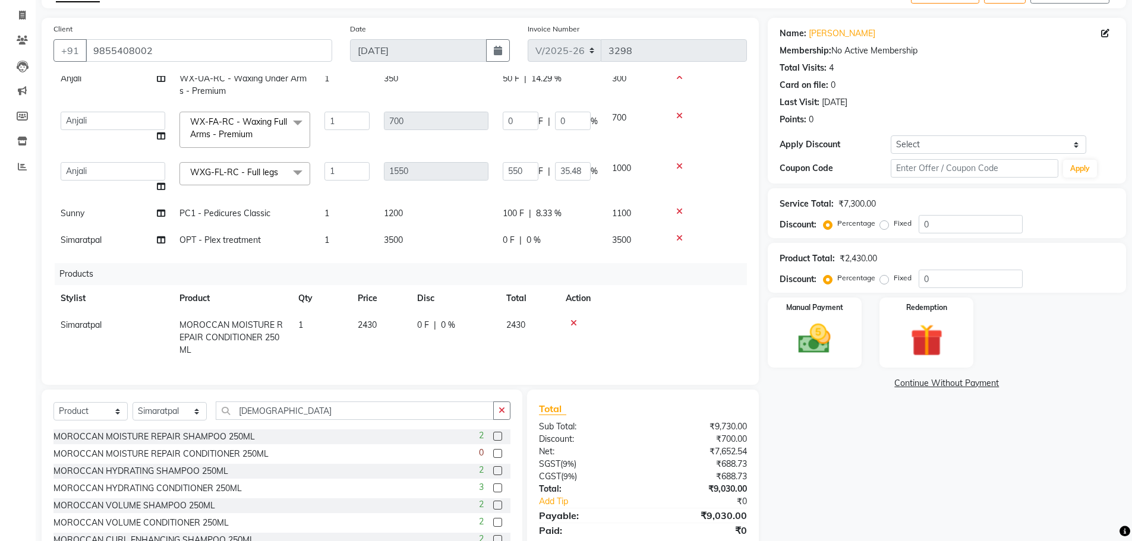
scroll to position [113, 0]
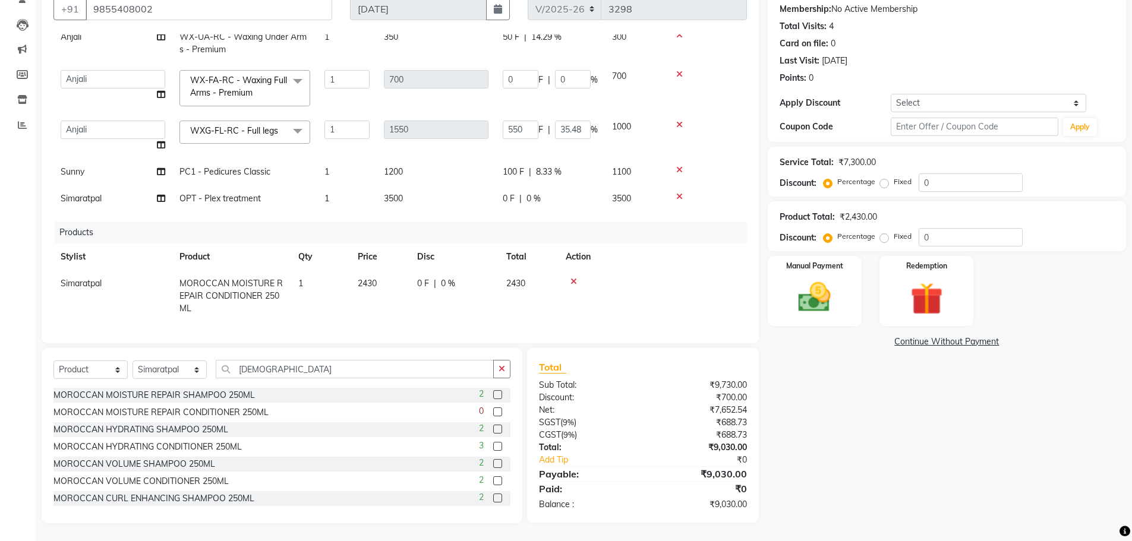
click at [575, 277] on icon at bounding box center [573, 281] width 7 height 8
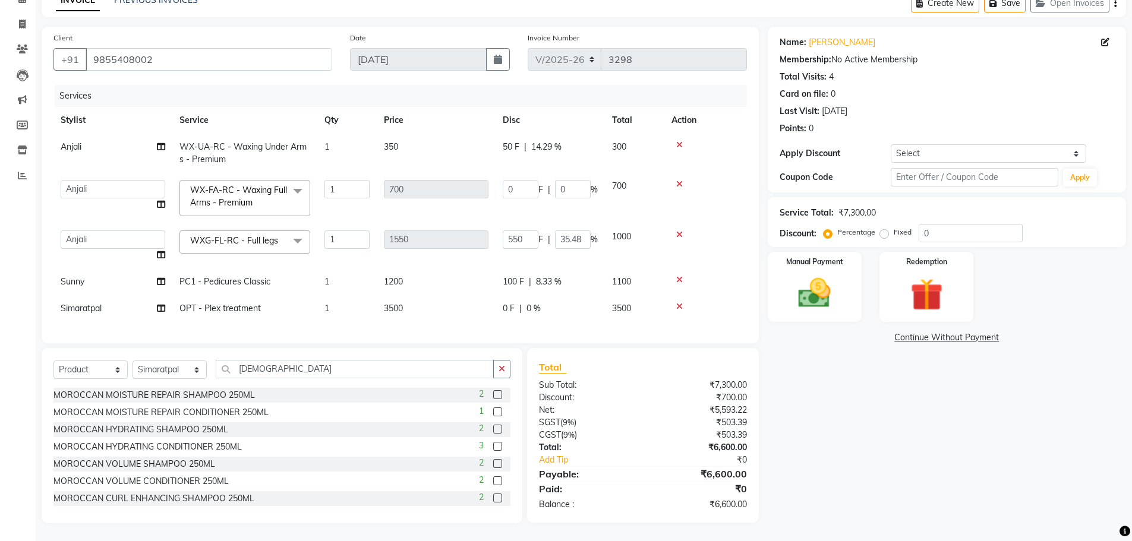
scroll to position [71, 0]
click at [493, 394] on label at bounding box center [497, 394] width 9 height 9
click at [493, 394] on input "checkbox" at bounding box center [497, 396] width 8 height 8
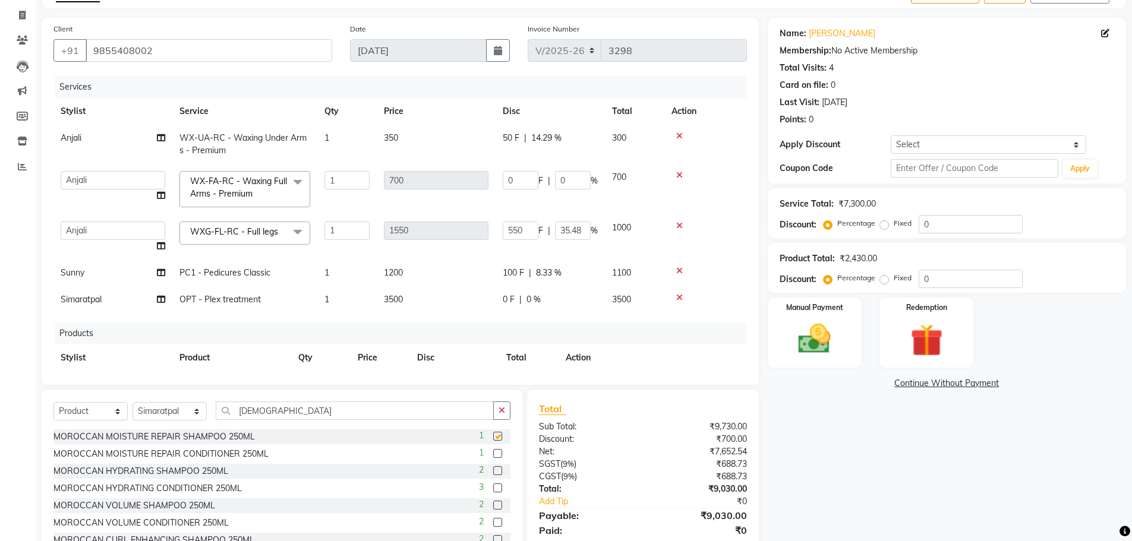
checkbox input "false"
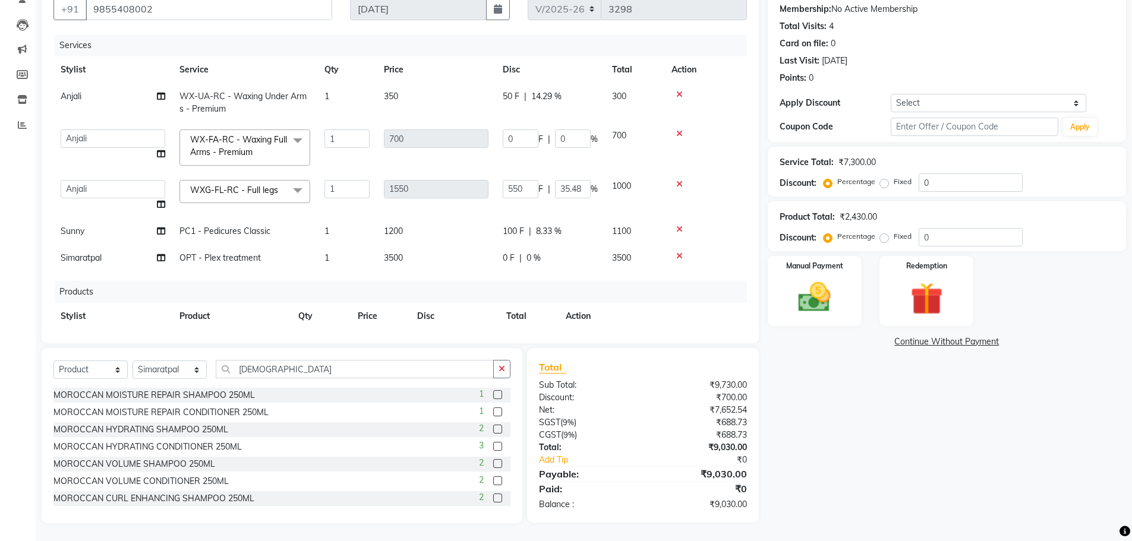
scroll to position [56, 0]
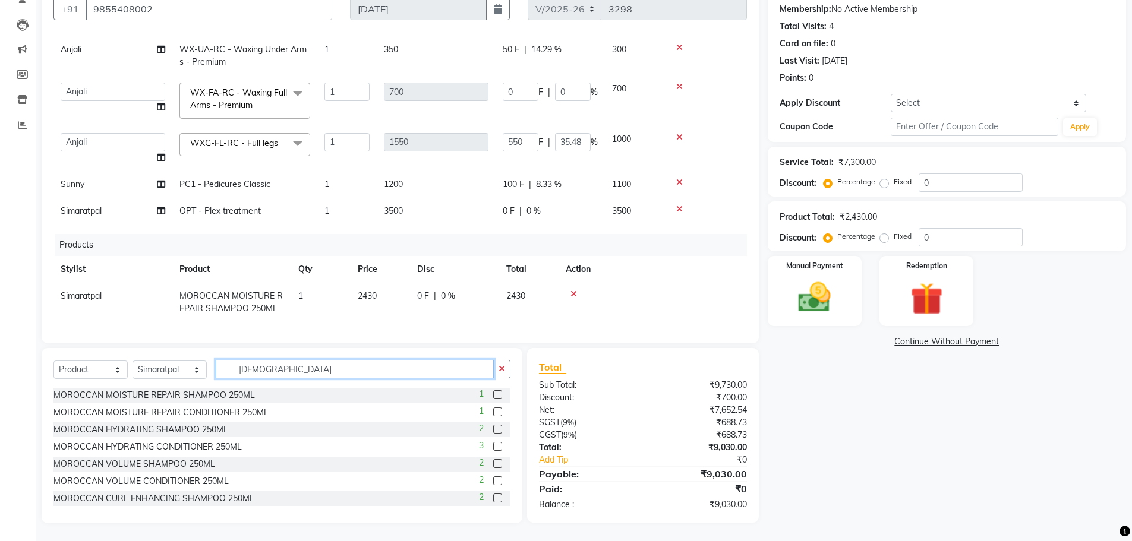
click at [303, 367] on input "MORO" at bounding box center [355, 369] width 278 height 18
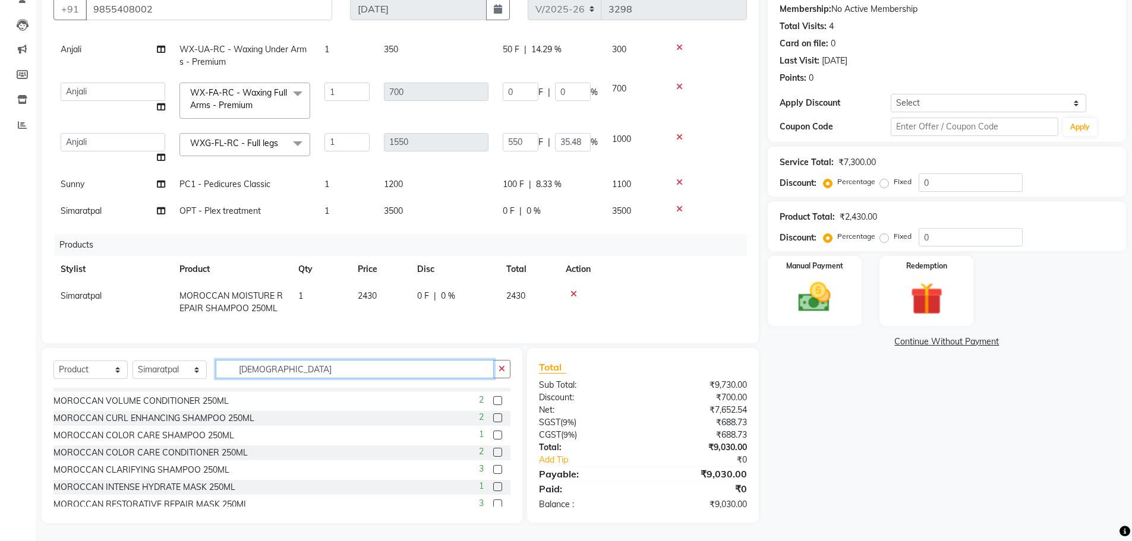
scroll to position [88, 0]
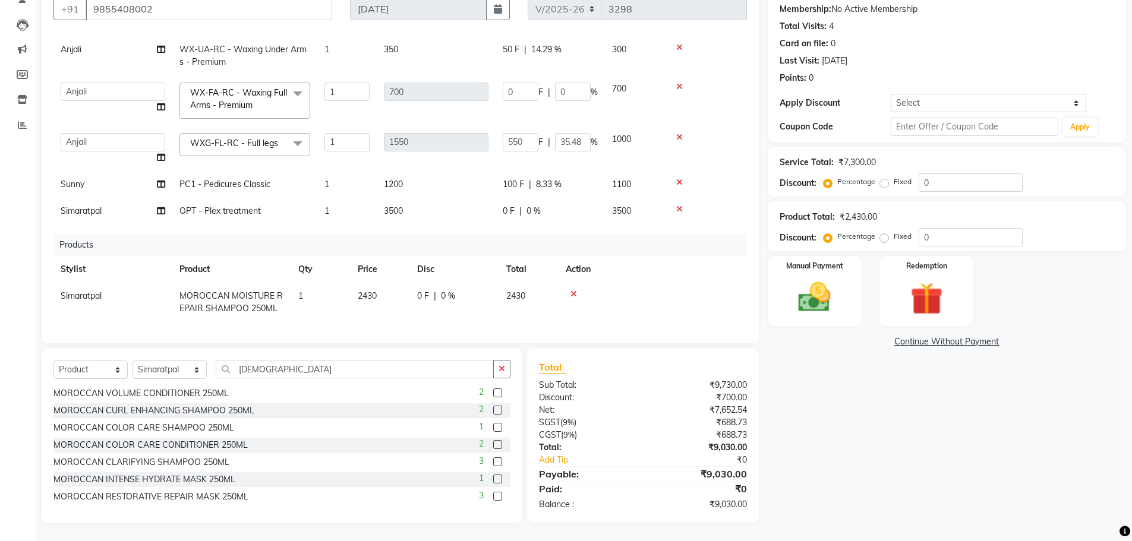
click at [493, 495] on label at bounding box center [497, 496] width 9 height 9
click at [493, 495] on input "checkbox" at bounding box center [497, 497] width 8 height 8
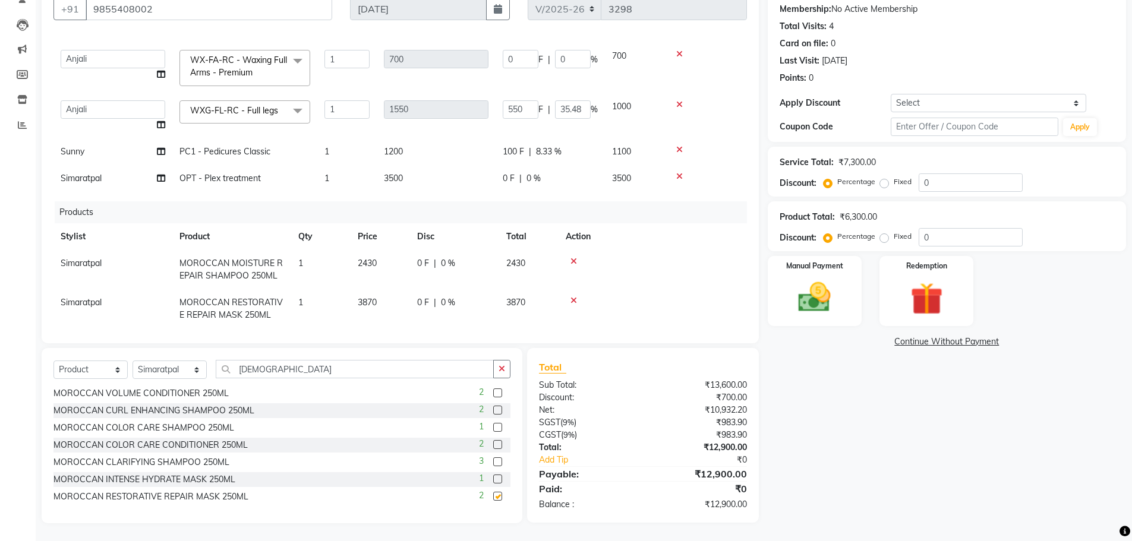
checkbox input "false"
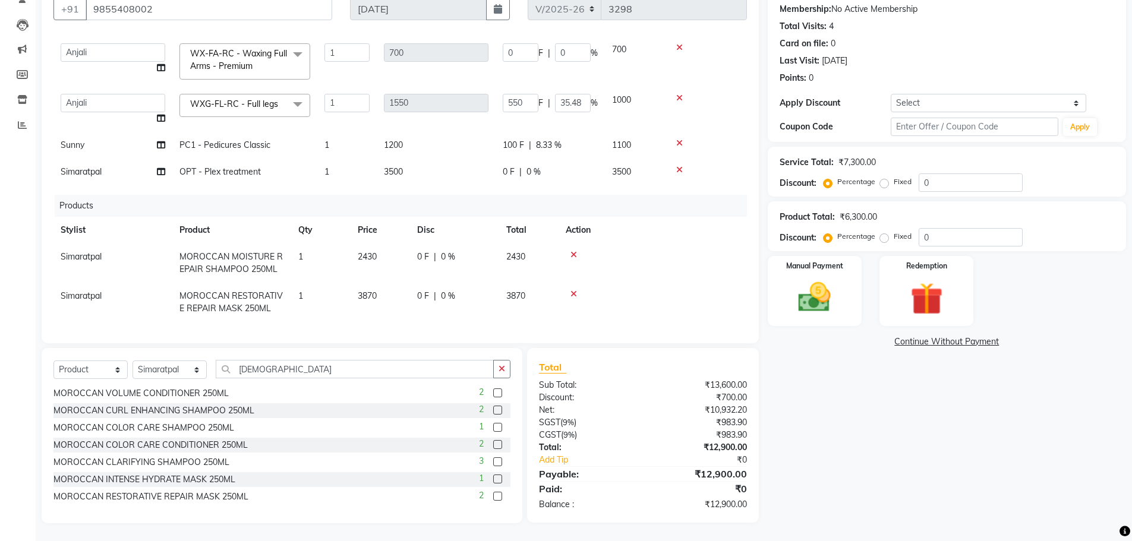
drag, startPoint x: 486, startPoint y: 480, endPoint x: 490, endPoint y: 467, distance: 13.0
click at [493, 480] on label at bounding box center [497, 479] width 9 height 9
click at [493, 480] on input "checkbox" at bounding box center [497, 480] width 8 height 8
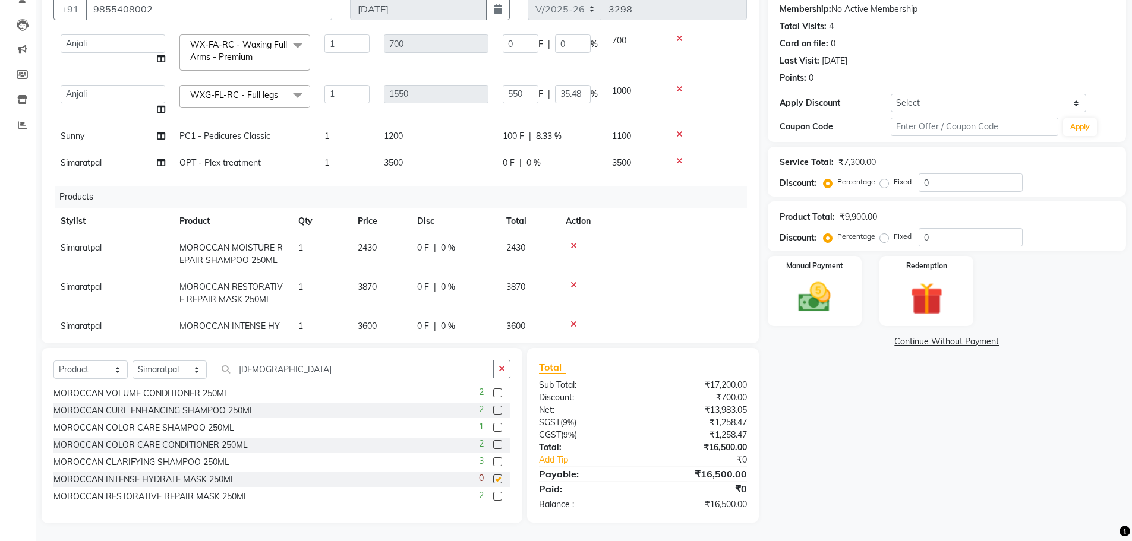
checkbox input "false"
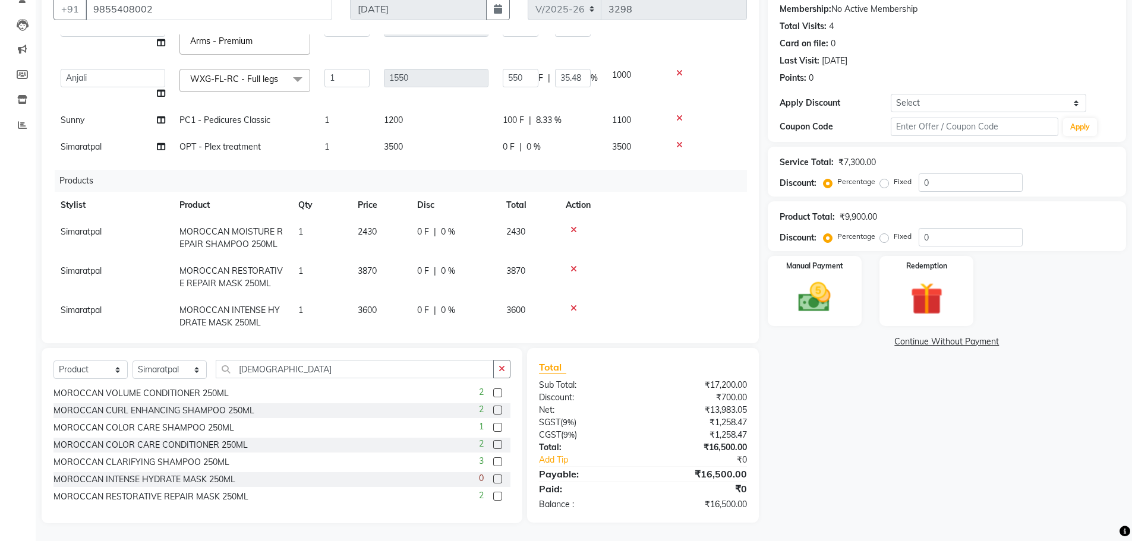
scroll to position [134, 0]
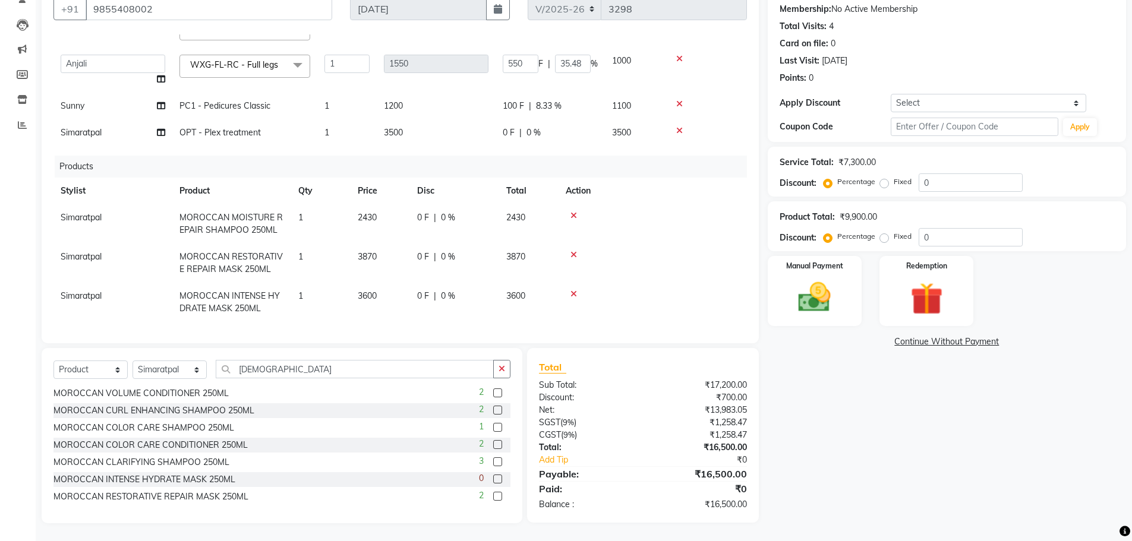
click at [575, 290] on icon at bounding box center [573, 294] width 7 height 8
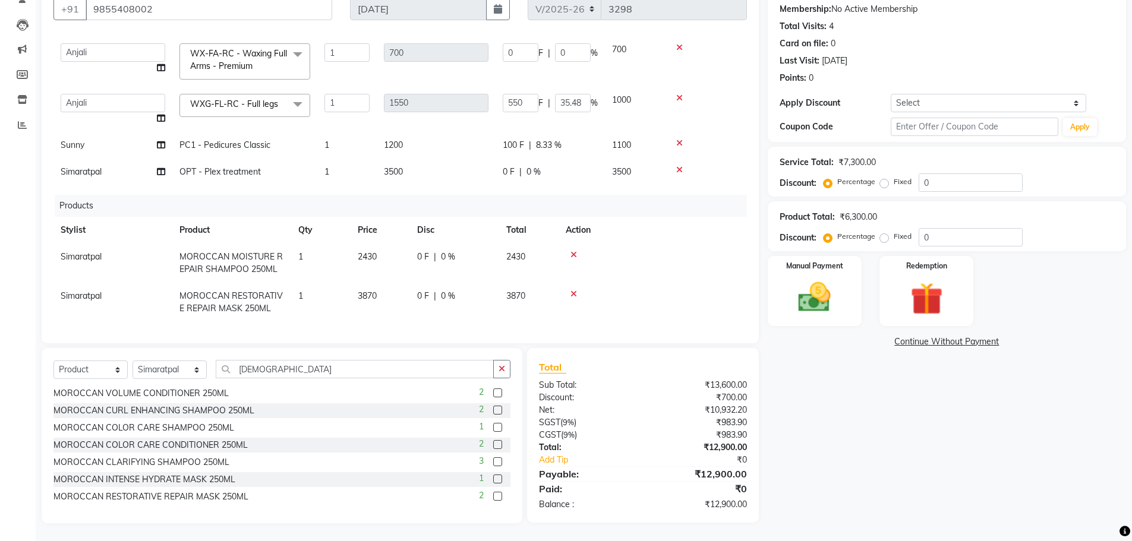
scroll to position [95, 0]
click at [310, 288] on td "1" at bounding box center [320, 302] width 59 height 39
select select "60670"
click at [329, 290] on input "1" at bounding box center [320, 299] width 45 height 18
type input "2"
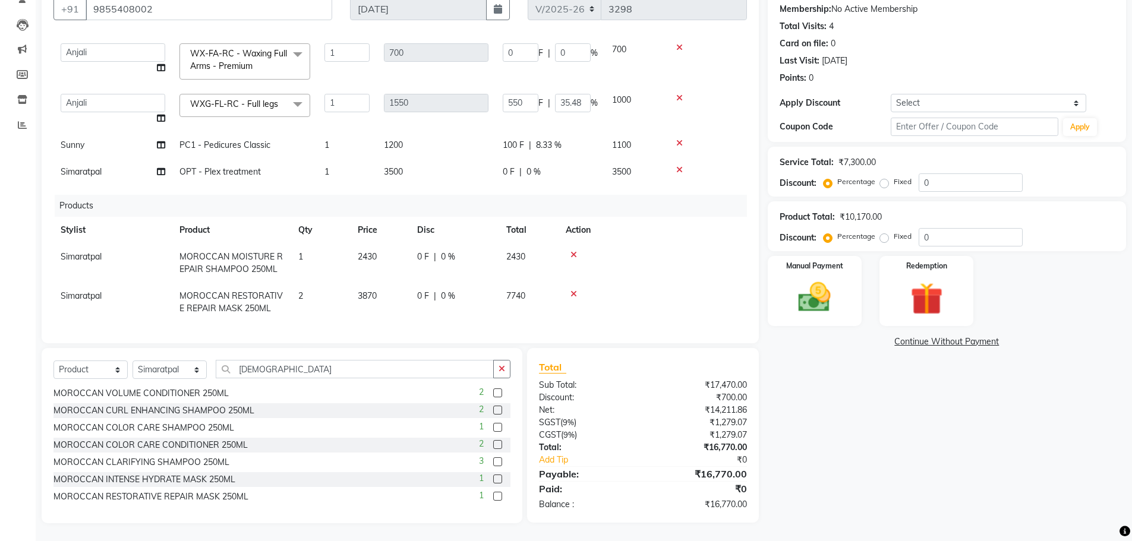
click at [835, 390] on div "Name: Amandeep Membership: No Active Membership Total Visits: 4 Card on file: 0…" at bounding box center [951, 249] width 367 height 547
click at [437, 292] on div "0 F | 0 %" at bounding box center [454, 296] width 75 height 12
select select "60670"
click at [444, 290] on input "0" at bounding box center [435, 299] width 36 height 18
type input "03420"
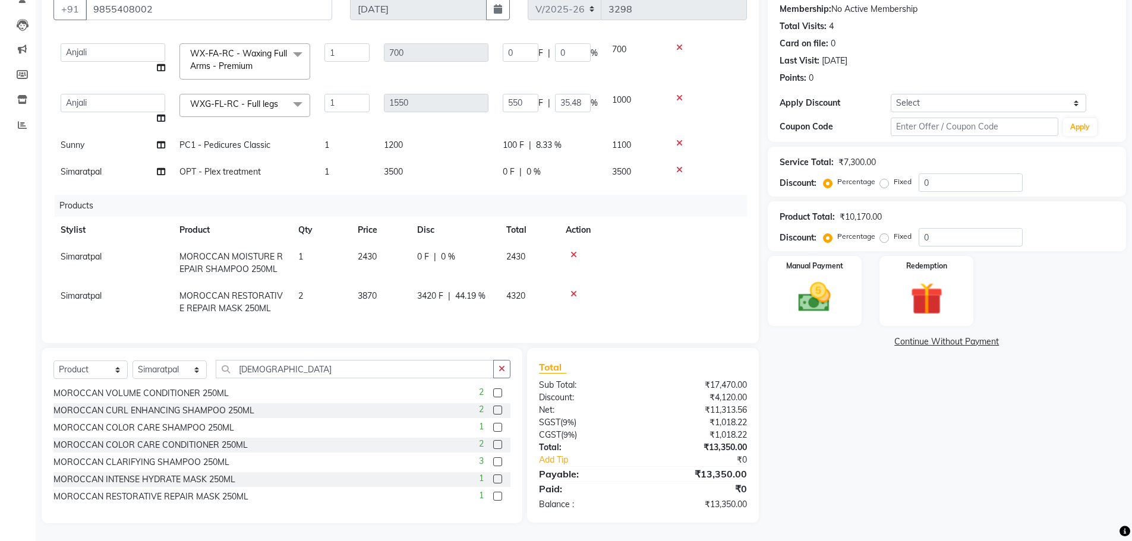
click at [432, 307] on td "3420 F | 44.19 %" at bounding box center [454, 302] width 89 height 39
select select "60670"
click at [831, 290] on img at bounding box center [814, 297] width 55 height 39
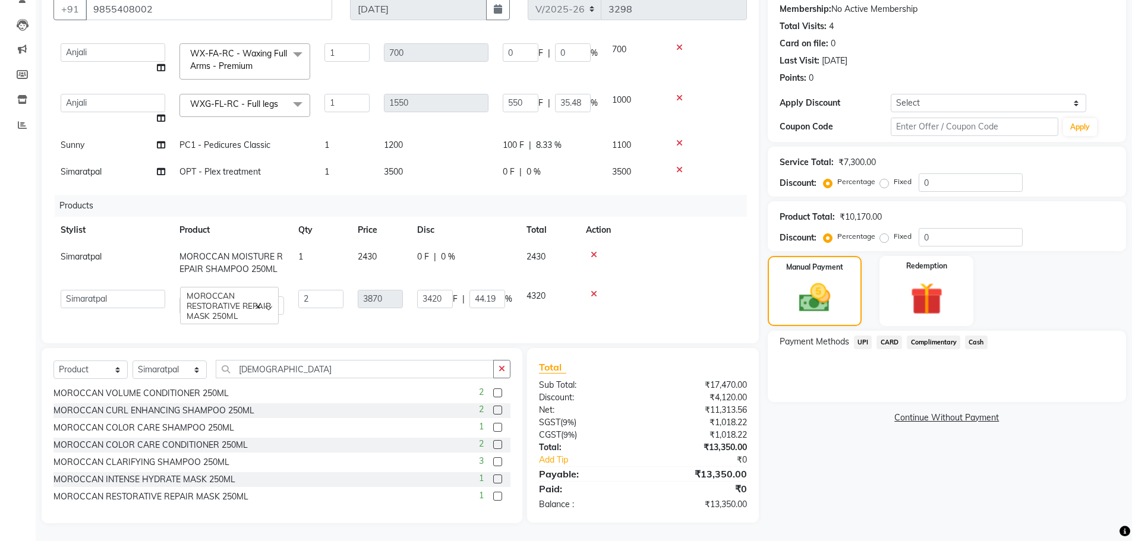
click at [859, 341] on span "UPI" at bounding box center [863, 343] width 18 height 14
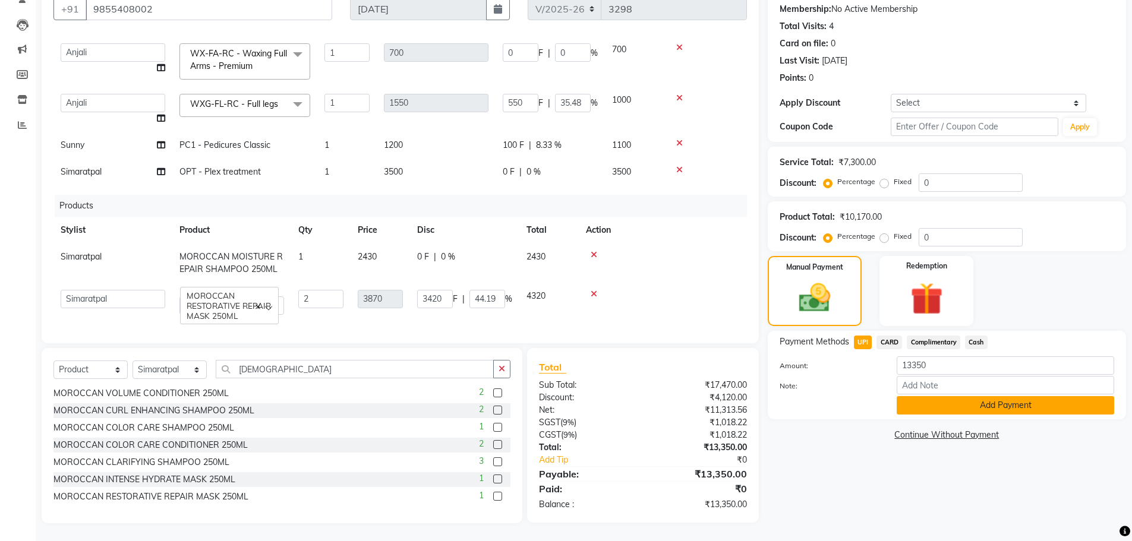
click at [954, 412] on button "Add Payment" at bounding box center [1005, 405] width 217 height 18
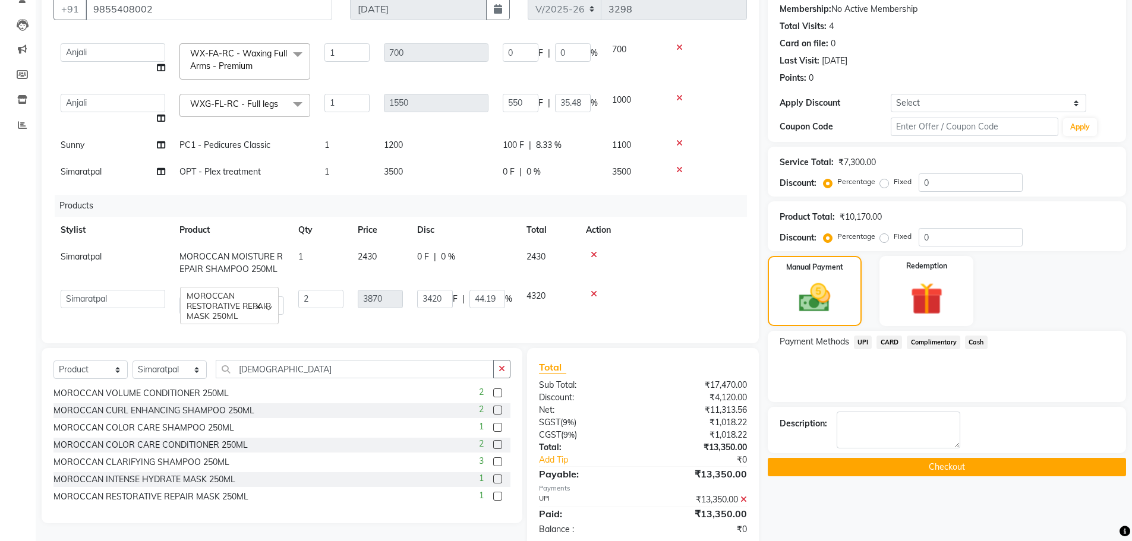
click at [939, 470] on button "Checkout" at bounding box center [947, 467] width 358 height 18
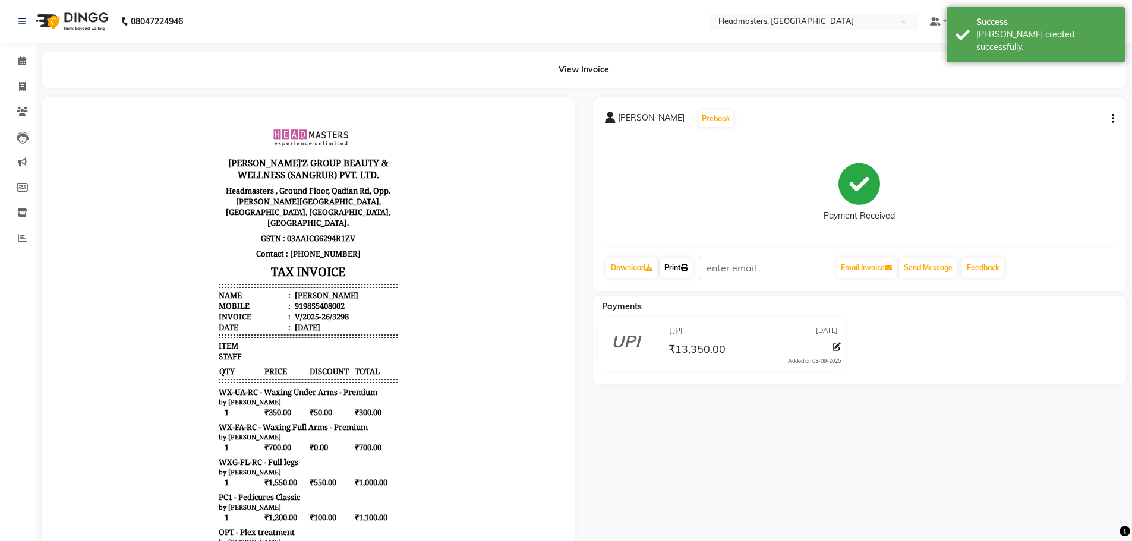
click at [684, 272] on link "Print" at bounding box center [676, 268] width 33 height 20
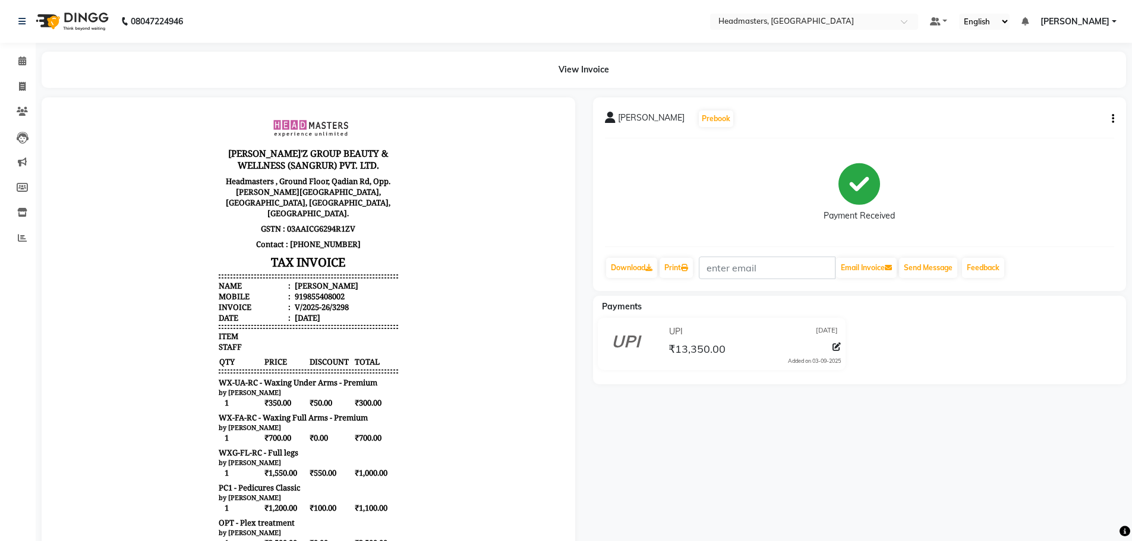
scroll to position [178, 0]
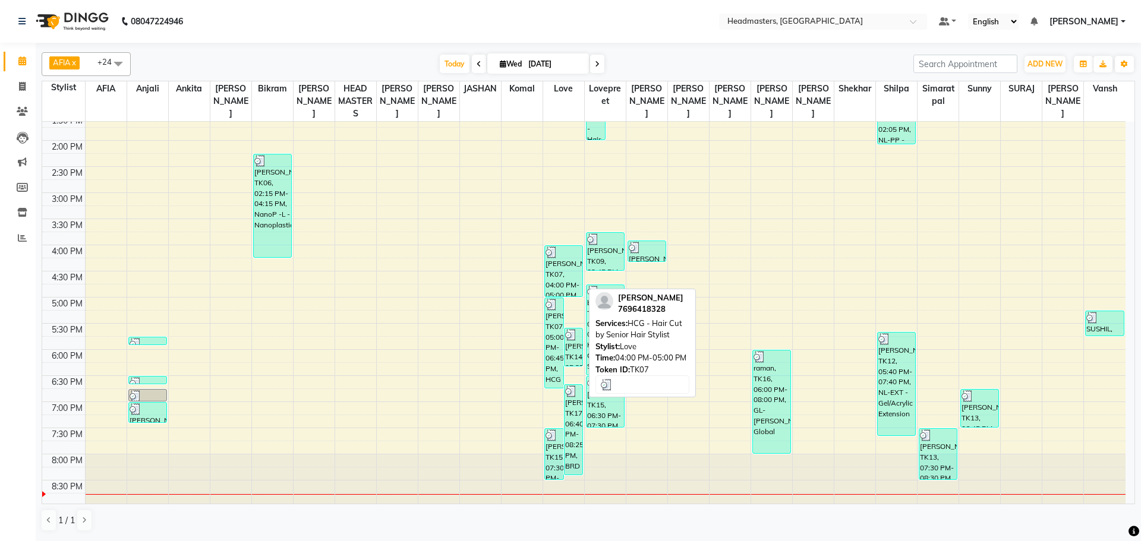
scroll to position [297, 0]
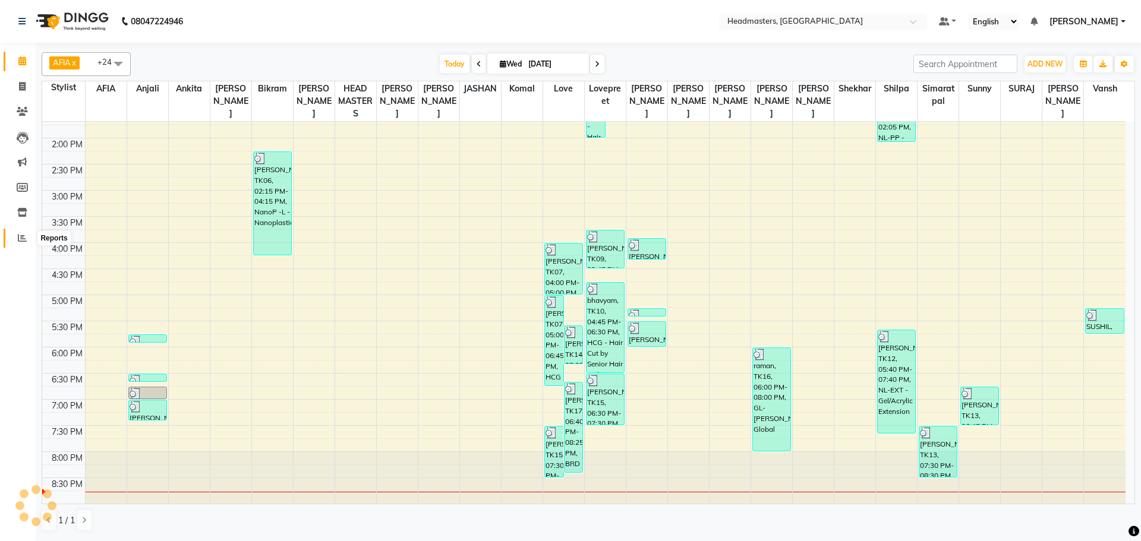
click at [21, 232] on span at bounding box center [22, 239] width 21 height 14
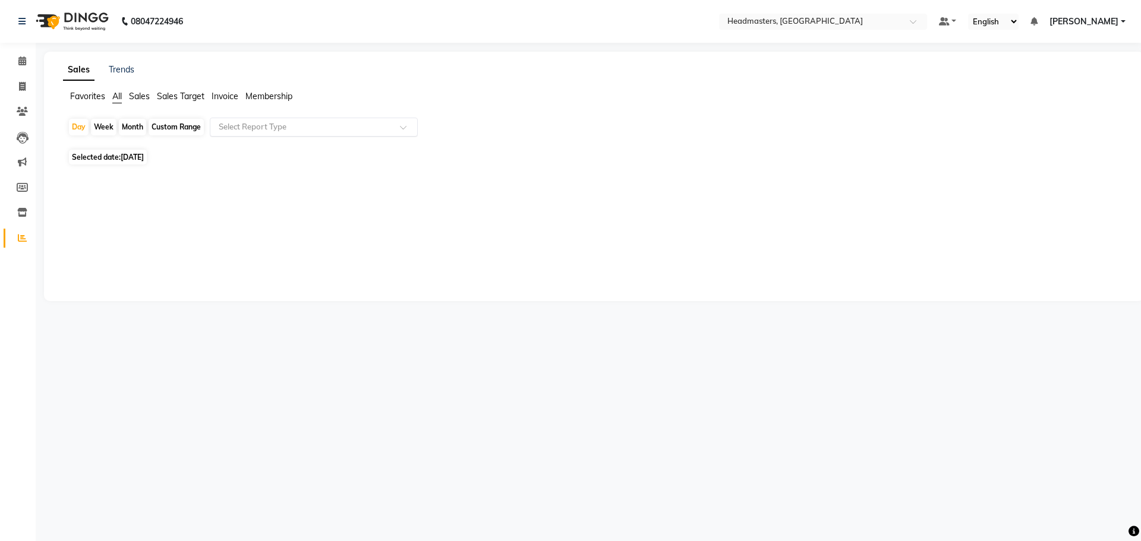
click at [278, 133] on div "Select Report Type" at bounding box center [314, 127] width 208 height 19
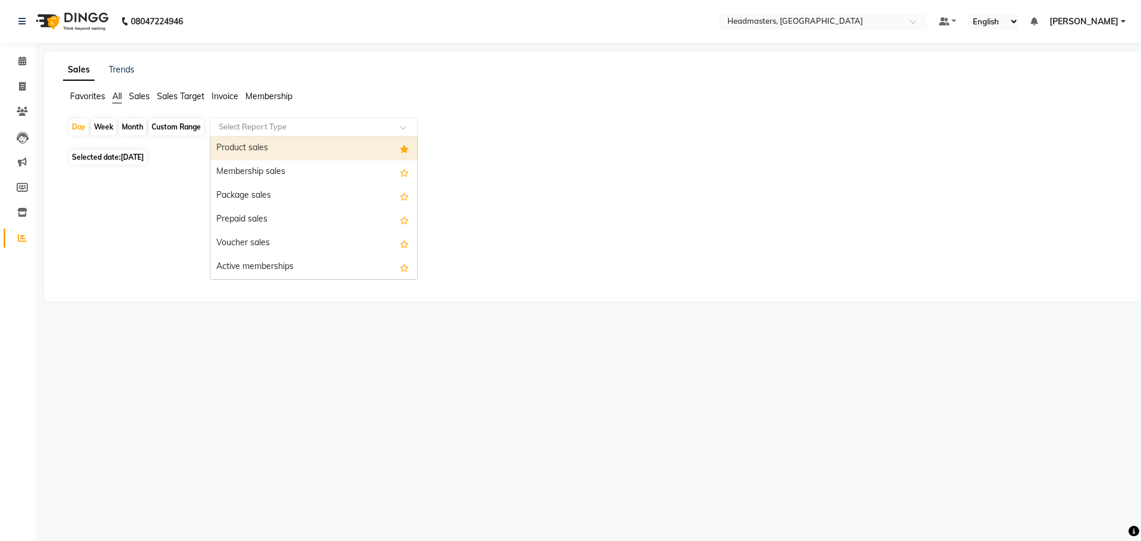
drag, startPoint x: 275, startPoint y: 150, endPoint x: 304, endPoint y: 162, distance: 32.0
click at [275, 150] on div "Product sales" at bounding box center [313, 149] width 207 height 24
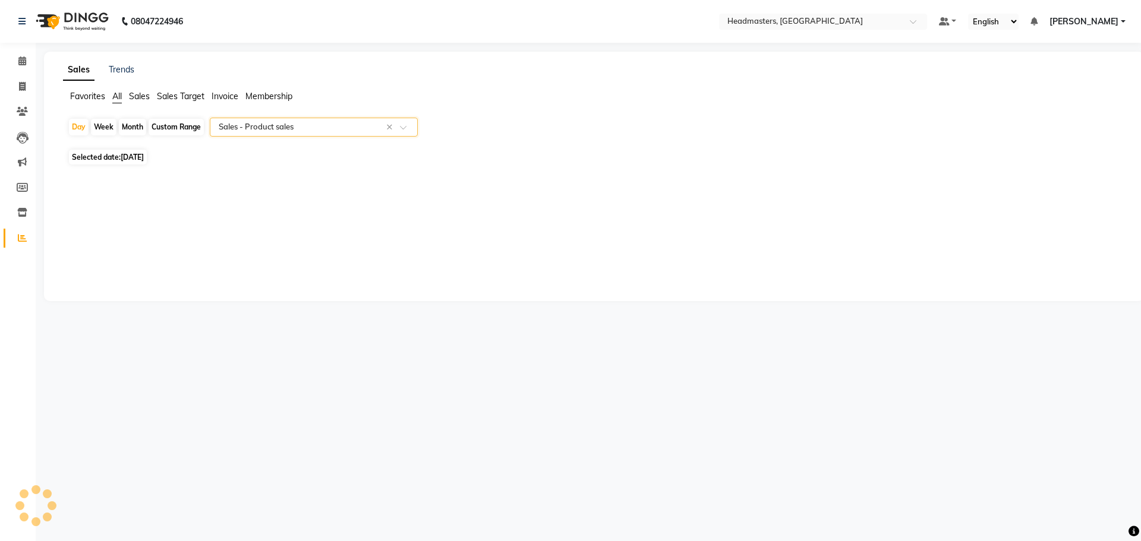
select select "csv"
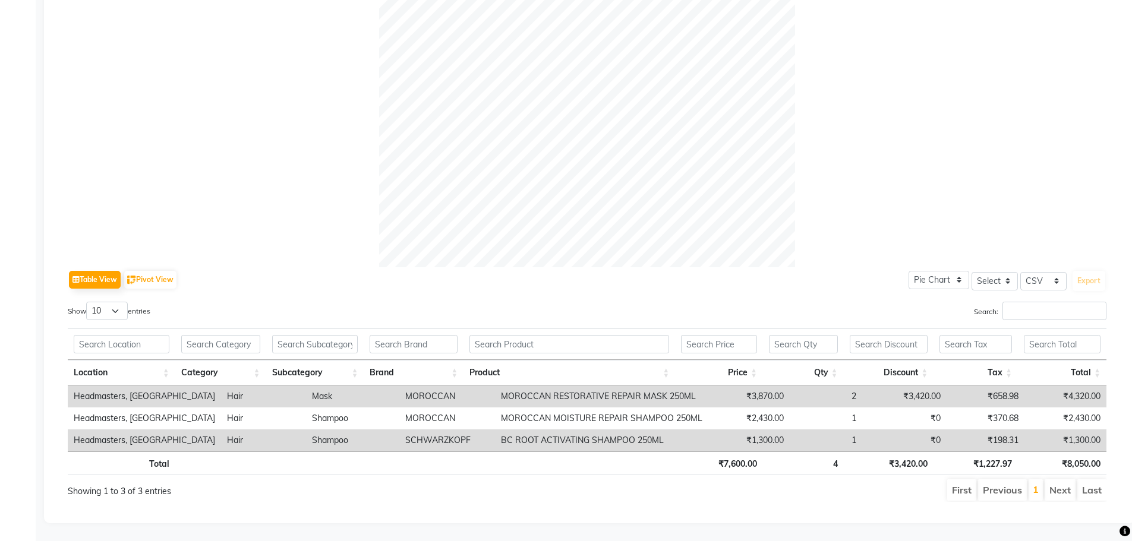
scroll to position [0, 9]
